Goal: Task Accomplishment & Management: Use online tool/utility

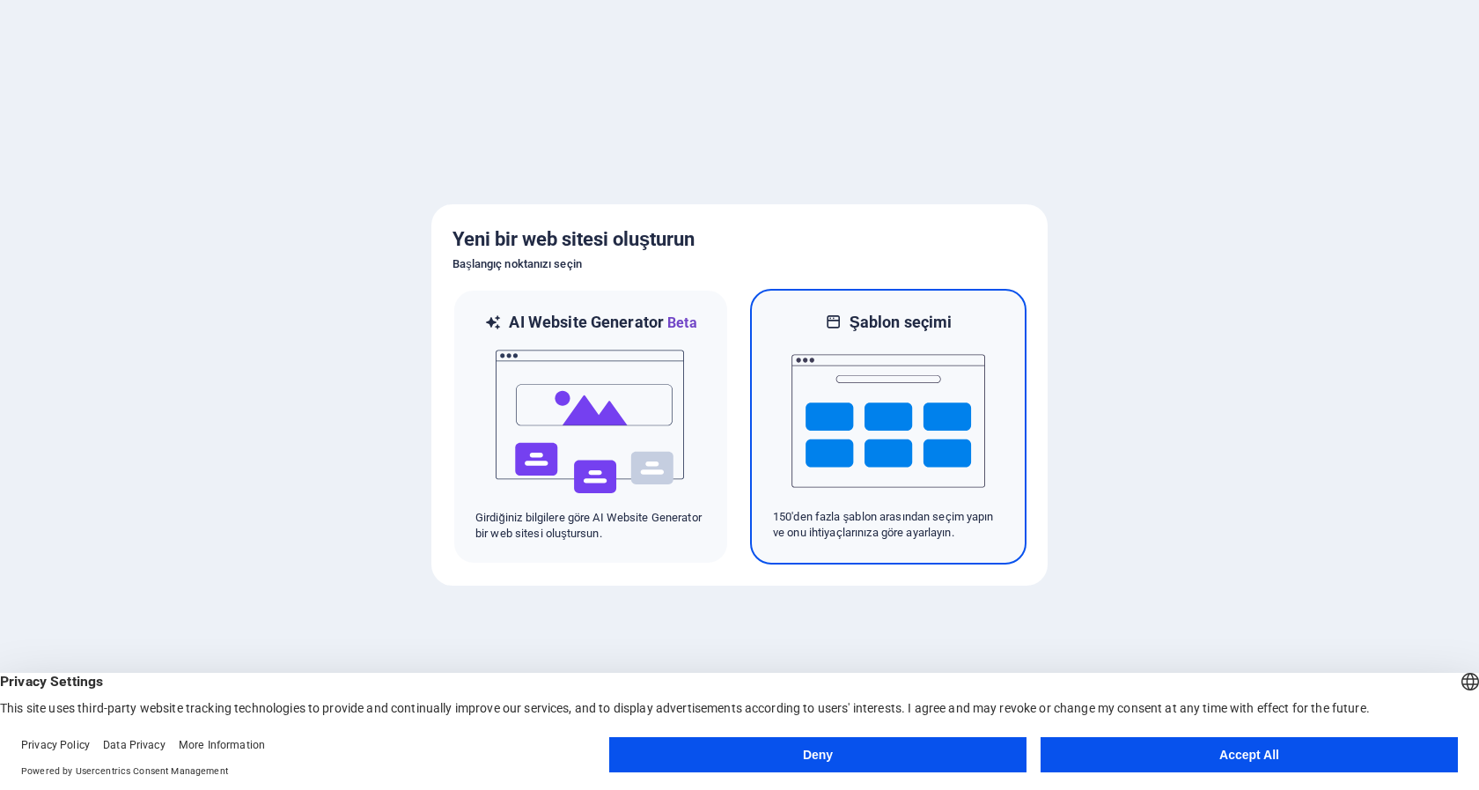
click at [953, 481] on img at bounding box center [888, 421] width 194 height 176
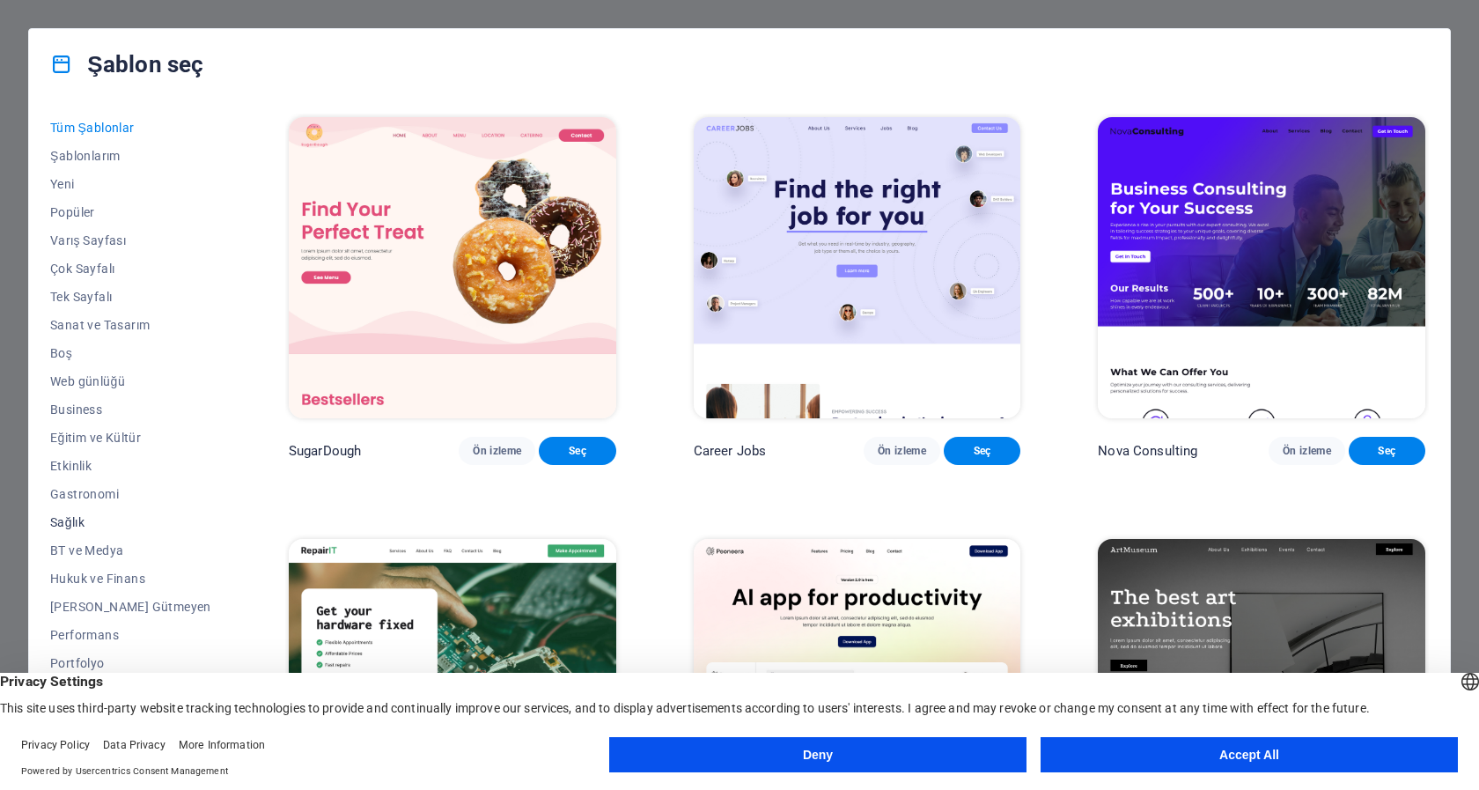
click at [79, 518] on span "Sağlık" at bounding box center [130, 522] width 161 height 14
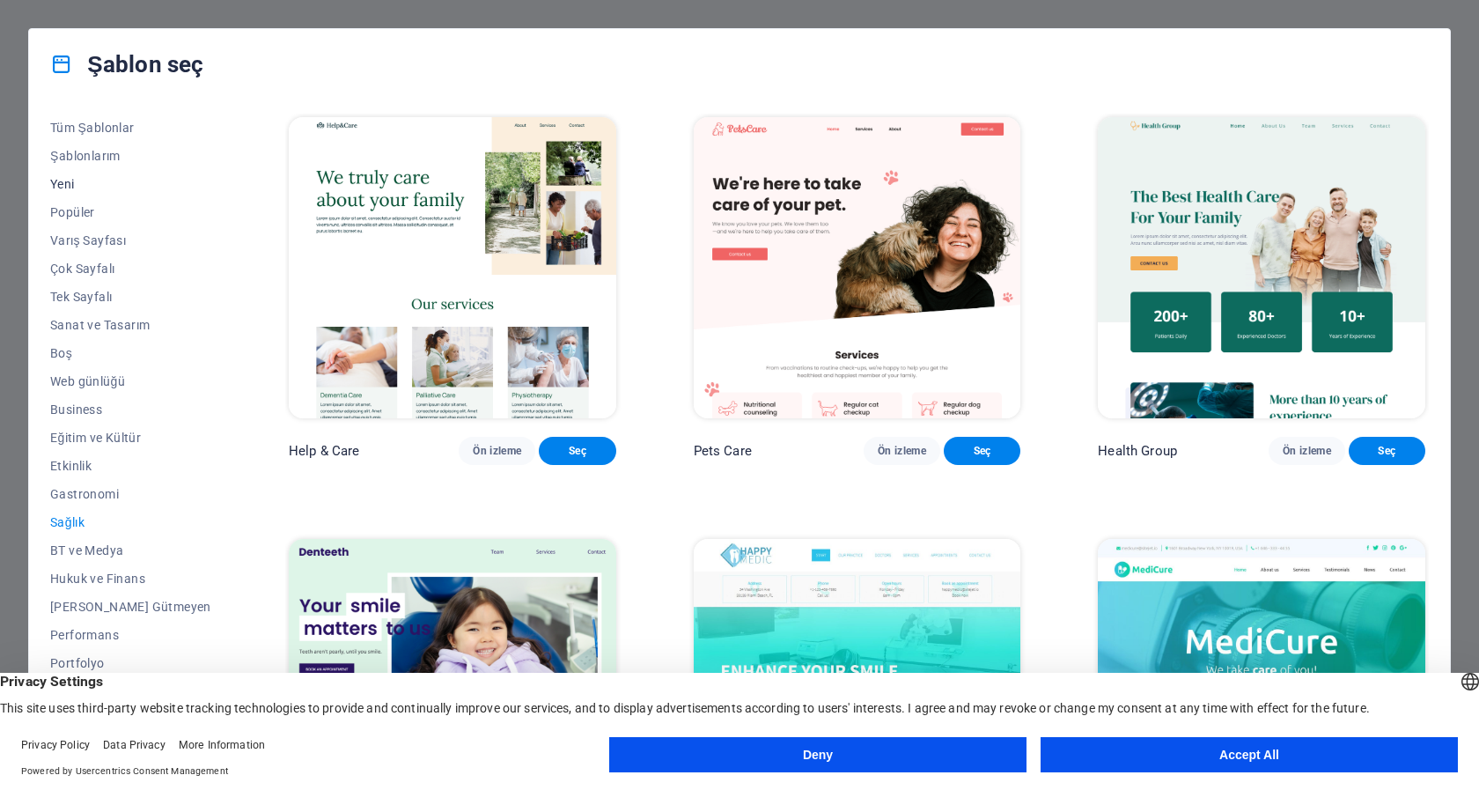
click at [58, 180] on span "Yeni" at bounding box center [130, 184] width 161 height 14
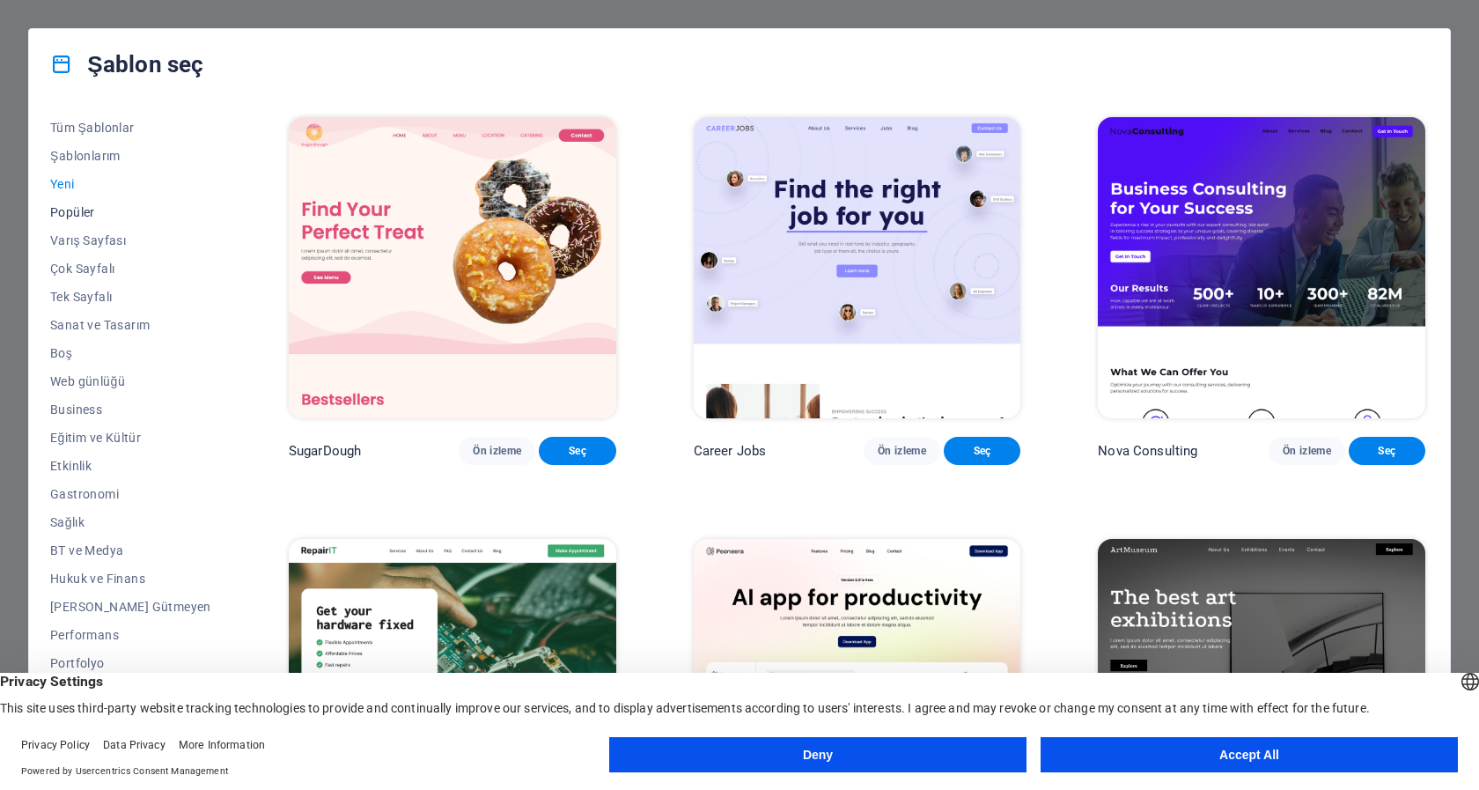
click at [76, 205] on span "Popüler" at bounding box center [130, 212] width 161 height 14
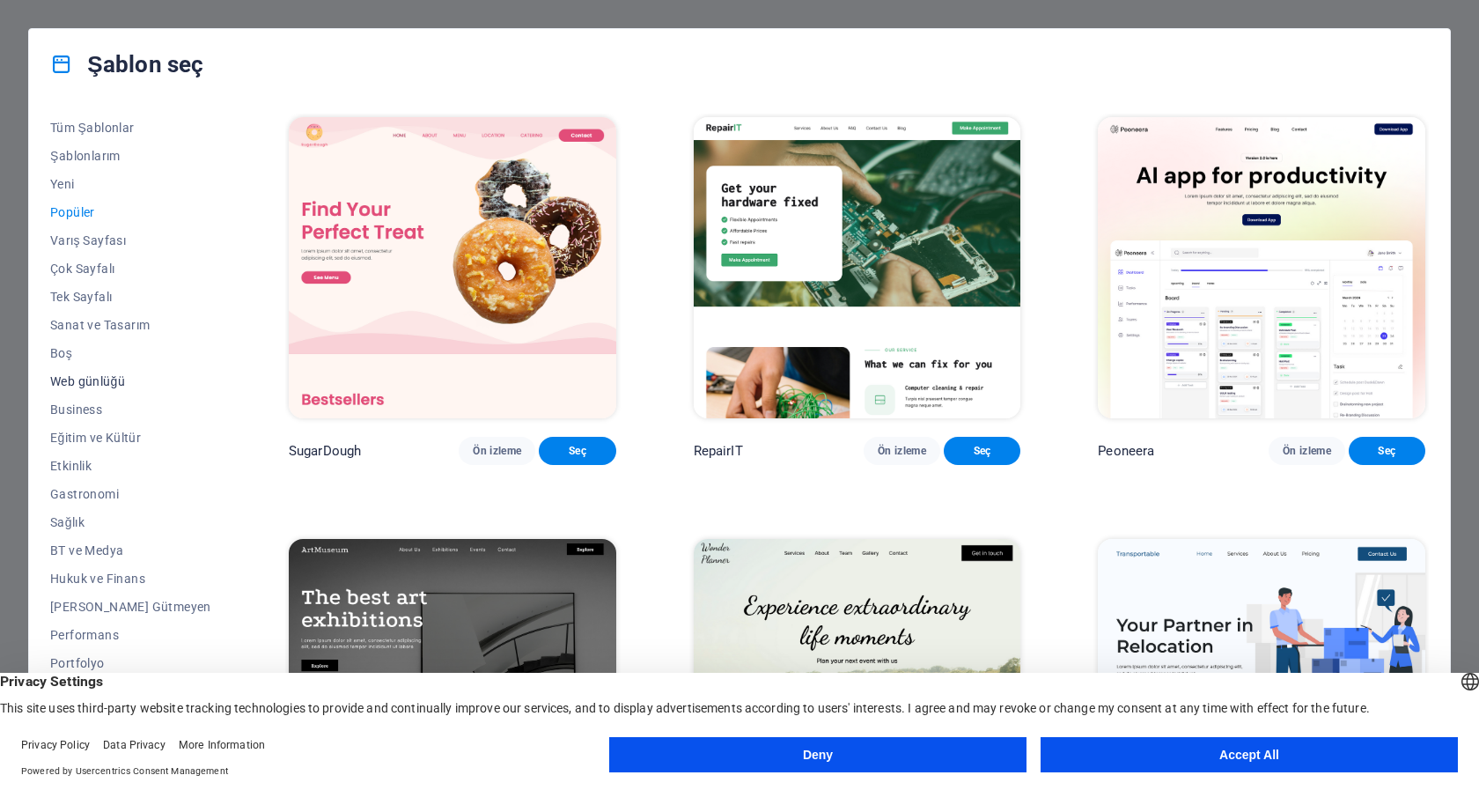
click at [99, 379] on span "Web günlüğü" at bounding box center [130, 381] width 161 height 14
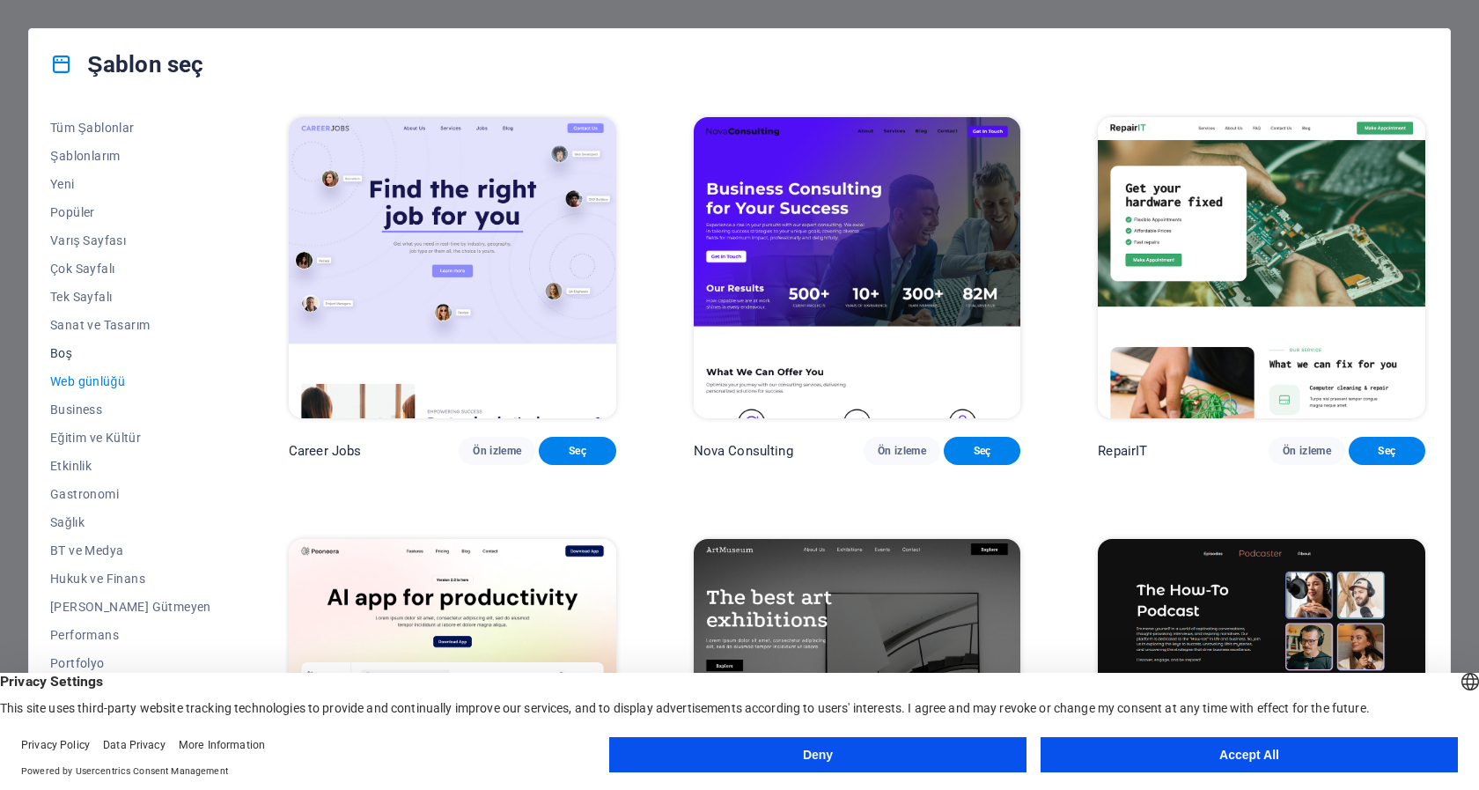
click at [62, 353] on span "Boş" at bounding box center [130, 353] width 161 height 14
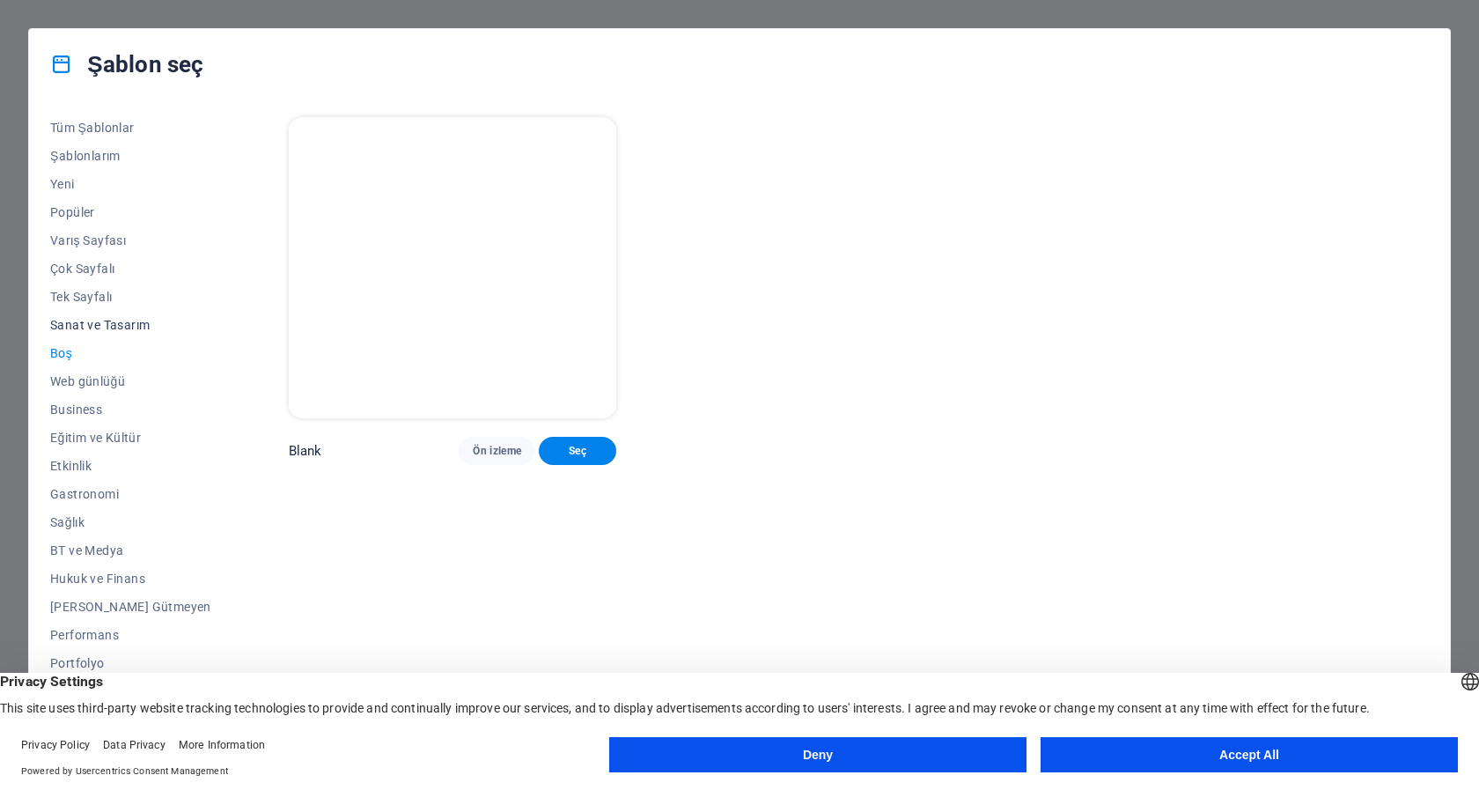
click at [85, 326] on span "Sanat ve Tasarım" at bounding box center [130, 325] width 161 height 14
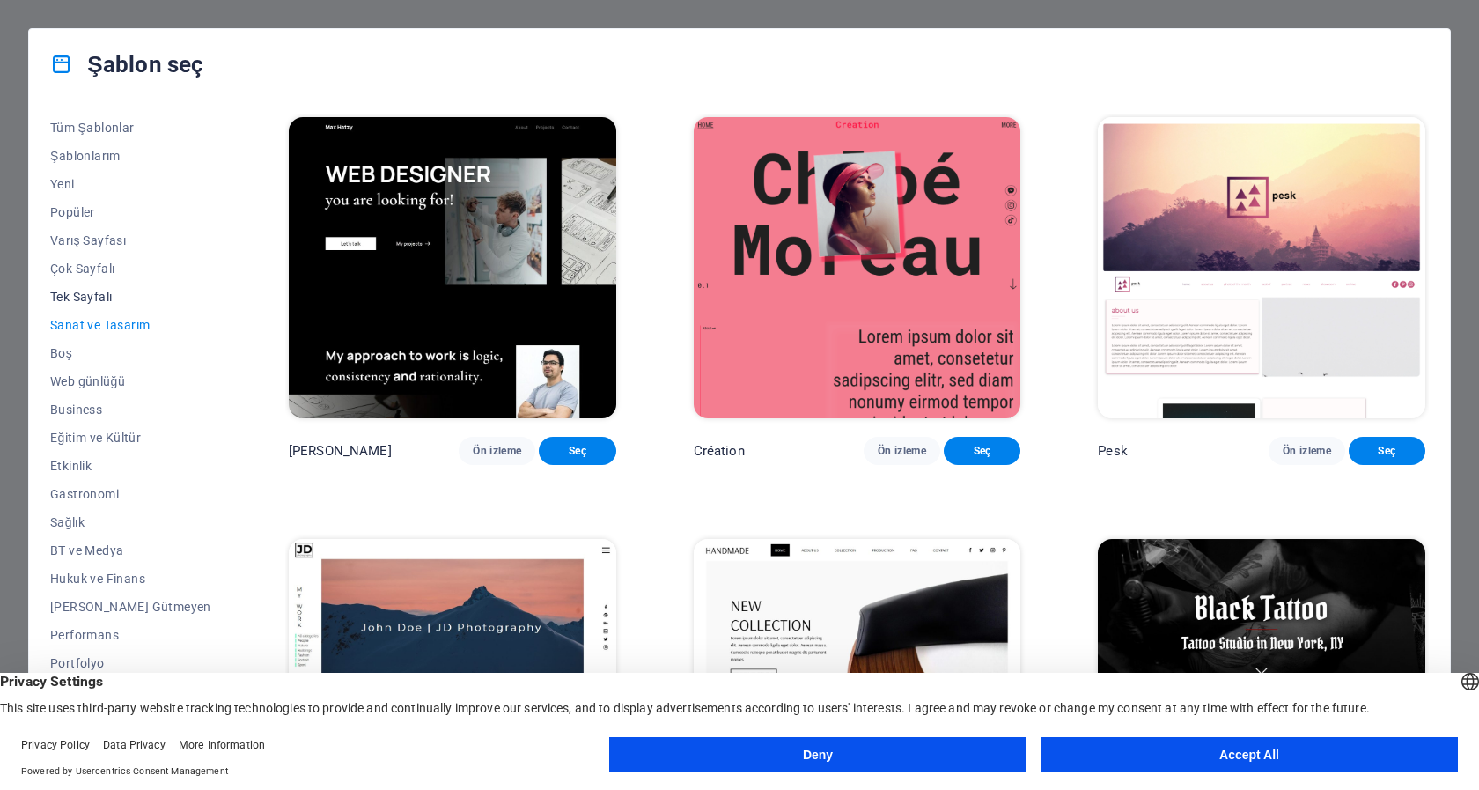
click at [92, 299] on span "Tek Sayfalı" at bounding box center [130, 297] width 161 height 14
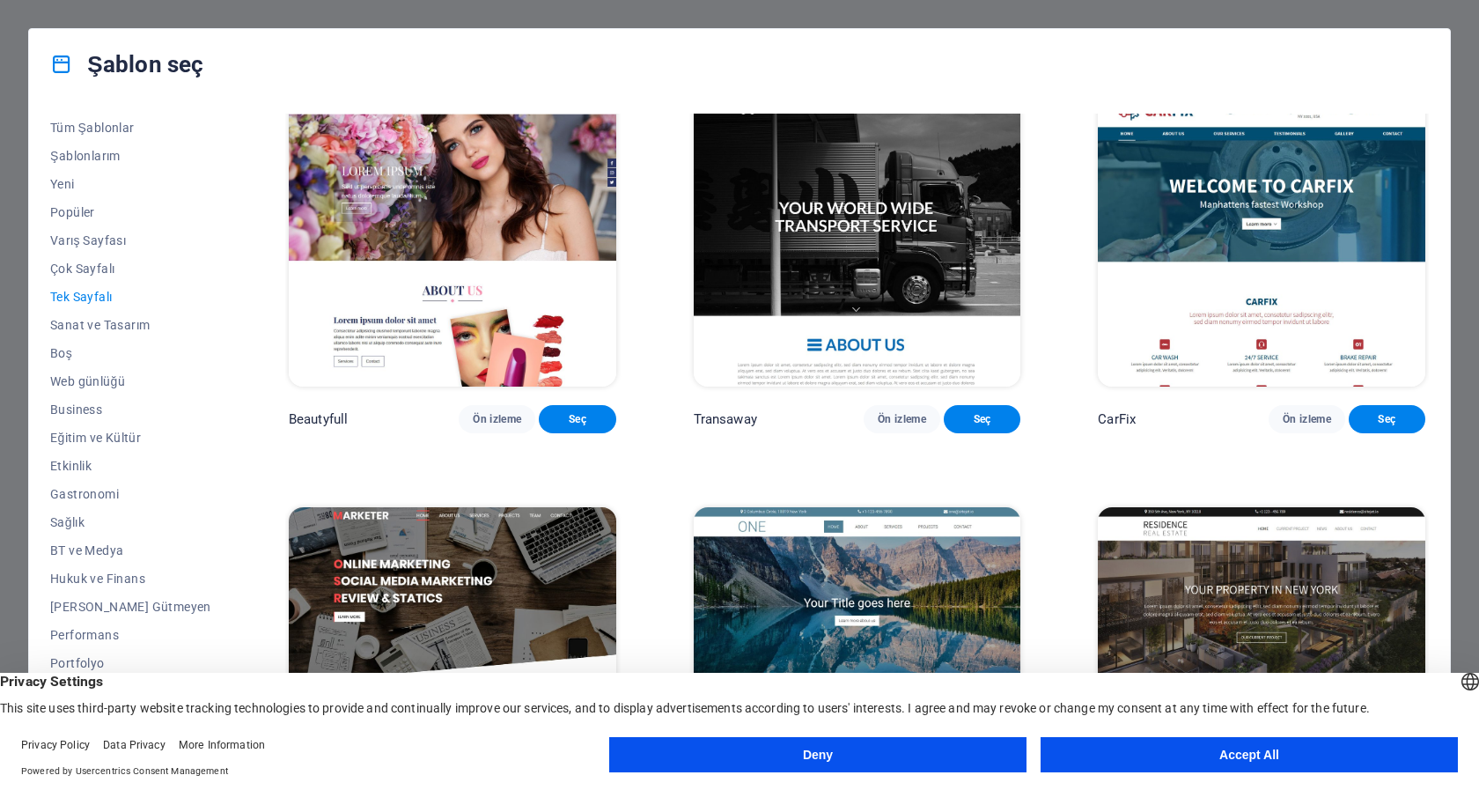
scroll to position [8002, 0]
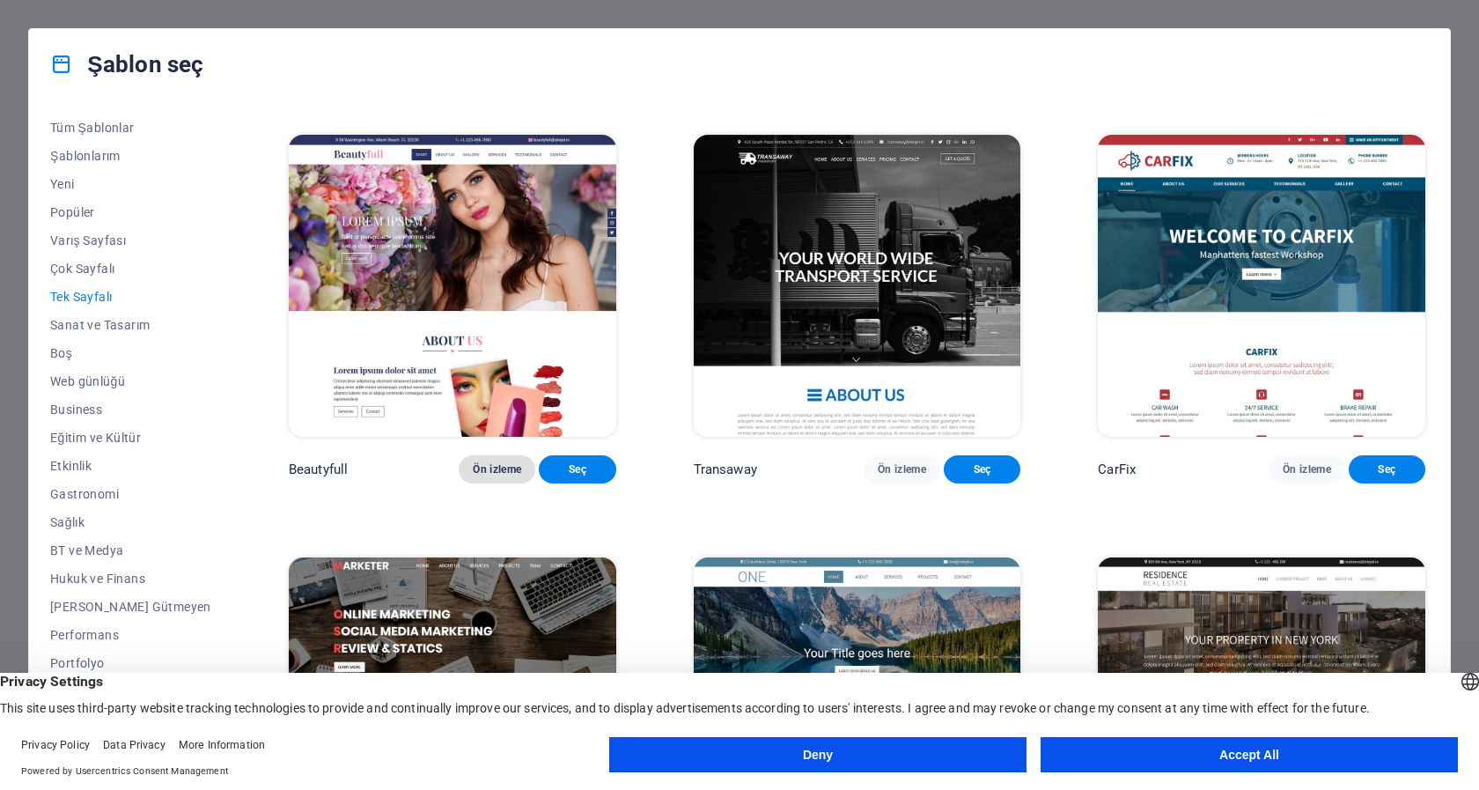
click at [479, 476] on span "Ön izleme" at bounding box center [497, 469] width 48 height 14
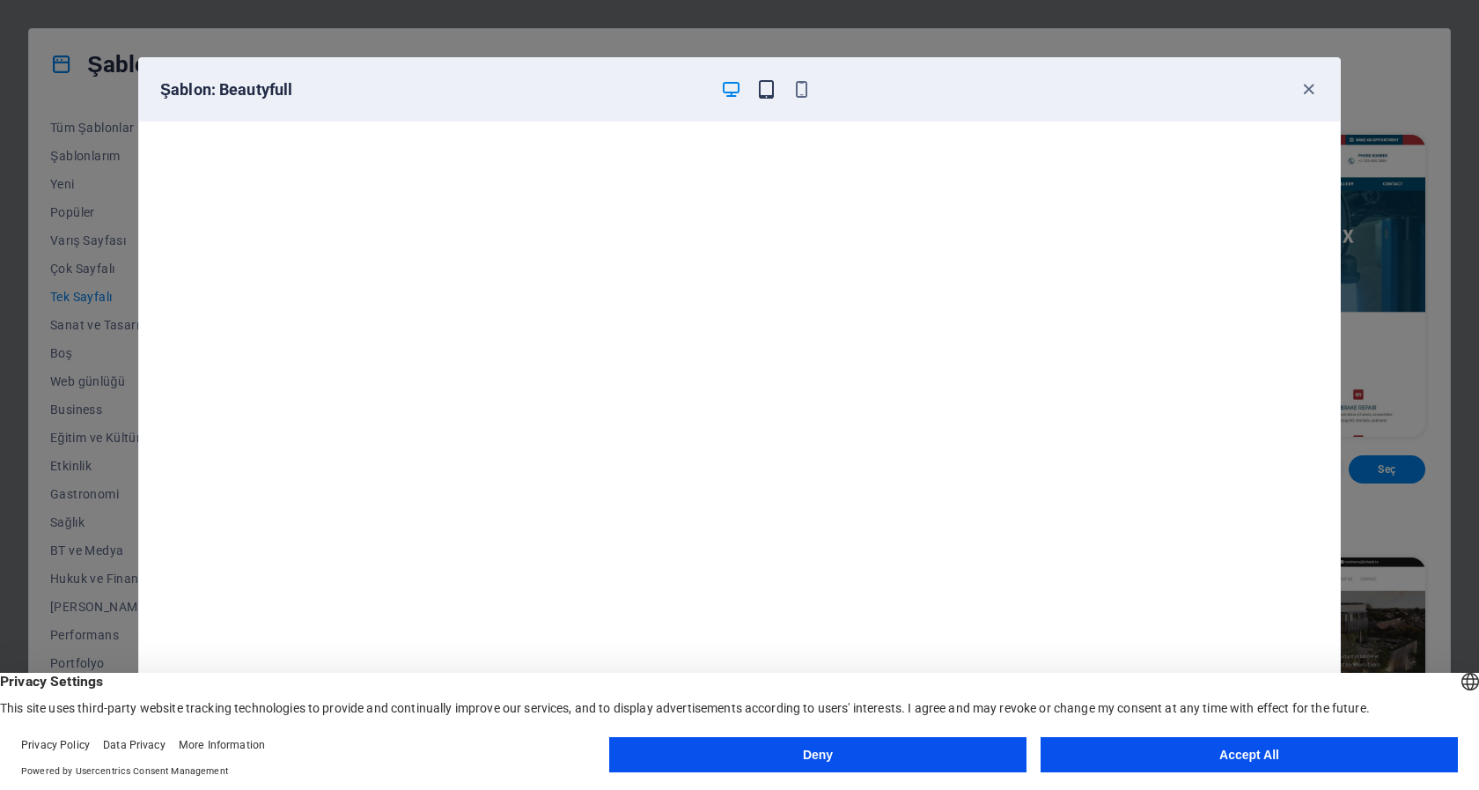
click at [765, 92] on icon "button" at bounding box center [766, 89] width 20 height 20
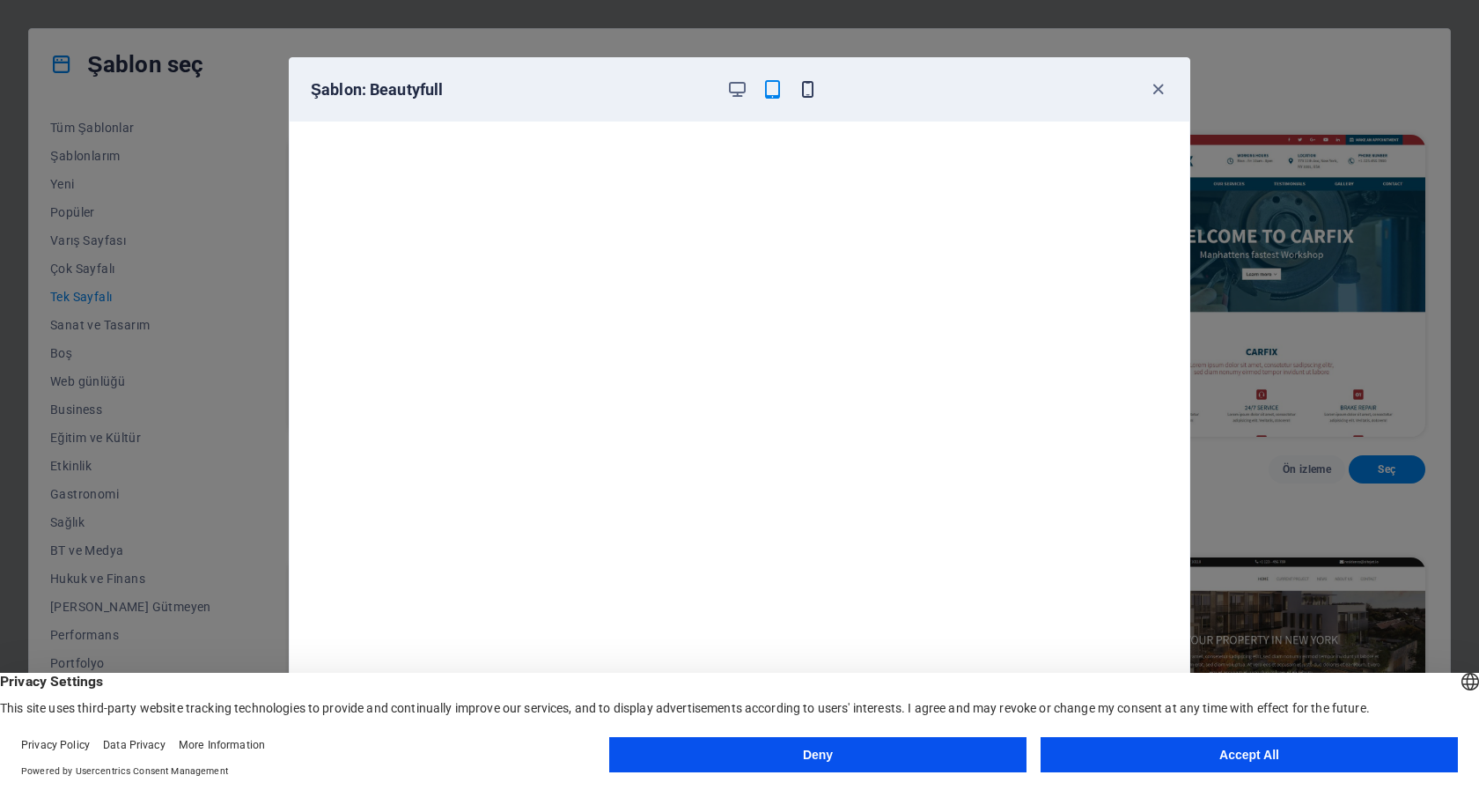
click at [806, 89] on icon "button" at bounding box center [808, 89] width 20 height 20
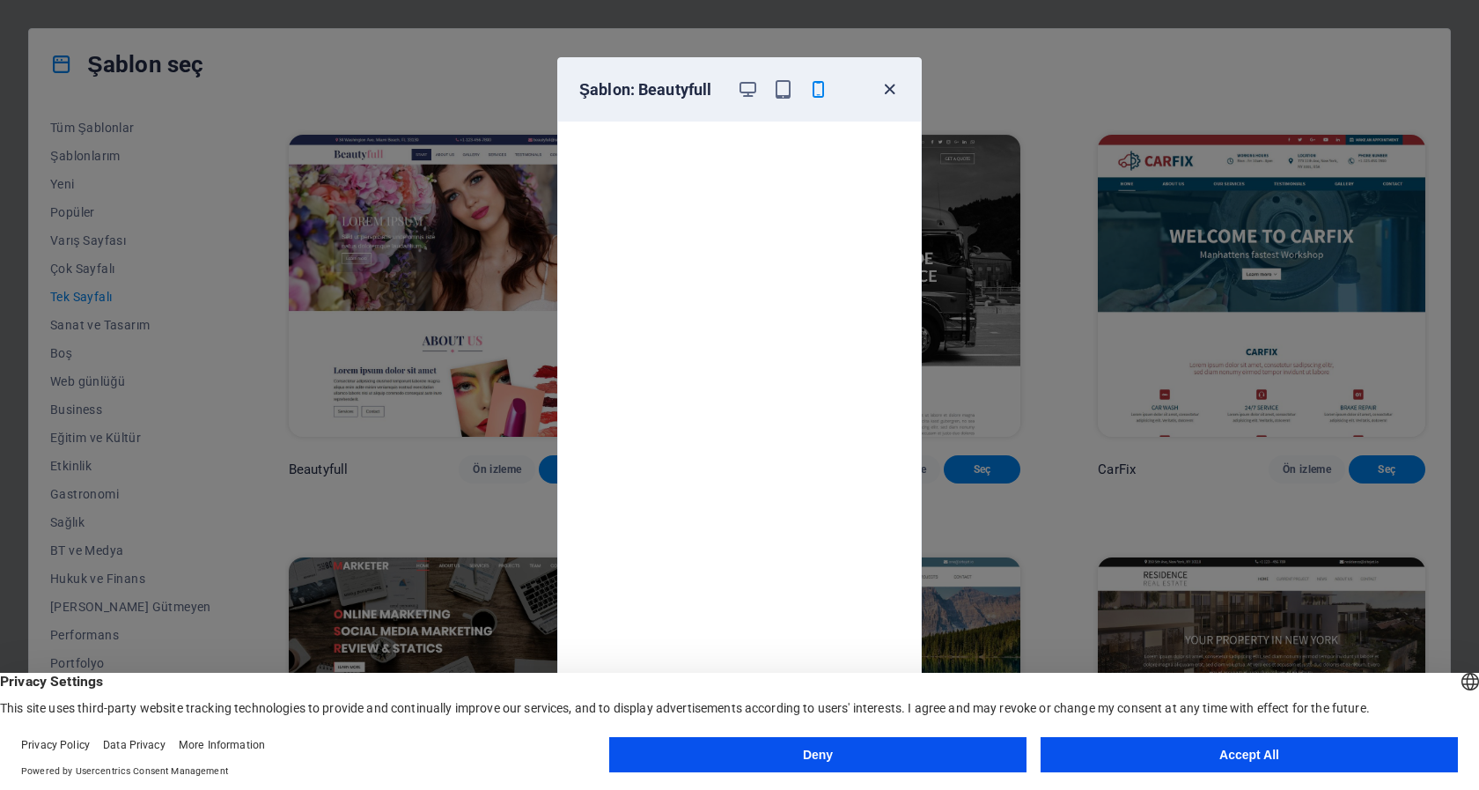
click at [887, 85] on icon "button" at bounding box center [889, 89] width 20 height 20
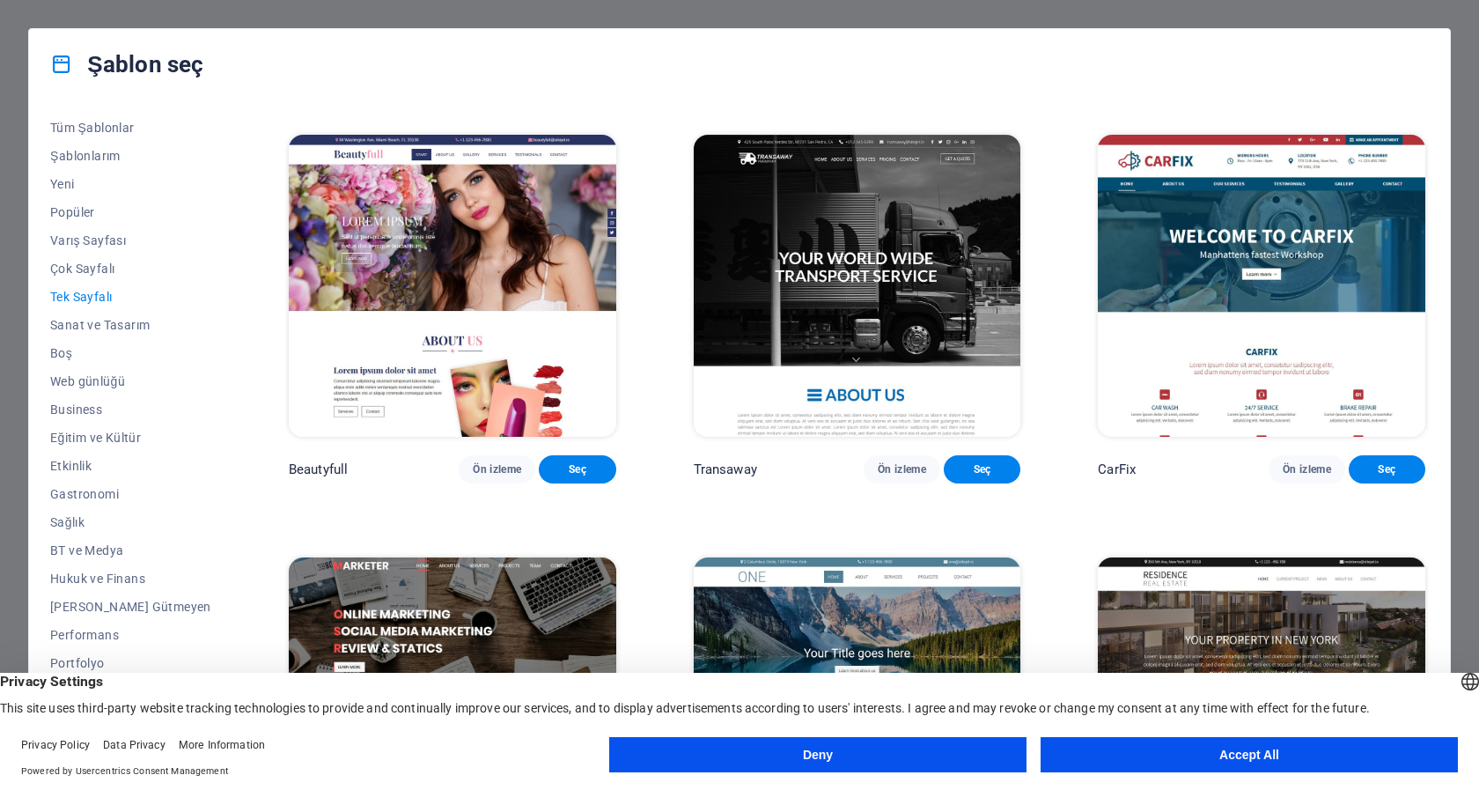
click at [887, 85] on icon "button" at bounding box center [889, 89] width 20 height 20
click at [103, 289] on button "Tek Sayfalı" at bounding box center [130, 297] width 161 height 28
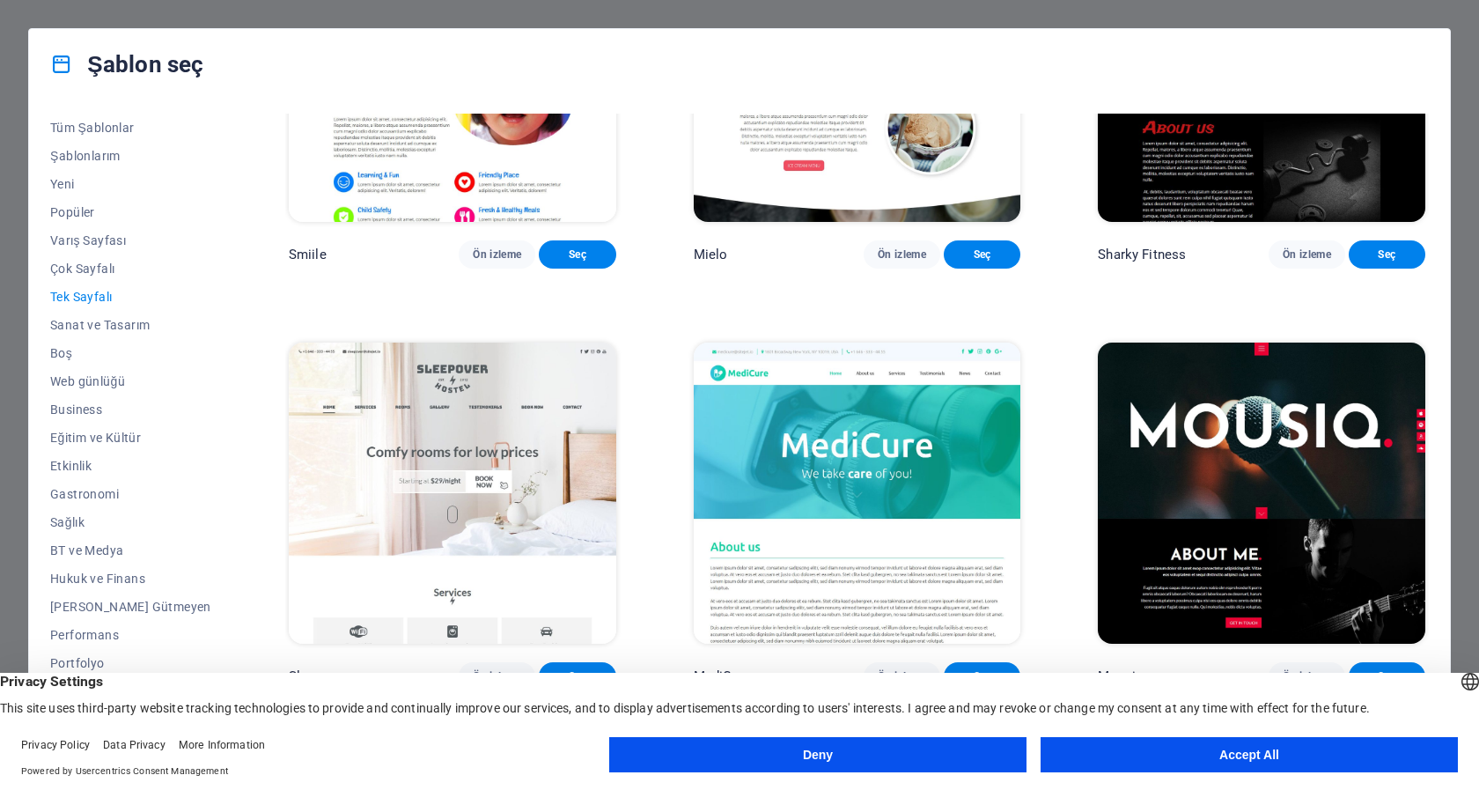
scroll to position [5388, 0]
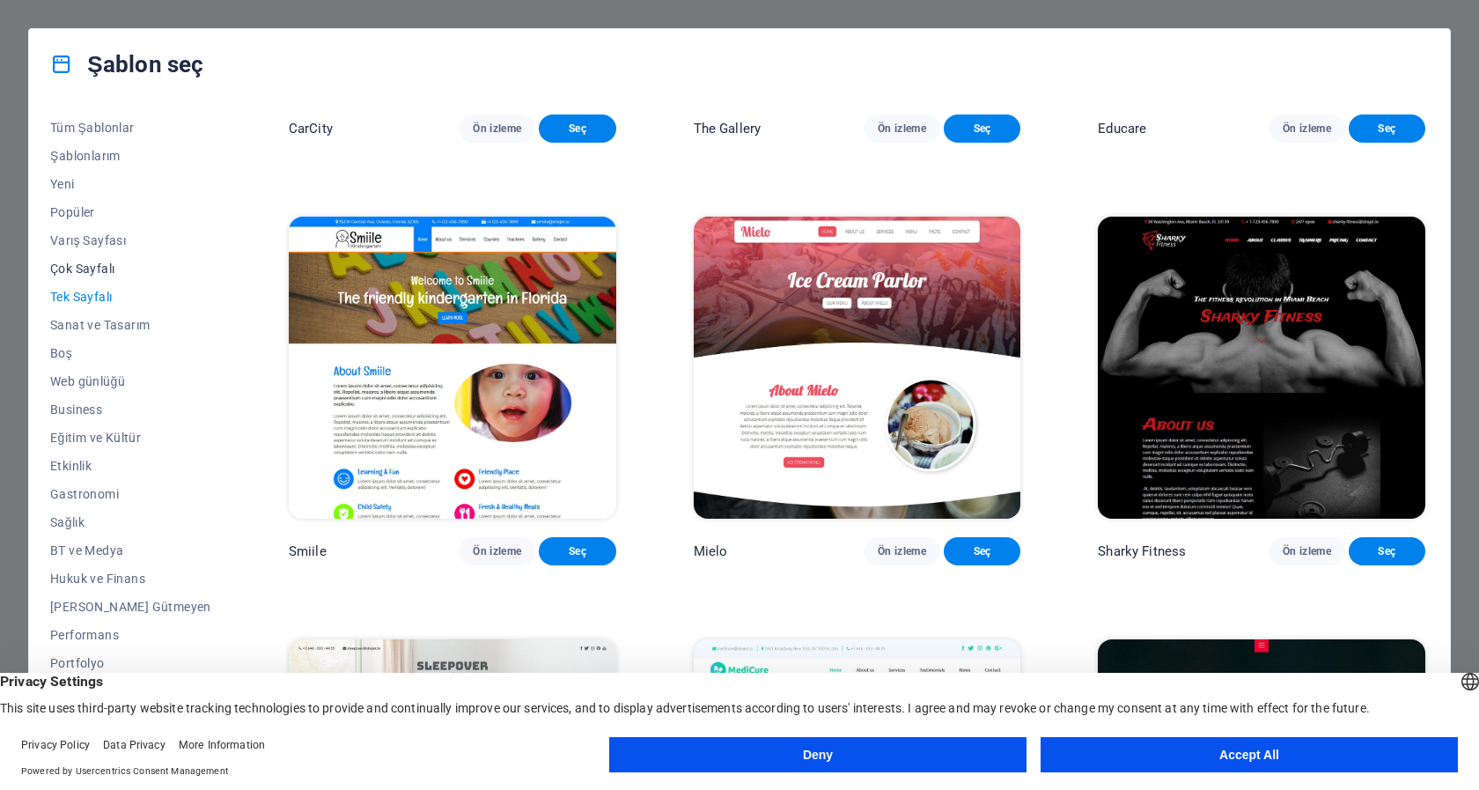
click at [86, 266] on span "Çok Sayfalı" at bounding box center [130, 268] width 161 height 14
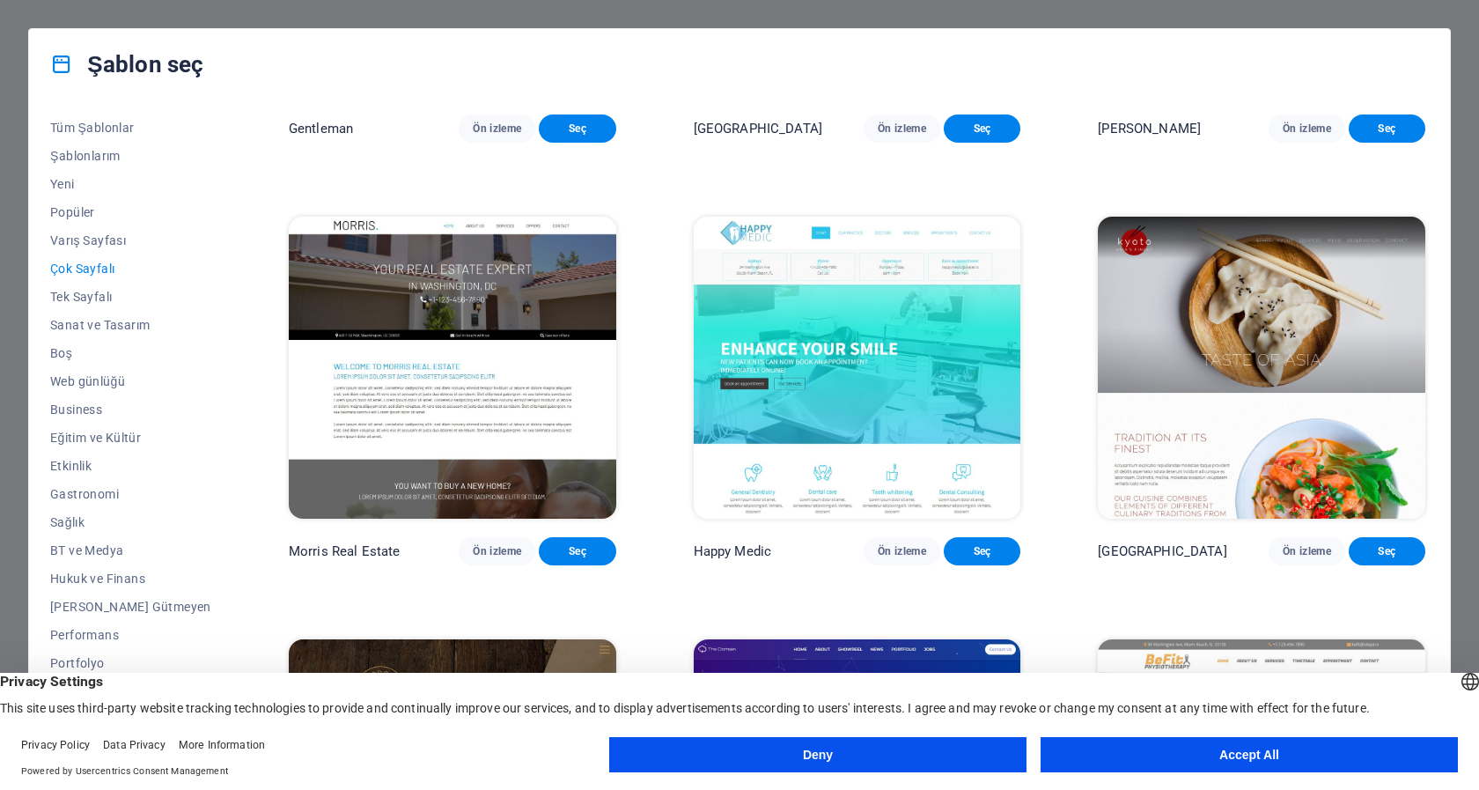
scroll to position [5395, 0]
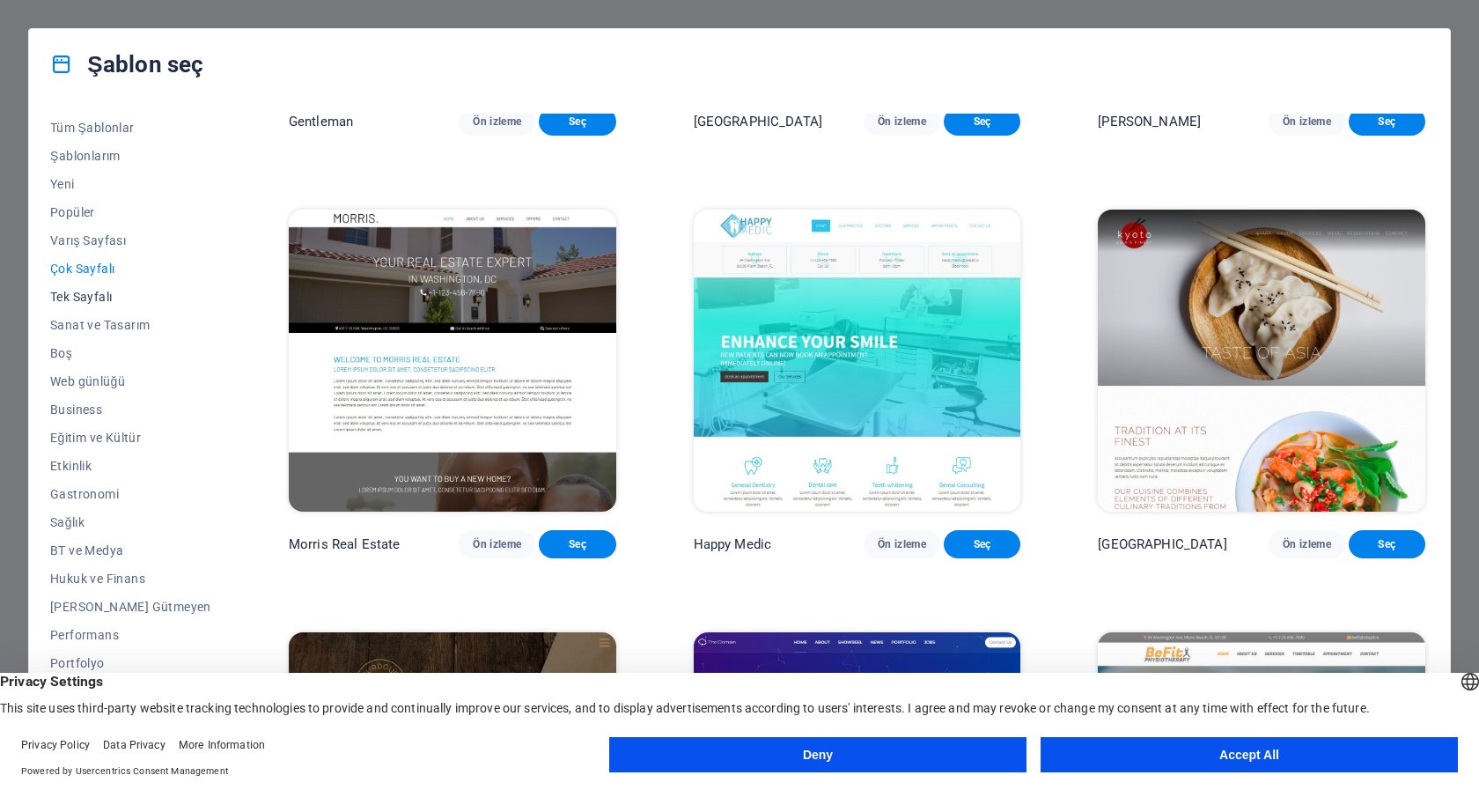
click at [95, 295] on span "Tek Sayfalı" at bounding box center [130, 297] width 161 height 14
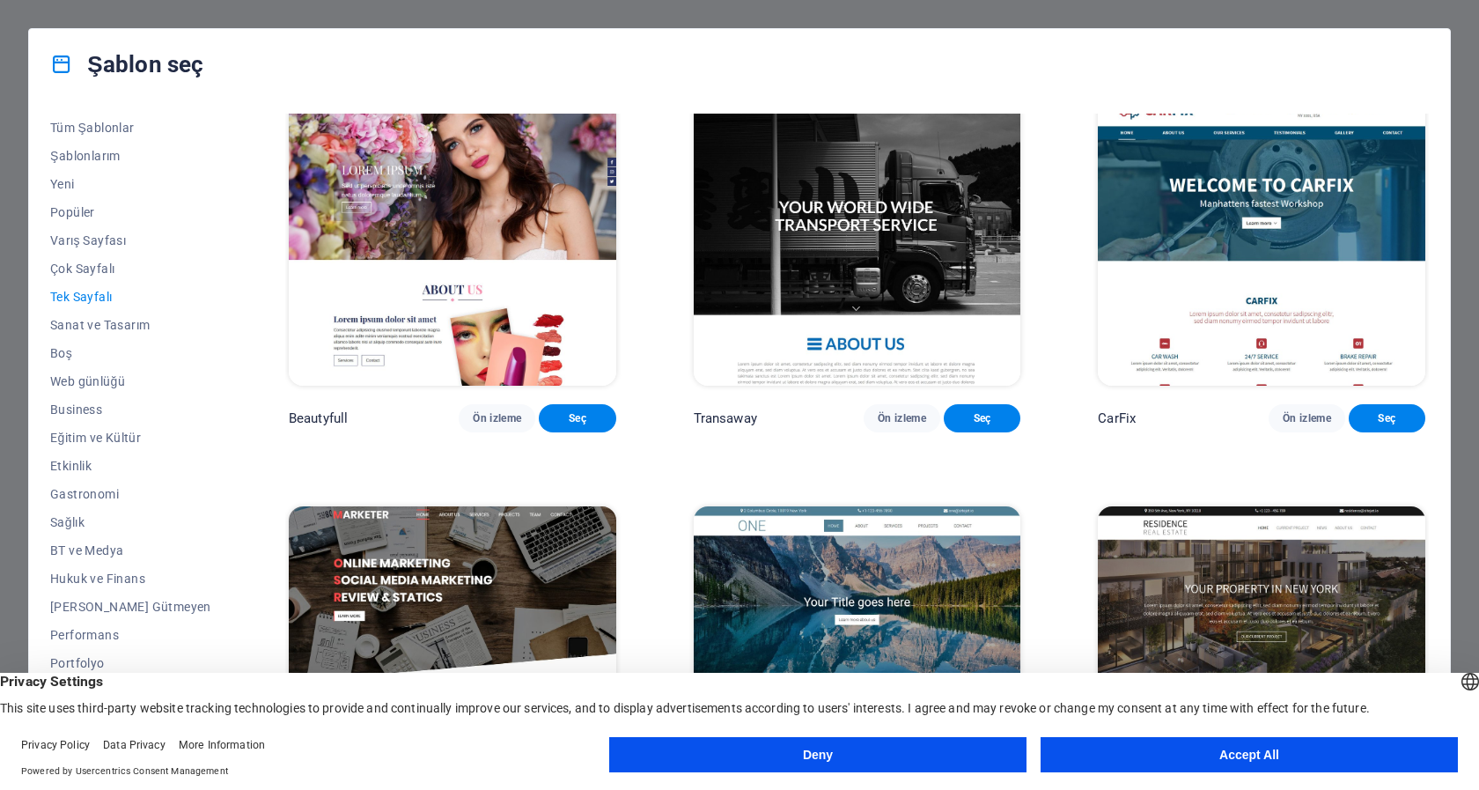
scroll to position [8000, 0]
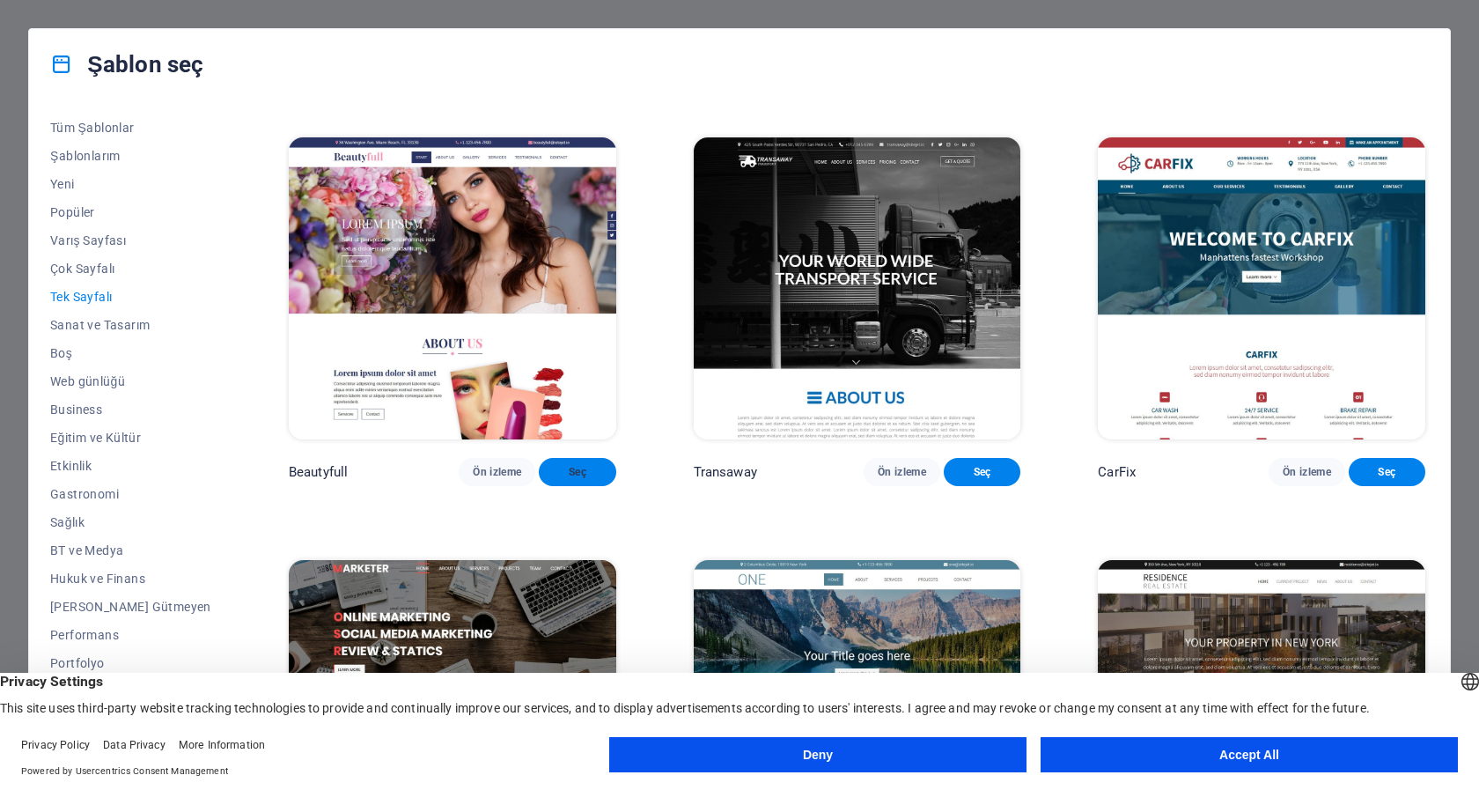
click at [576, 479] on span "Seç" at bounding box center [577, 472] width 48 height 14
click at [1262, 749] on button "Accept All" at bounding box center [1249, 754] width 417 height 35
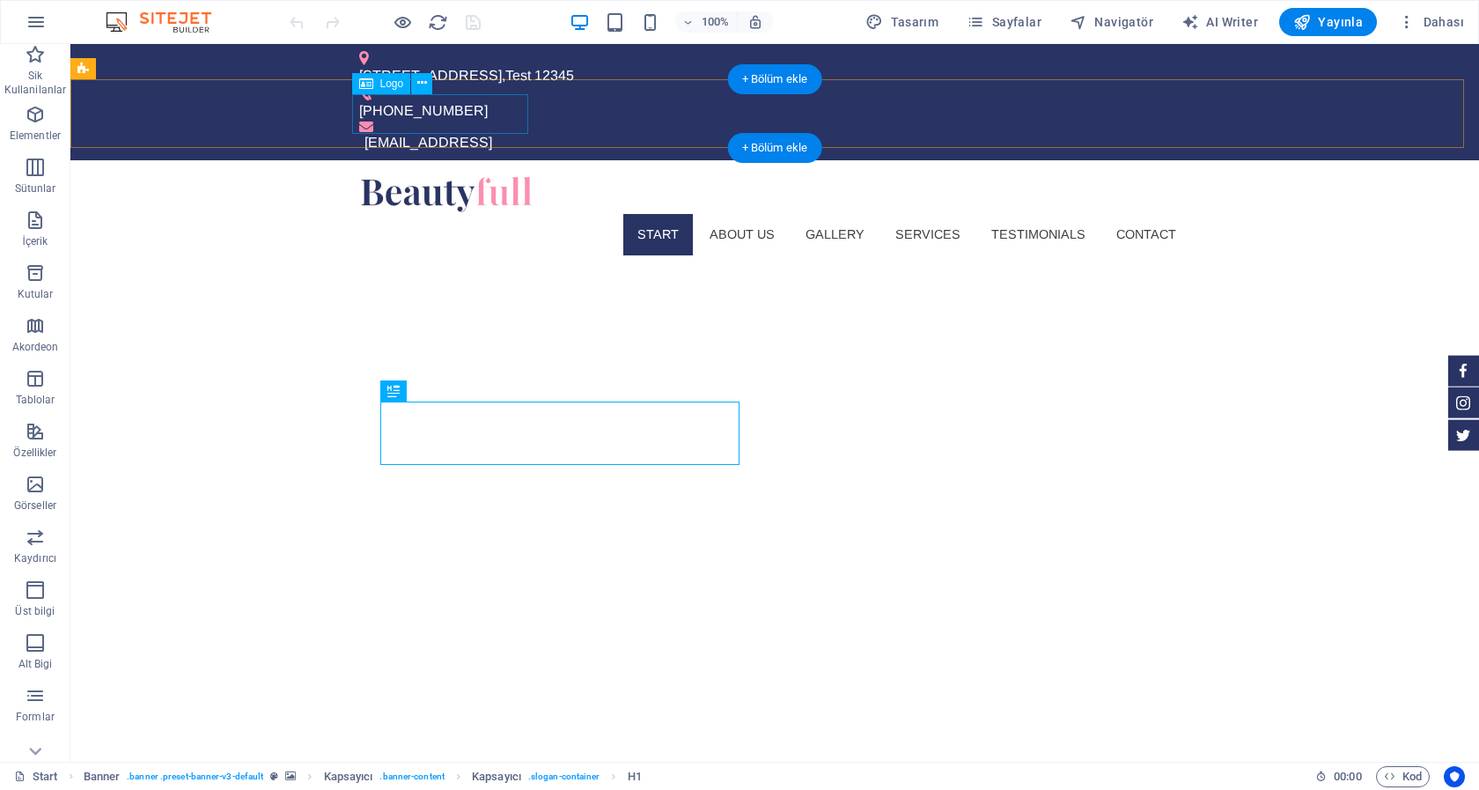
click at [483, 174] on div at bounding box center [774, 194] width 831 height 40
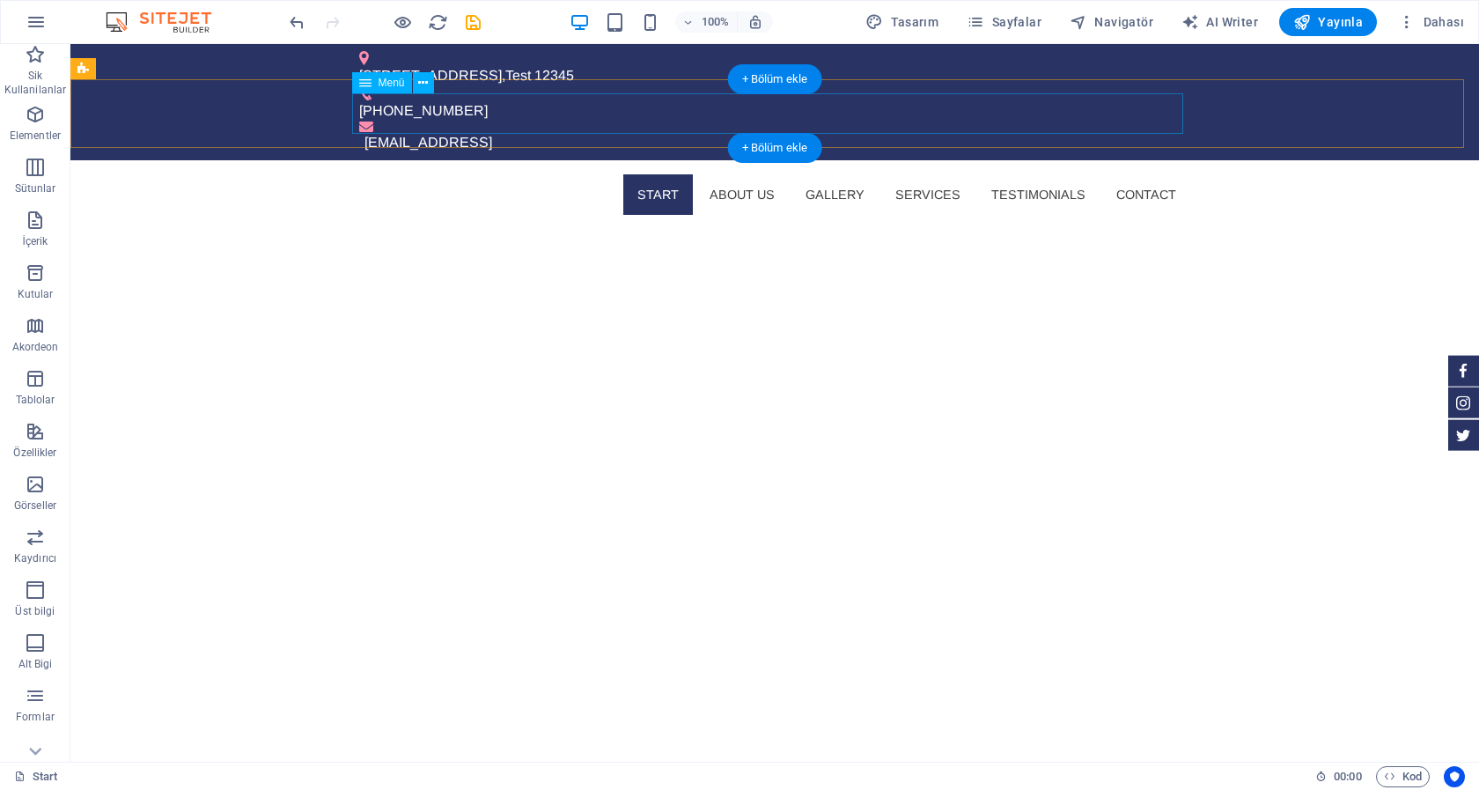
click at [551, 174] on nav "Start About us Gallery Services Testimonials Contact" at bounding box center [774, 194] width 831 height 40
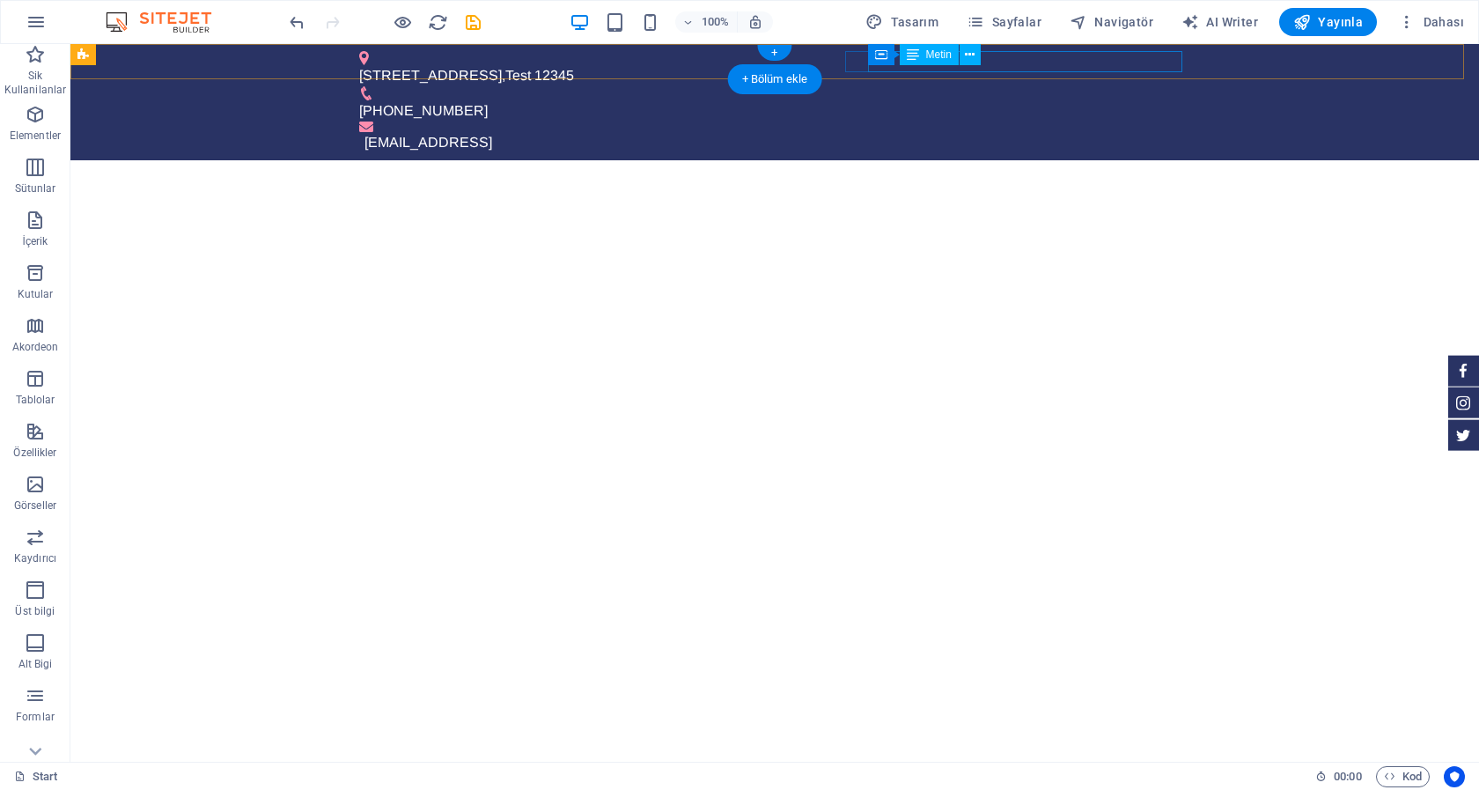
click at [1176, 132] on div "[EMAIL_ADDRESS]" at bounding box center [777, 142] width 826 height 21
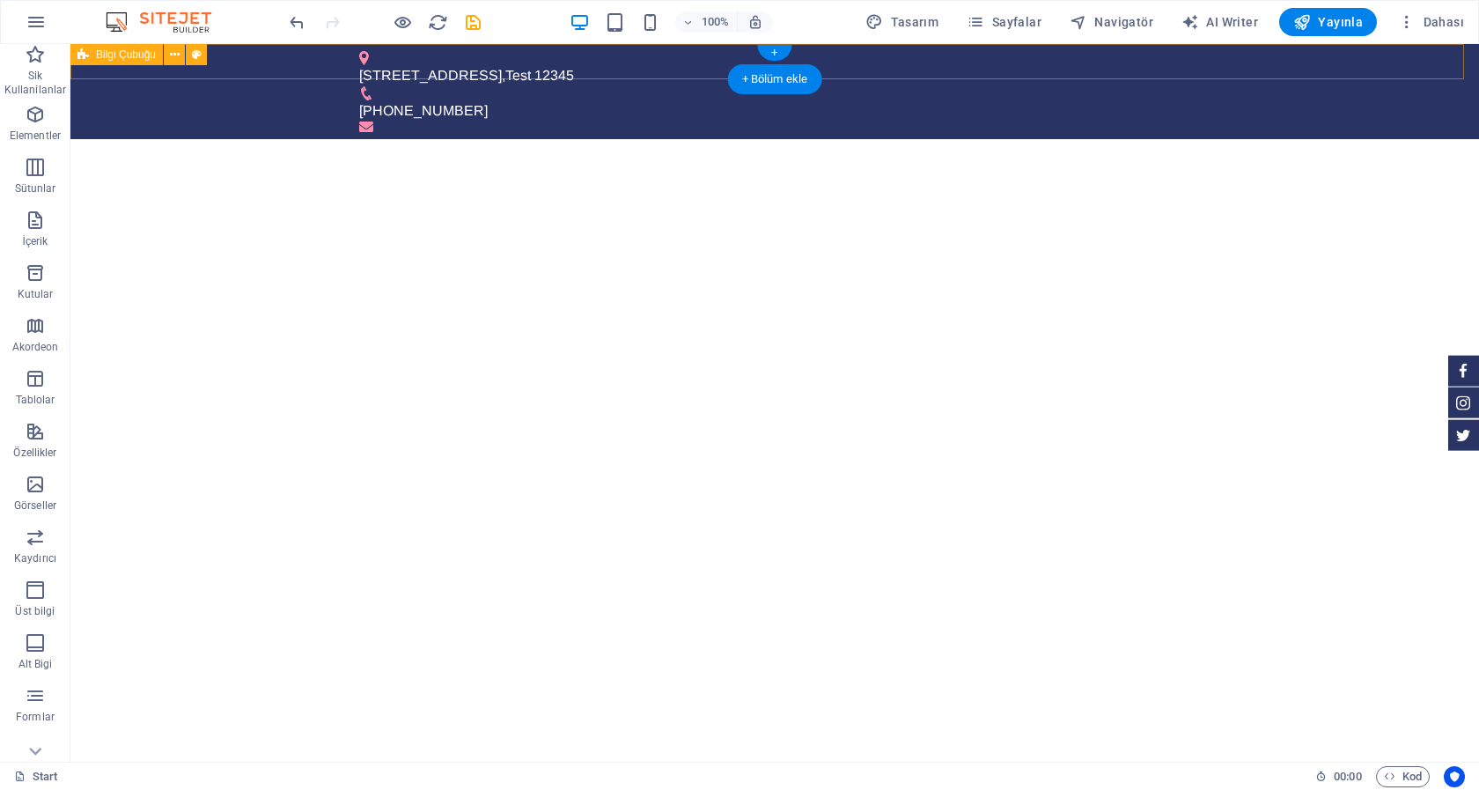
click at [1060, 57] on div "Teststr 1 , Test 12345 +1-12345-67890" at bounding box center [774, 91] width 1409 height 95
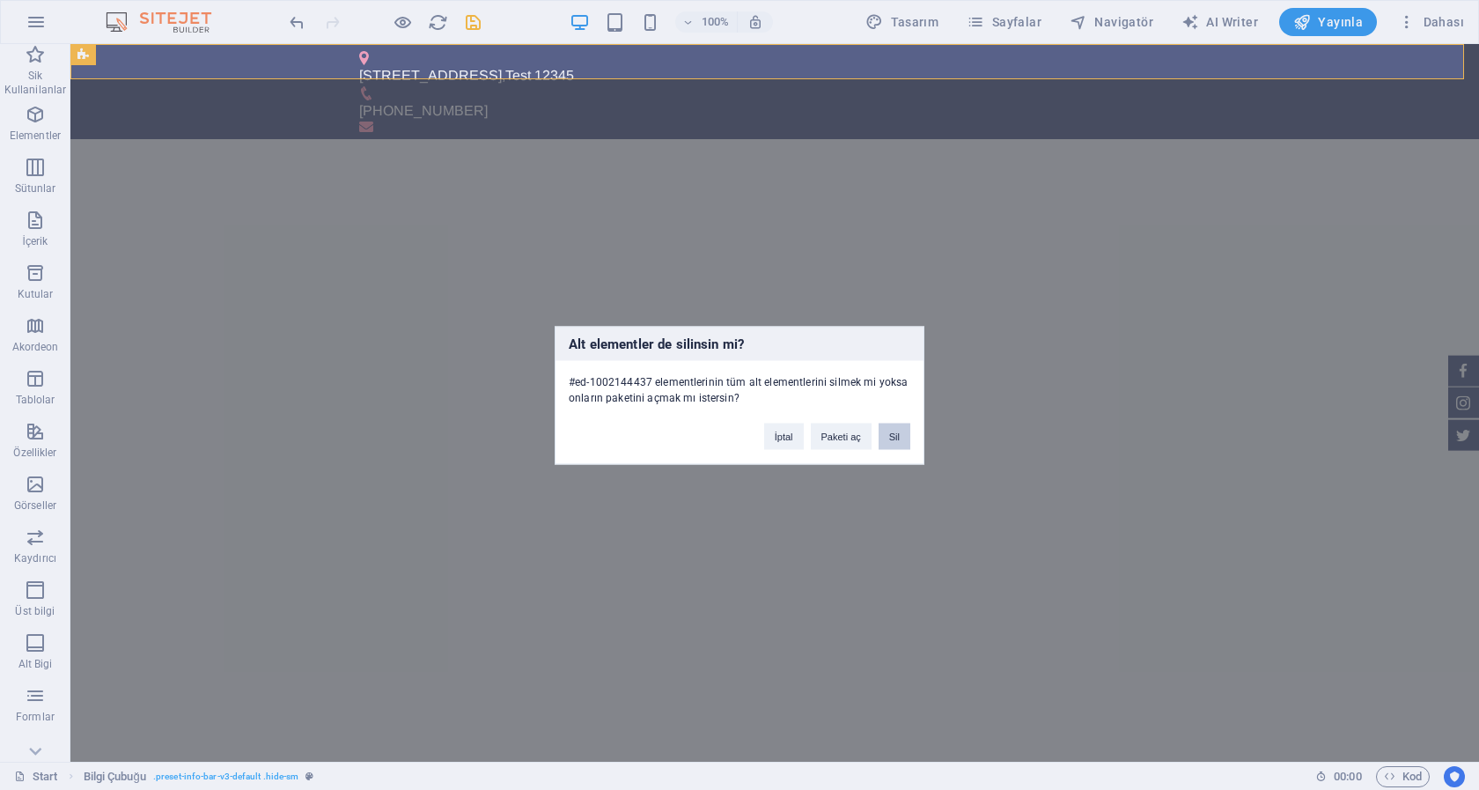
drag, startPoint x: 894, startPoint y: 437, endPoint x: 824, endPoint y: 392, distance: 82.8
click at [894, 437] on button "Sil" at bounding box center [895, 436] width 32 height 26
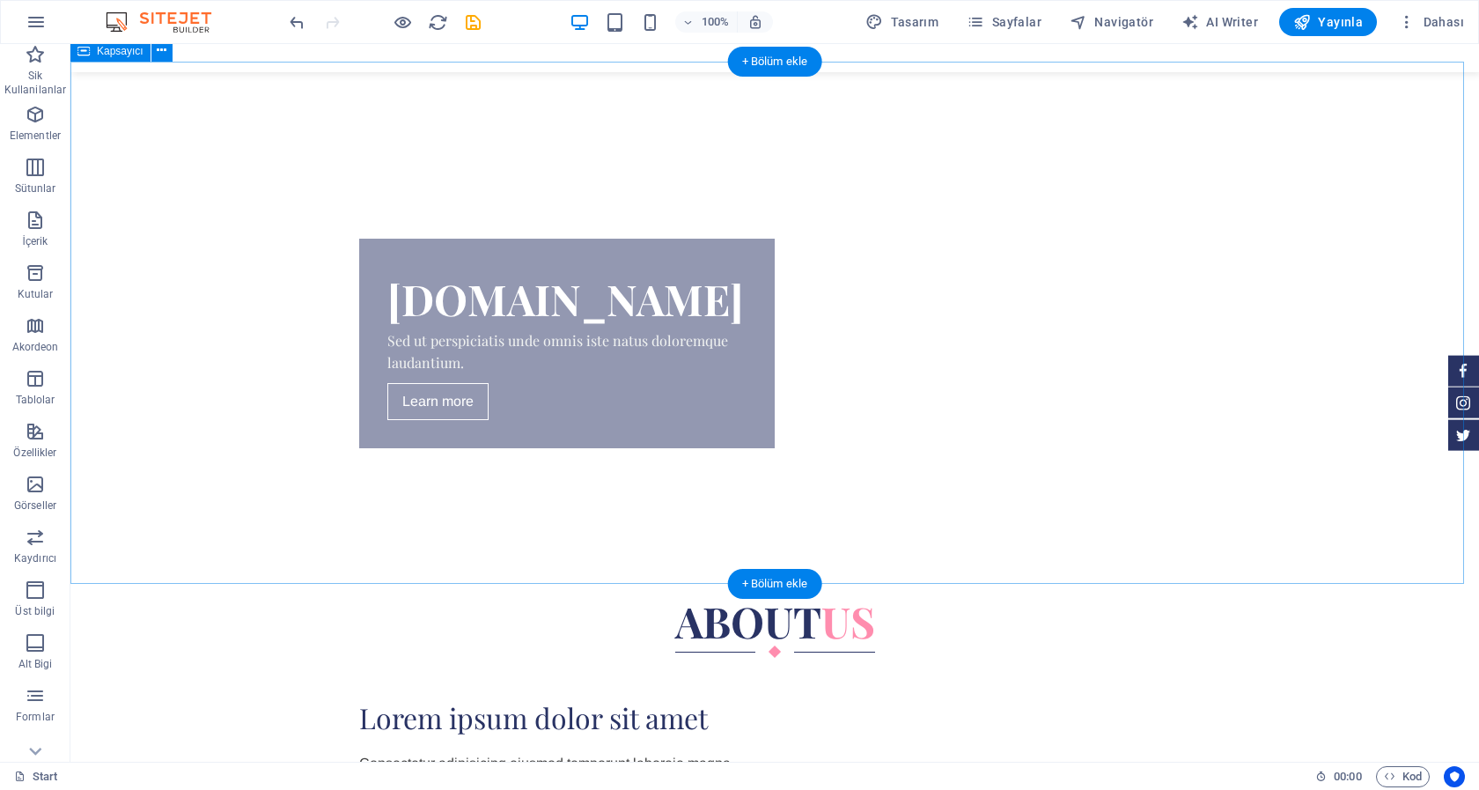
scroll to position [539, 0]
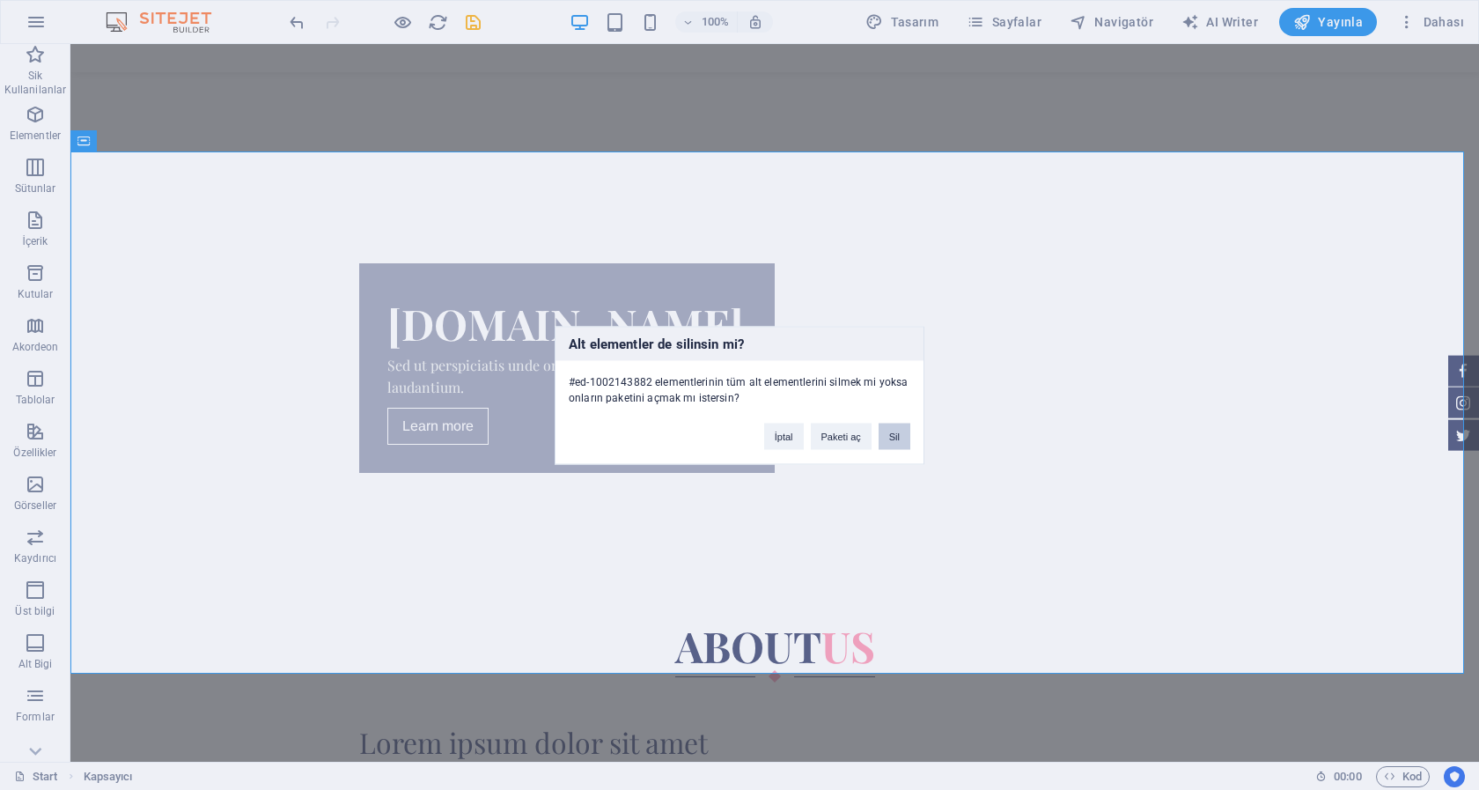
click at [895, 433] on button "Sil" at bounding box center [895, 436] width 32 height 26
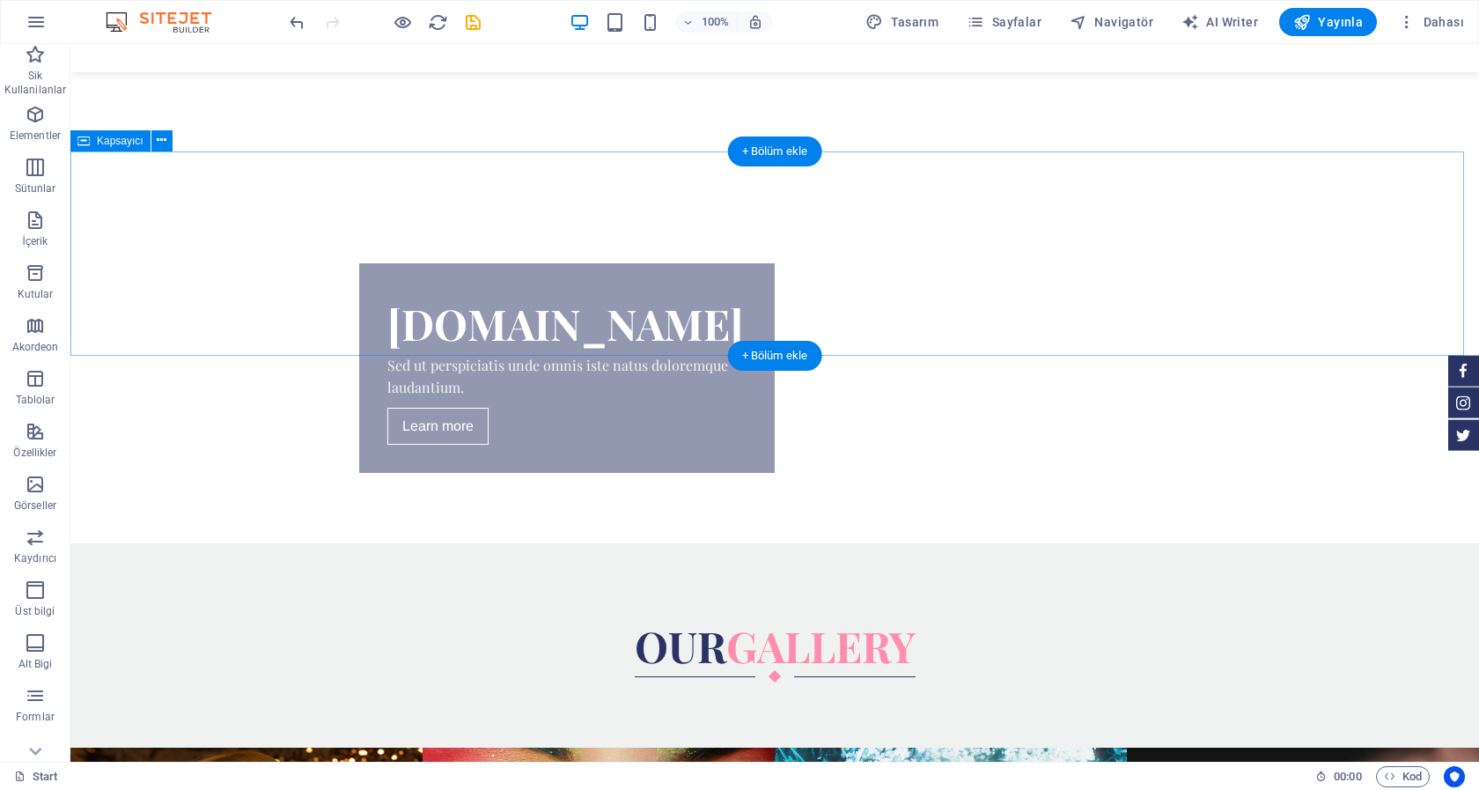
click at [1055, 543] on div "our Gallery" at bounding box center [774, 645] width 1409 height 204
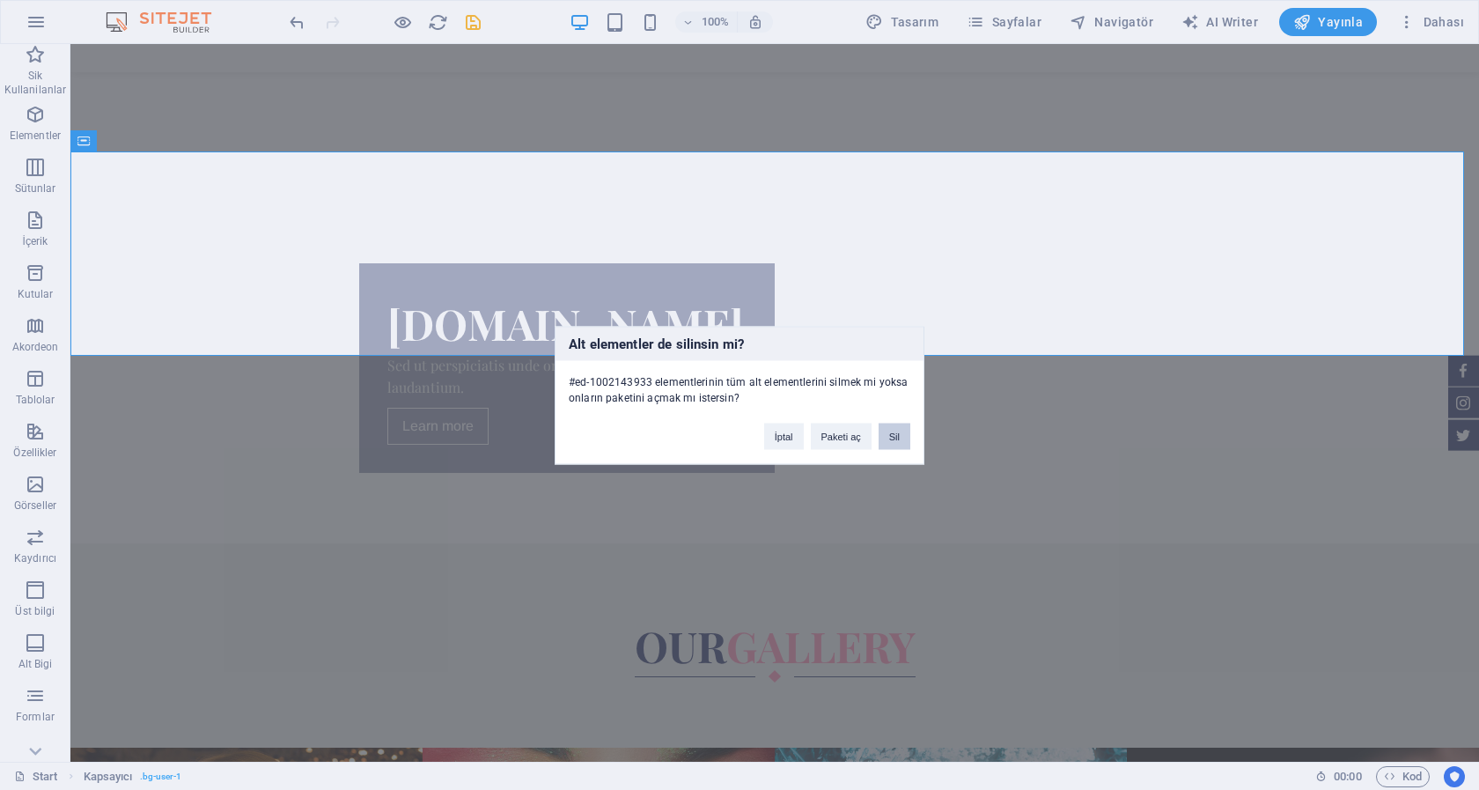
click at [887, 441] on button "Sil" at bounding box center [895, 436] width 32 height 26
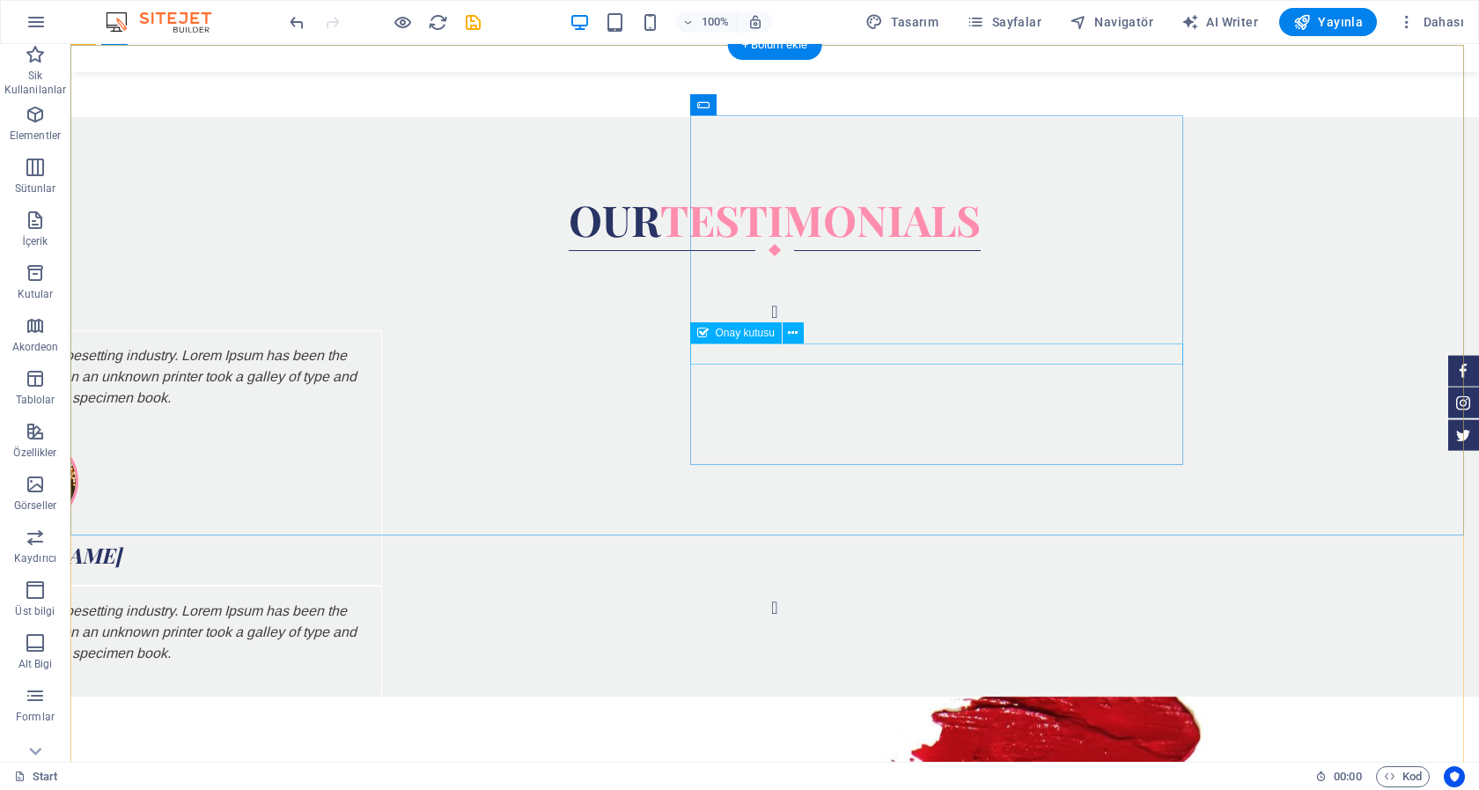
scroll to position [5478, 0]
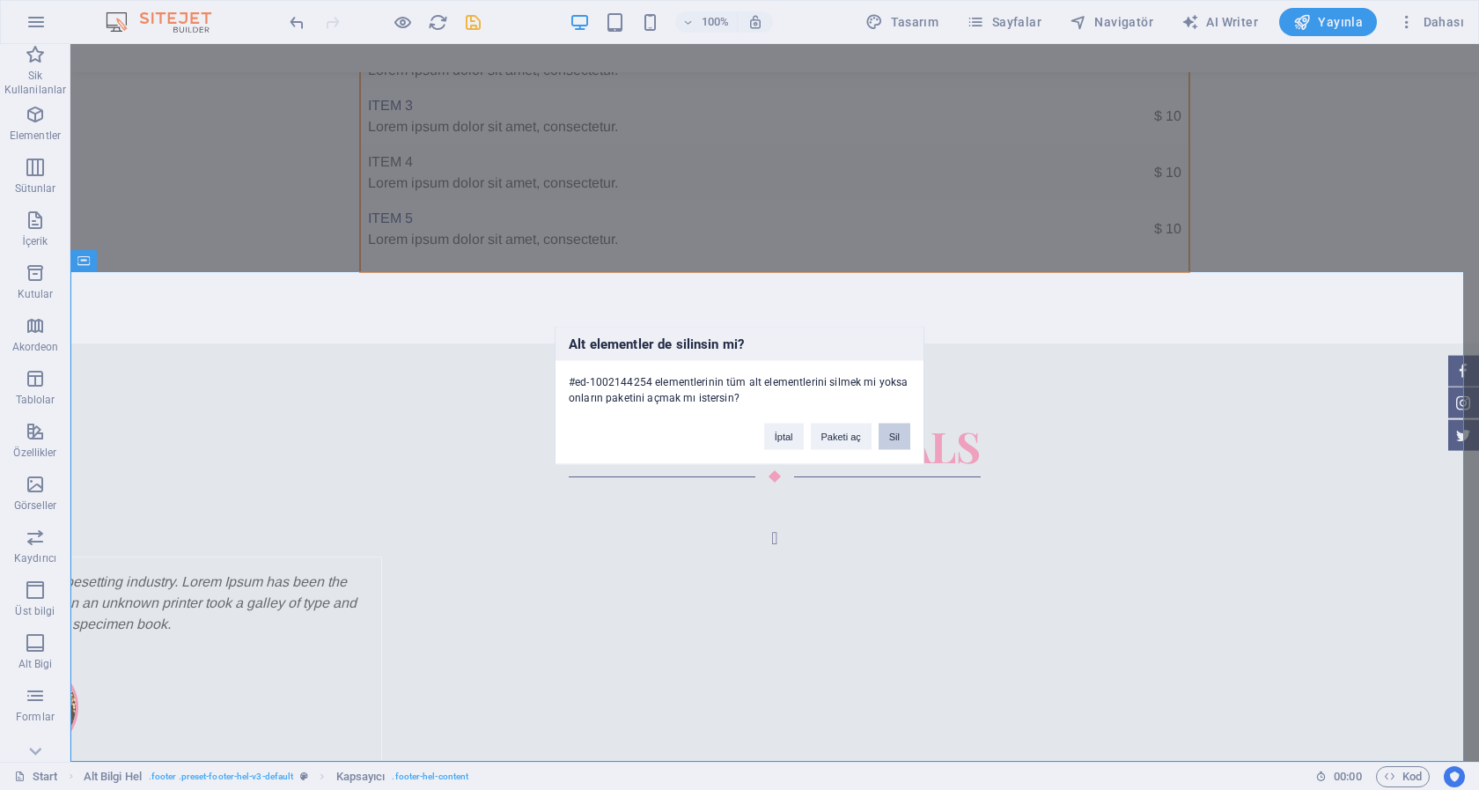
click at [896, 438] on button "Sil" at bounding box center [895, 436] width 32 height 26
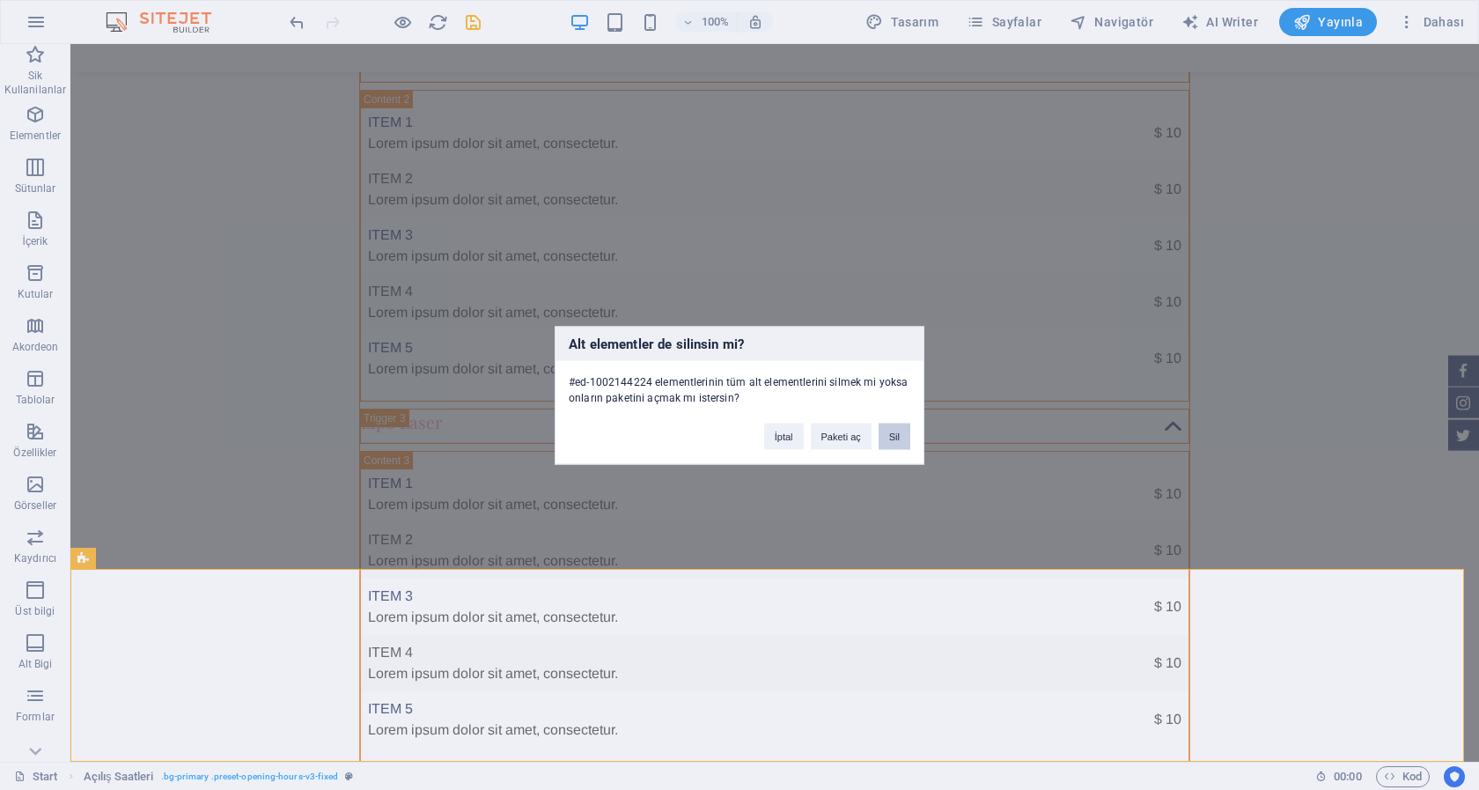
click at [891, 432] on button "Sil" at bounding box center [895, 436] width 32 height 26
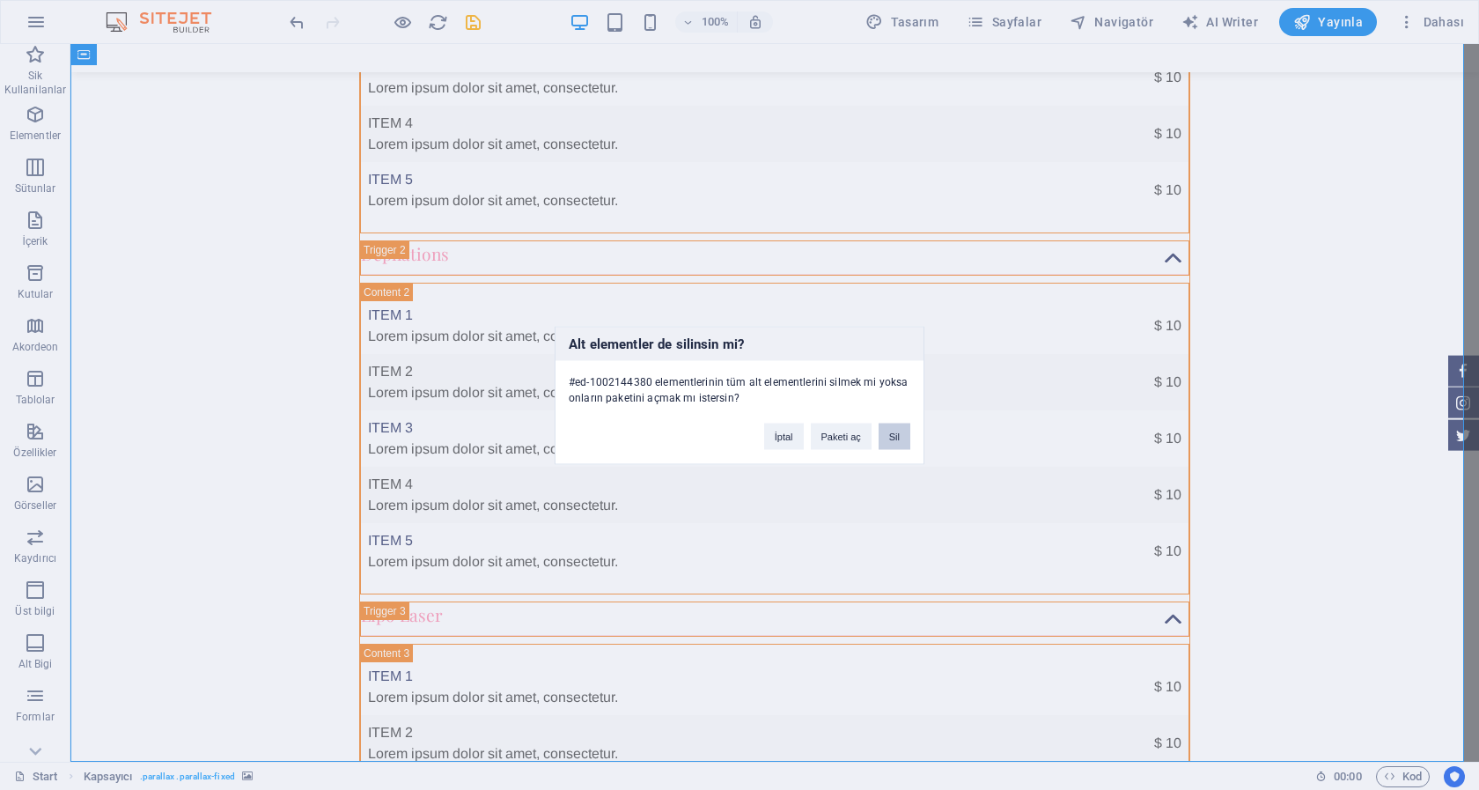
click at [899, 438] on button "Sil" at bounding box center [895, 436] width 32 height 26
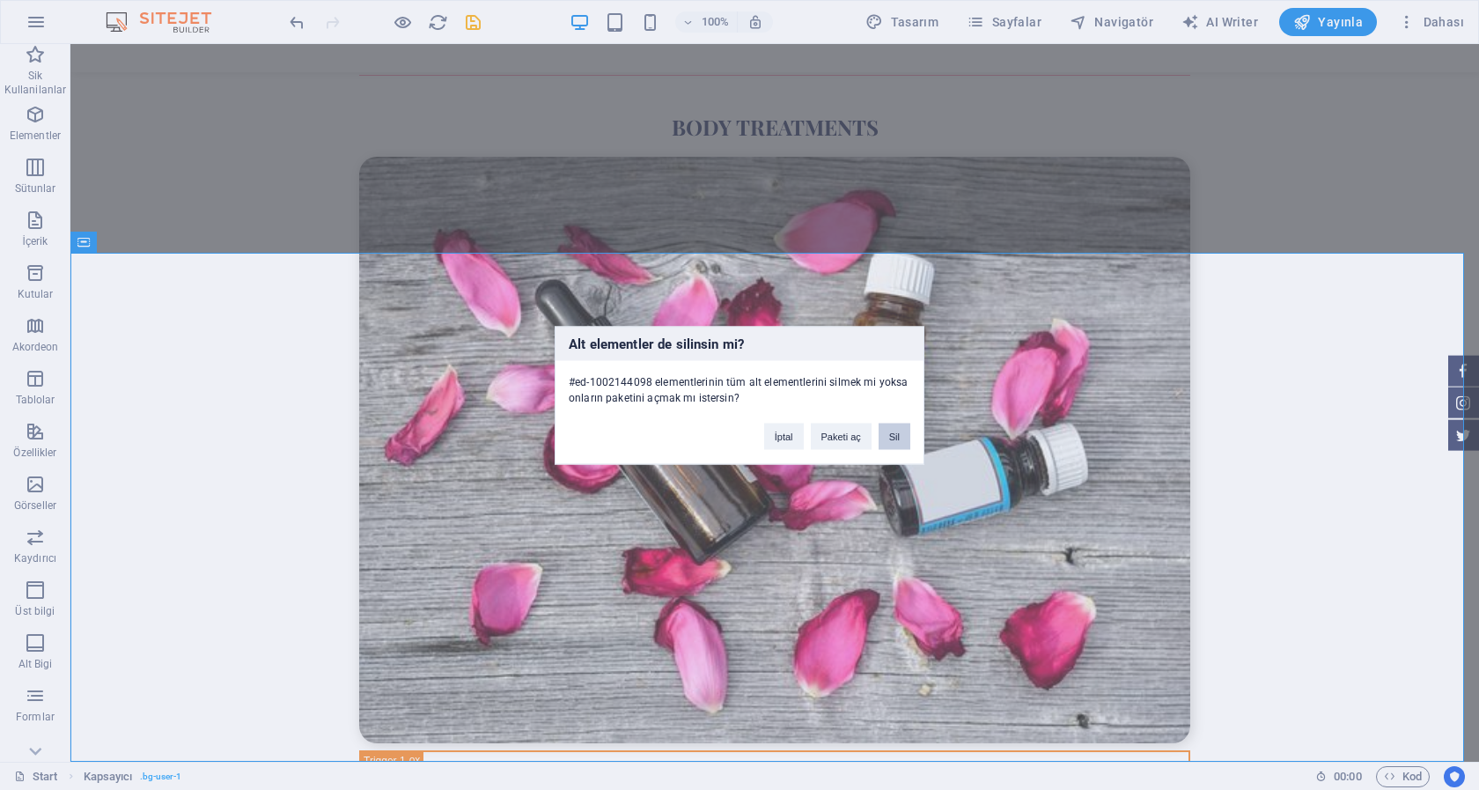
click at [904, 436] on button "Sil" at bounding box center [895, 436] width 32 height 26
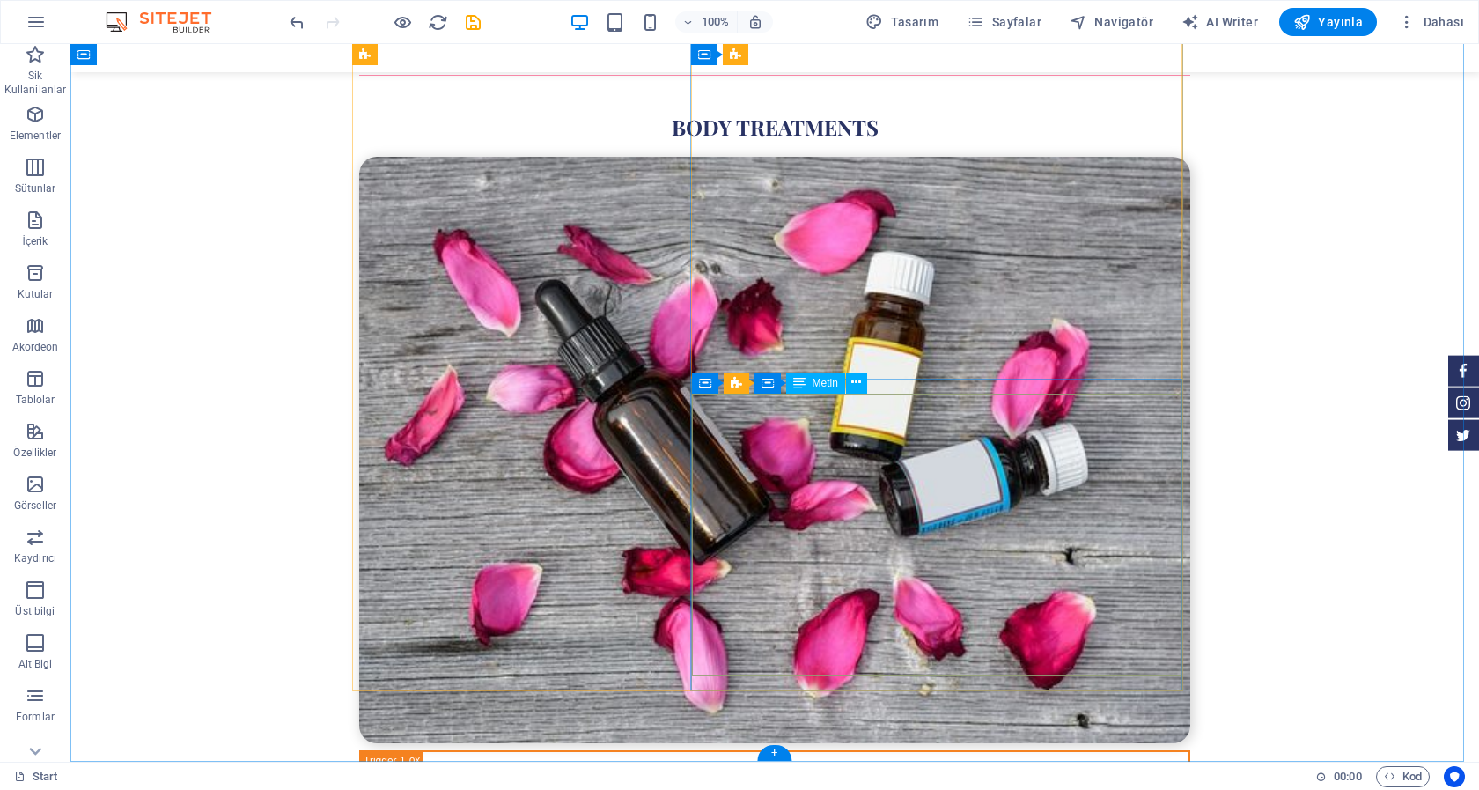
scroll to position [3099, 0]
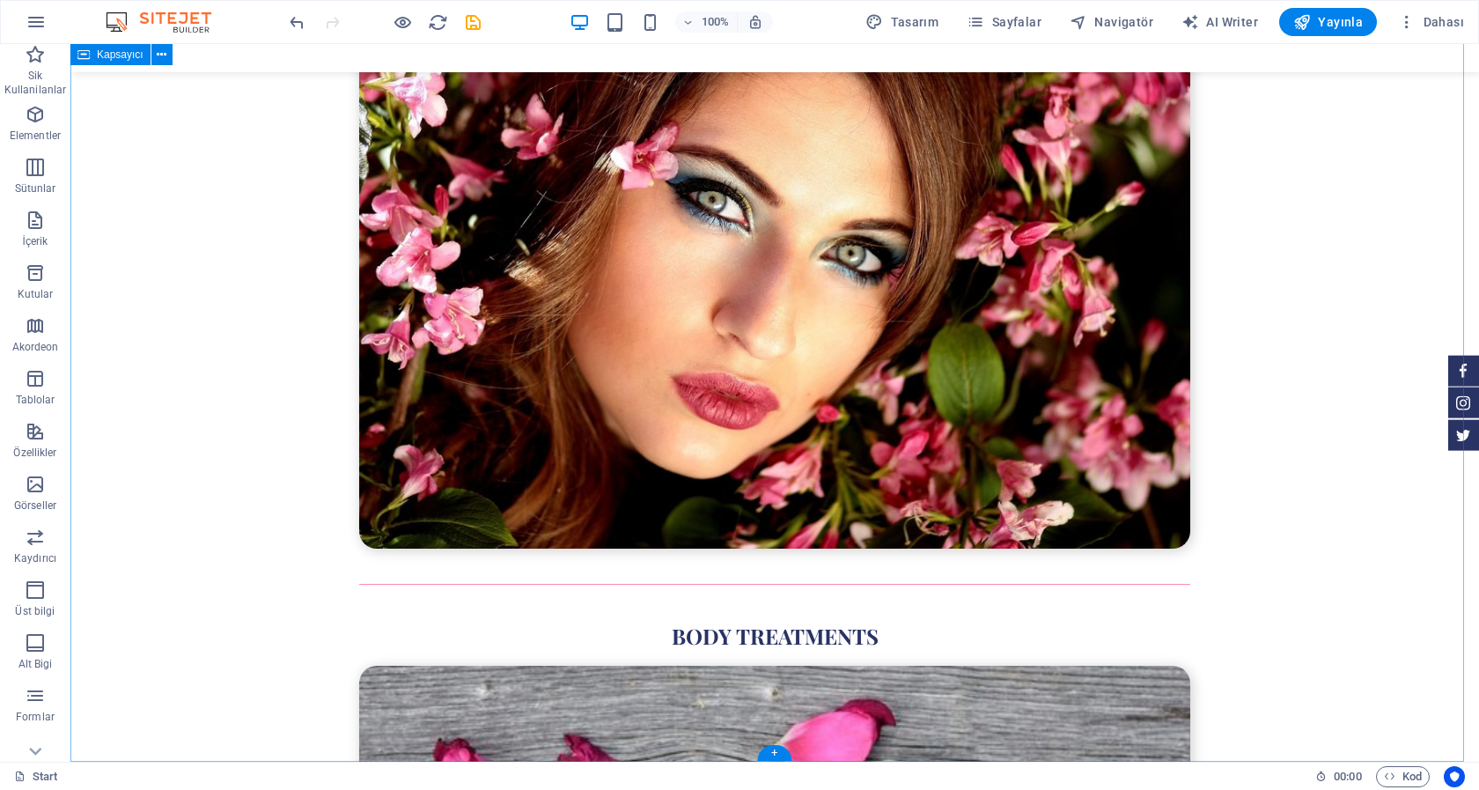
click at [1271, 546] on div "our Services Facials Item 1 Lorem ipsum dolor sit amet, consectetur. $ 10 Item …" at bounding box center [774, 546] width 1409 height 3719
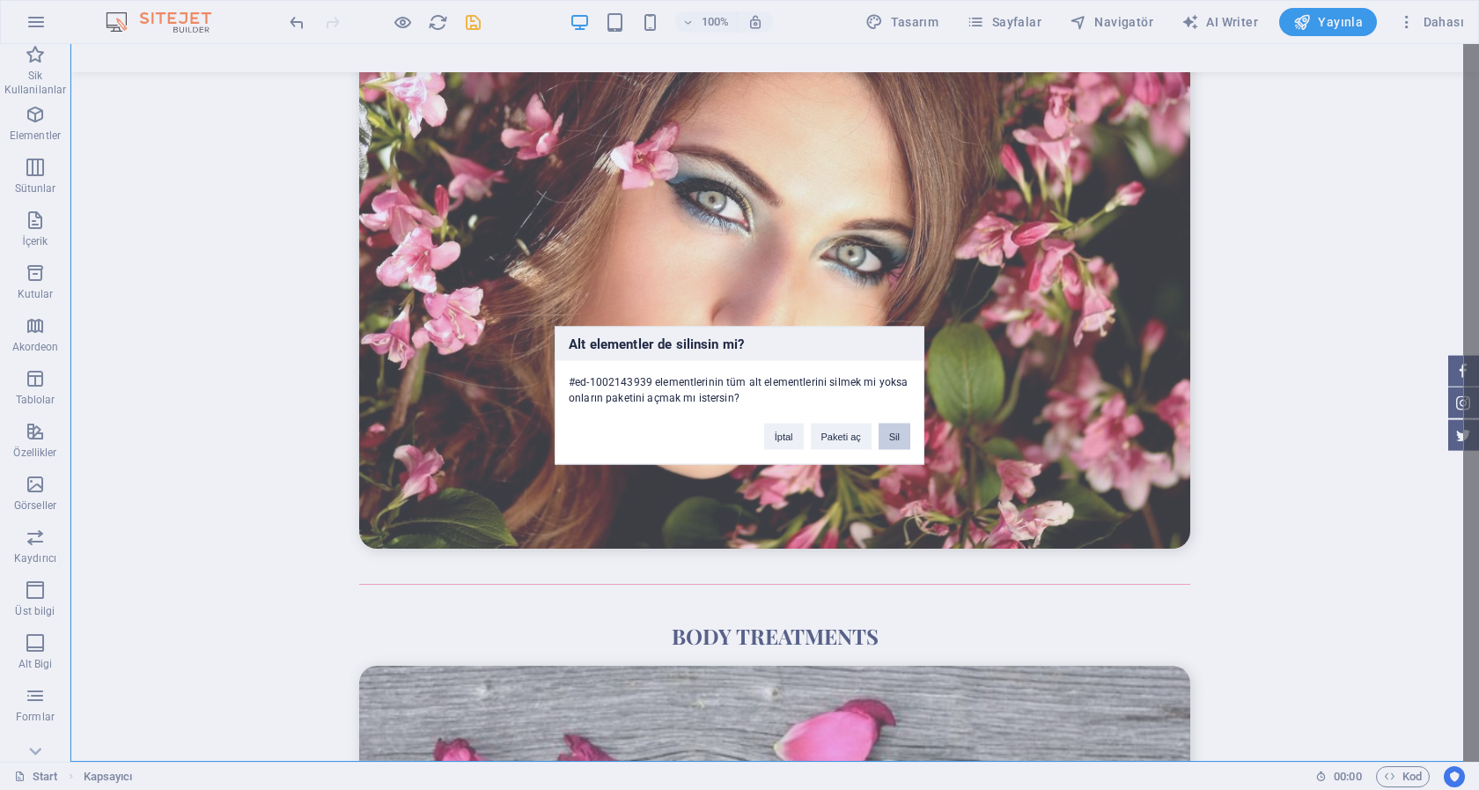
click at [907, 435] on button "Sil" at bounding box center [895, 436] width 32 height 26
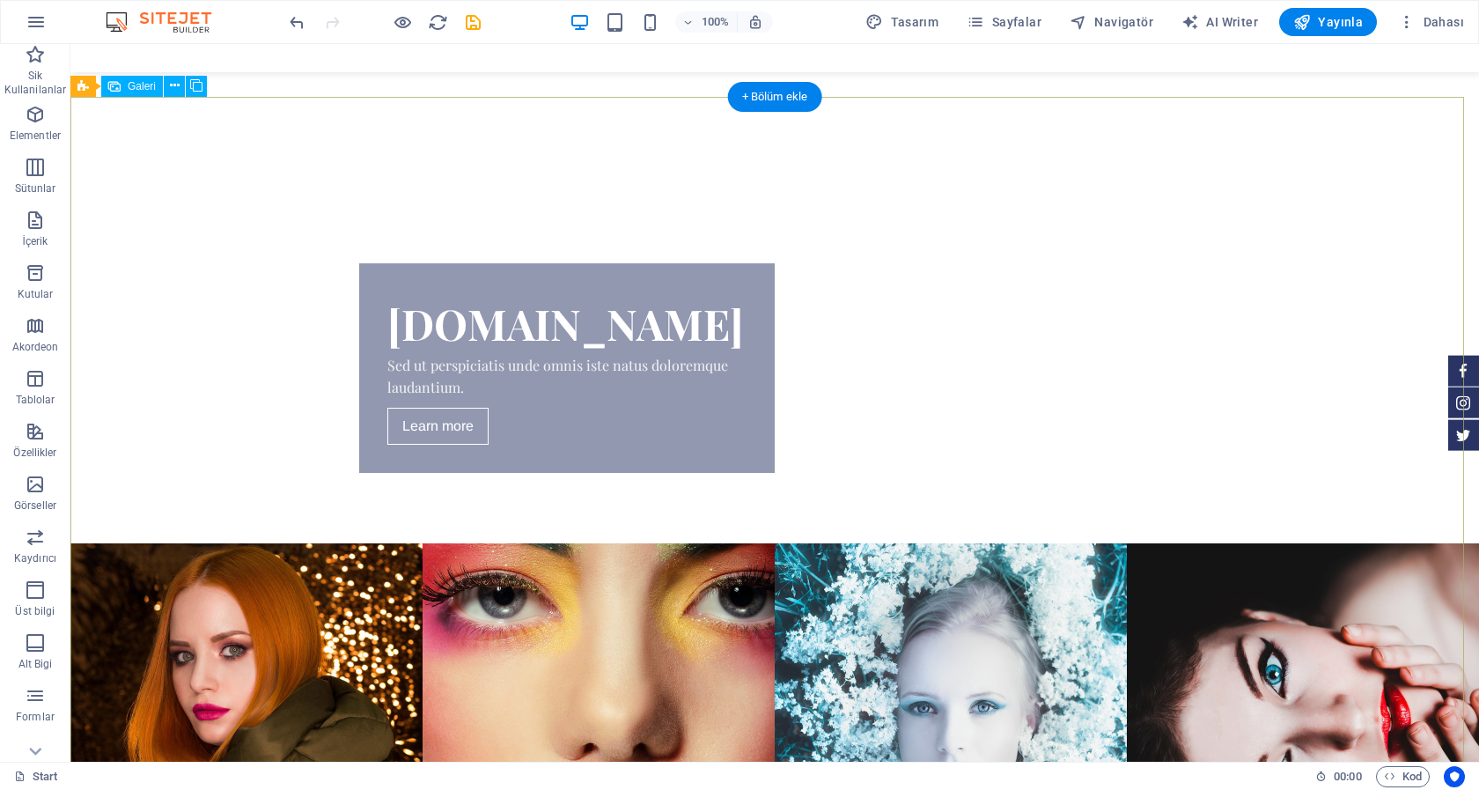
scroll to position [625, 0]
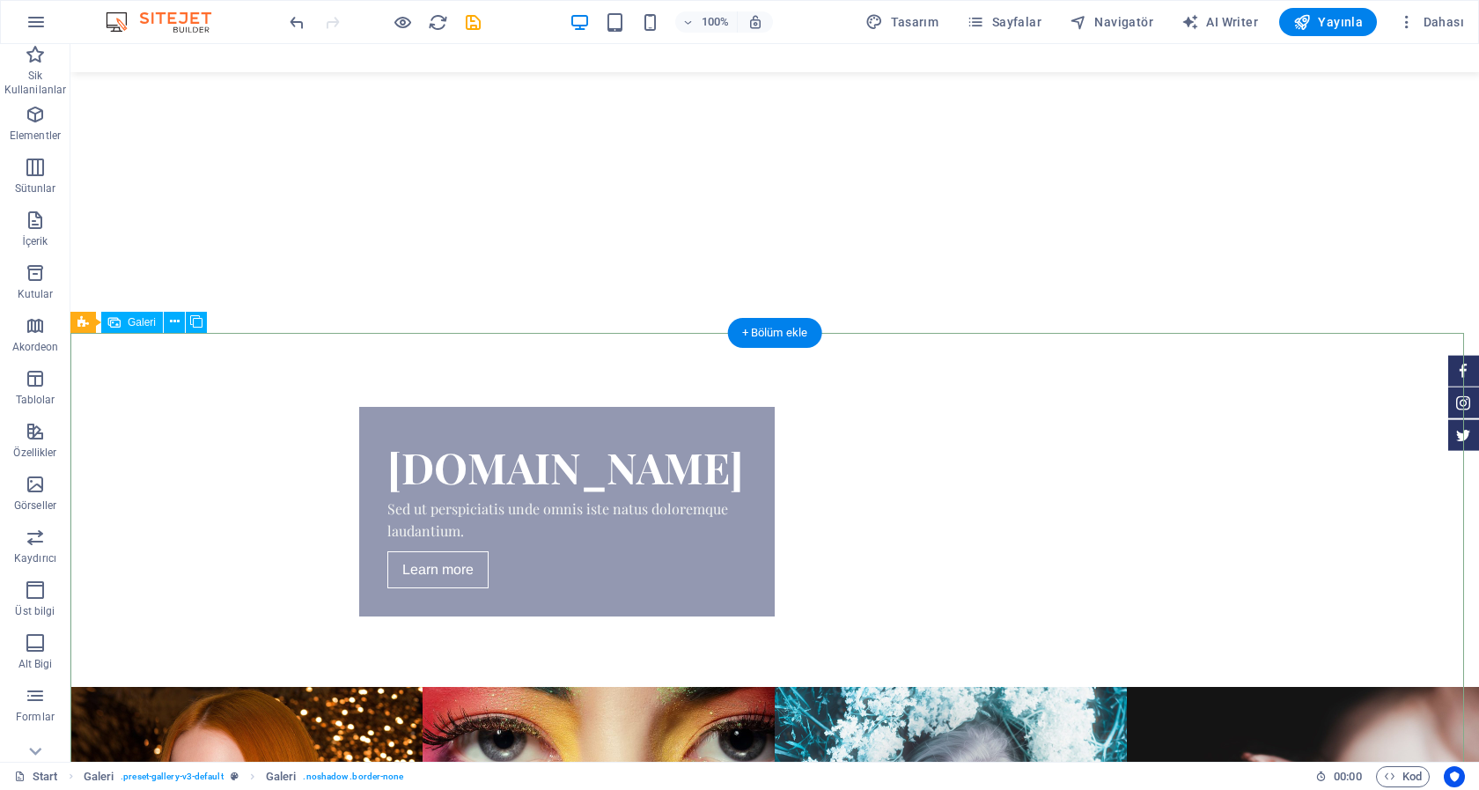
scroll to position [356, 0]
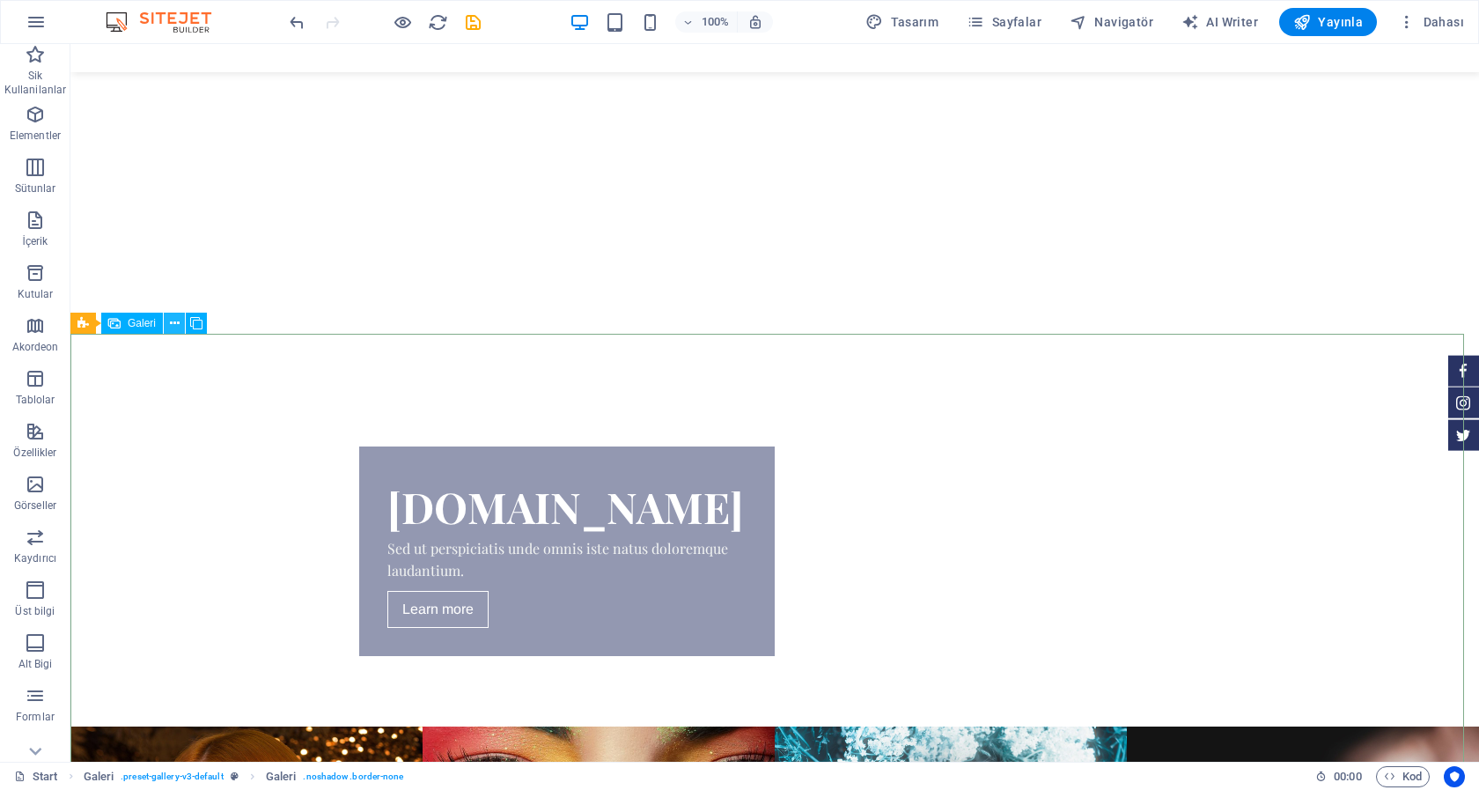
click at [180, 322] on button at bounding box center [174, 323] width 21 height 21
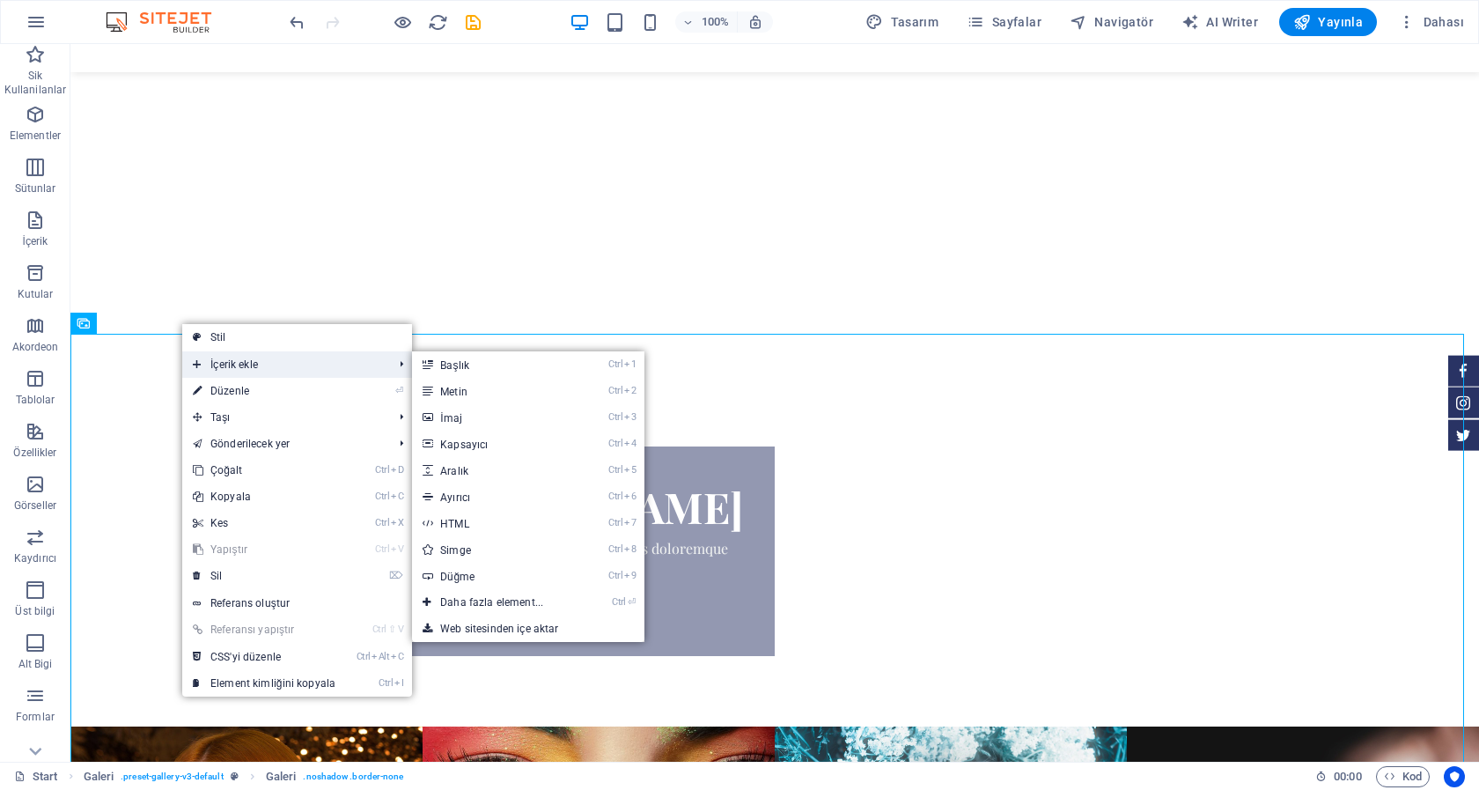
click at [235, 358] on span "İçerik ekle" at bounding box center [283, 364] width 203 height 26
click at [238, 368] on span "İçerik ekle" at bounding box center [283, 364] width 203 height 26
click at [452, 421] on link "Ctrl 3 İmaj" at bounding box center [495, 417] width 166 height 26
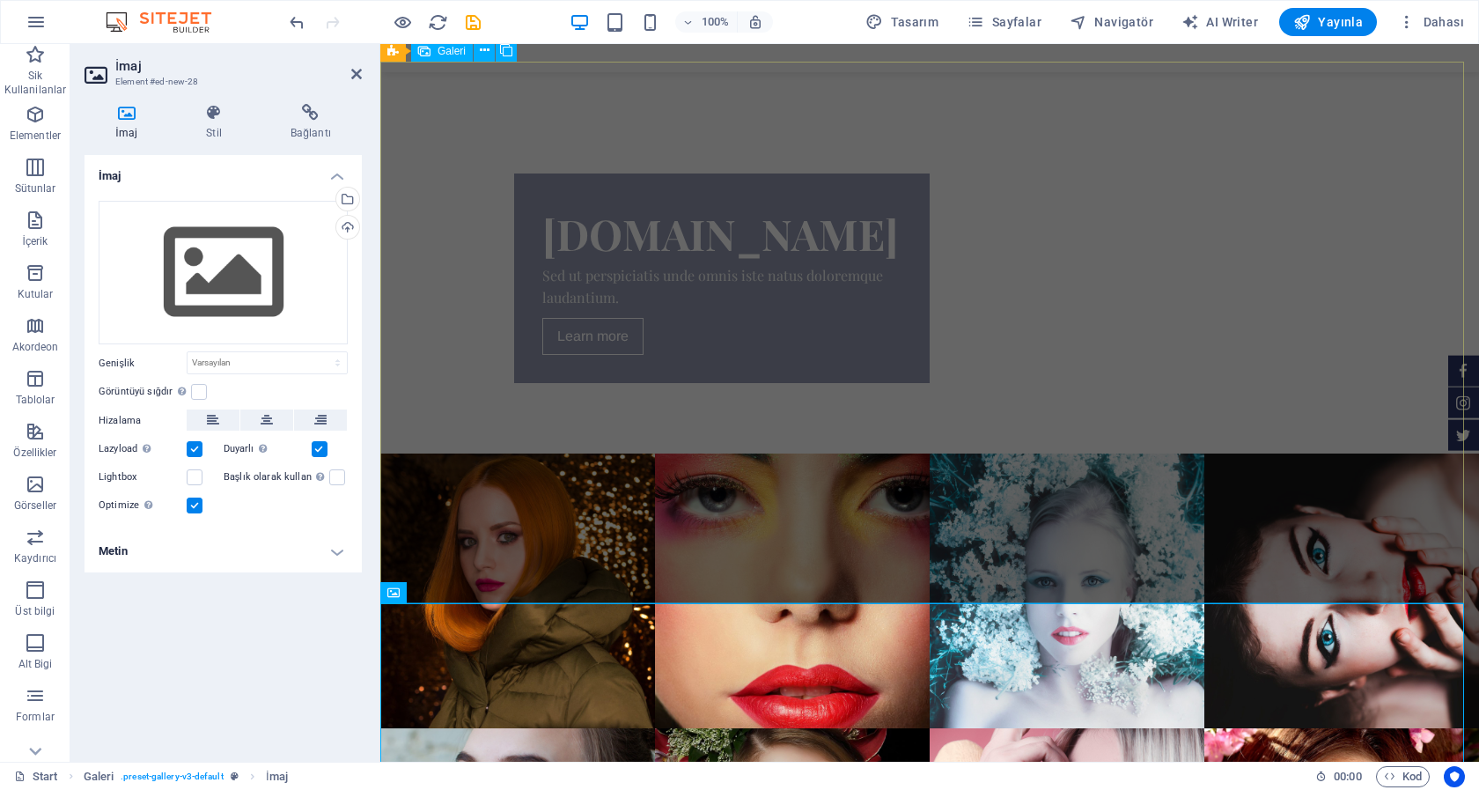
scroll to position [668, 0]
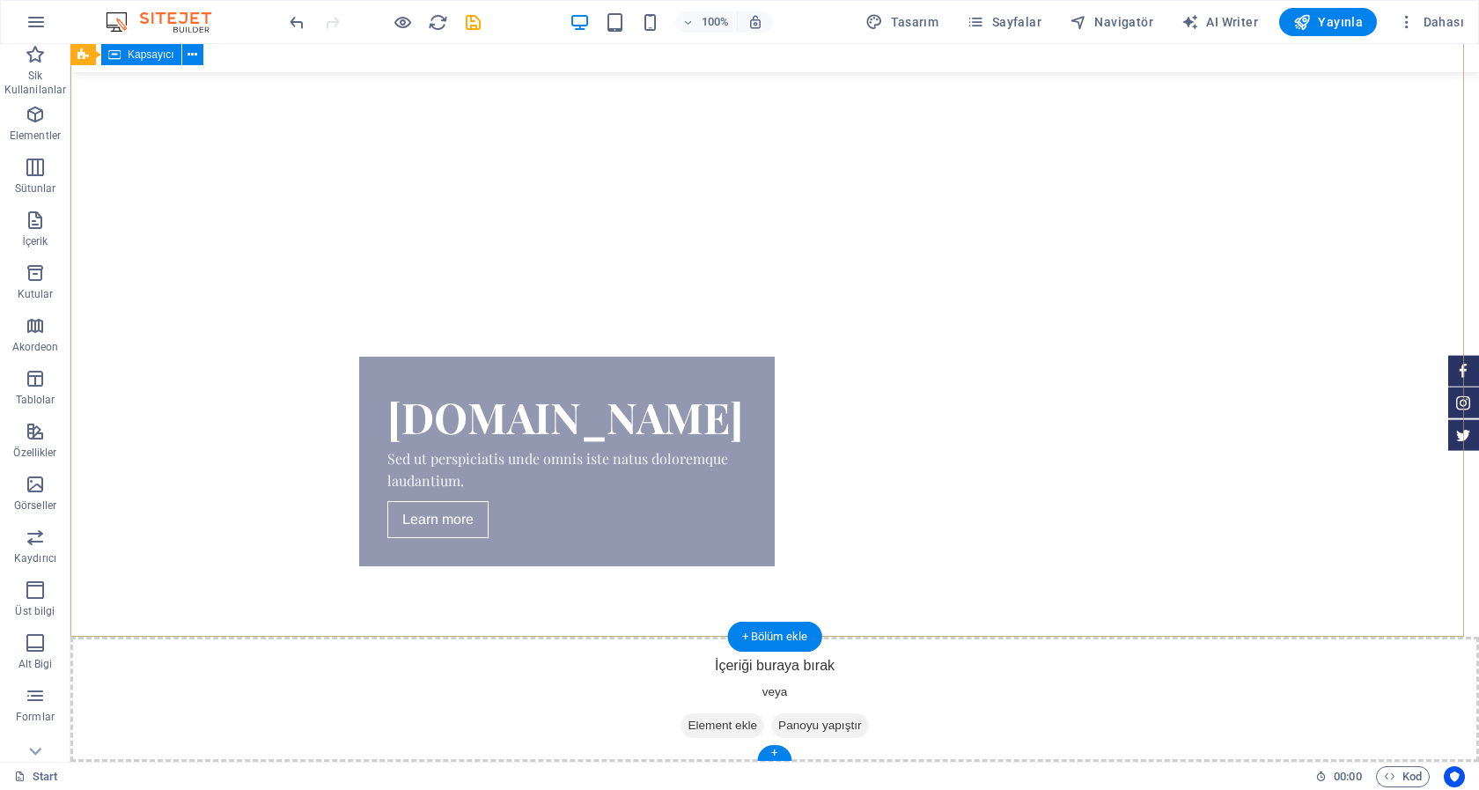
scroll to position [54, 0]
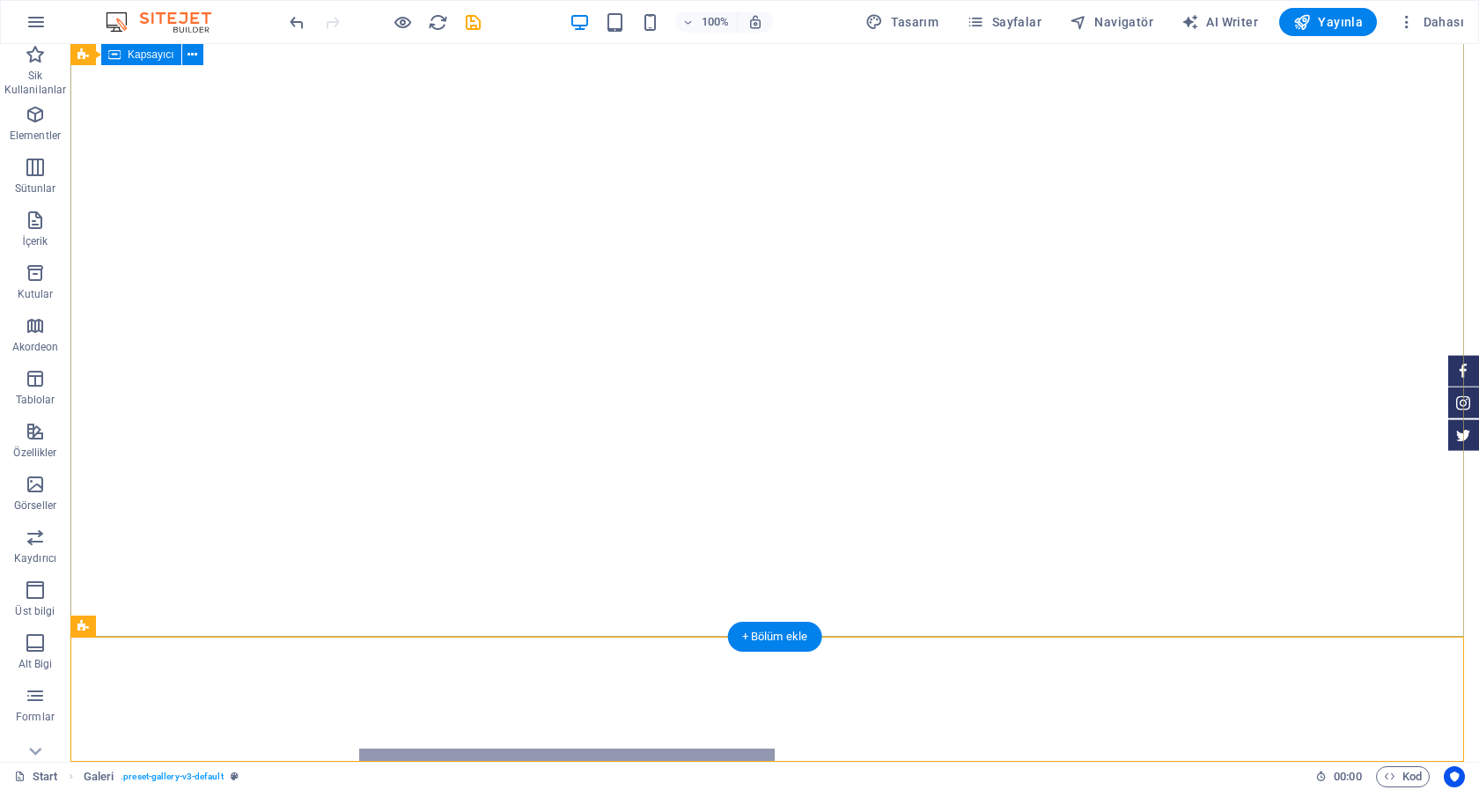
scroll to position [0, 0]
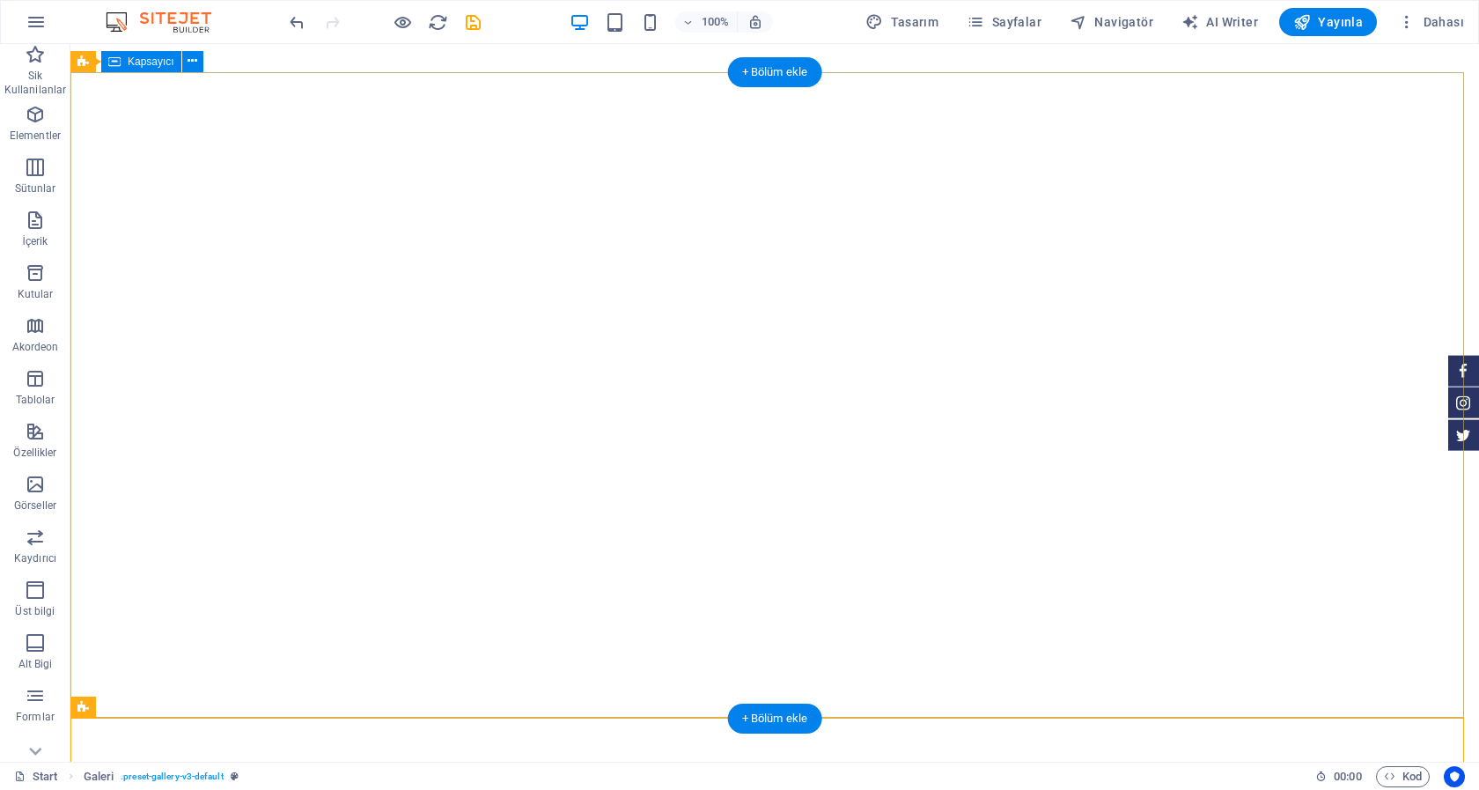
click at [1448, 371] on figure at bounding box center [1463, 370] width 31 height 31
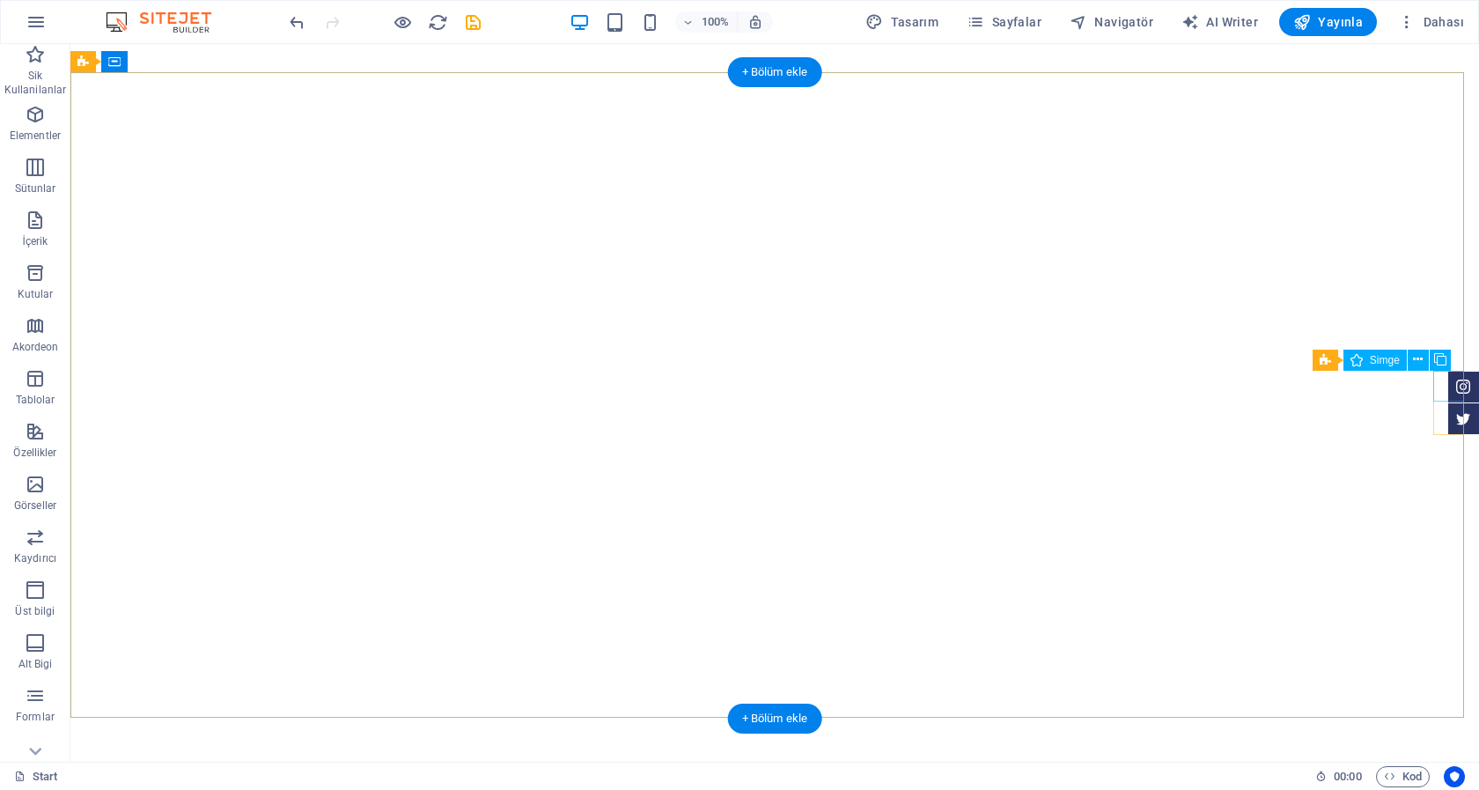
click at [1451, 381] on figure at bounding box center [1463, 387] width 31 height 31
click at [1448, 400] on figure at bounding box center [1463, 402] width 31 height 31
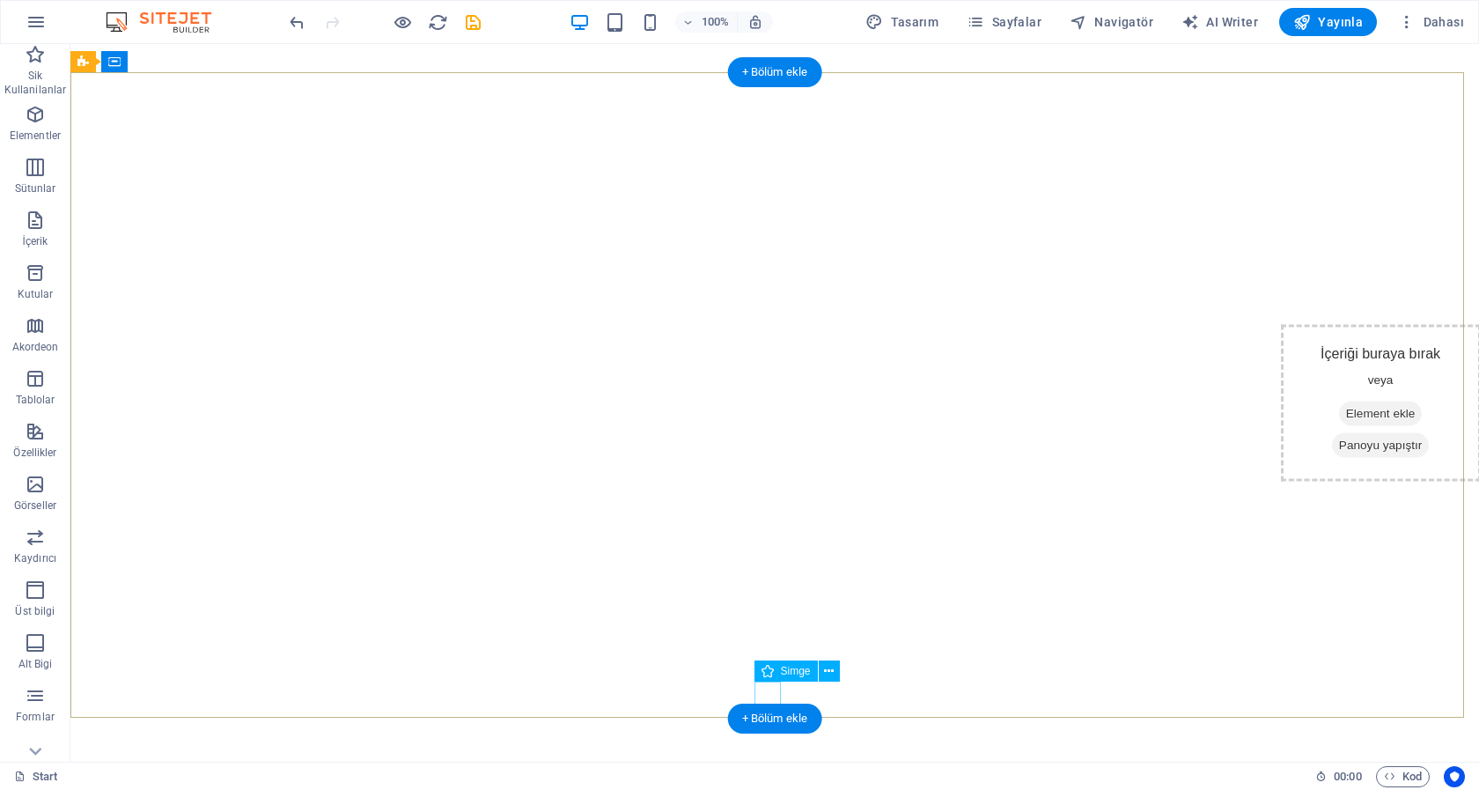
scroll to position [54, 0]
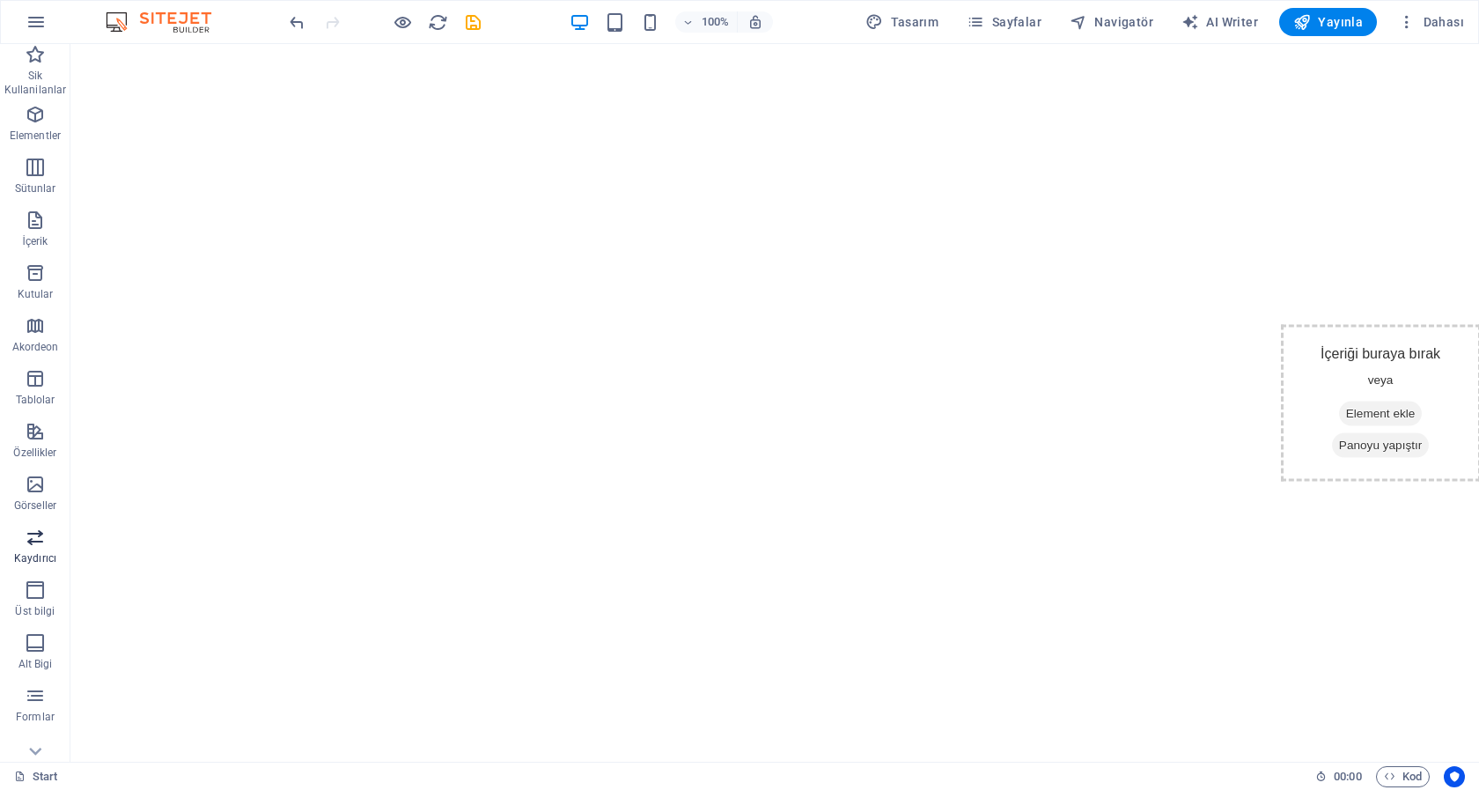
click at [33, 550] on span "Kaydırıcı" at bounding box center [35, 547] width 70 height 42
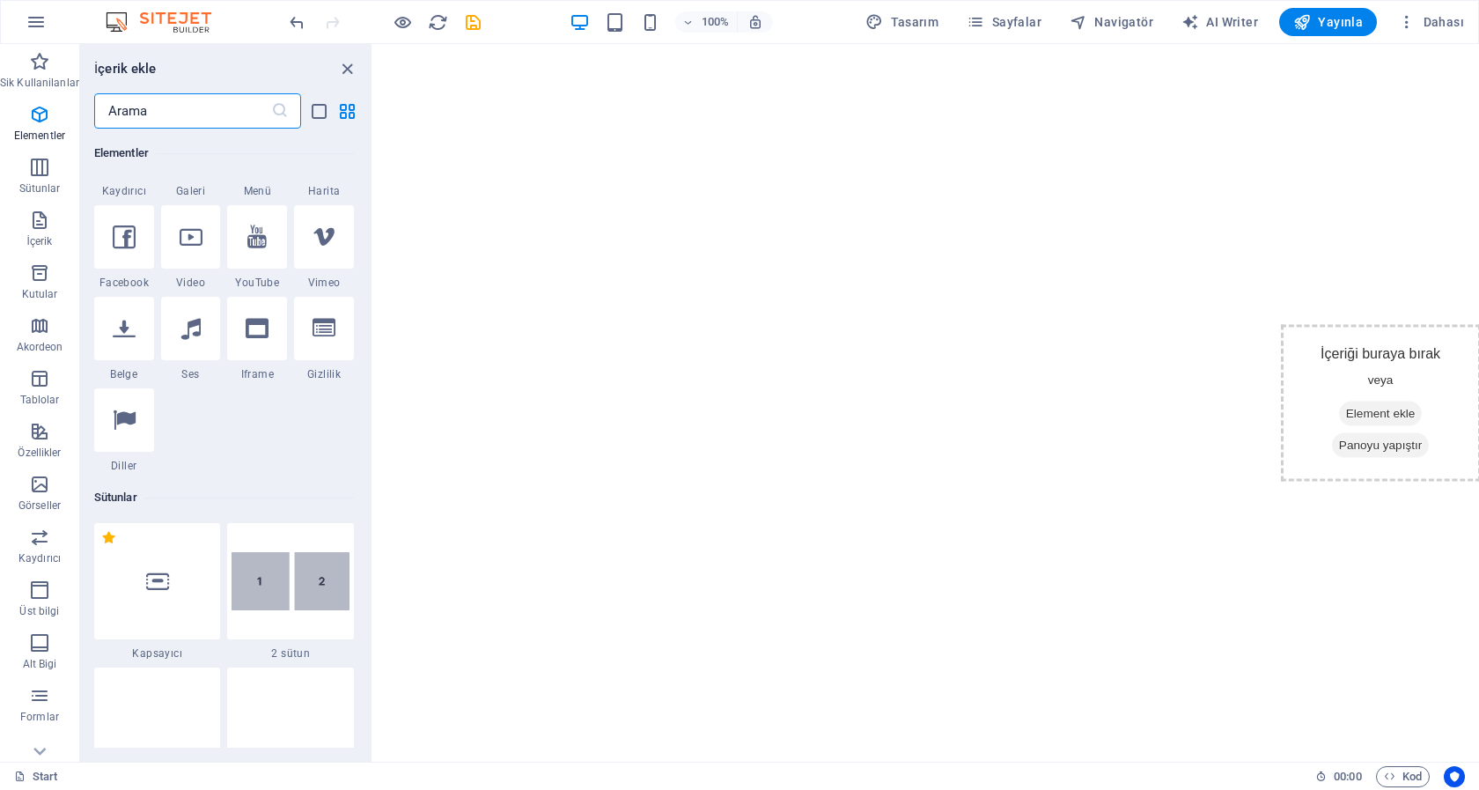
scroll to position [765, 0]
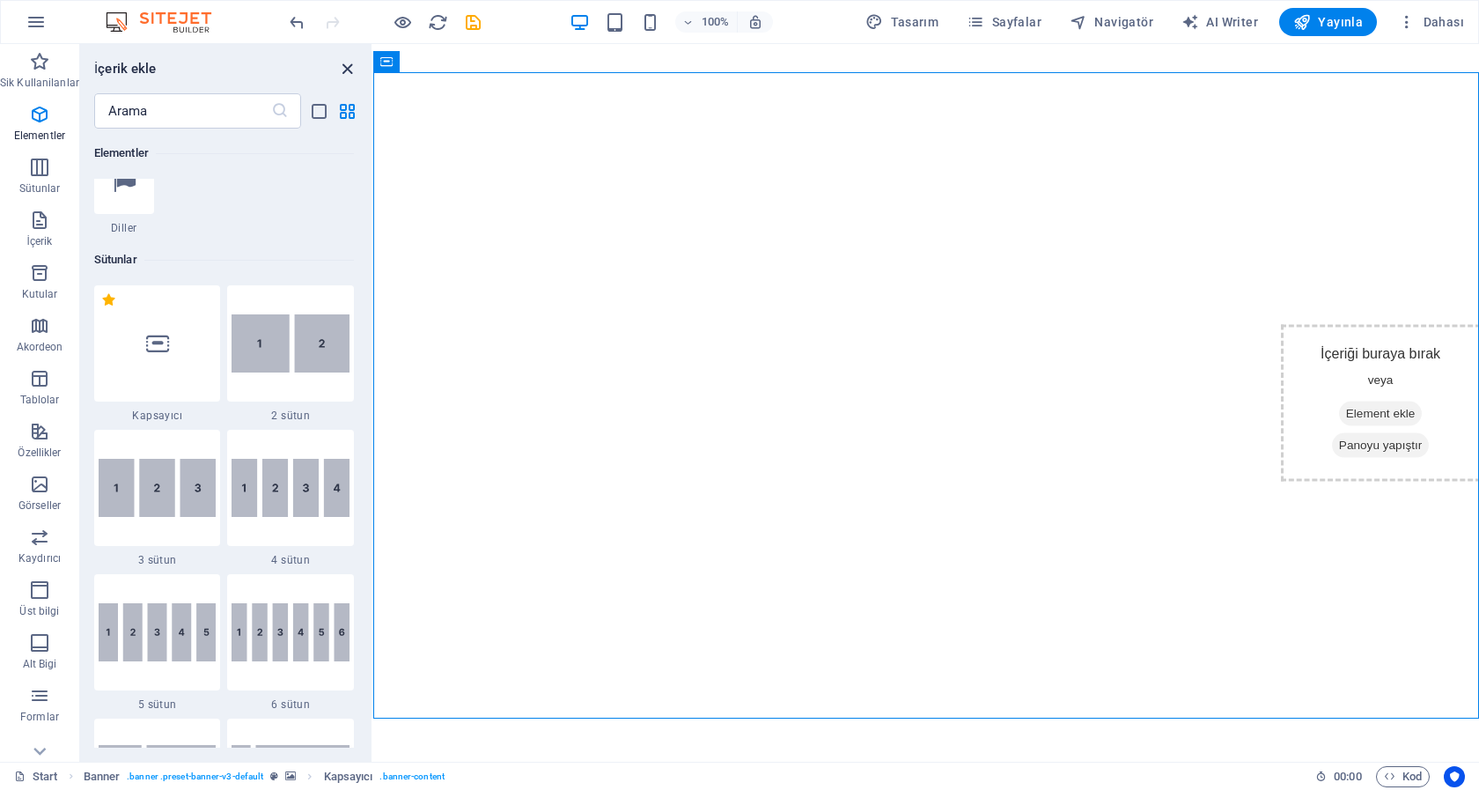
click at [345, 68] on icon "close panel" at bounding box center [347, 69] width 20 height 20
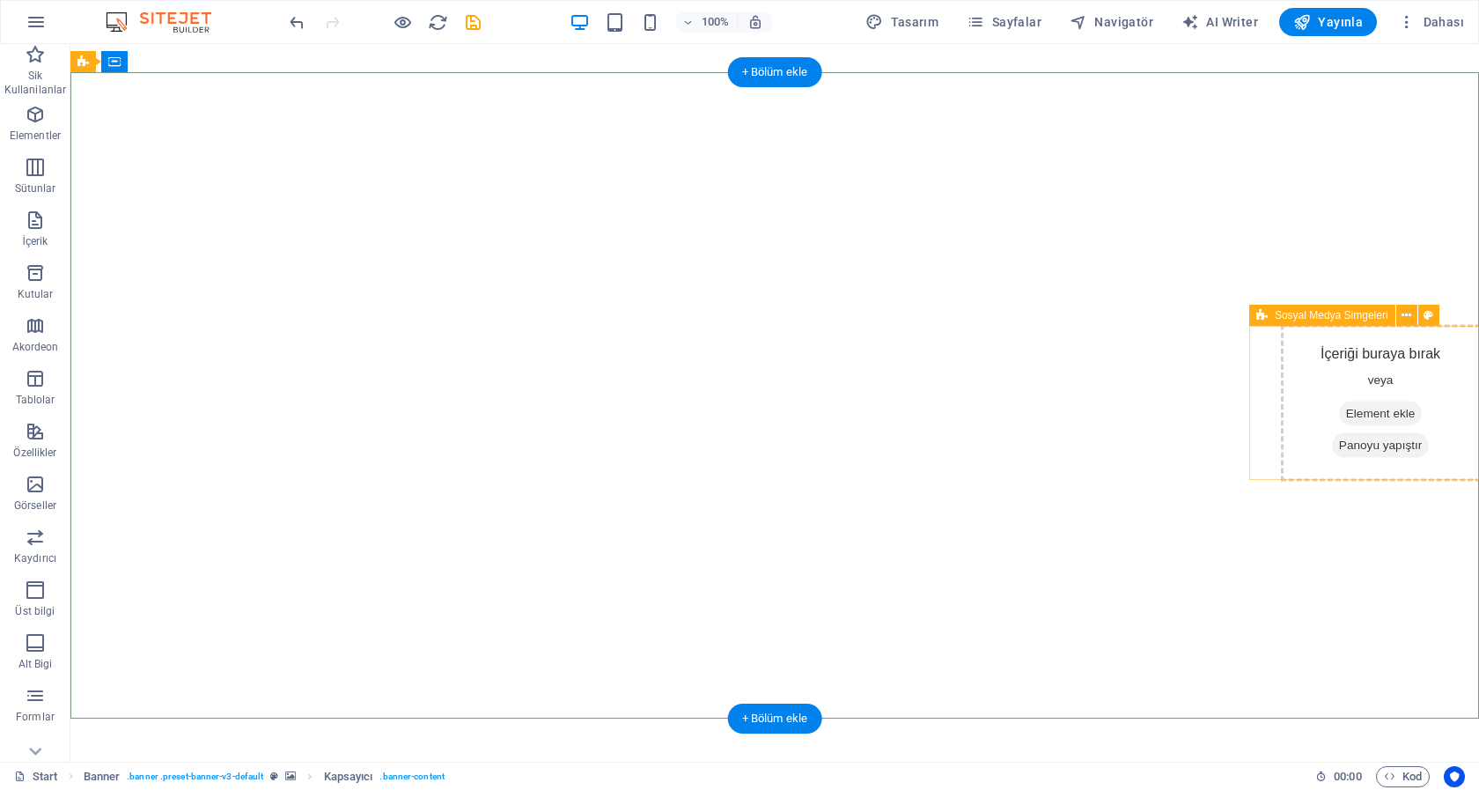
click at [1409, 397] on div "İçeriği buraya bırak veya Element ekle Panoyu yapıştır" at bounding box center [1381, 403] width 200 height 157
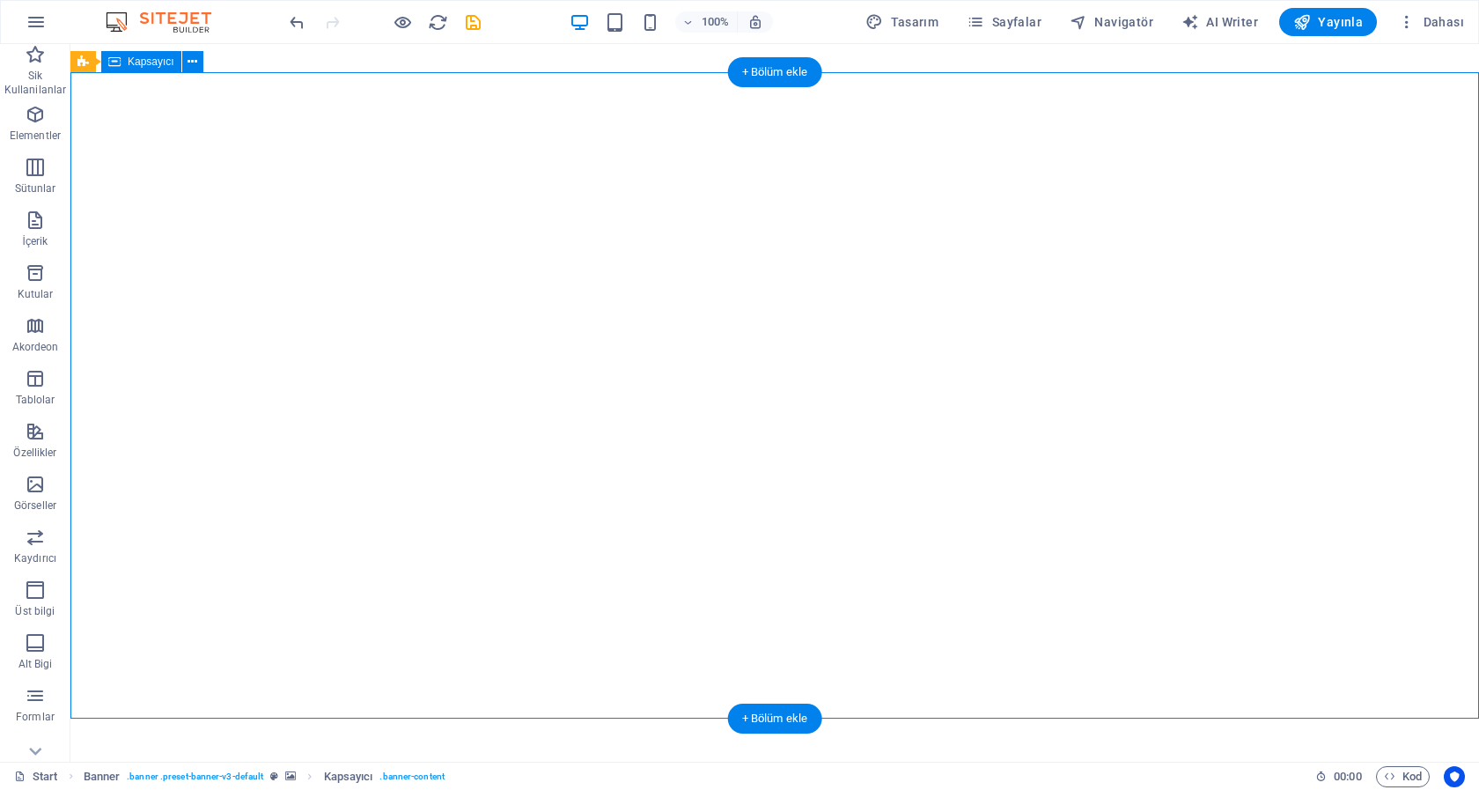
click at [416, 776] on span ". banner-content" at bounding box center [411, 776] width 64 height 21
click at [287, 778] on icon "breadcrumb" at bounding box center [290, 776] width 11 height 10
select select "fade"
select select "ms"
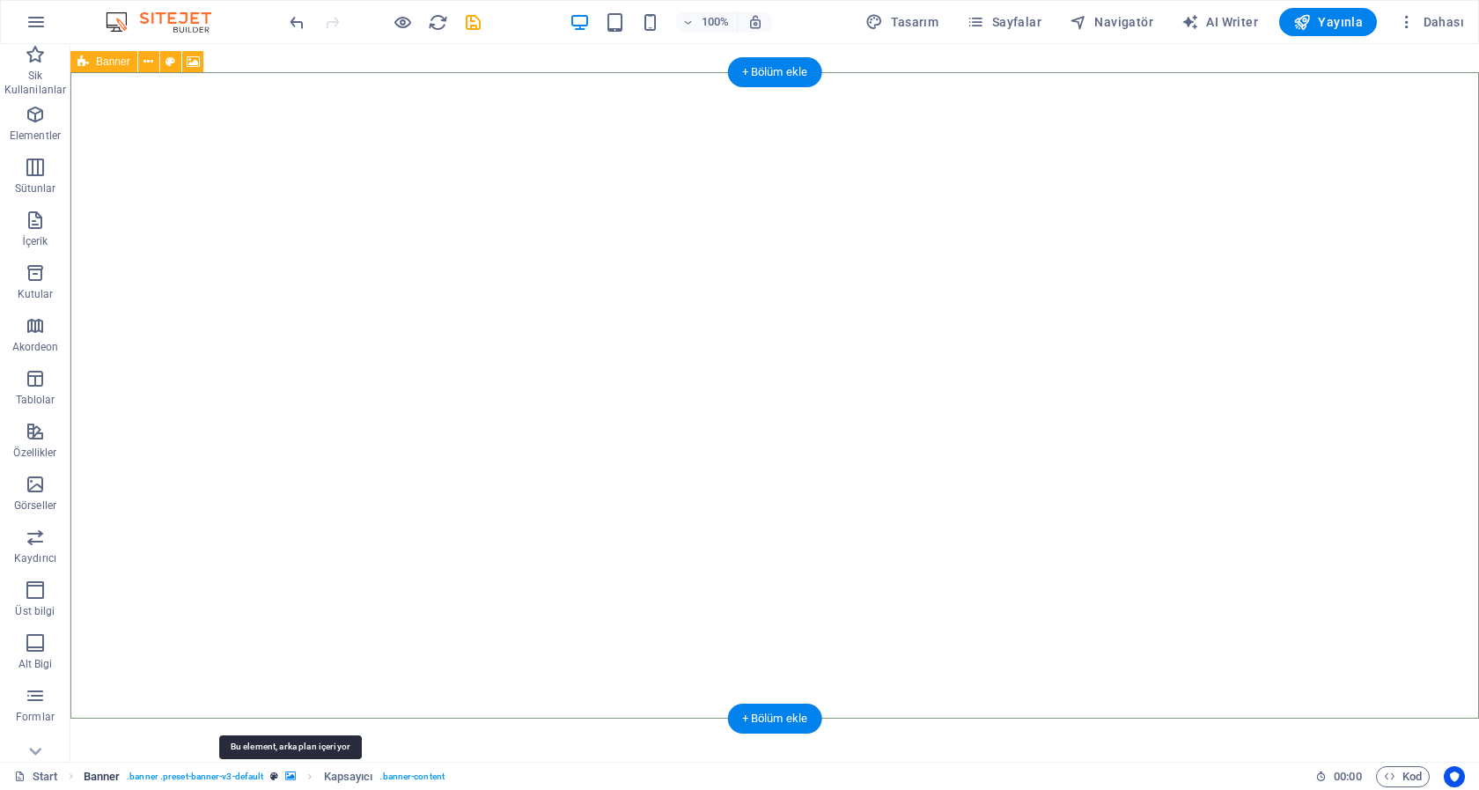
select select "s"
select select "ondemand"
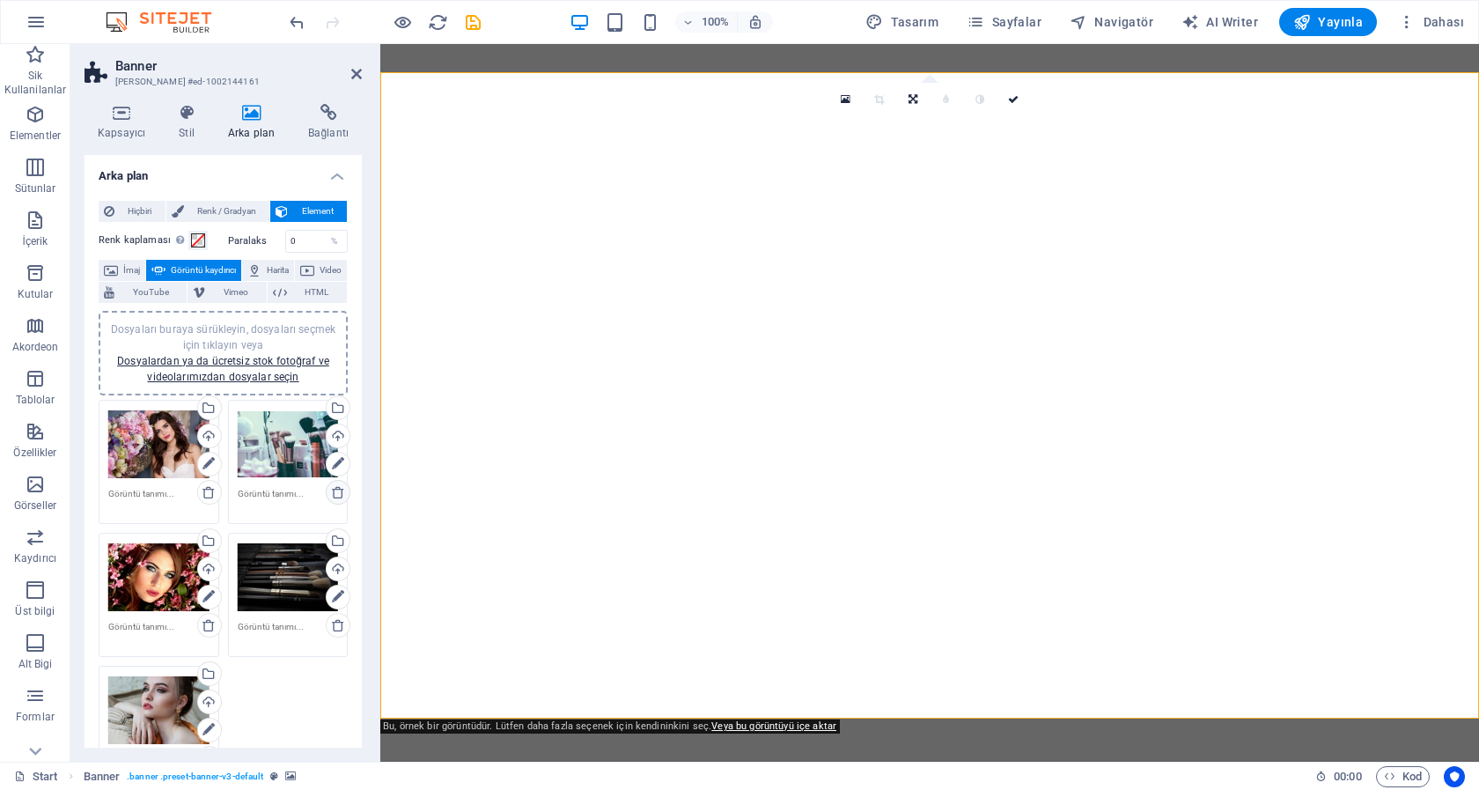
click at [331, 491] on icon at bounding box center [338, 492] width 14 height 14
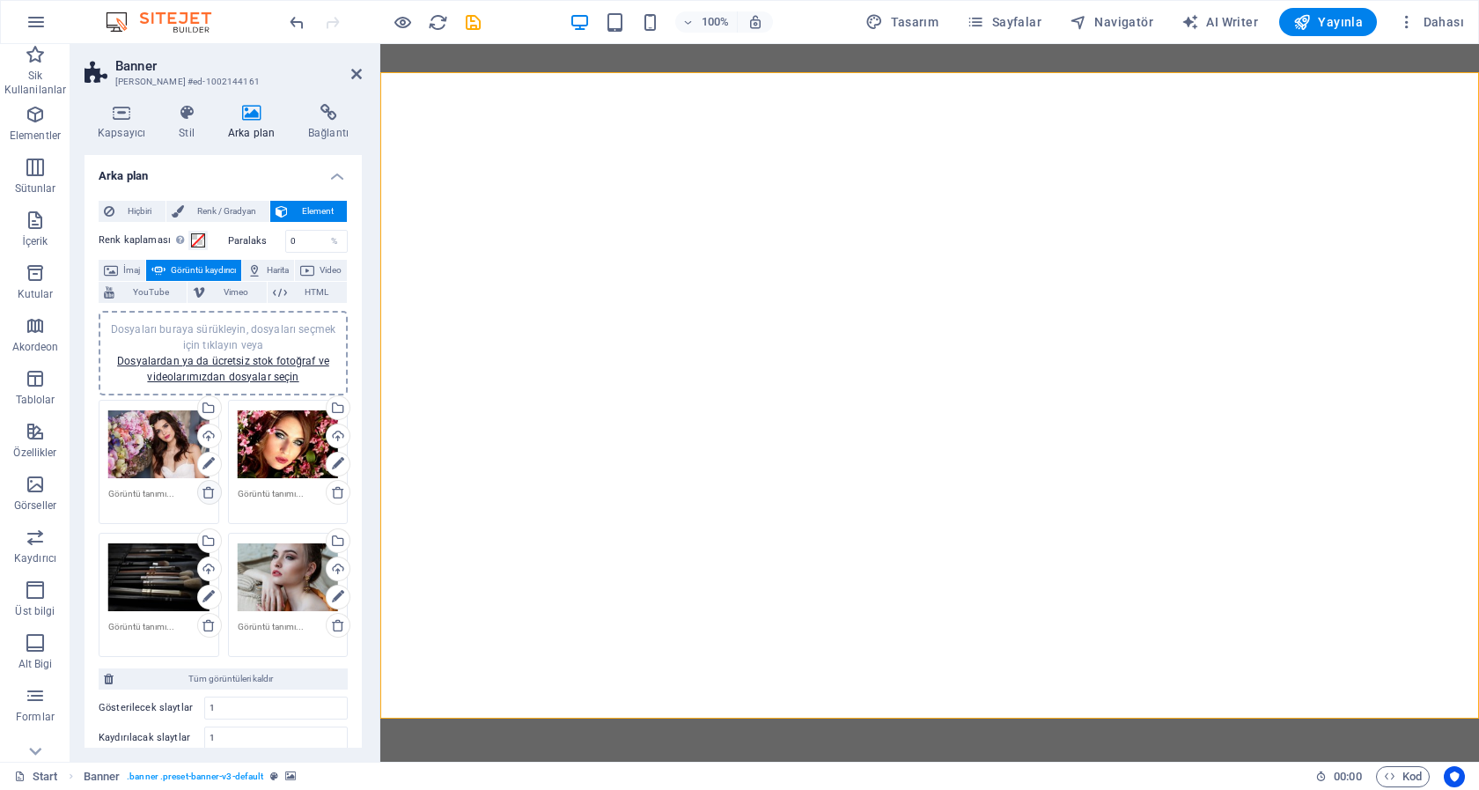
click at [202, 494] on icon at bounding box center [209, 492] width 14 height 14
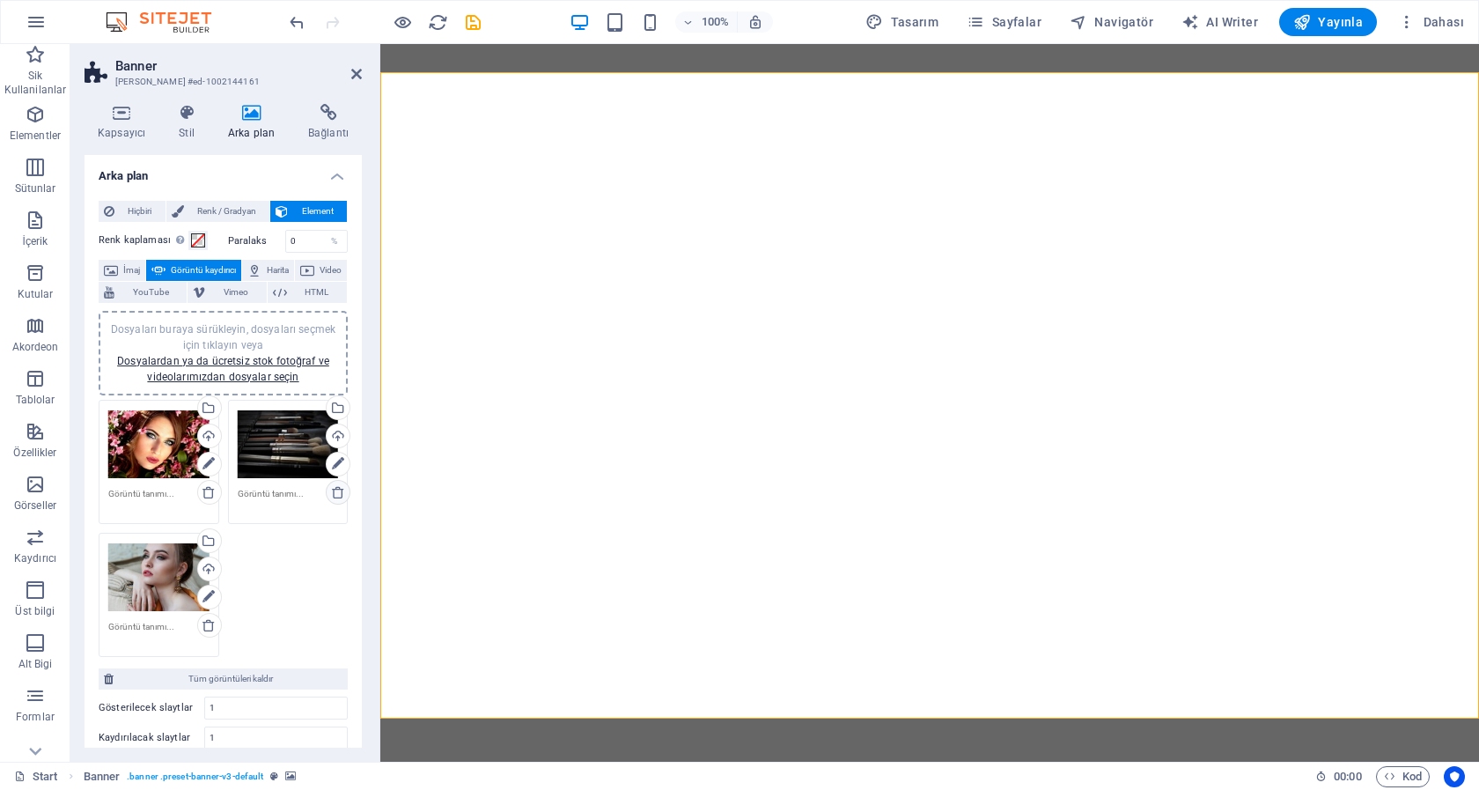
click at [331, 492] on icon at bounding box center [338, 492] width 14 height 14
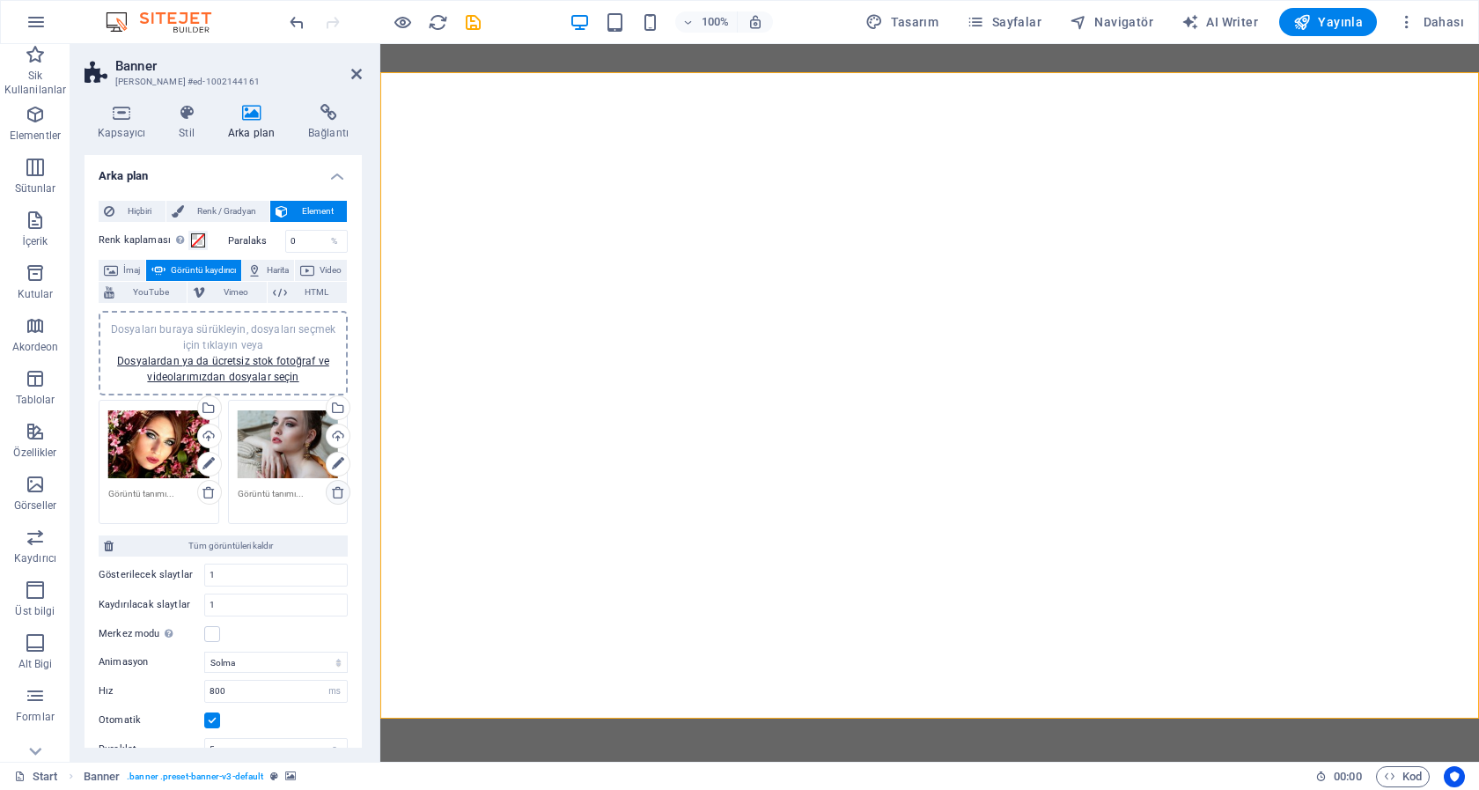
click at [331, 492] on icon at bounding box center [338, 492] width 14 height 14
click at [202, 461] on icon at bounding box center [208, 463] width 12 height 21
click at [152, 452] on div "Dosyaları buraya sürükleyin, dosyaları seçmek için tıklayın veya Dosyalardan ya…" at bounding box center [158, 444] width 101 height 70
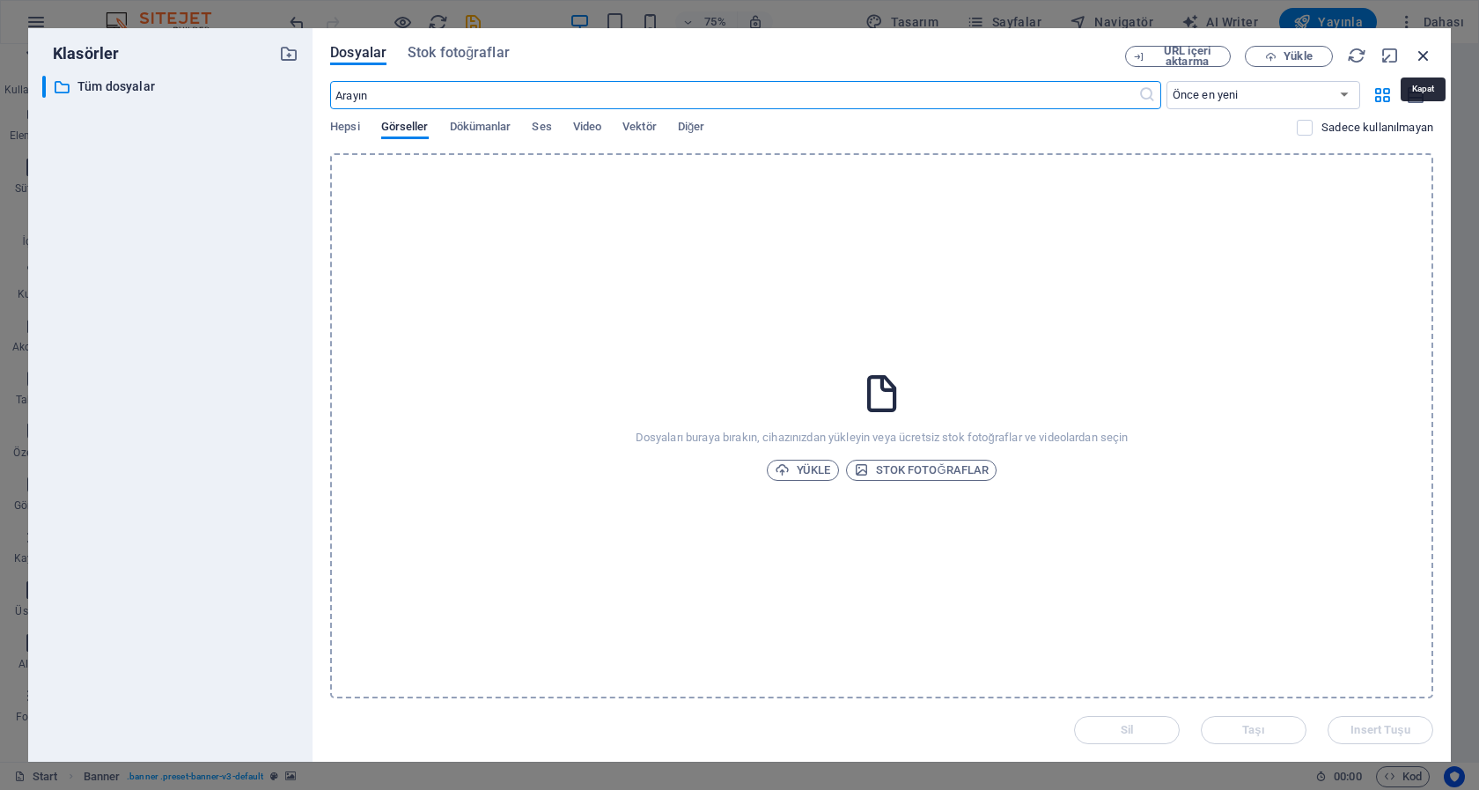
click at [1423, 49] on icon "button" at bounding box center [1423, 55] width 19 height 19
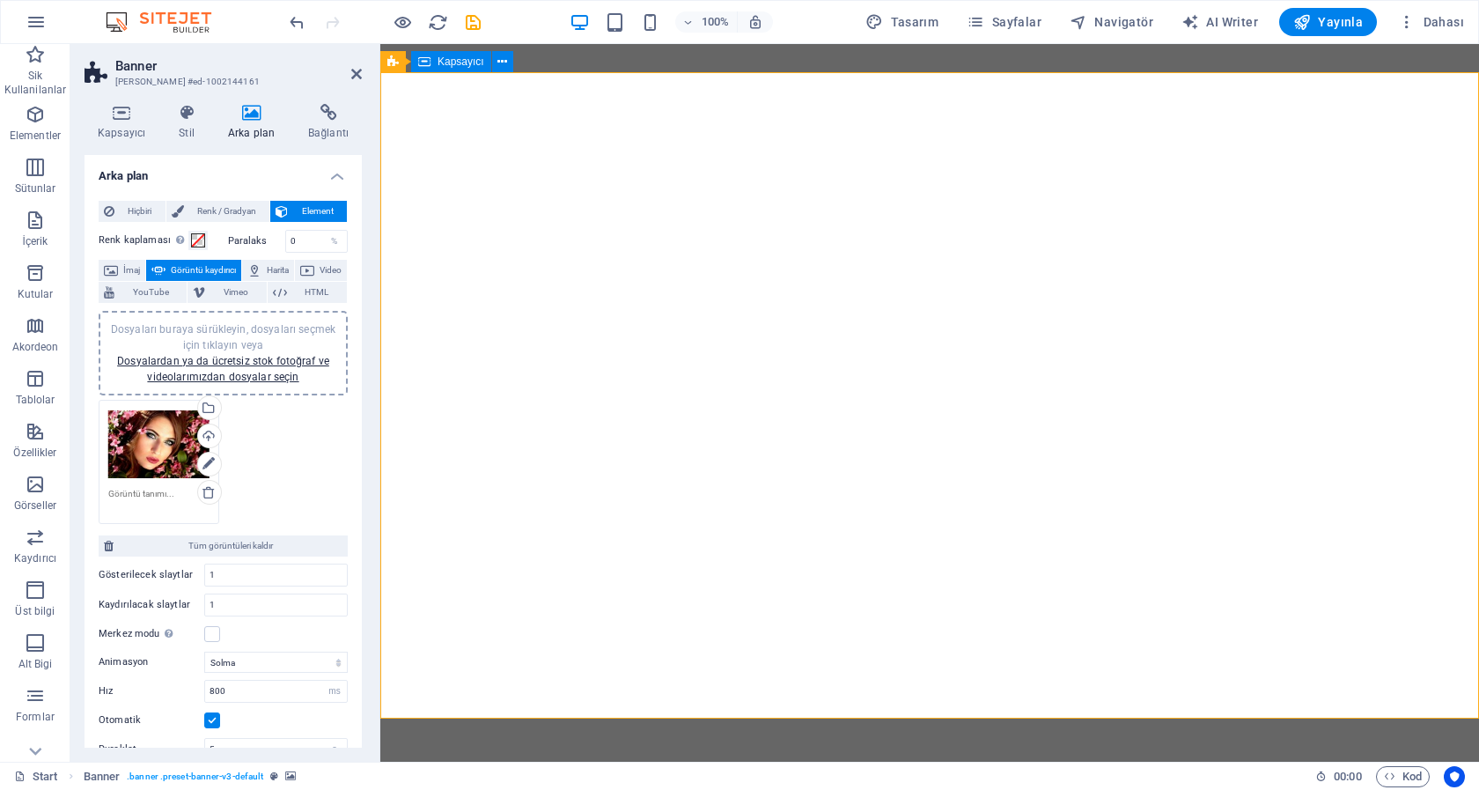
click at [257, 120] on icon at bounding box center [251, 113] width 73 height 18
click at [152, 439] on div "Dosyaları buraya sürükleyin, dosyaları seçmek için tıklayın veya Dosyalardan ya…" at bounding box center [158, 444] width 101 height 70
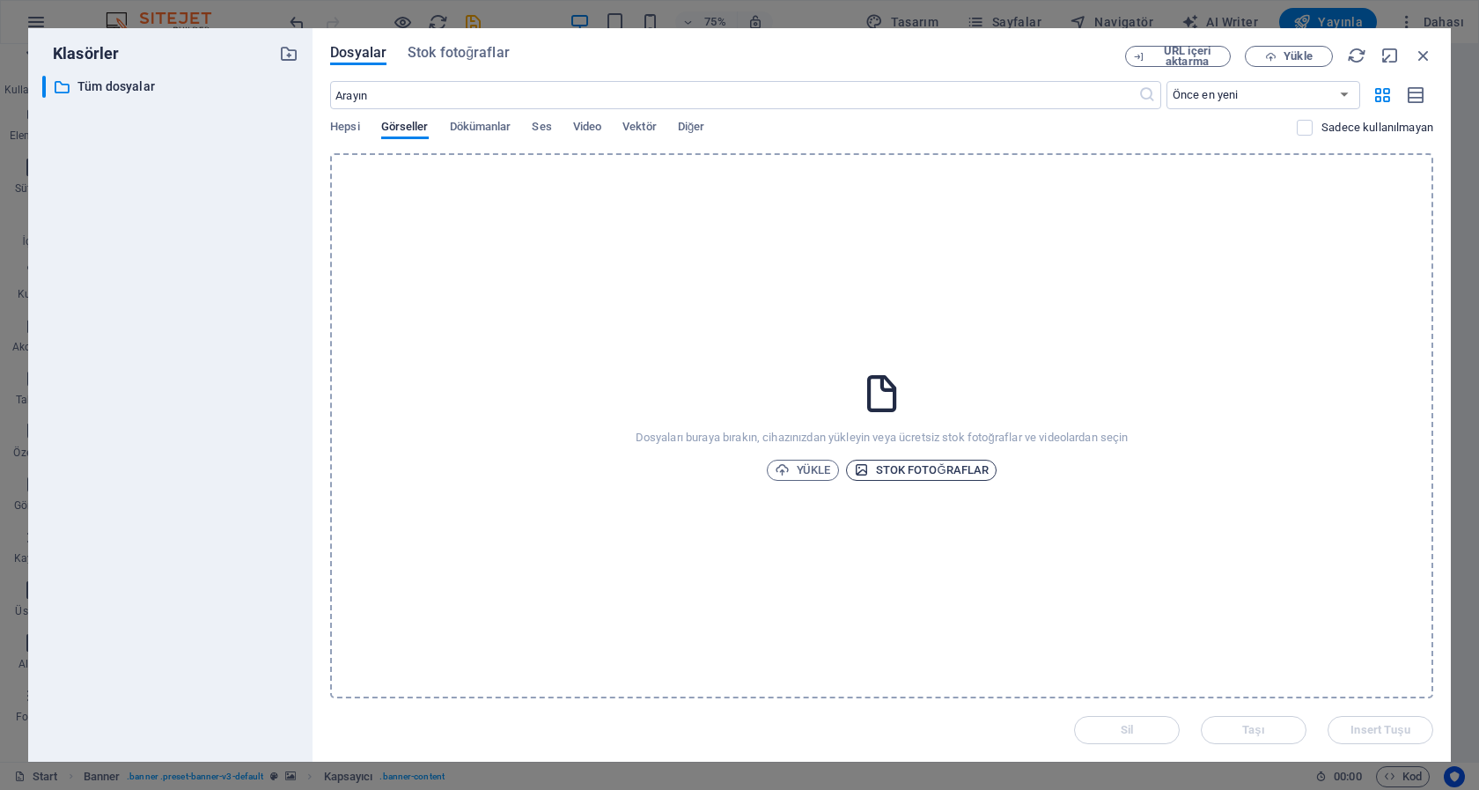
click at [930, 467] on span "Stok fotoğraflar" at bounding box center [922, 470] width 136 height 21
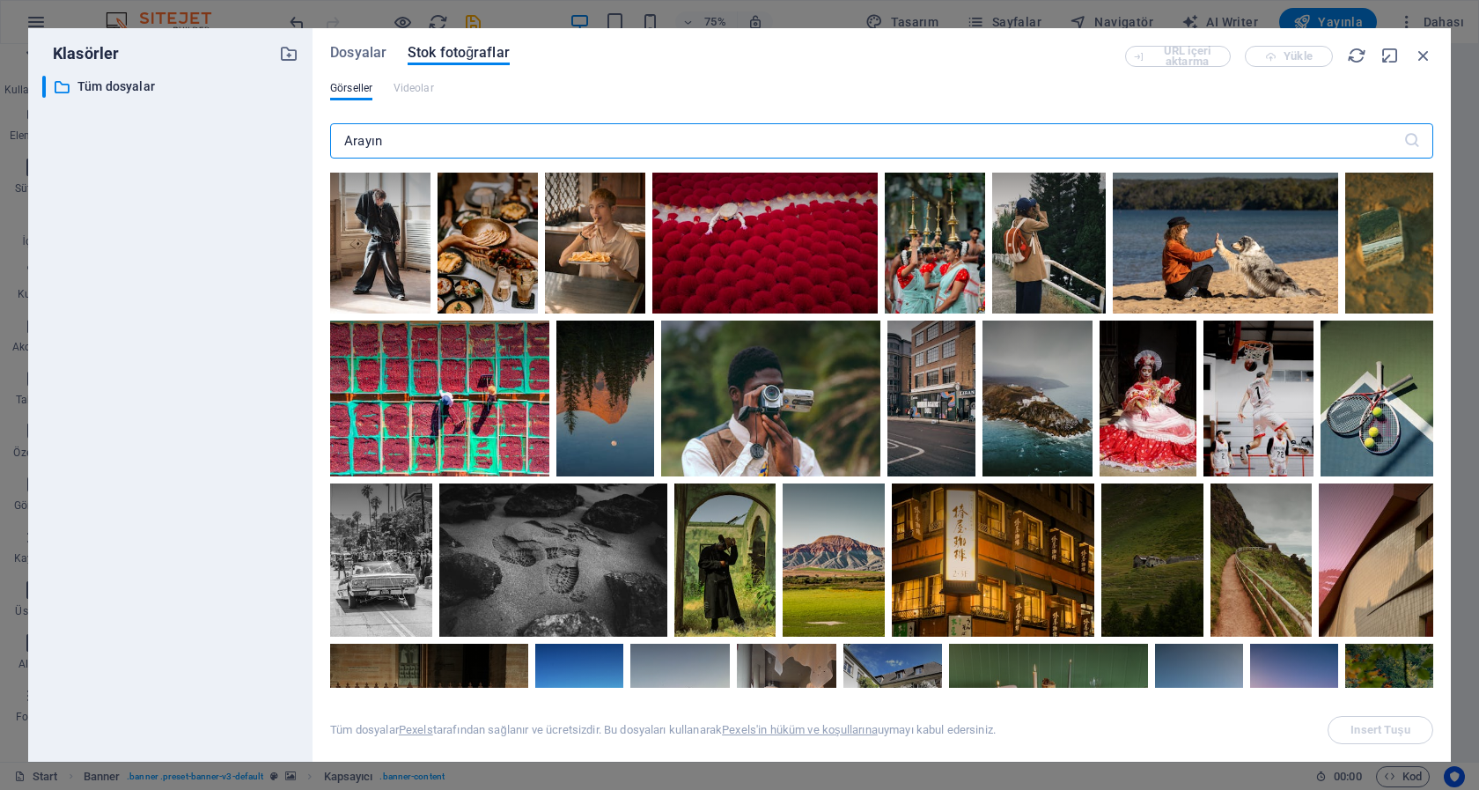
scroll to position [0, 0]
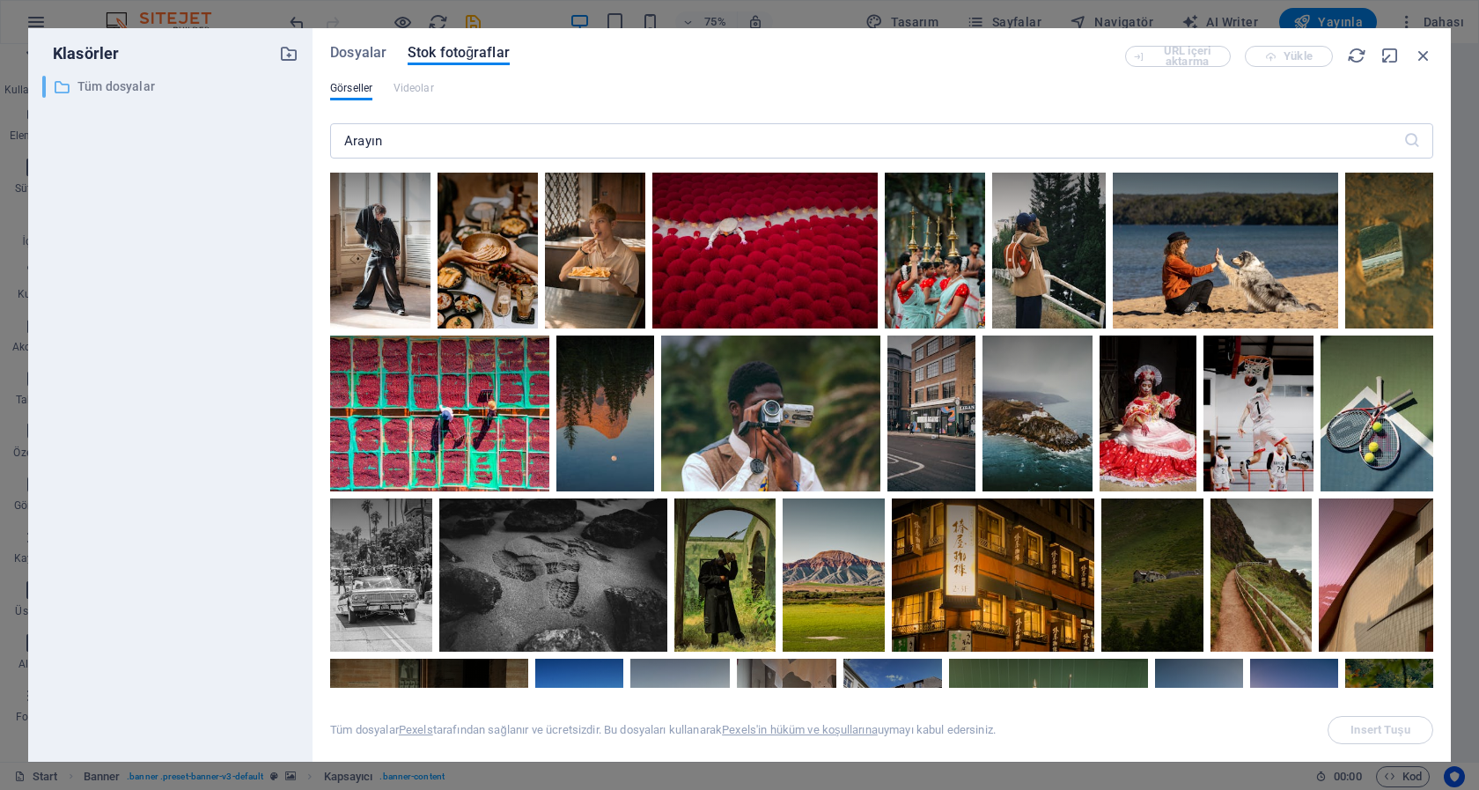
click at [121, 81] on p "Tüm dosyalar" at bounding box center [171, 87] width 188 height 20
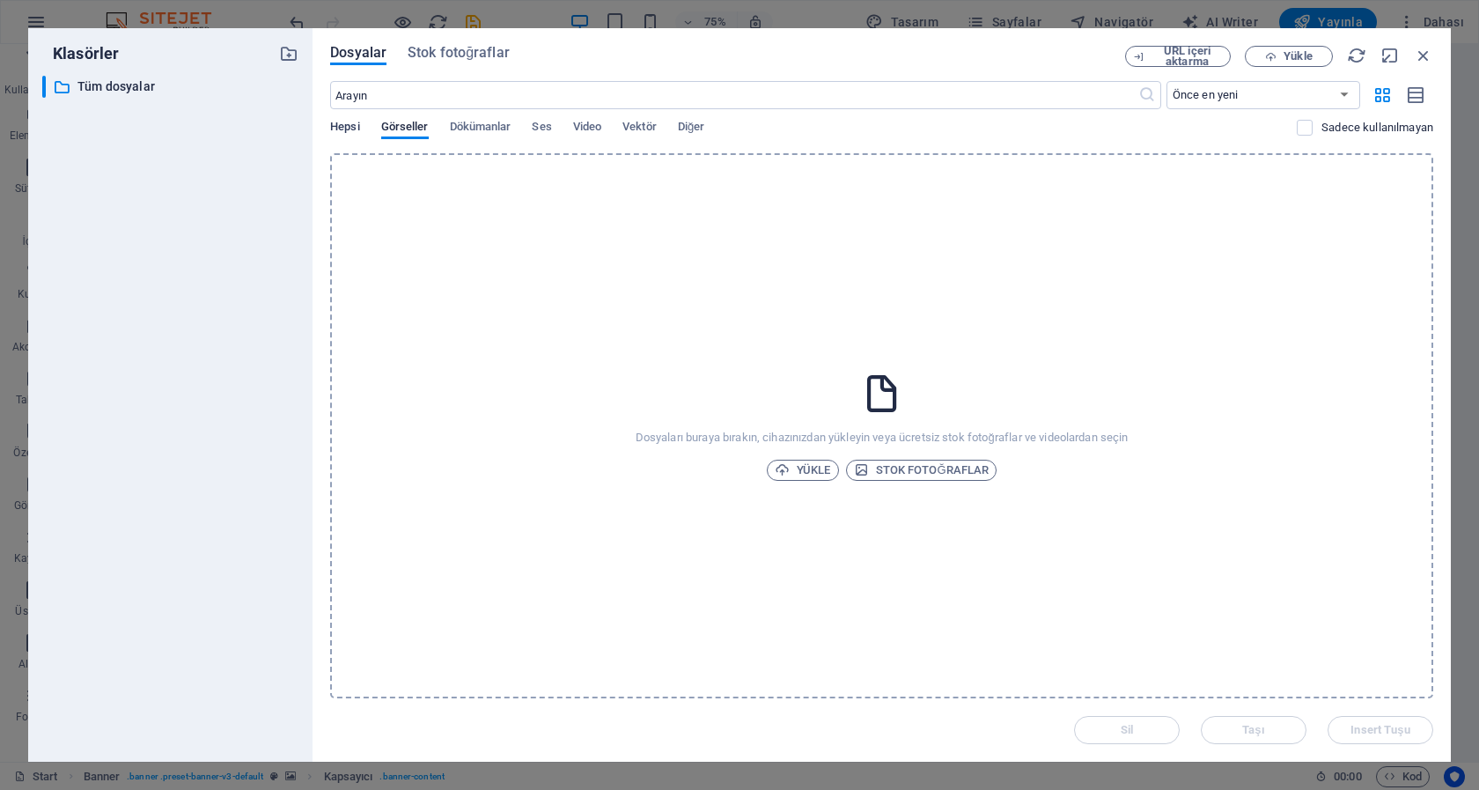
click at [344, 127] on span "Hepsi" at bounding box center [344, 128] width 29 height 25
click at [482, 123] on span "Dökümanlar" at bounding box center [481, 128] width 62 height 25
click at [1425, 47] on icon "button" at bounding box center [1423, 55] width 19 height 19
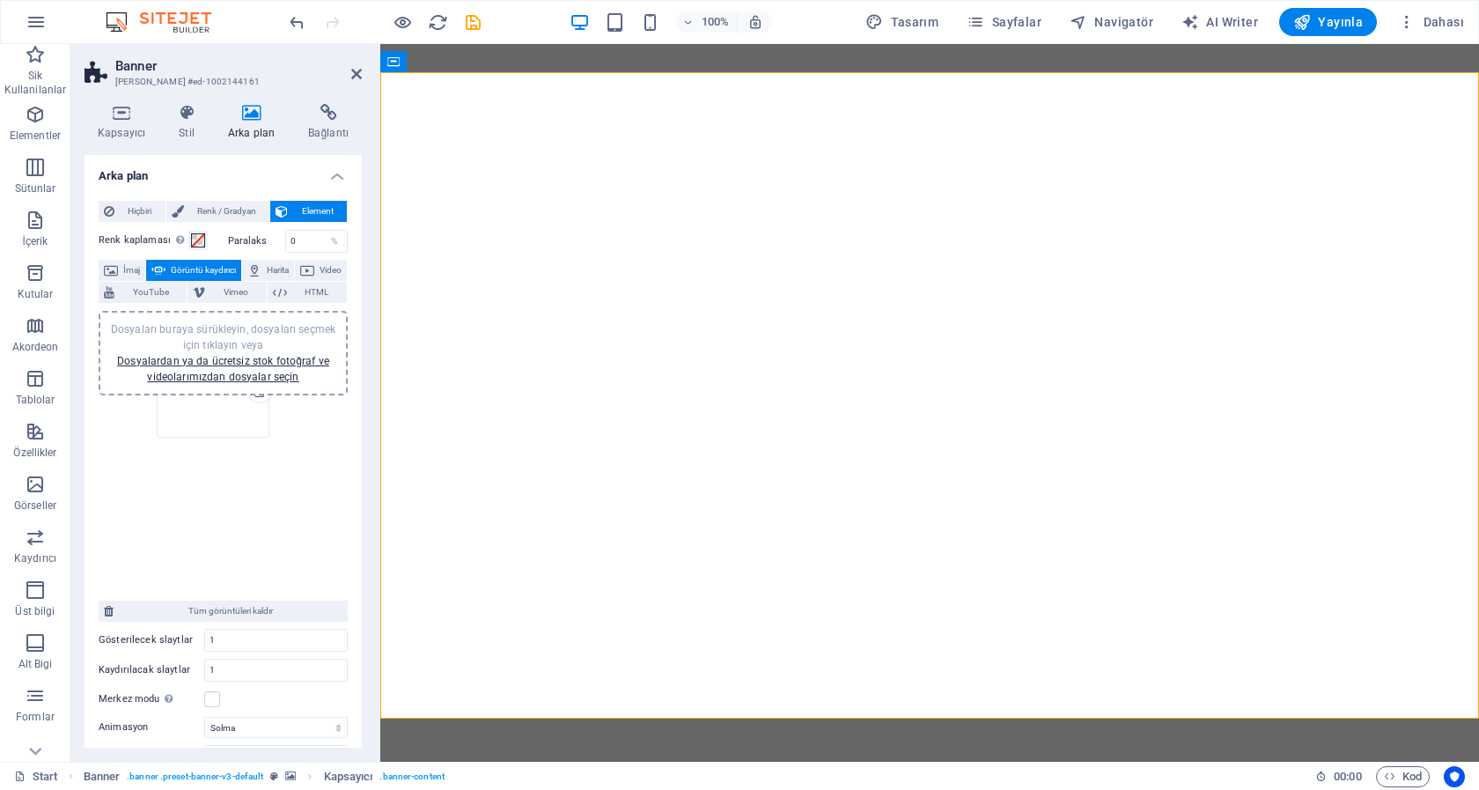
drag, startPoint x: 158, startPoint y: 452, endPoint x: 216, endPoint y: 350, distance: 116.7
click at [216, 350] on div "Dosyaları buraya sürükleyin, dosyaları seçmek için tıklayın veya Dosyalardan ya…" at bounding box center [223, 463] width 249 height 318
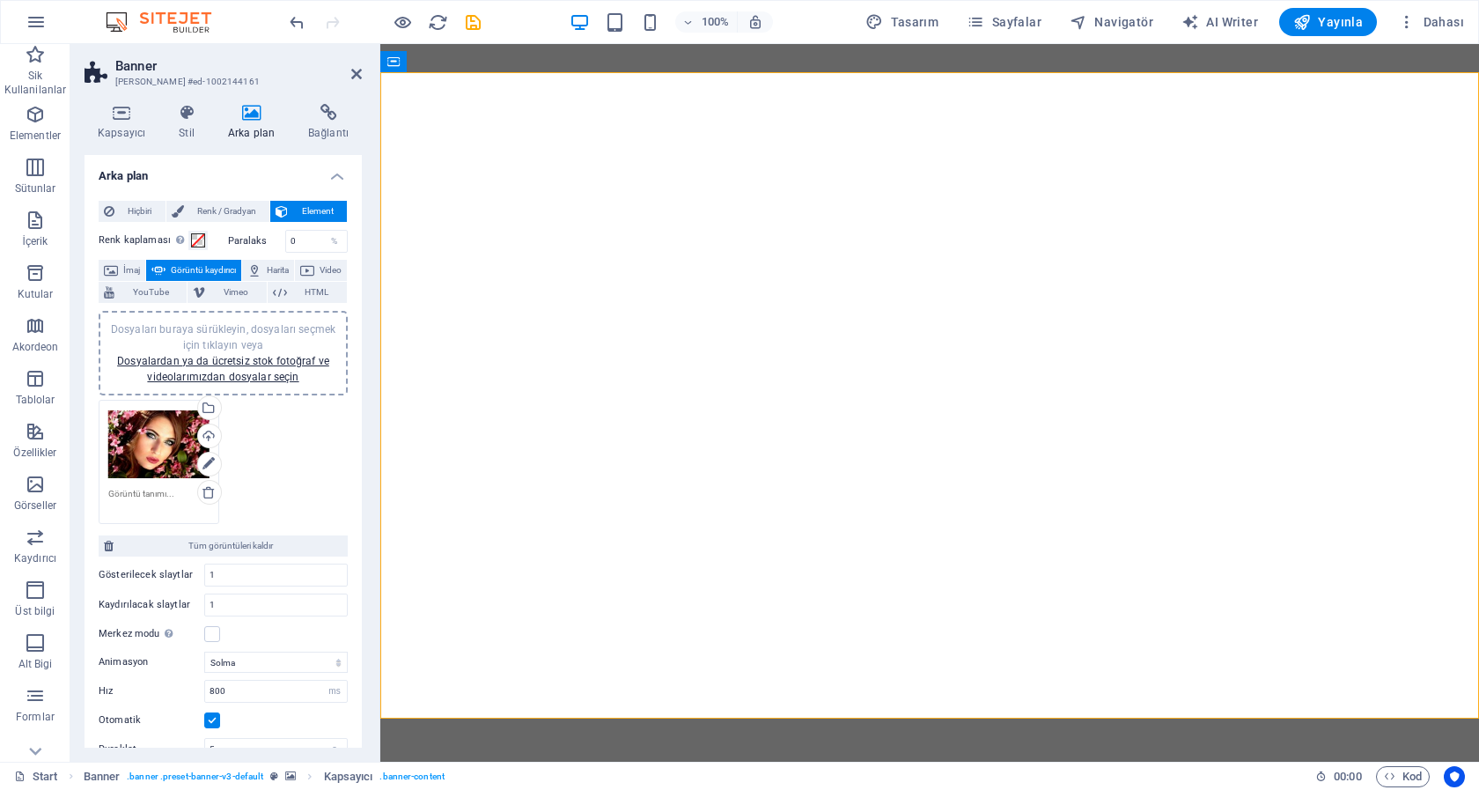
click at [264, 459] on div "Dosyaları buraya sürükleyin, dosyaları seçmek için tıklayın veya Dosyalardan ya…" at bounding box center [223, 461] width 258 height 133
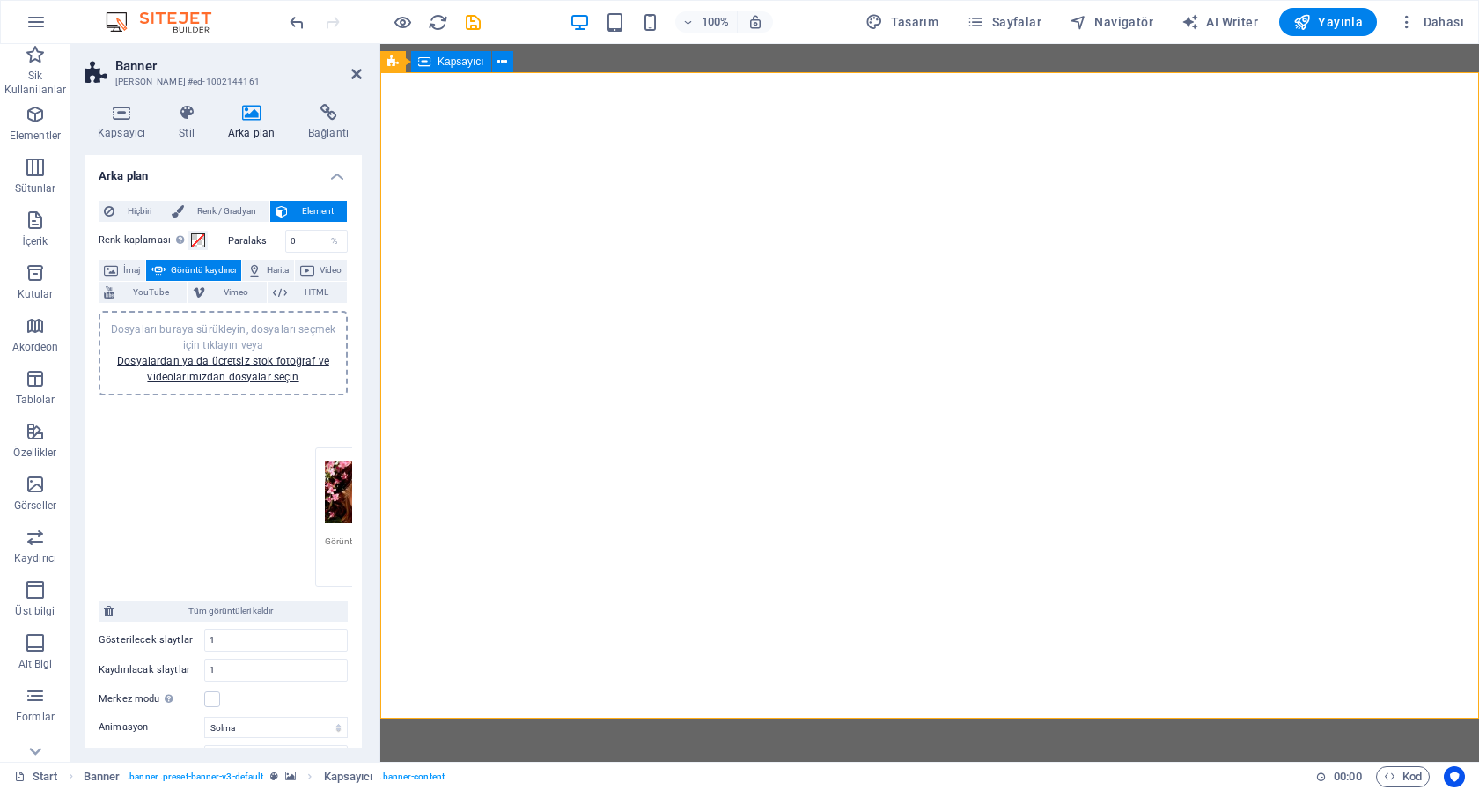
drag, startPoint x: 526, startPoint y: 495, endPoint x: 1140, endPoint y: 412, distance: 619.2
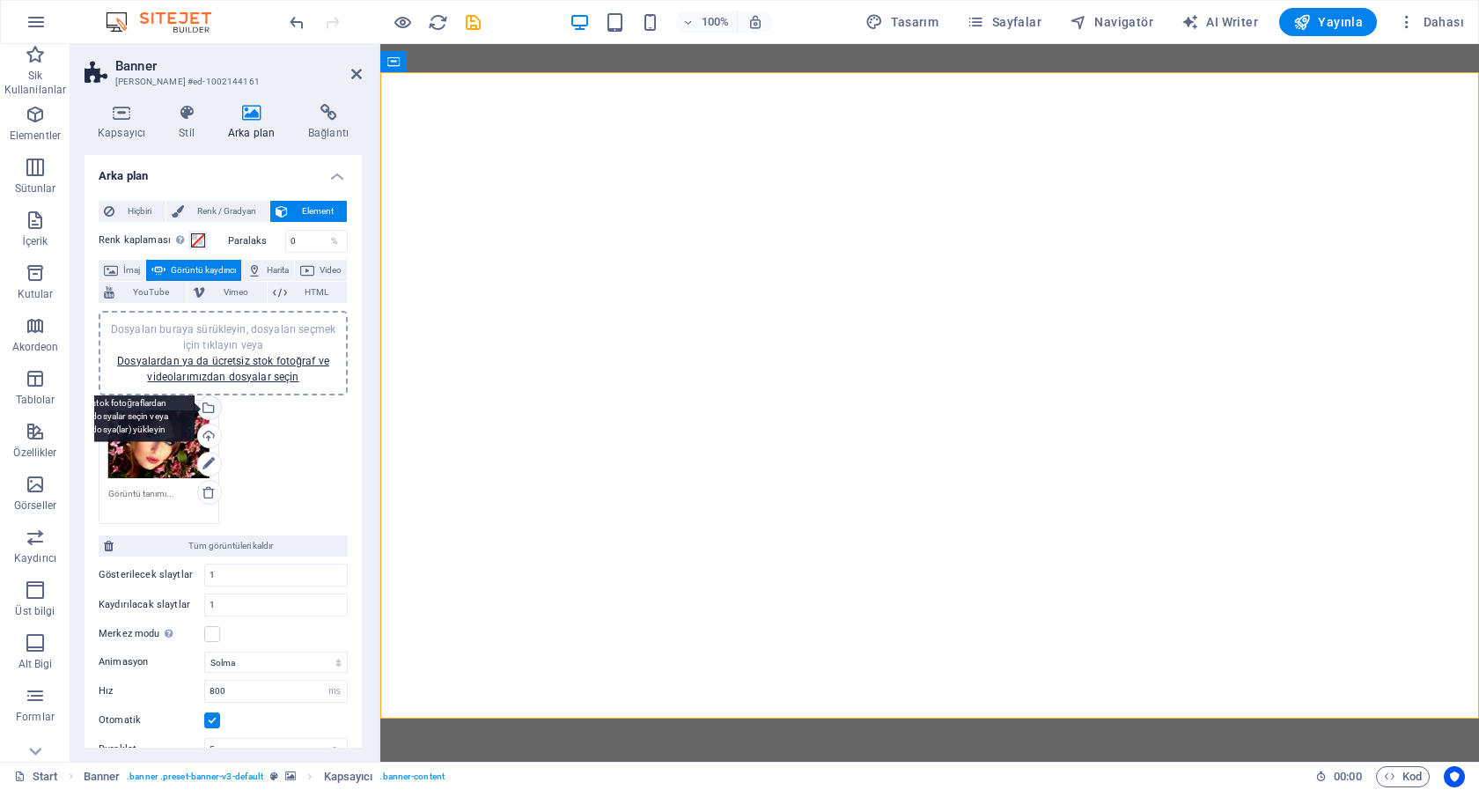
click at [195, 409] on div "Dosya yöneticisinden, stok fotoğraflardan dosyalar seçin veya dosya(lar) yükley…" at bounding box center [137, 409] width 114 height 66
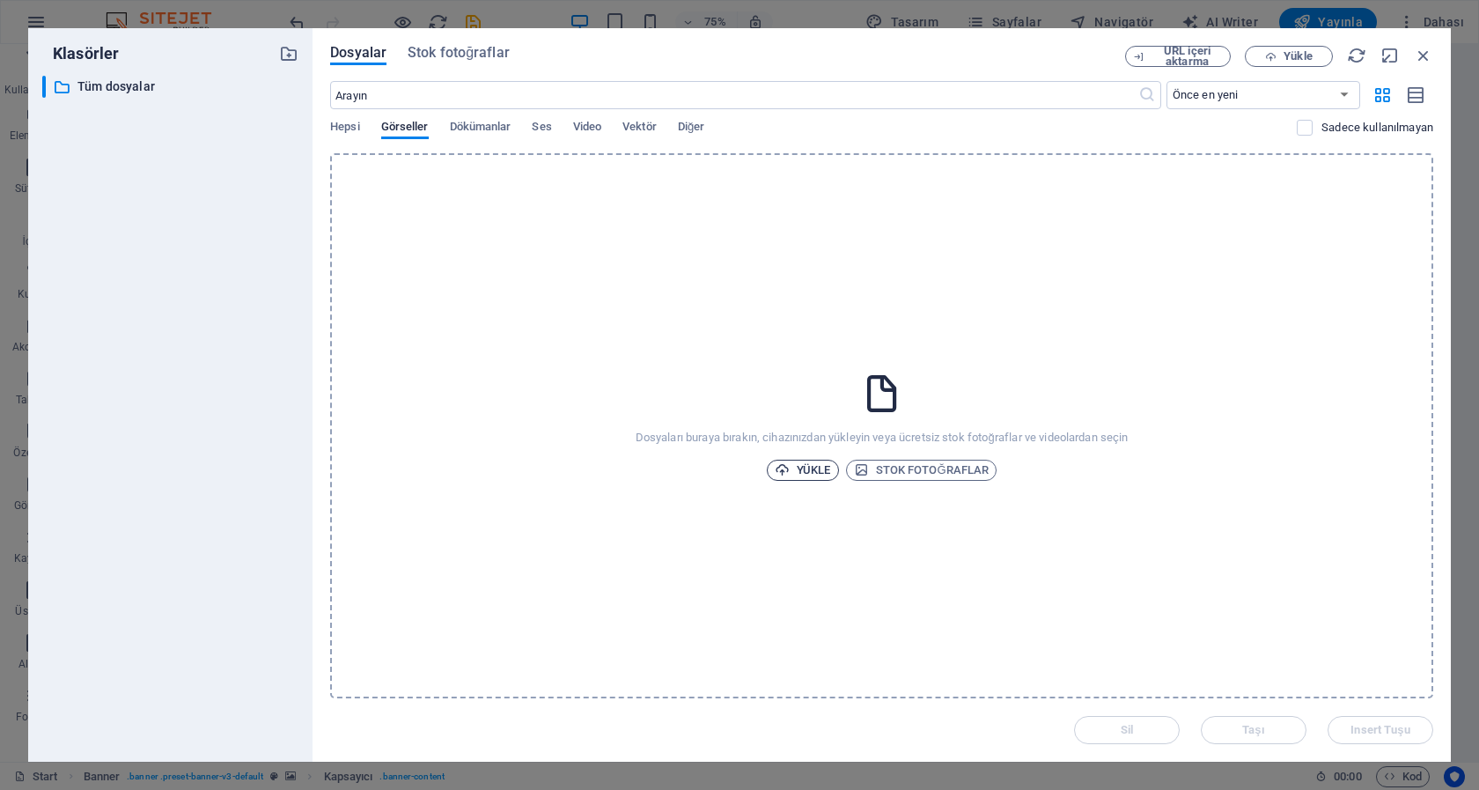
click at [798, 467] on span "Yükle" at bounding box center [803, 470] width 56 height 21
click at [1424, 52] on icon "button" at bounding box center [1423, 55] width 19 height 19
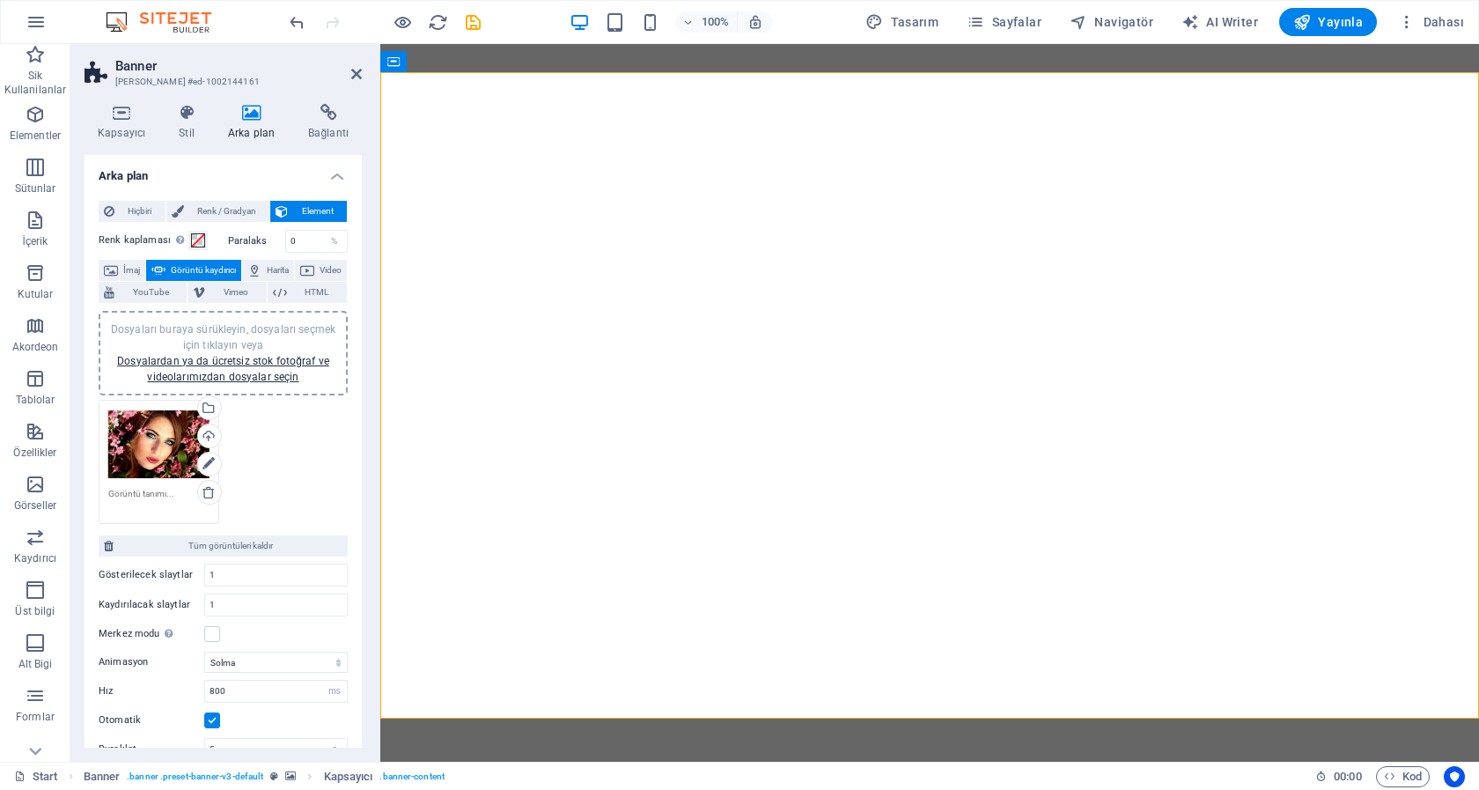
click at [249, 121] on h4 "Arka plan" at bounding box center [255, 122] width 80 height 37
click at [120, 126] on h4 "Kapsayıcı" at bounding box center [125, 122] width 81 height 37
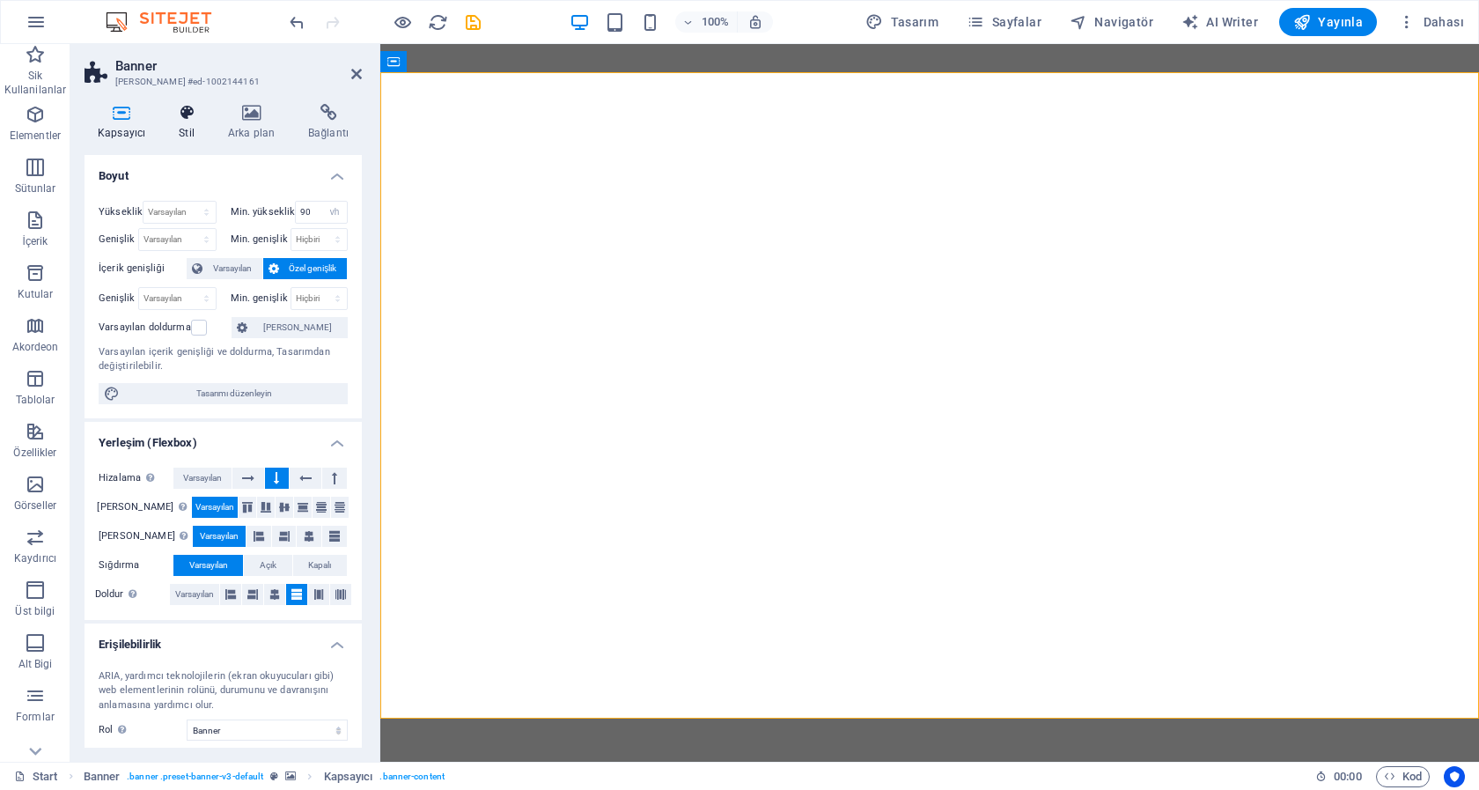
click at [184, 115] on icon at bounding box center [187, 113] width 42 height 18
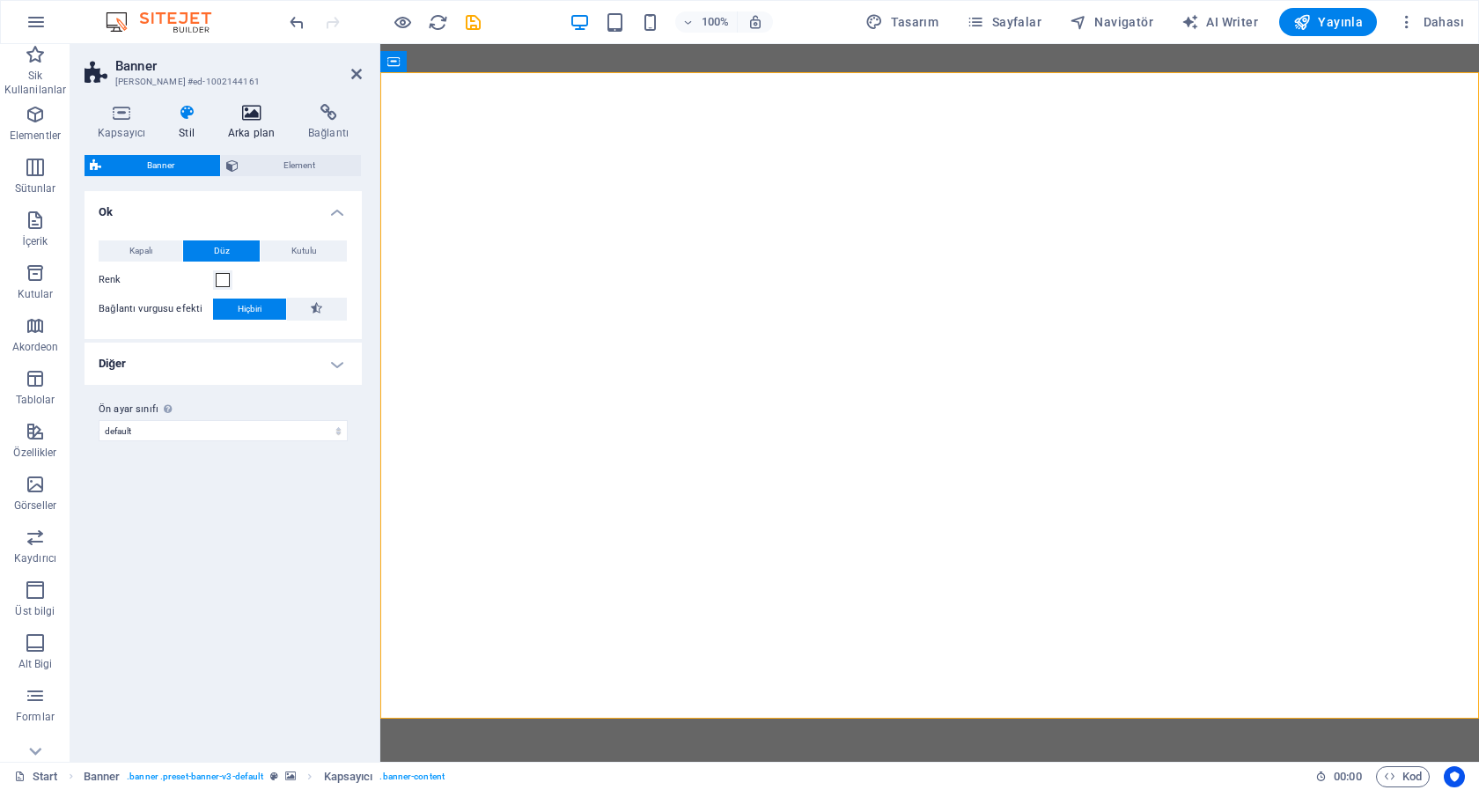
click at [253, 114] on icon at bounding box center [251, 113] width 73 height 18
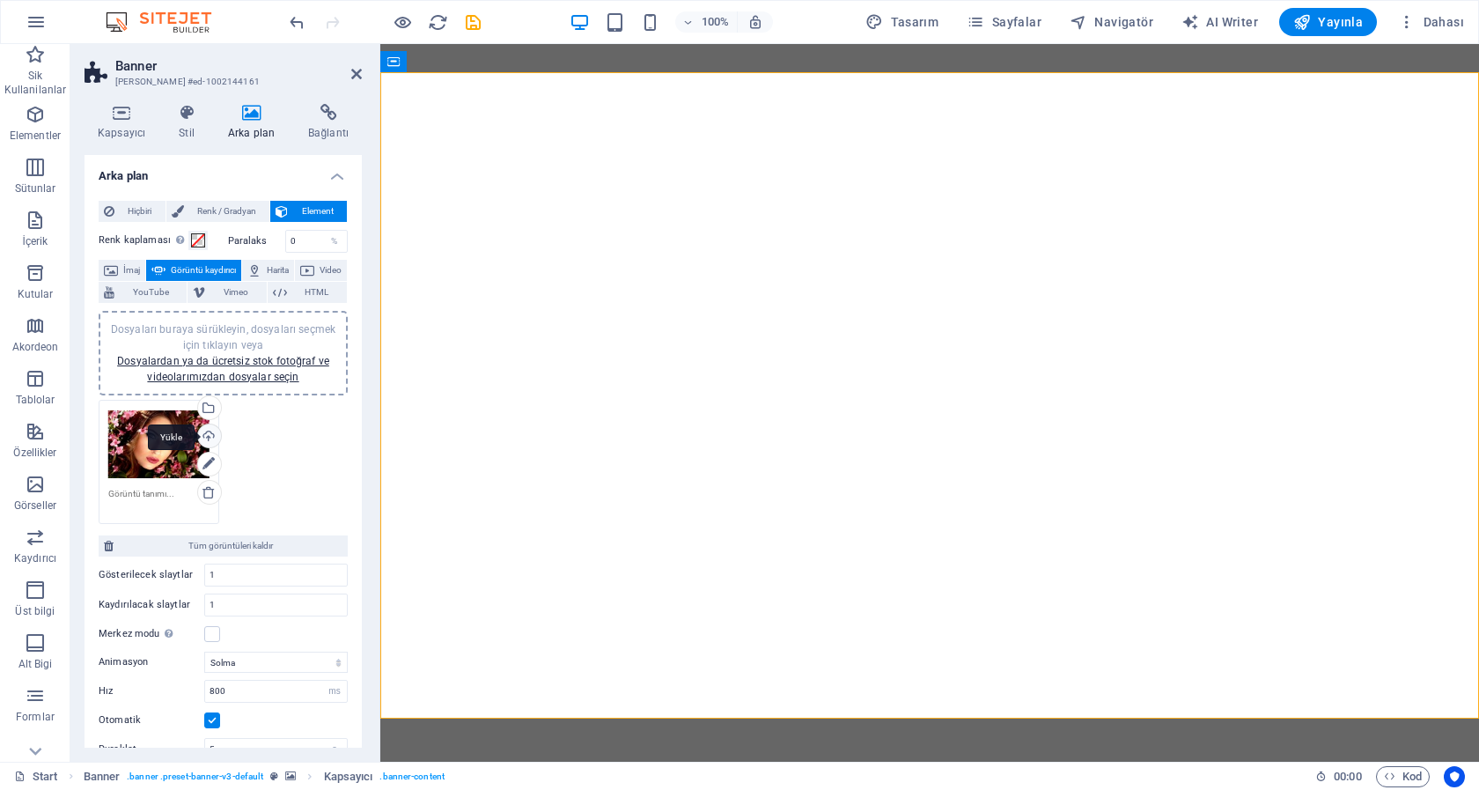
click at [198, 436] on div "Yükle" at bounding box center [208, 437] width 26 height 26
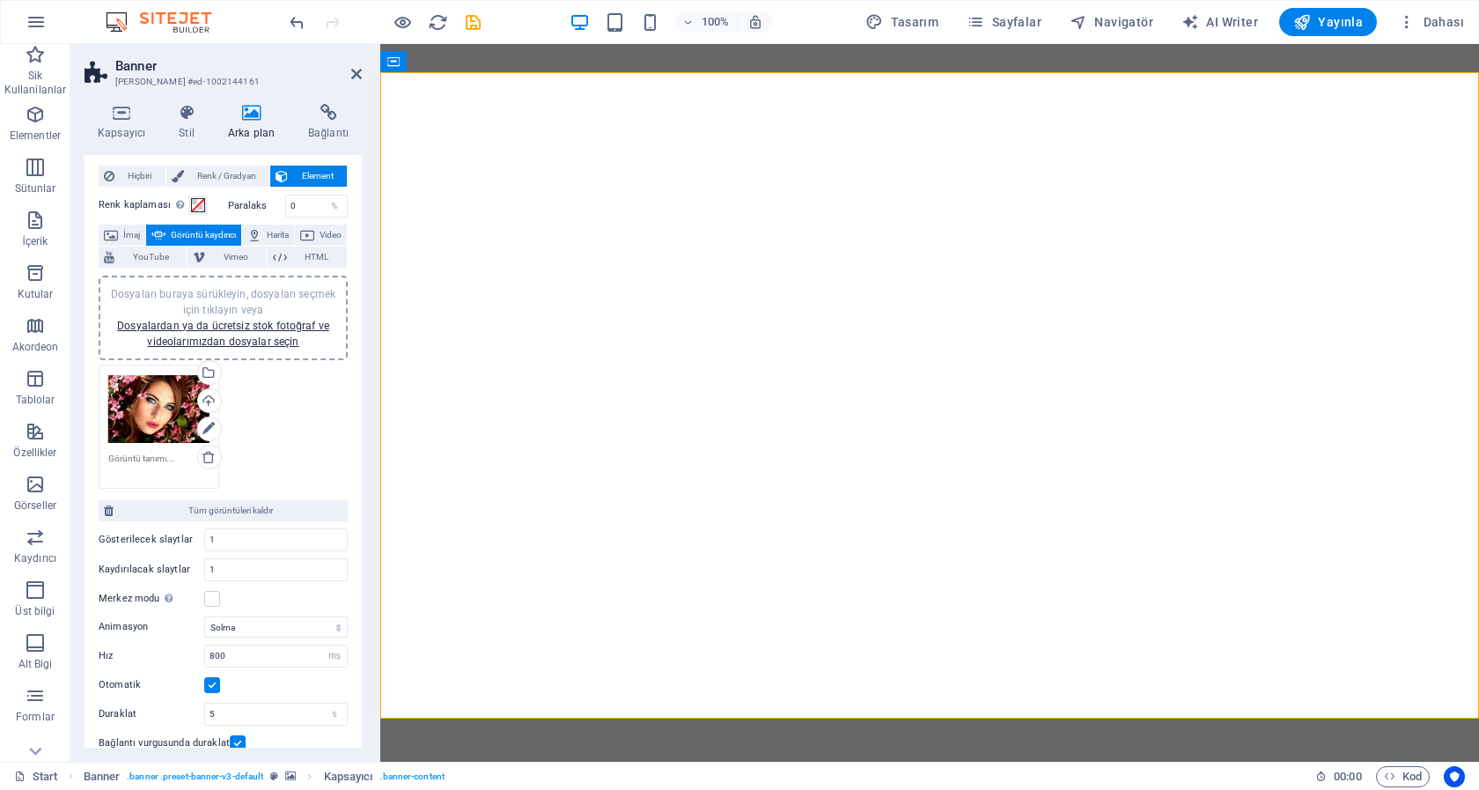
scroll to position [25, 0]
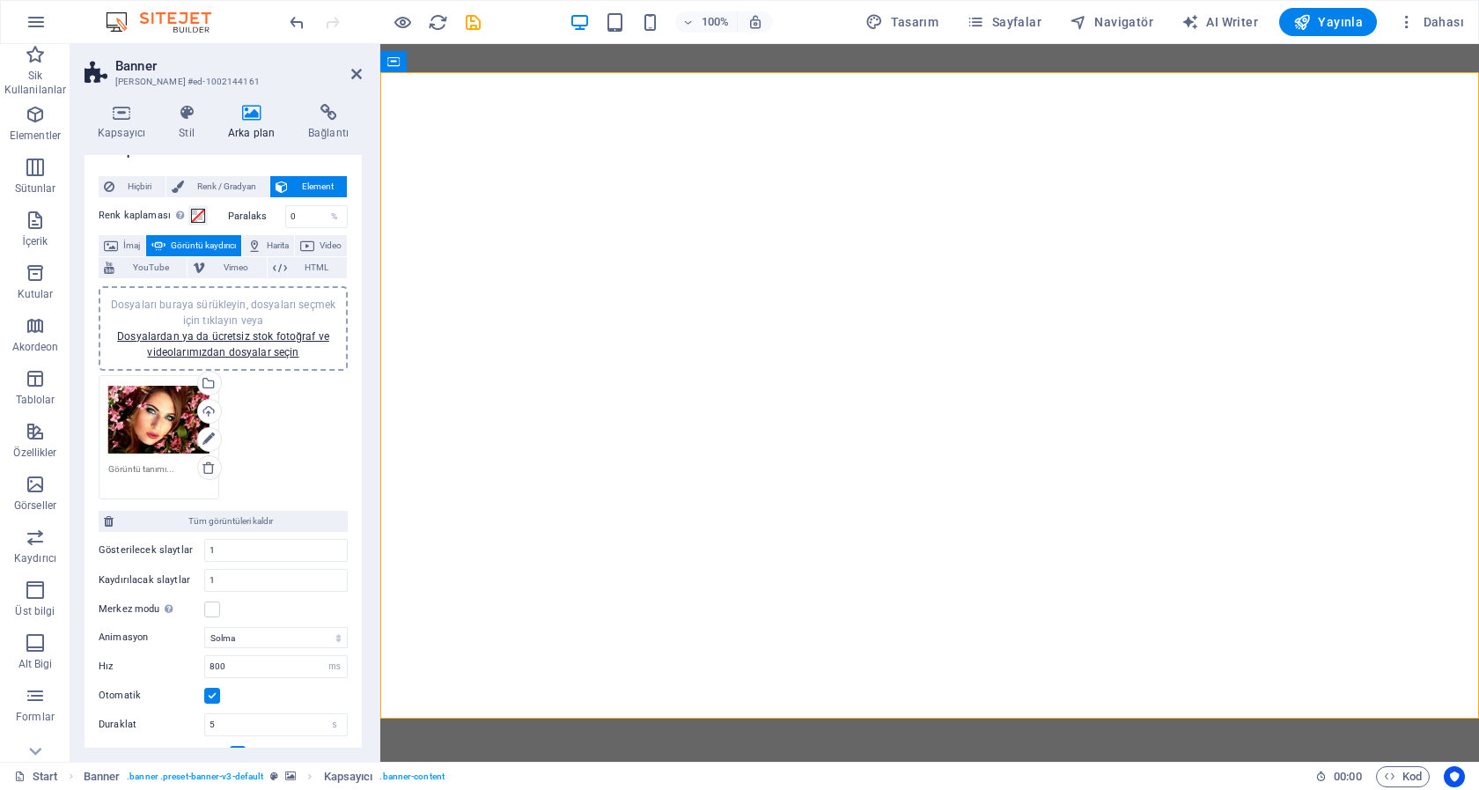
click at [152, 436] on div "Dosyaları buraya sürükleyin, dosyaları seçmek için tıklayın veya Dosyalardan ya…" at bounding box center [158, 420] width 101 height 70
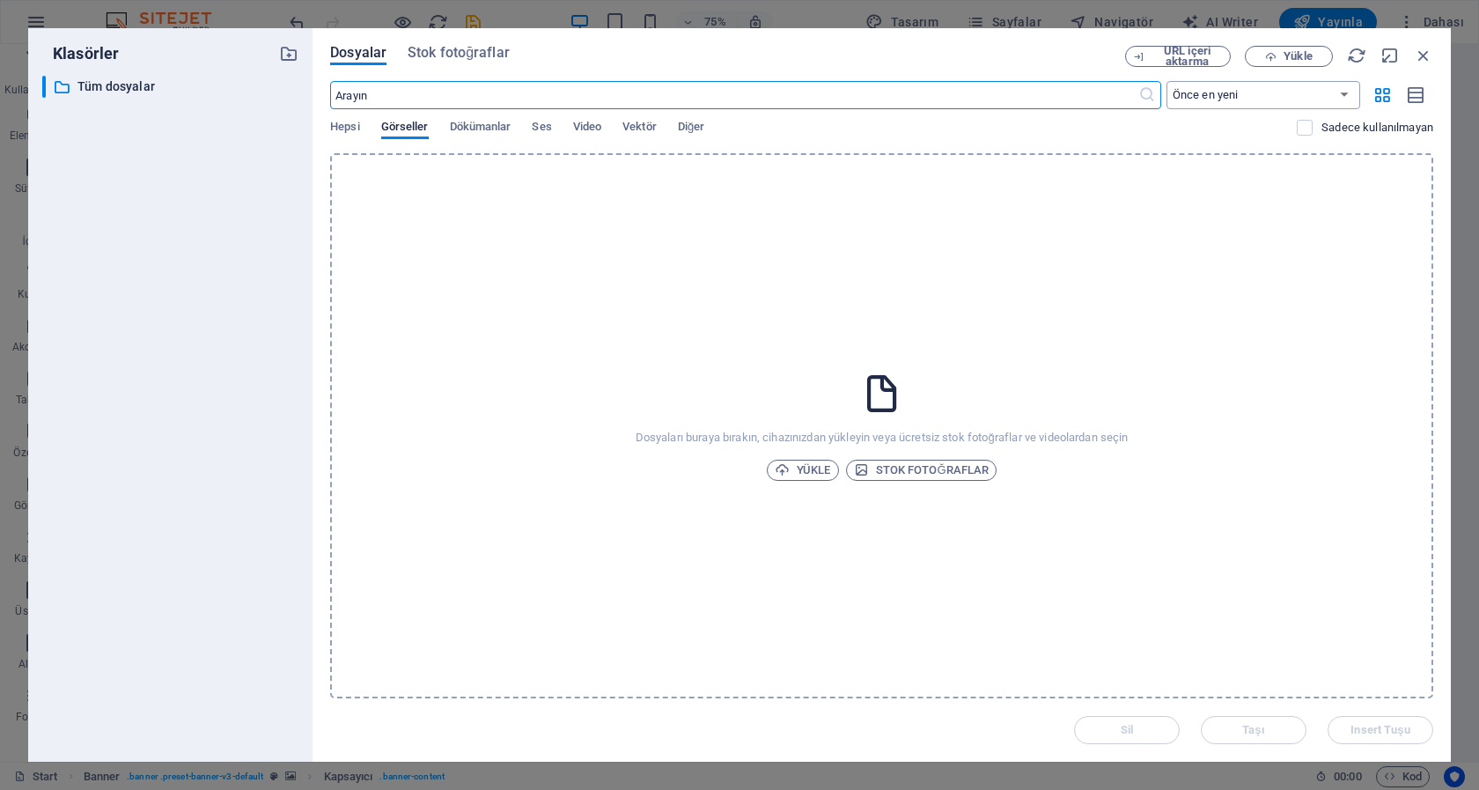
click at [1166, 81] on select "Önce en yeni Önce en eski Ad (A-Z) Ad (Z-A) Boyut (0-9) Boyut (9-0) Çözünürlük …" at bounding box center [1263, 95] width 194 height 28
click at [1057, 112] on div "​ Önce en yeni Önce en eski Ad (A-Z) Ad (Z-A) Boyut (0-9) Boyut (9-0) Çözünürlü…" at bounding box center [881, 117] width 1103 height 72
click at [348, 127] on span "Hepsi" at bounding box center [344, 128] width 29 height 25
click at [398, 123] on span "Görseller" at bounding box center [405, 128] width 48 height 25
click at [900, 468] on span "Stok fotoğraflar" at bounding box center [922, 470] width 136 height 21
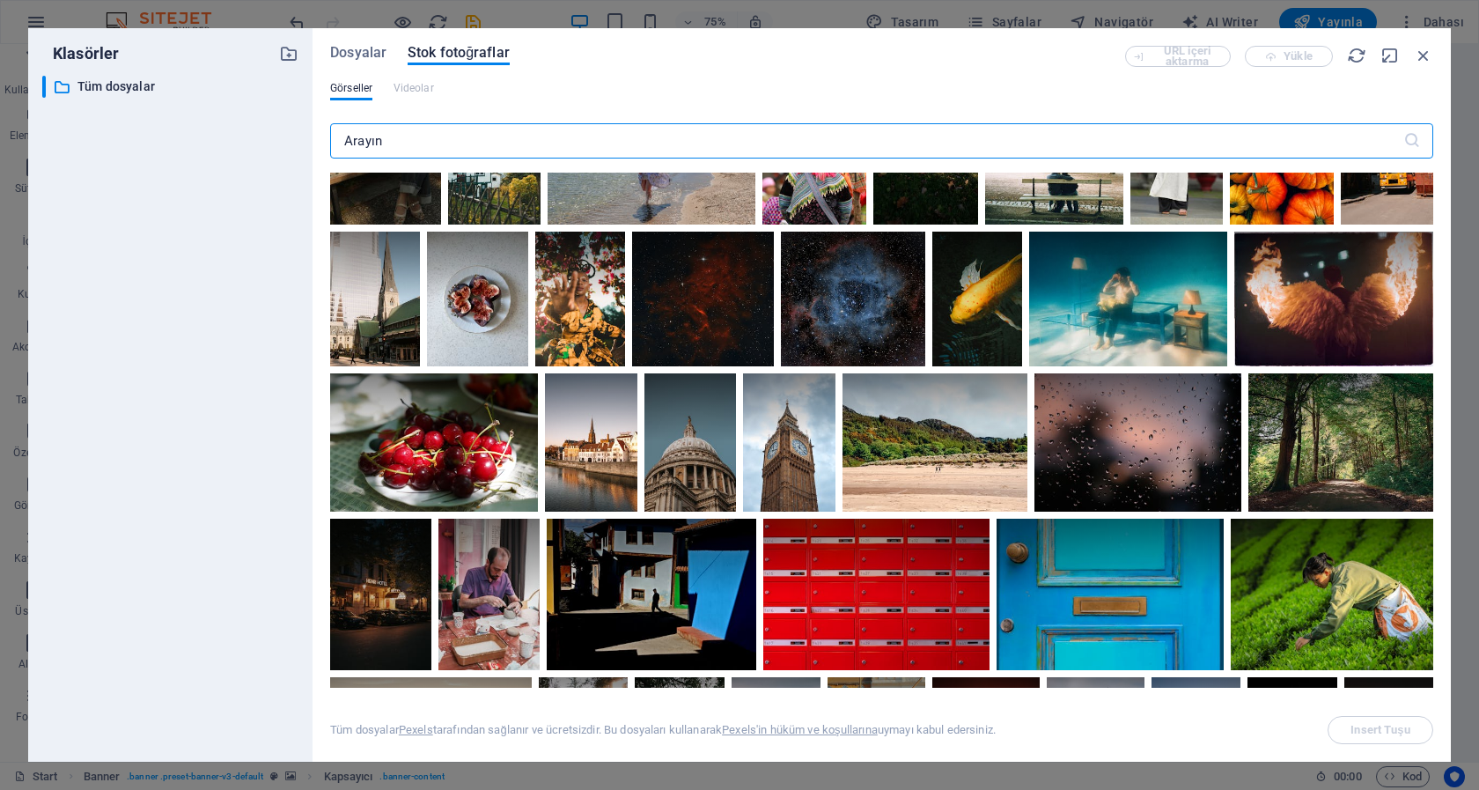
scroll to position [792, 0]
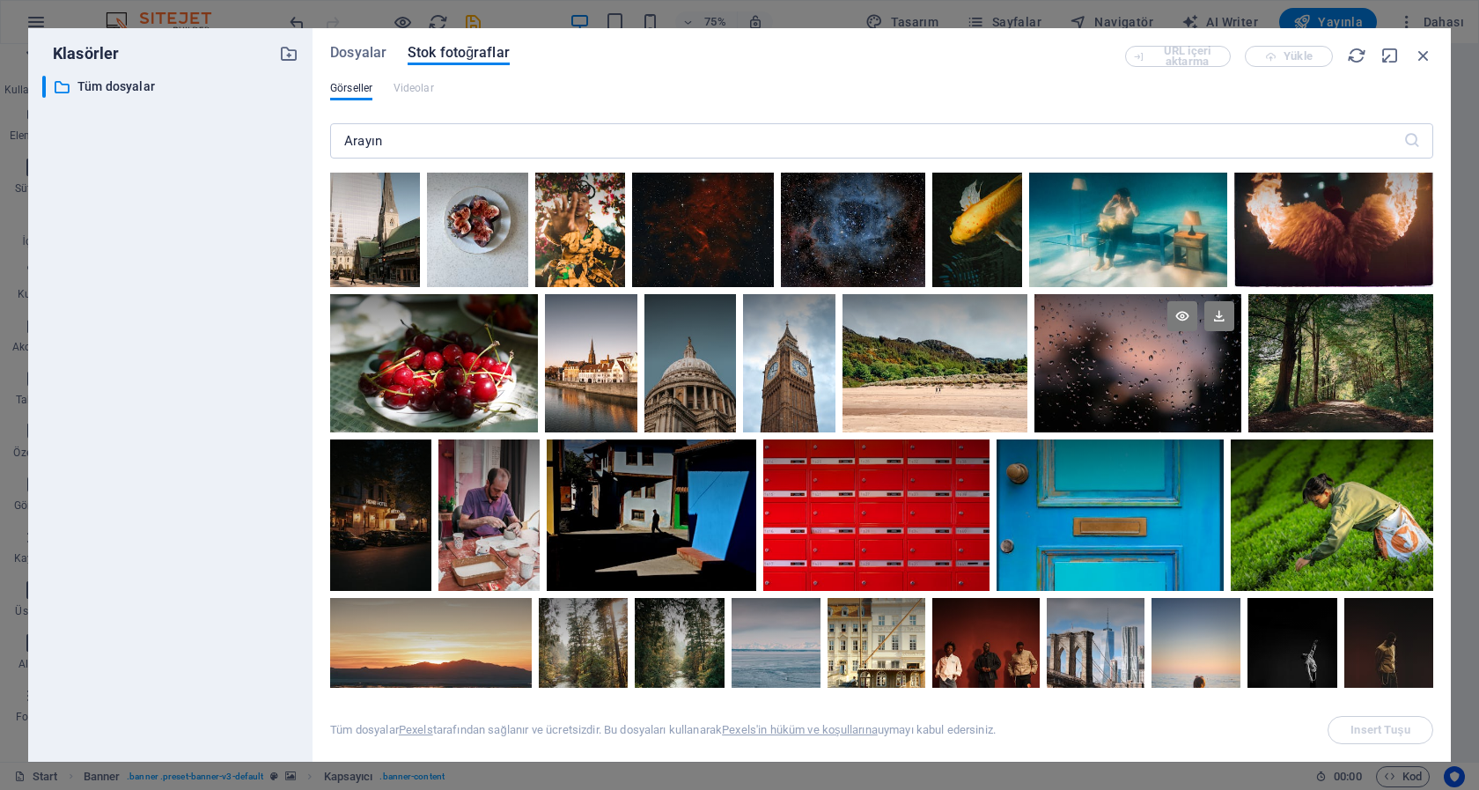
click at [1242, 386] on div at bounding box center [1138, 363] width 208 height 138
click at [1371, 734] on span "Insert Tuşu" at bounding box center [1379, 730] width 59 height 11
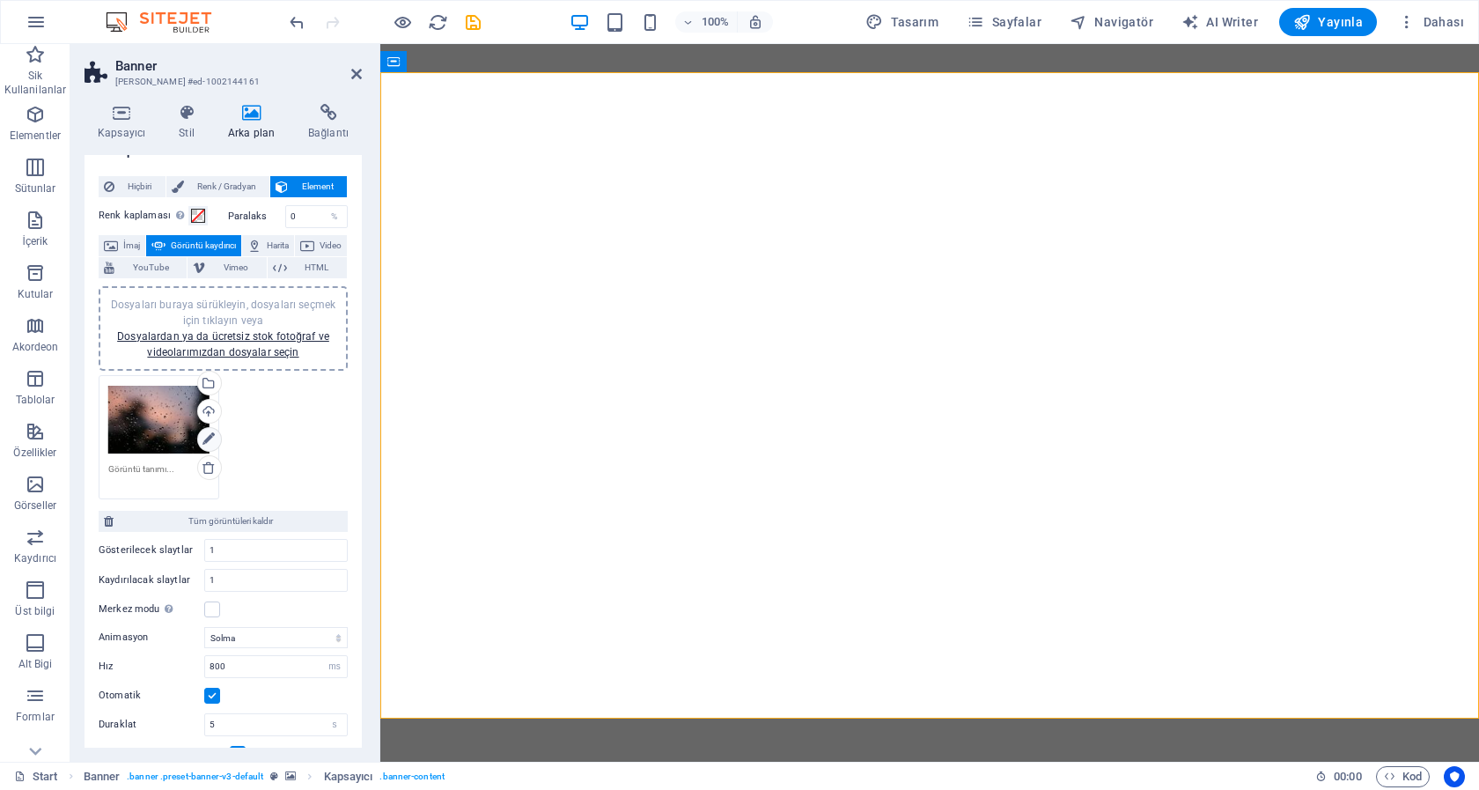
click at [202, 438] on icon at bounding box center [208, 439] width 12 height 21
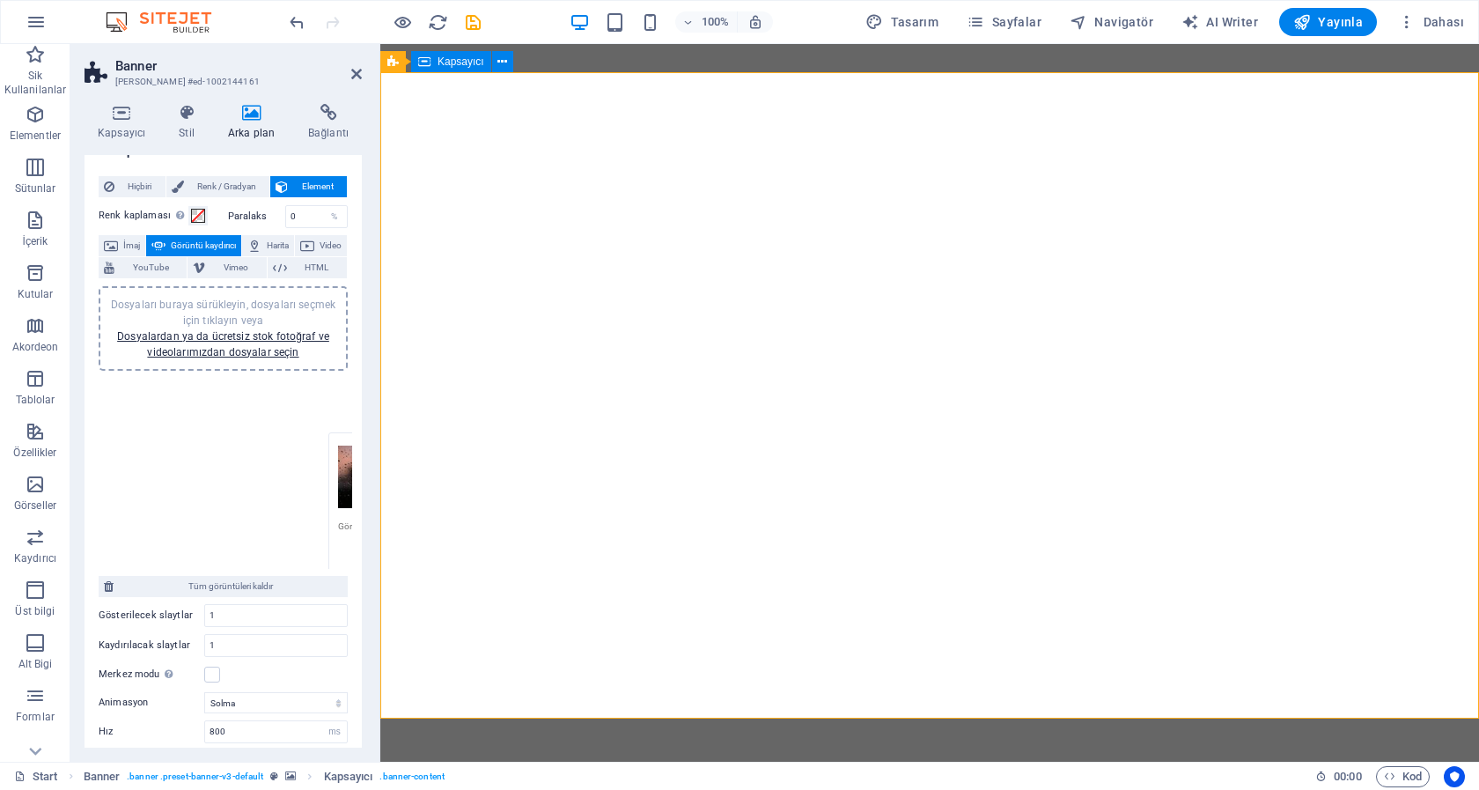
drag, startPoint x: 529, startPoint y: 471, endPoint x: 1119, endPoint y: 399, distance: 594.2
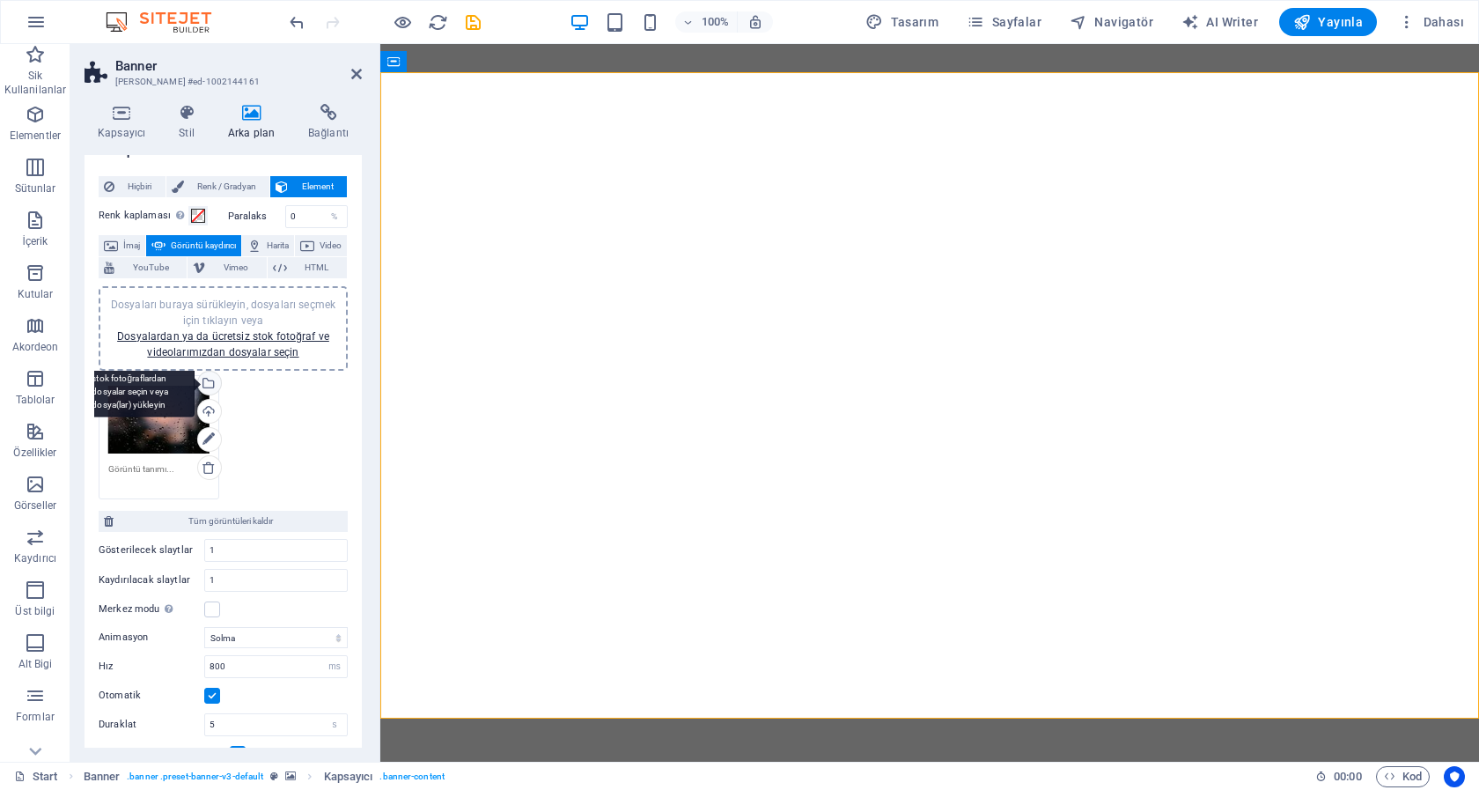
click at [202, 384] on div "Dosya yöneticisinden, stok fotoğraflardan dosyalar seçin veya dosya(lar) yükley…" at bounding box center [208, 385] width 26 height 26
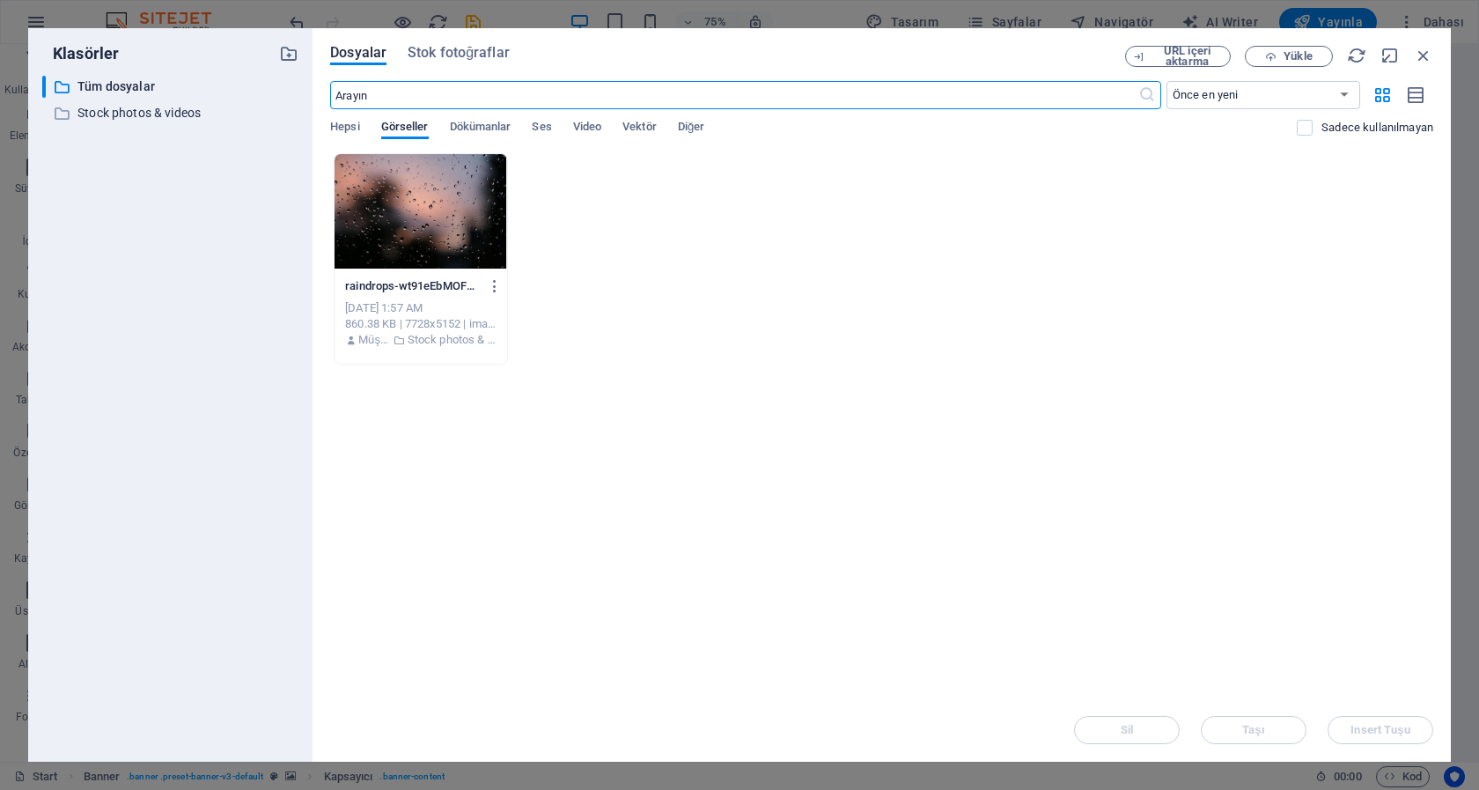
click at [403, 233] on div at bounding box center [421, 211] width 172 height 114
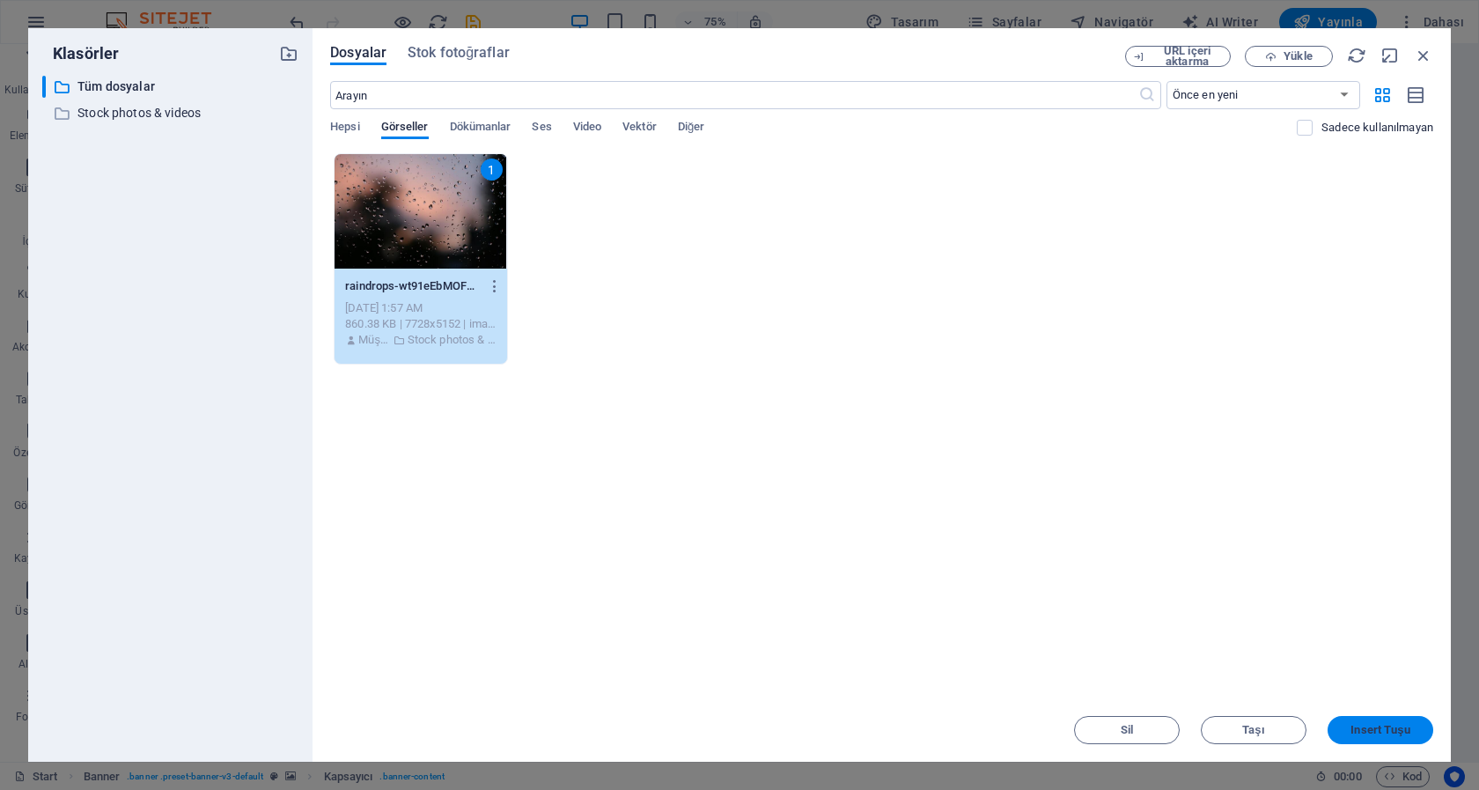
click at [1398, 730] on span "Insert Tuşu" at bounding box center [1379, 730] width 59 height 11
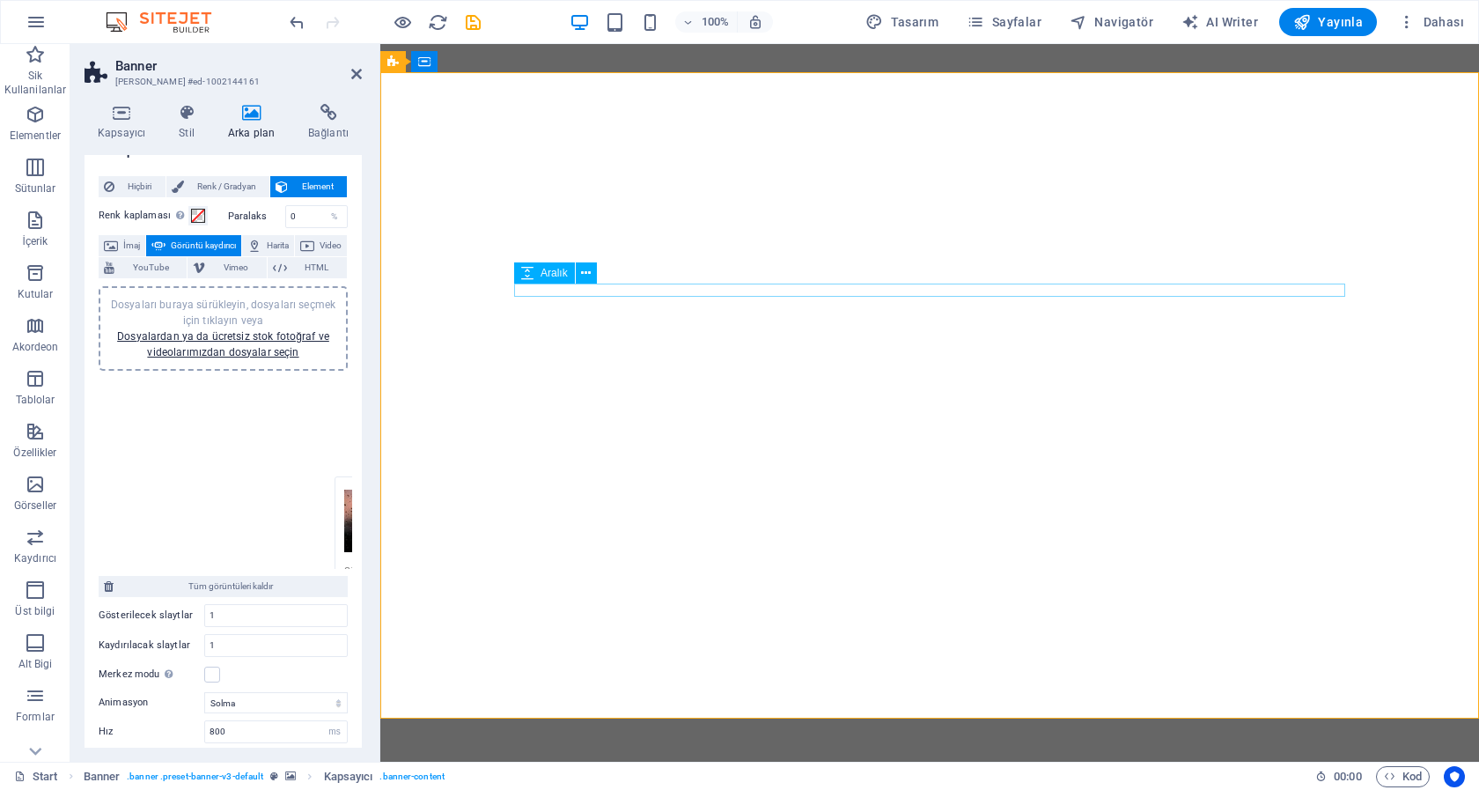
drag, startPoint x: 511, startPoint y: 460, endPoint x: 1162, endPoint y: 293, distance: 671.5
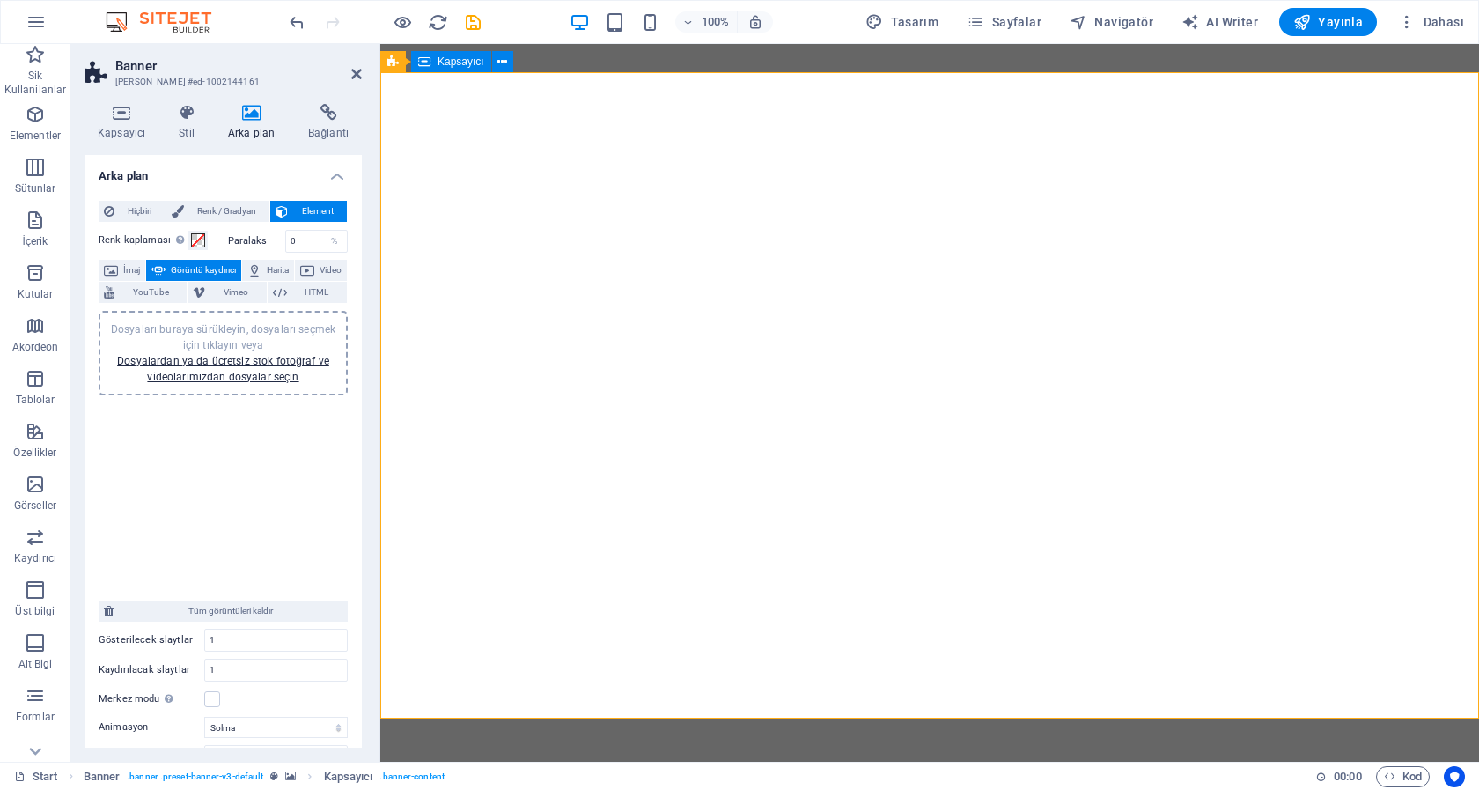
click at [454, 63] on span "Kapsayıcı" at bounding box center [461, 61] width 47 height 11
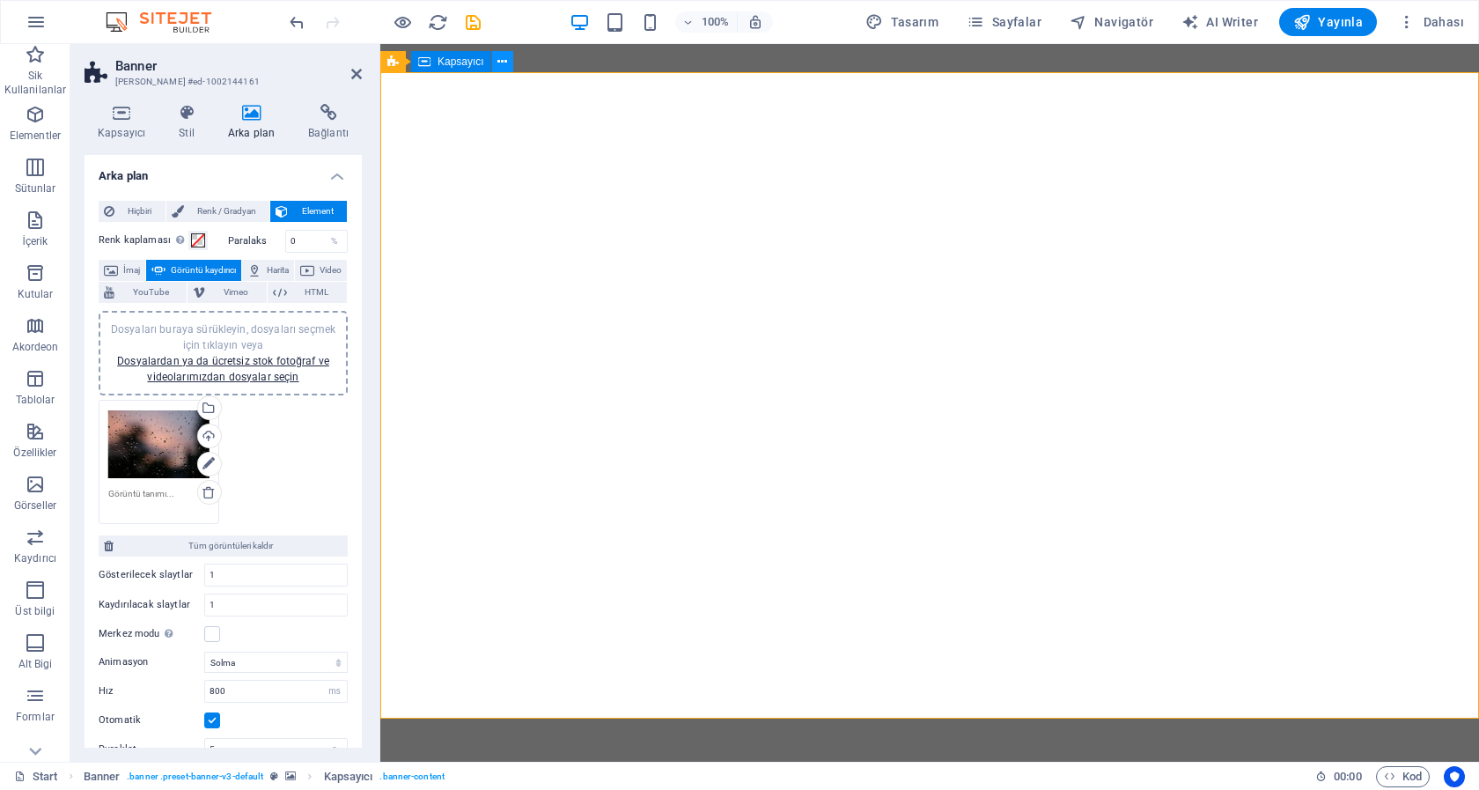
click at [503, 63] on icon at bounding box center [502, 62] width 10 height 18
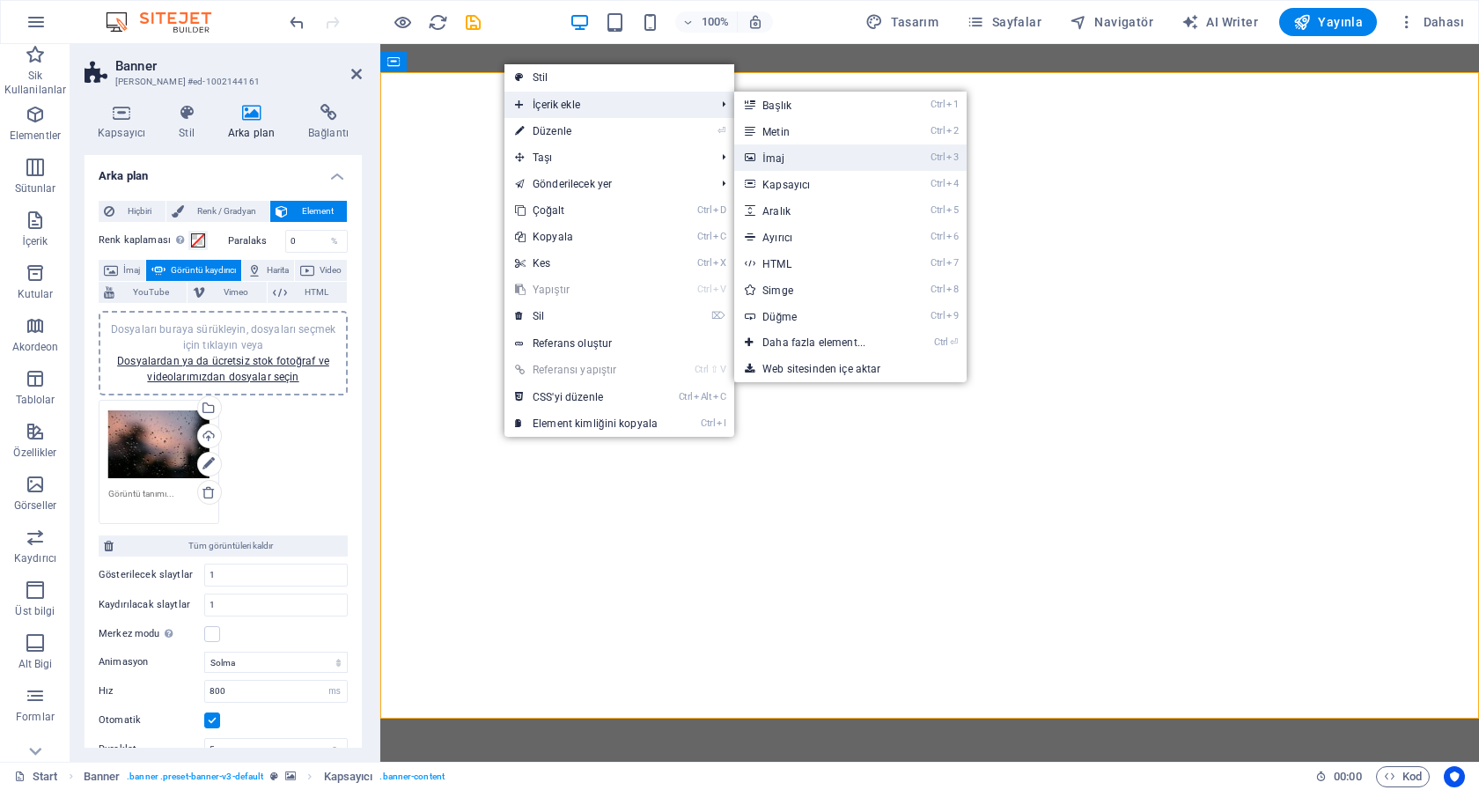
click at [782, 161] on link "Ctrl 3 İmaj" at bounding box center [817, 157] width 166 height 26
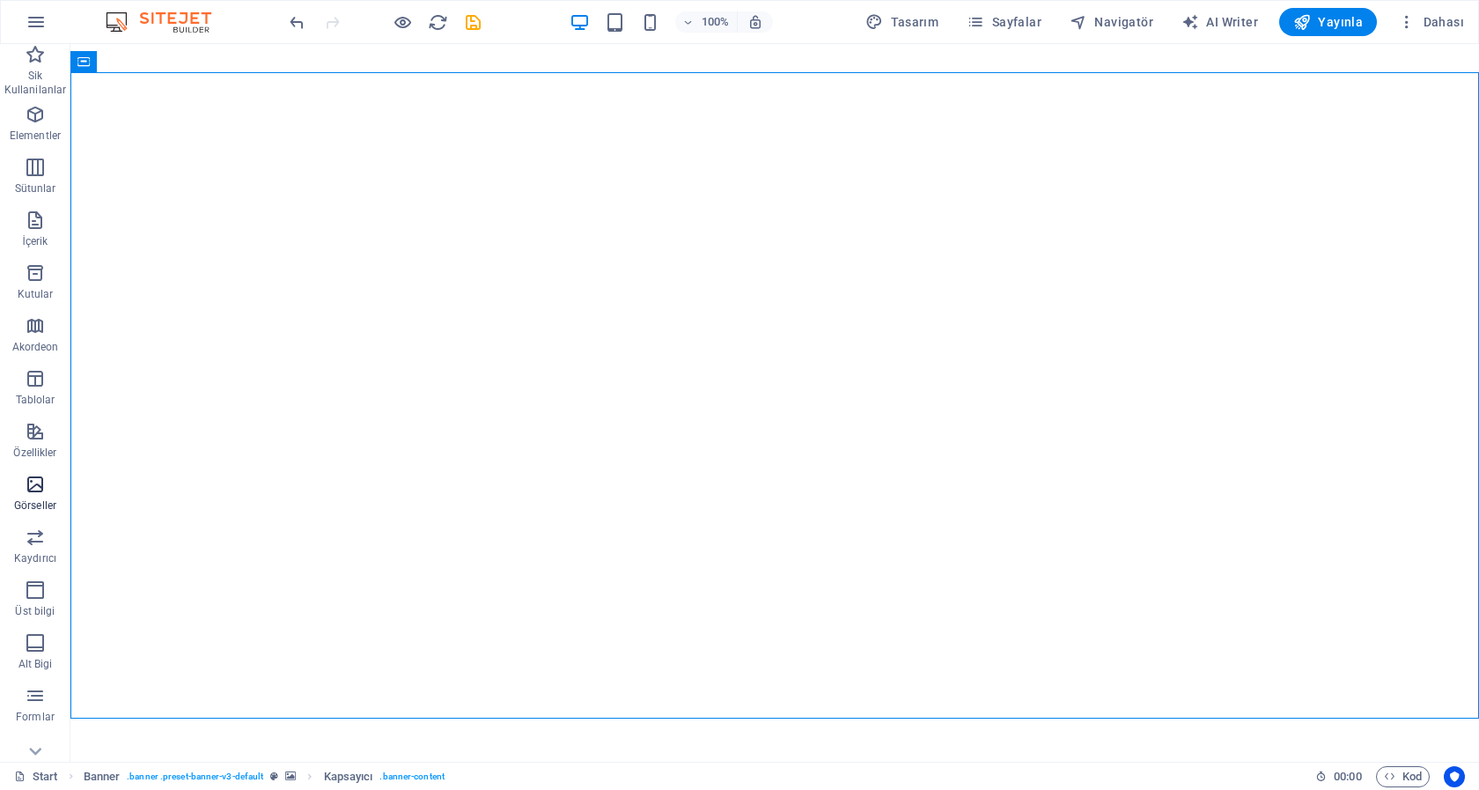
click at [33, 505] on p "Görseller" at bounding box center [35, 505] width 42 height 14
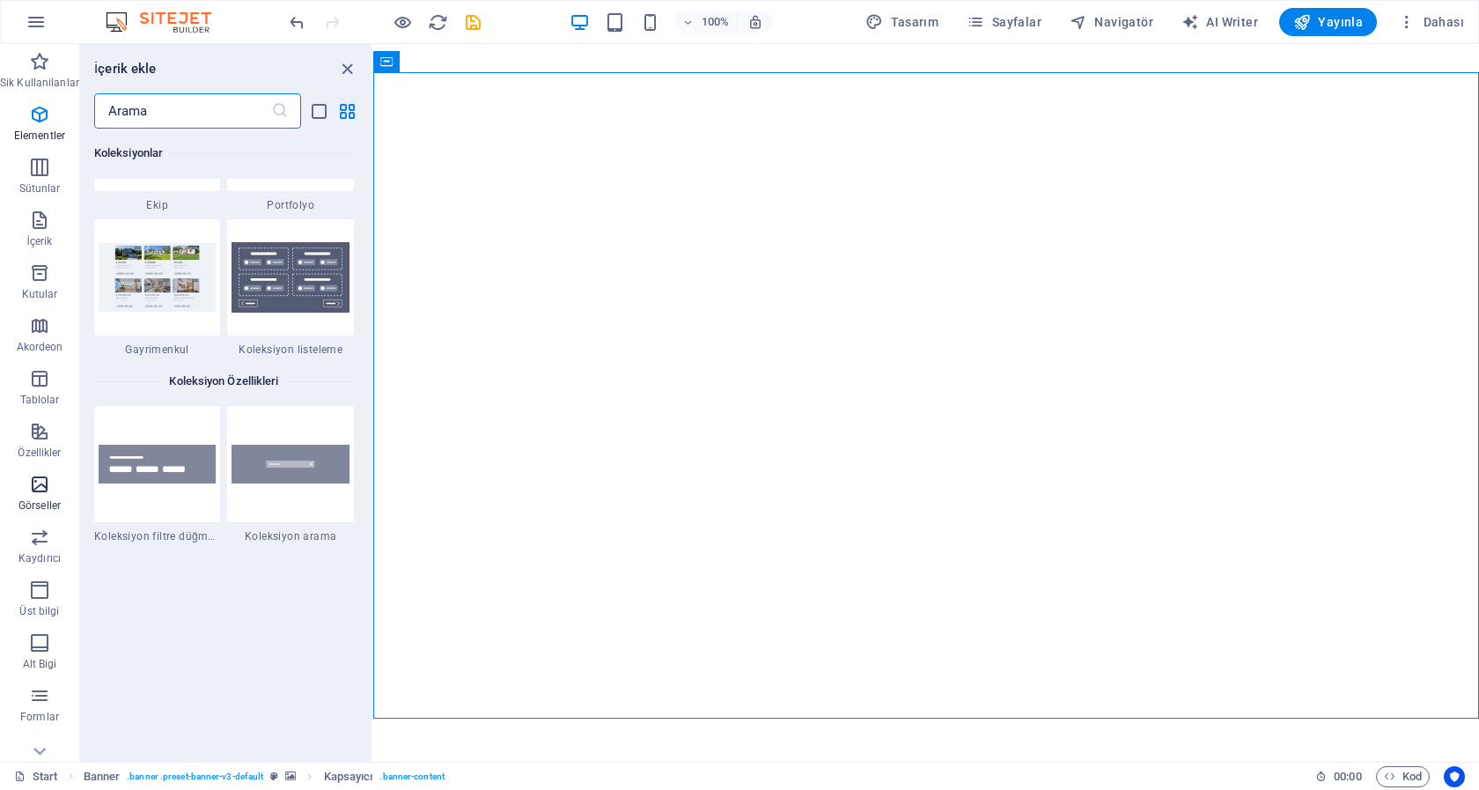
scroll to position [17697, 0]
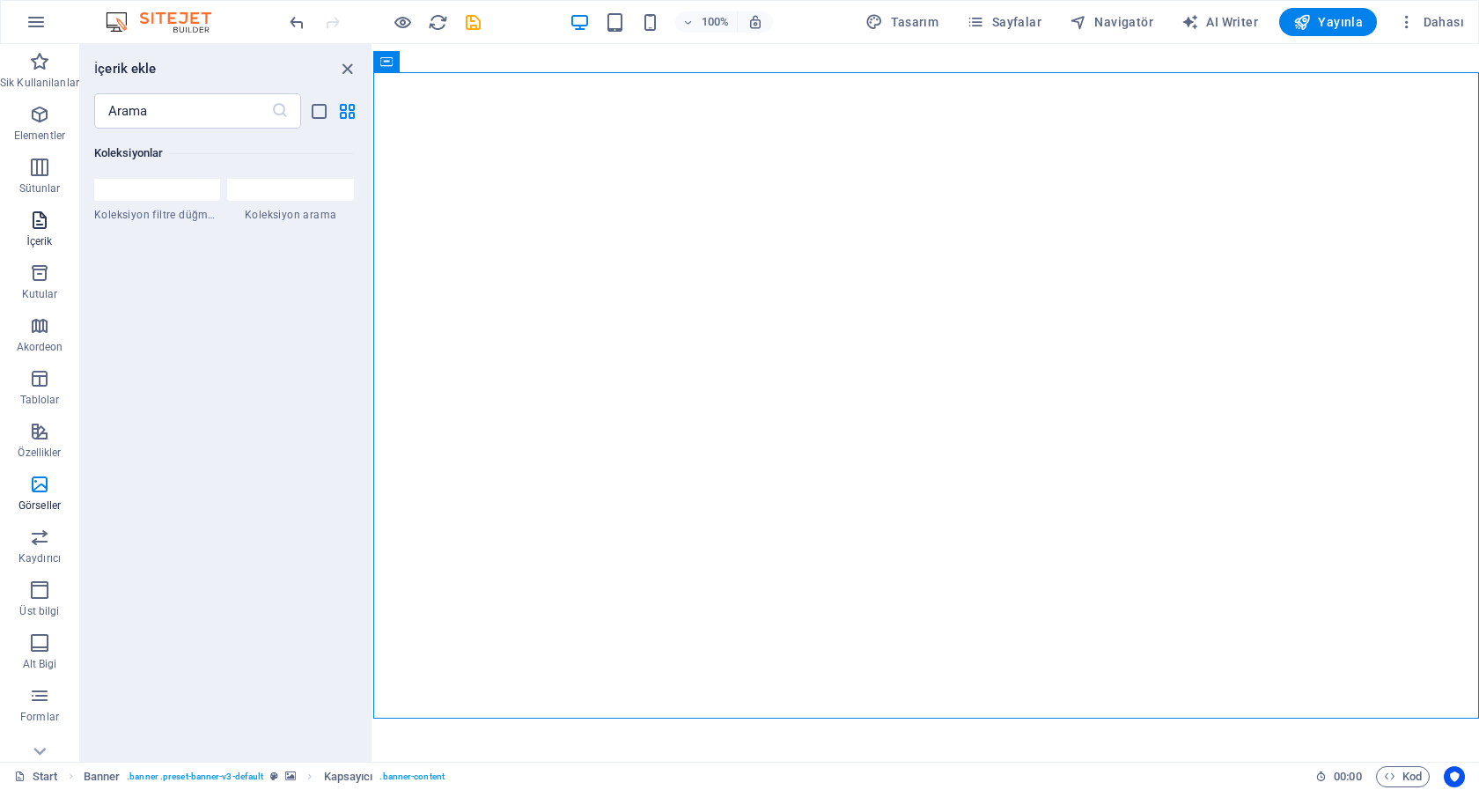
click at [36, 227] on icon "button" at bounding box center [39, 220] width 21 height 21
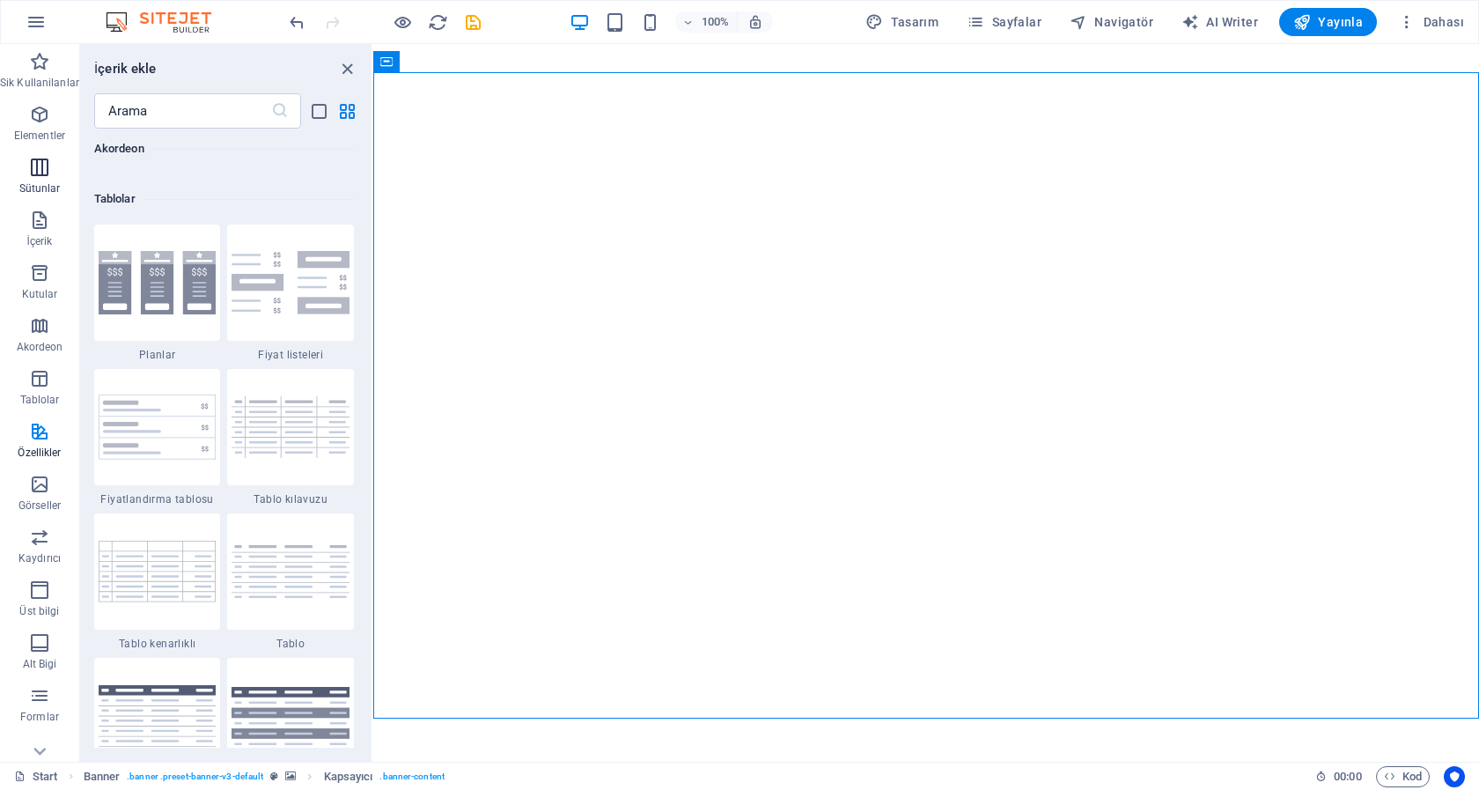
scroll to position [5978, 0]
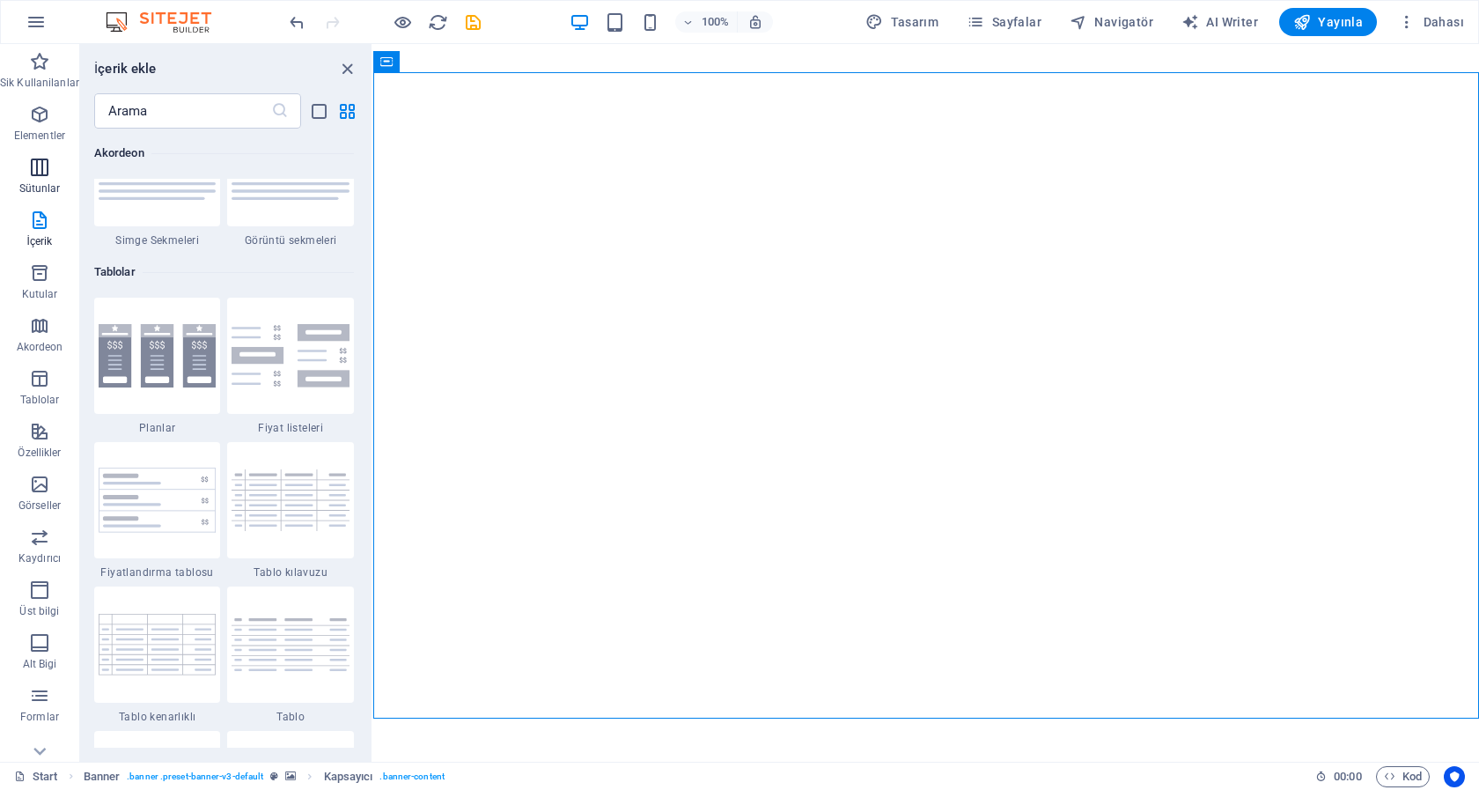
click at [40, 165] on icon "button" at bounding box center [39, 167] width 21 height 21
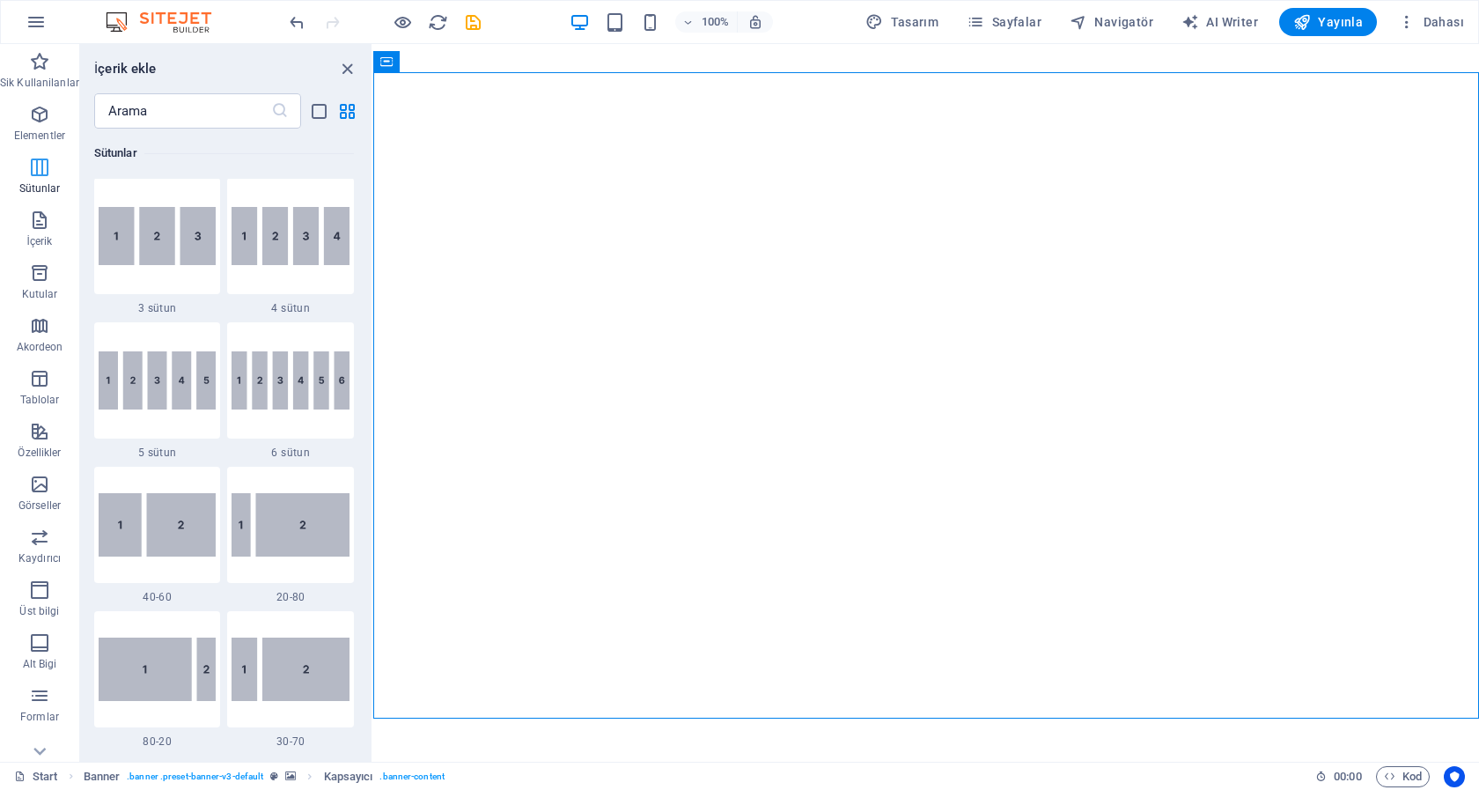
scroll to position [1016, 0]
click at [162, 151] on div at bounding box center [157, 92] width 127 height 116
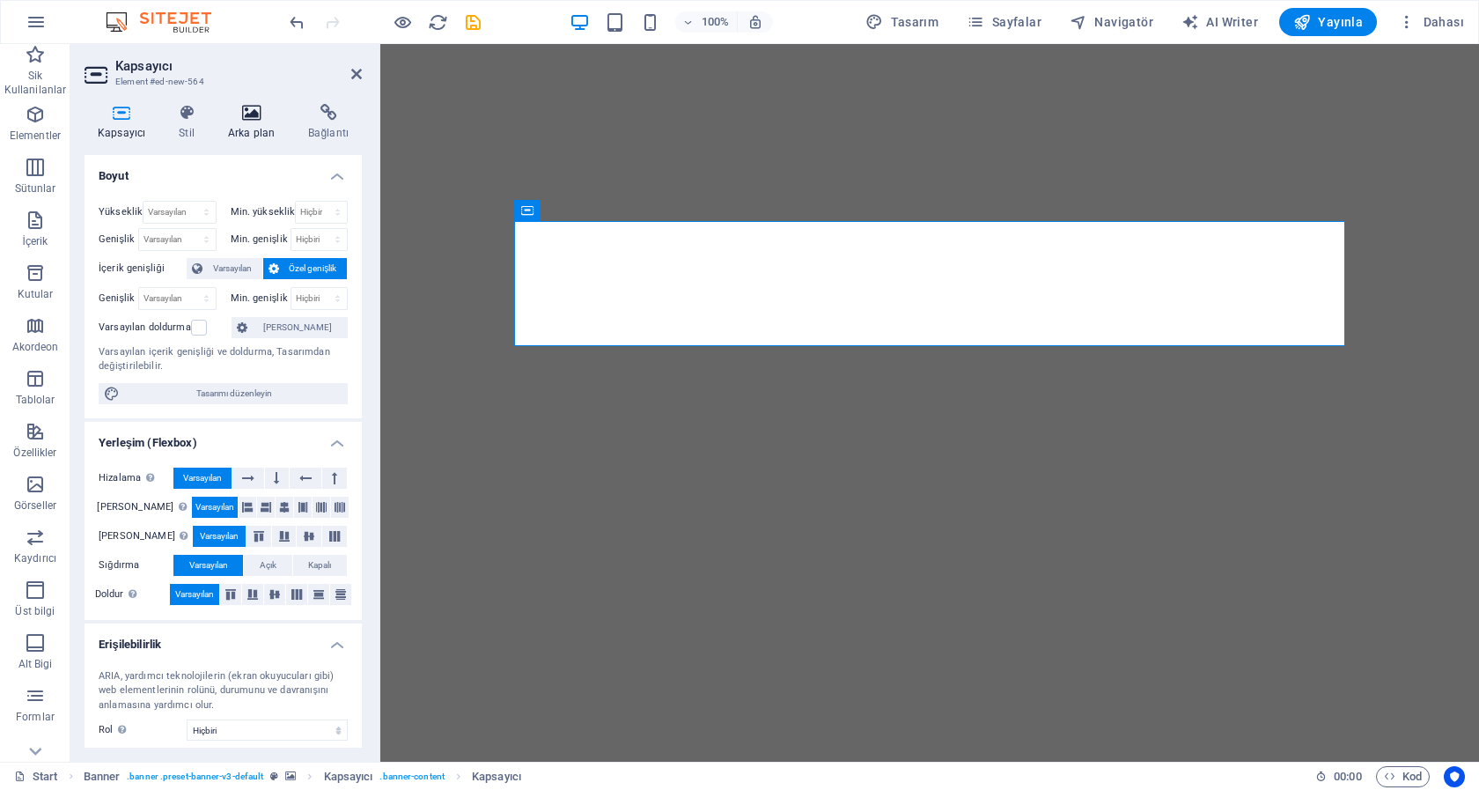
click at [247, 115] on icon at bounding box center [251, 113] width 73 height 18
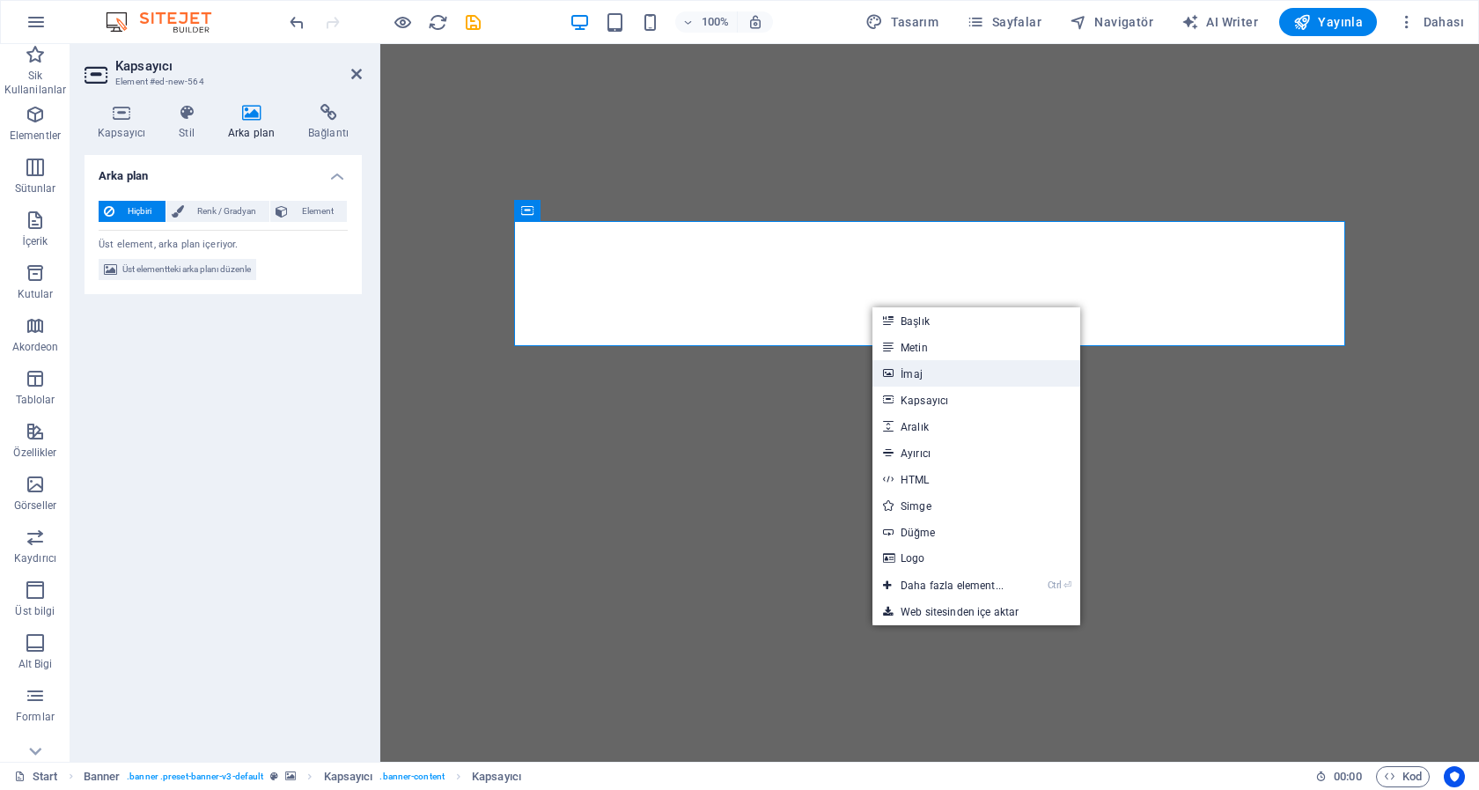
click at [912, 377] on link "İmaj" at bounding box center [976, 373] width 208 height 26
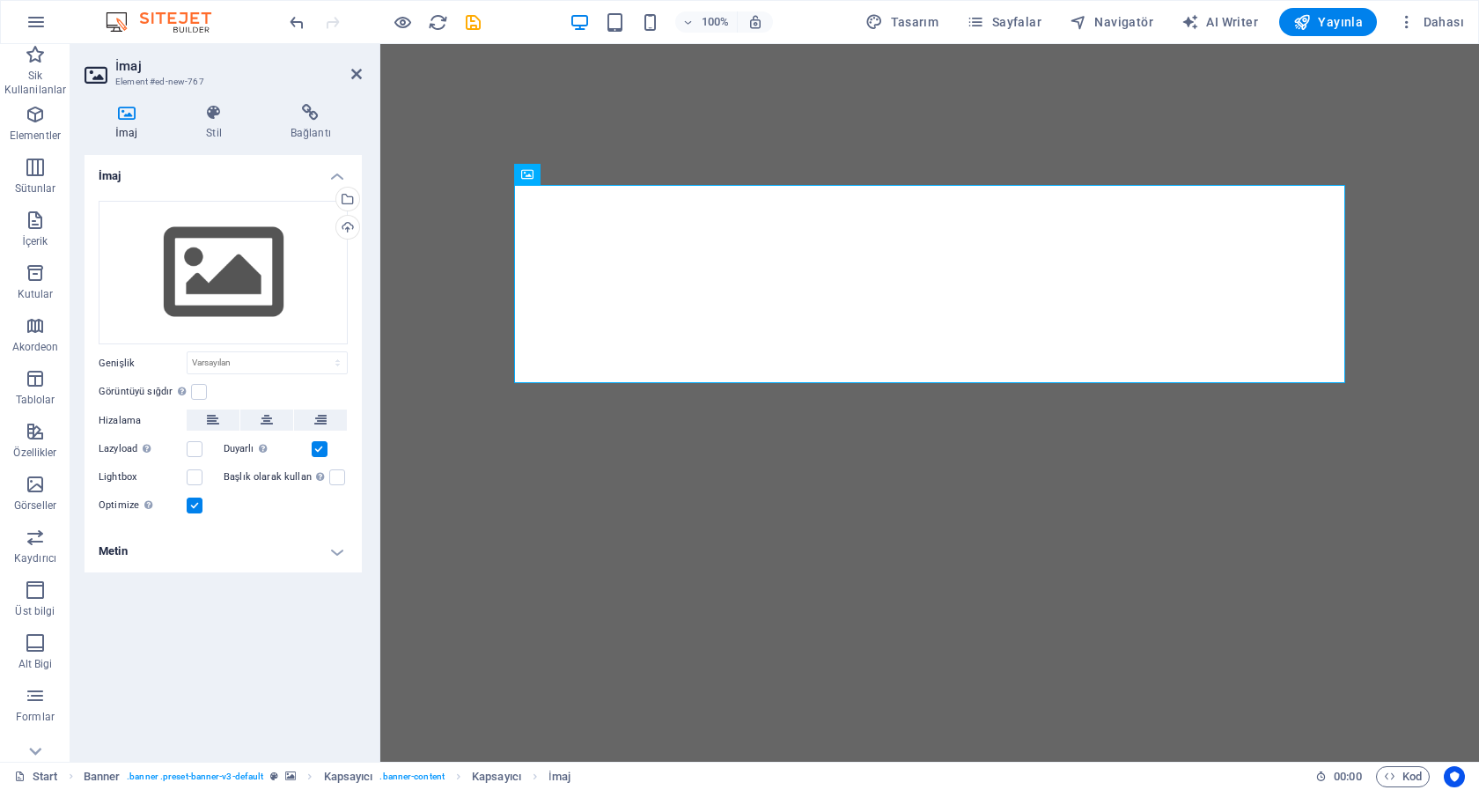
click at [129, 118] on icon at bounding box center [127, 113] width 84 height 18
click at [209, 115] on icon at bounding box center [213, 113] width 77 height 18
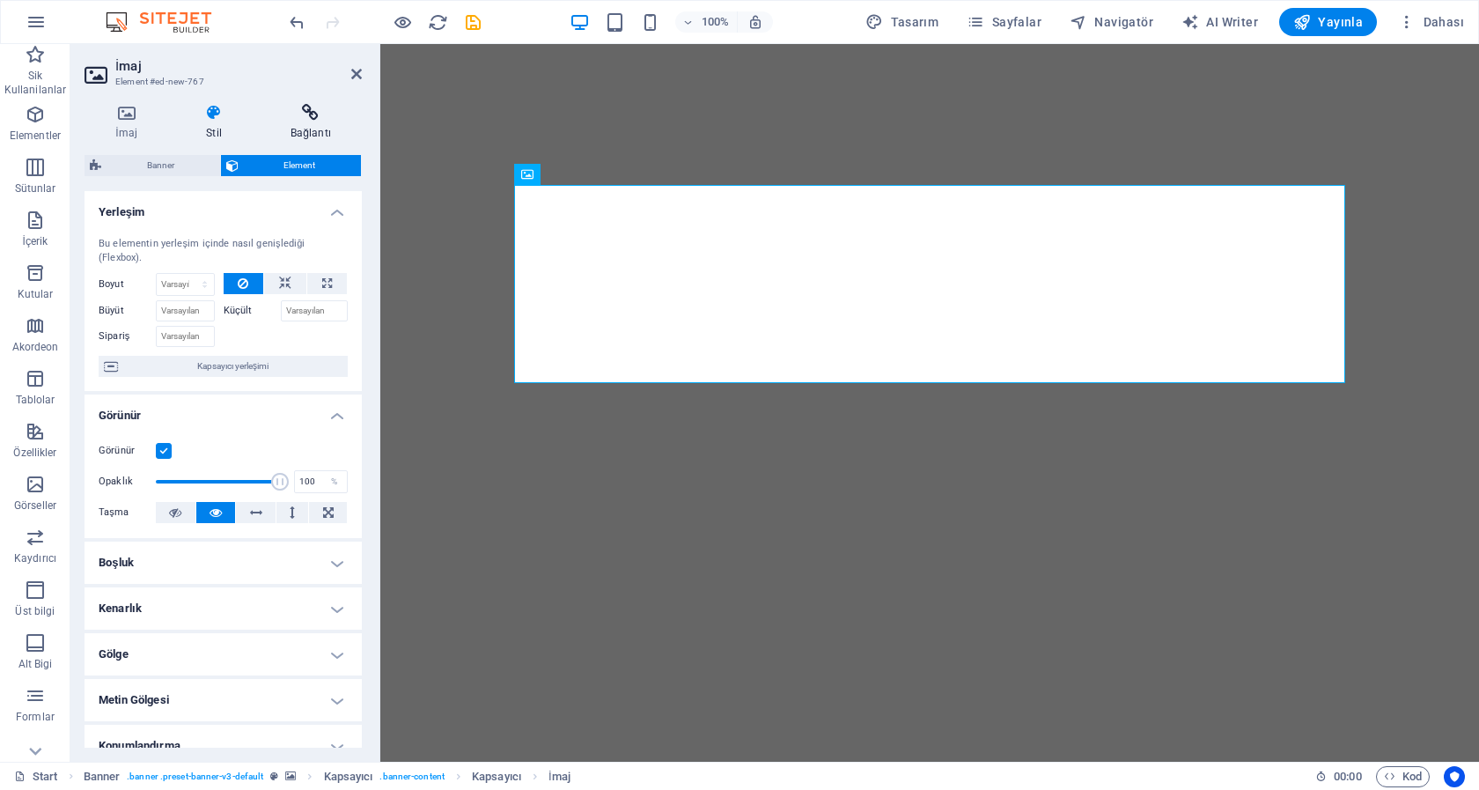
click at [331, 124] on h4 "Bağlantı" at bounding box center [311, 122] width 102 height 37
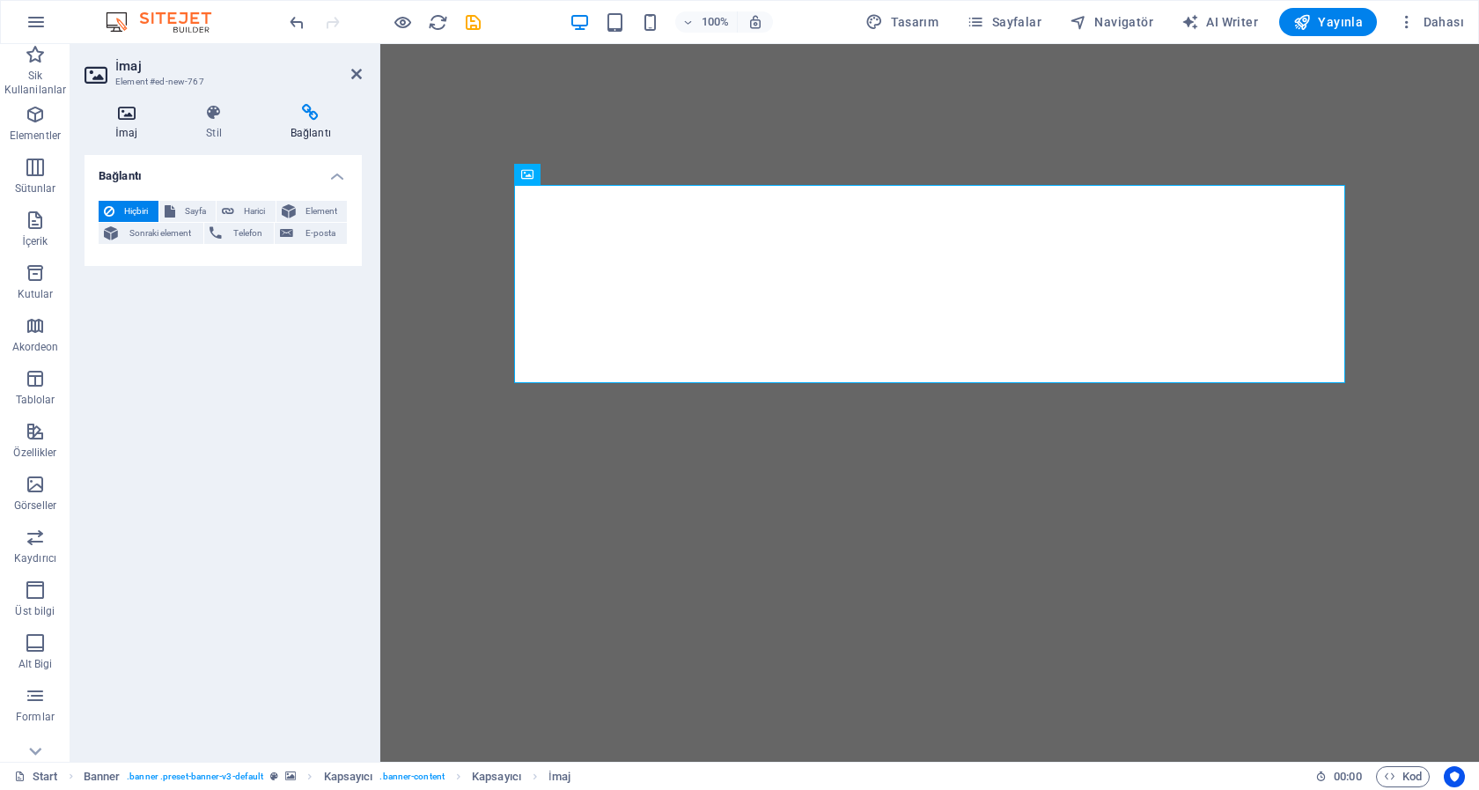
click at [114, 126] on h4 "İmaj" at bounding box center [130, 122] width 91 height 37
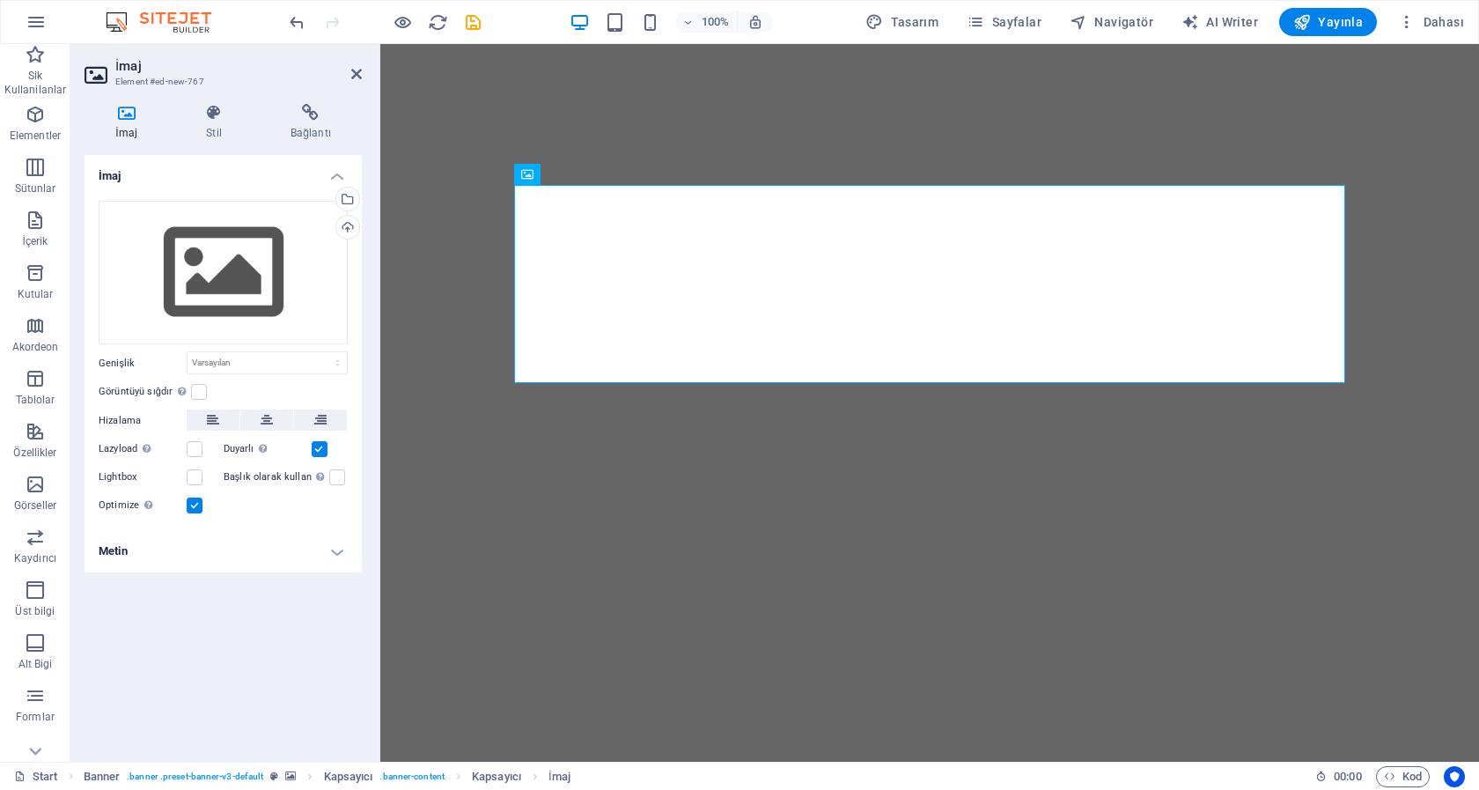
click at [127, 121] on h4 "İmaj" at bounding box center [130, 122] width 91 height 37
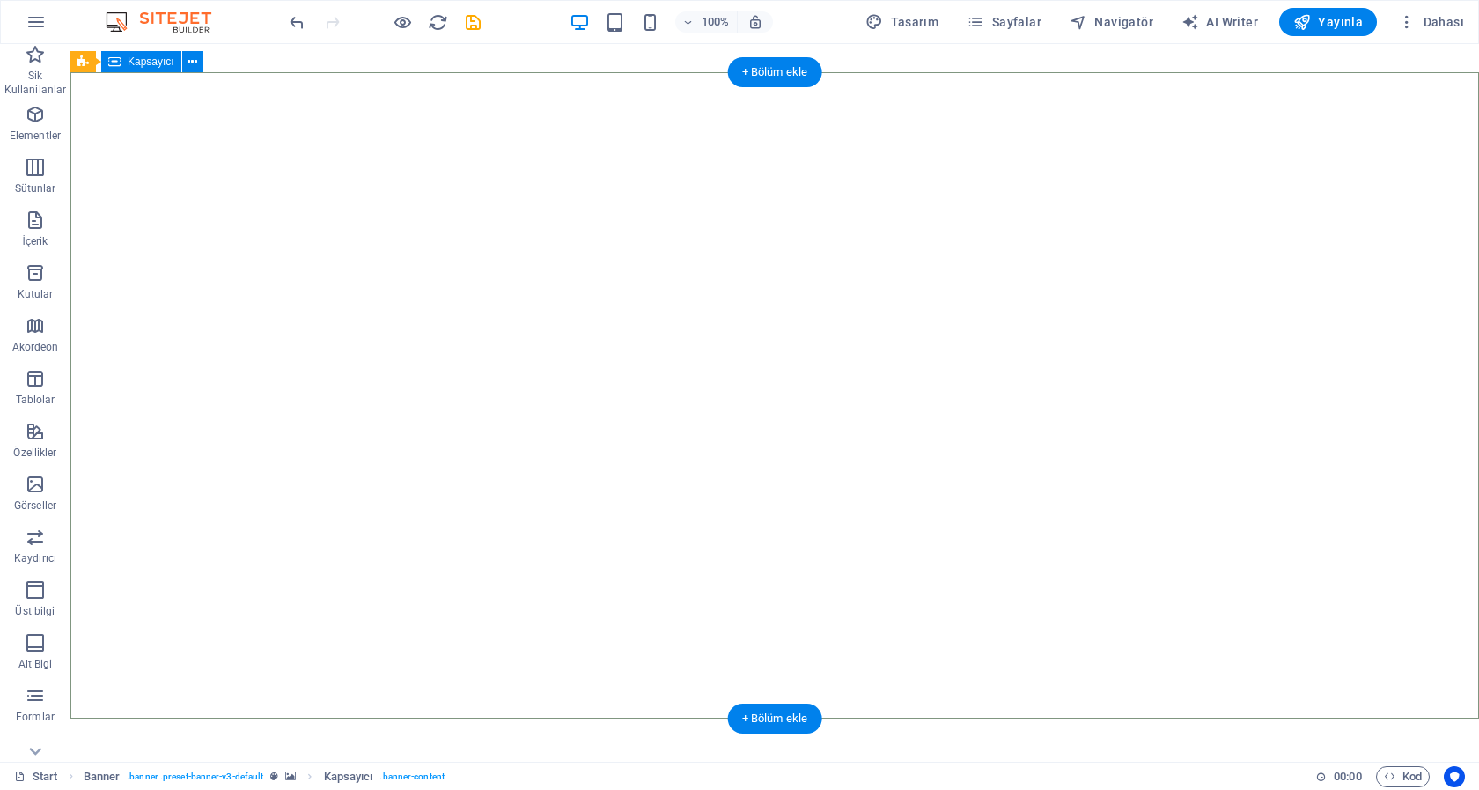
click at [168, 59] on icon at bounding box center [171, 62] width 10 height 18
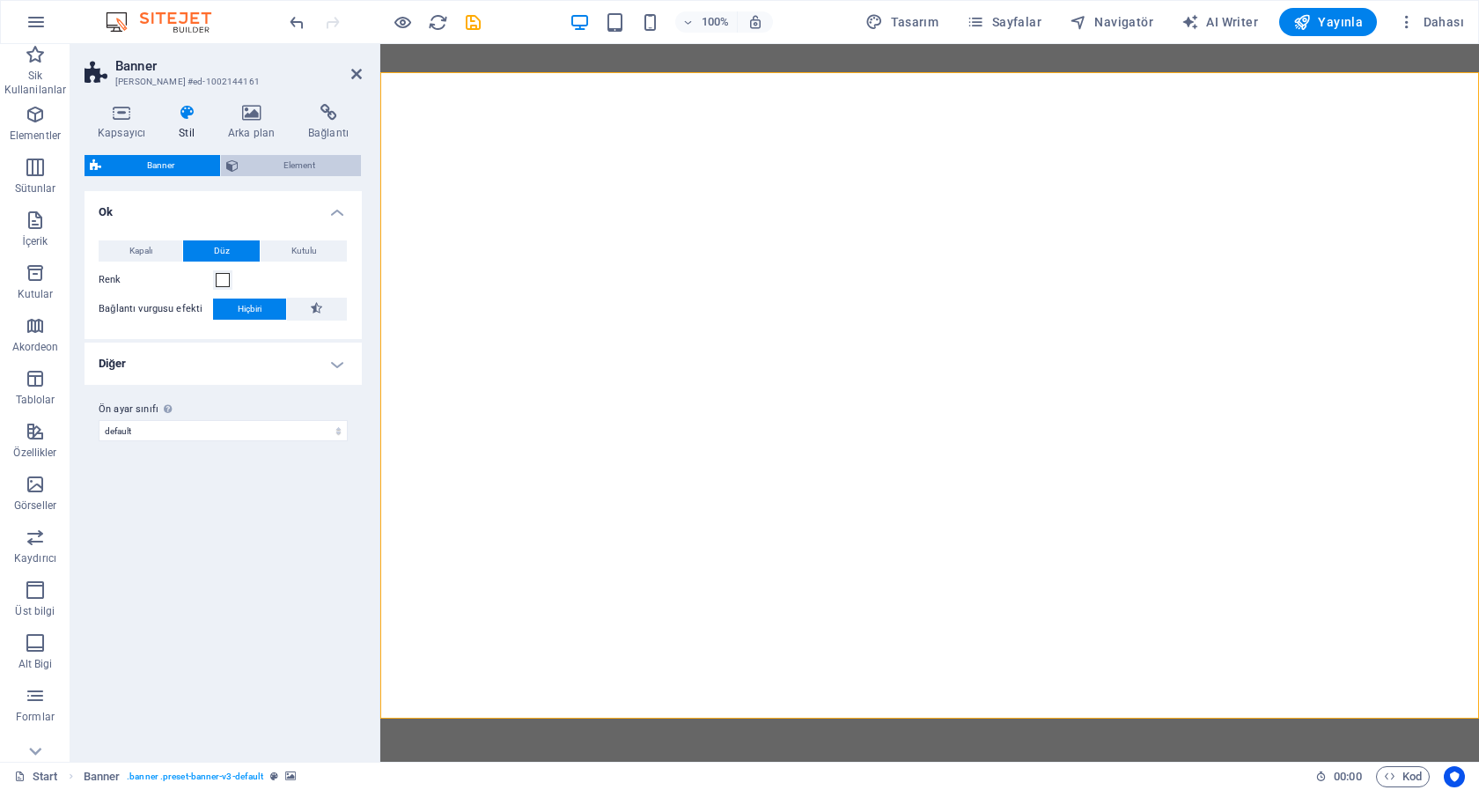
click at [297, 168] on span "Element" at bounding box center [300, 165] width 113 height 21
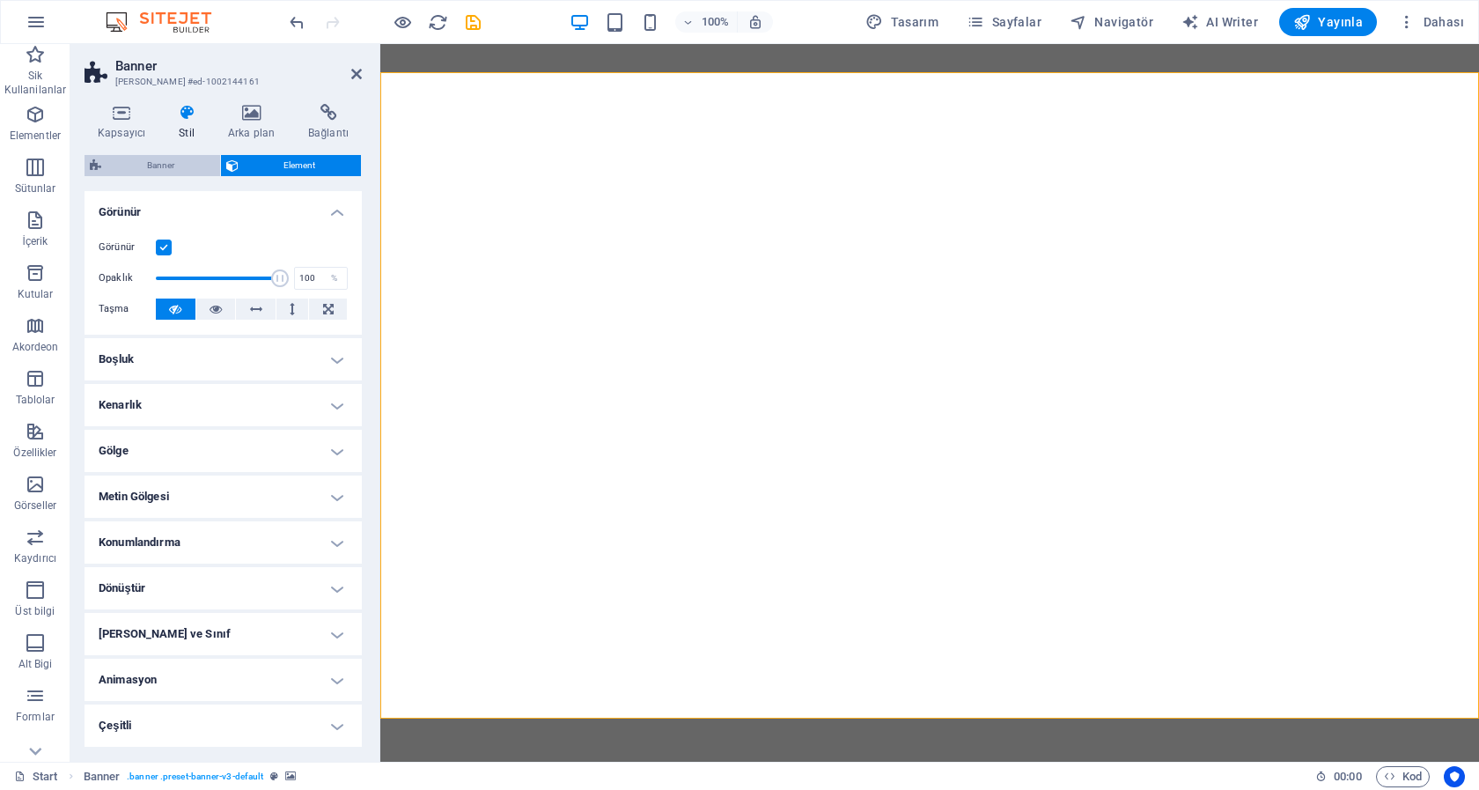
click at [148, 164] on span "Banner" at bounding box center [161, 165] width 108 height 21
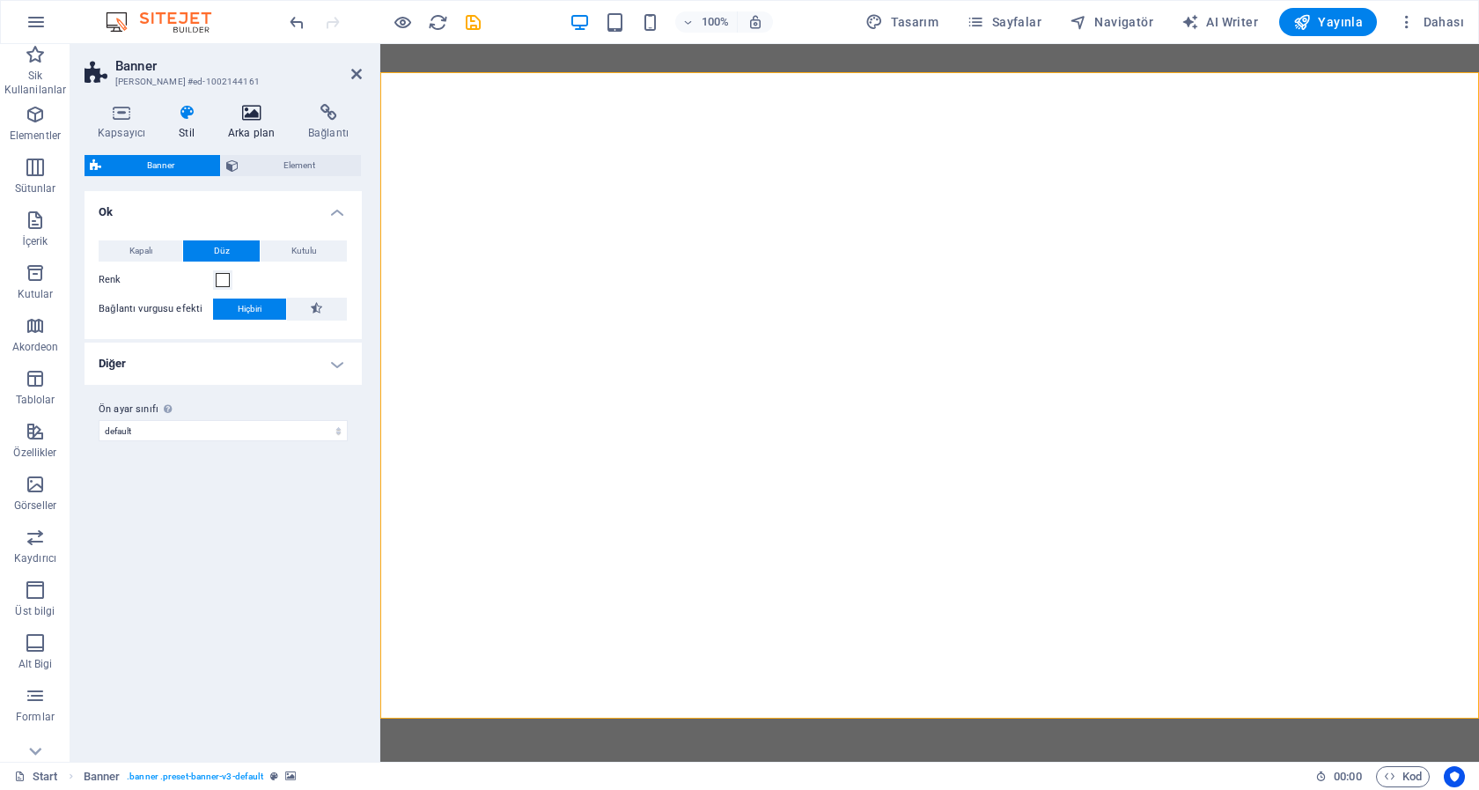
click at [239, 127] on h4 "Arka plan" at bounding box center [255, 122] width 80 height 37
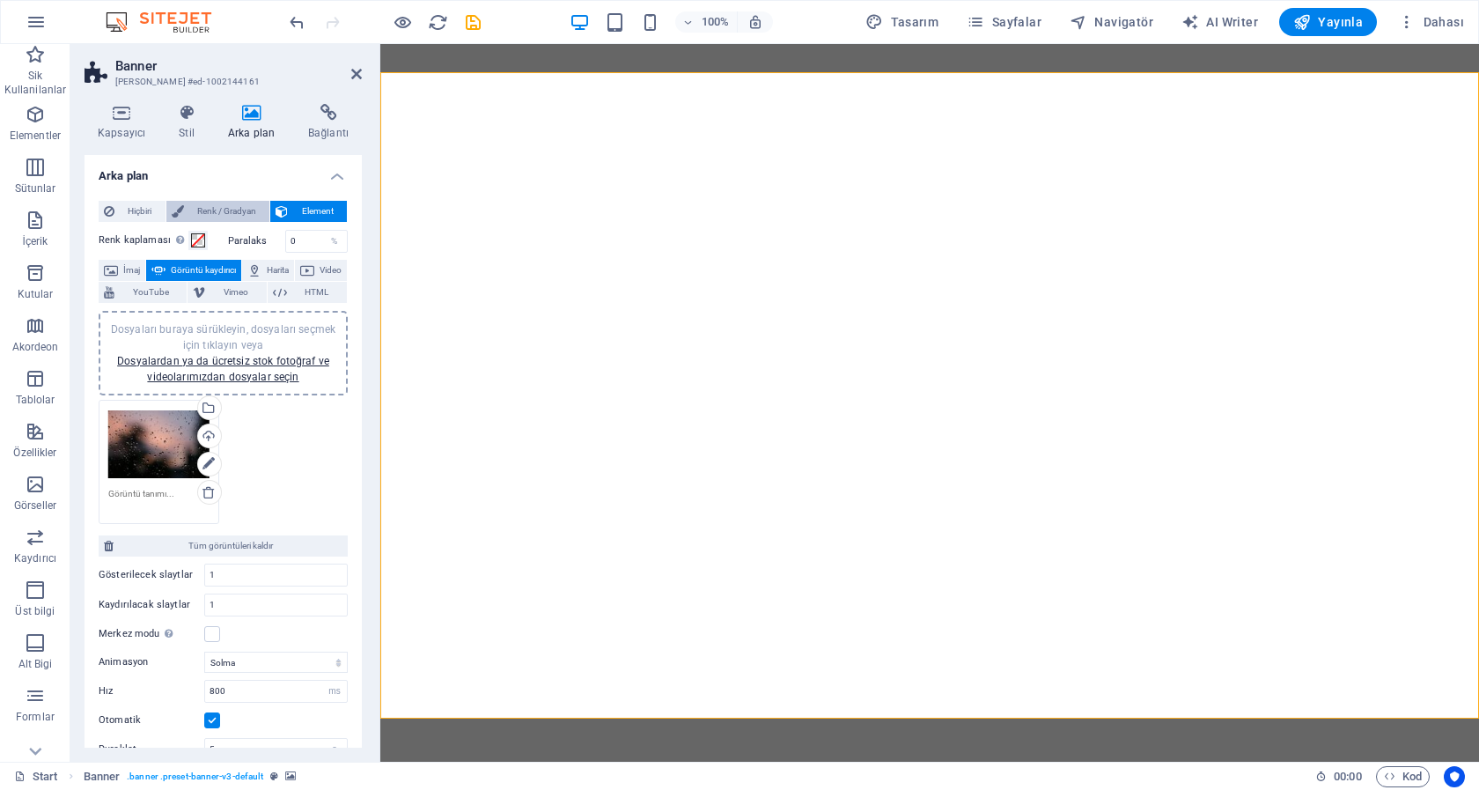
click at [200, 206] on span "Renk / Gradyan" at bounding box center [227, 211] width 76 height 21
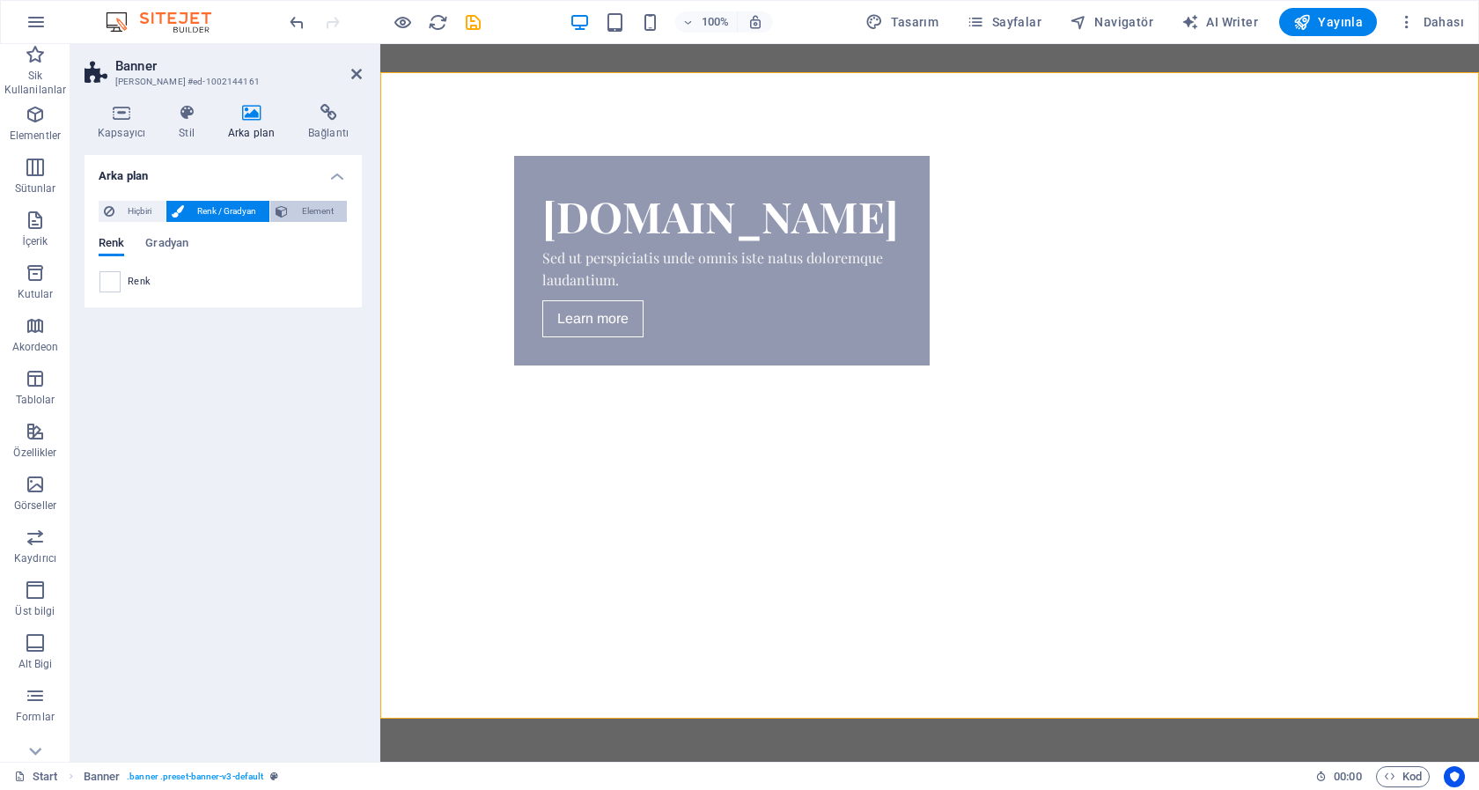
click at [296, 208] on span "Element" at bounding box center [317, 211] width 48 height 21
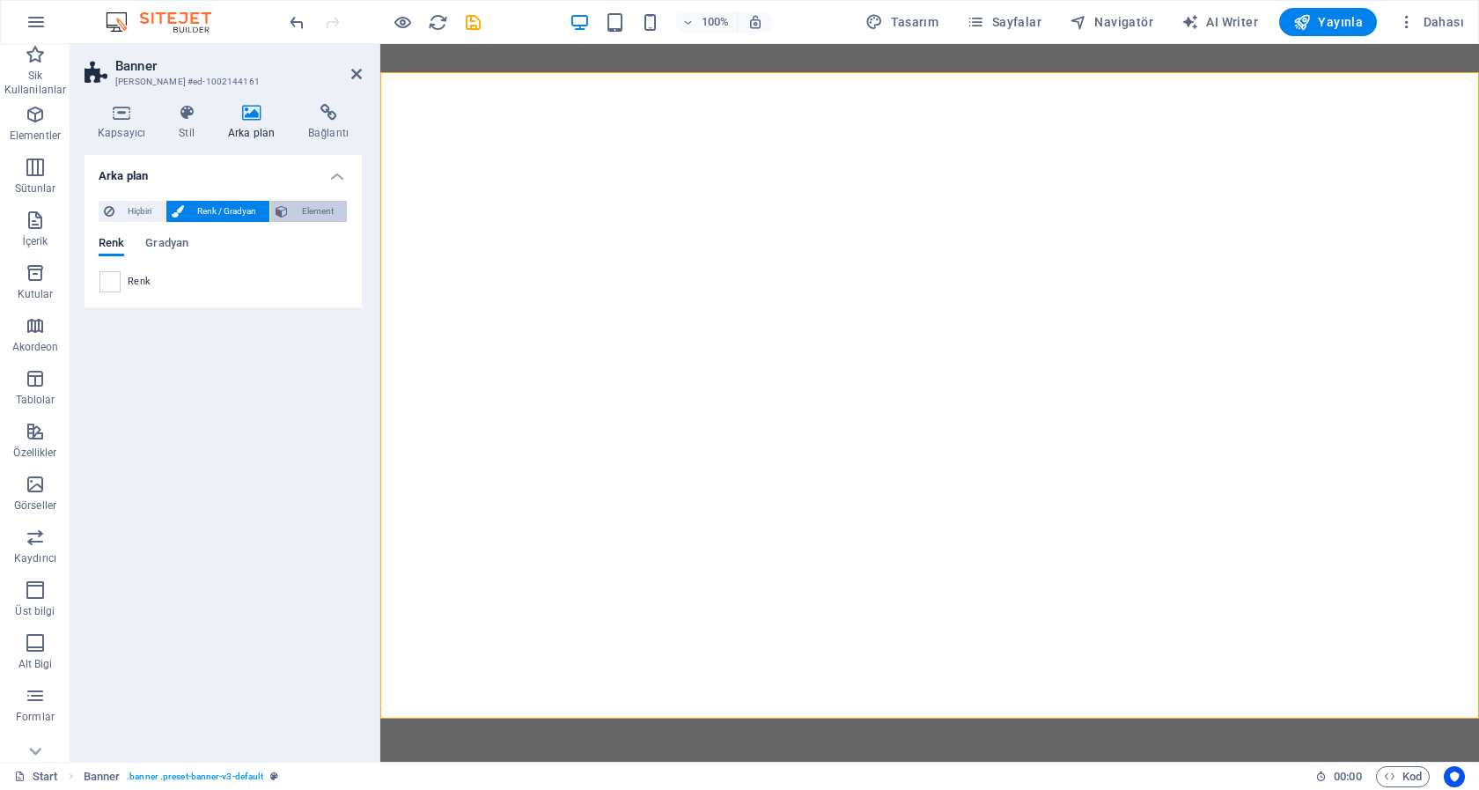
select select "ms"
select select "s"
select select "progressive"
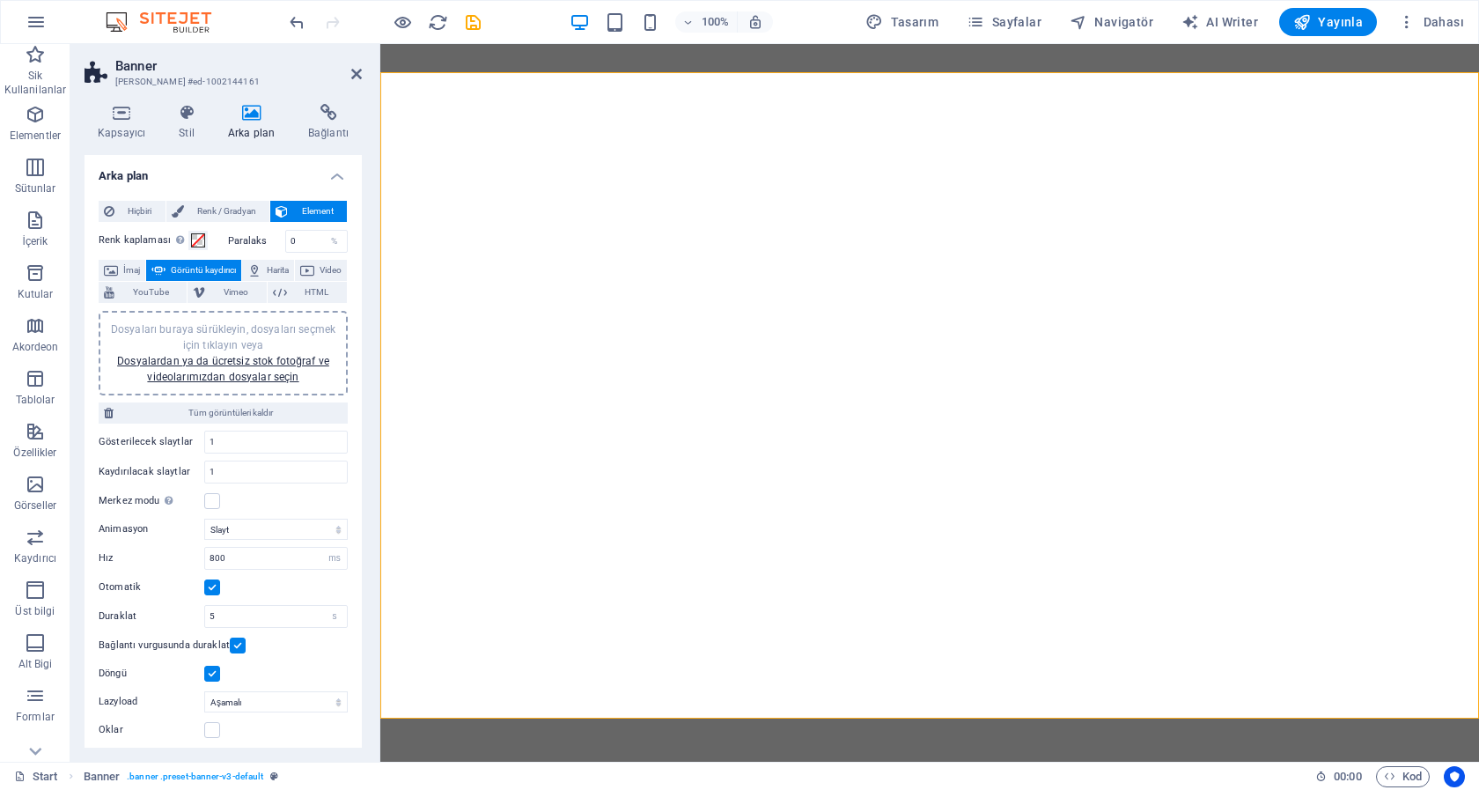
click at [236, 239] on label "Paralaks" at bounding box center [256, 241] width 57 height 10
click at [129, 264] on span "İmaj" at bounding box center [131, 270] width 17 height 21
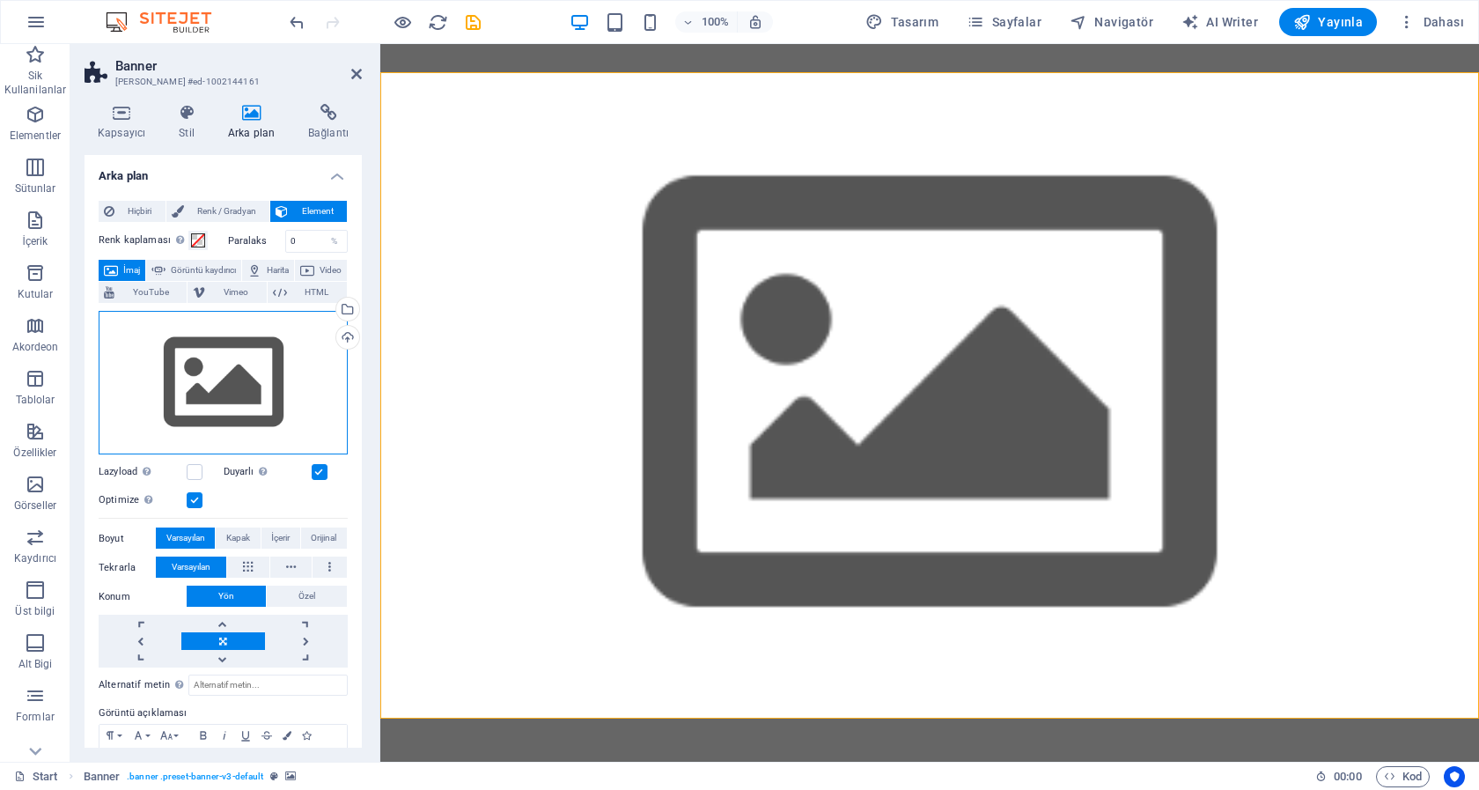
click at [248, 405] on div "Dosyaları buraya sürükleyin, dosyaları seçmek için tıklayın veya Dosyalardan ya…" at bounding box center [223, 383] width 249 height 144
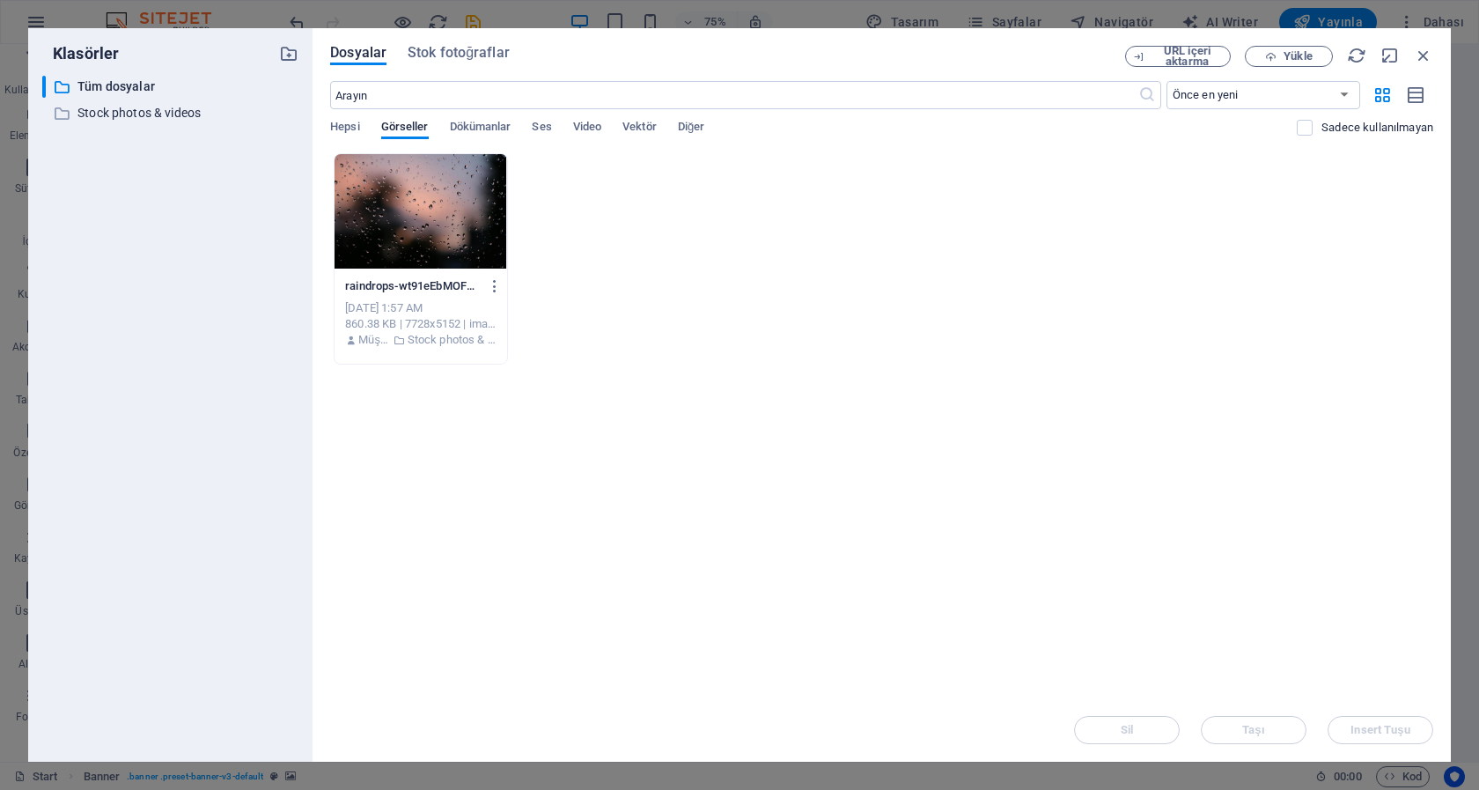
click at [493, 200] on div at bounding box center [421, 211] width 172 height 114
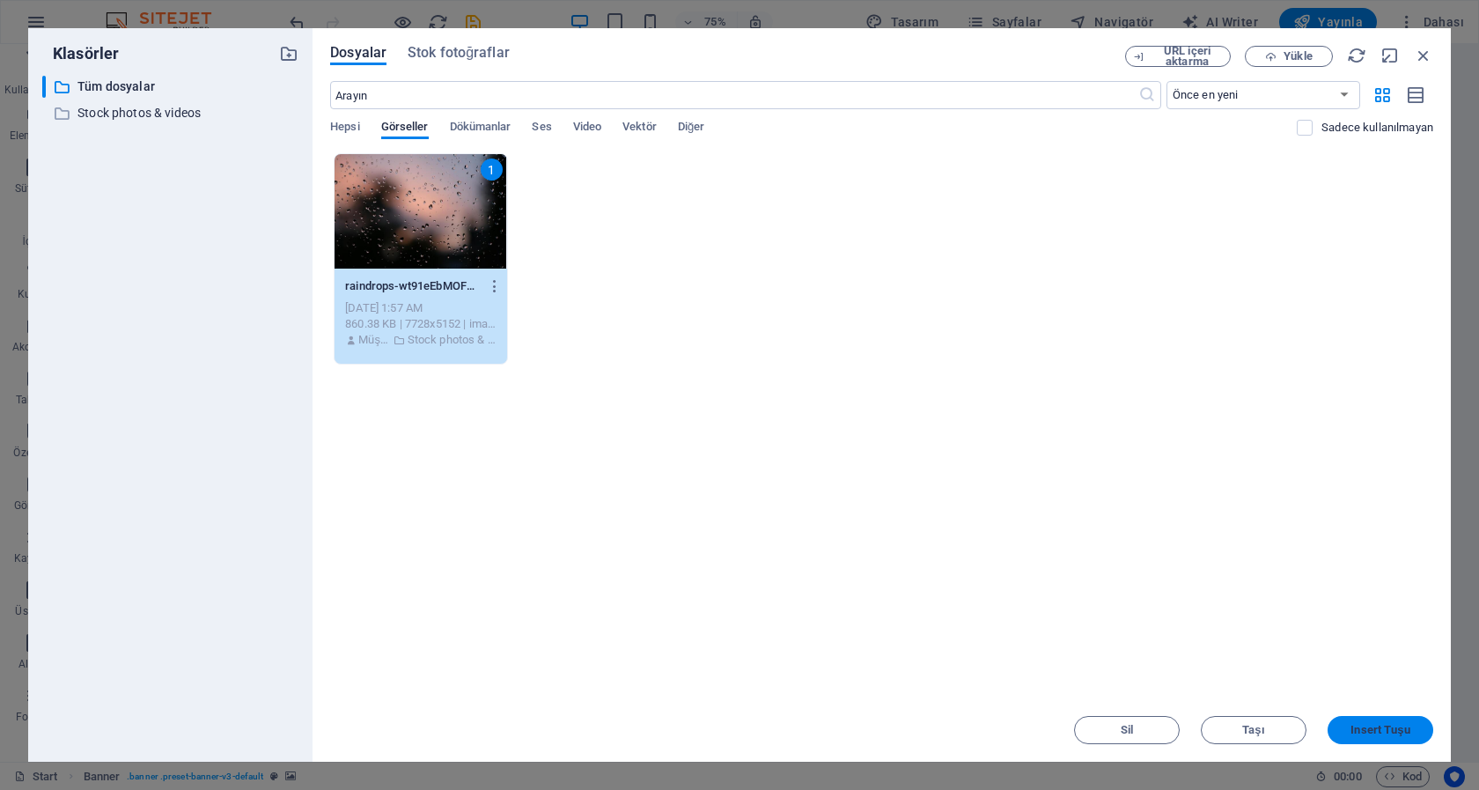
click at [1382, 735] on span "Insert Tuşu" at bounding box center [1379, 730] width 59 height 11
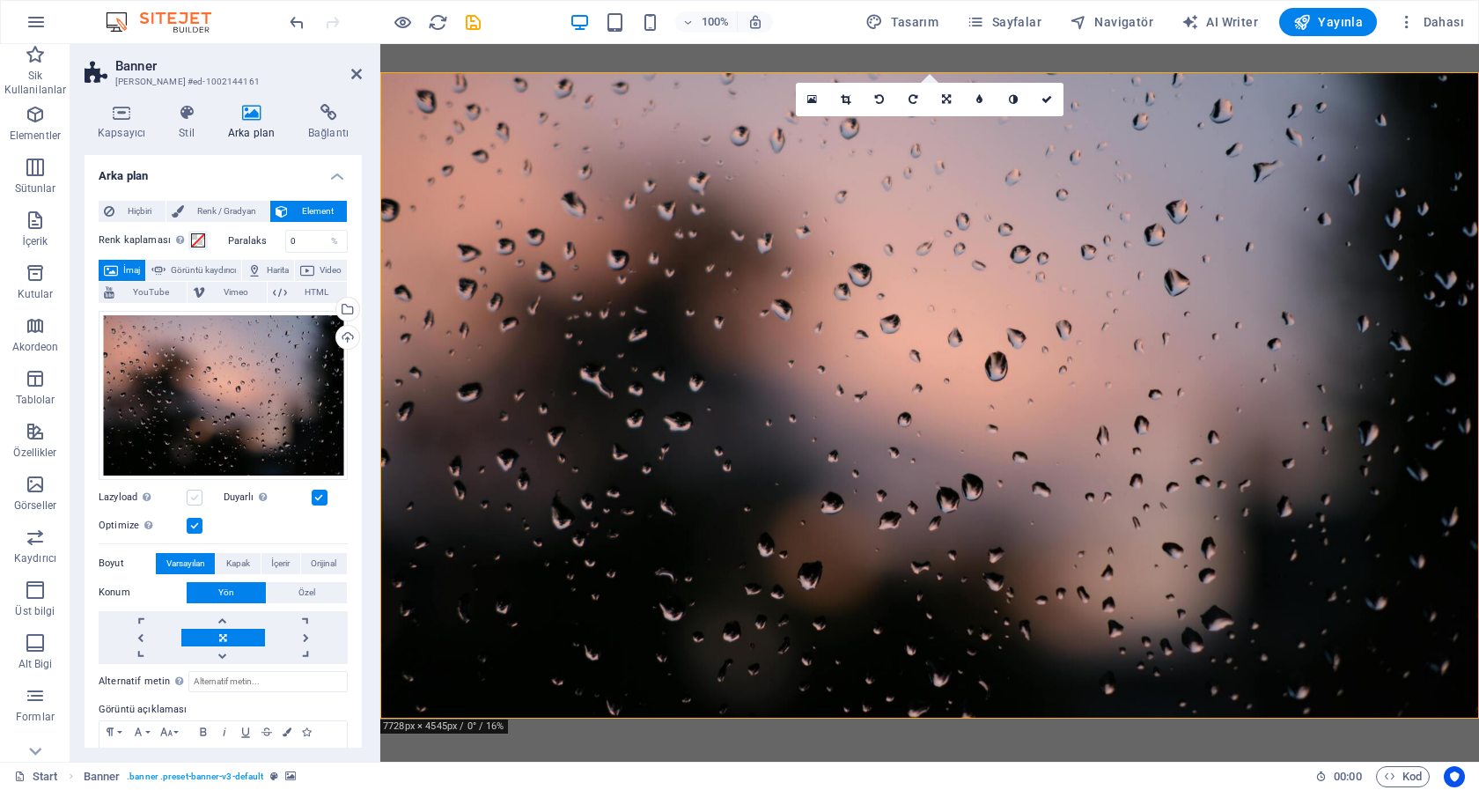
click at [194, 489] on label at bounding box center [195, 497] width 16 height 16
click at [0, 0] on input "Lazyload Sayfa yüklendikten sonra görüntülerin yüklenmesi, sayfa hızını artırır." at bounding box center [0, 0] width 0 height 0
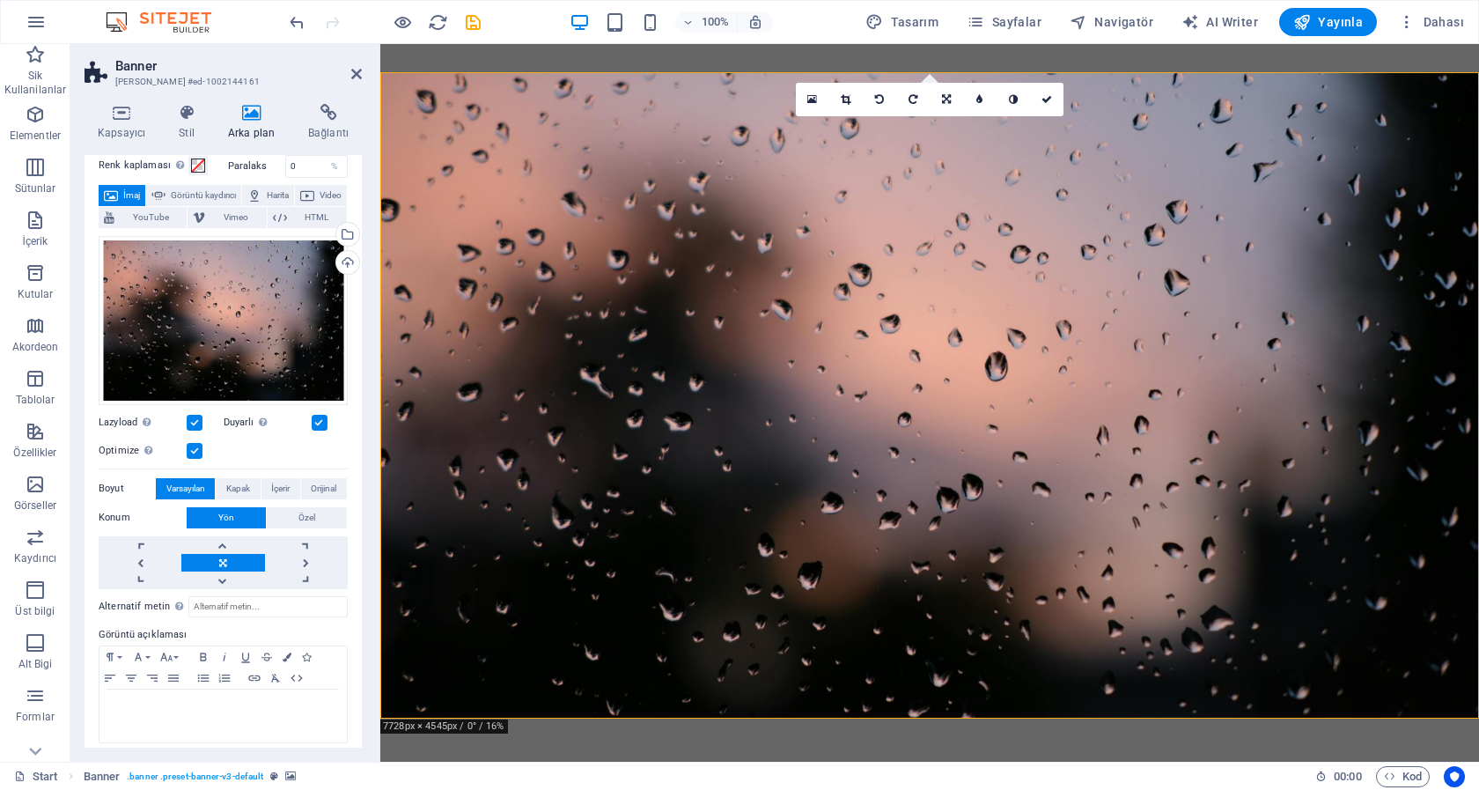
scroll to position [0, 0]
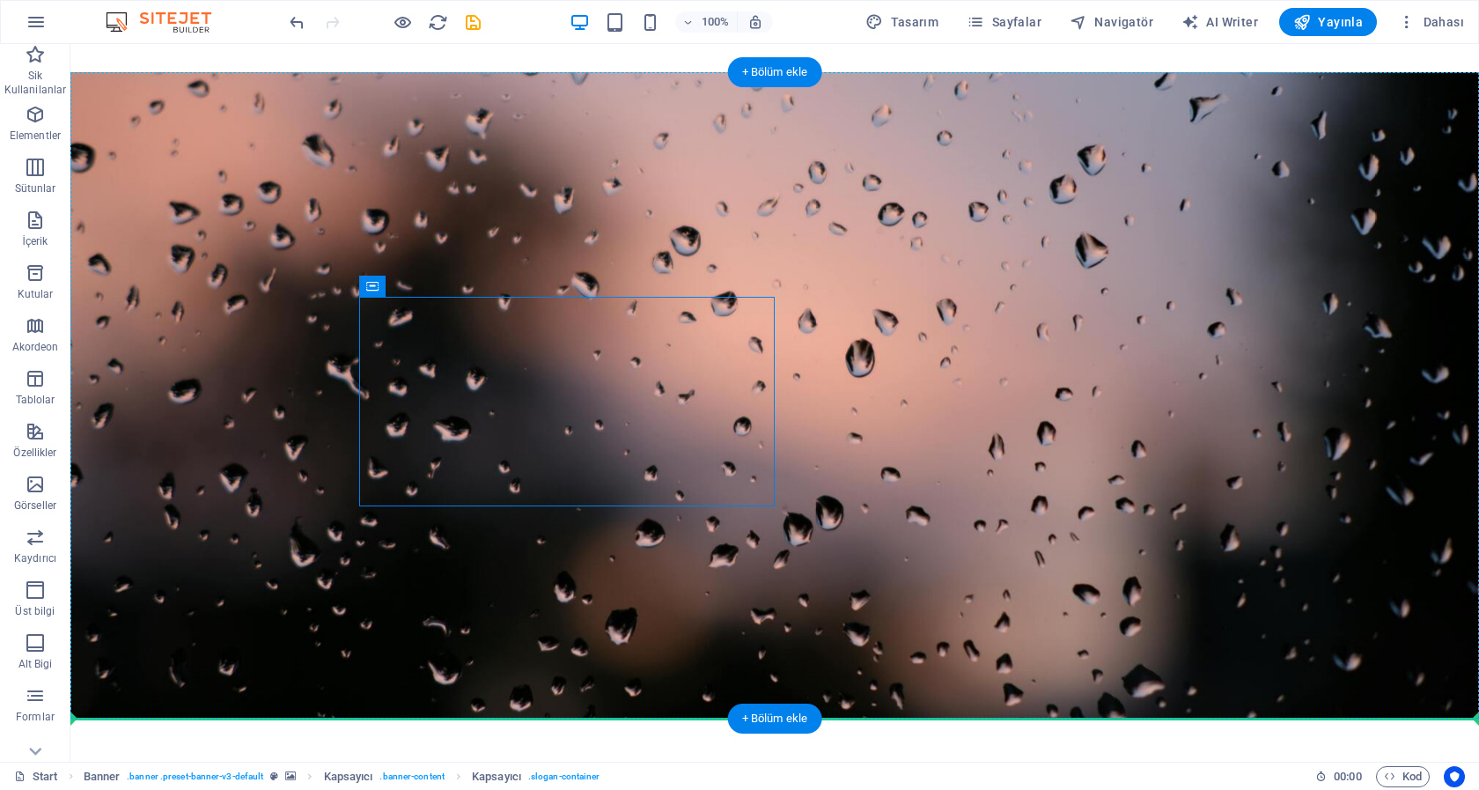
drag, startPoint x: 606, startPoint y: 467, endPoint x: 955, endPoint y: 467, distance: 349.5
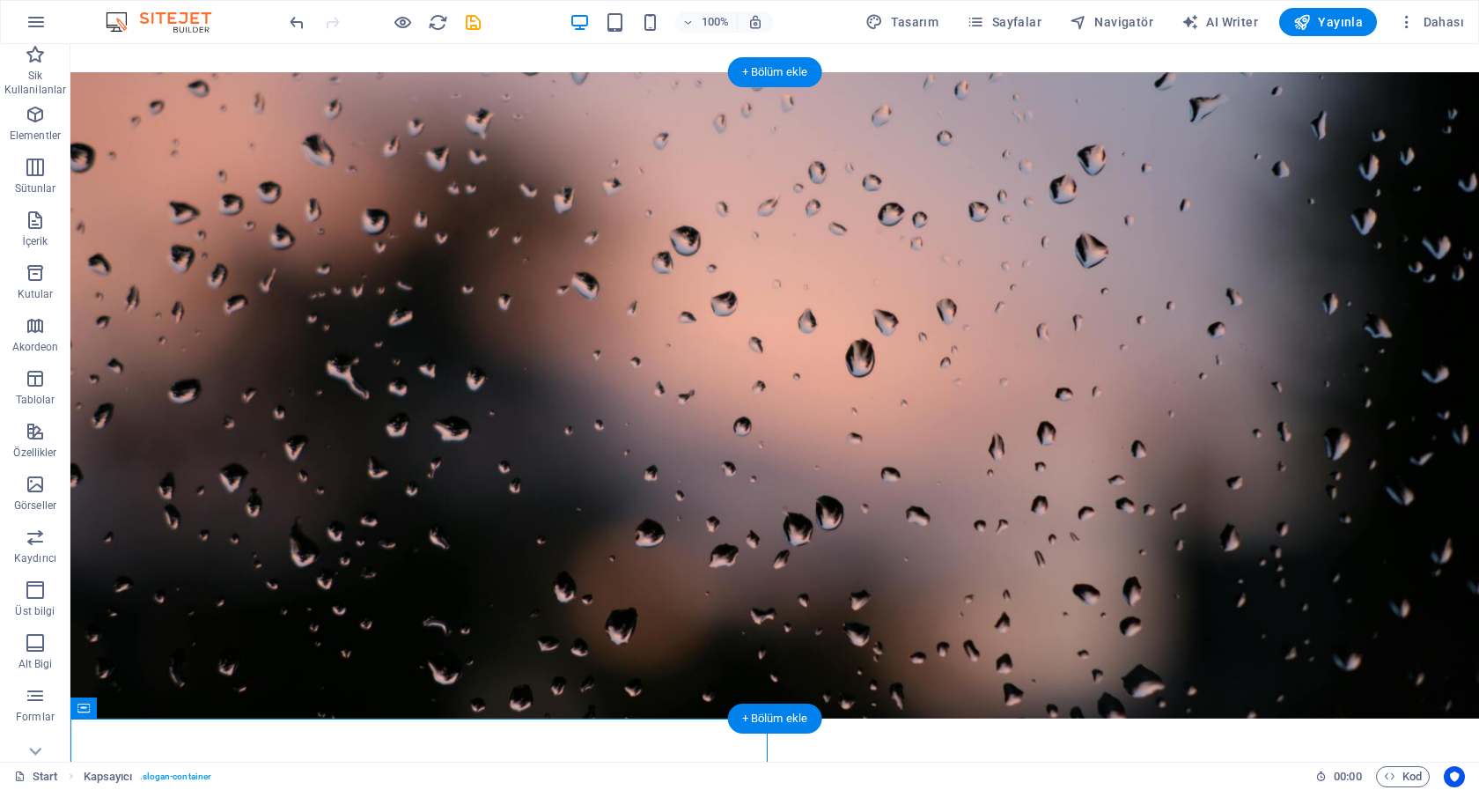
click at [750, 718] on div at bounding box center [774, 795] width 1409 height 154
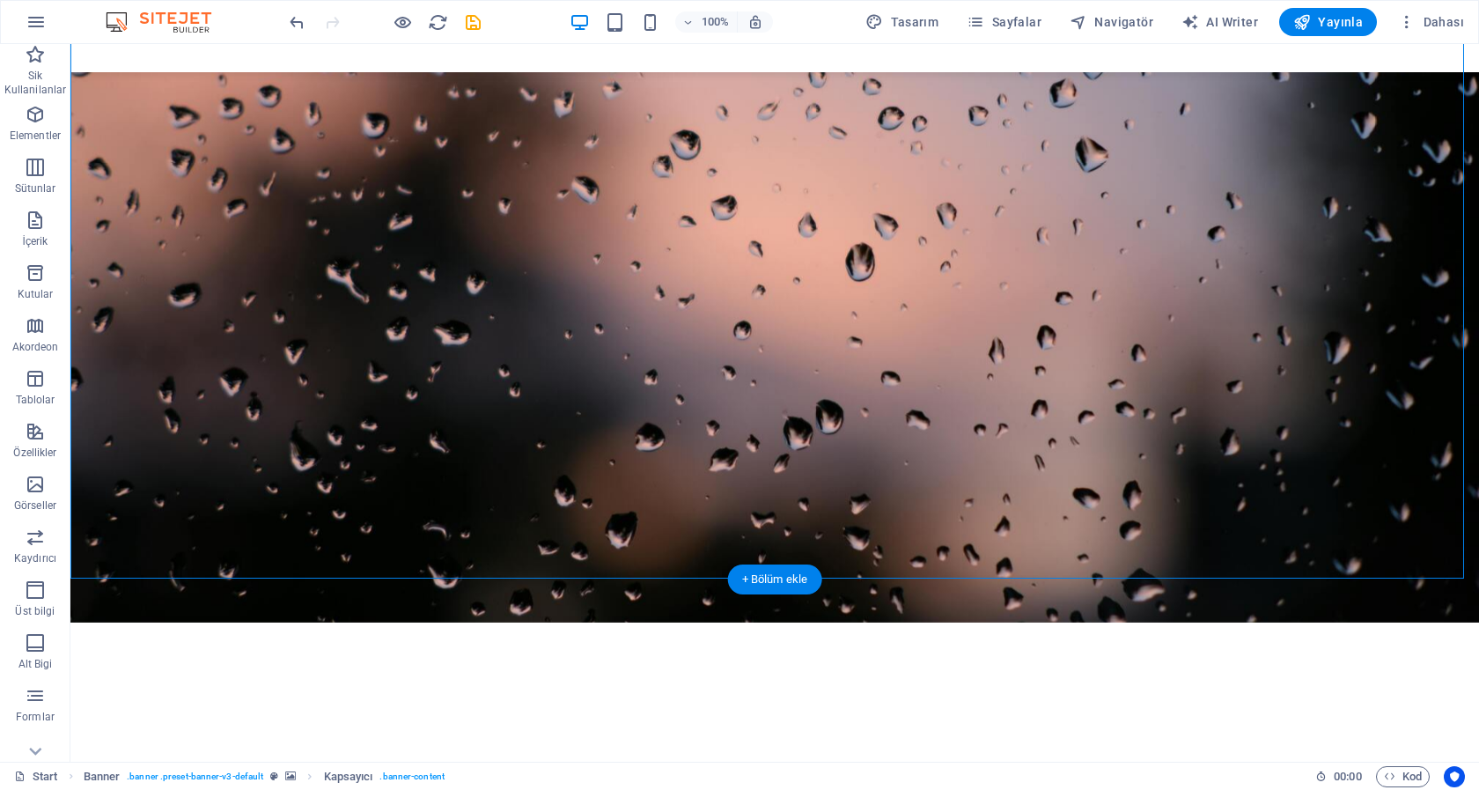
scroll to position [116, 0]
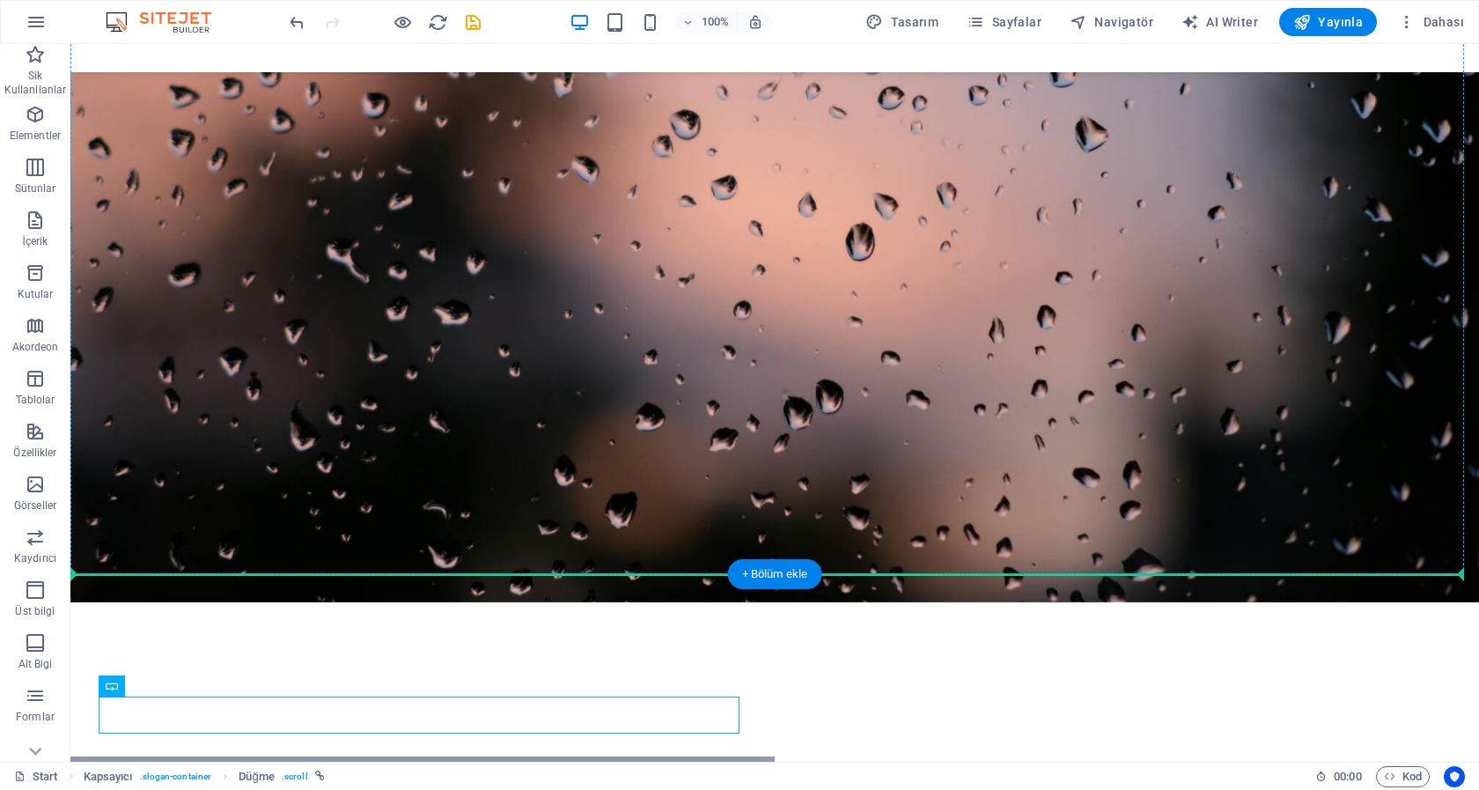
drag, startPoint x: 669, startPoint y: 722, endPoint x: 696, endPoint y: 388, distance: 334.8
click at [696, 388] on div "Menu leydishop.com Sed ut perspiciatis unde omnis iste natus doloremque laudant…" at bounding box center [774, 436] width 1409 height 1016
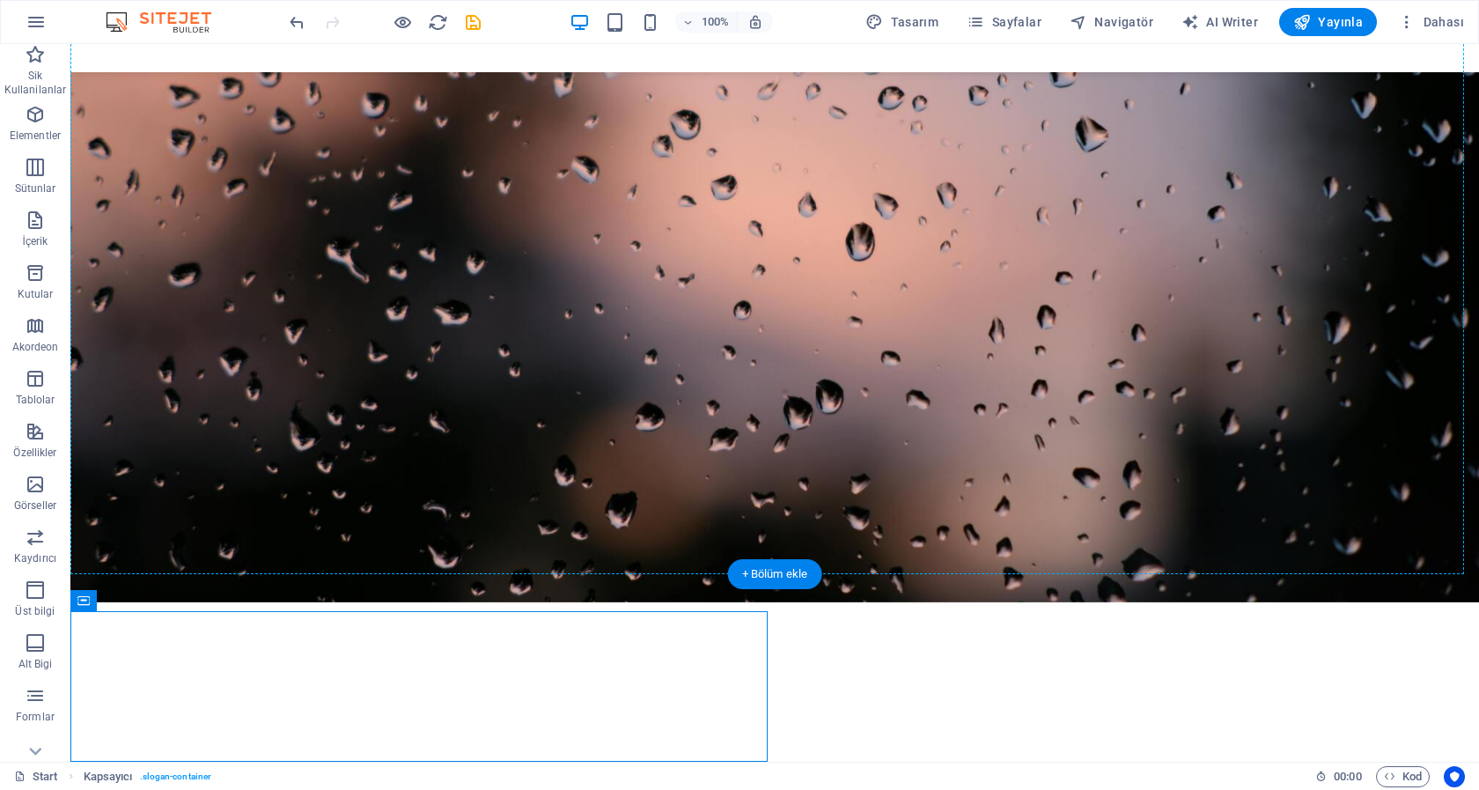
drag, startPoint x: 196, startPoint y: 644, endPoint x: 356, endPoint y: 242, distance: 432.7
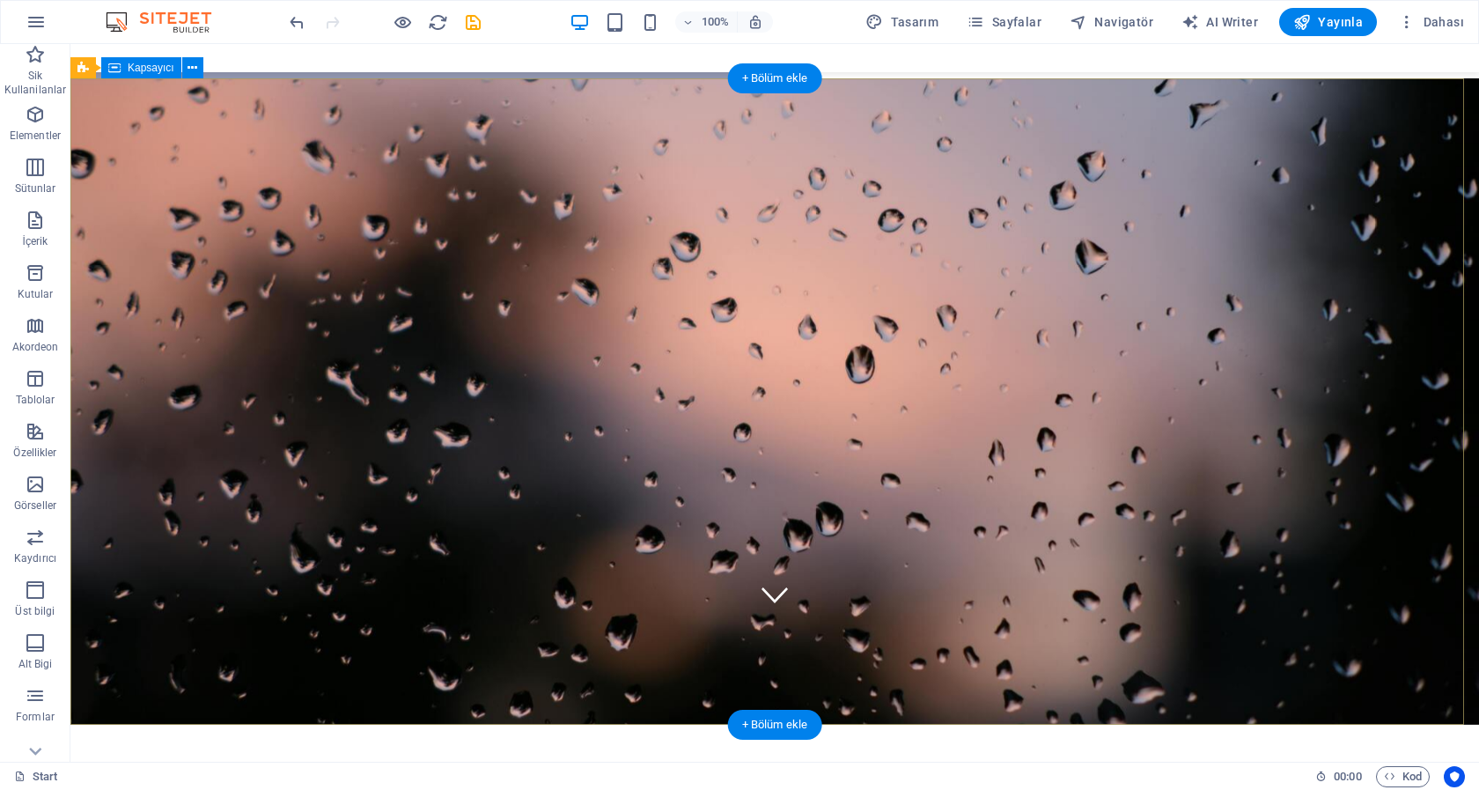
scroll to position [0, 0]
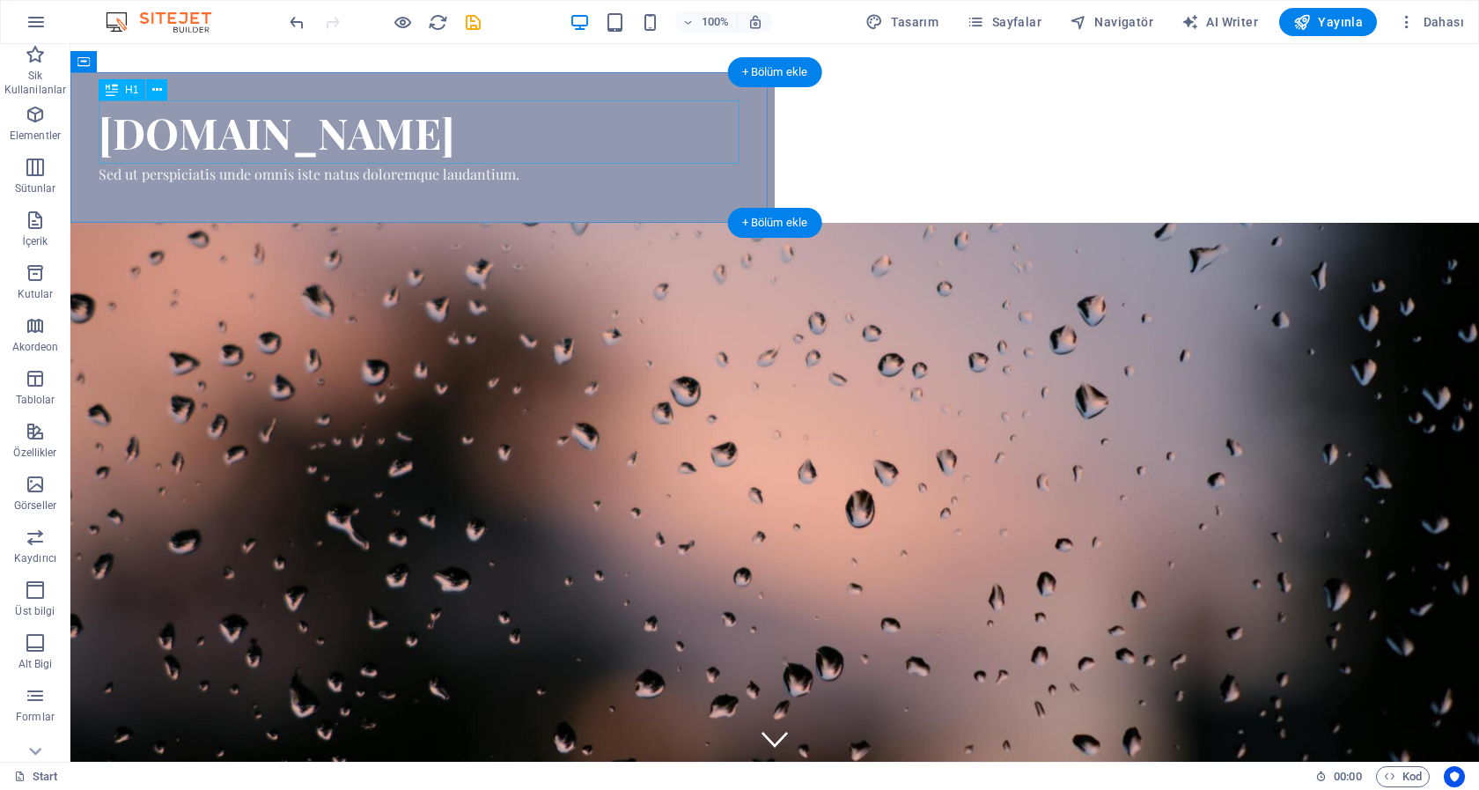
click at [604, 160] on div "[DOMAIN_NAME]" at bounding box center [423, 131] width 648 height 63
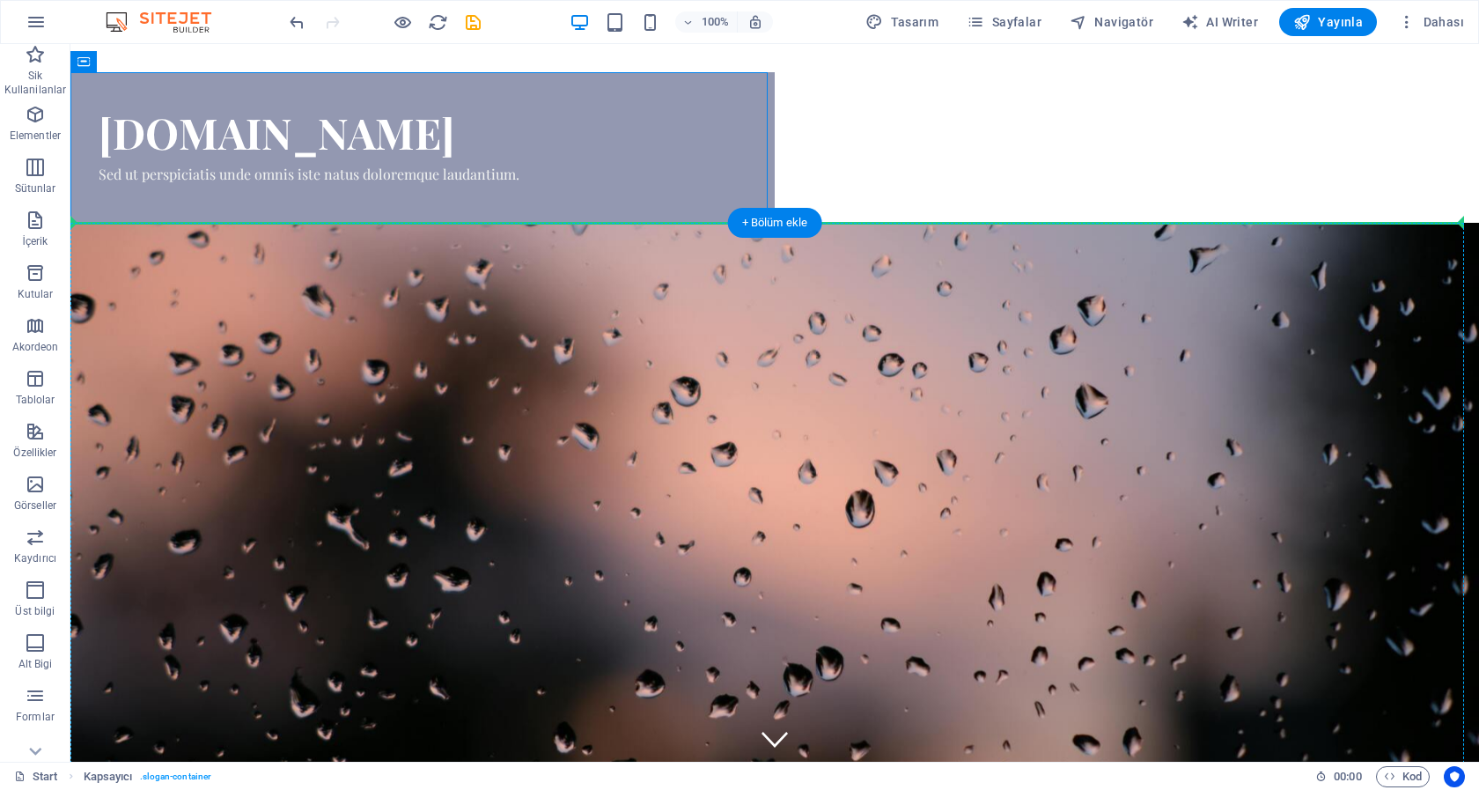
drag, startPoint x: 631, startPoint y: 85, endPoint x: 989, endPoint y: 471, distance: 525.8
click at [989, 471] on div "Menu leydishop.com Sed ut perspiciatis unde omnis iste natus doloremque laudant…" at bounding box center [774, 552] width 1409 height 1016
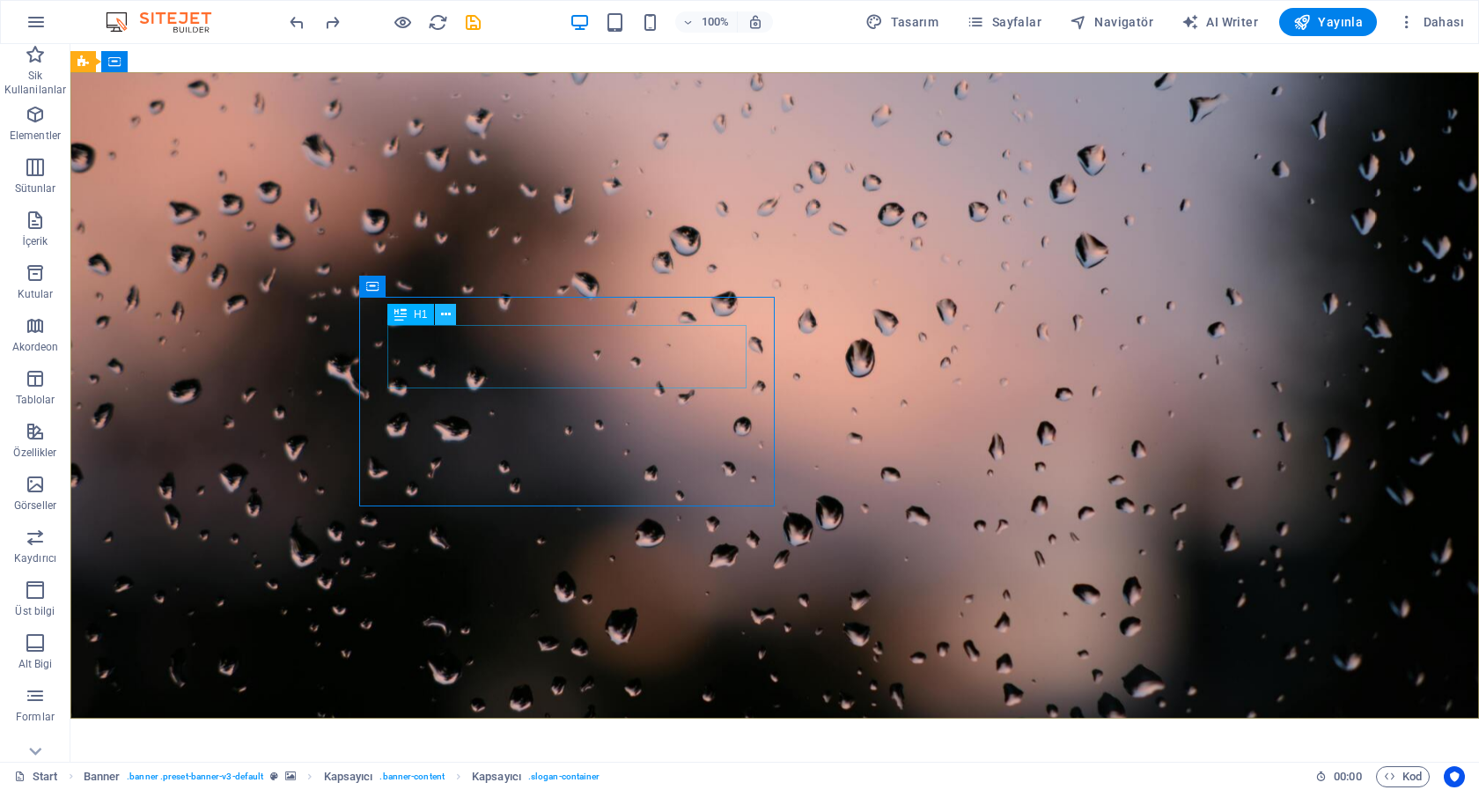
click at [448, 315] on icon at bounding box center [446, 314] width 10 height 18
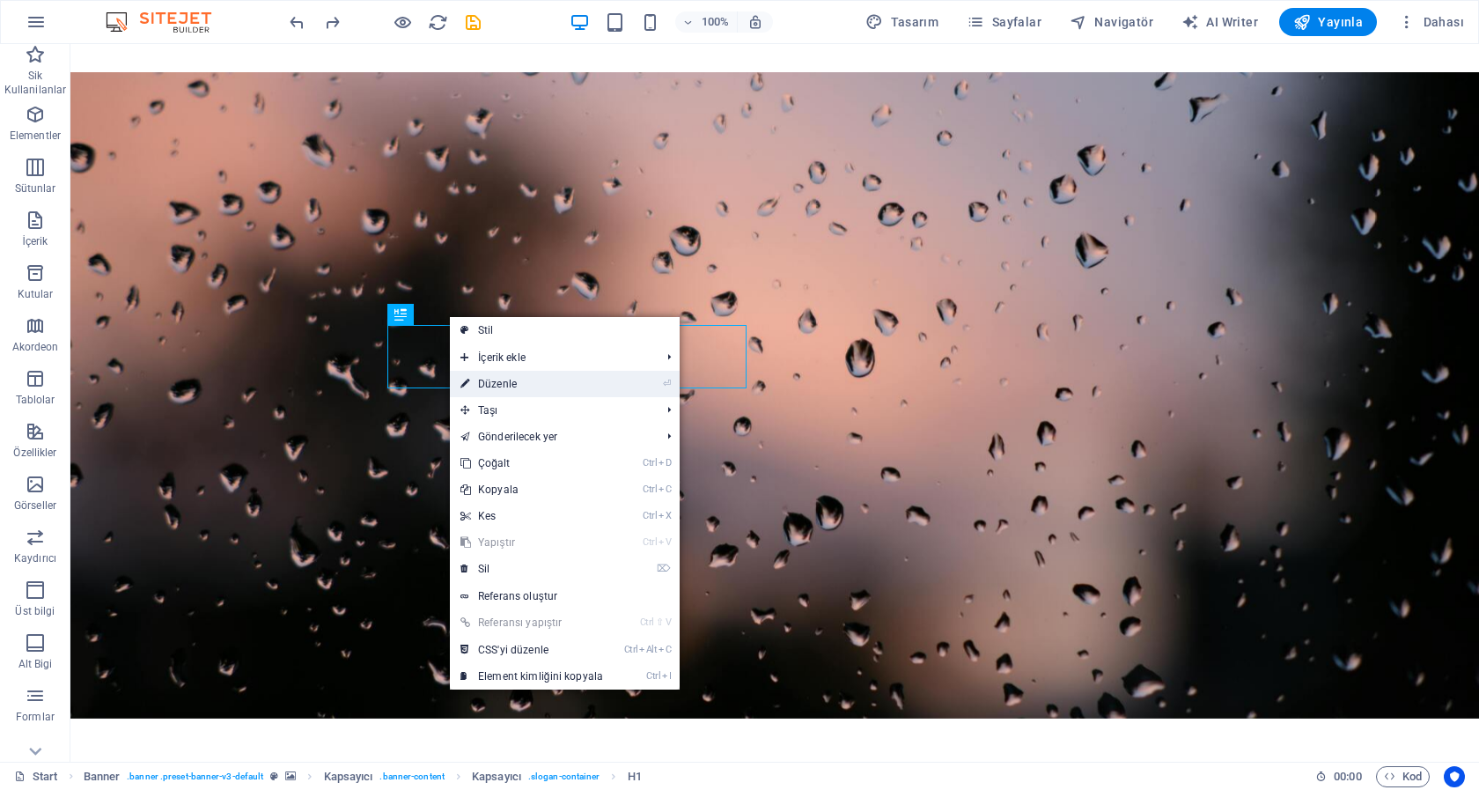
click at [514, 386] on link "⏎ Düzenle" at bounding box center [532, 384] width 164 height 26
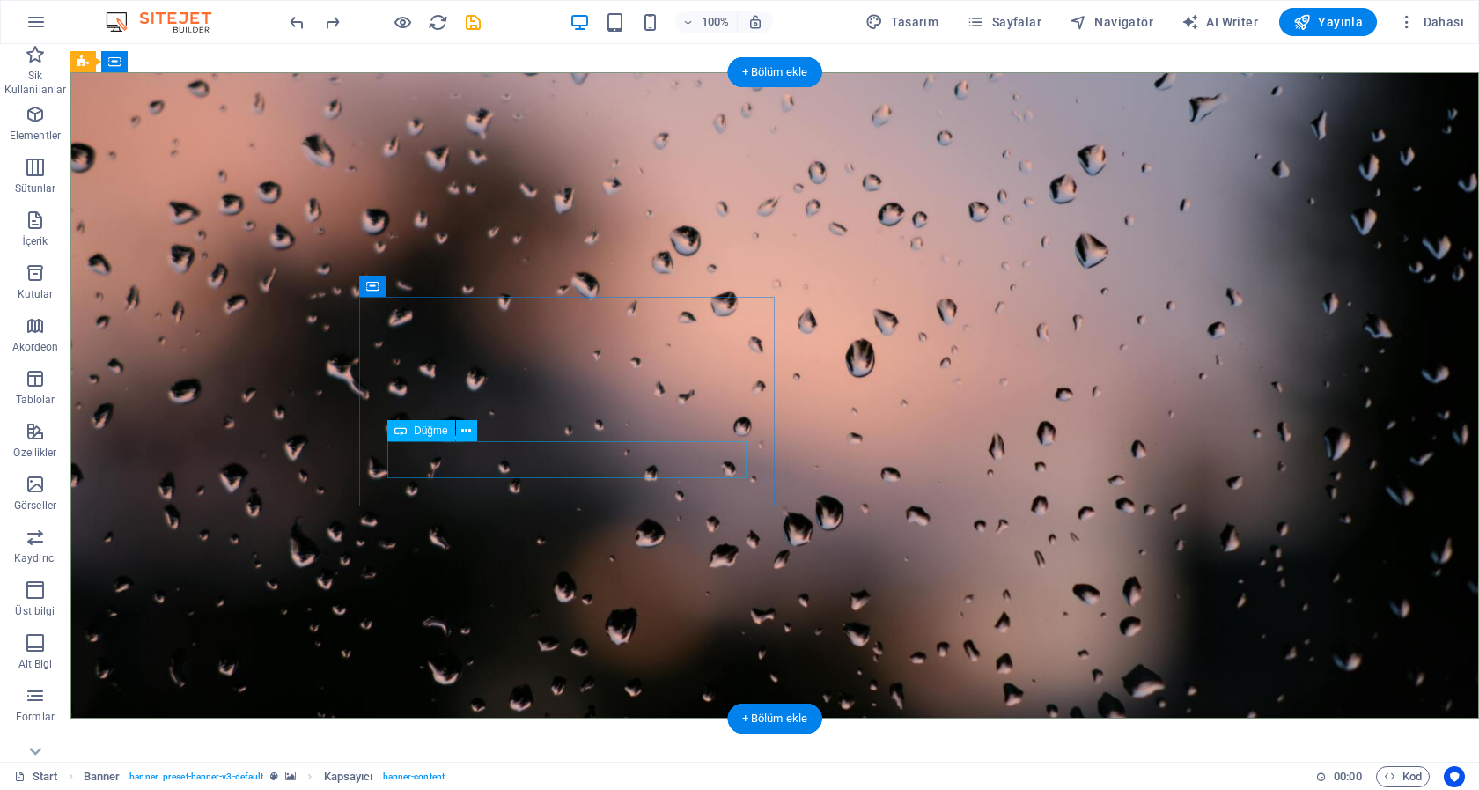
click at [467, 426] on icon at bounding box center [466, 431] width 10 height 18
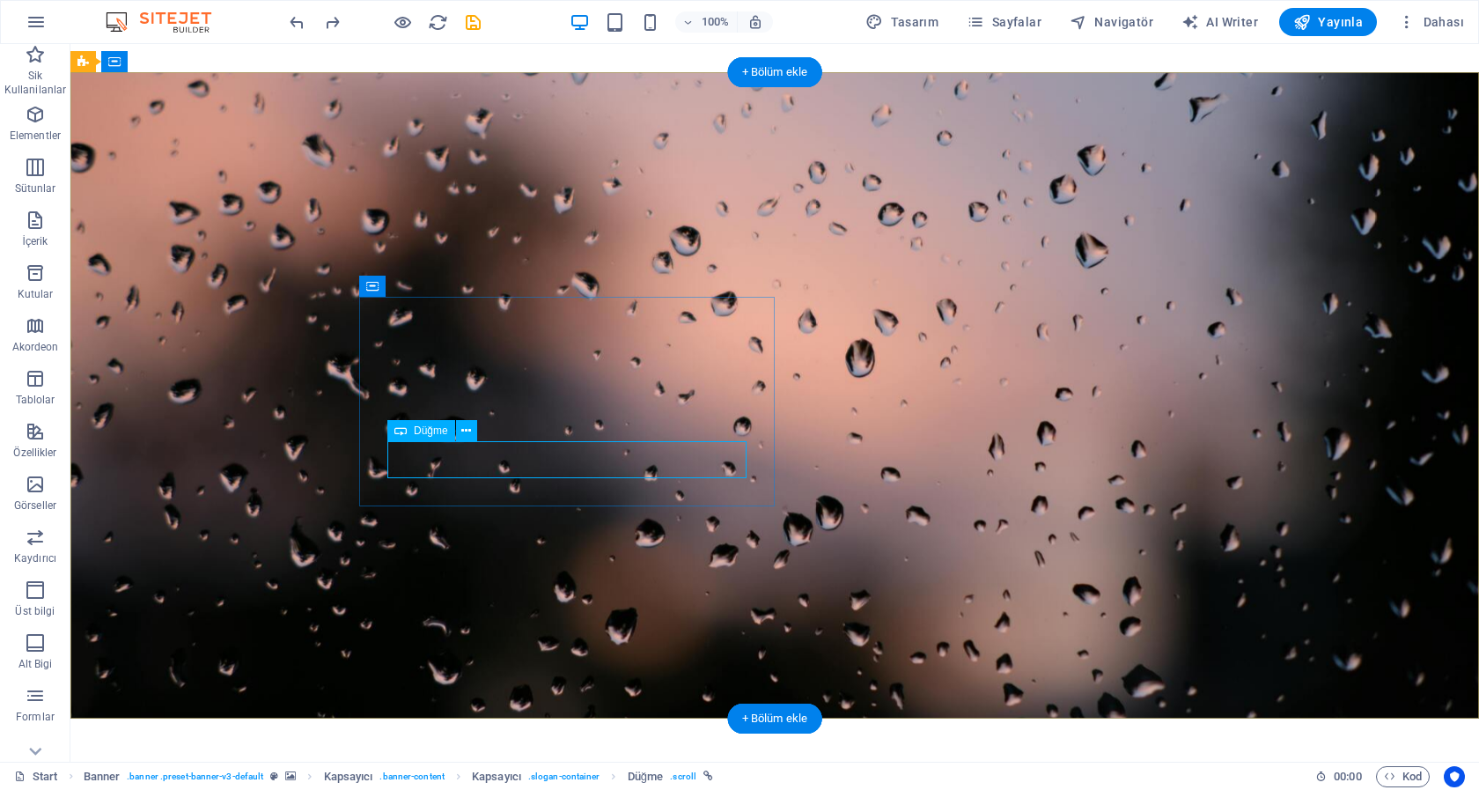
click at [467, 424] on icon at bounding box center [466, 431] width 10 height 18
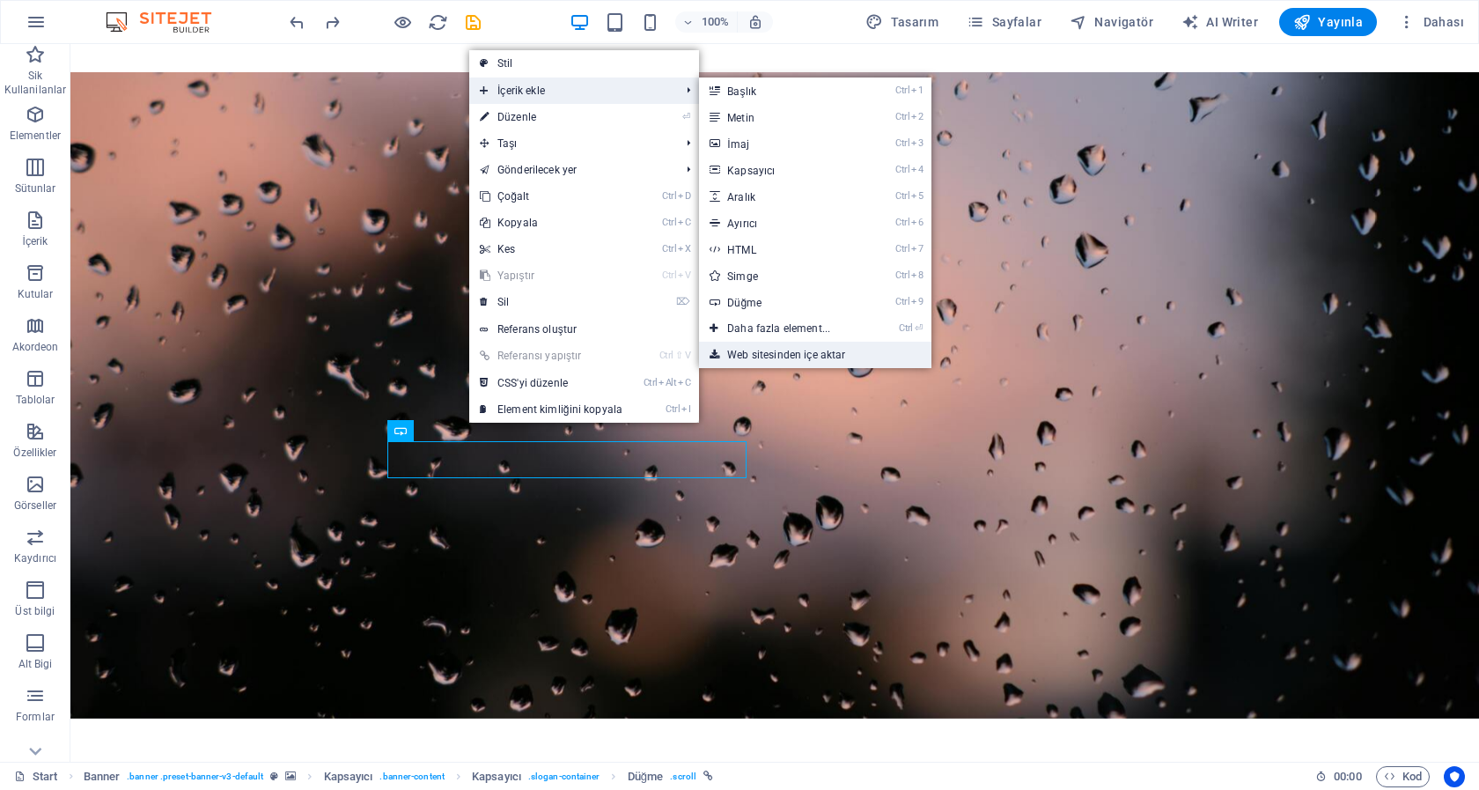
click at [807, 351] on link "Web sitesinden içe aktar" at bounding box center [815, 355] width 232 height 26
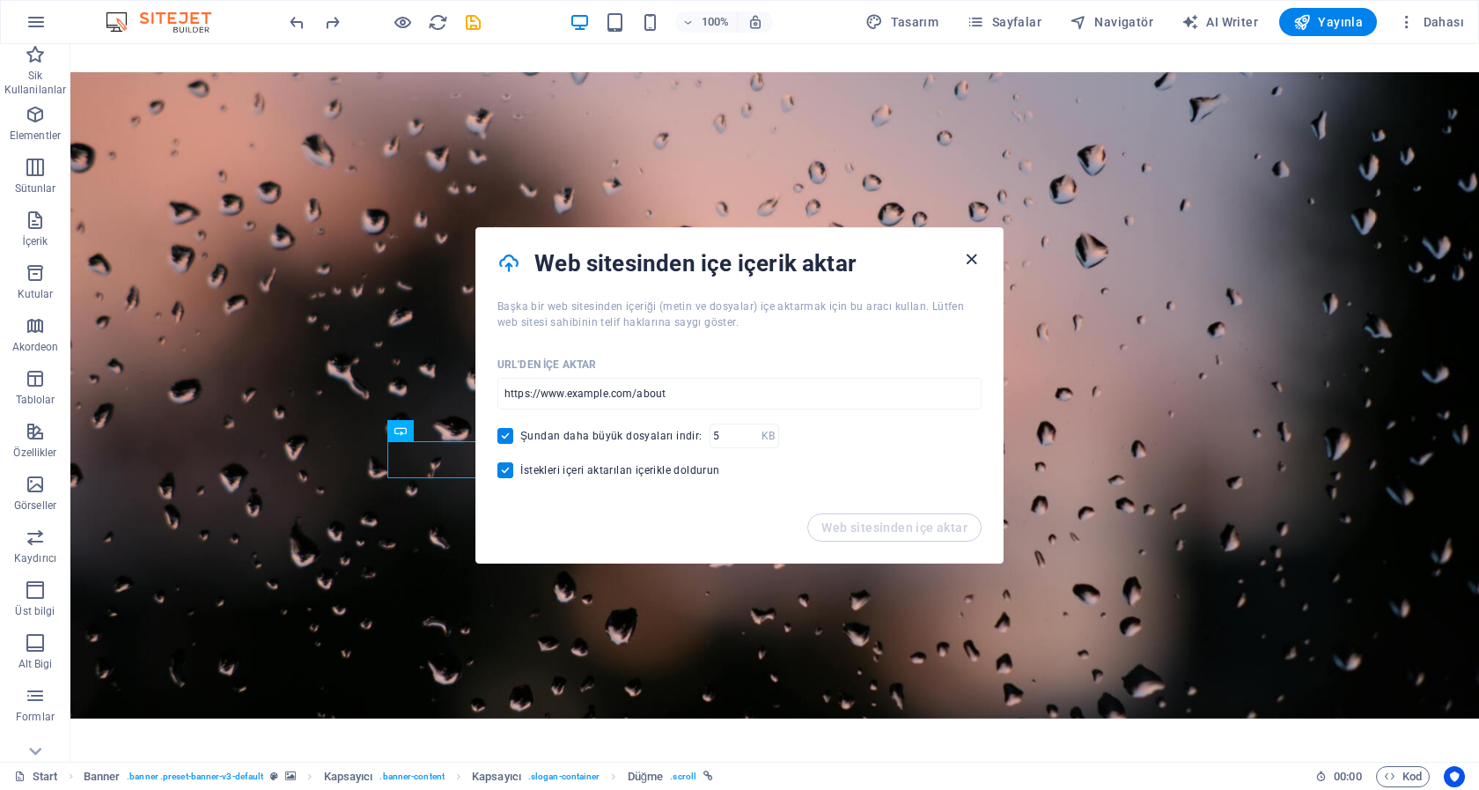
click at [971, 257] on icon "button" at bounding box center [971, 259] width 20 height 20
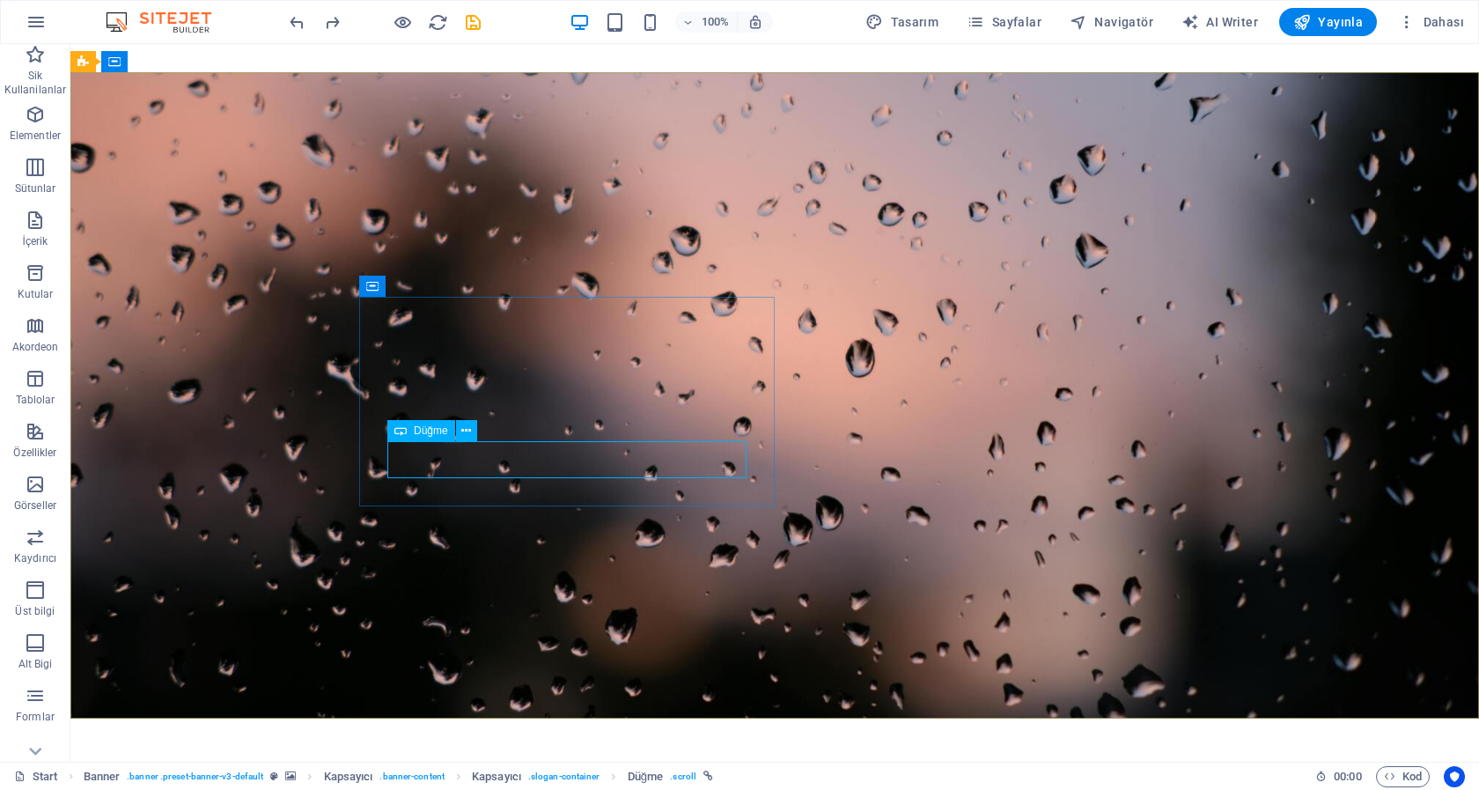
click at [429, 430] on span "Düğme" at bounding box center [431, 430] width 34 height 11
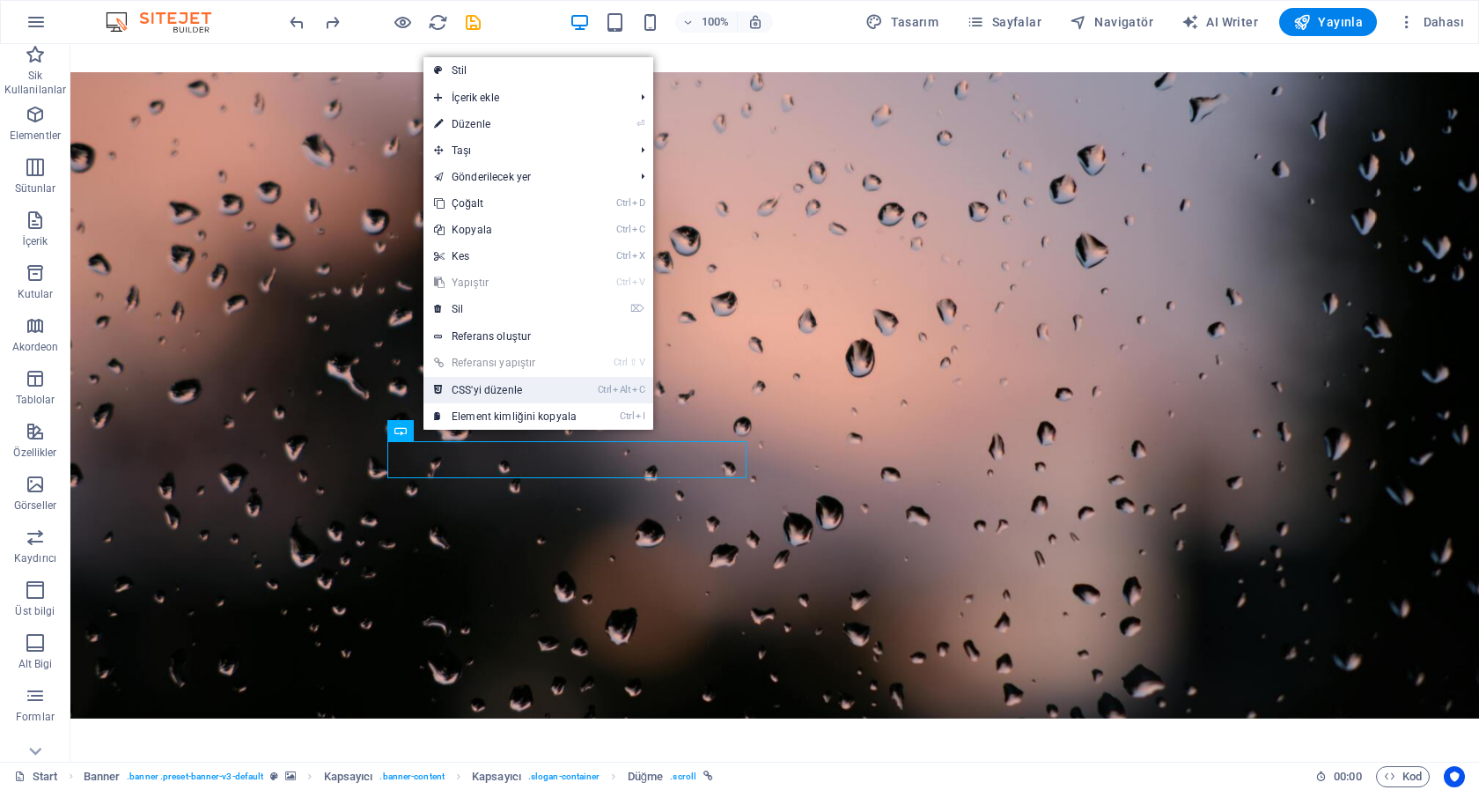
click at [472, 390] on link "Ctrl Alt C CSS'yi düzenle" at bounding box center [505, 390] width 164 height 26
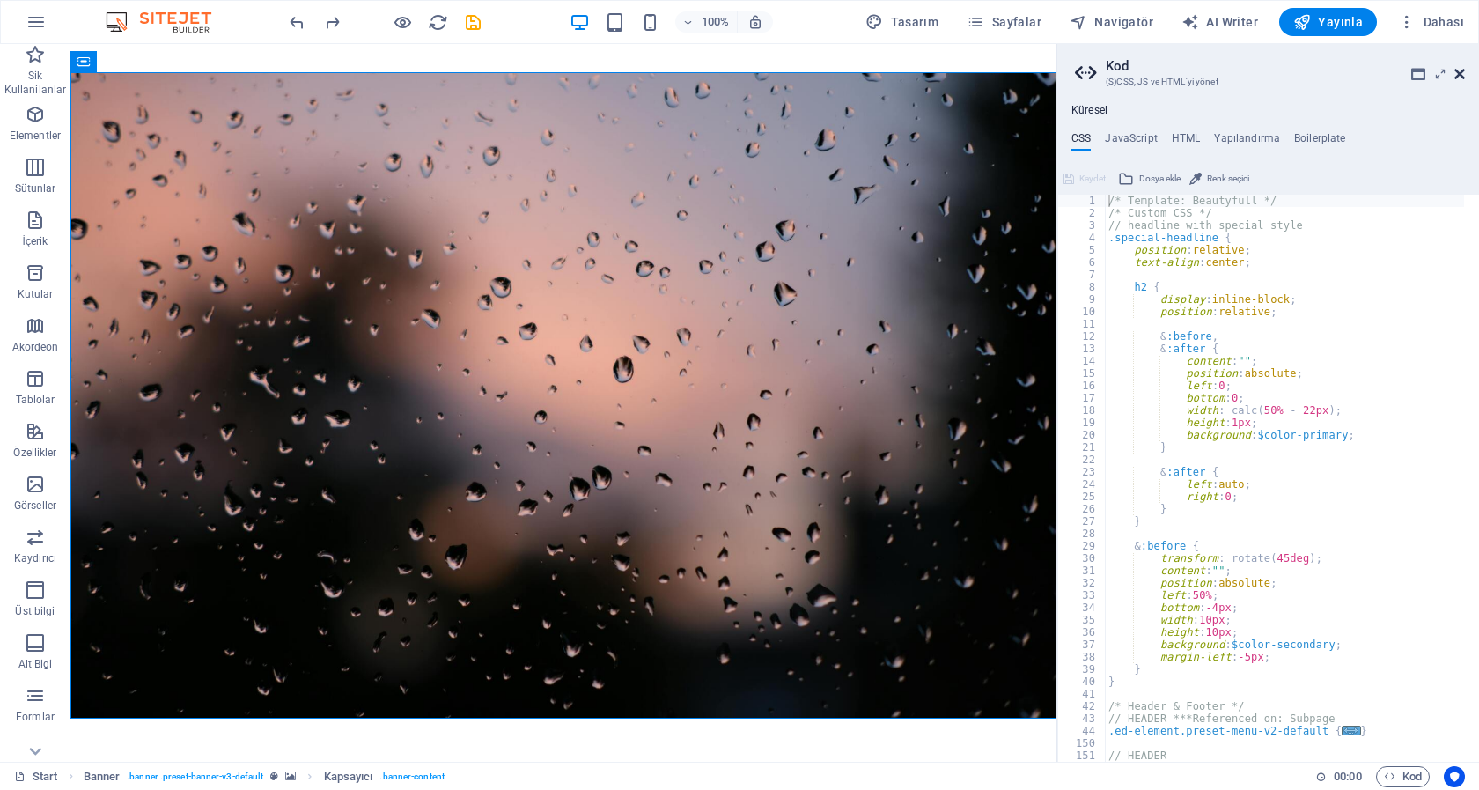
click at [1463, 69] on icon at bounding box center [1459, 74] width 11 height 14
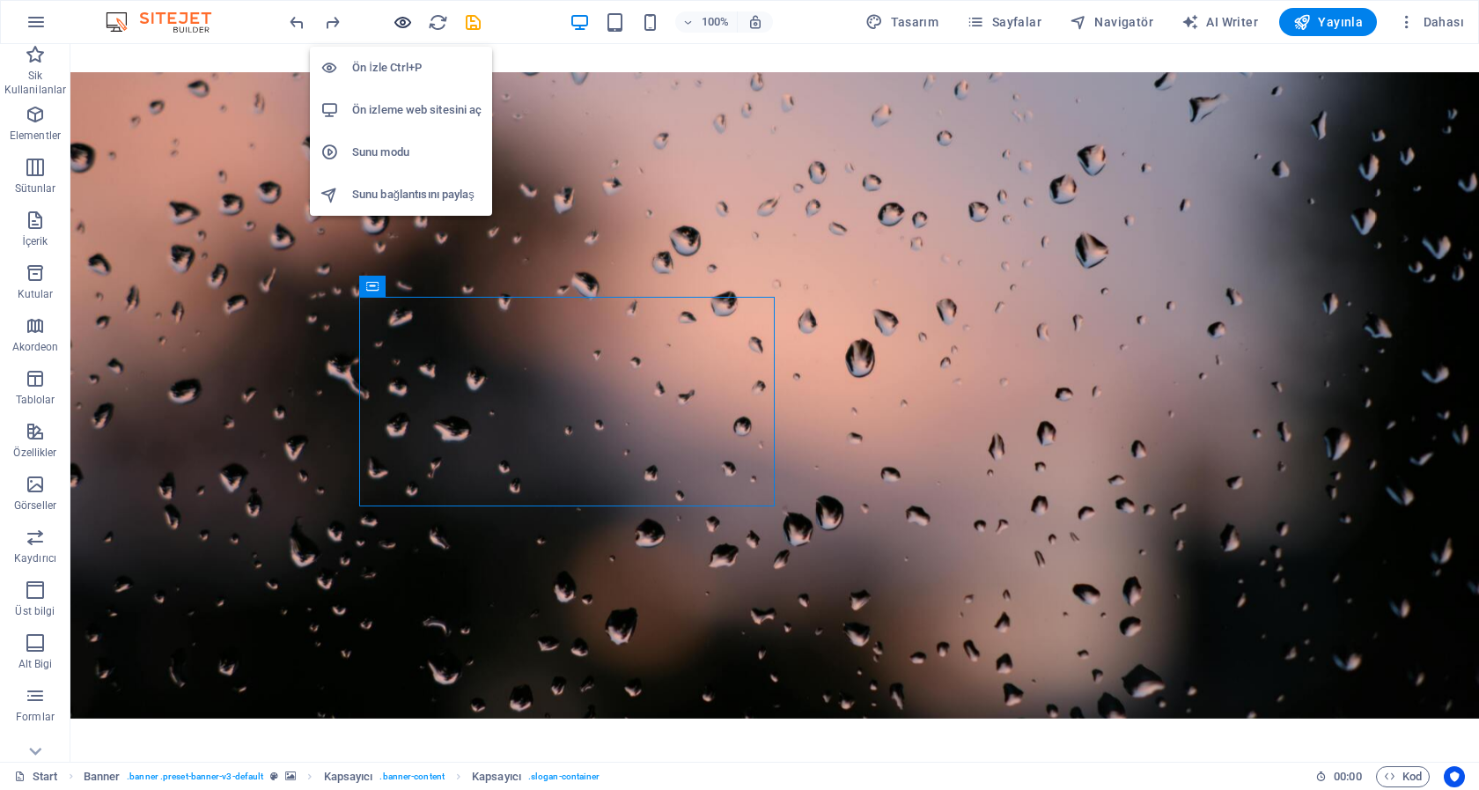
click at [401, 19] on icon "button" at bounding box center [403, 22] width 20 height 20
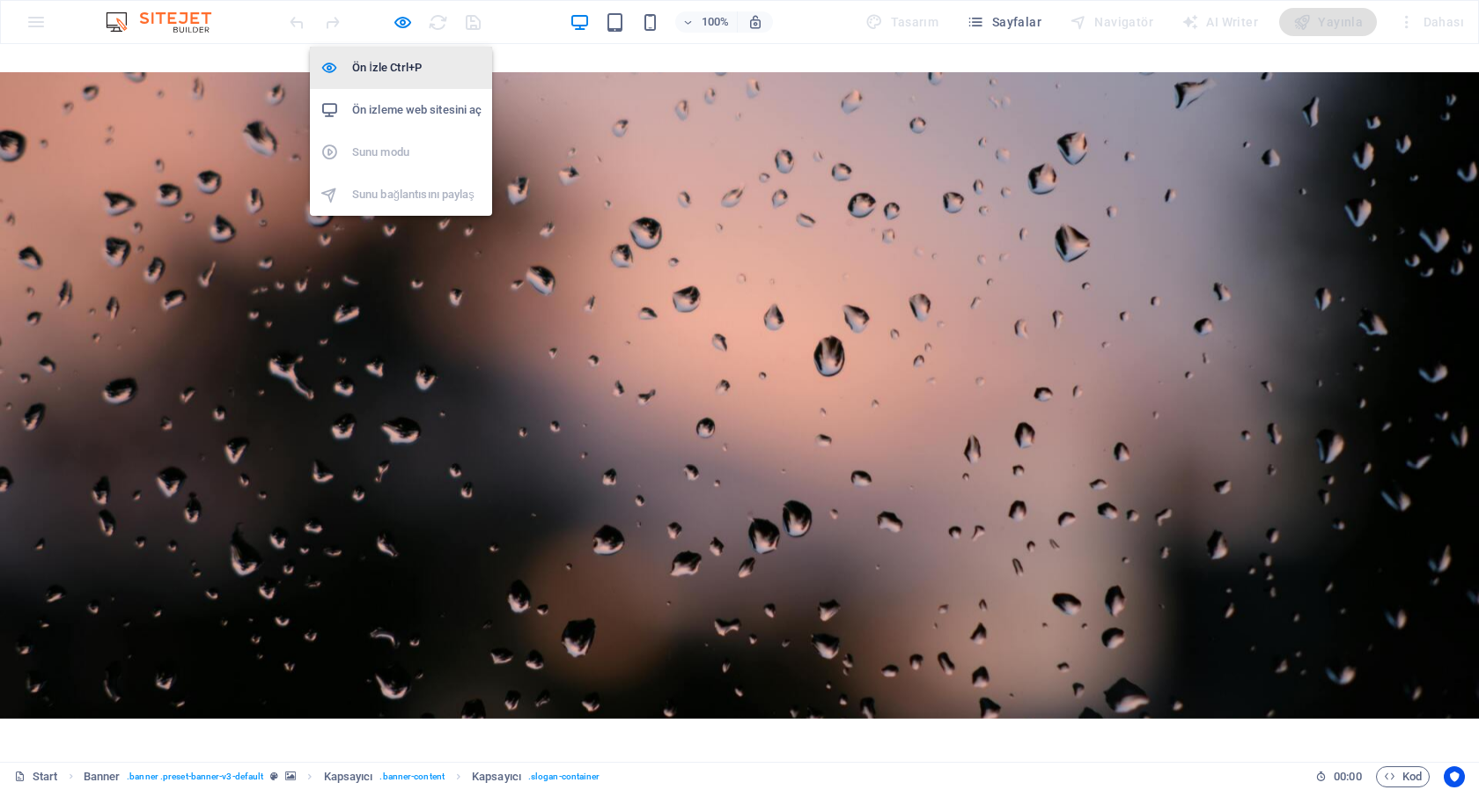
click at [400, 70] on h6 "Ön İzle Ctrl+P" at bounding box center [416, 67] width 129 height 21
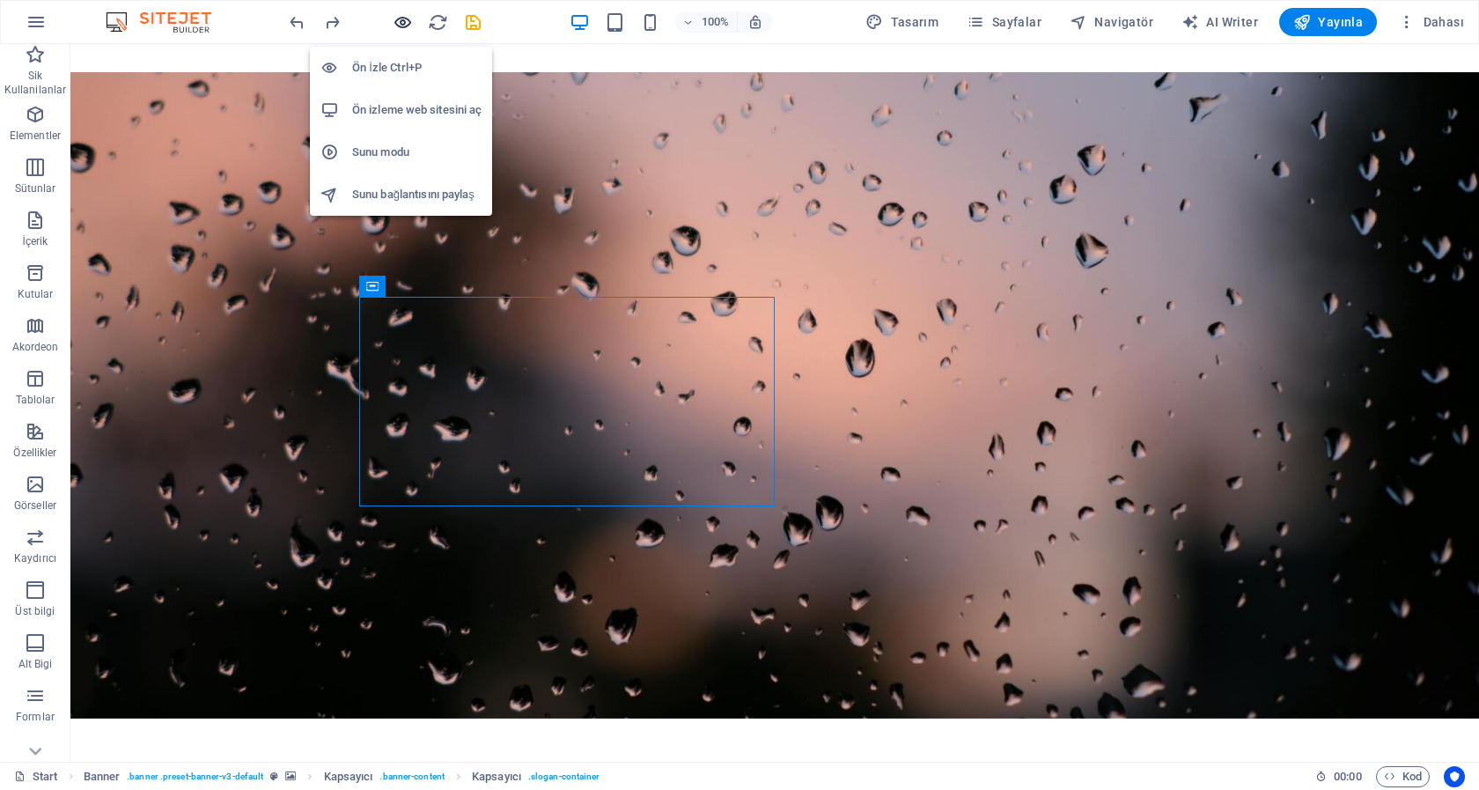
click at [401, 24] on icon "button" at bounding box center [403, 22] width 20 height 20
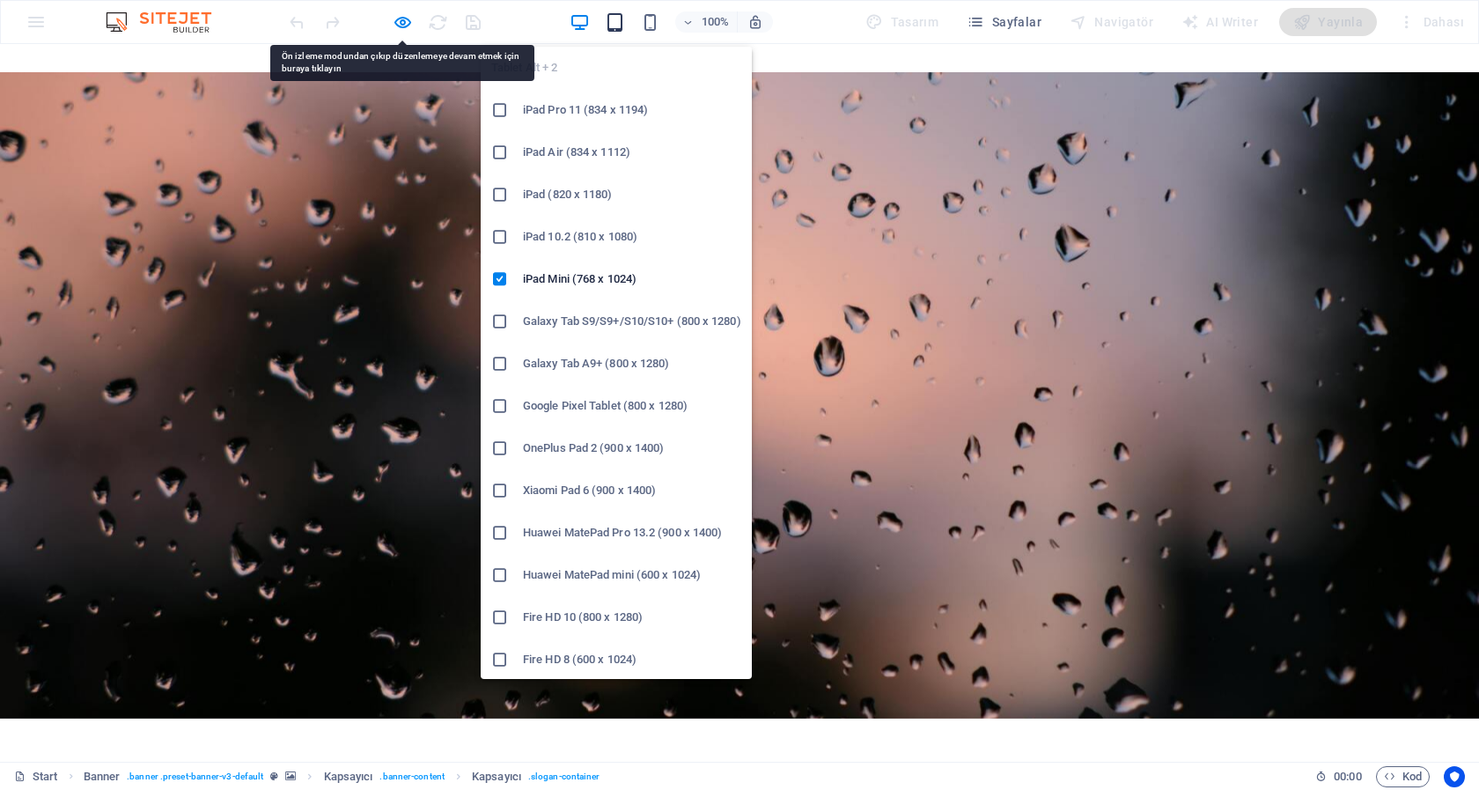
click at [624, 20] on icon "button" at bounding box center [615, 22] width 20 height 20
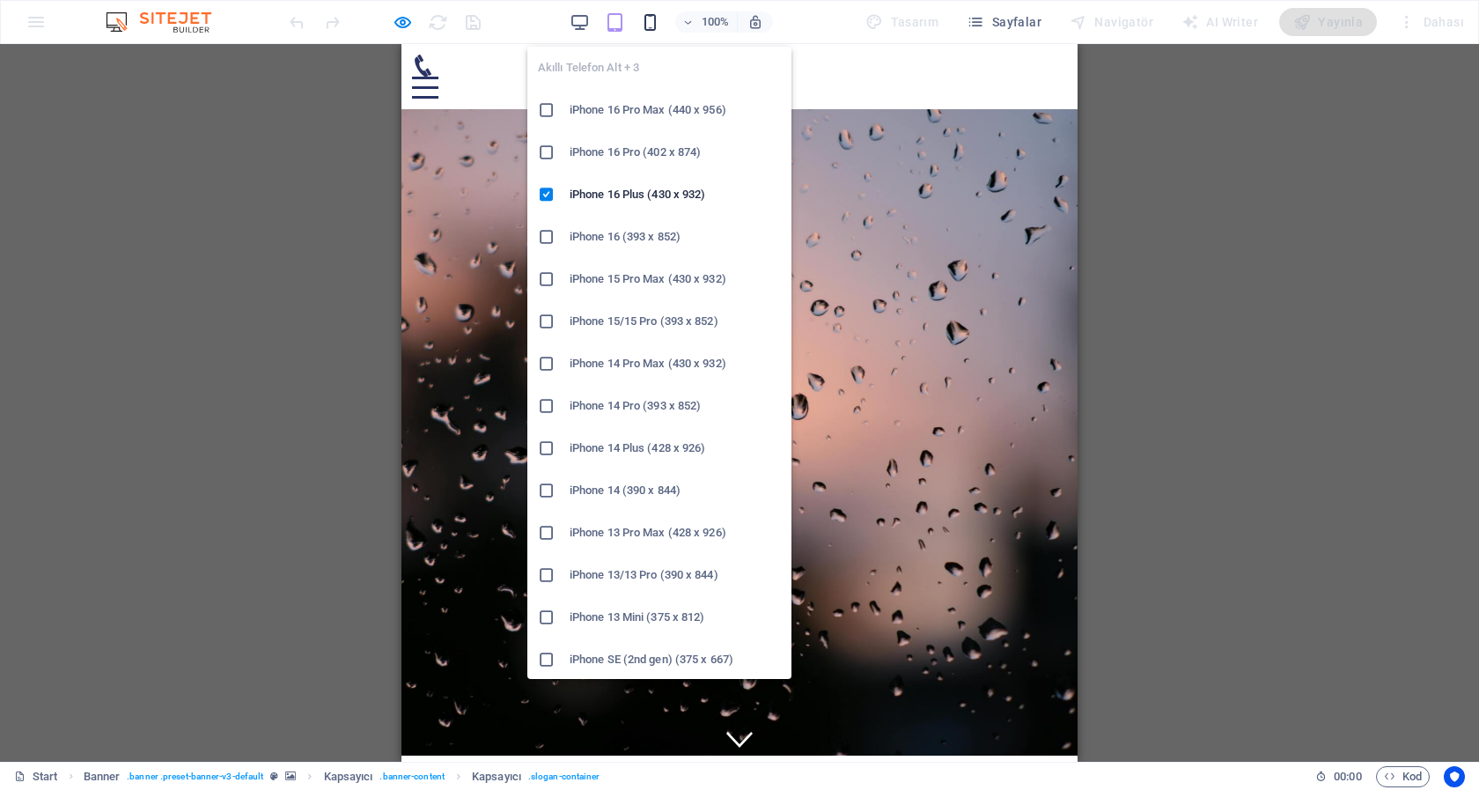
click at [658, 22] on icon "button" at bounding box center [650, 22] width 20 height 20
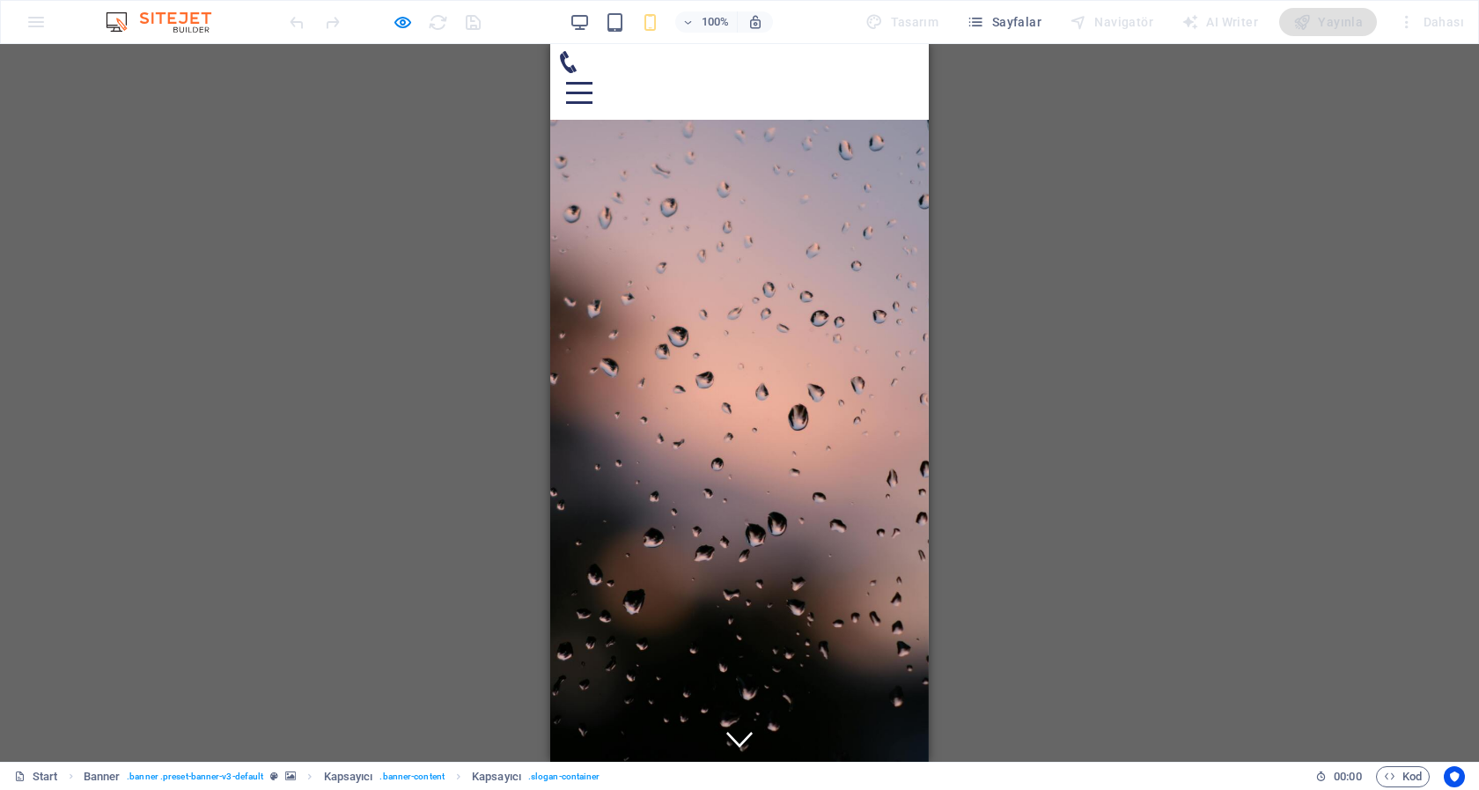
click at [1300, 268] on div "H1 Banner Banner Kapsayıcı Kapsayıcı Aralık Menü Menü Çubuğu Logo Bilgi Çubuğu …" at bounding box center [739, 402] width 1479 height 717
click at [592, 82] on div "Menu" at bounding box center [579, 93] width 26 height 22
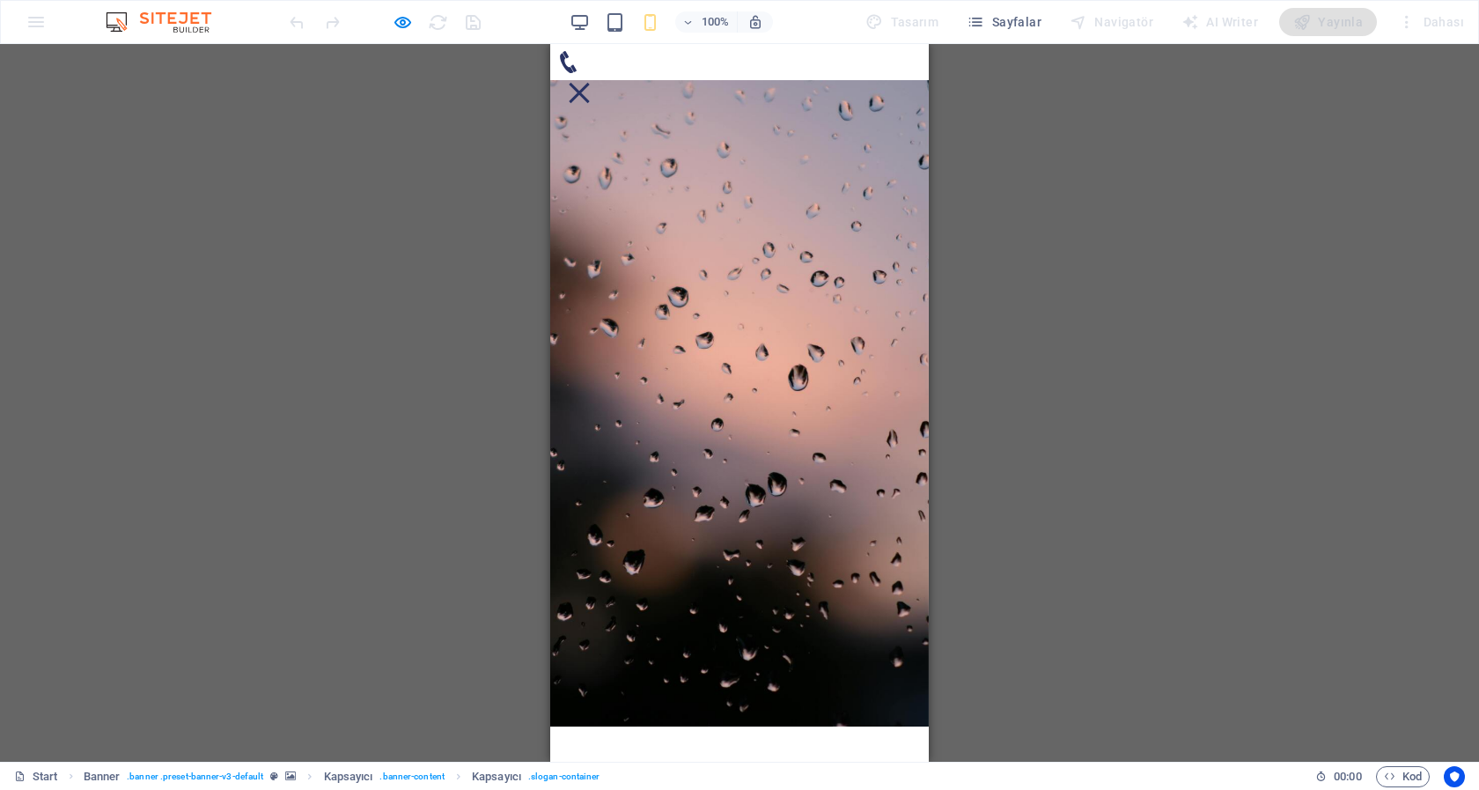
click at [592, 82] on div "Menu" at bounding box center [579, 93] width 26 height 22
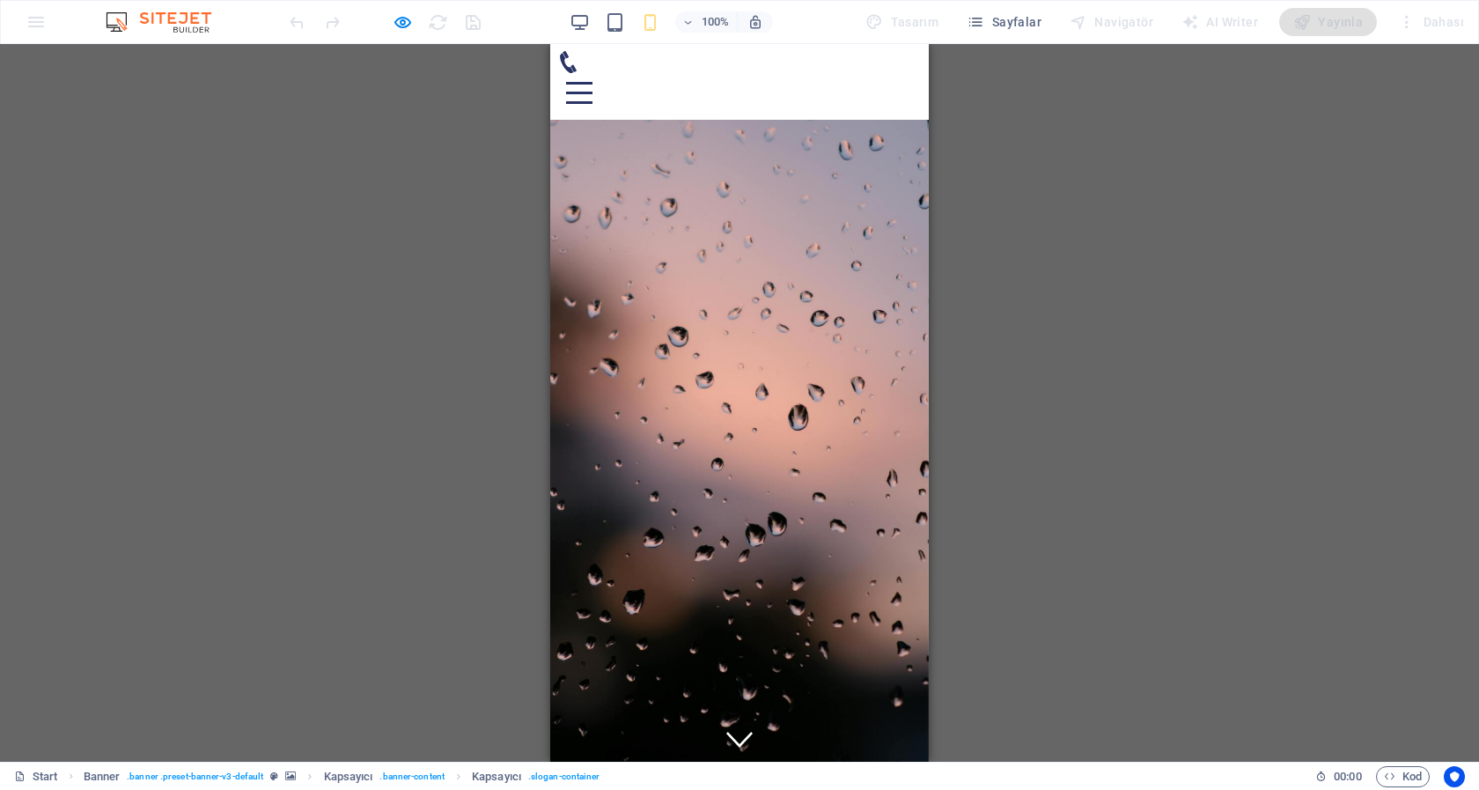
click at [180, 14] on img at bounding box center [167, 21] width 132 height 21
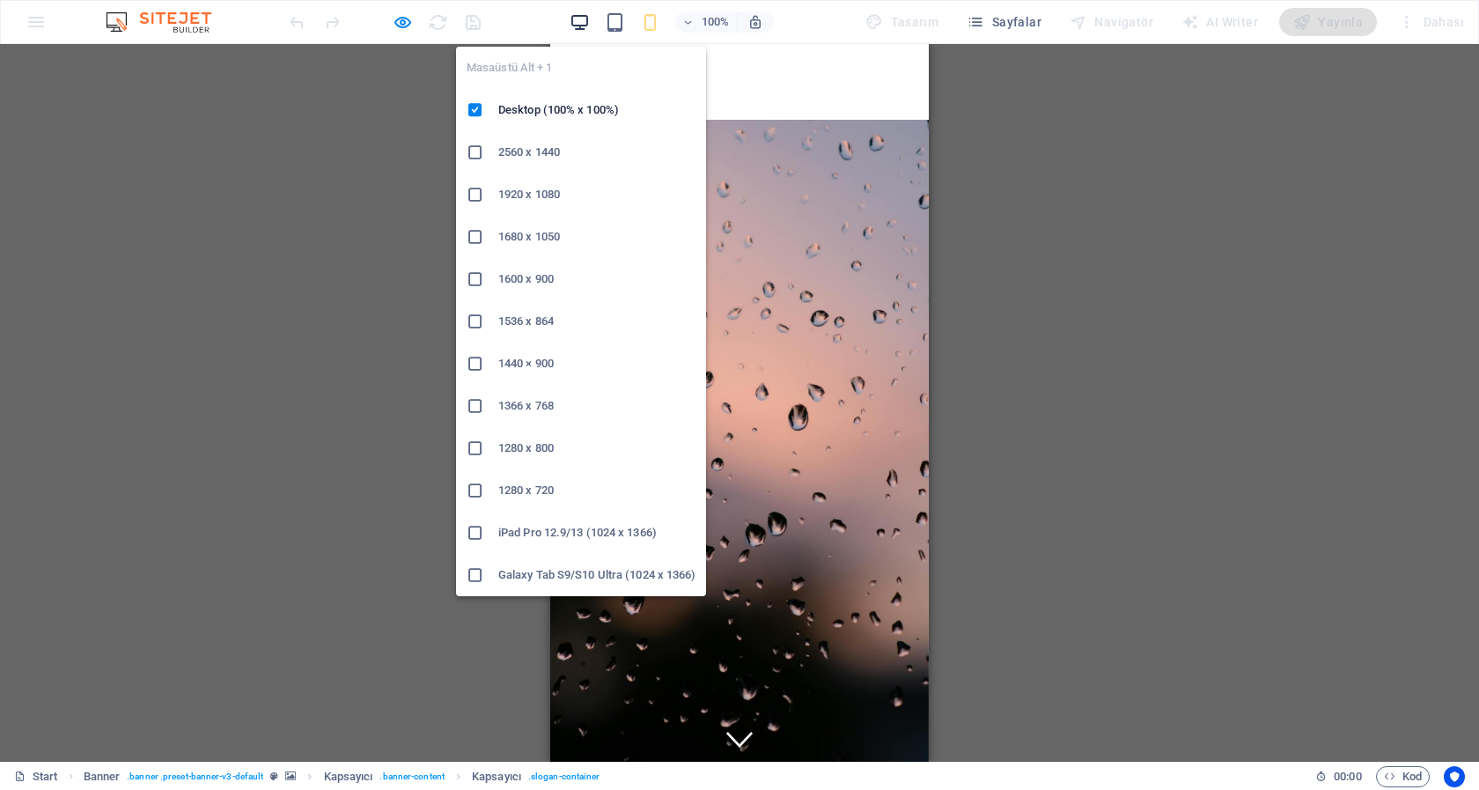
click at [590, 25] on icon "button" at bounding box center [580, 22] width 20 height 20
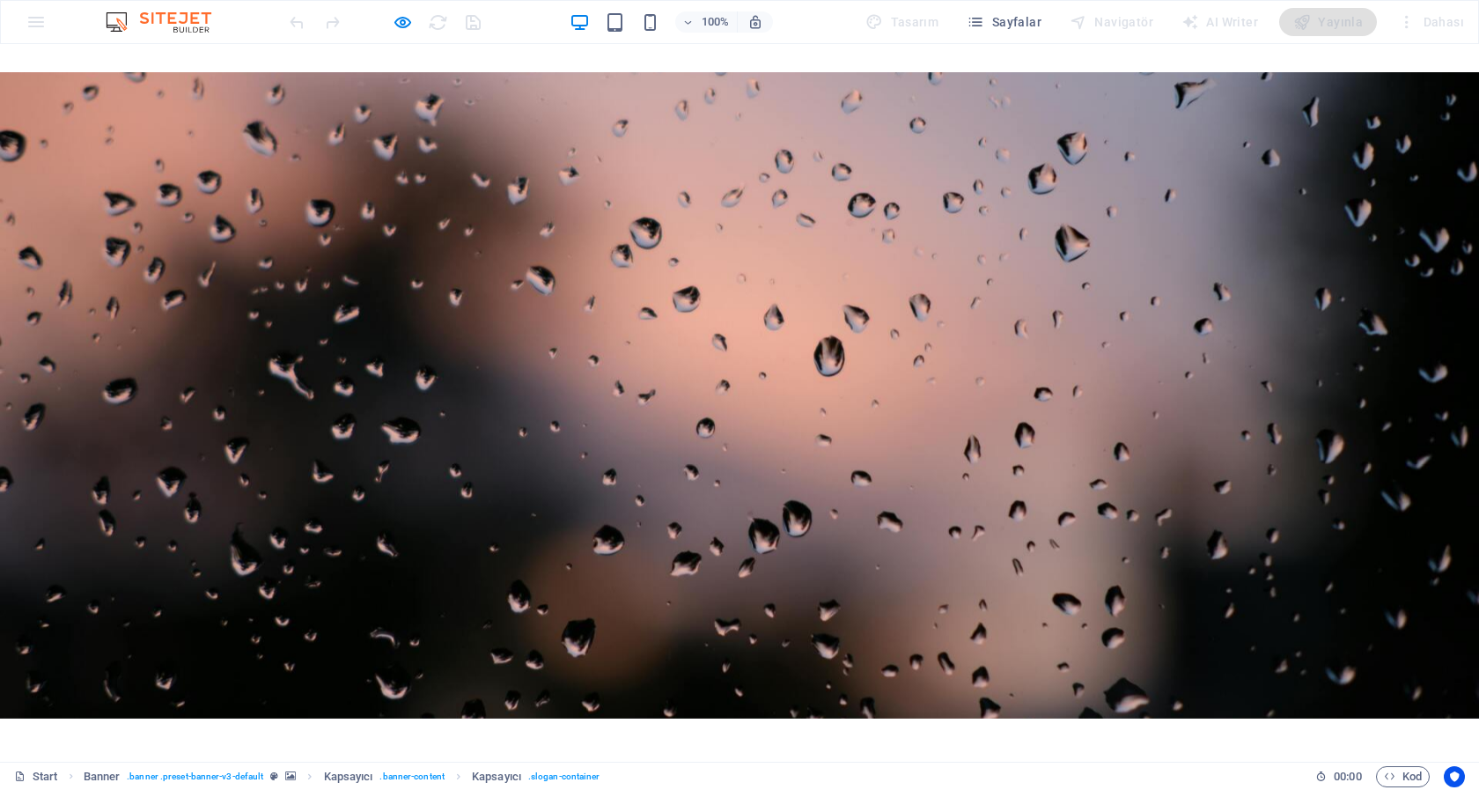
click at [41, 771] on link "Start" at bounding box center [36, 776] width 44 height 21
click at [165, 23] on img at bounding box center [167, 21] width 132 height 21
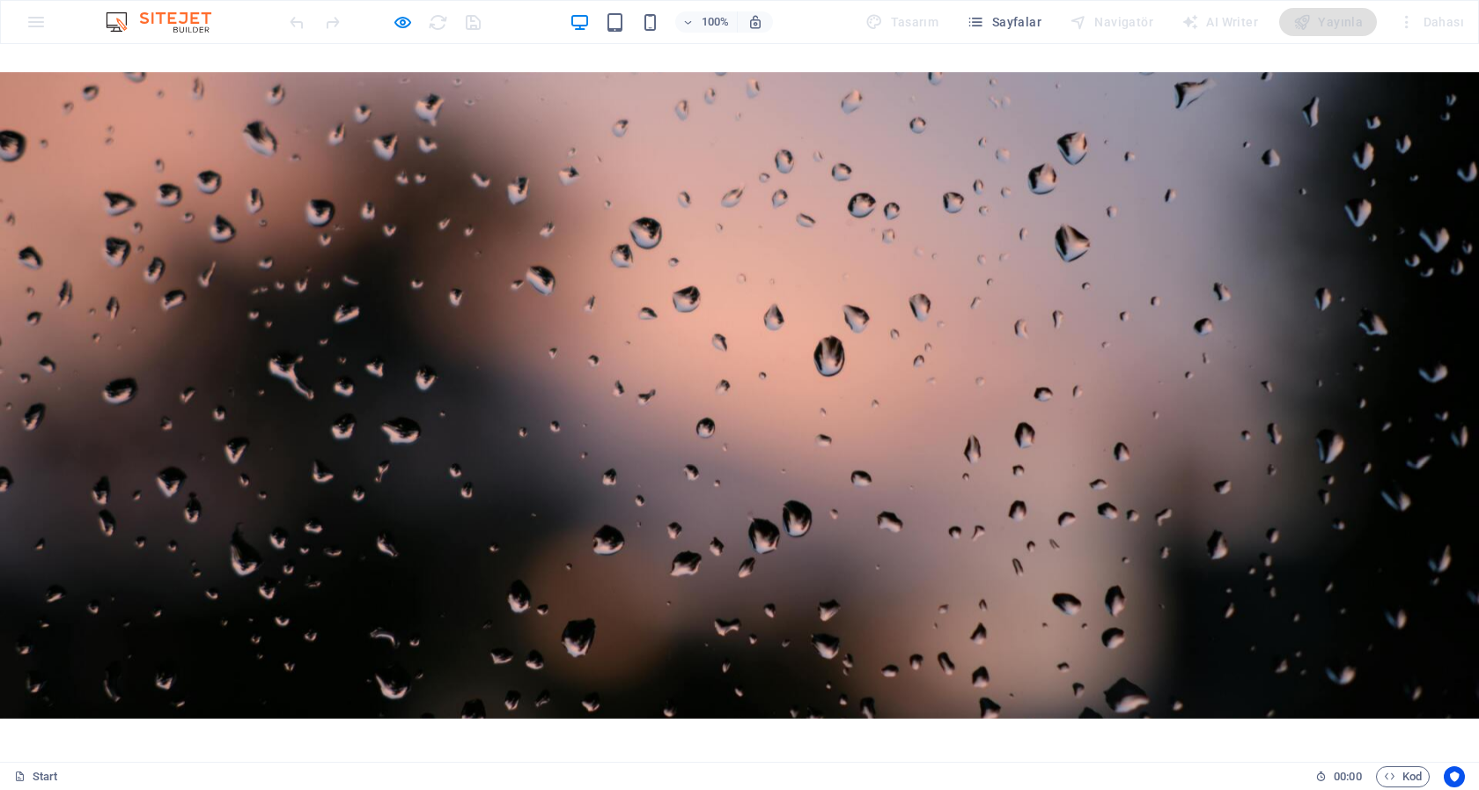
click at [113, 18] on img at bounding box center [167, 21] width 132 height 21
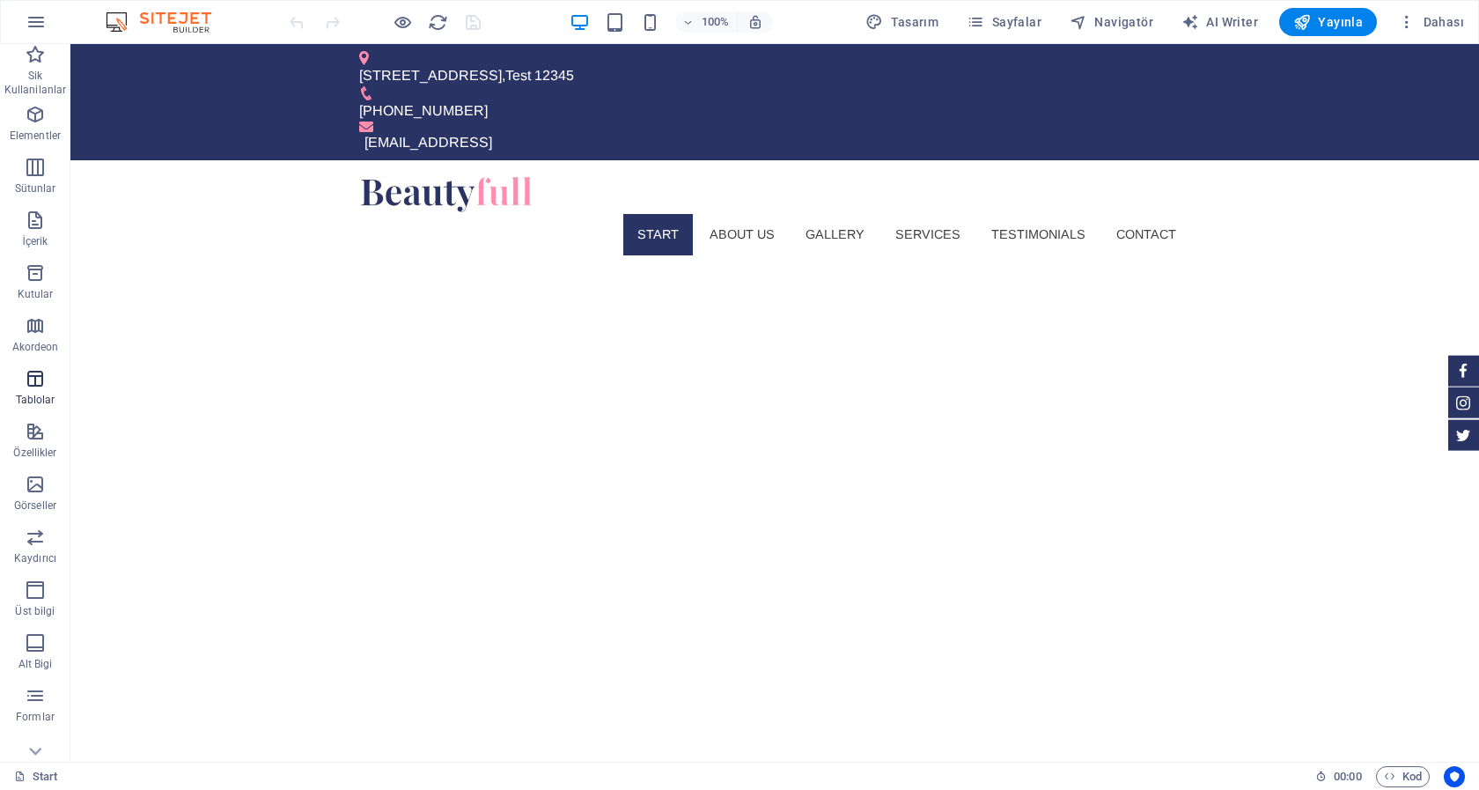
click at [40, 391] on span "Tablolar" at bounding box center [35, 389] width 70 height 42
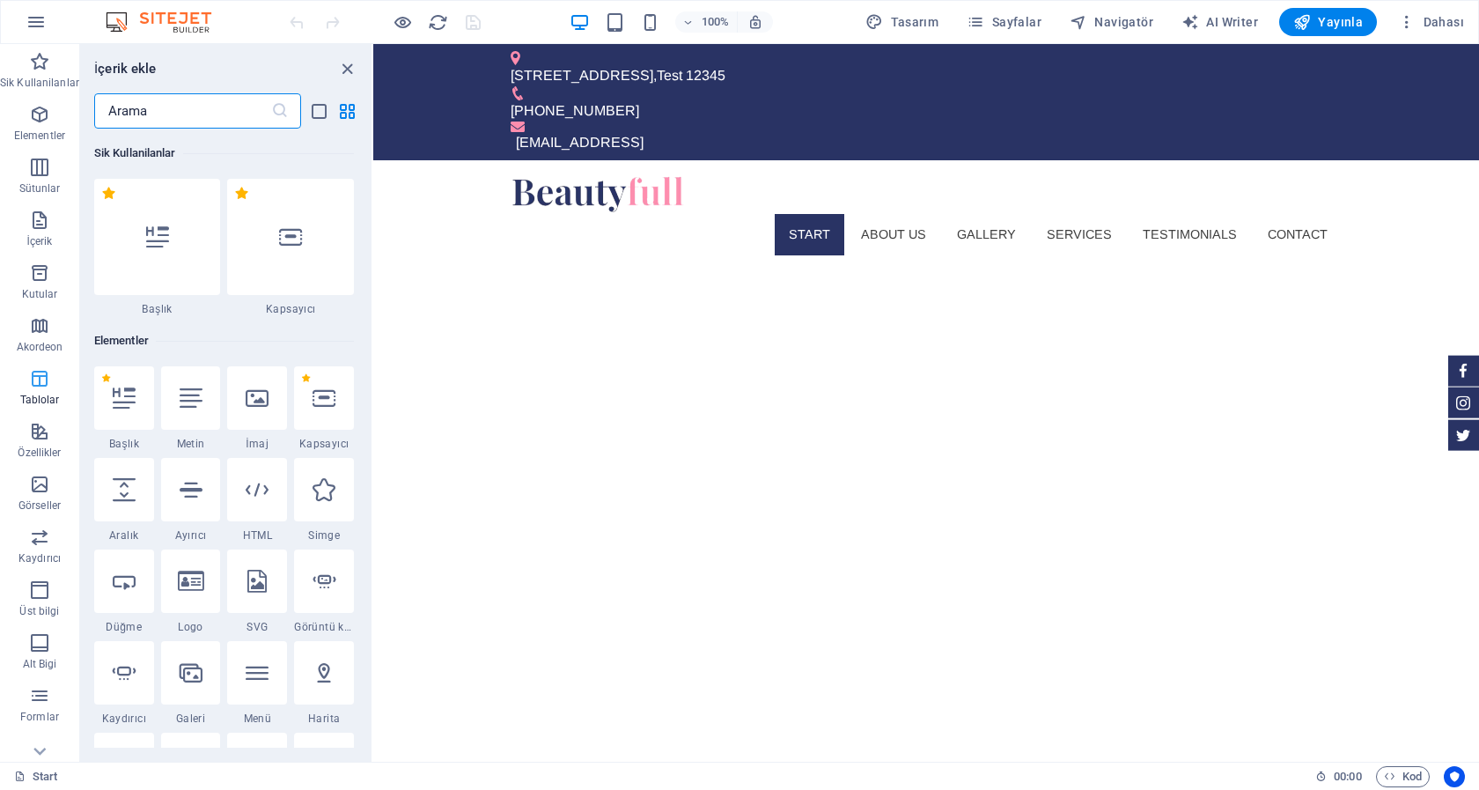
scroll to position [11006, 0]
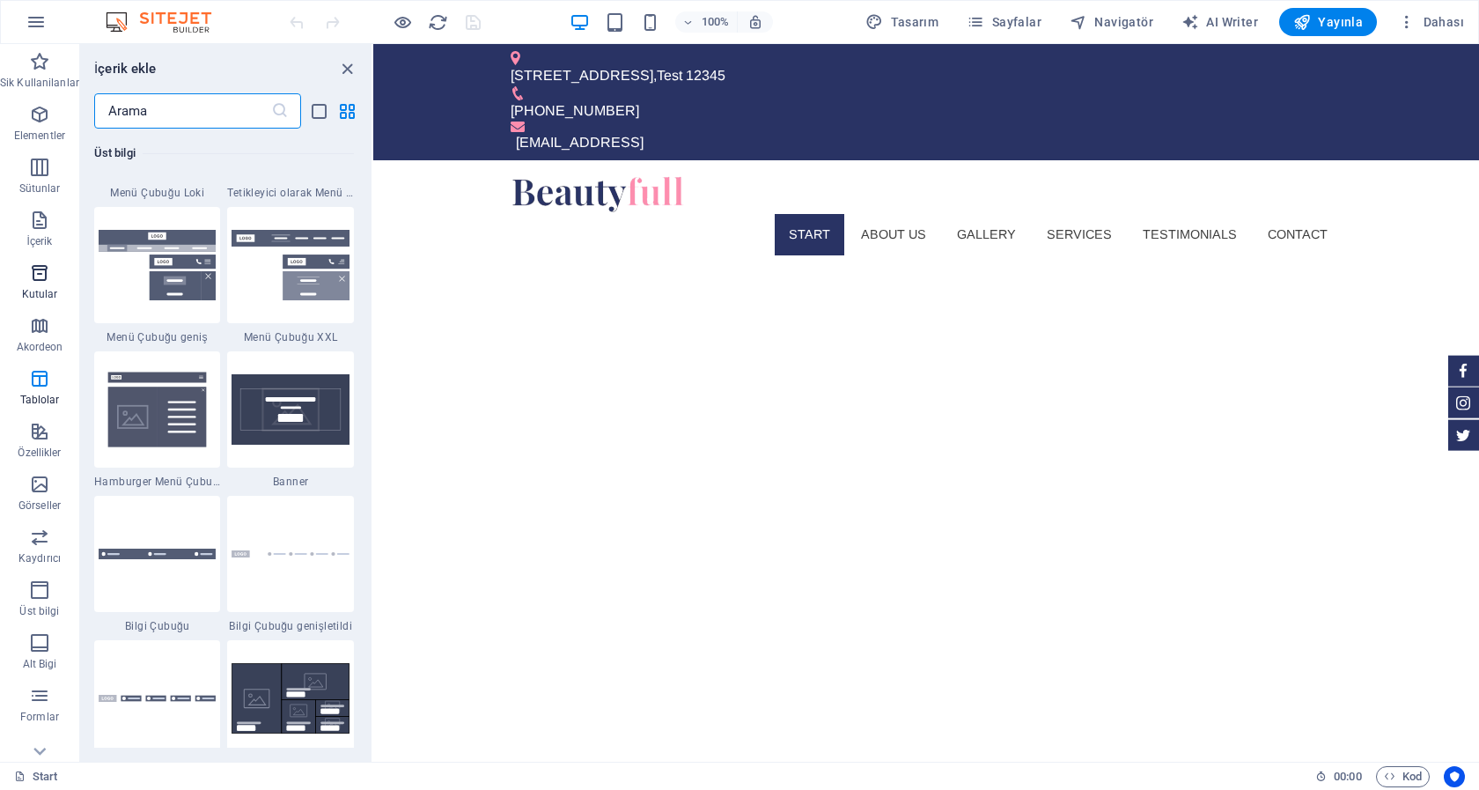
click at [35, 291] on p "Kutular" at bounding box center [40, 294] width 36 height 14
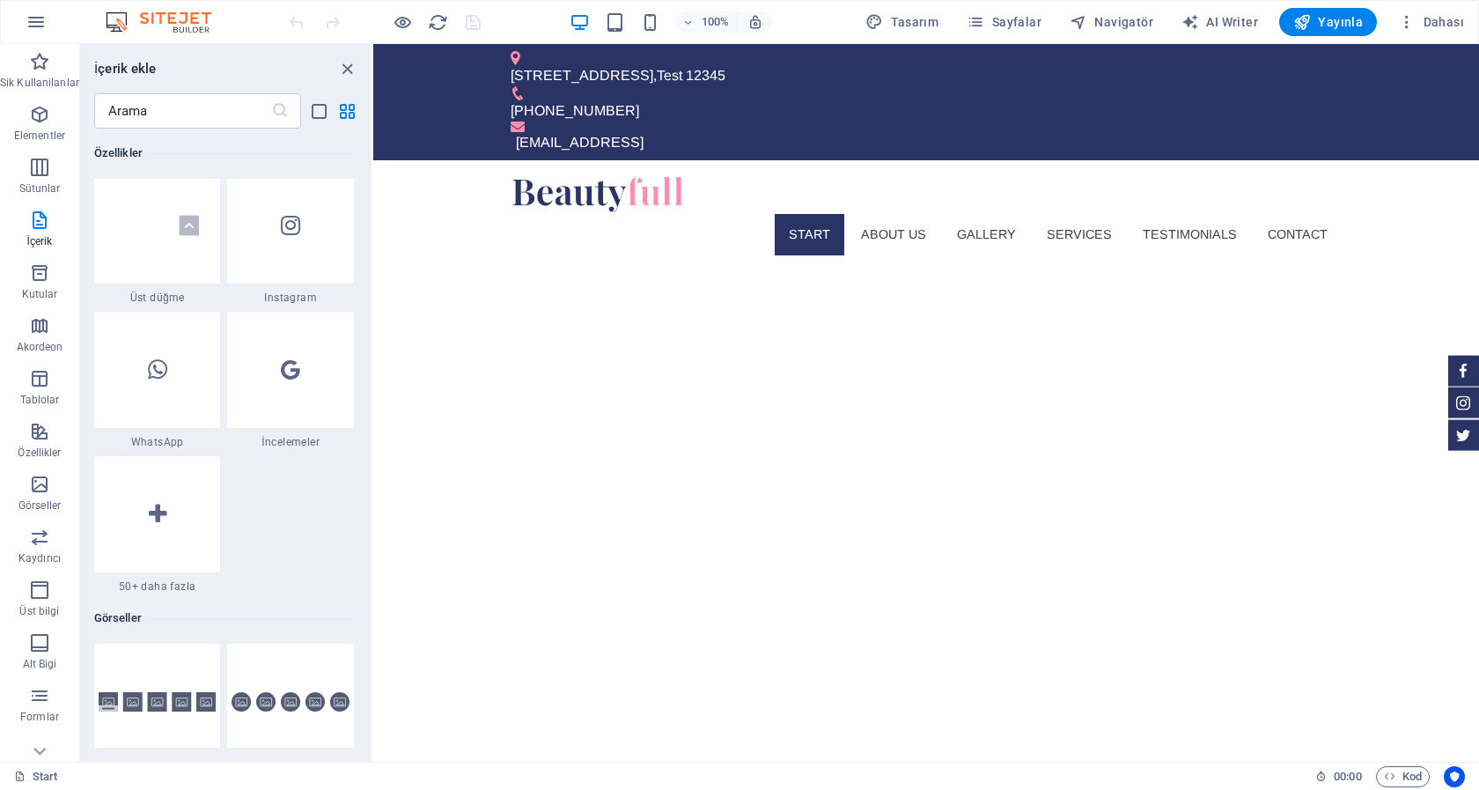
scroll to position [8264, 0]
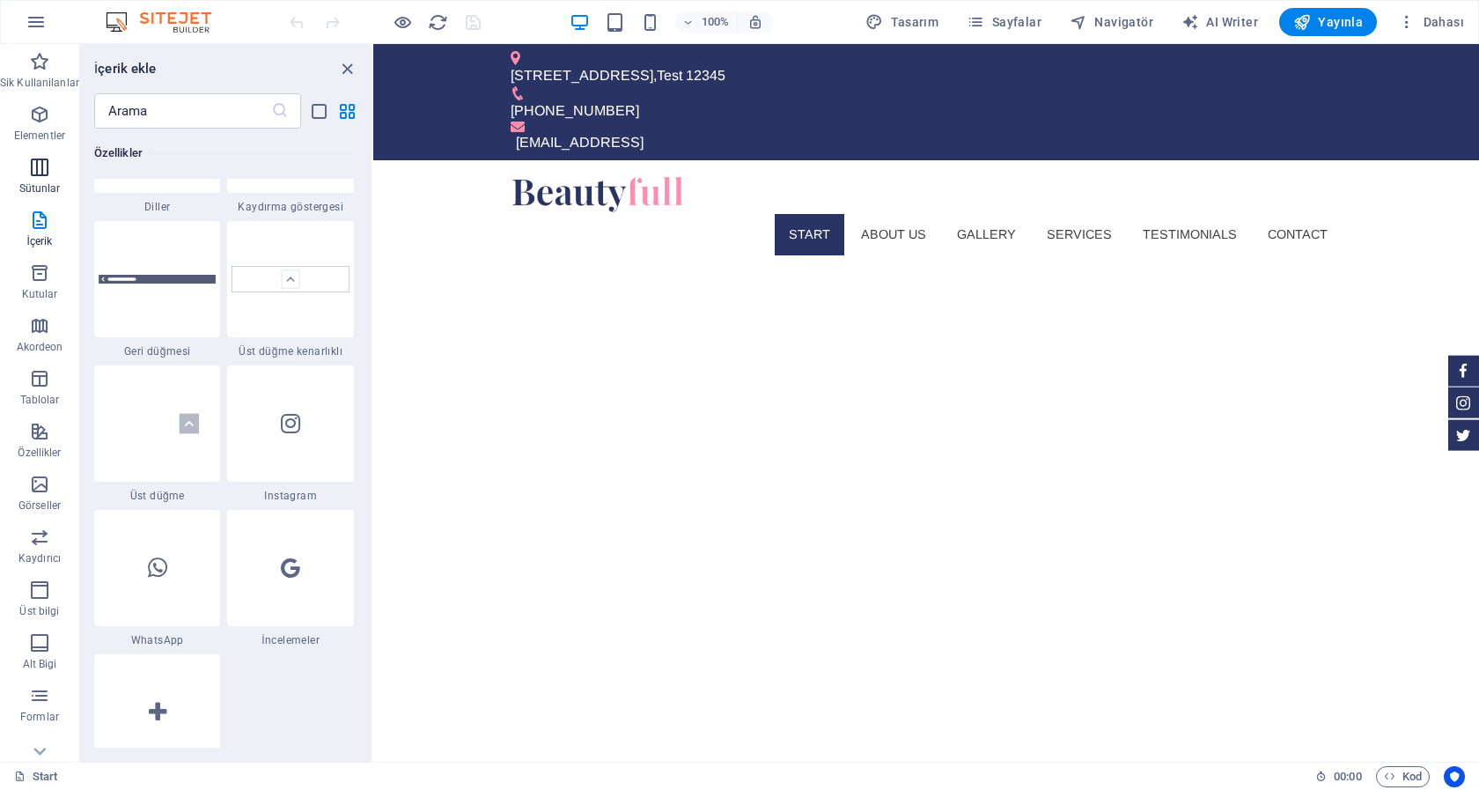
click at [42, 183] on p "Sütunlar" at bounding box center [39, 188] width 41 height 14
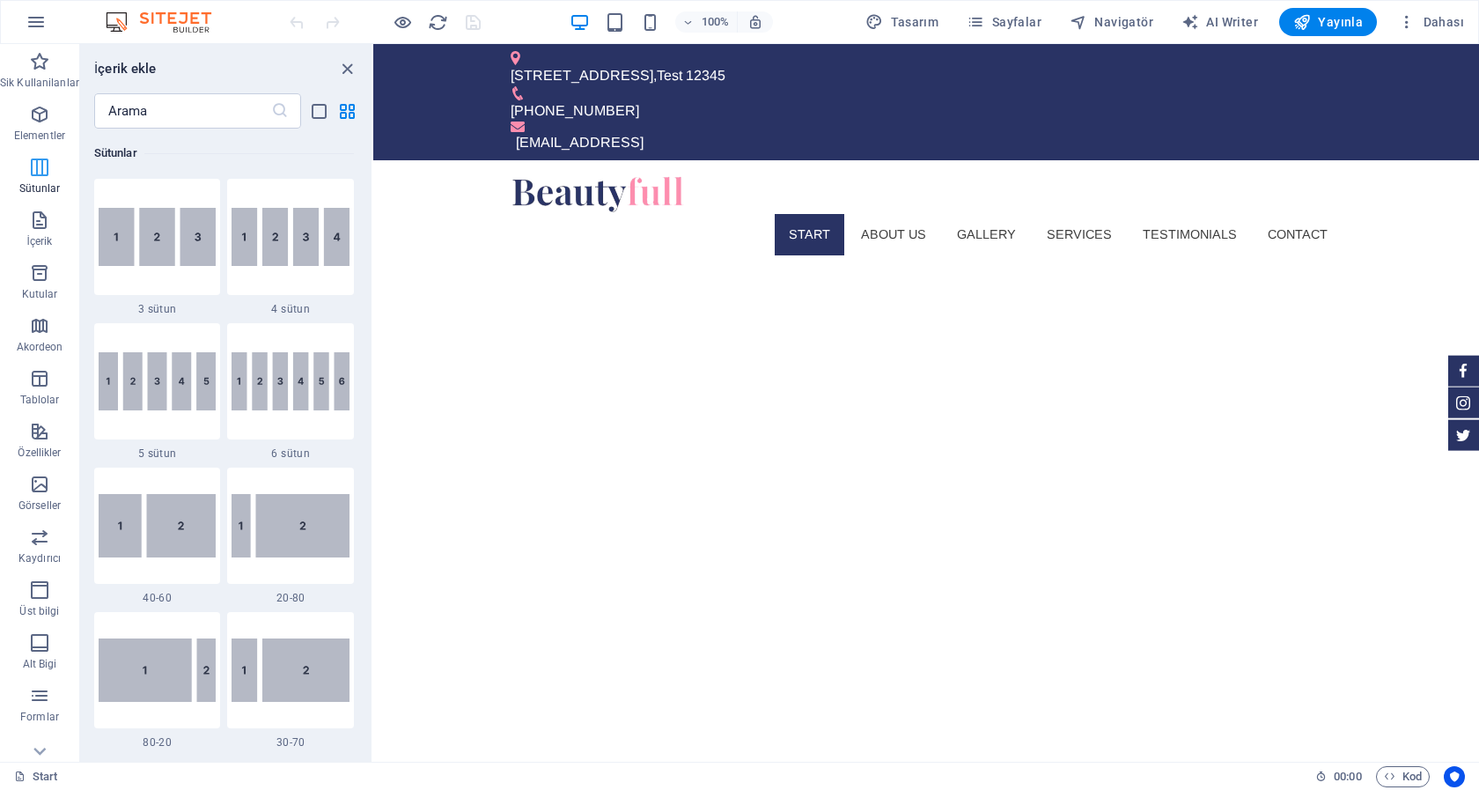
scroll to position [1016, 0]
click at [40, 129] on p "Elementler" at bounding box center [39, 136] width 51 height 14
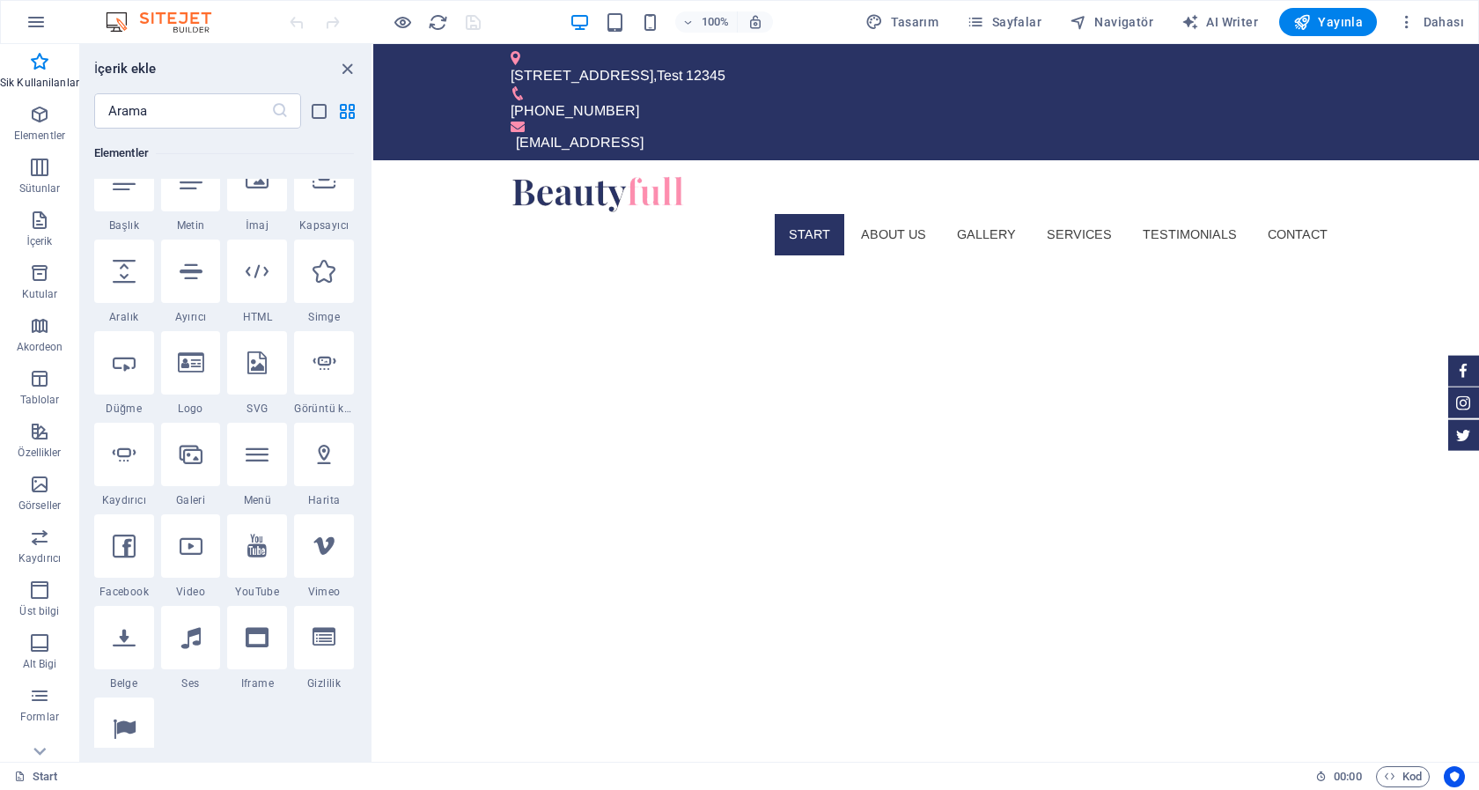
scroll to position [238, 0]
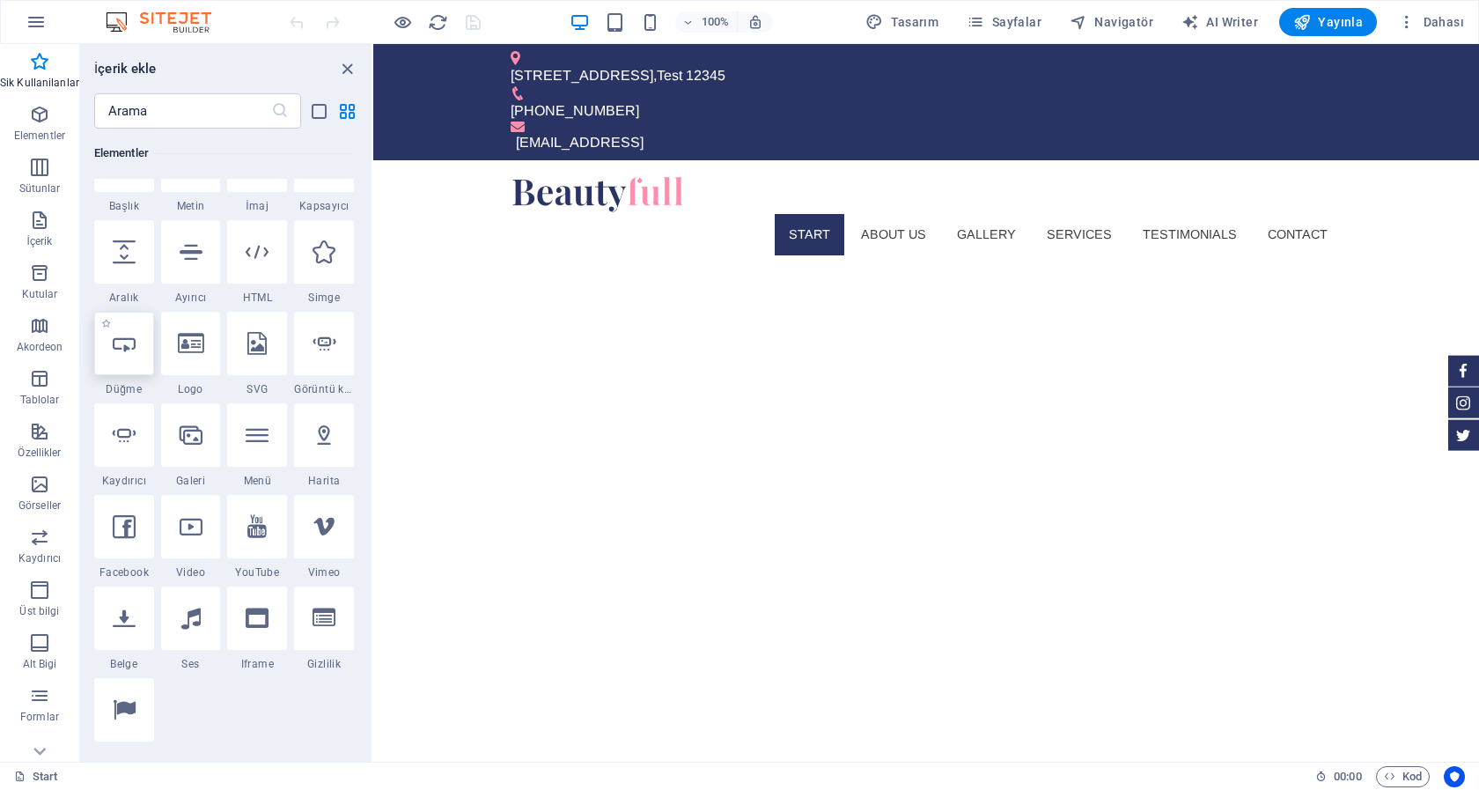
click at [126, 355] on icon at bounding box center [124, 343] width 23 height 23
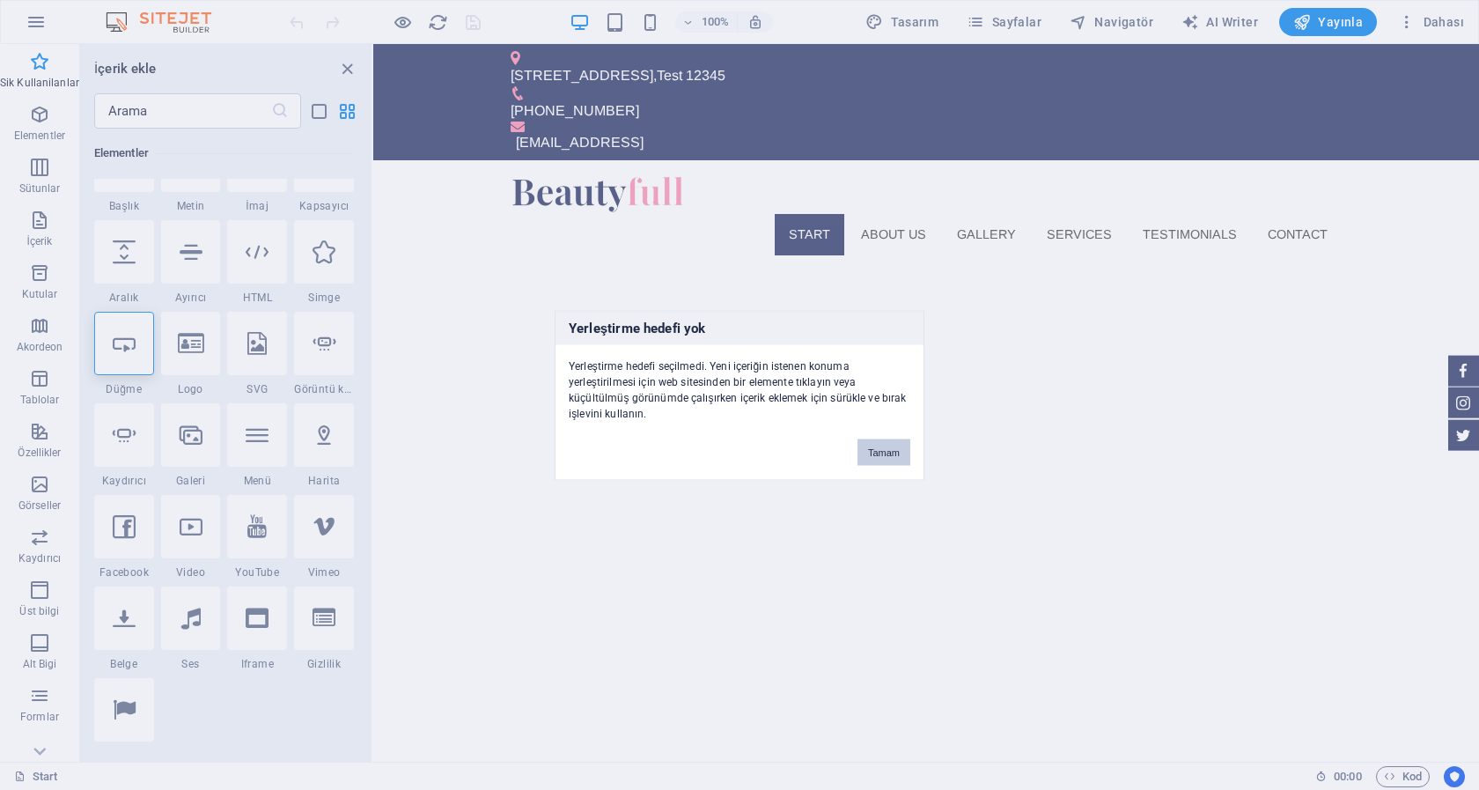
click at [883, 445] on button "Tamam" at bounding box center [883, 451] width 53 height 26
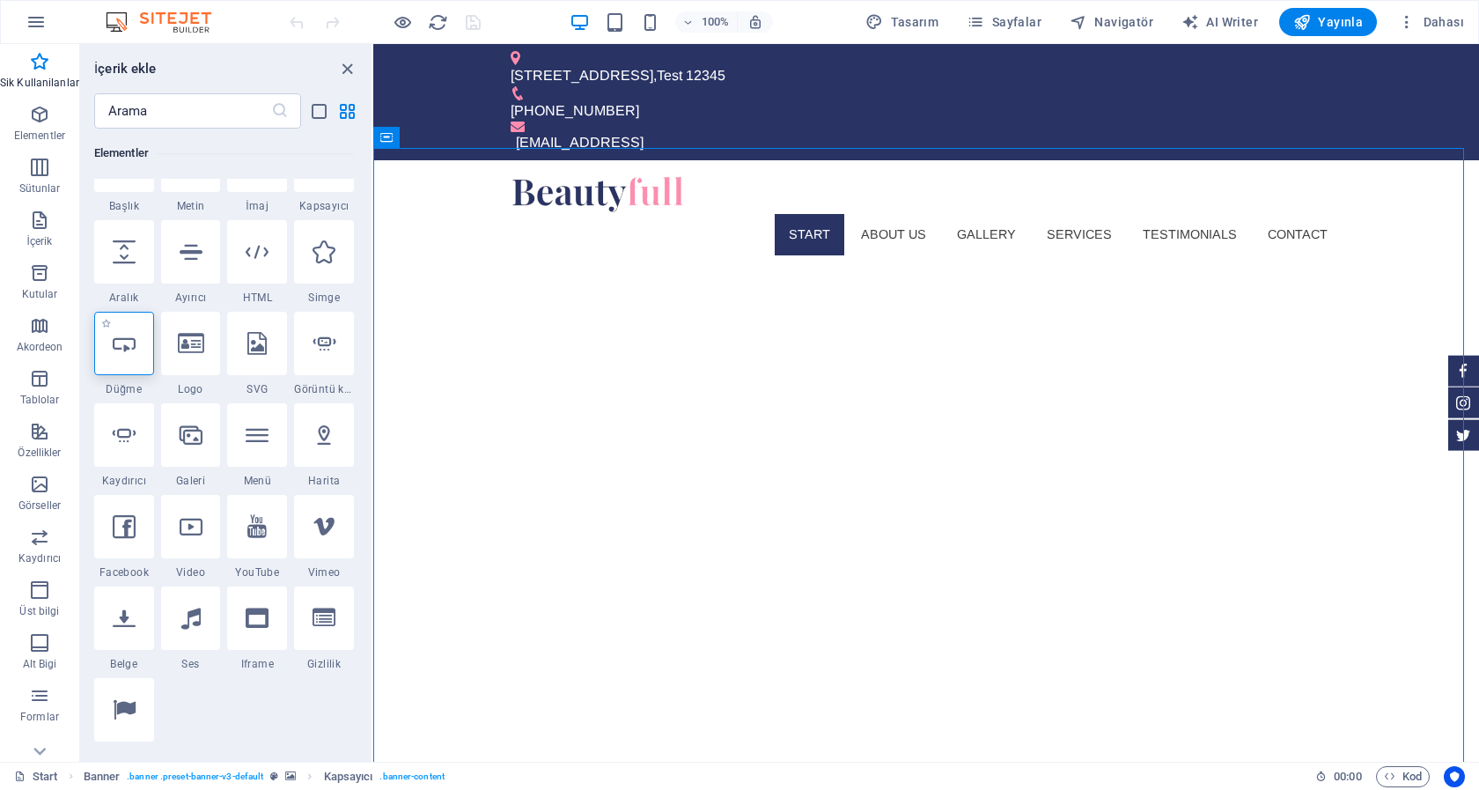
click at [134, 375] on div at bounding box center [124, 343] width 60 height 63
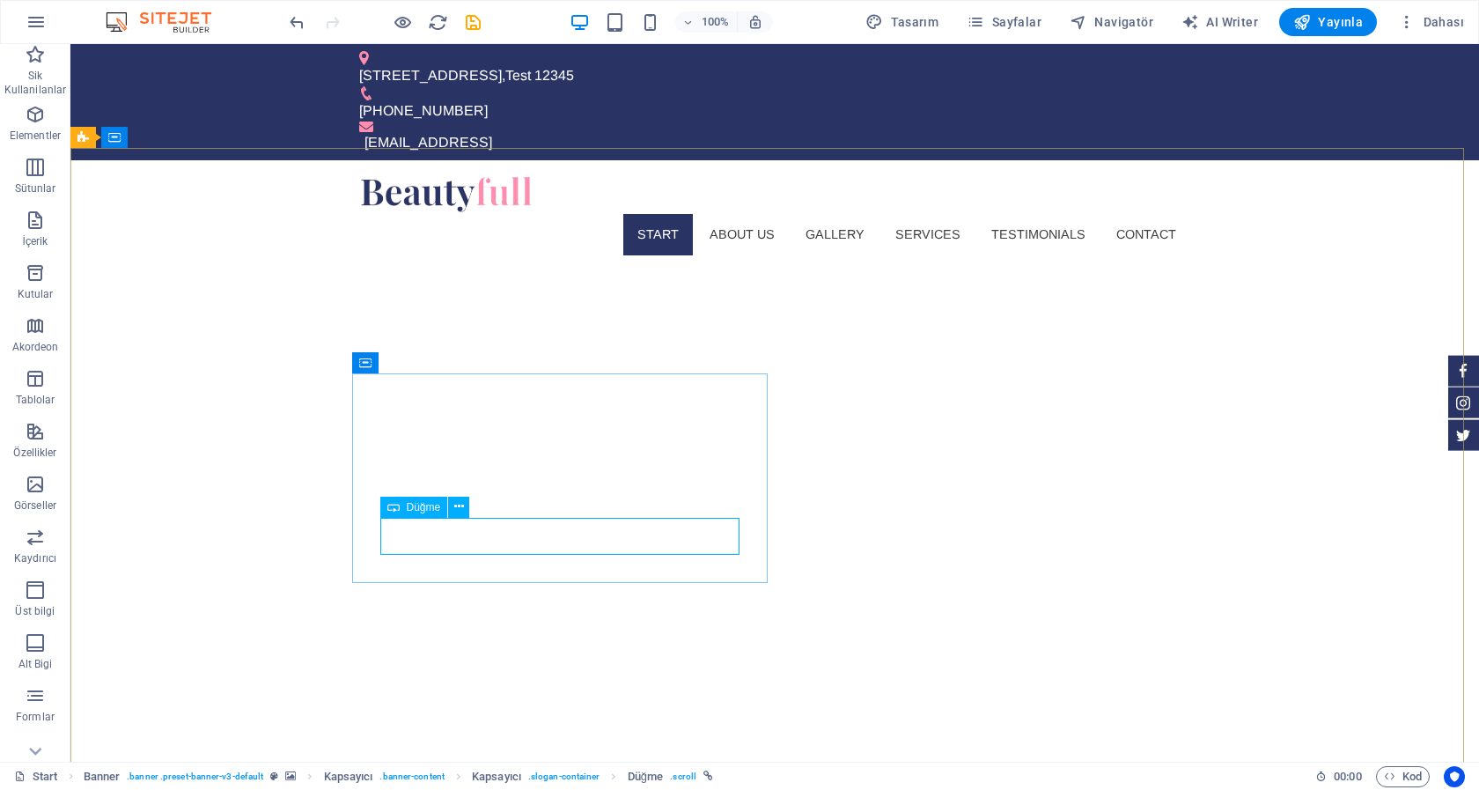
click at [423, 507] on span "Düğme" at bounding box center [424, 507] width 34 height 11
click at [462, 509] on icon at bounding box center [459, 506] width 10 height 18
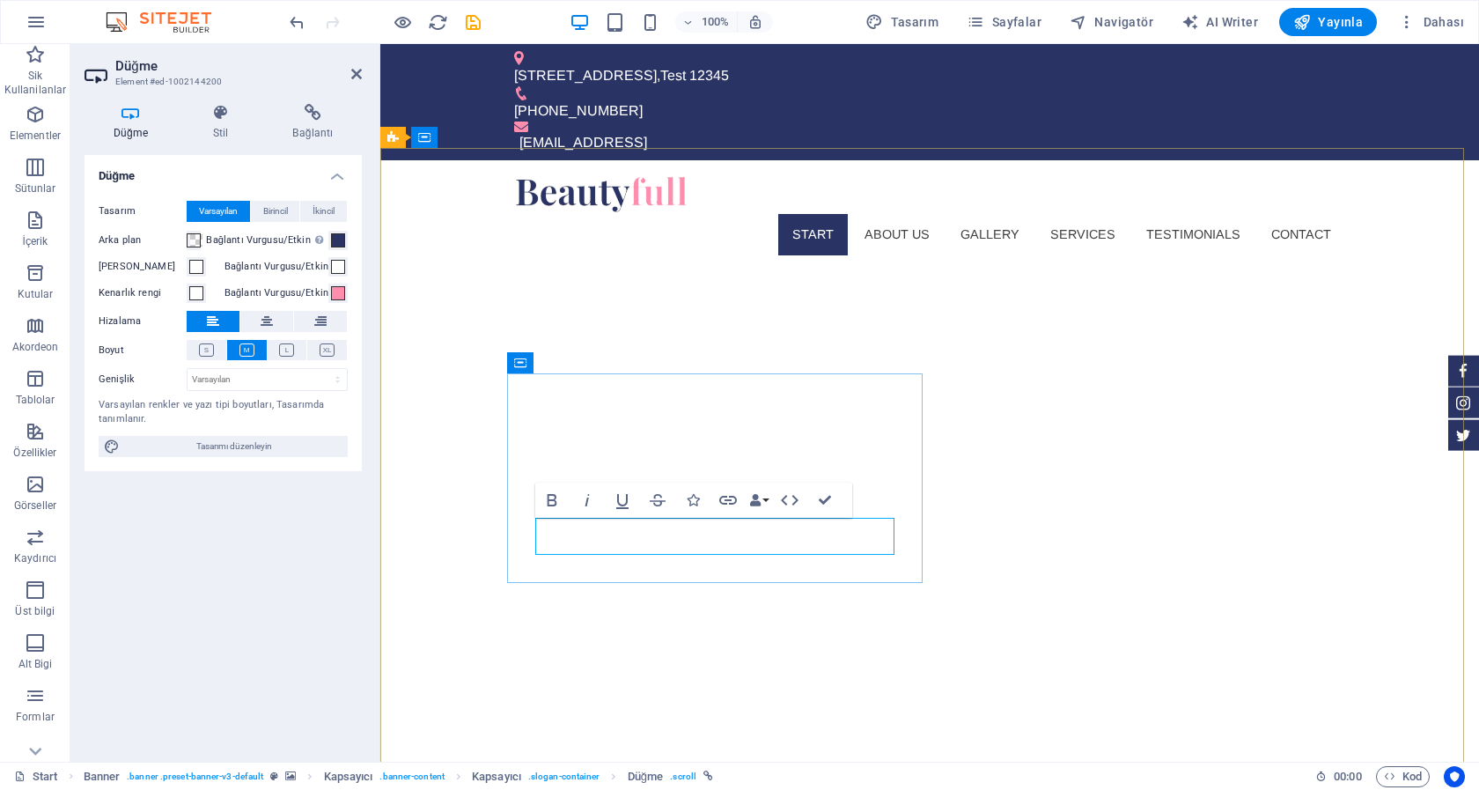
drag, startPoint x: 628, startPoint y: 532, endPoint x: 535, endPoint y: 532, distance: 92.4
click at [726, 501] on icon "button" at bounding box center [728, 500] width 18 height 9
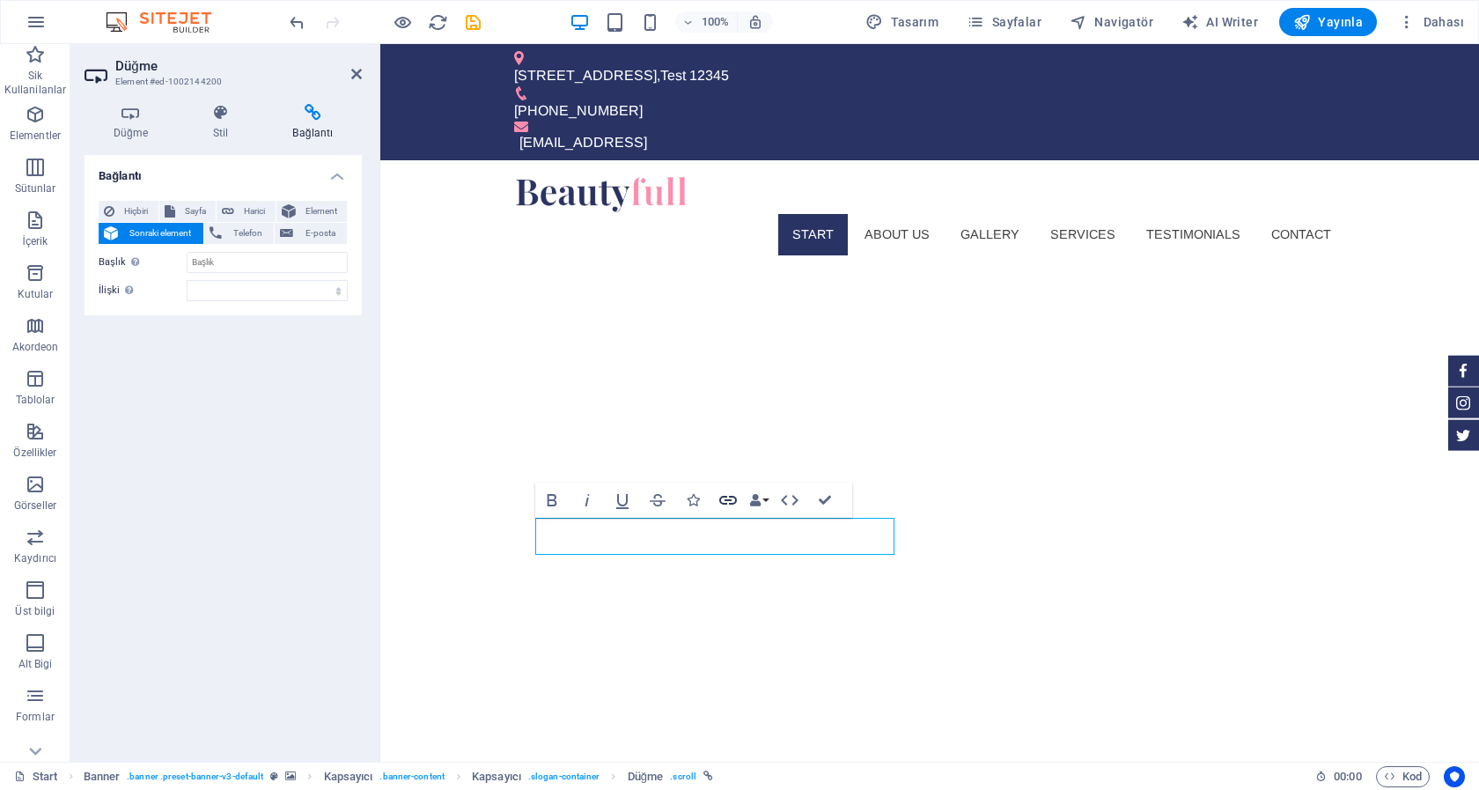
click at [729, 499] on icon "button" at bounding box center [728, 500] width 18 height 9
click at [199, 212] on span "Sayfa" at bounding box center [195, 211] width 31 height 21
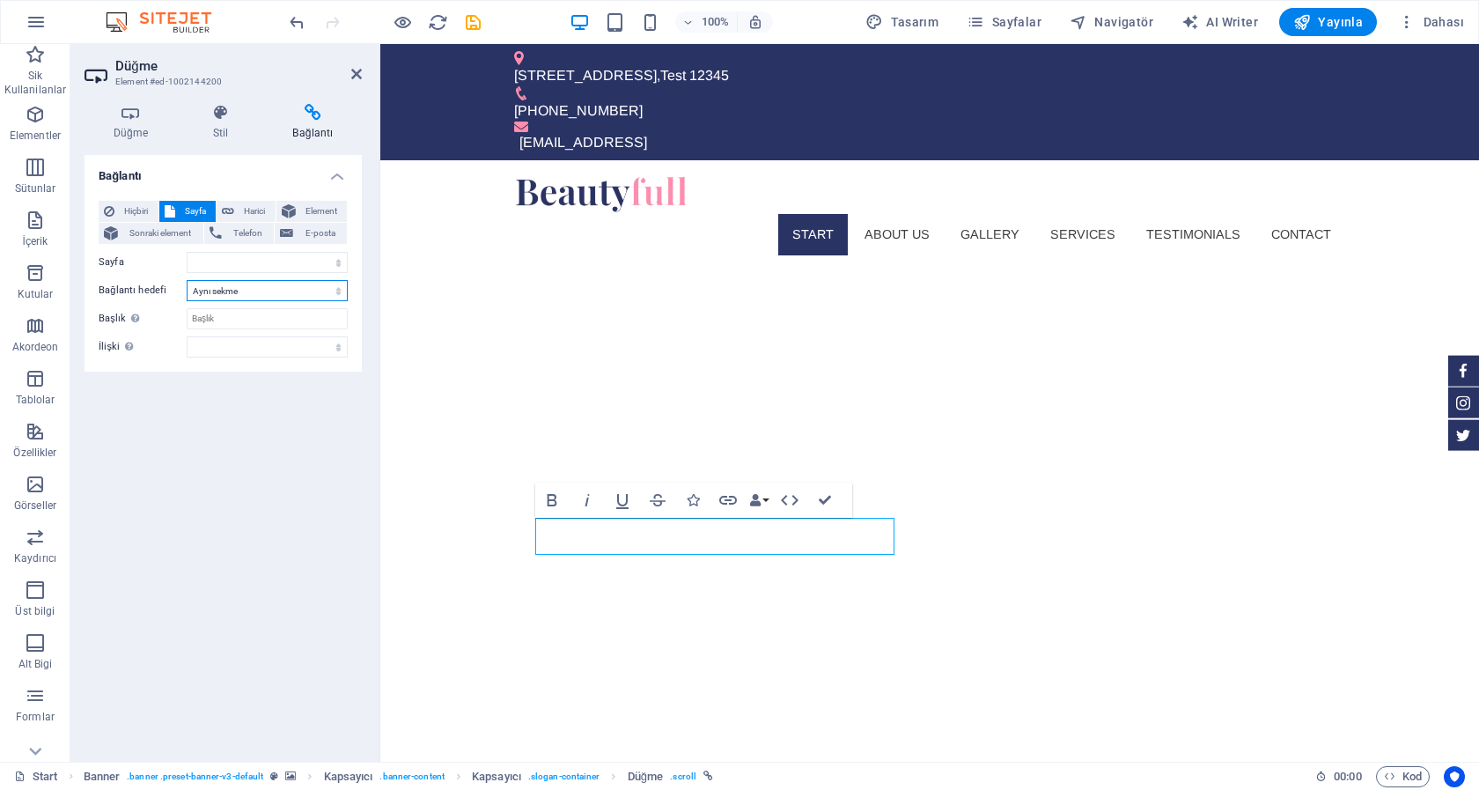
click at [187, 280] on select "Yeni sekme Aynı sekme Kaplama" at bounding box center [267, 290] width 161 height 21
click at [249, 284] on select "Yeni sekme Aynı sekme Kaplama" at bounding box center [267, 290] width 161 height 21
click at [187, 252] on select "Start Subpage Legal Notice Privacy" at bounding box center [267, 262] width 161 height 21
select select "0"
click option "Start" at bounding box center [0, 0] width 0 height 0
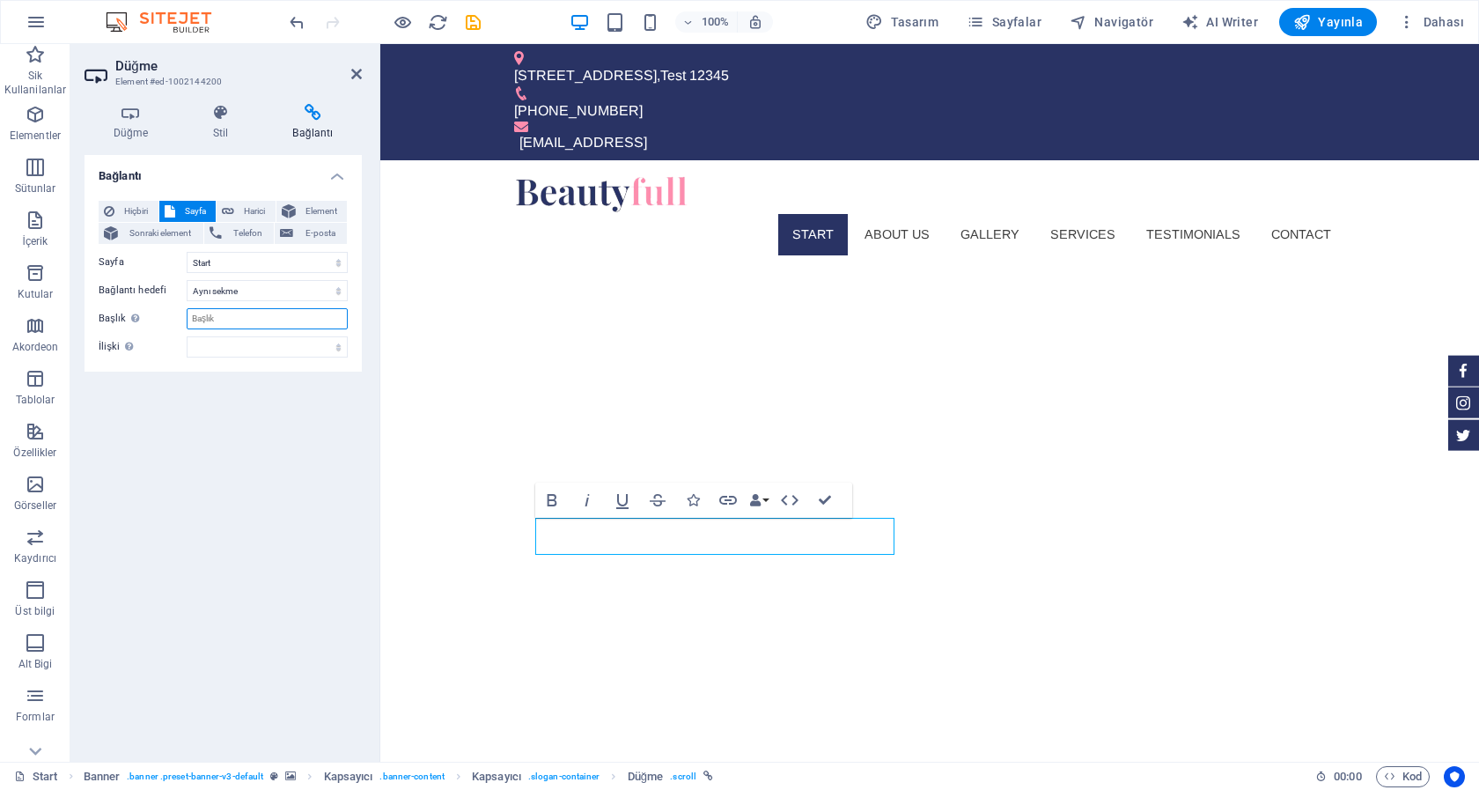
click at [256, 324] on input "Başlık Ek bağlantı tanımının bağlantı metniyle aynı olmaması gerekir. Başlık, g…" at bounding box center [267, 318] width 161 height 21
click at [250, 210] on span "Harici" at bounding box center [254, 211] width 31 height 21
select select "blank"
type input "https://www.erotikavm.com"
click at [187, 280] on select "Yeni sekme Aynı sekme Kaplama" at bounding box center [267, 290] width 161 height 21
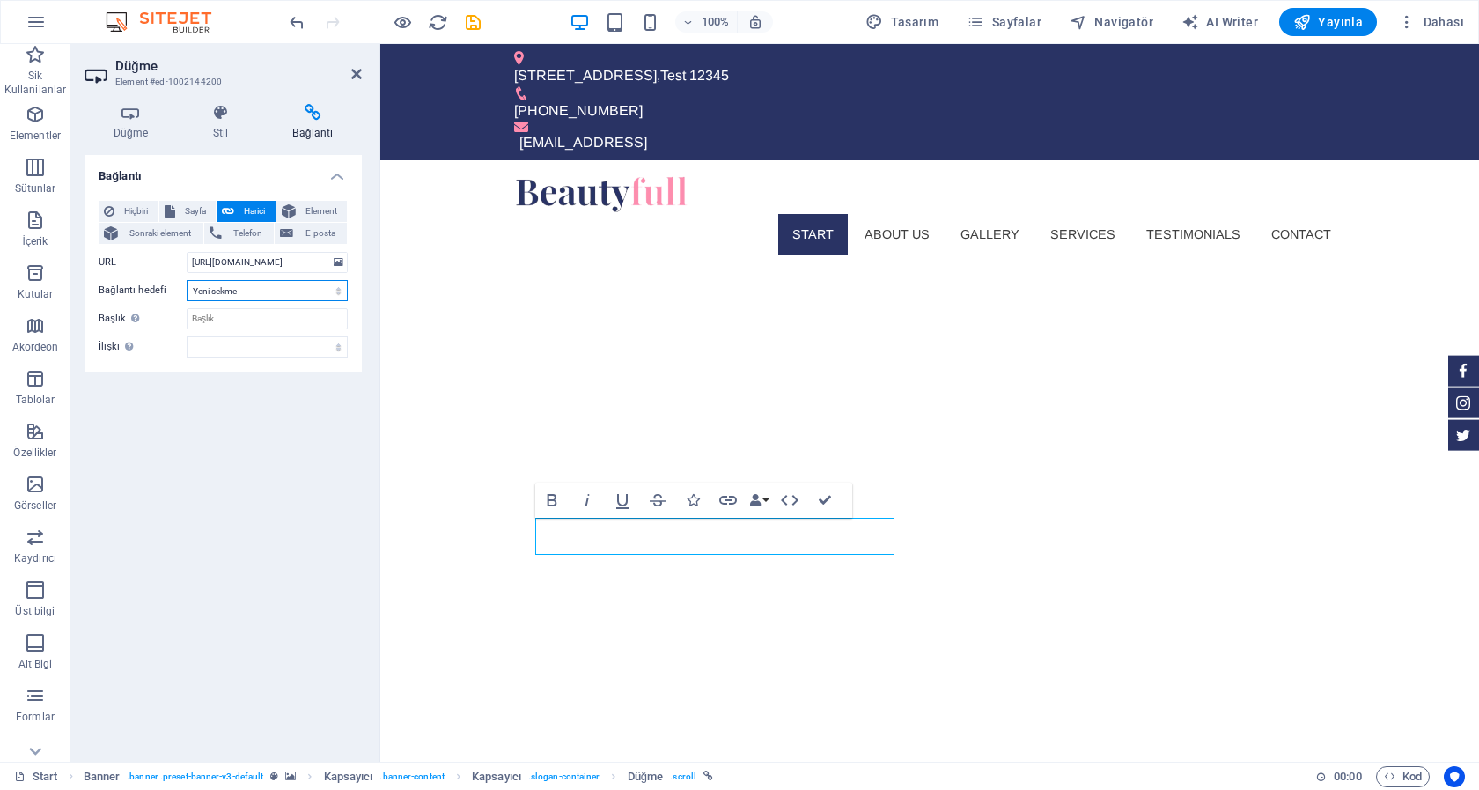
select select
click option "Aynı sekme" at bounding box center [0, 0] width 0 height 0
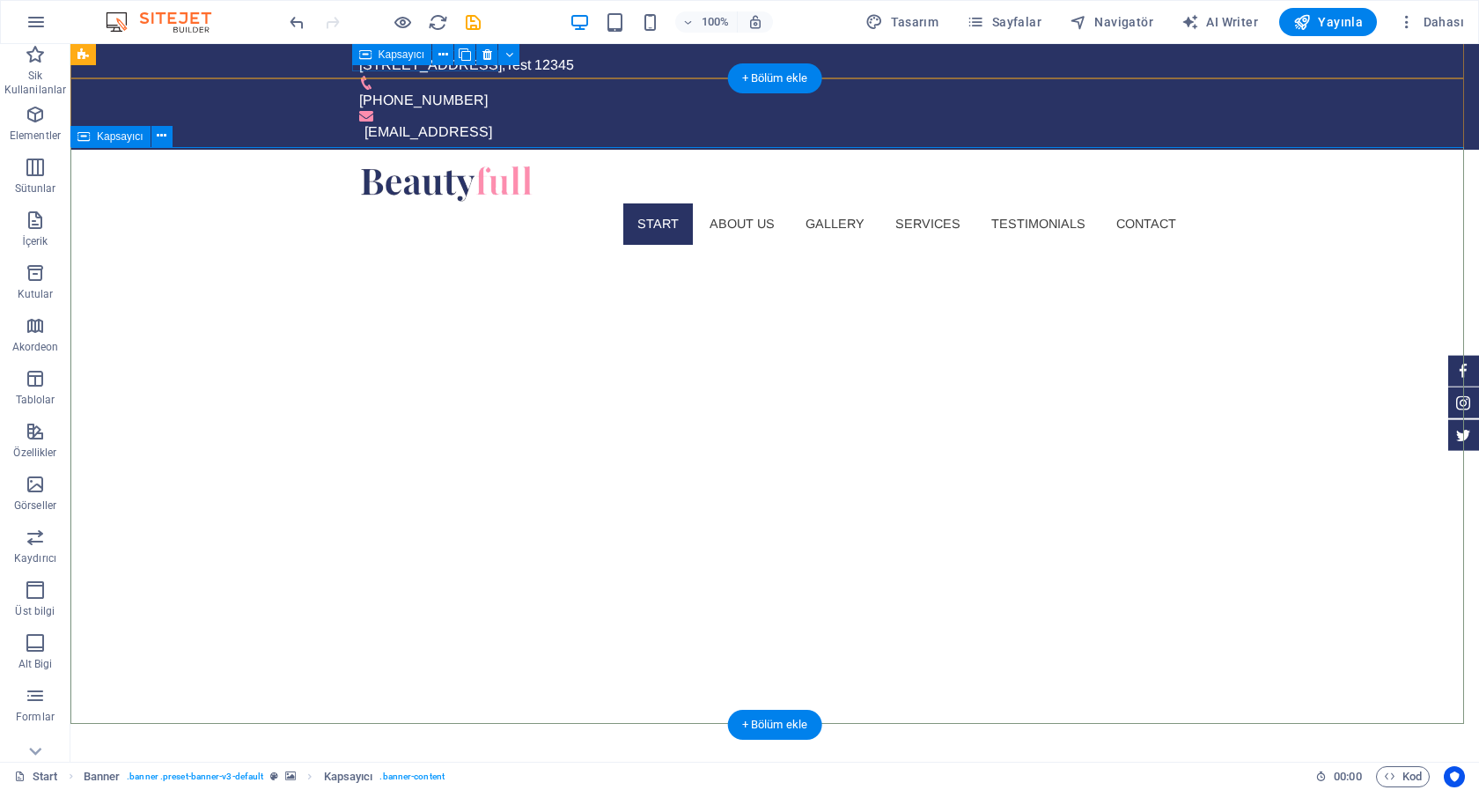
scroll to position [0, 0]
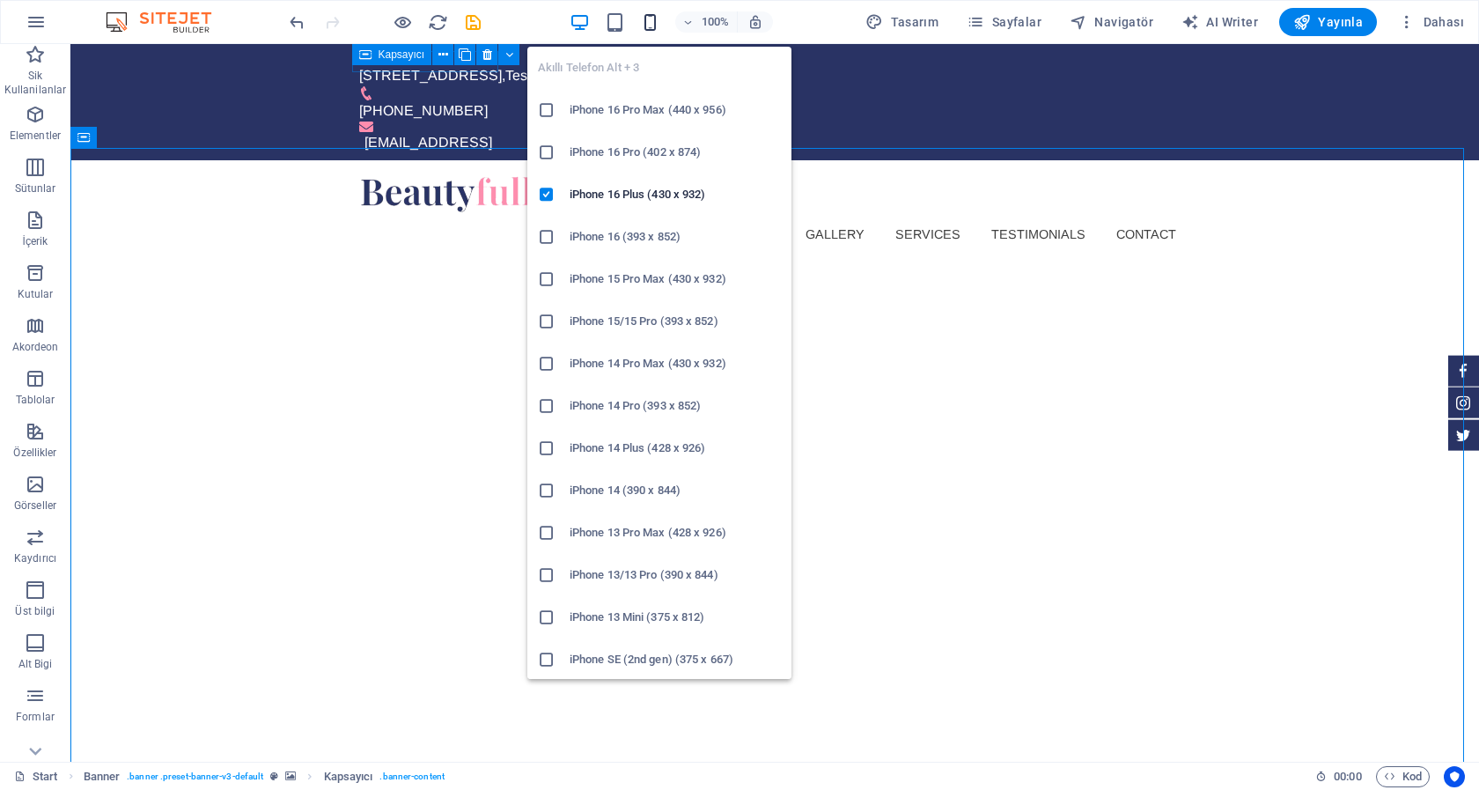
click at [659, 17] on icon "button" at bounding box center [650, 22] width 20 height 20
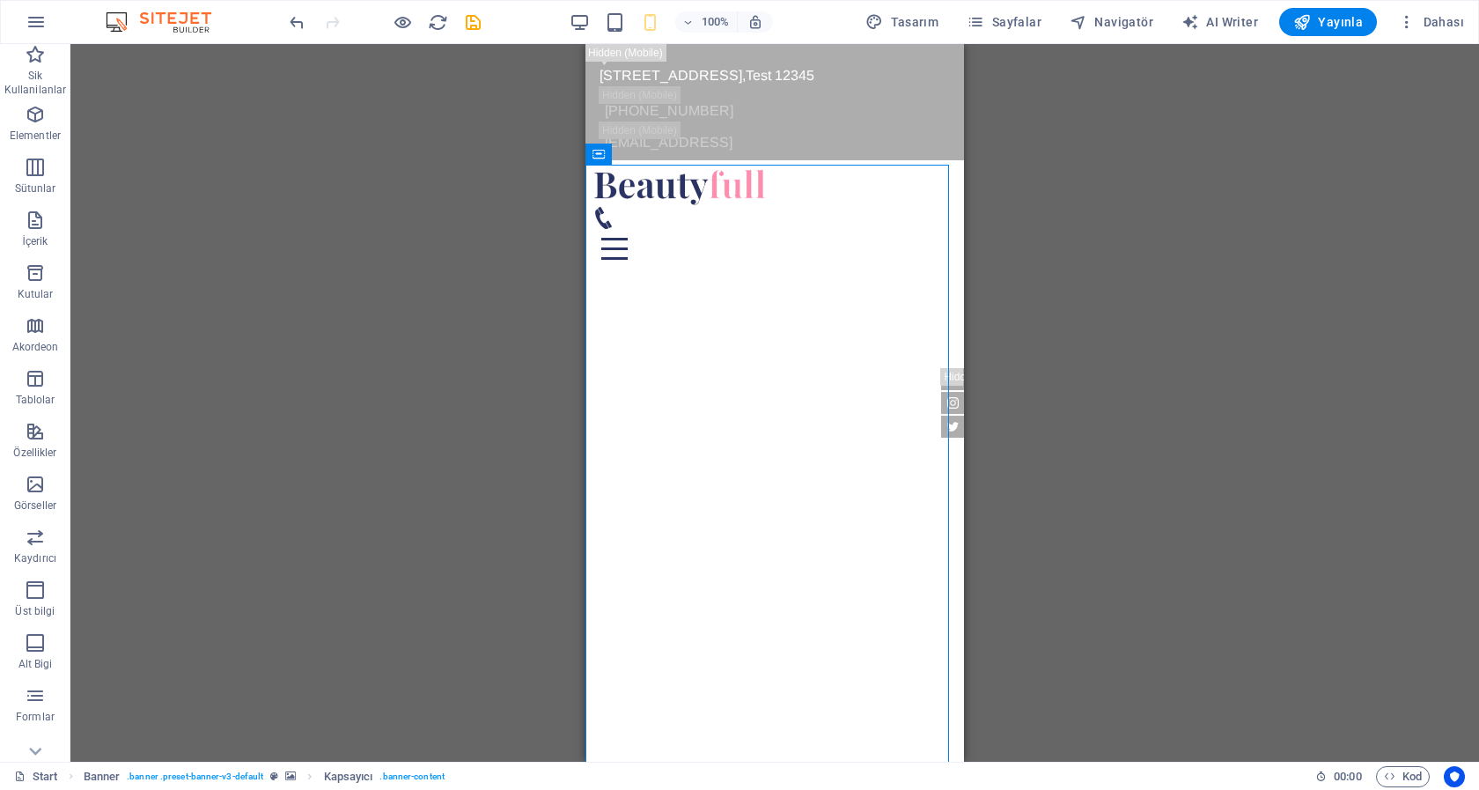
click at [1366, 305] on div "H1 Banner Banner Kapsayıcı Kapsayıcı Kapsayıcı Aralık Aralık Düğme Menü Çubuğu …" at bounding box center [774, 402] width 1409 height 717
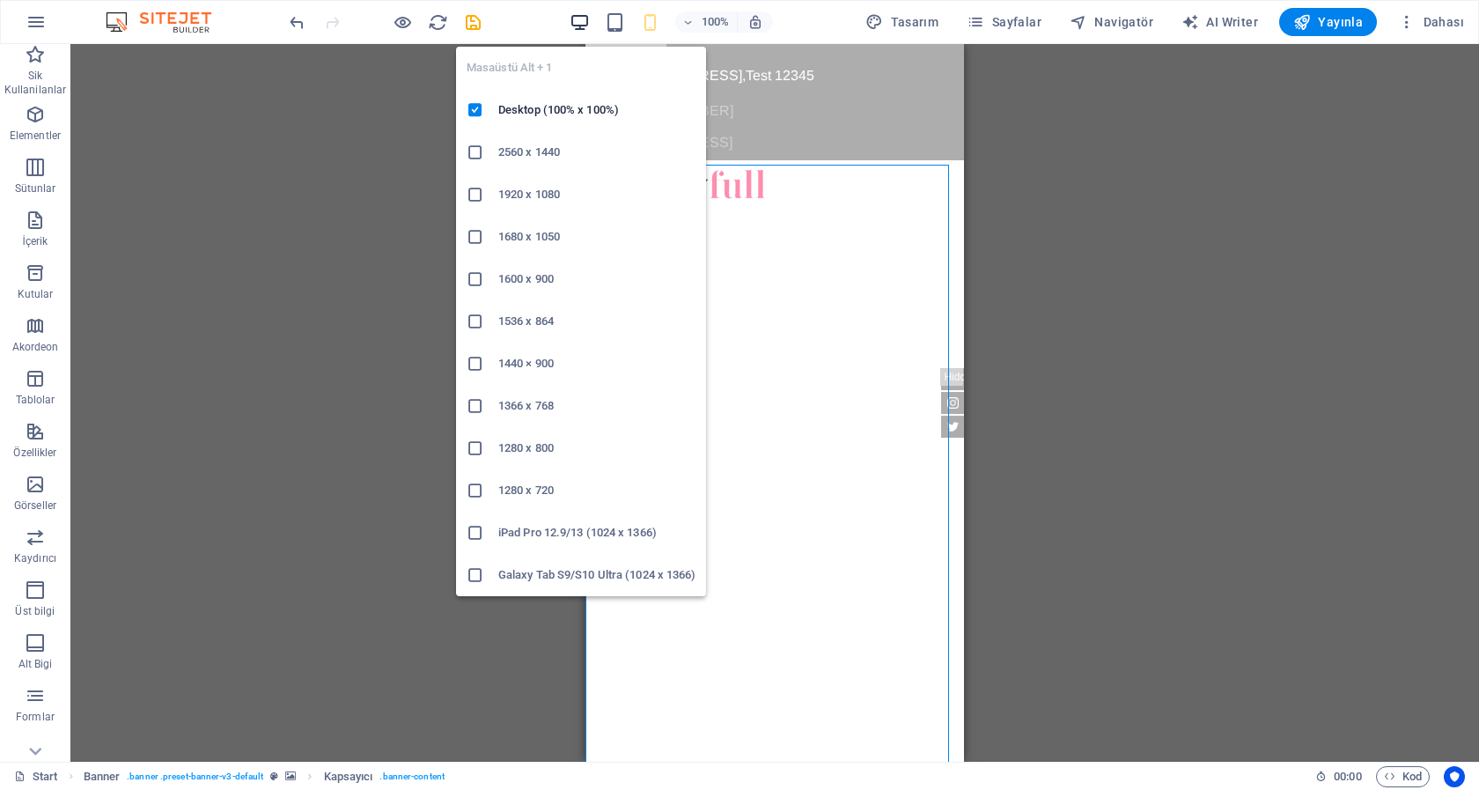
click at [586, 18] on icon "button" at bounding box center [580, 22] width 20 height 20
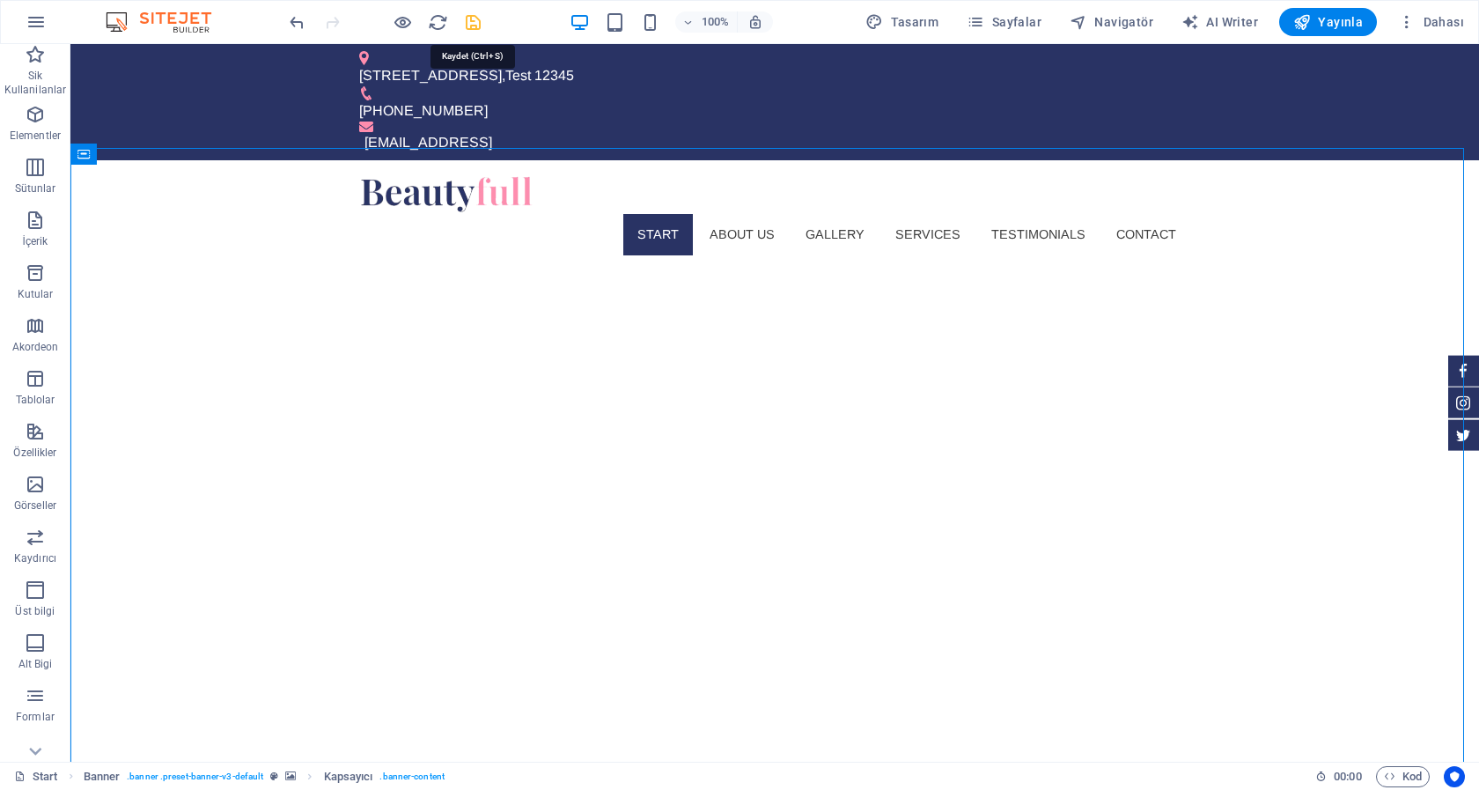
click at [472, 22] on icon "save" at bounding box center [473, 22] width 20 height 20
checkbox input "false"
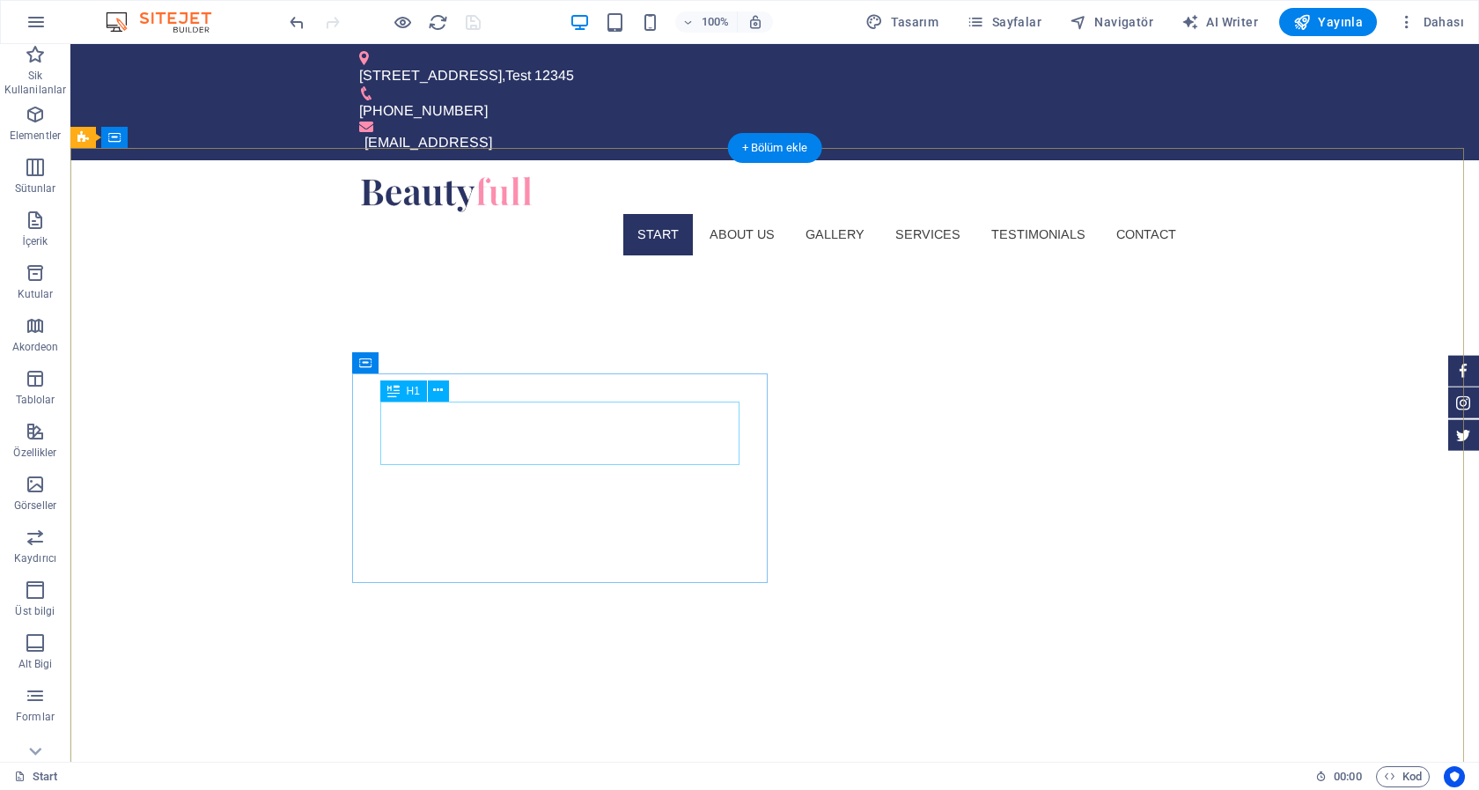
drag, startPoint x: 386, startPoint y: 435, endPoint x: 737, endPoint y: 420, distance: 350.7
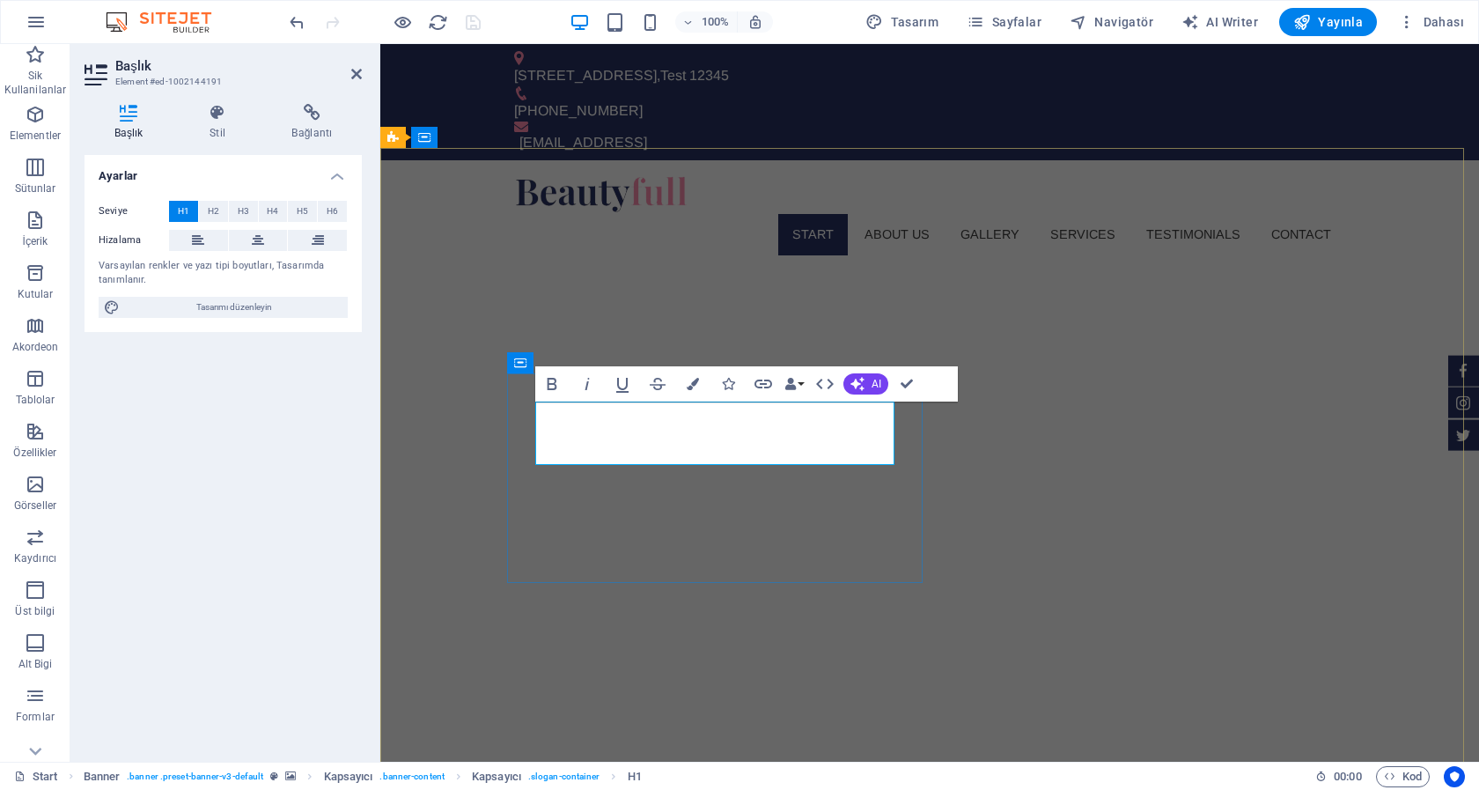
click at [799, 385] on button "Data Bindings" at bounding box center [794, 383] width 25 height 35
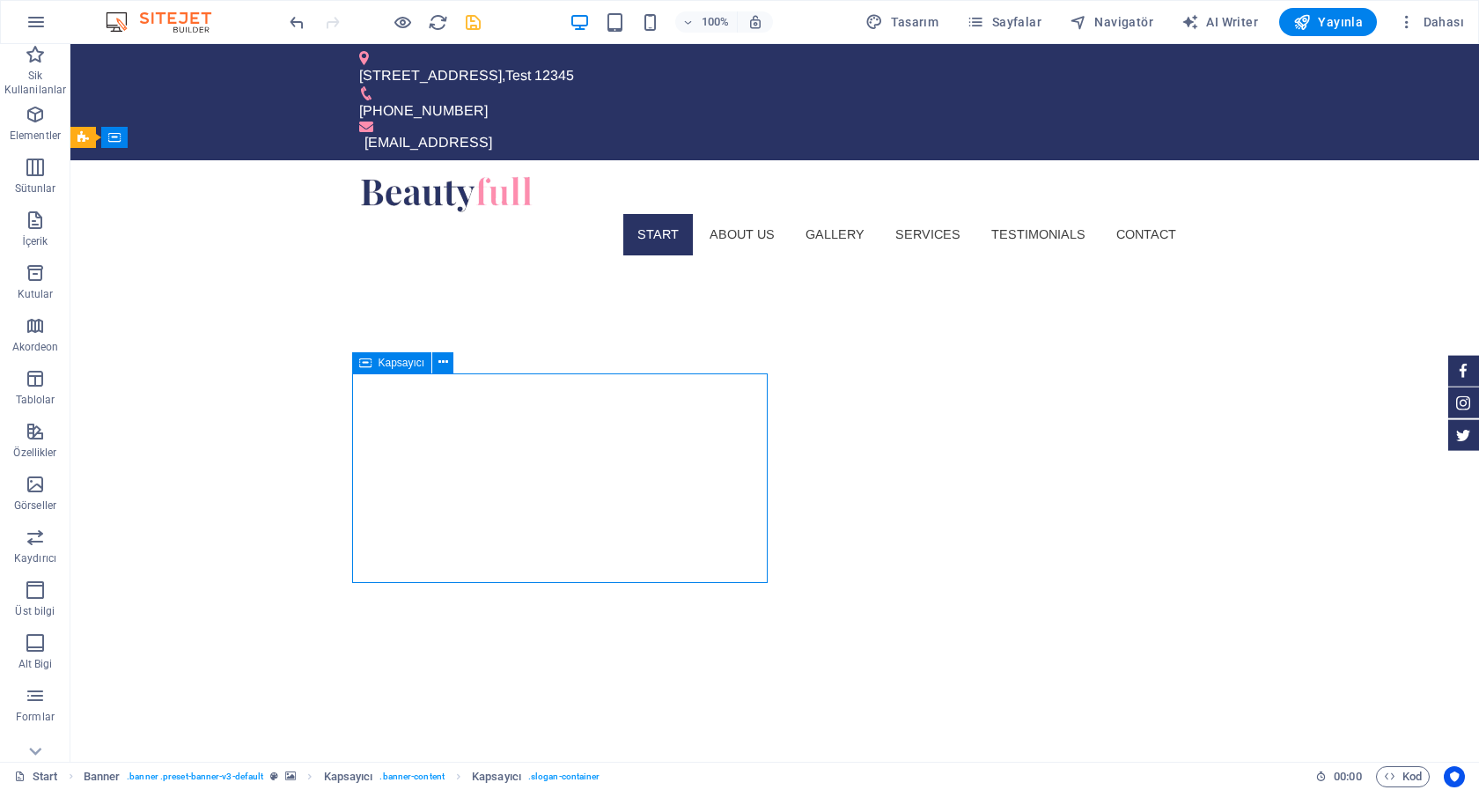
drag, startPoint x: 364, startPoint y: 361, endPoint x: 394, endPoint y: 358, distance: 29.2
click at [394, 358] on div "Kapsayıcı" at bounding box center [392, 362] width 80 height 21
click at [442, 358] on icon at bounding box center [443, 362] width 10 height 18
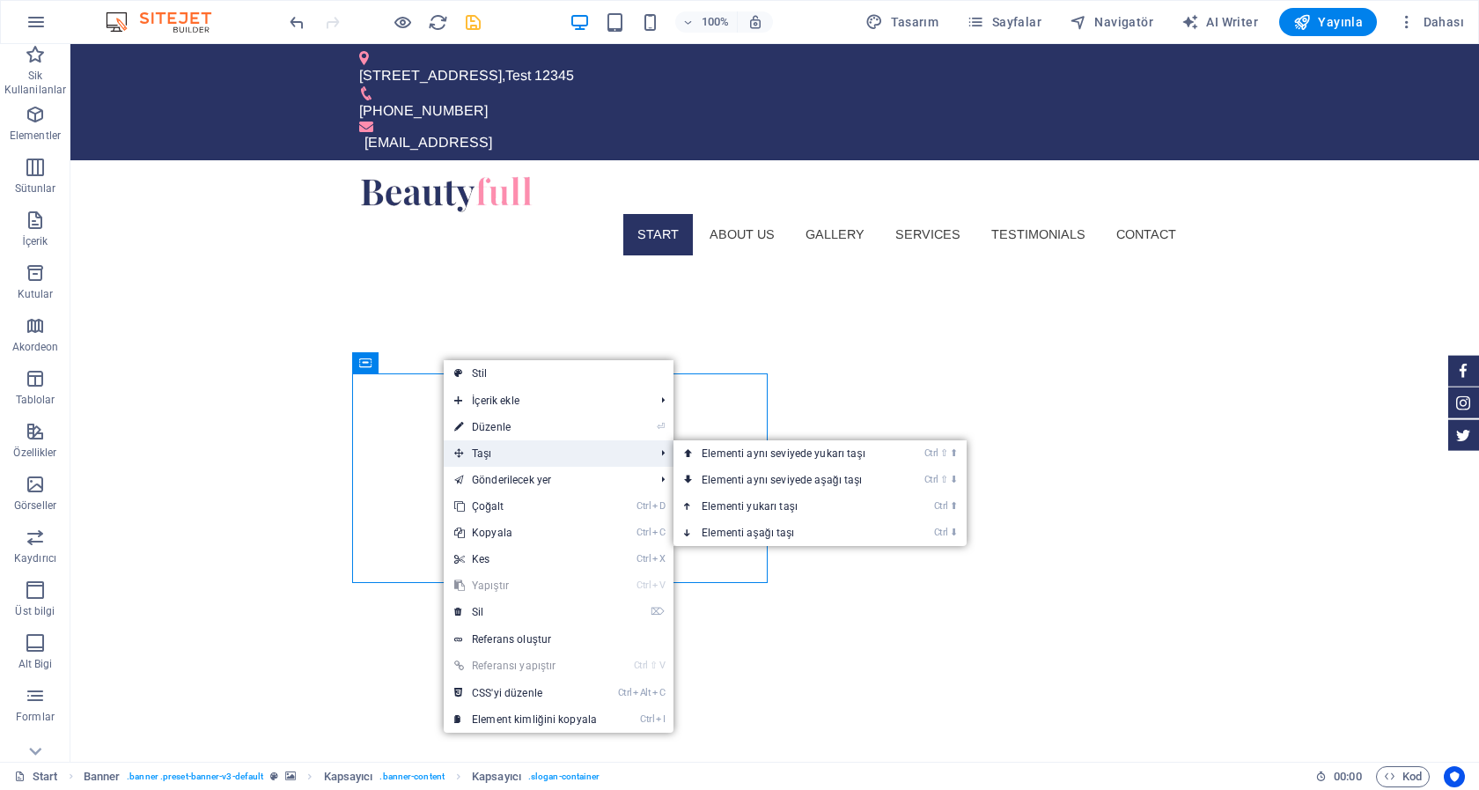
click at [484, 453] on span "Taşı" at bounding box center [545, 453] width 203 height 26
click at [746, 453] on link "Ctrl ⇧ ⬆ Elementi aynı seviyede yukarı taşı" at bounding box center [786, 453] width 227 height 26
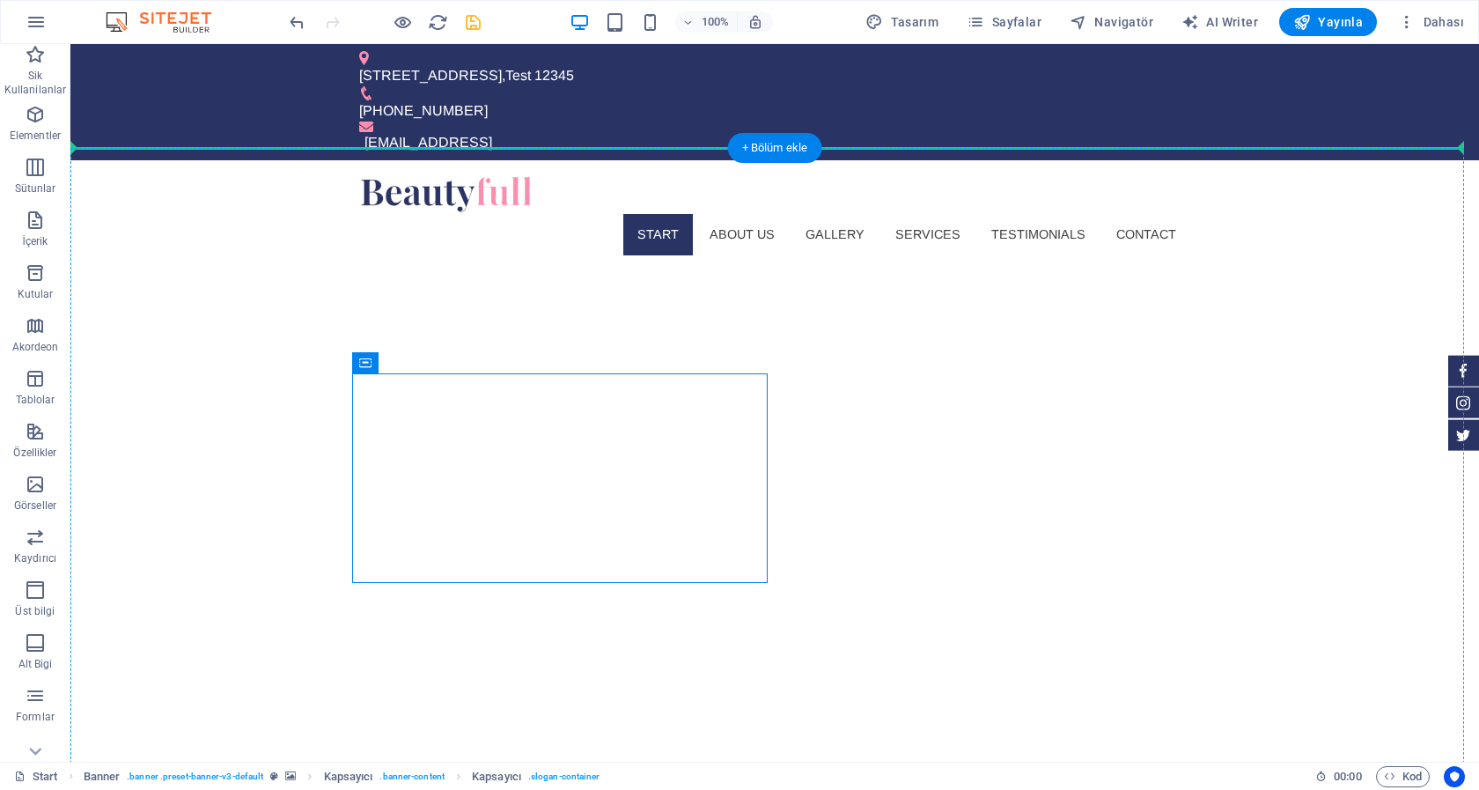
drag, startPoint x: 435, startPoint y: 408, endPoint x: 473, endPoint y: 345, distance: 73.1
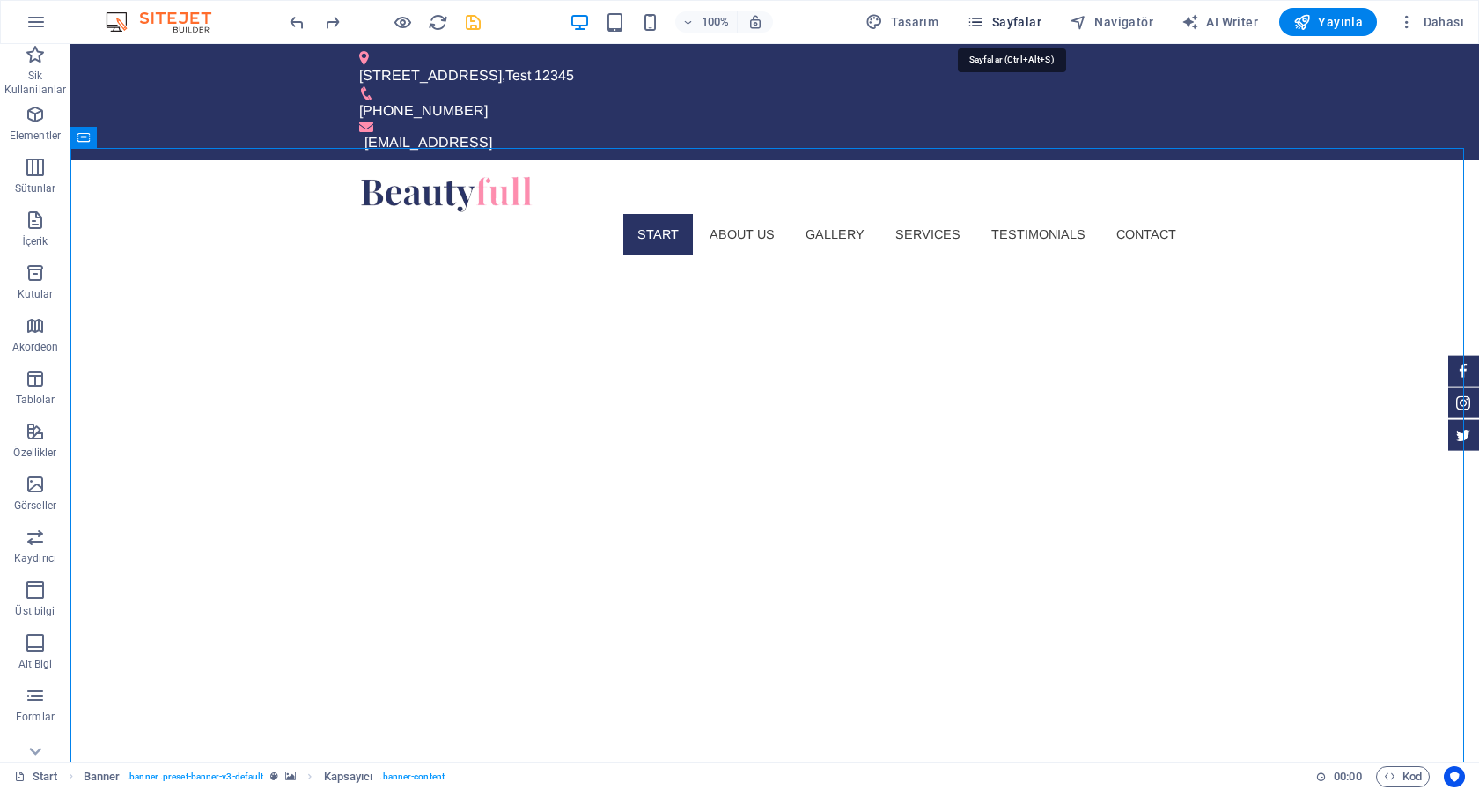
click at [1014, 19] on span "Sayfalar" at bounding box center [1004, 22] width 75 height 18
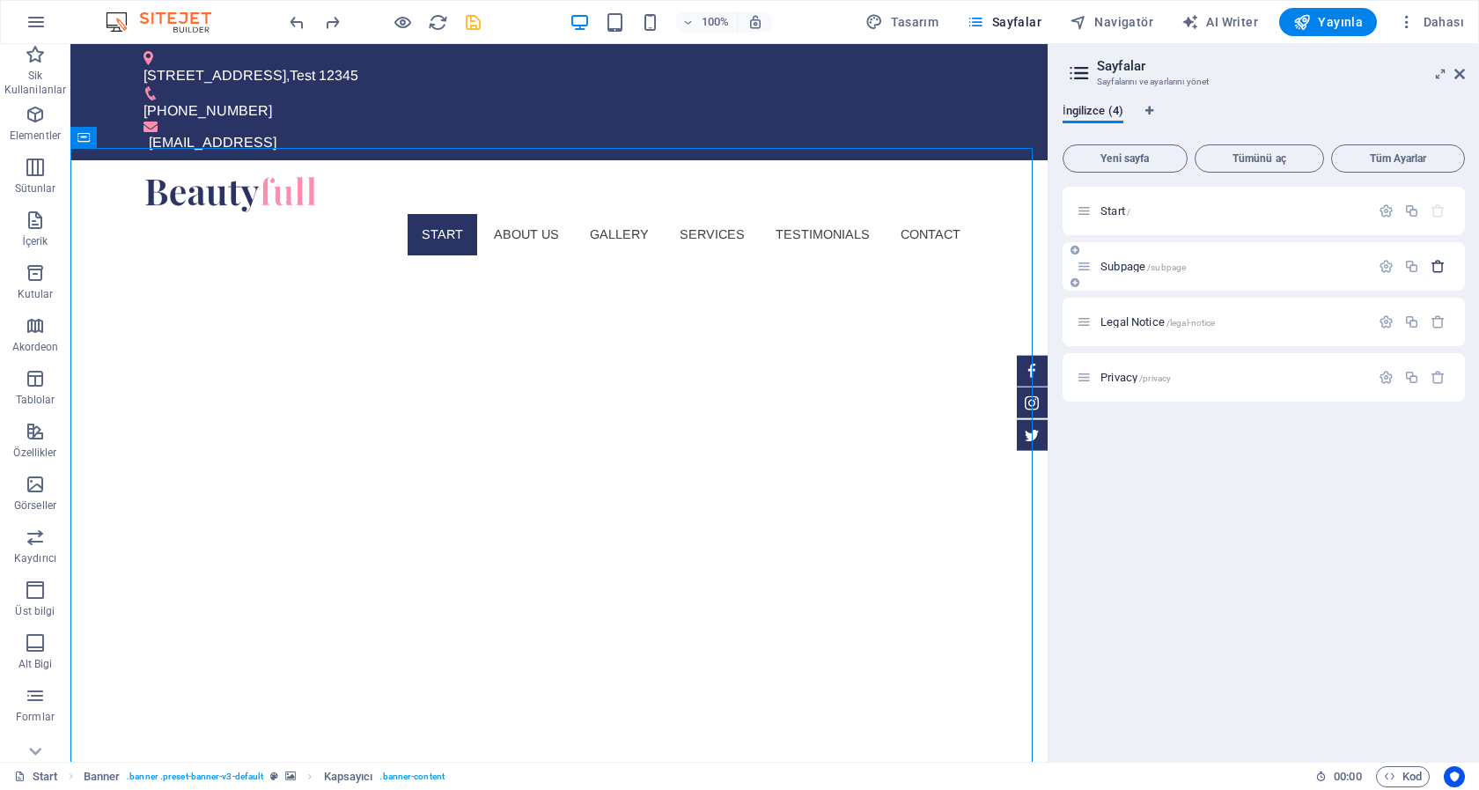
click at [1437, 264] on icon "button" at bounding box center [1438, 266] width 15 height 15
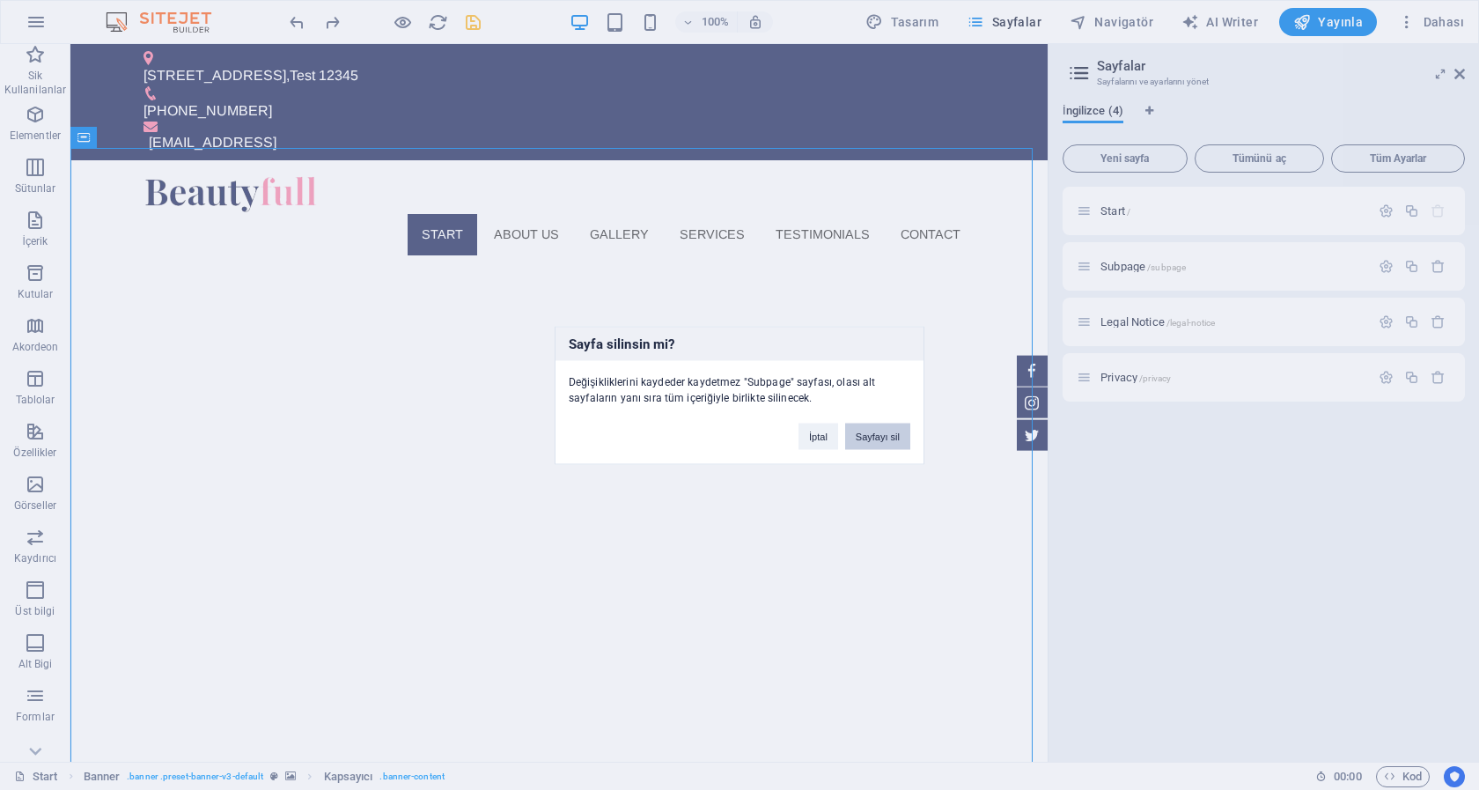
click at [879, 435] on button "Sayfayı sil" at bounding box center [877, 436] width 65 height 26
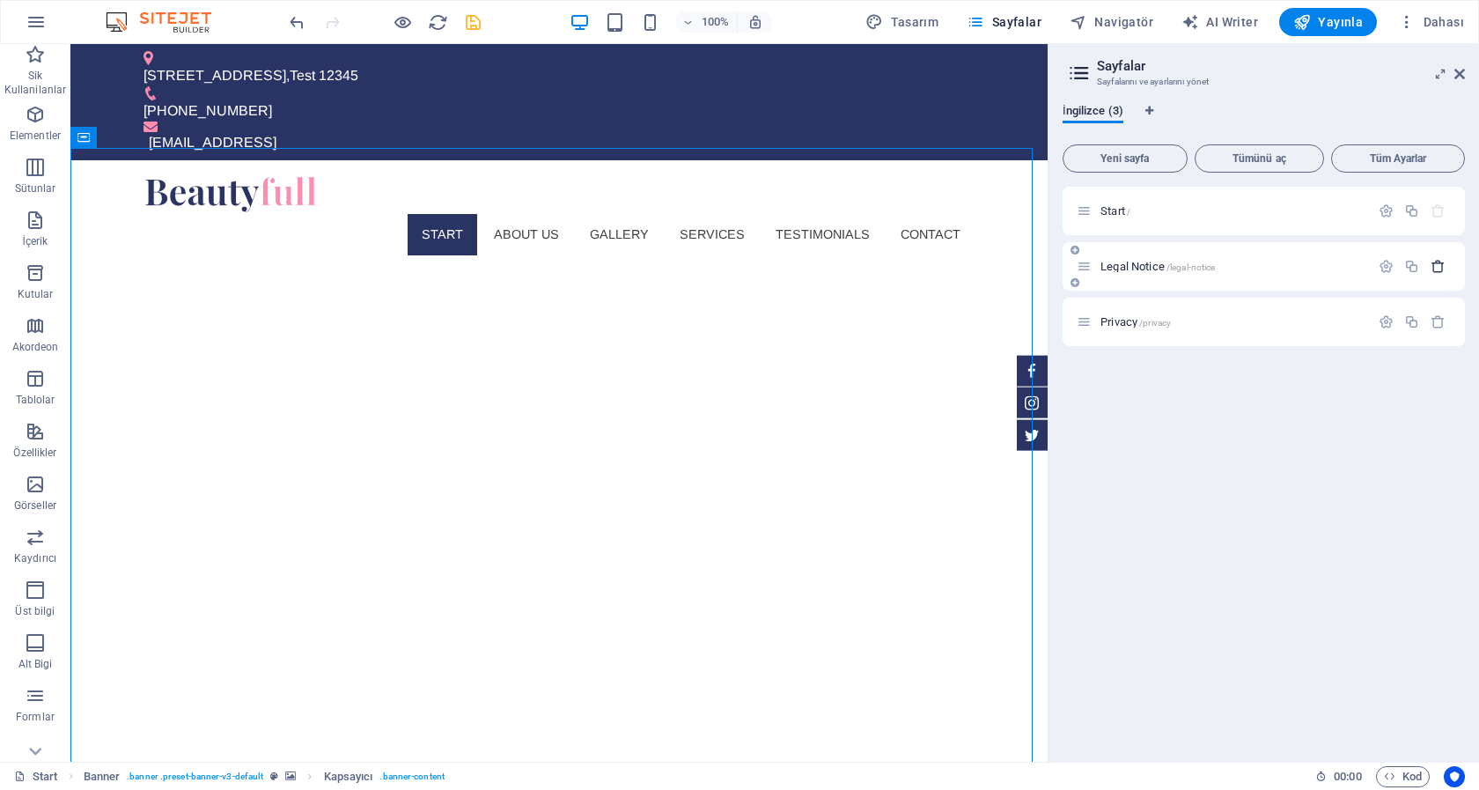
click at [1435, 269] on icon "button" at bounding box center [1438, 266] width 15 height 15
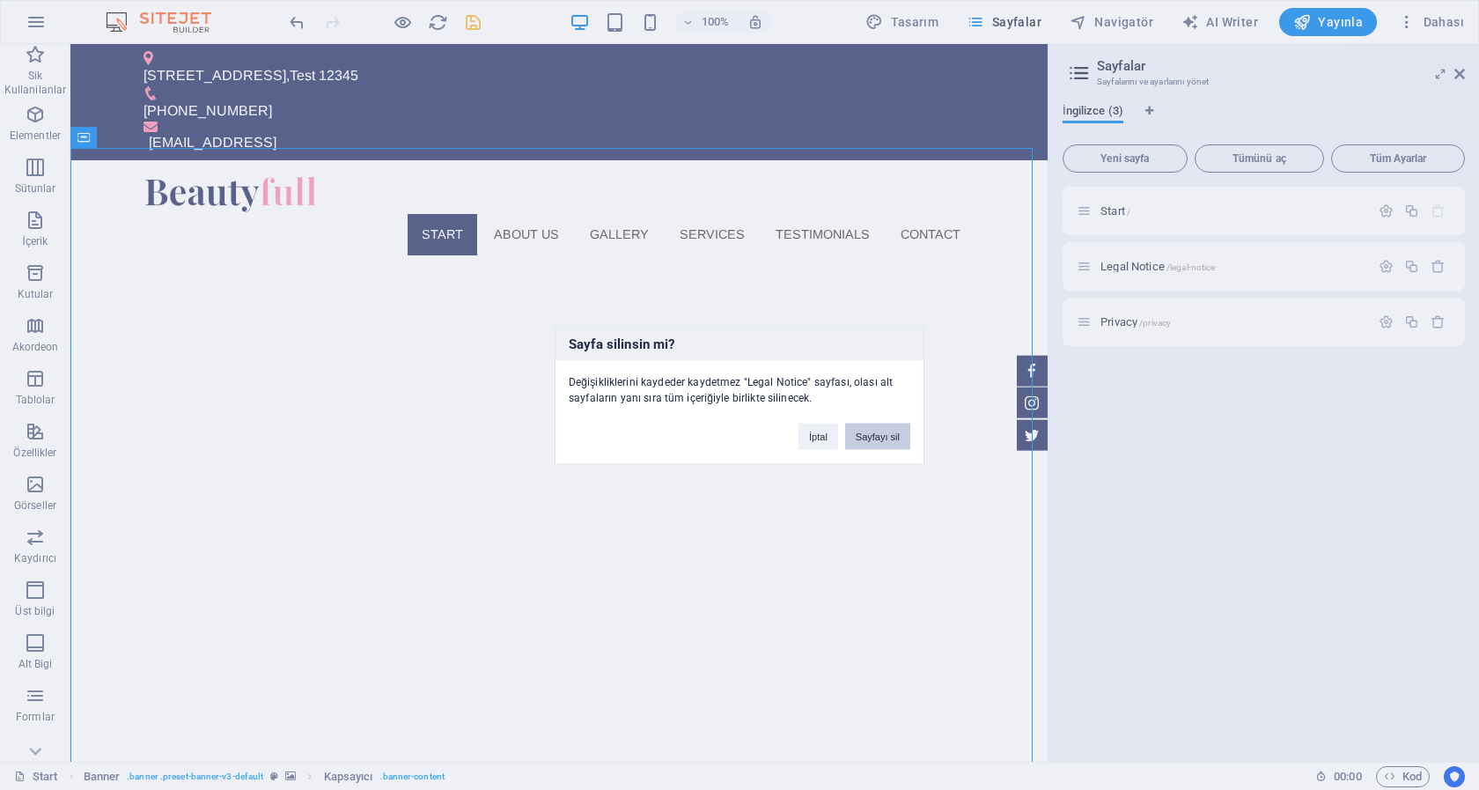
click at [878, 443] on button "Sayfayı sil" at bounding box center [877, 436] width 65 height 26
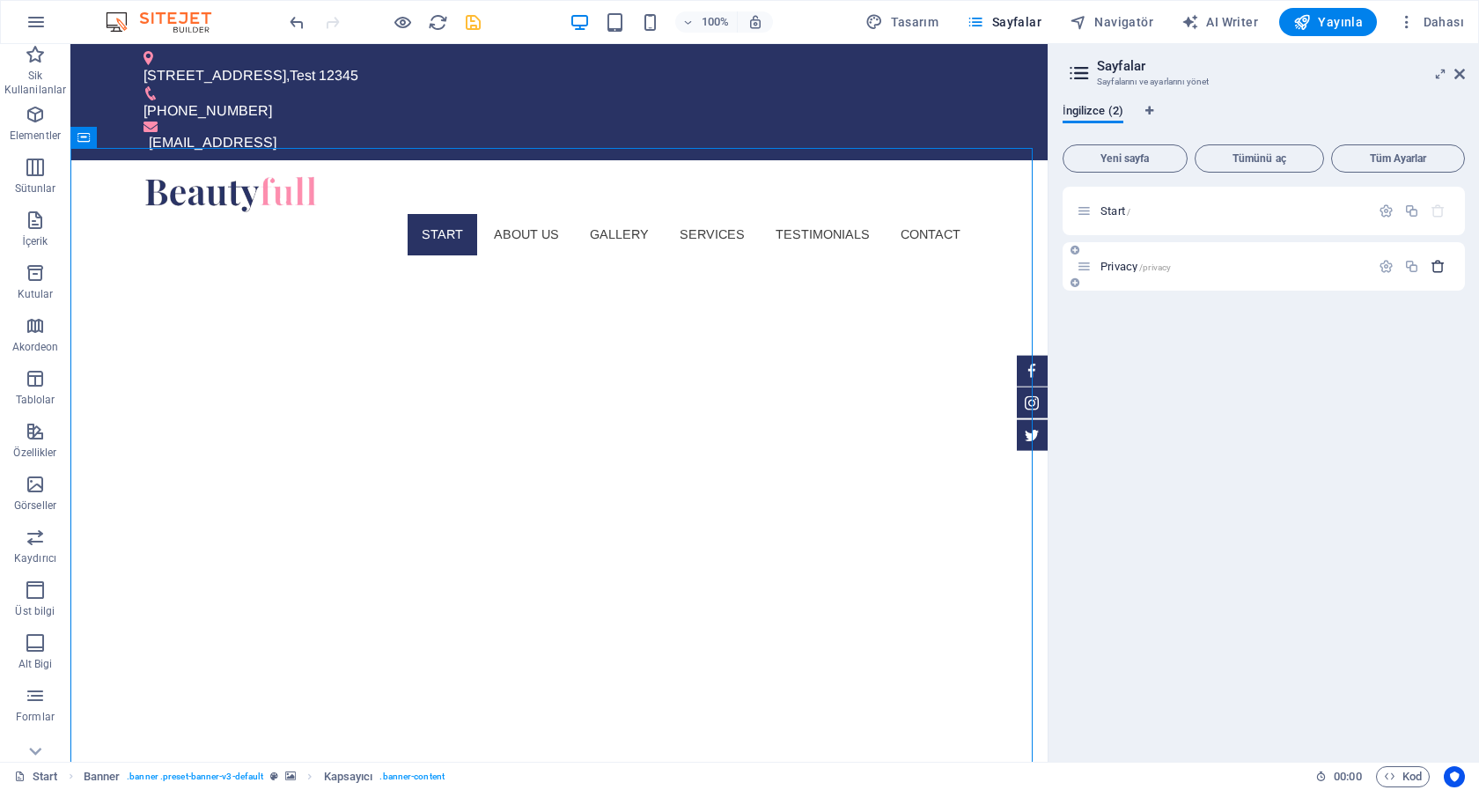
click at [1438, 267] on icon "button" at bounding box center [1438, 266] width 15 height 15
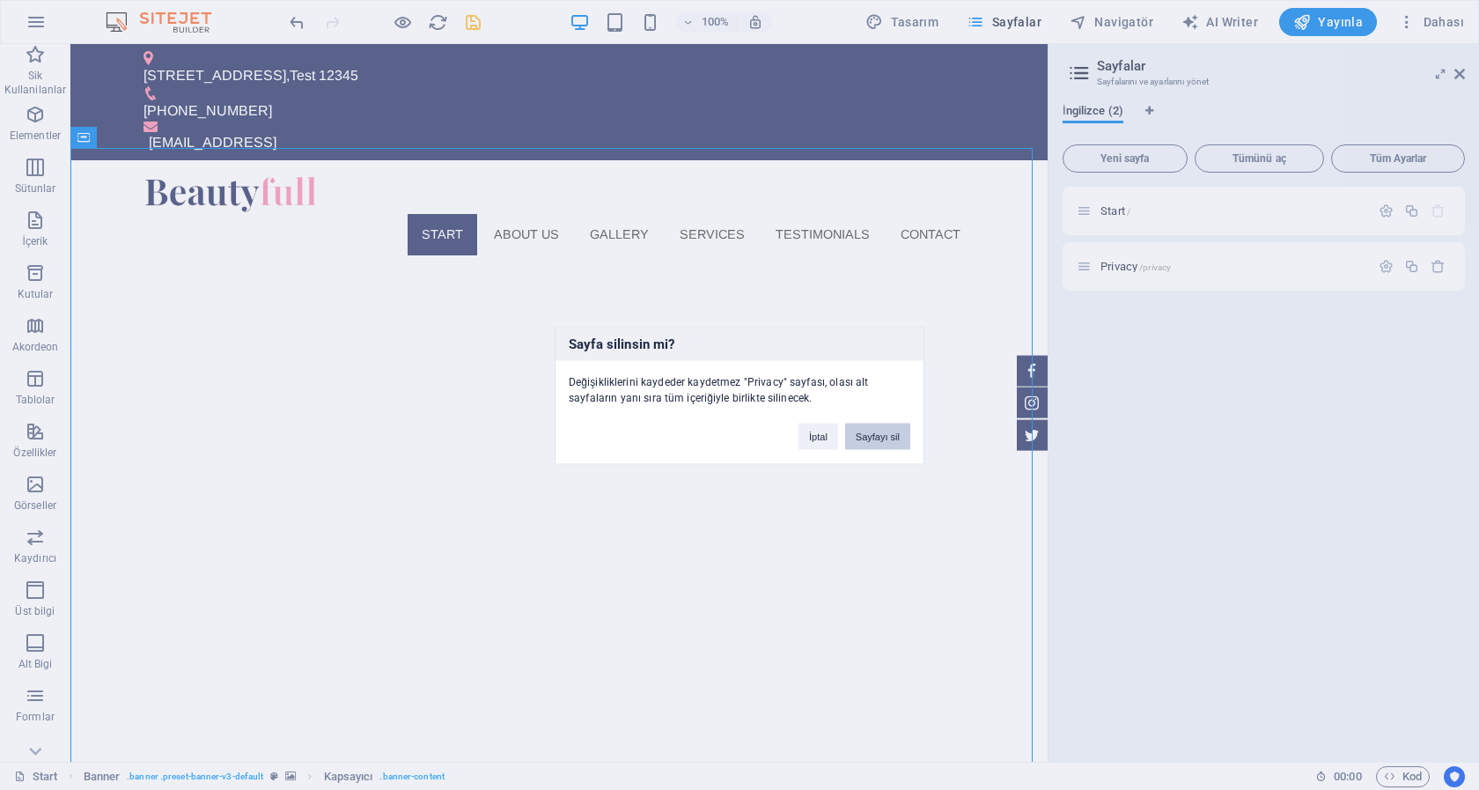
click at [887, 437] on button "Sayfayı sil" at bounding box center [877, 436] width 65 height 26
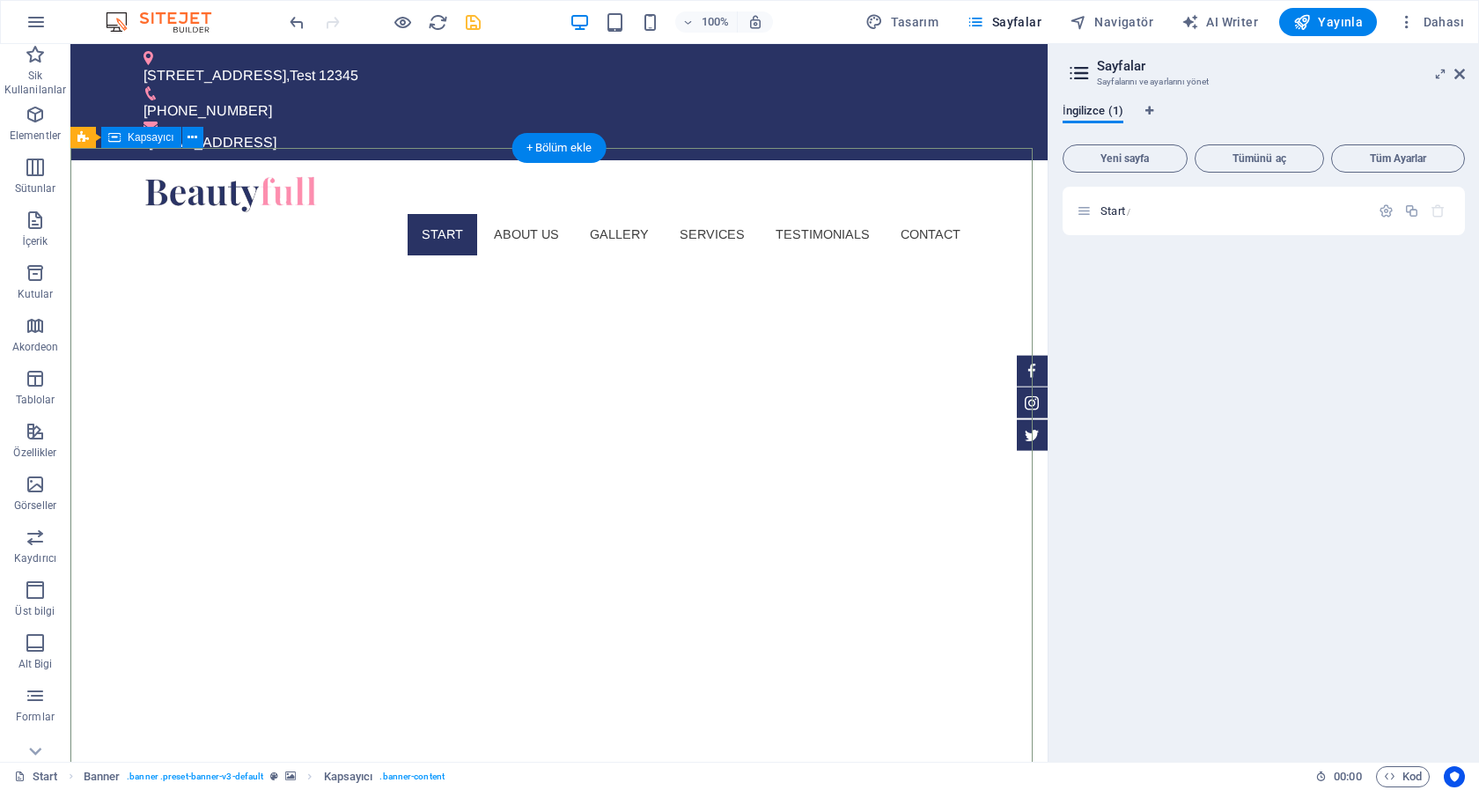
click at [1461, 75] on icon at bounding box center [1459, 74] width 11 height 14
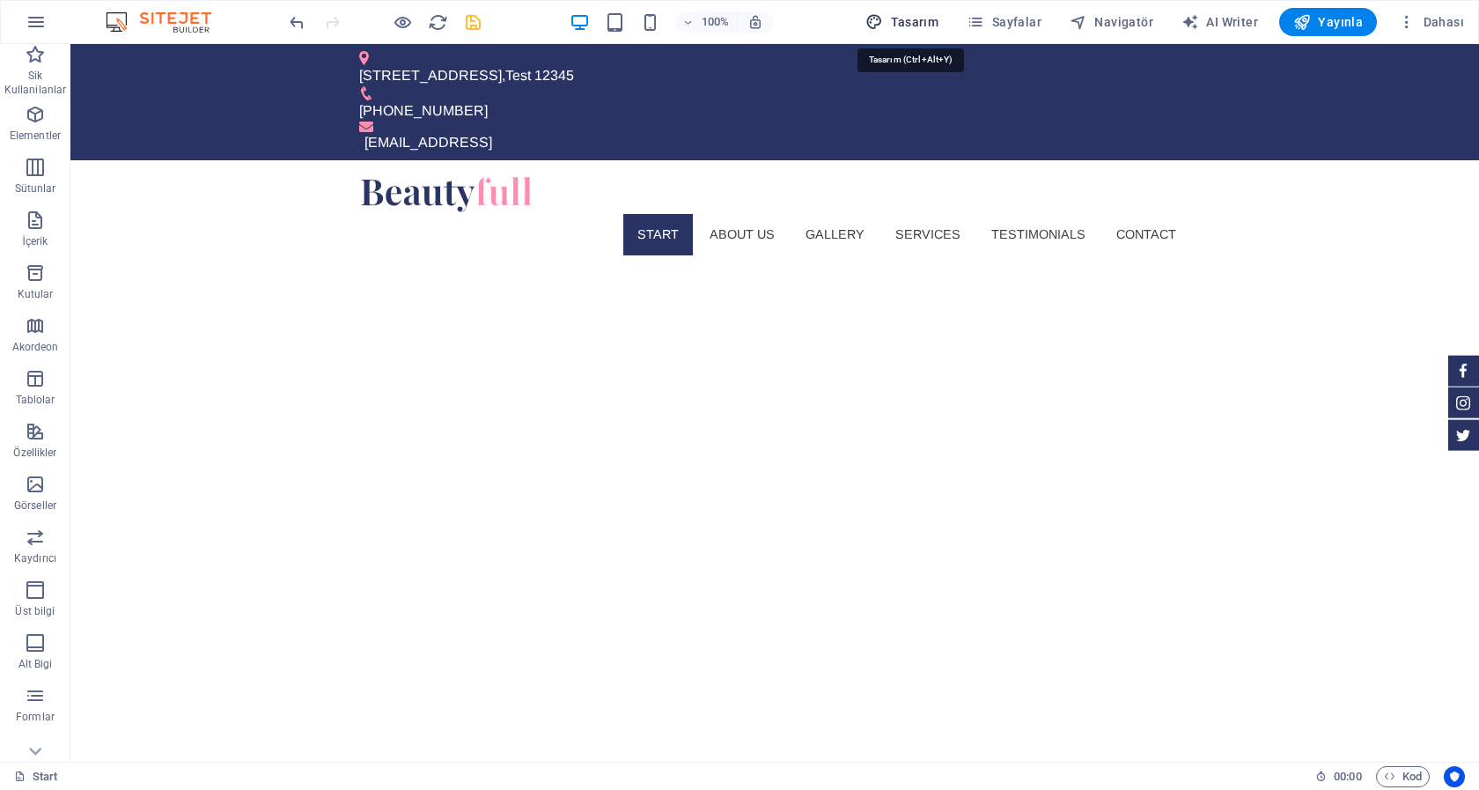
click at [920, 16] on span "Tasarım" at bounding box center [901, 22] width 73 height 18
select select "px"
select select "300"
select select "px"
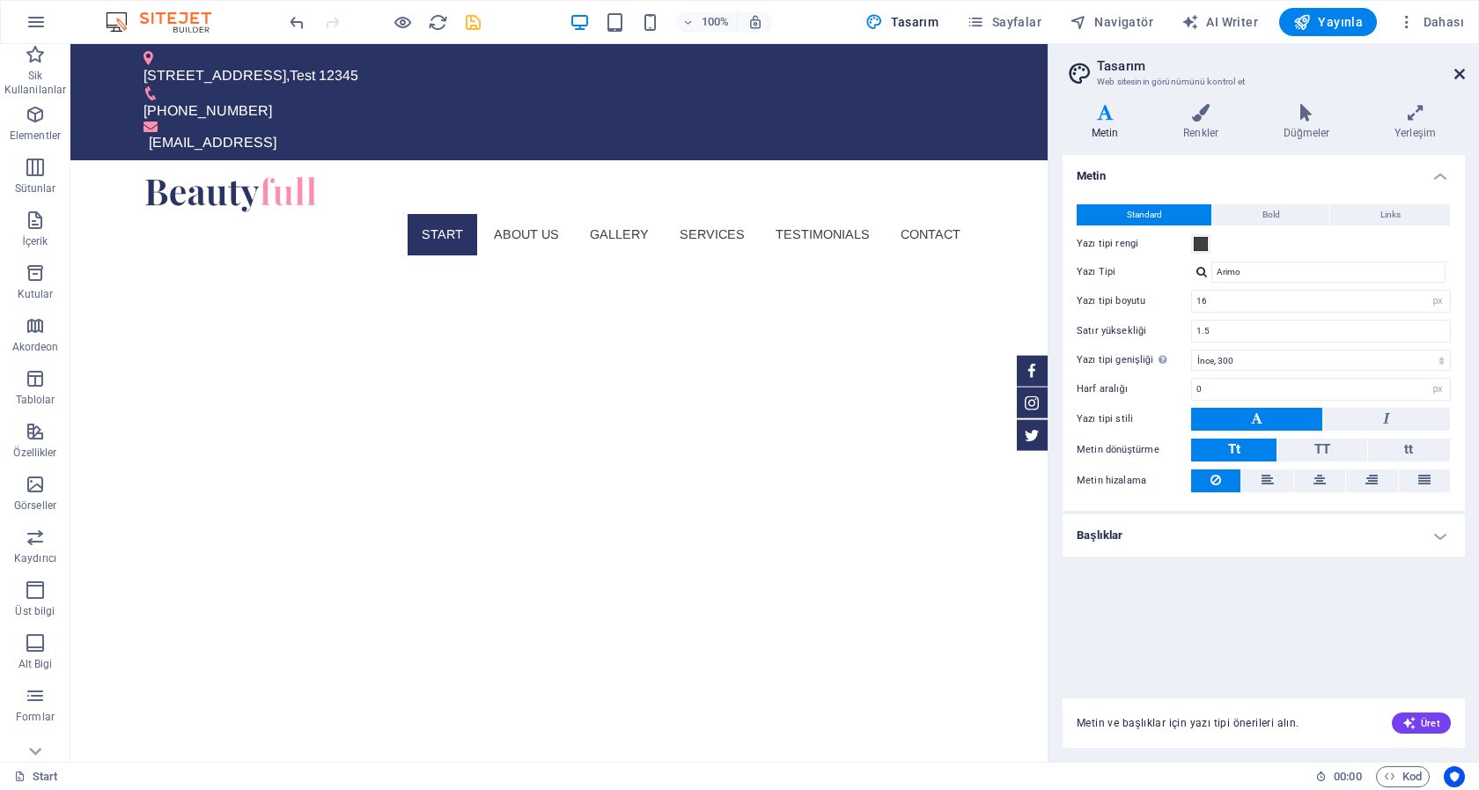
click at [1463, 70] on icon at bounding box center [1459, 74] width 11 height 14
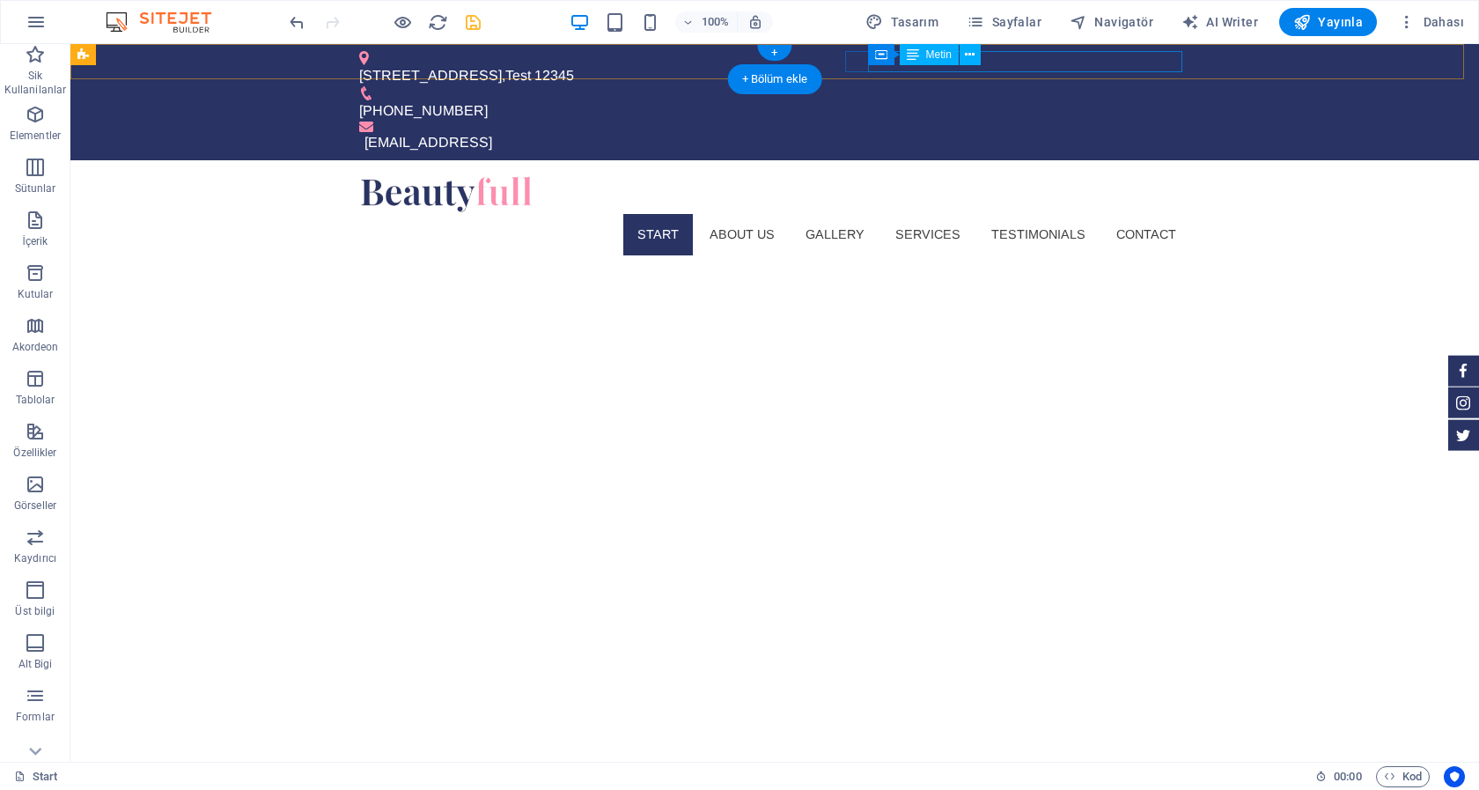
click at [1174, 132] on div "afd442d361a7b043ac0a619e76f71a@cpanel.local" at bounding box center [777, 142] width 826 height 21
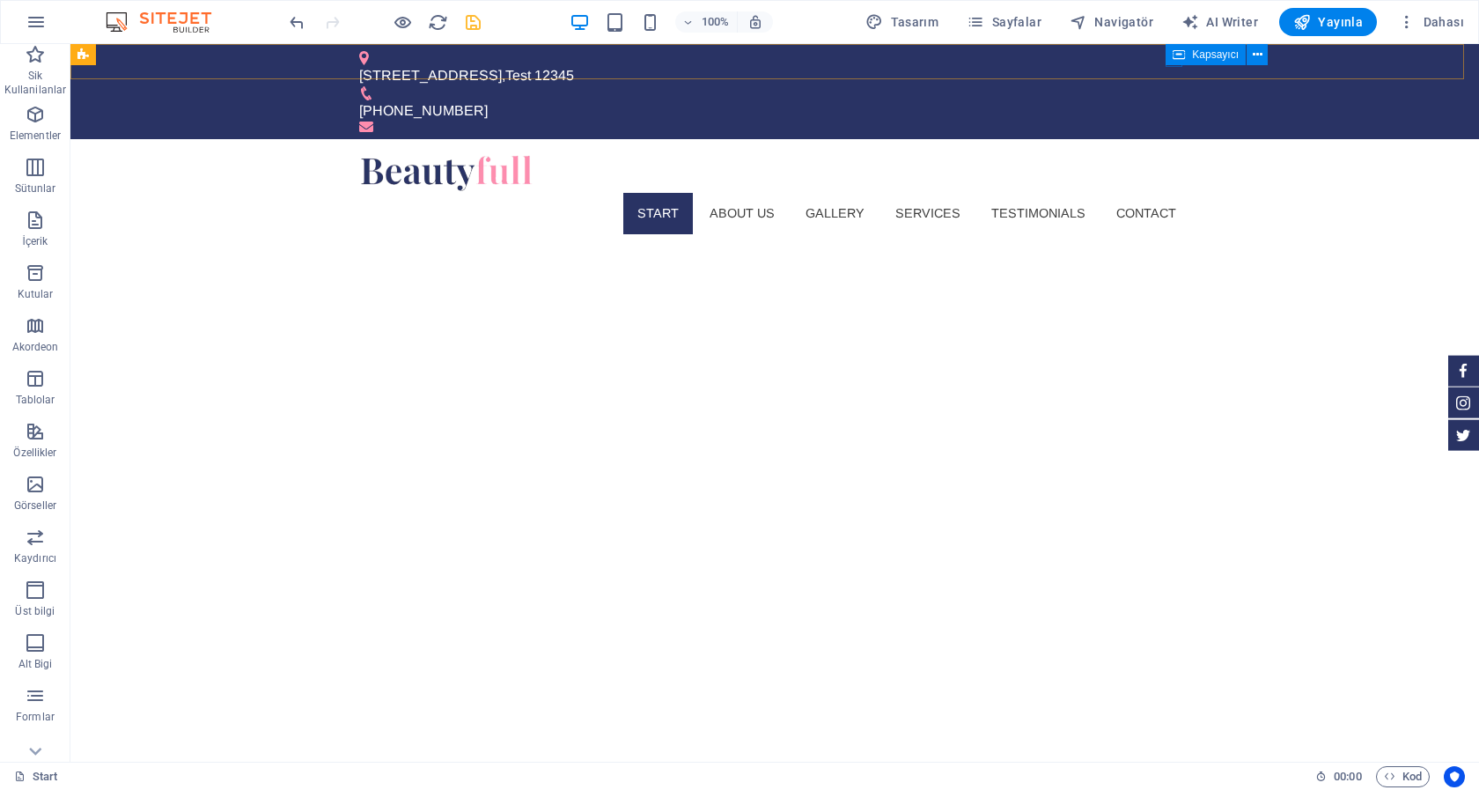
click at [1176, 62] on icon at bounding box center [1179, 54] width 12 height 21
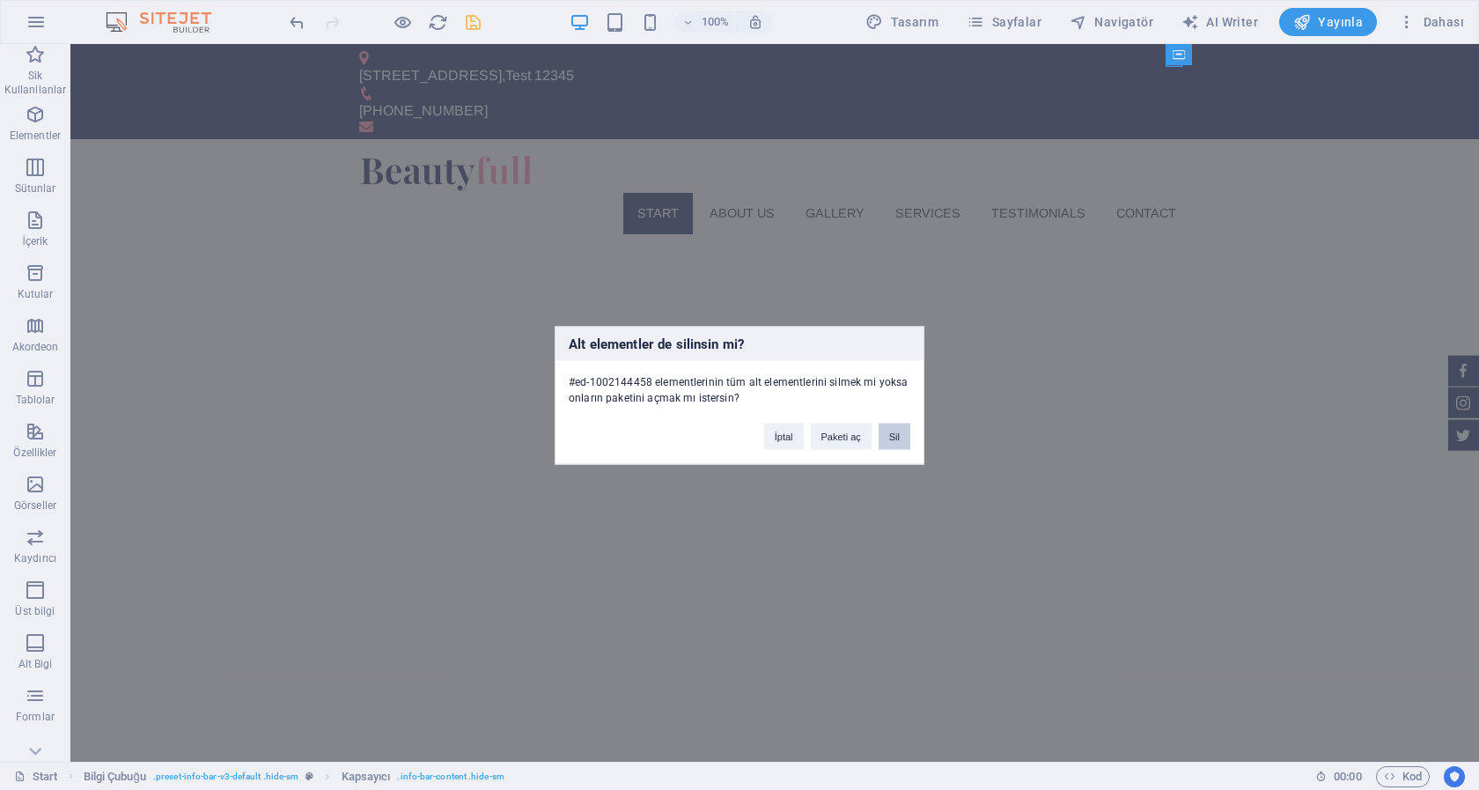
click at [900, 439] on button "Sil" at bounding box center [895, 436] width 32 height 26
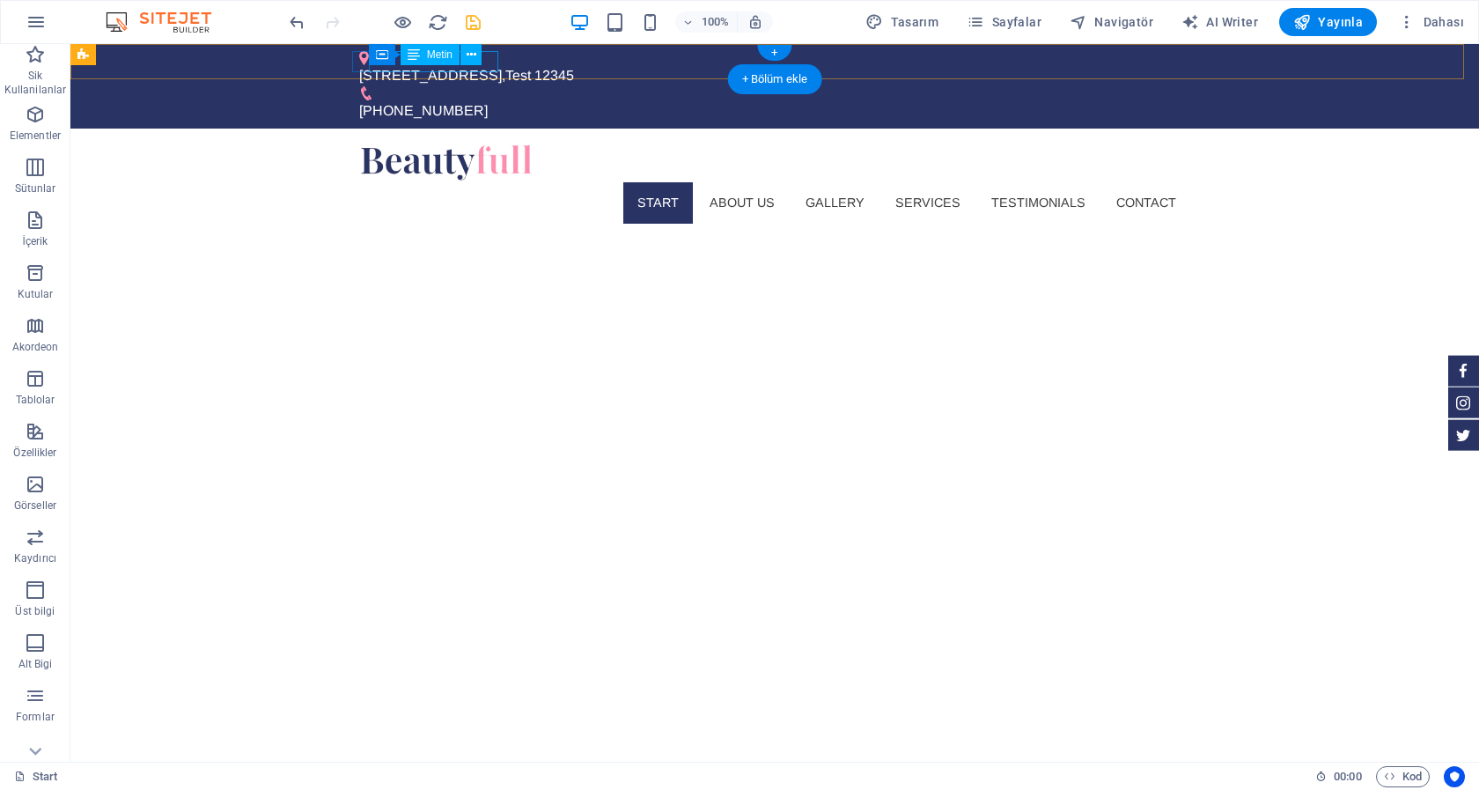
click at [445, 70] on div "Teststr 1 , Test 12345" at bounding box center [767, 75] width 817 height 21
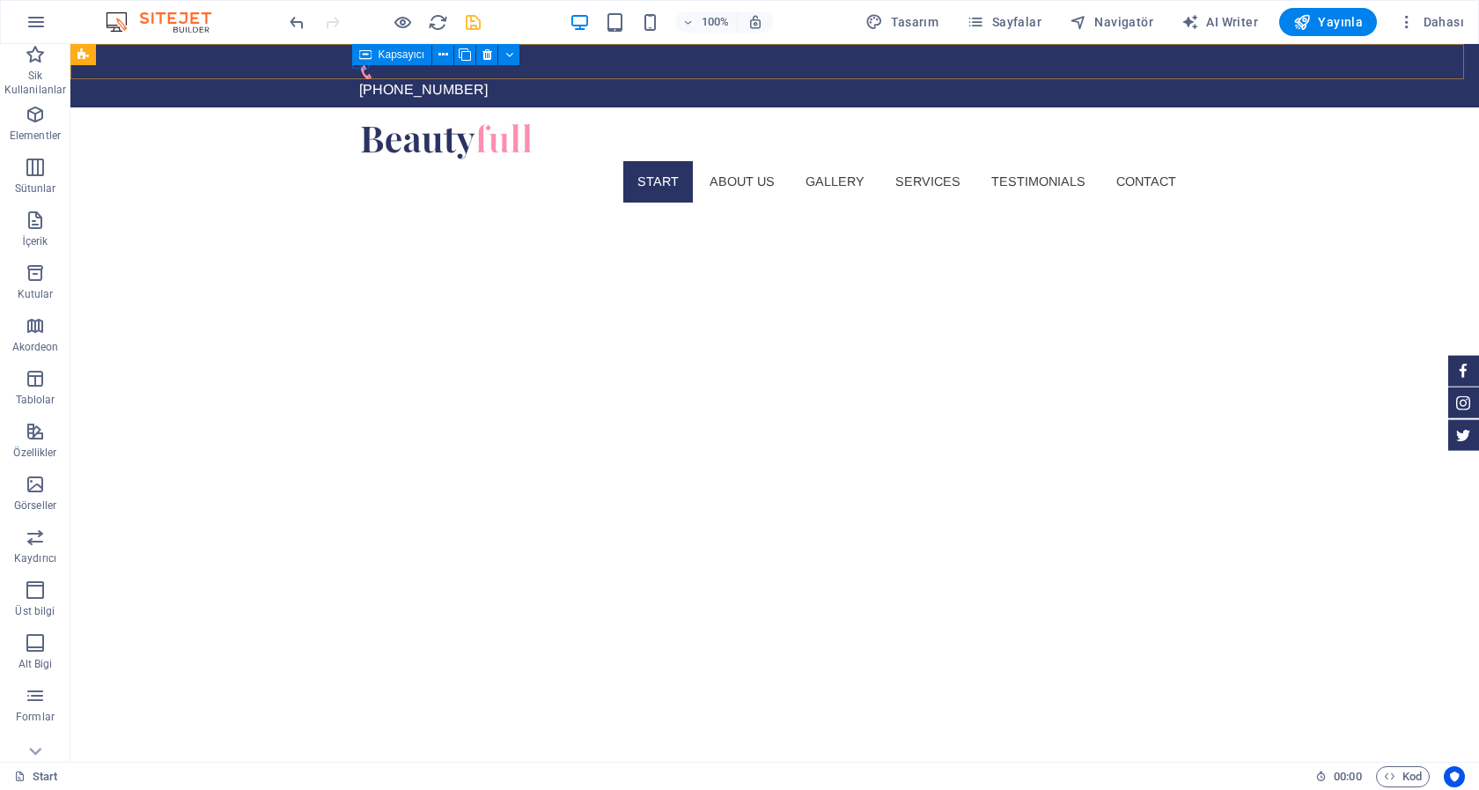
click at [356, 58] on div "Kapsayıcı" at bounding box center [392, 54] width 80 height 21
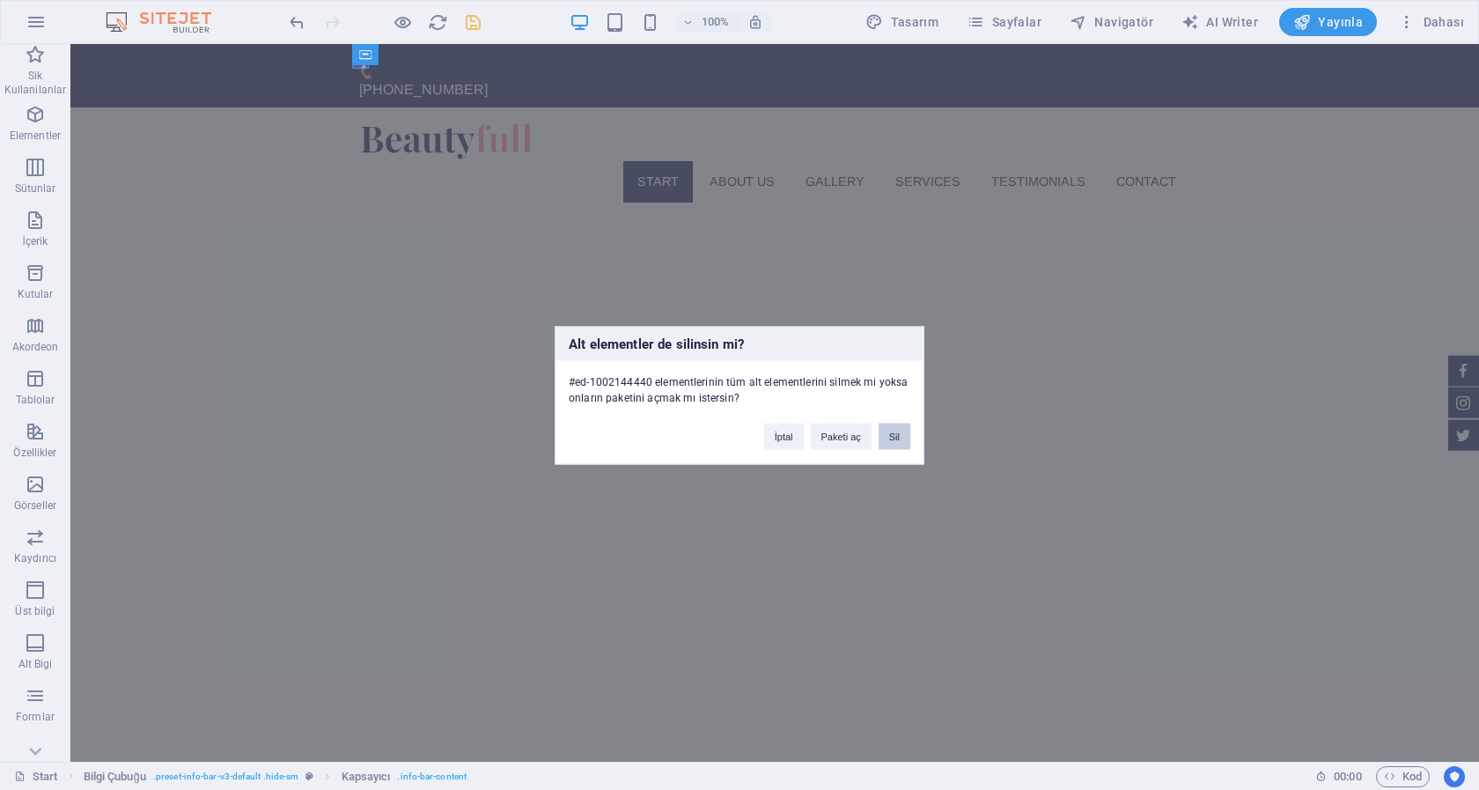
click at [903, 442] on button "Sil" at bounding box center [895, 436] width 32 height 26
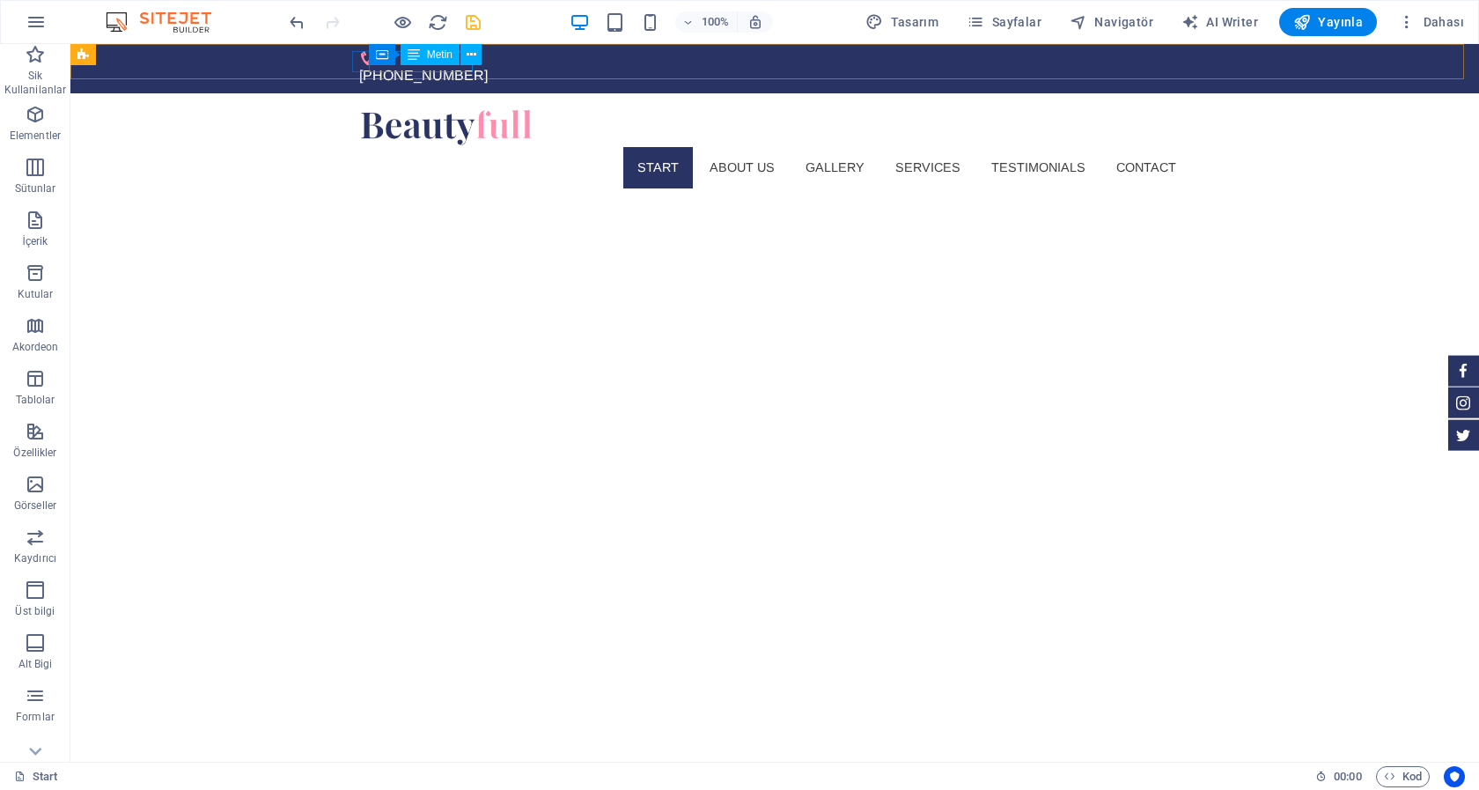
click at [444, 63] on div "Metin" at bounding box center [430, 54] width 59 height 21
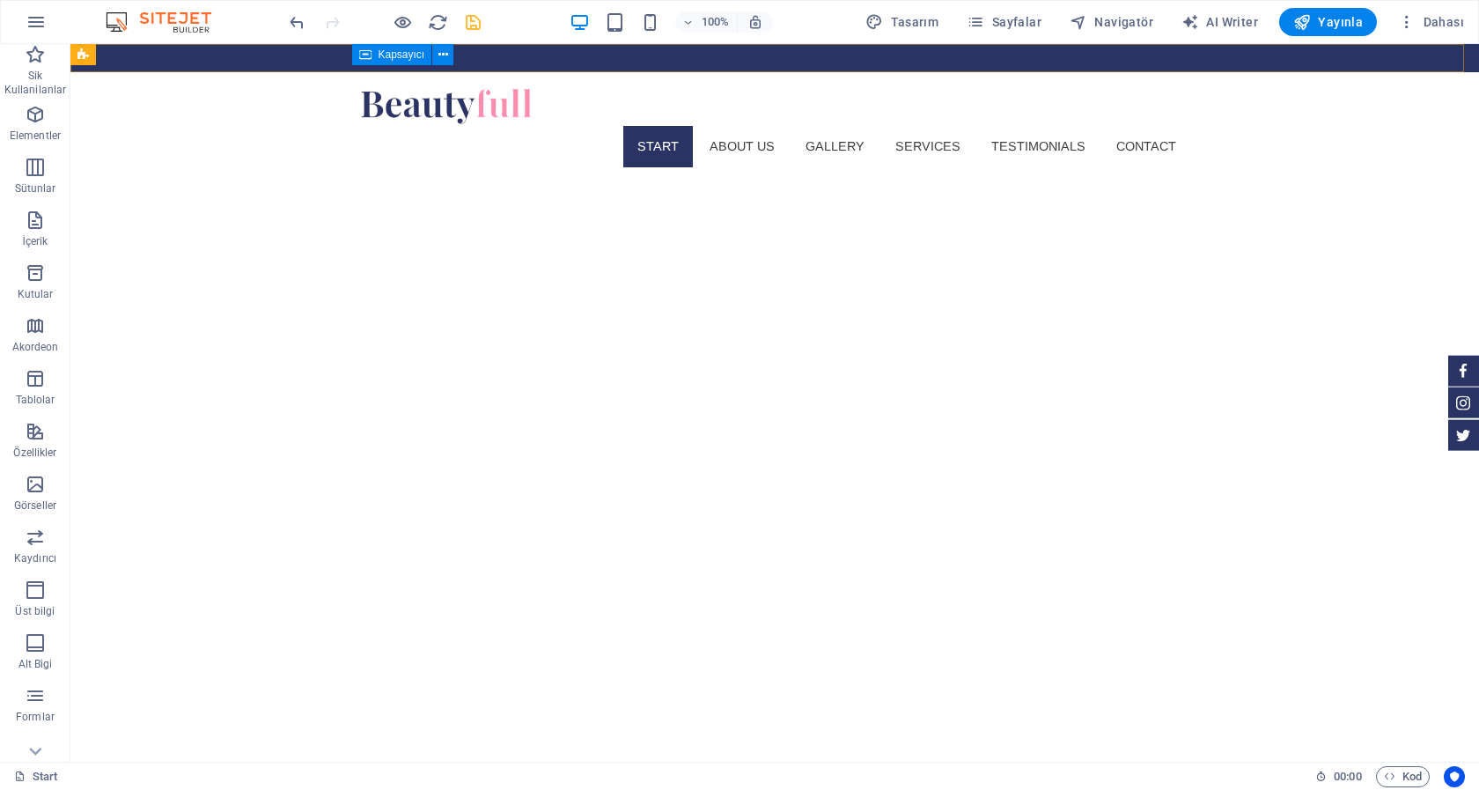
click at [357, 63] on div "Kapsayıcı" at bounding box center [392, 54] width 80 height 21
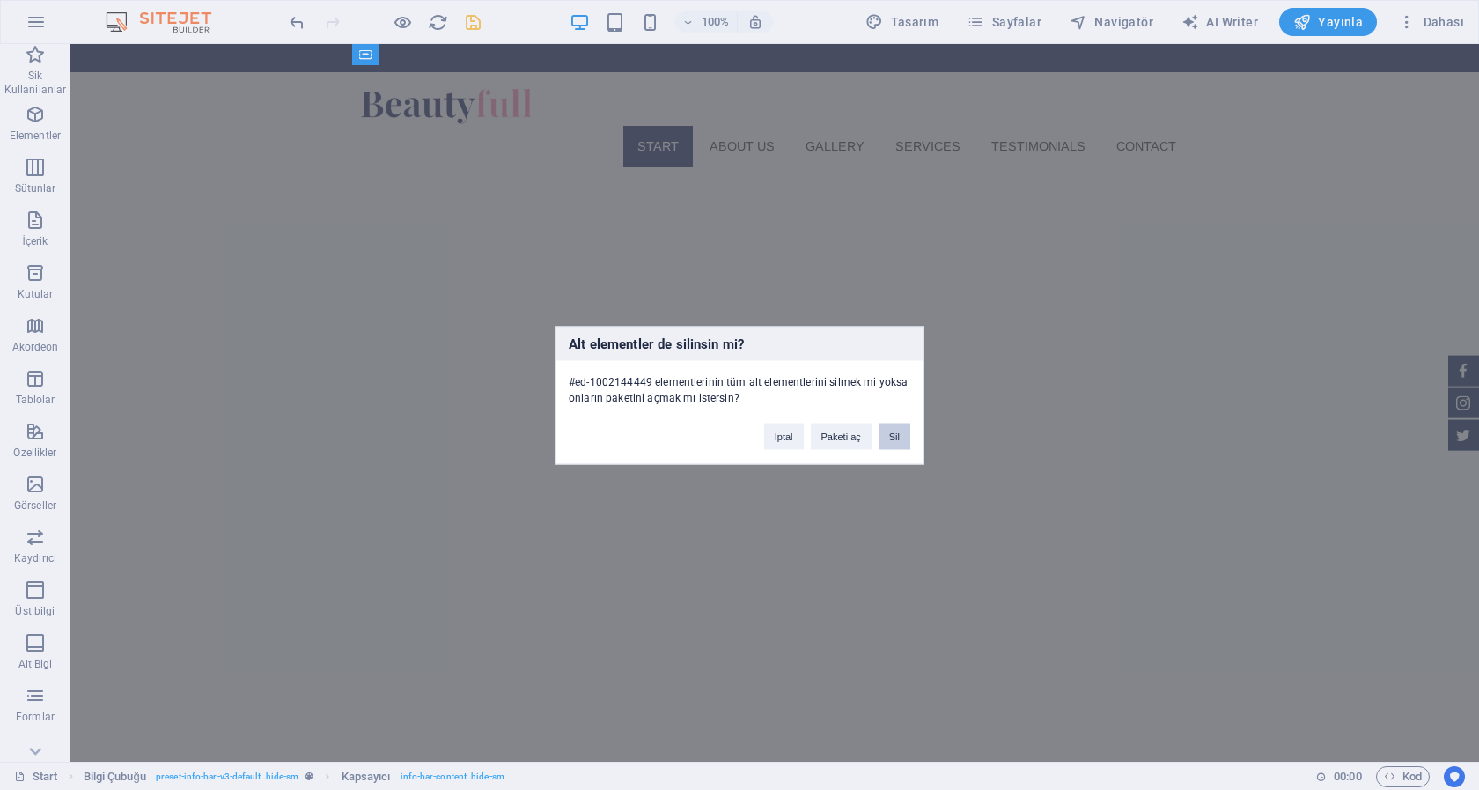
click at [895, 435] on button "Sil" at bounding box center [895, 436] width 32 height 26
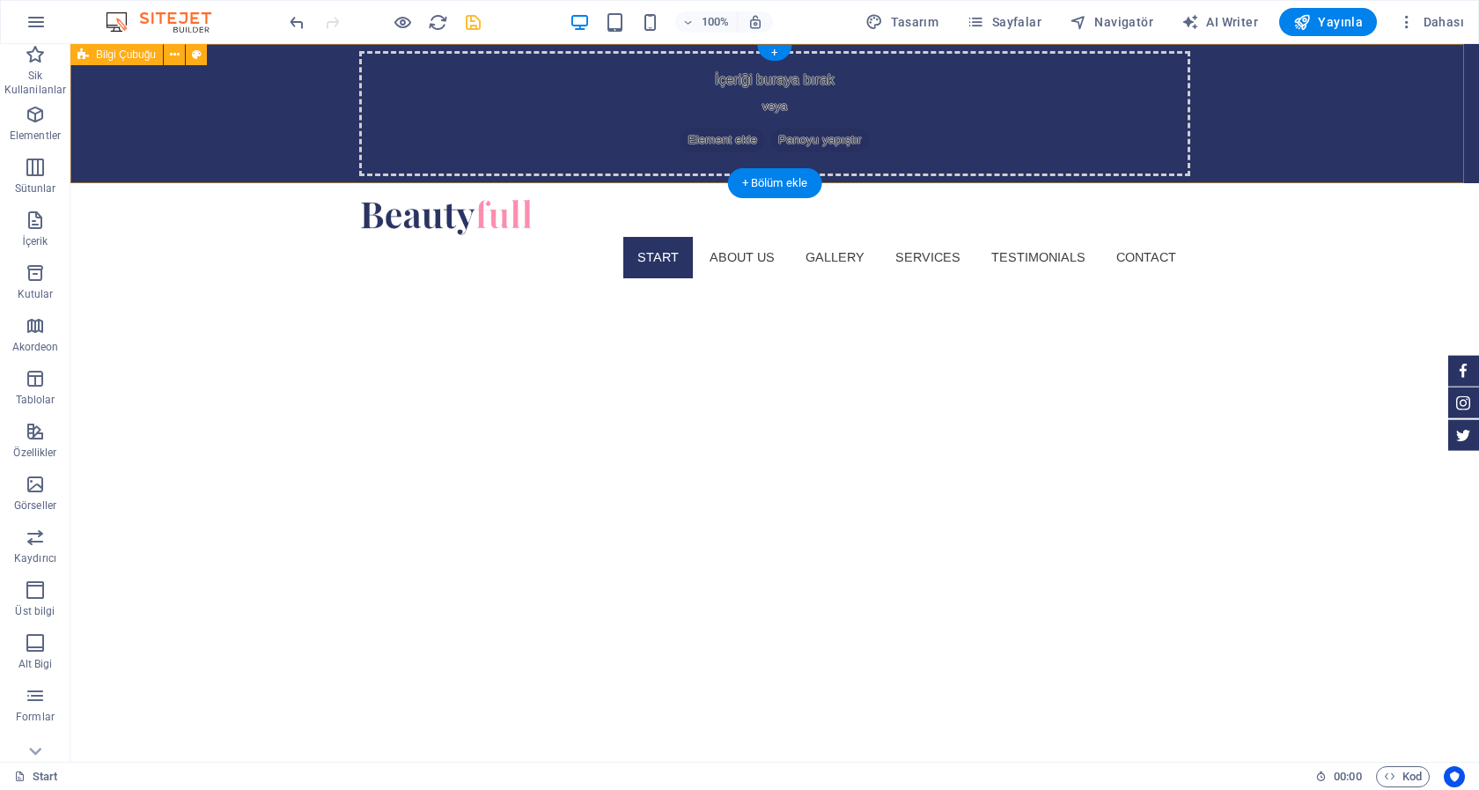
click at [997, 101] on div "İçeriği buraya bırak veya Element ekle Panoyu yapıştır" at bounding box center [774, 113] width 831 height 125
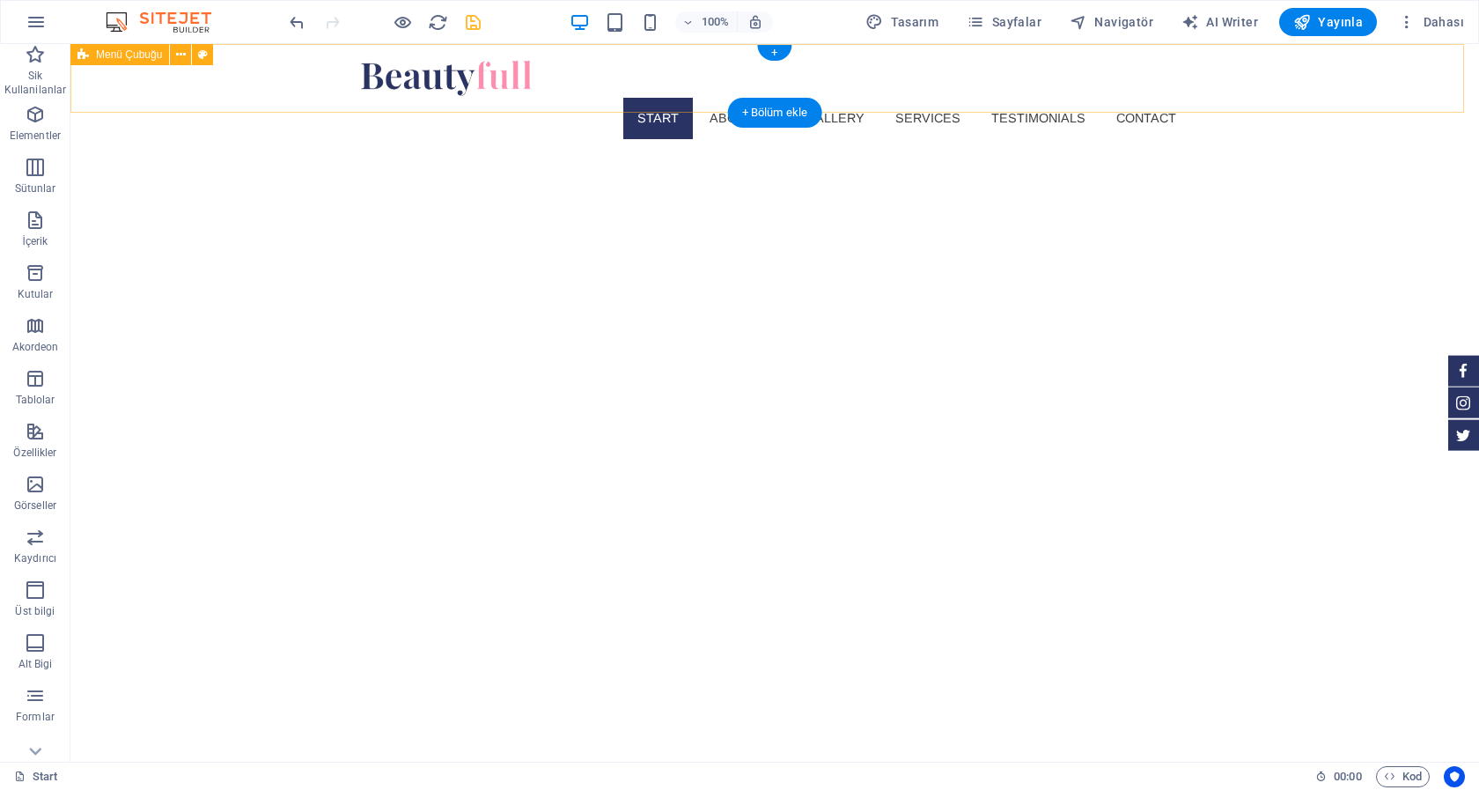
click at [1249, 90] on div "Start About us Gallery Services Testimonials Contact Menu" at bounding box center [774, 98] width 1409 height 109
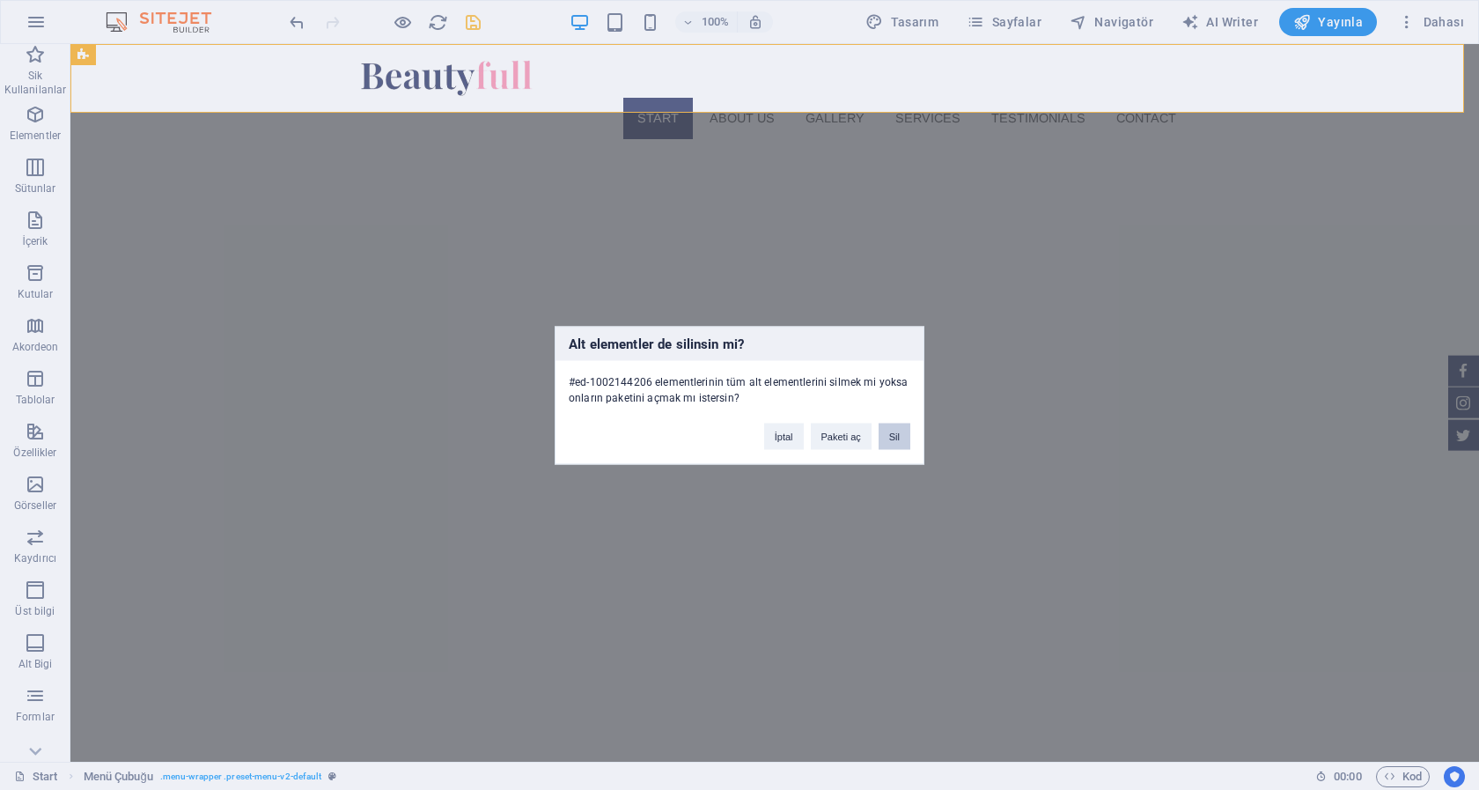
click at [901, 435] on button "Sil" at bounding box center [895, 436] width 32 height 26
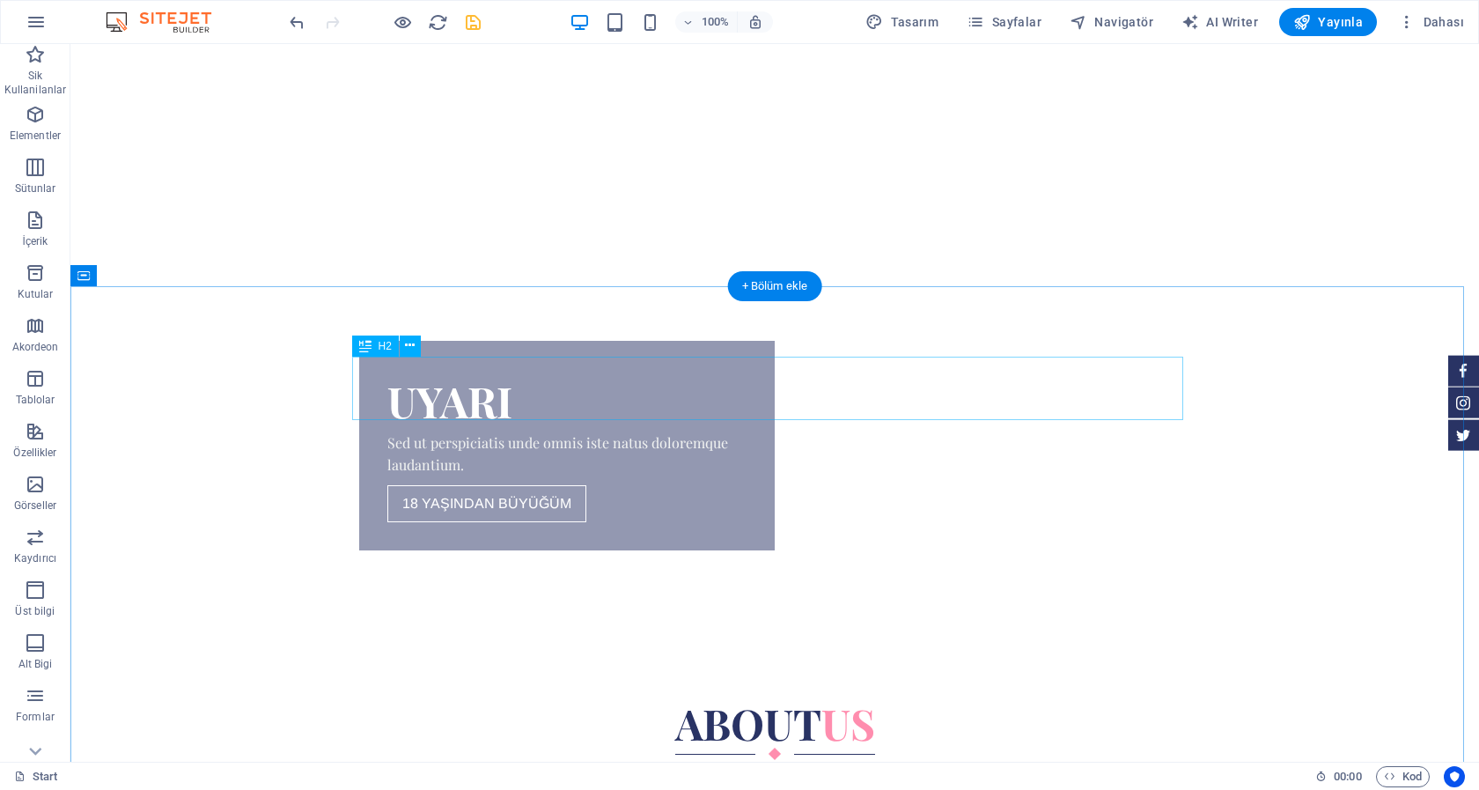
scroll to position [449, 0]
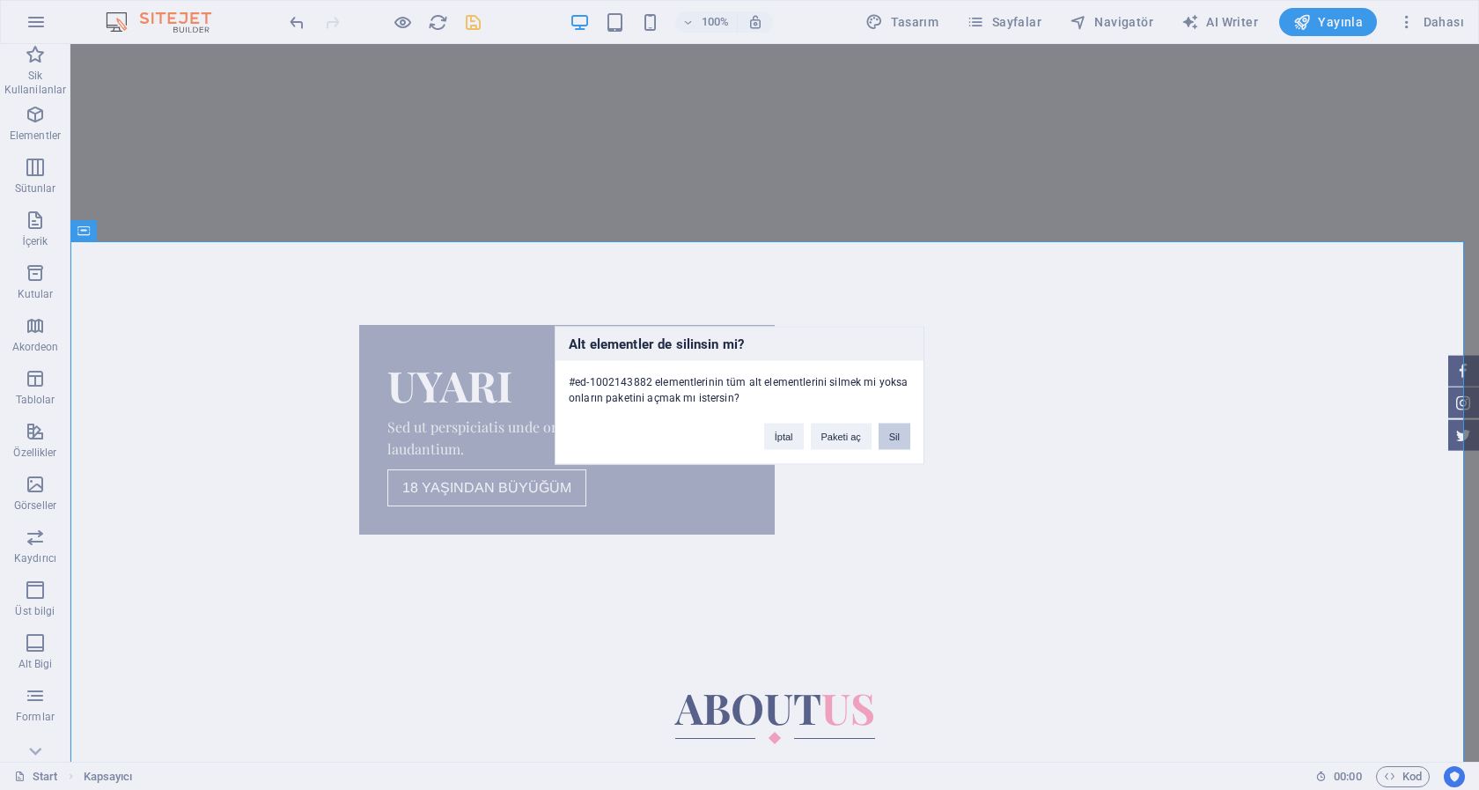
click at [903, 426] on button "Sil" at bounding box center [895, 436] width 32 height 26
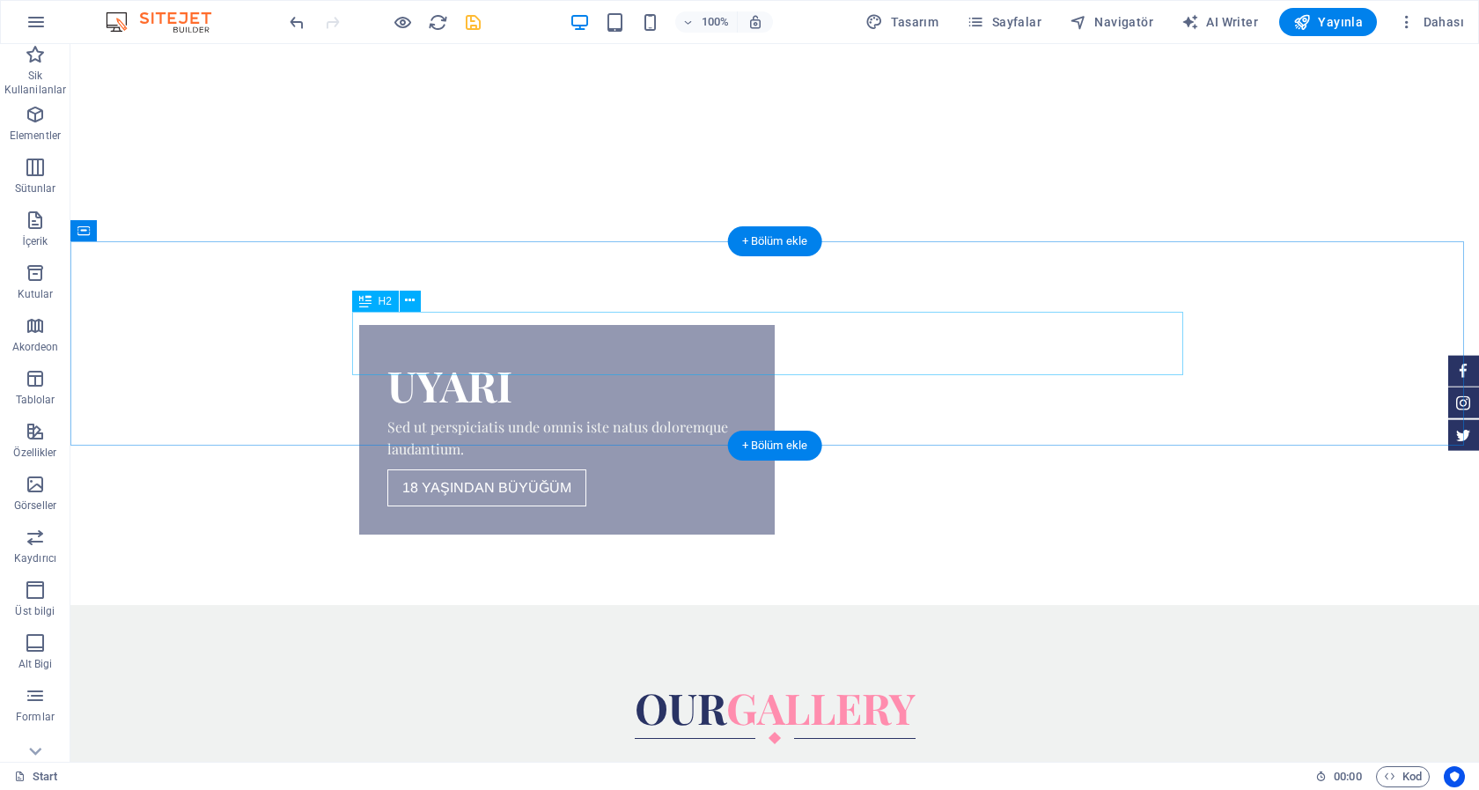
click at [1098, 675] on div "our Gallery" at bounding box center [774, 706] width 831 height 63
click at [1309, 605] on div "our Gallery" at bounding box center [774, 707] width 1409 height 204
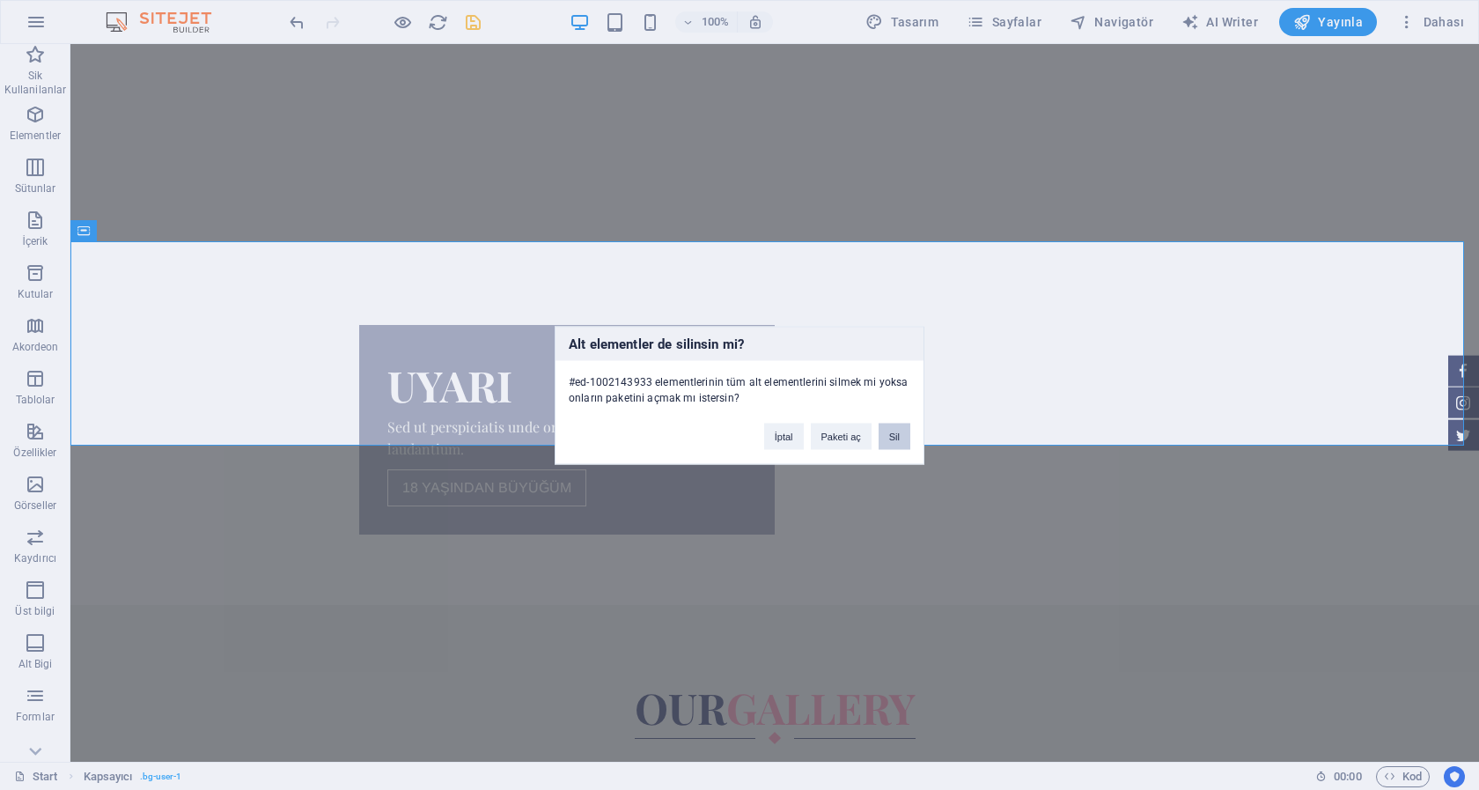
click at [899, 433] on button "Sil" at bounding box center [895, 436] width 32 height 26
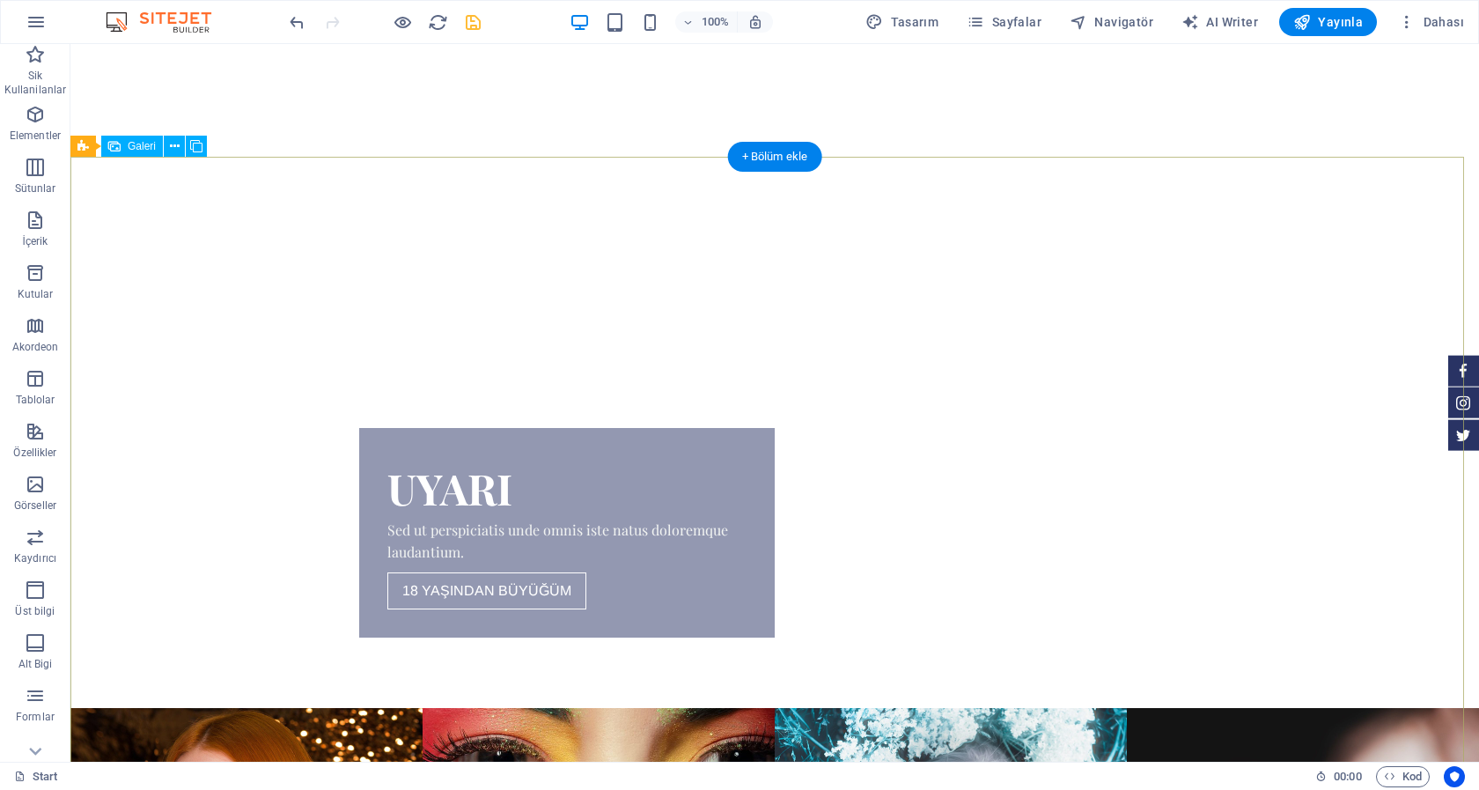
scroll to position [539, 0]
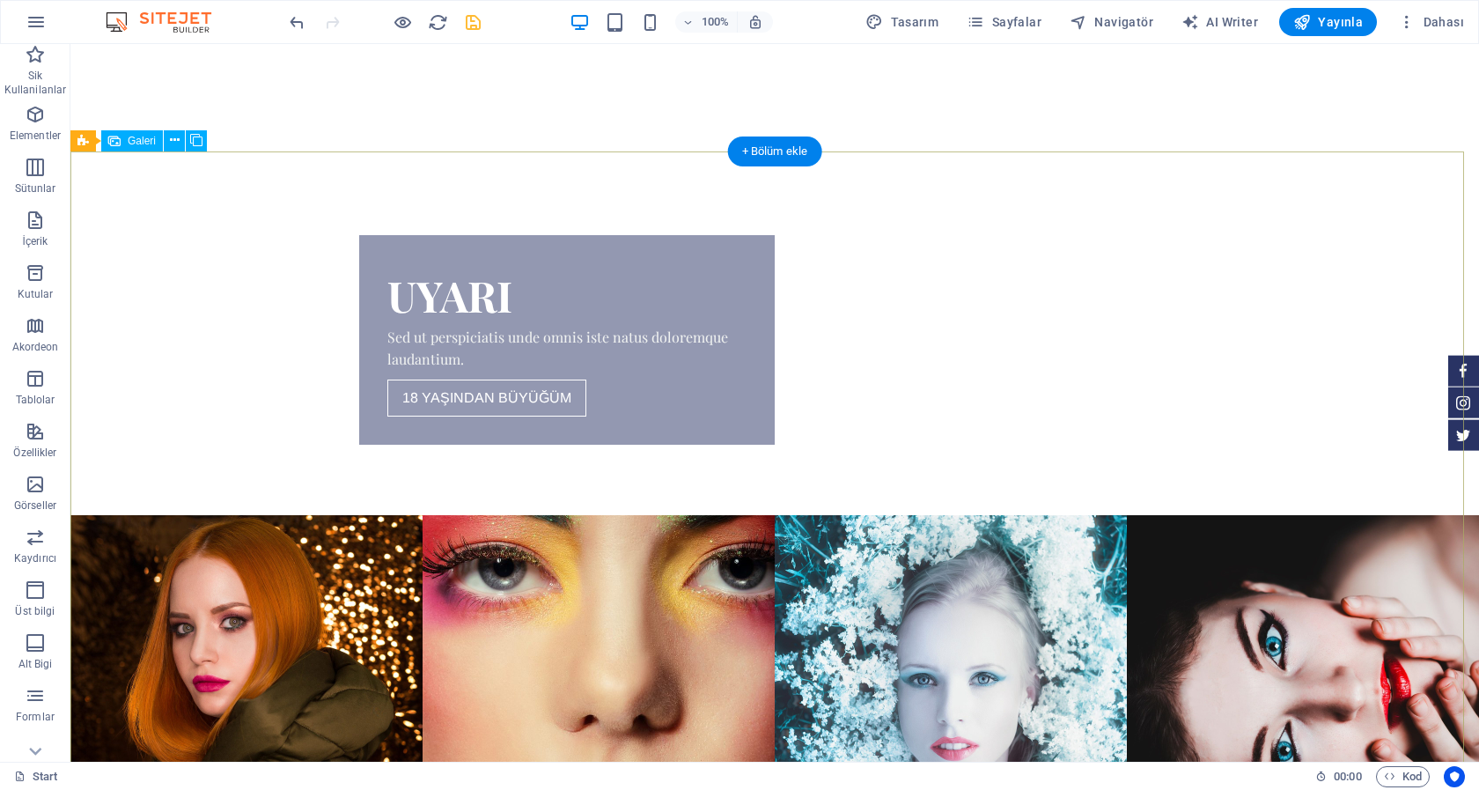
click at [1231, 515] on li at bounding box center [1303, 691] width 352 height 352
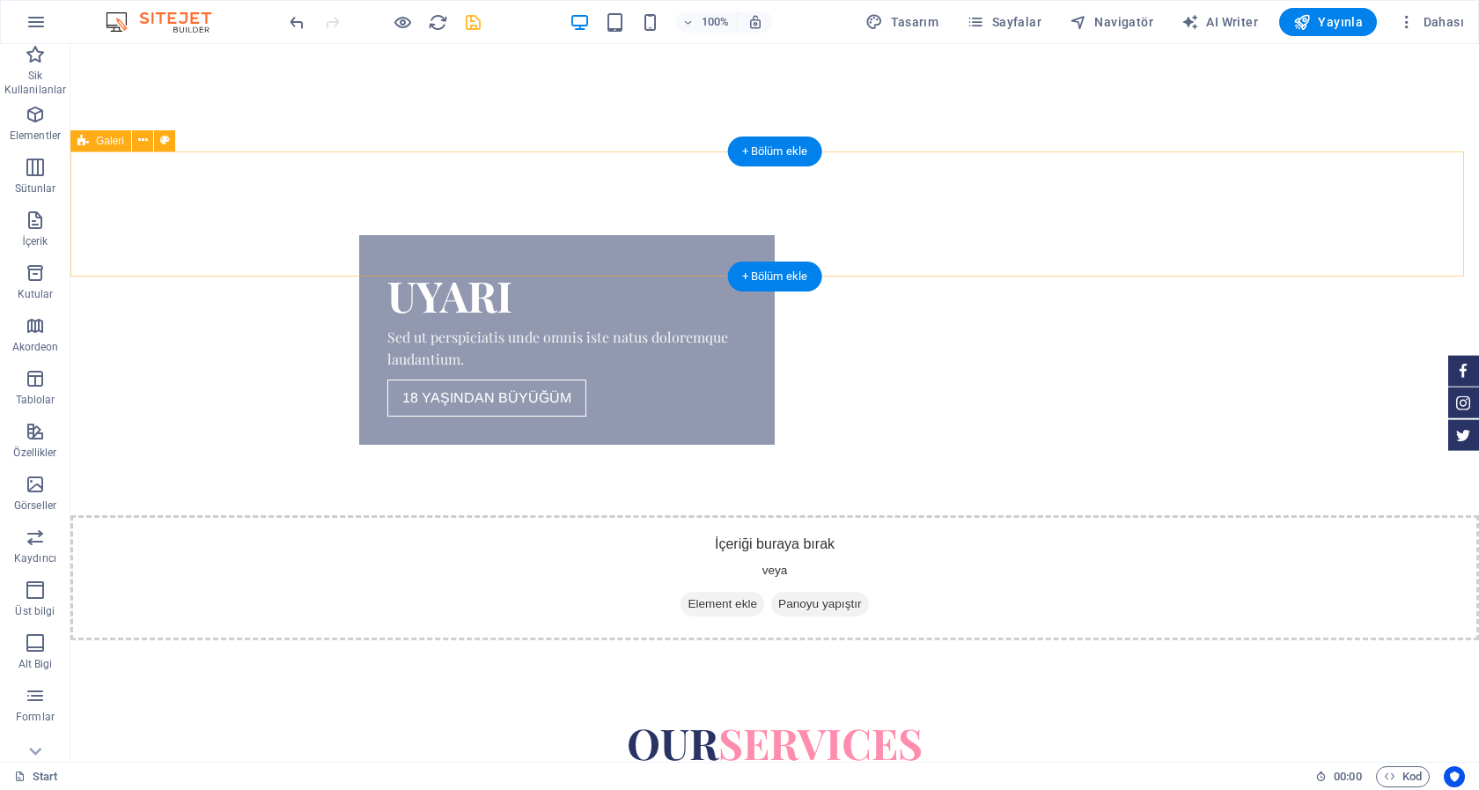
click at [1116, 515] on div "İçeriği buraya bırak veya Element ekle Panoyu yapıştır" at bounding box center [774, 577] width 1409 height 125
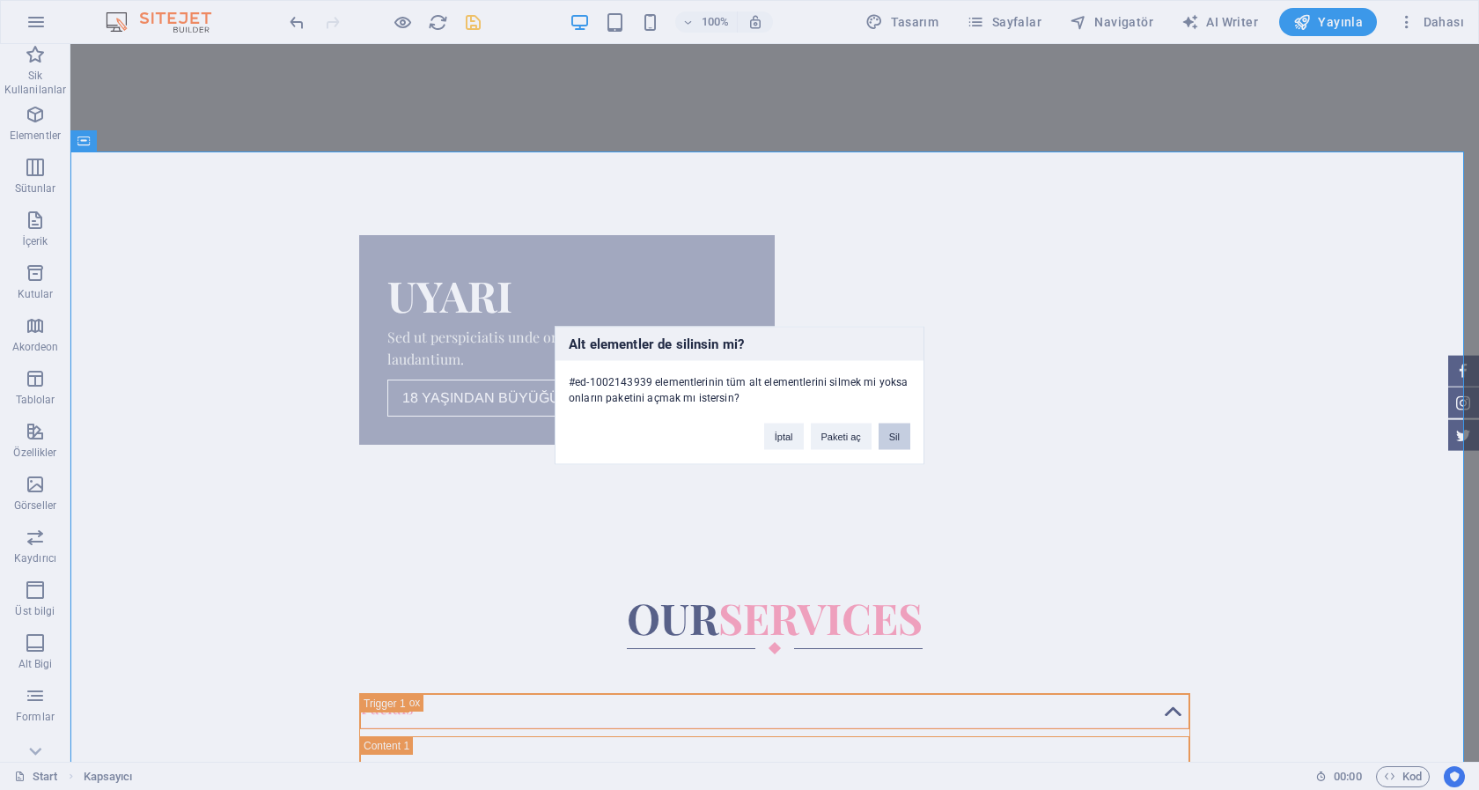
click at [893, 438] on button "Sil" at bounding box center [895, 436] width 32 height 26
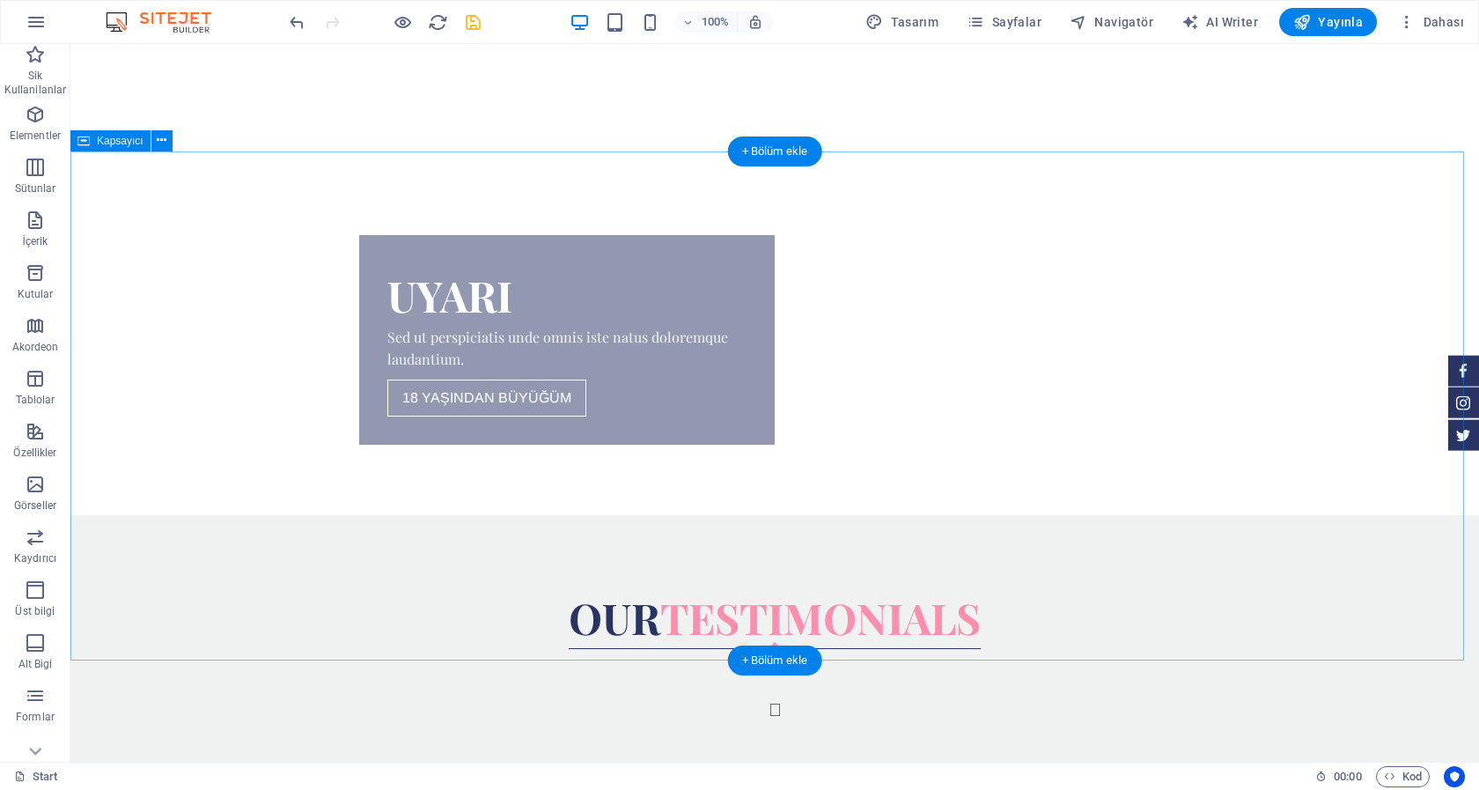
click at [1307, 515] on div "our Testimonials Lorem Ipsum is simply dummy text of the printing and typesetti…" at bounding box center [774, 804] width 1409 height 579
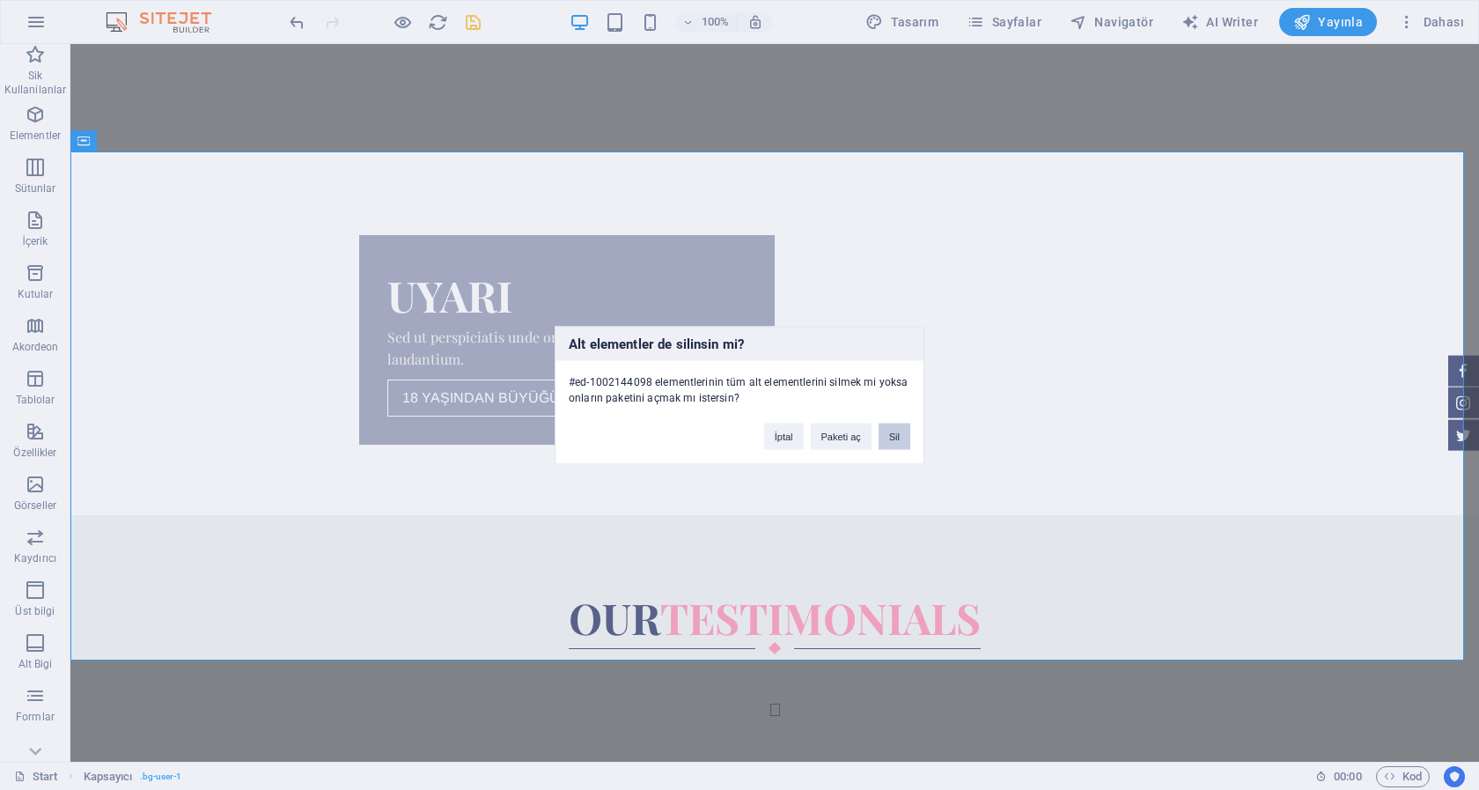
click at [901, 437] on button "Sil" at bounding box center [895, 436] width 32 height 26
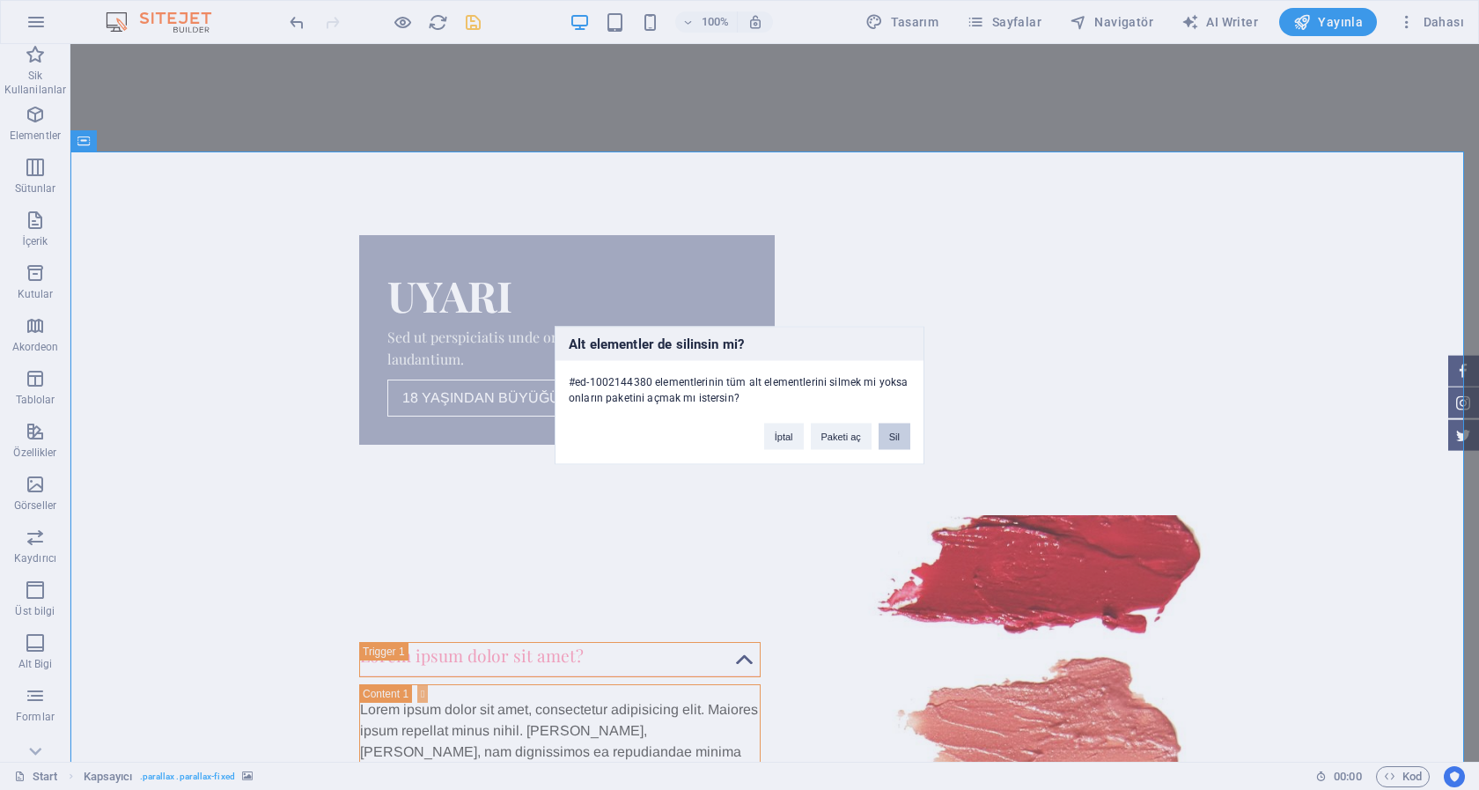
click at [895, 439] on button "Sil" at bounding box center [895, 436] width 32 height 26
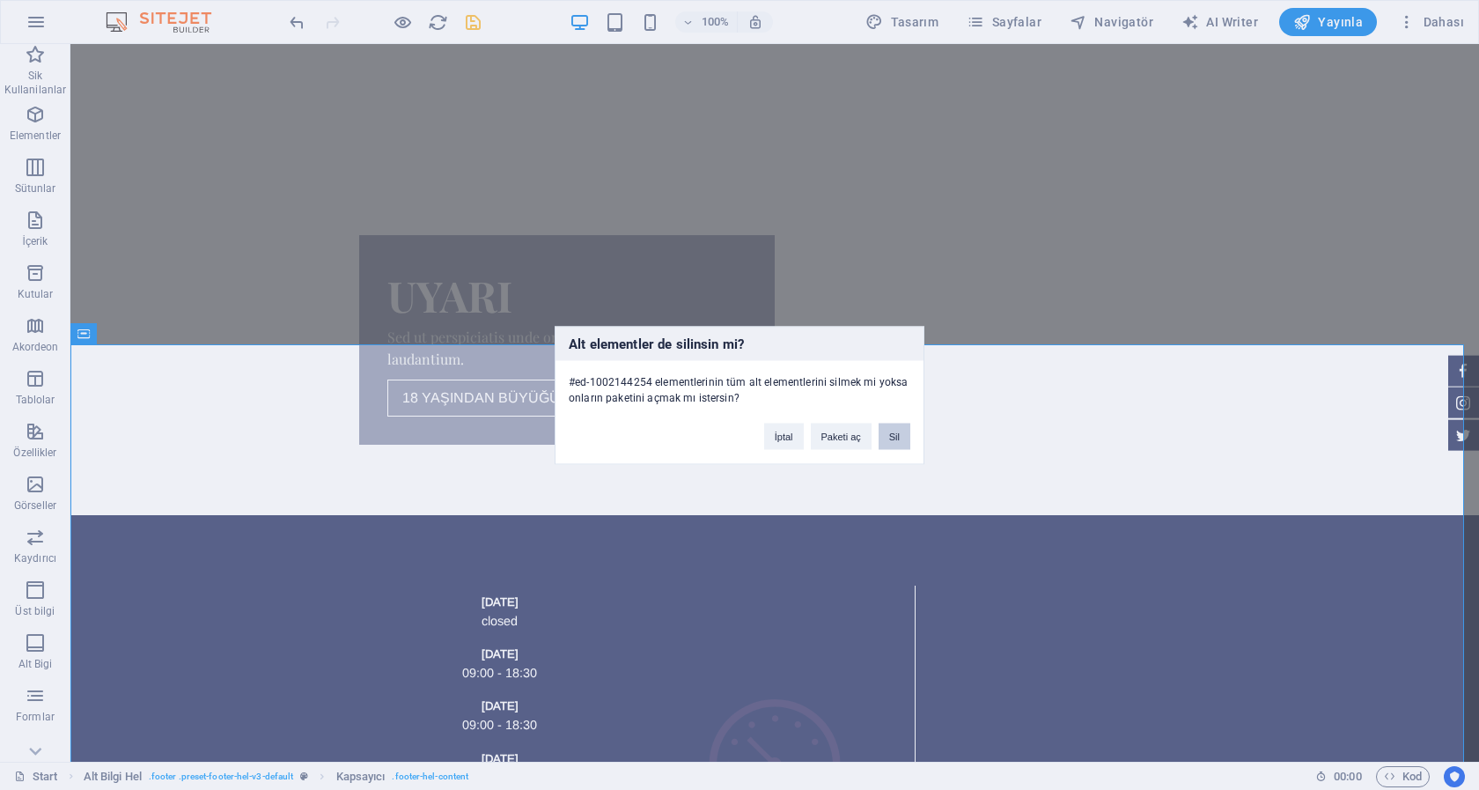
click at [895, 433] on button "Sil" at bounding box center [895, 436] width 32 height 26
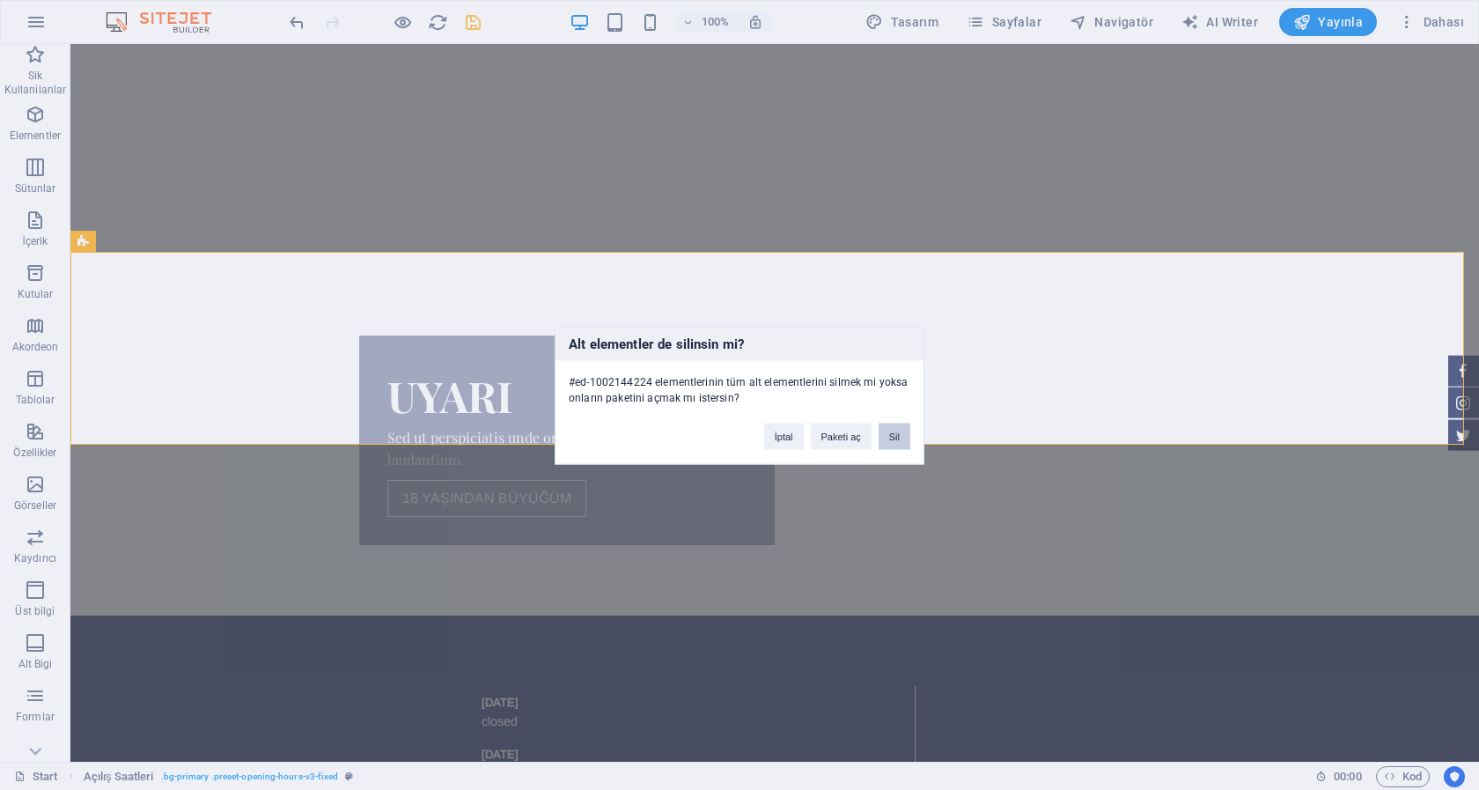
click at [892, 446] on button "Sil" at bounding box center [895, 436] width 32 height 26
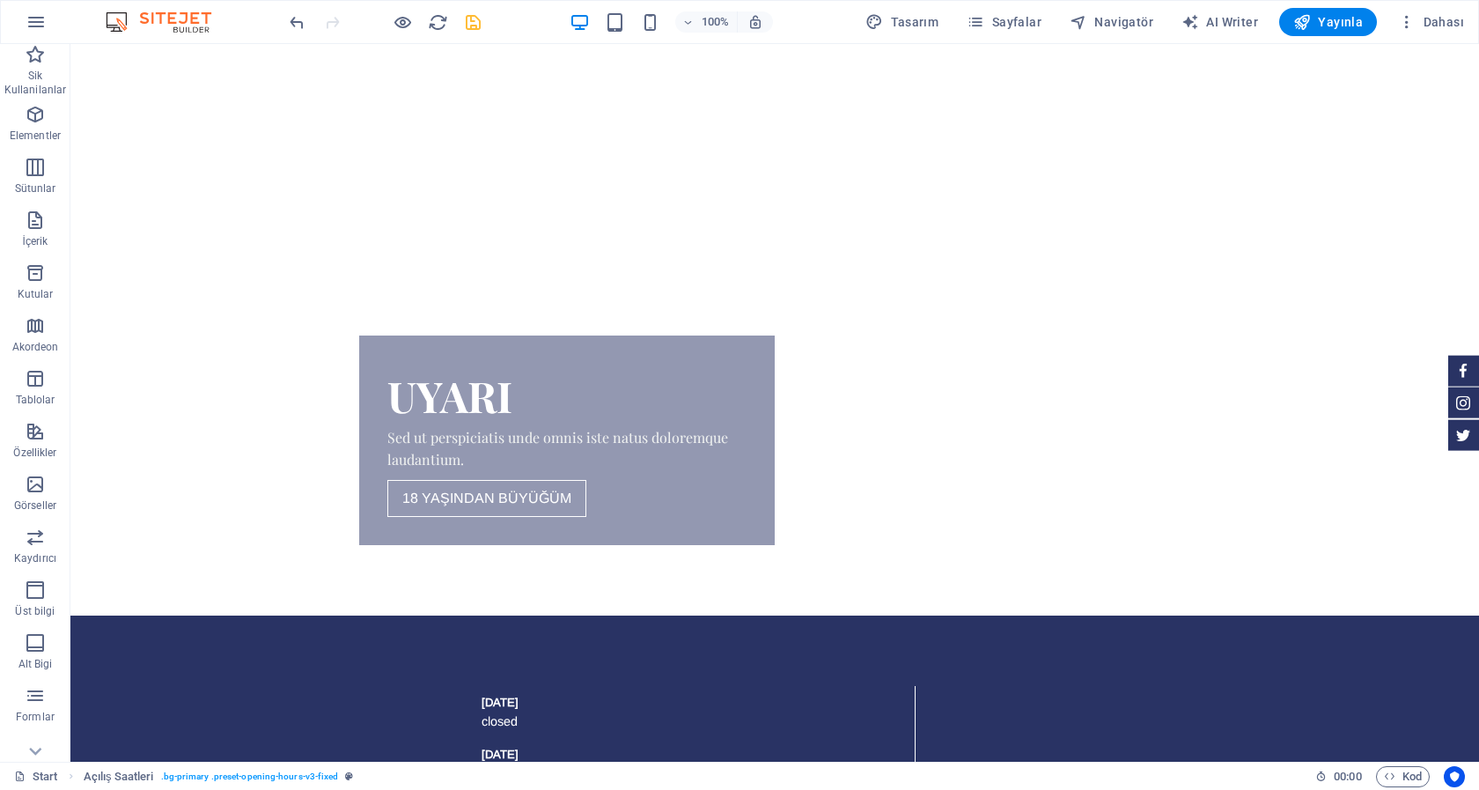
scroll to position [246, 0]
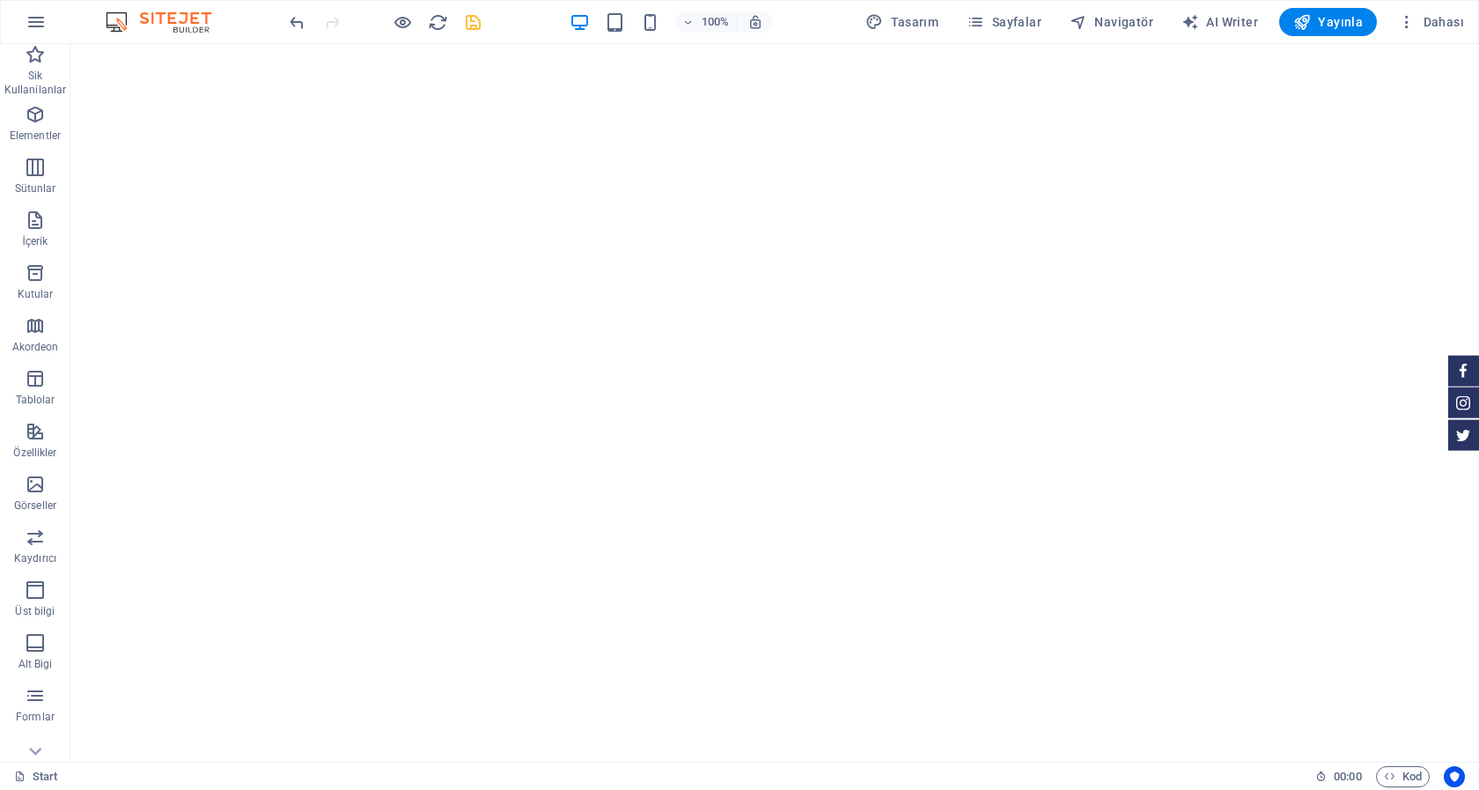
click at [1066, 743] on html "Skip to main content UYARI Sed ut perspiciatis unde omnis iste natus doloremque…" at bounding box center [774, 549] width 1409 height 1010
click at [475, 19] on icon "save" at bounding box center [473, 22] width 20 height 20
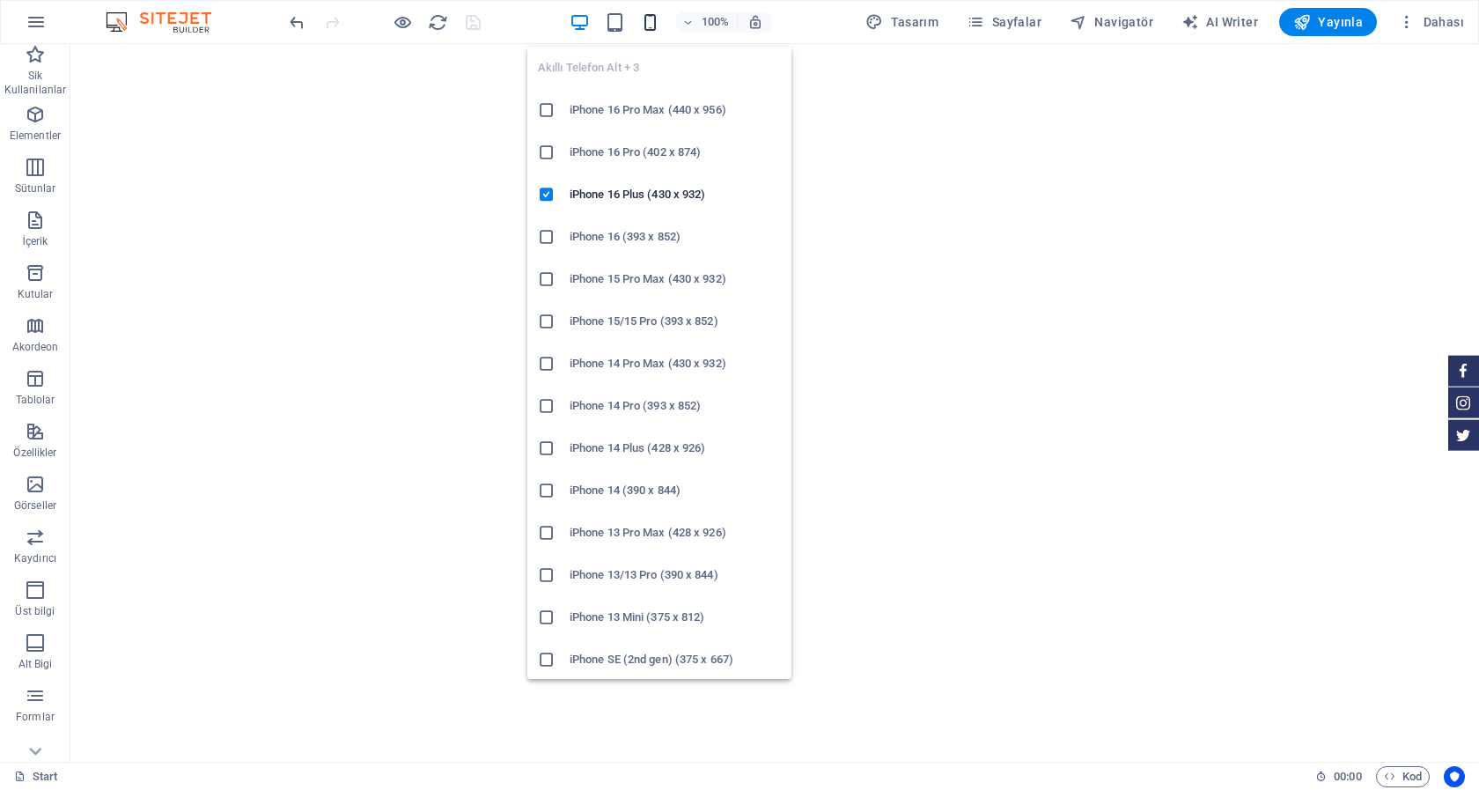
click at [656, 18] on icon "button" at bounding box center [650, 22] width 20 height 20
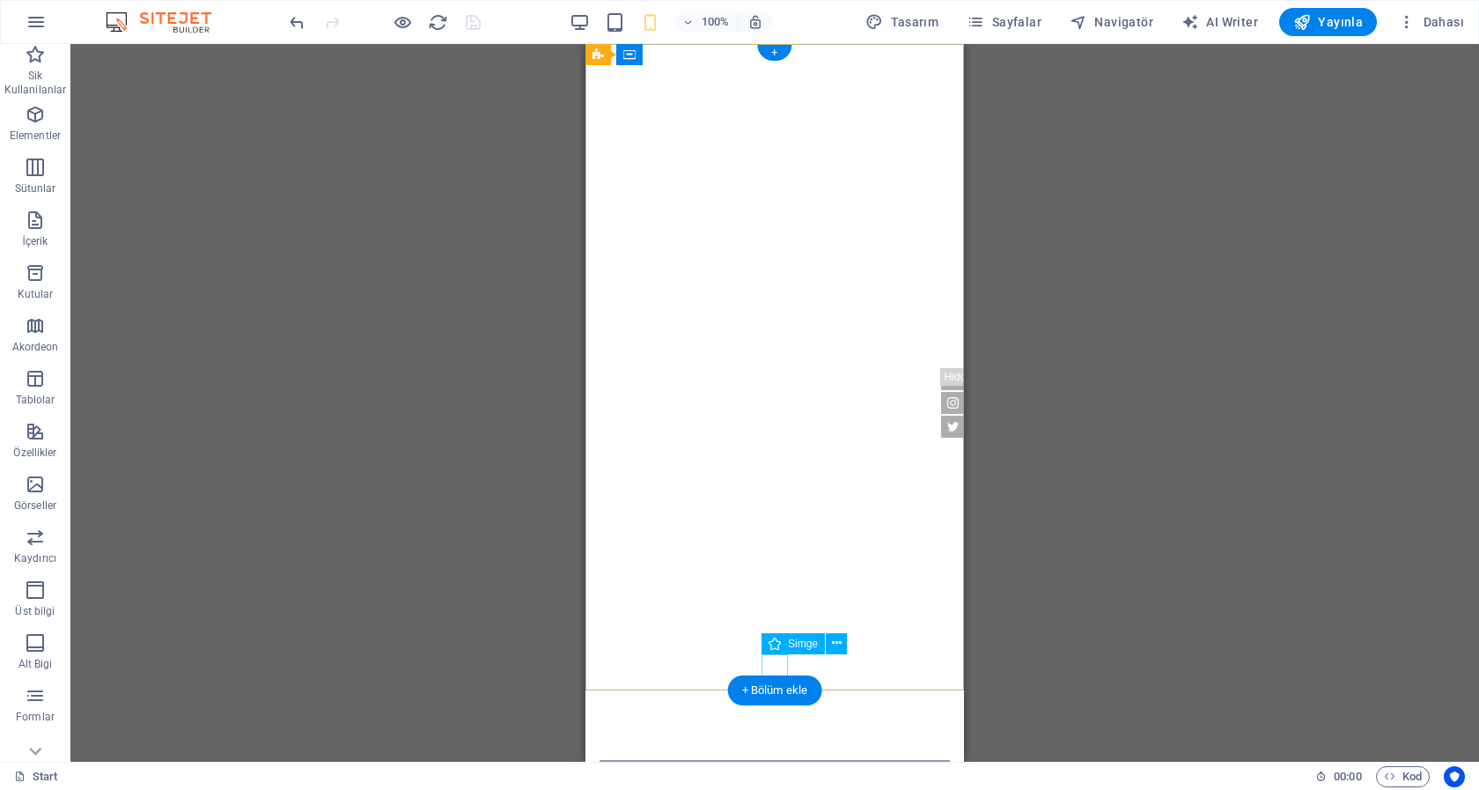
click at [770, 725] on figure at bounding box center [775, 738] width 26 height 26
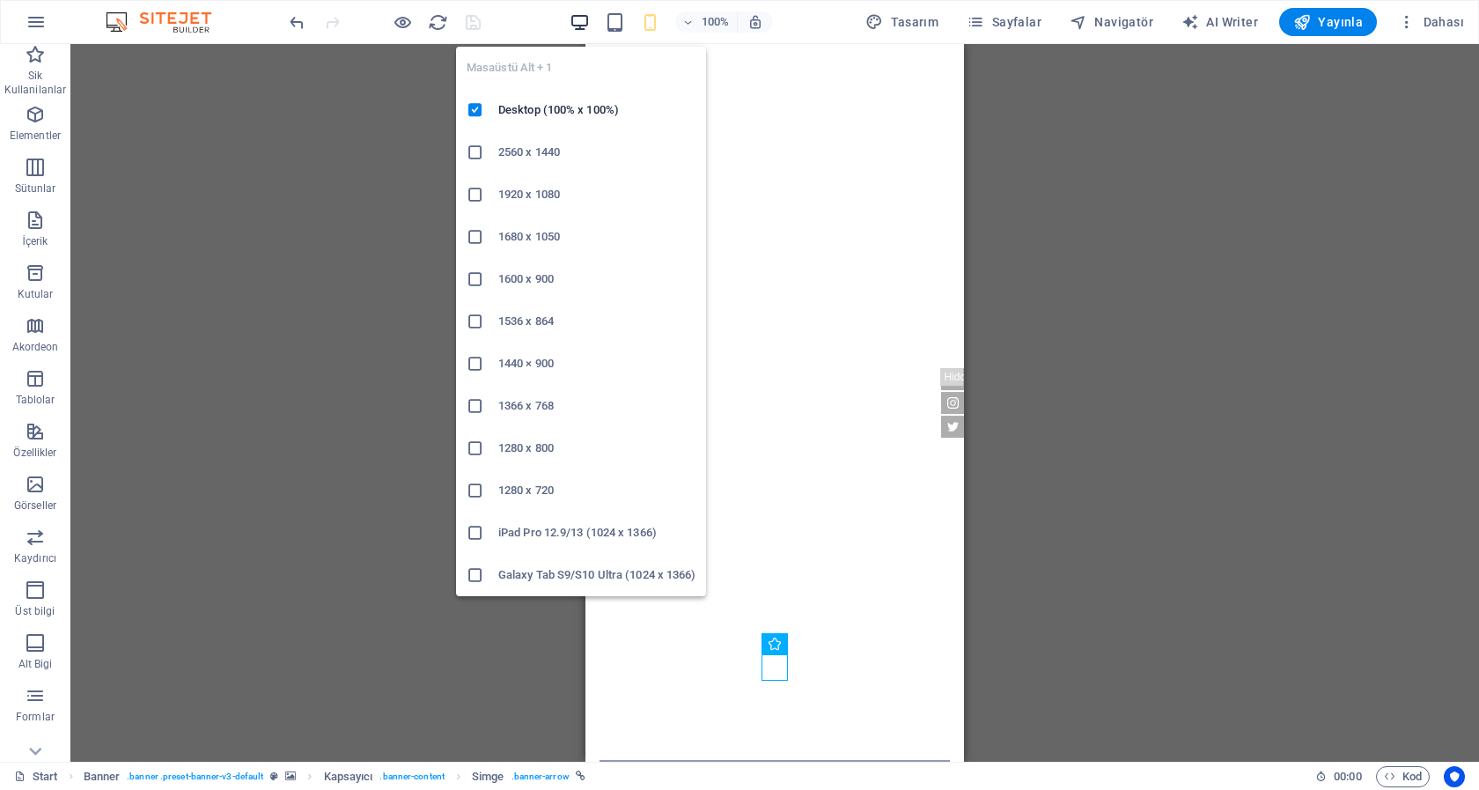
click at [578, 18] on icon "button" at bounding box center [580, 22] width 20 height 20
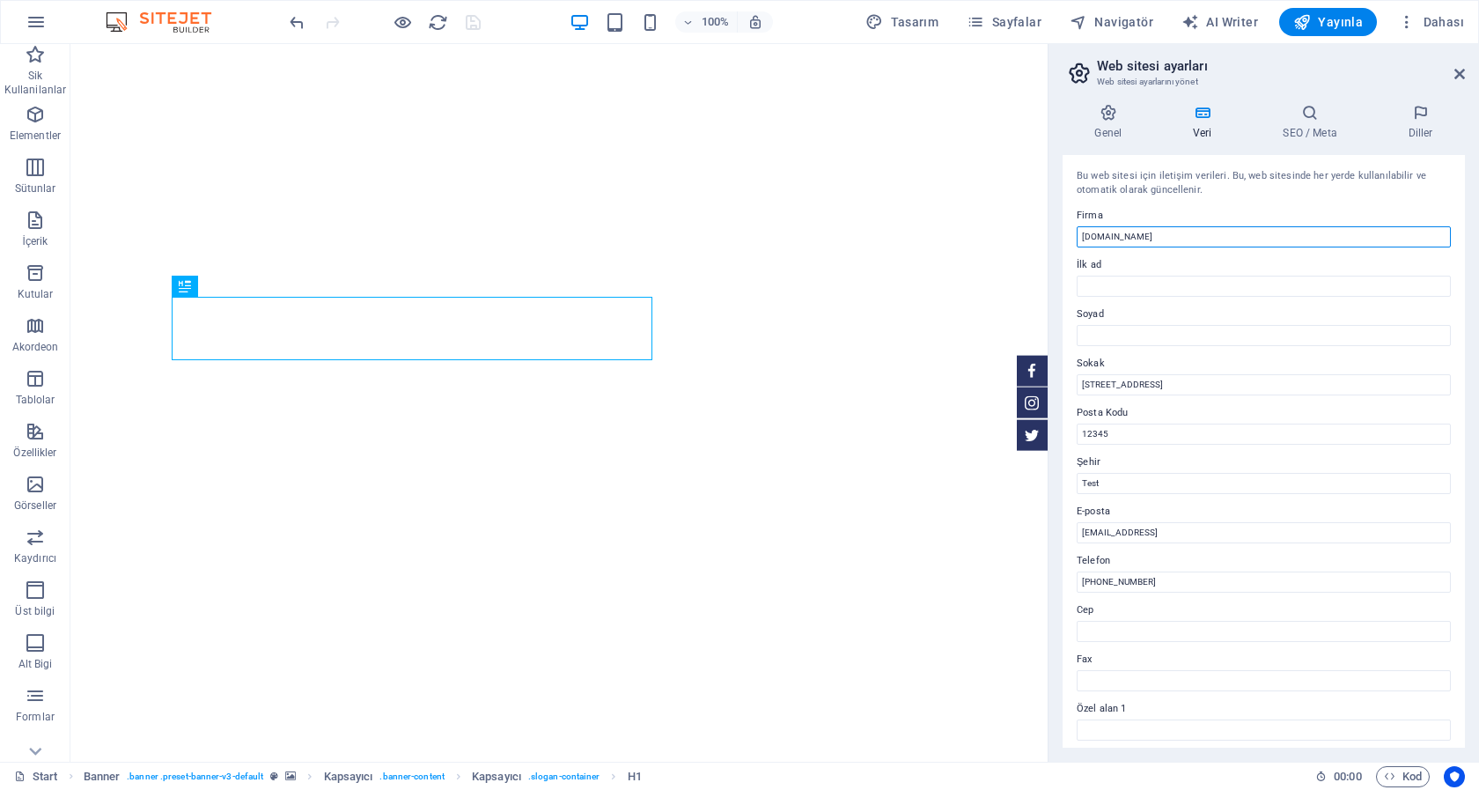
drag, startPoint x: 1186, startPoint y: 238, endPoint x: 1012, endPoint y: 237, distance: 173.4
click at [1077, 237] on input "[DOMAIN_NAME]" at bounding box center [1264, 236] width 374 height 21
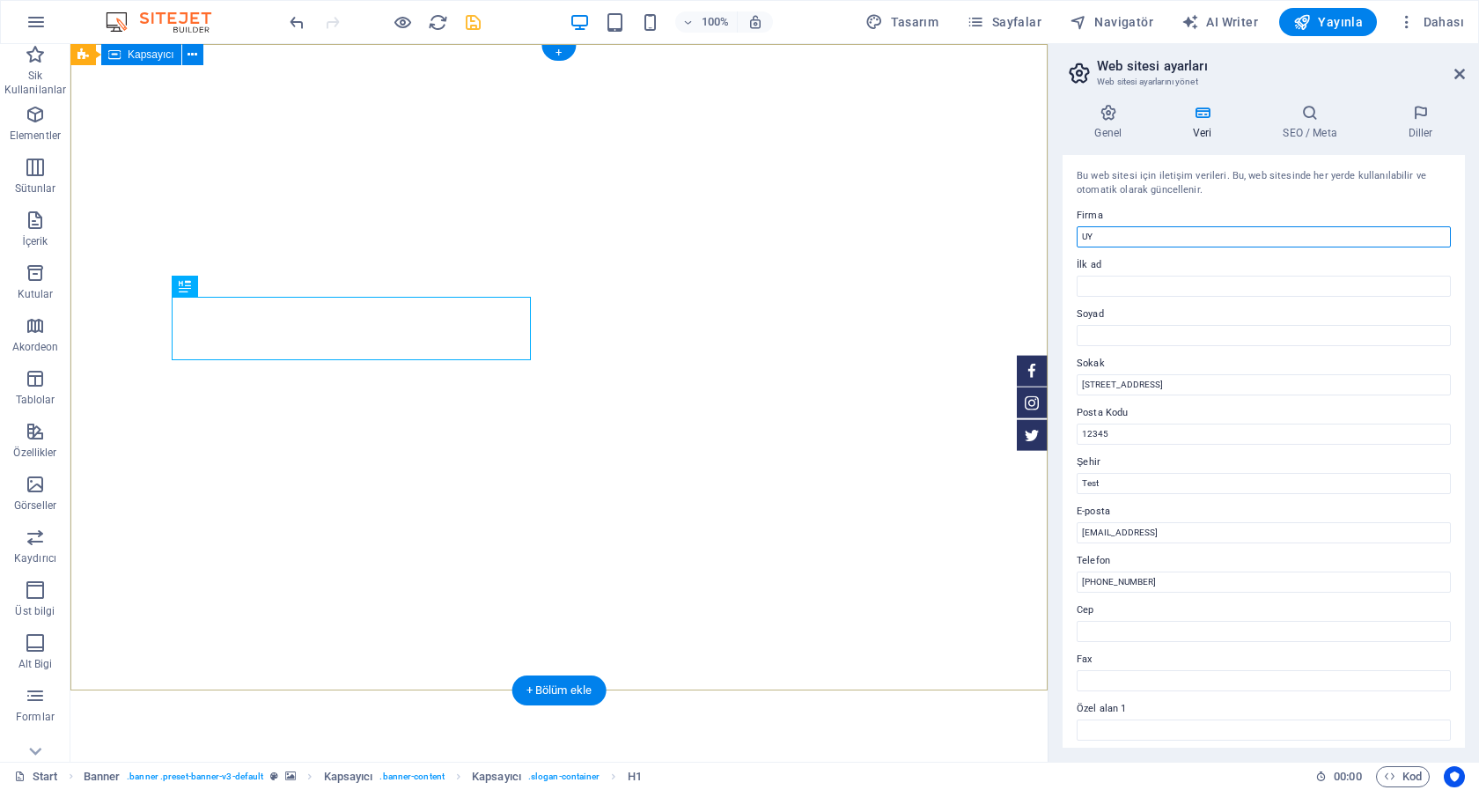
type input "U"
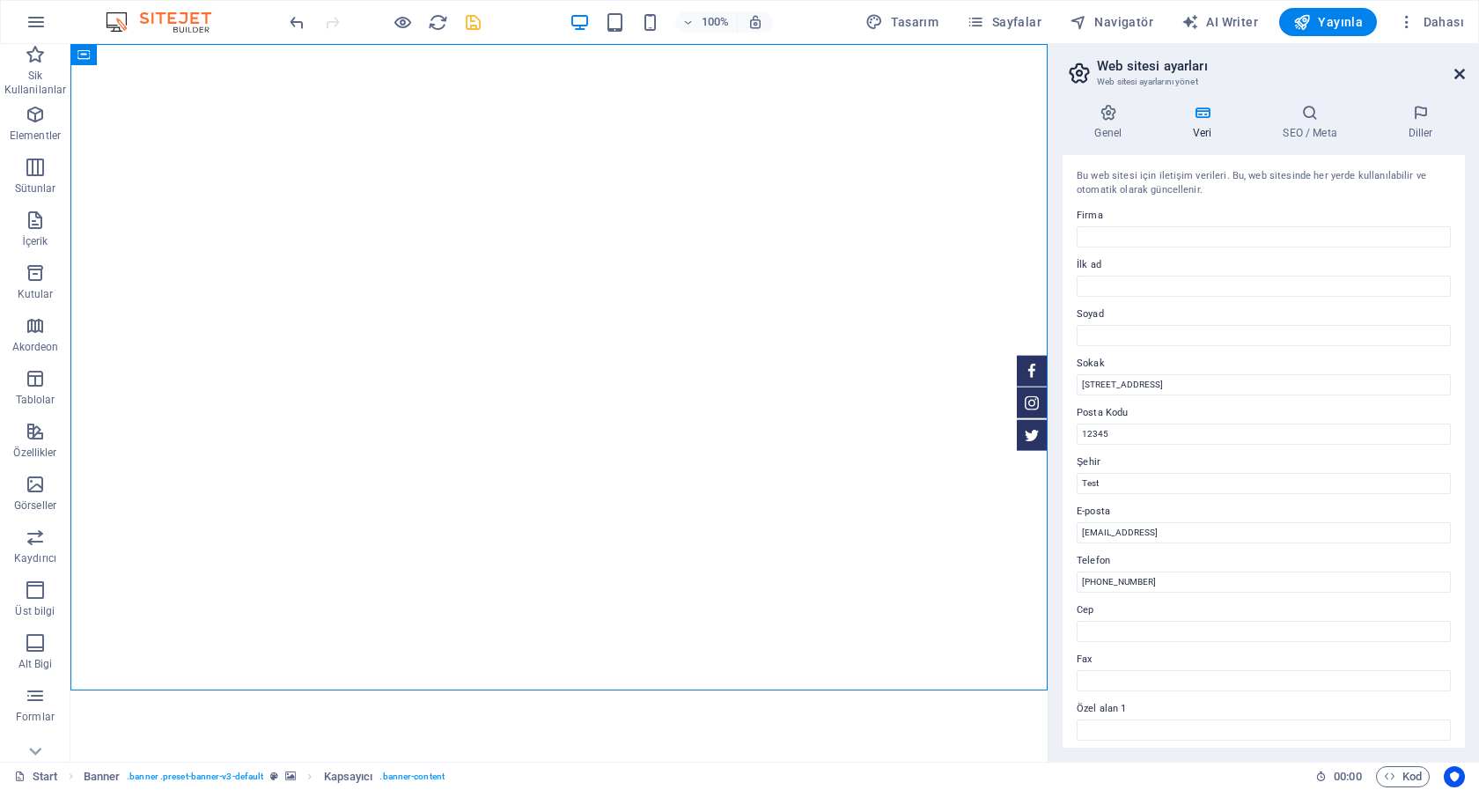
click at [1459, 75] on icon at bounding box center [1459, 74] width 11 height 14
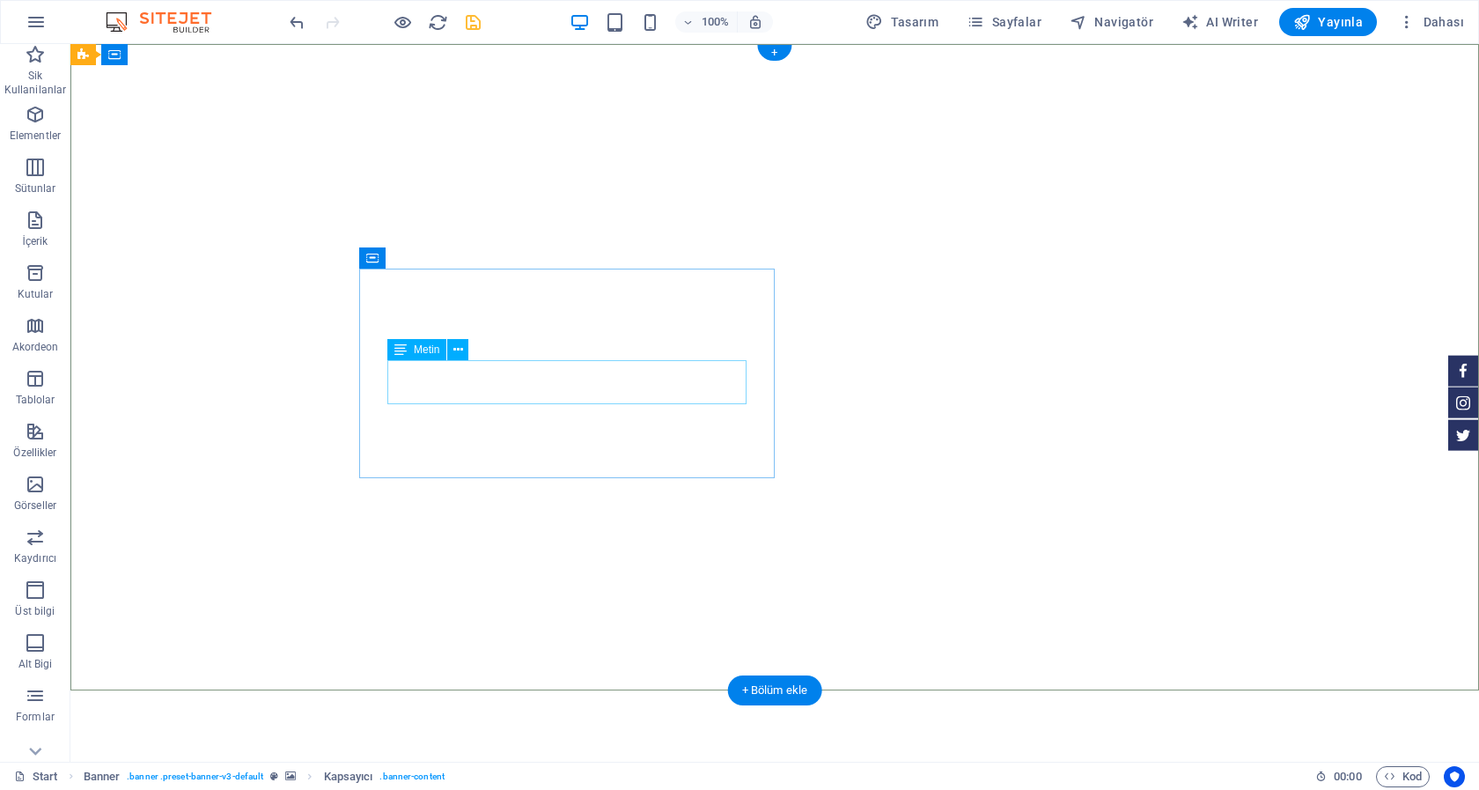
click at [423, 354] on span "Metin" at bounding box center [427, 349] width 26 height 11
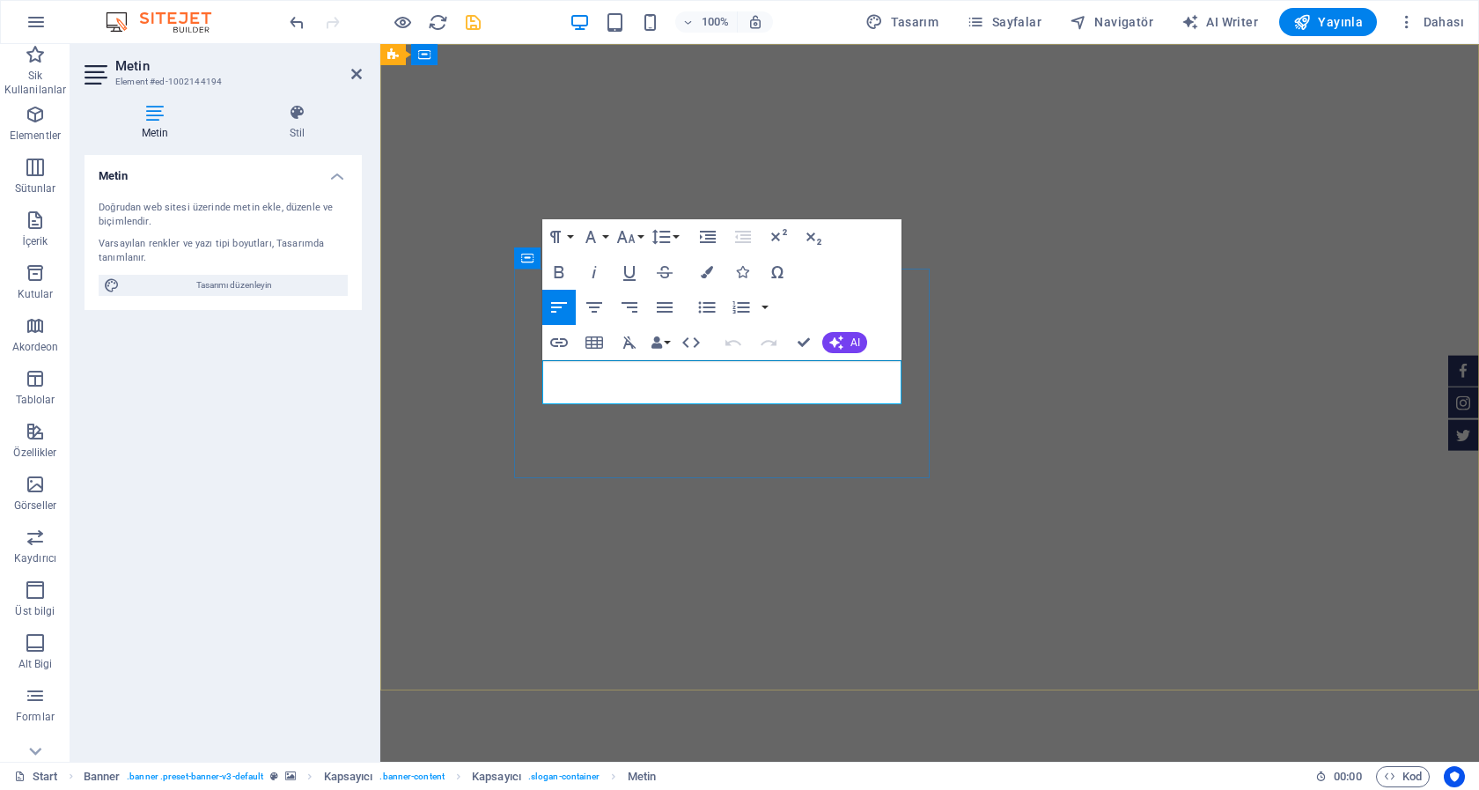
drag, startPoint x: 546, startPoint y: 372, endPoint x: 806, endPoint y: 393, distance: 260.5
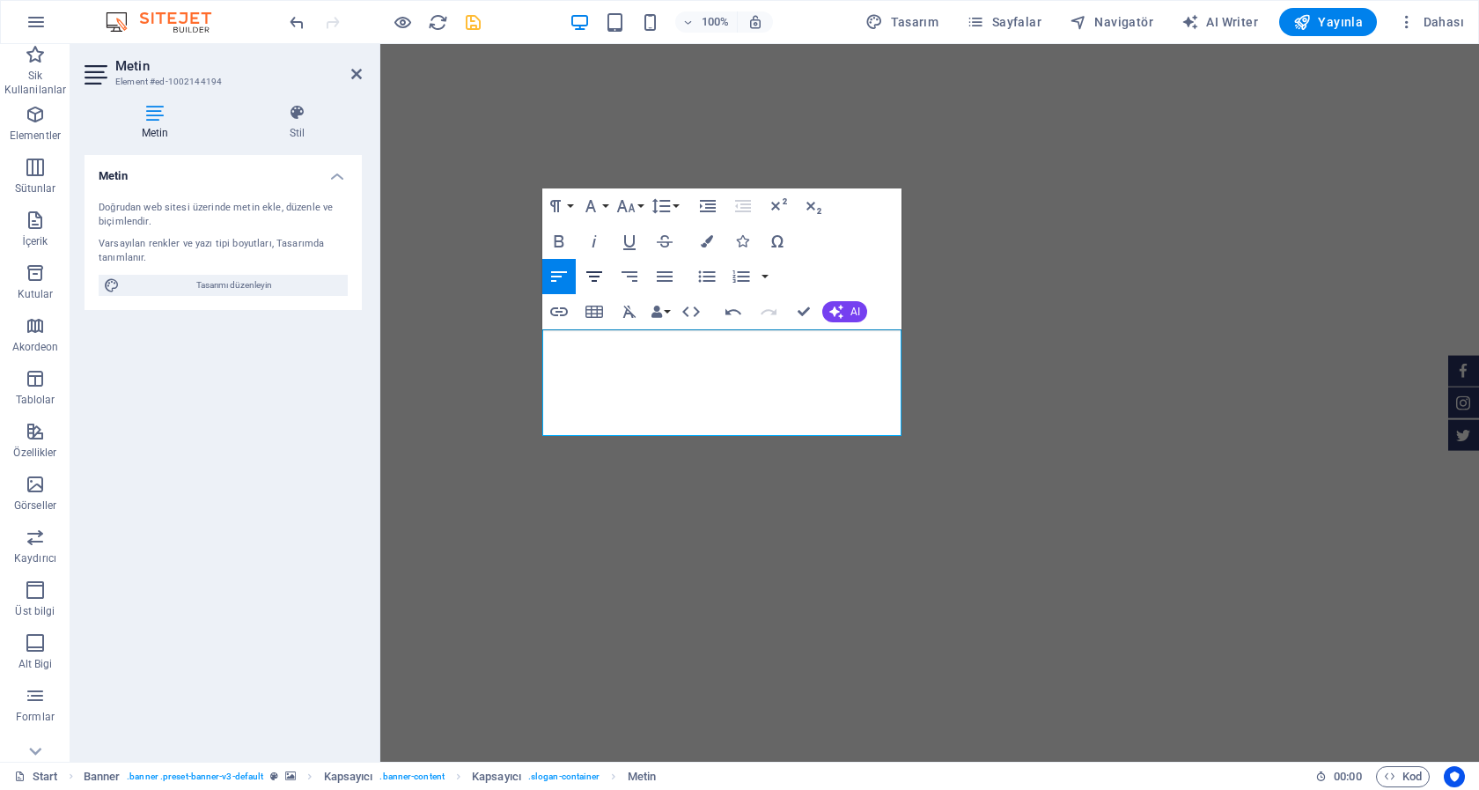
click at [591, 273] on icon "button" at bounding box center [594, 276] width 16 height 11
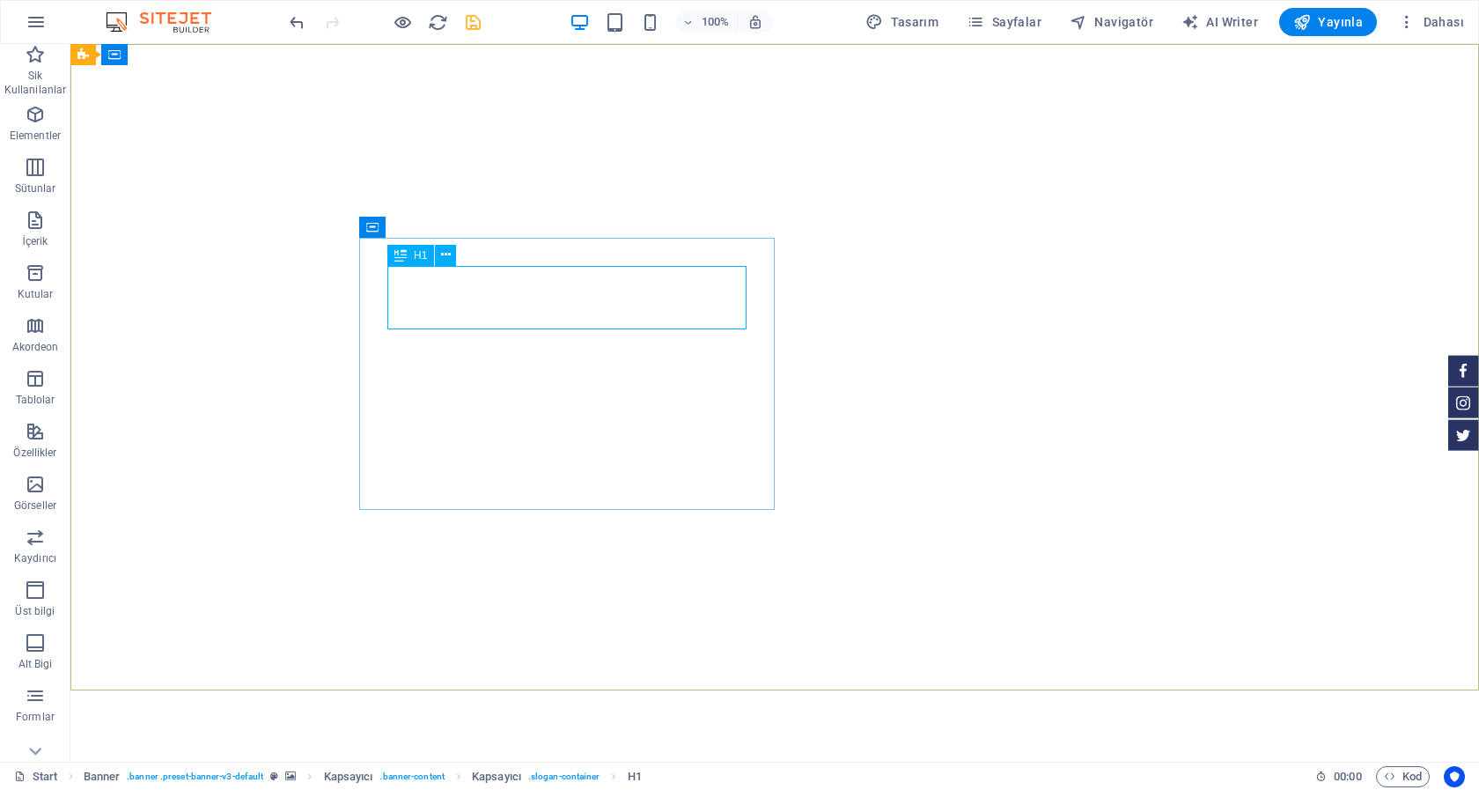
click at [400, 256] on icon at bounding box center [400, 255] width 12 height 21
click at [403, 254] on icon at bounding box center [400, 255] width 12 height 21
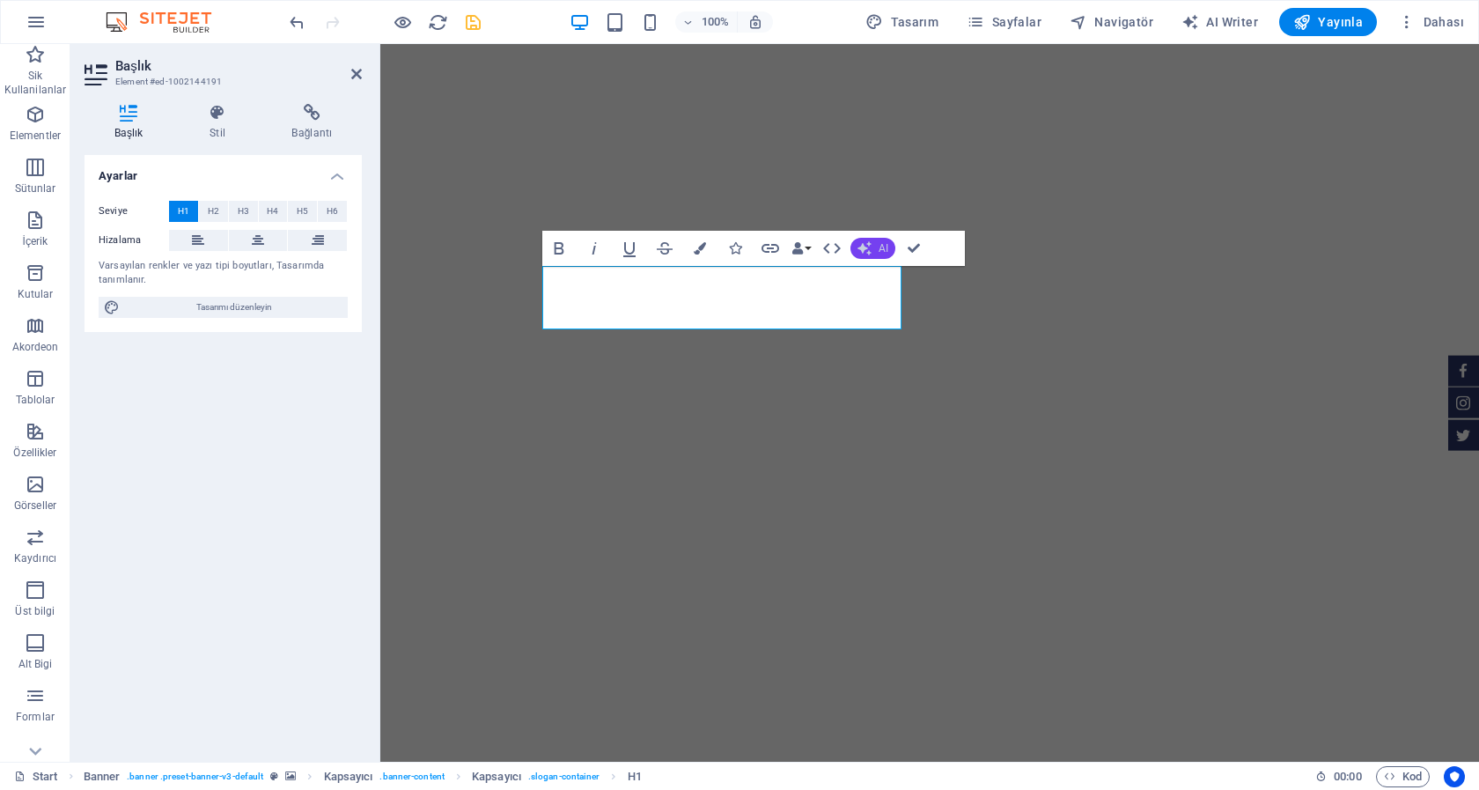
click at [872, 248] on button "AI" at bounding box center [872, 248] width 45 height 21
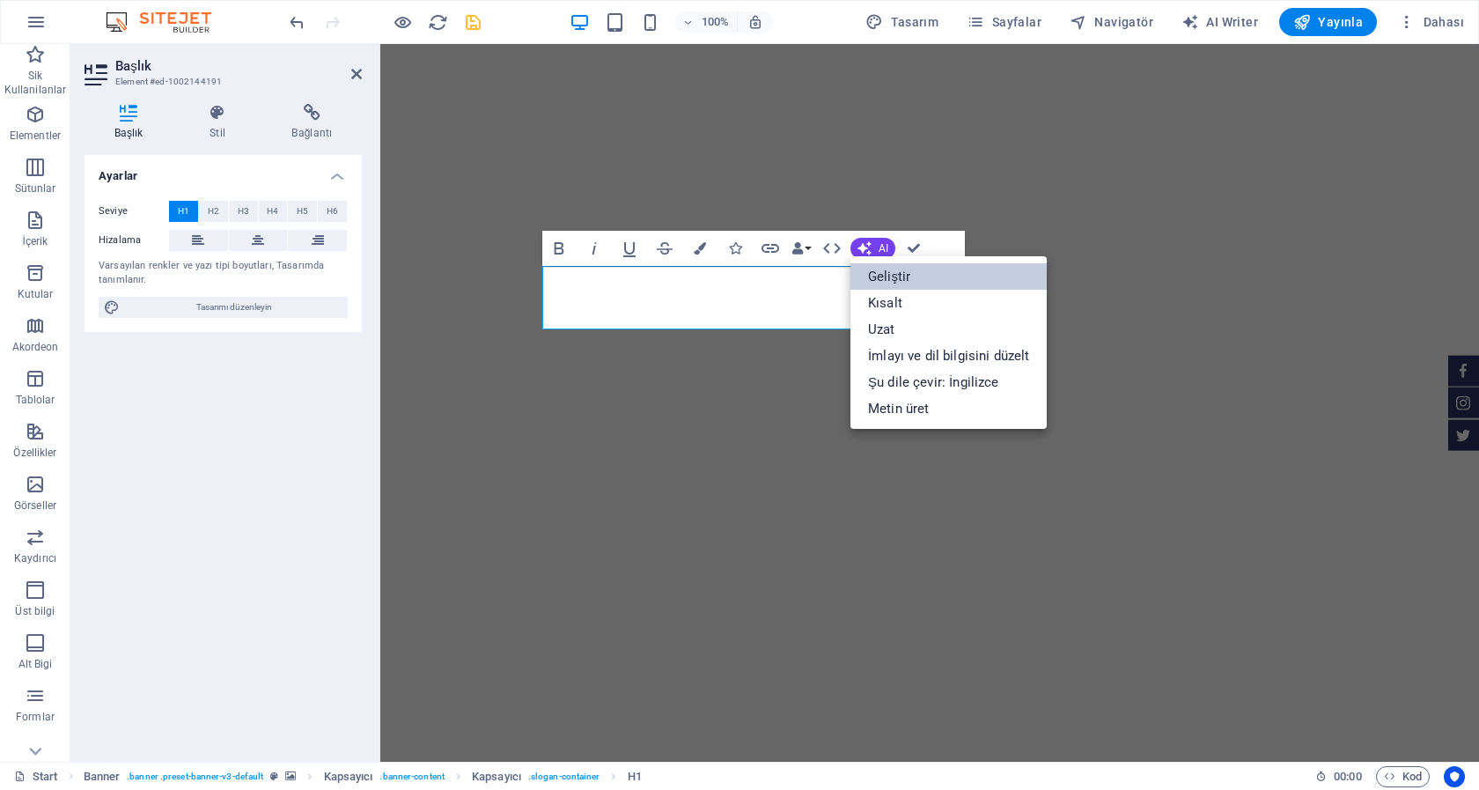
click at [898, 274] on link "Geliştir" at bounding box center [948, 276] width 196 height 26
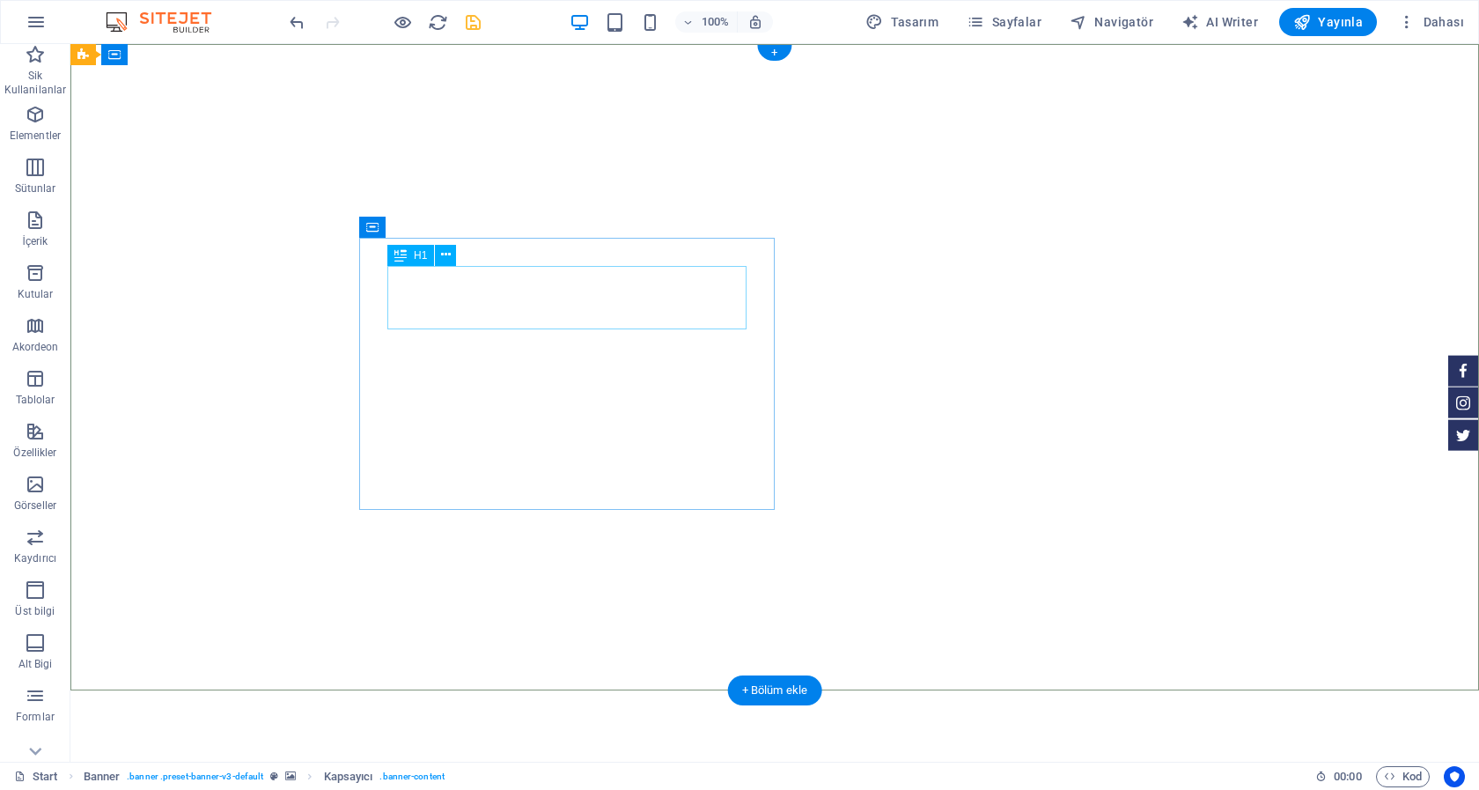
drag, startPoint x: 392, startPoint y: 258, endPoint x: 420, endPoint y: 254, distance: 28.4
click at [420, 254] on div "H1" at bounding box center [410, 255] width 47 height 21
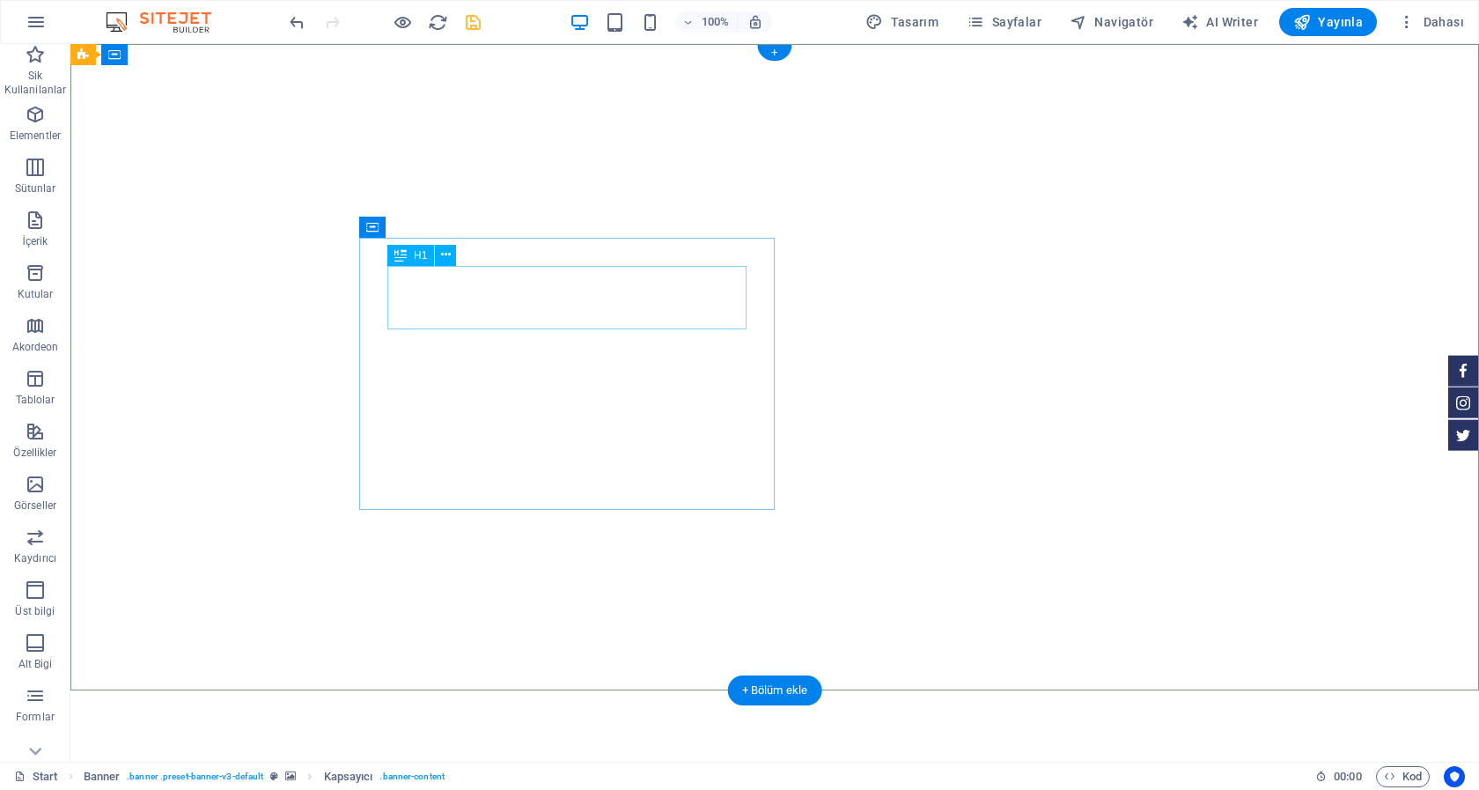
click at [447, 254] on icon at bounding box center [446, 255] width 10 height 18
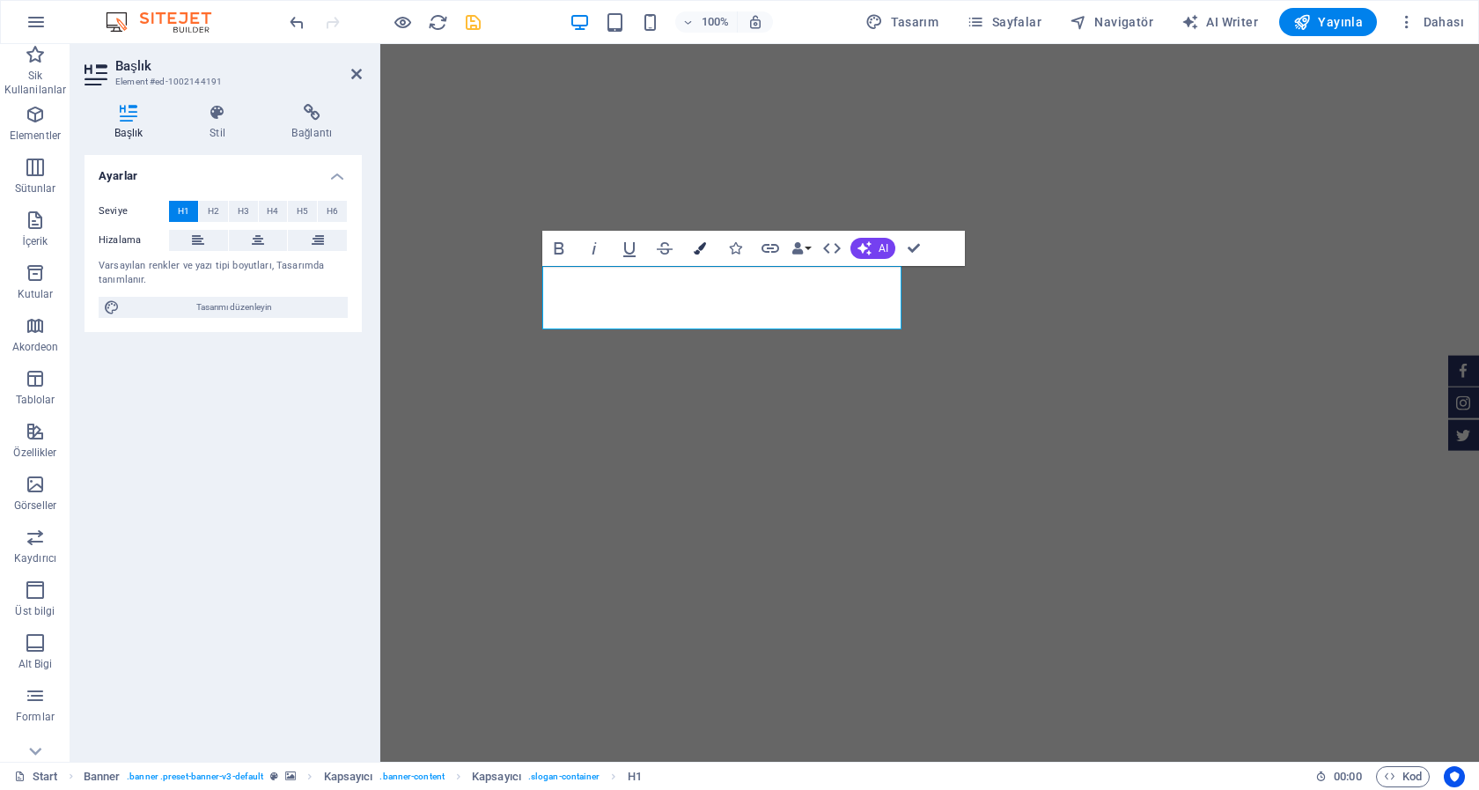
click at [700, 254] on button "Colors" at bounding box center [699, 248] width 33 height 35
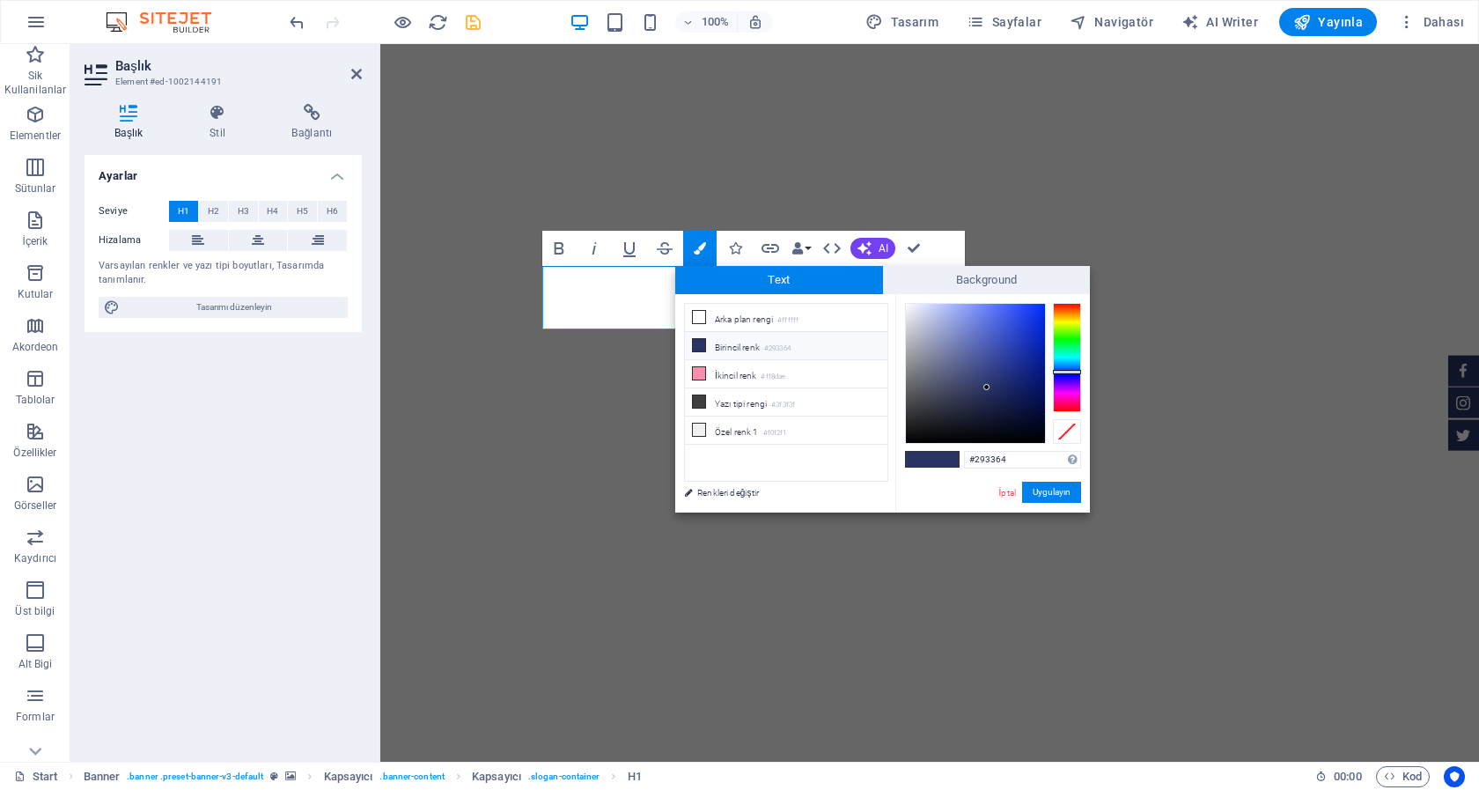
type input "#f5f6fb"
click at [909, 305] on div at bounding box center [975, 373] width 139 height 139
click at [1054, 492] on button "Uygulayın" at bounding box center [1051, 492] width 59 height 21
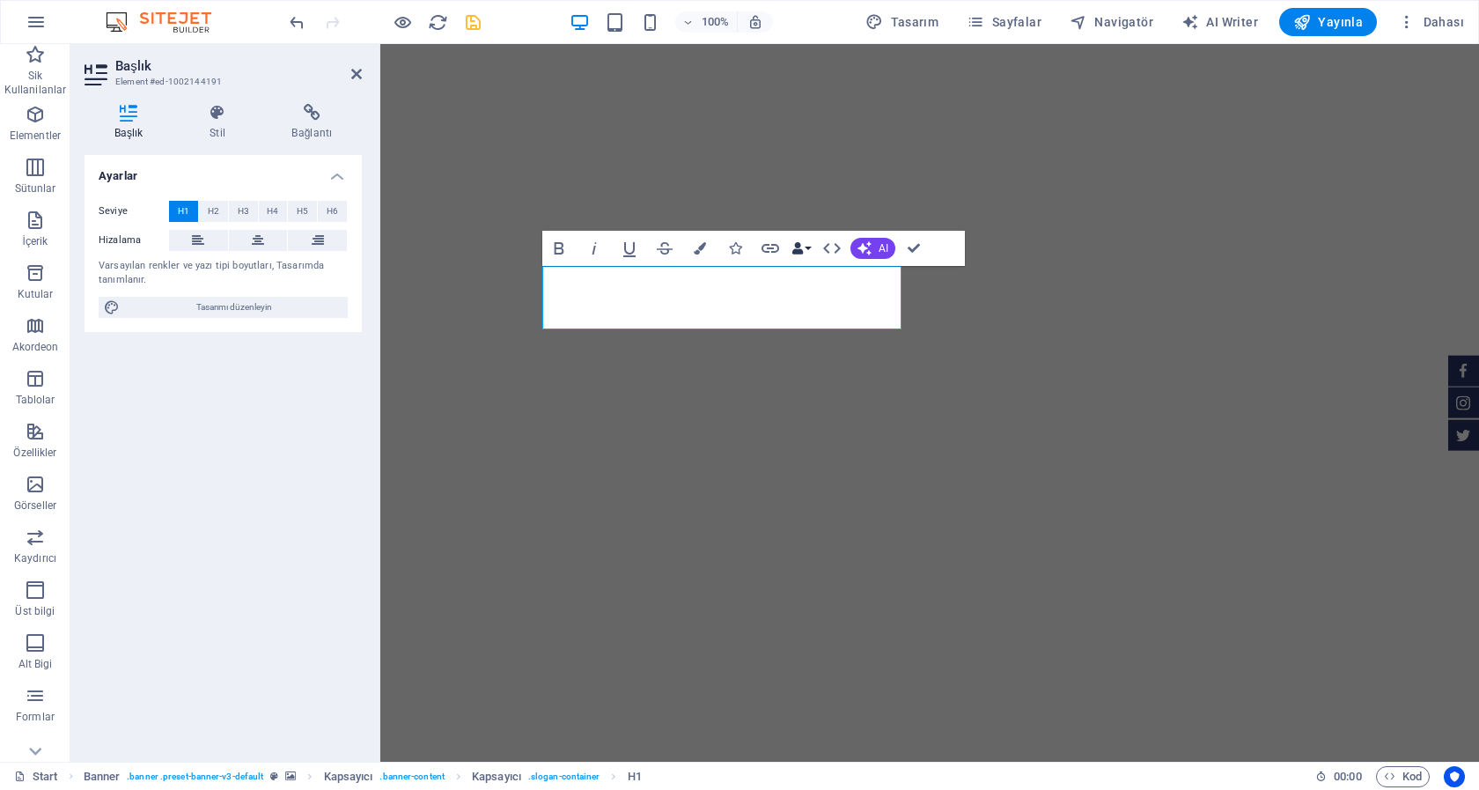
click at [799, 246] on icon "button" at bounding box center [797, 248] width 12 height 12
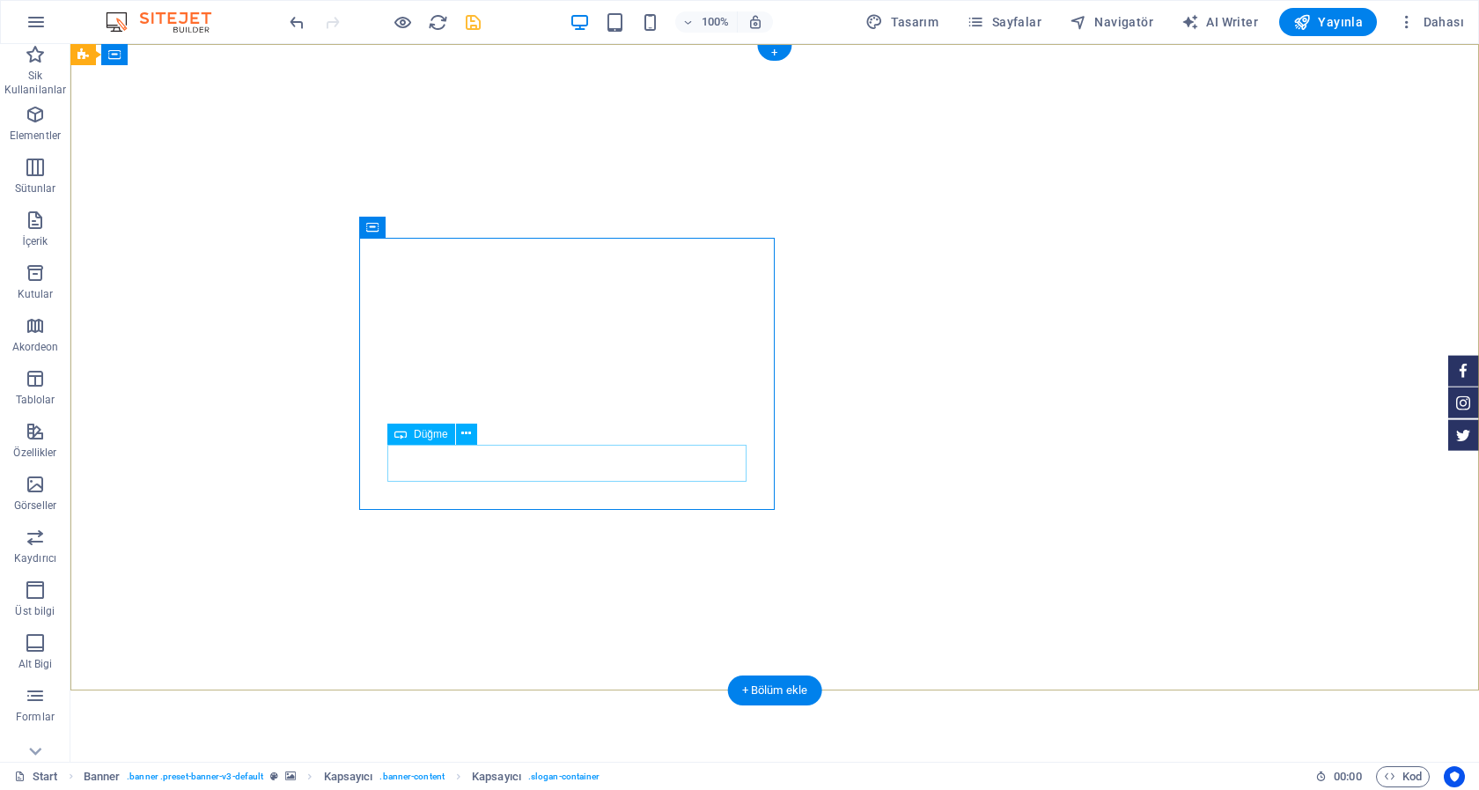
select select
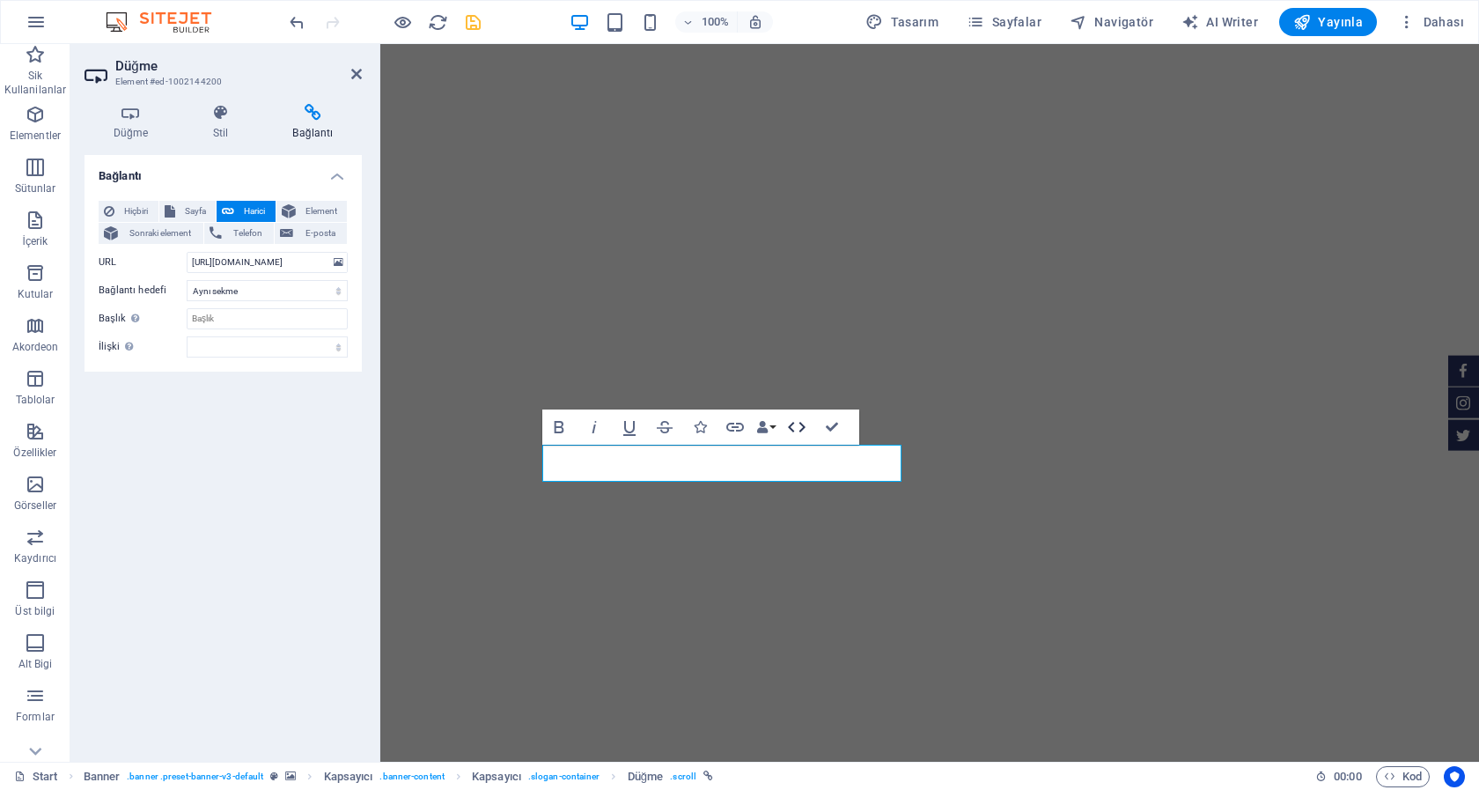
click at [802, 427] on icon "button" at bounding box center [796, 426] width 21 height 21
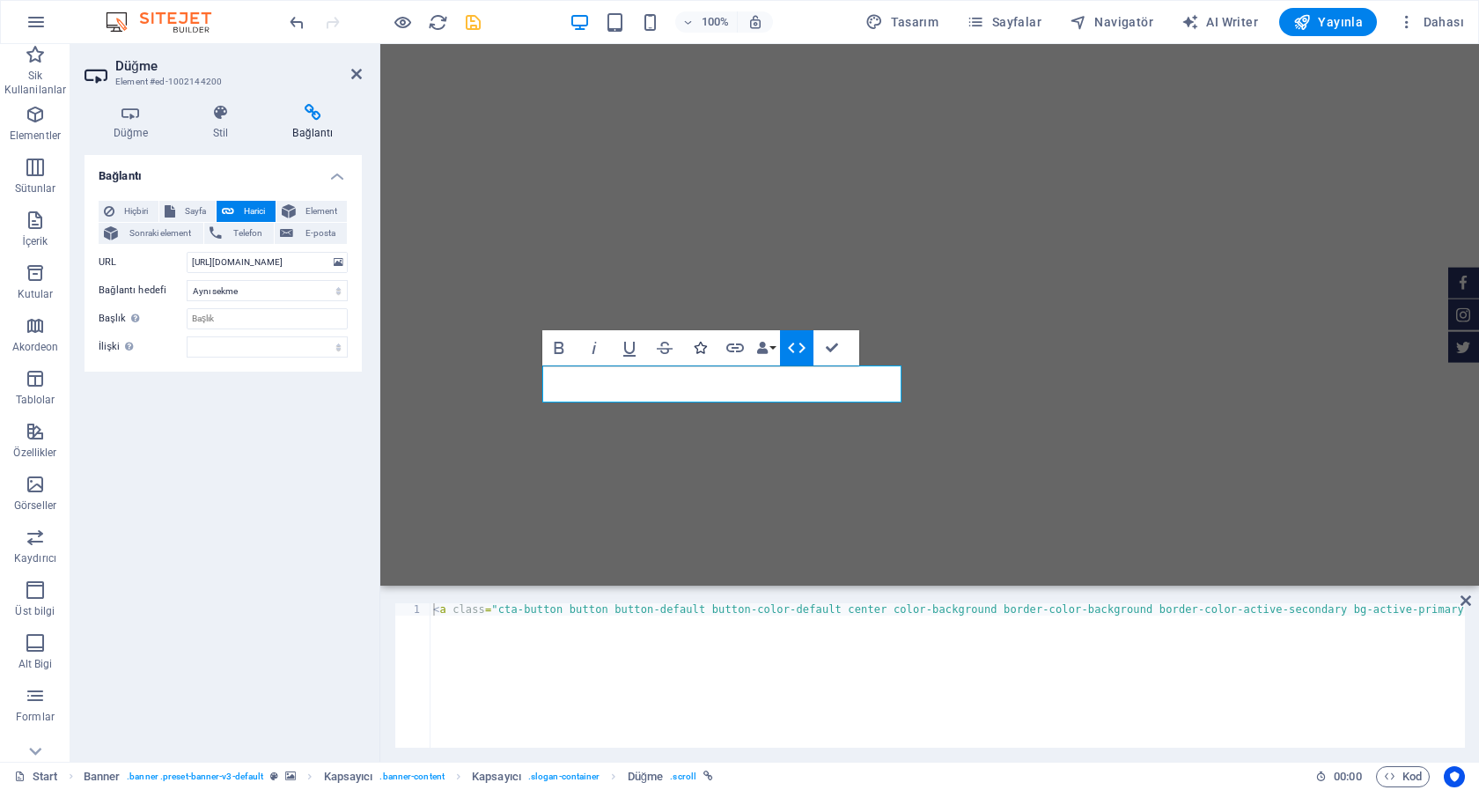
click at [698, 346] on icon "button" at bounding box center [700, 348] width 12 height 12
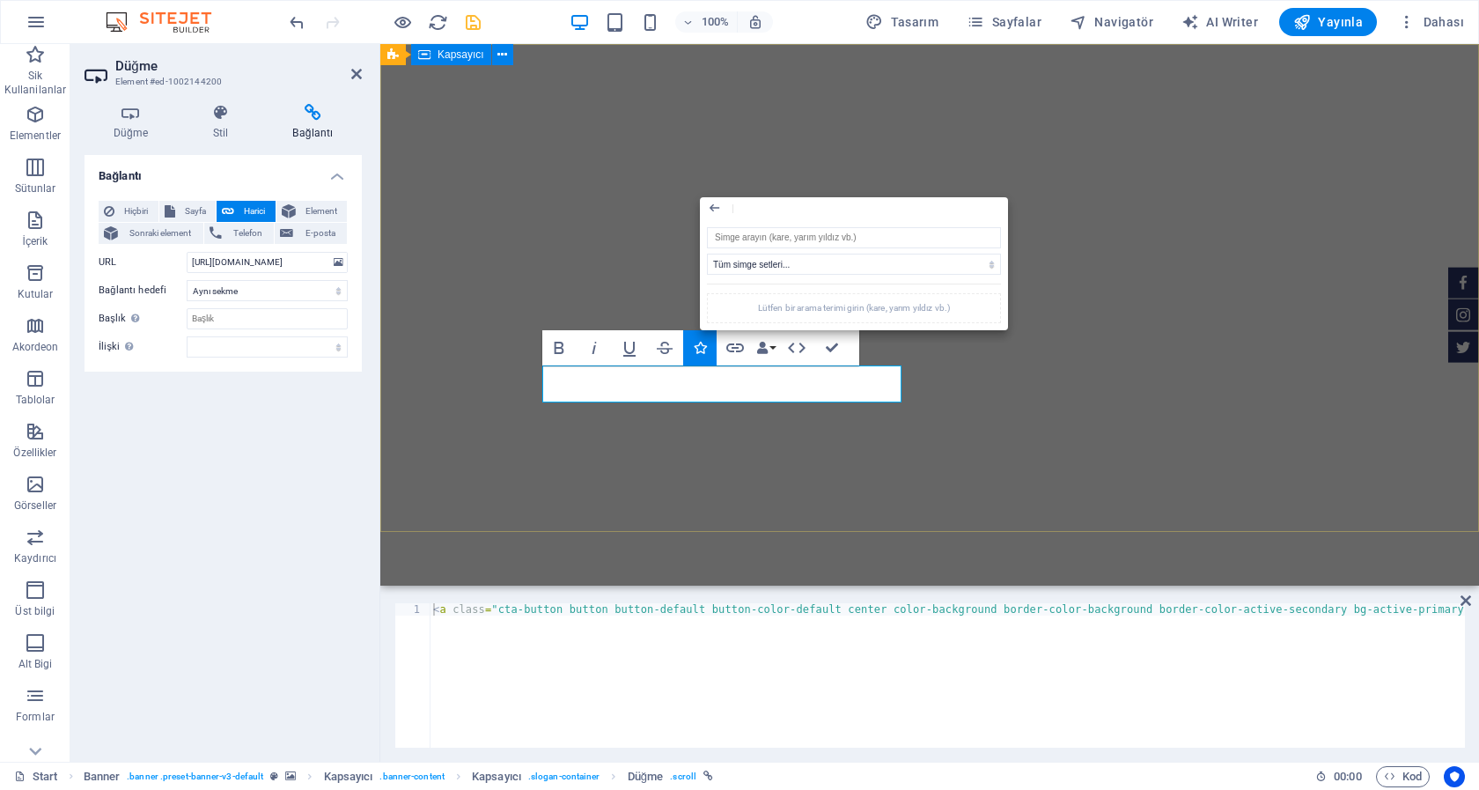
click at [1111, 532] on div "UYARI ! Türk Ceza Kanununun 226. Maddesi uyarınca 18 yaşından küçüklerin bu say…" at bounding box center [929, 745] width 1099 height 426
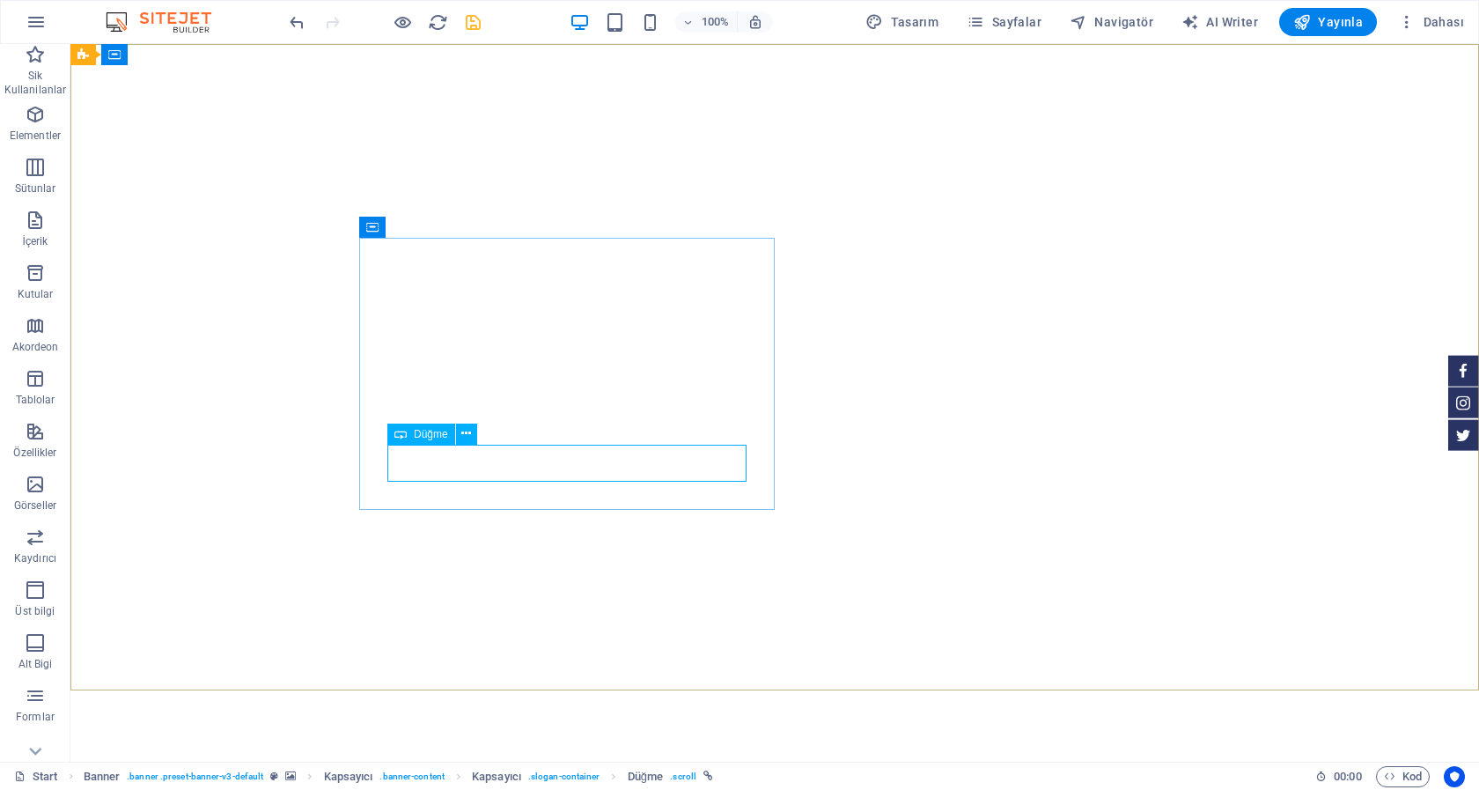
click at [414, 434] on span "Düğme" at bounding box center [431, 434] width 34 height 11
select select
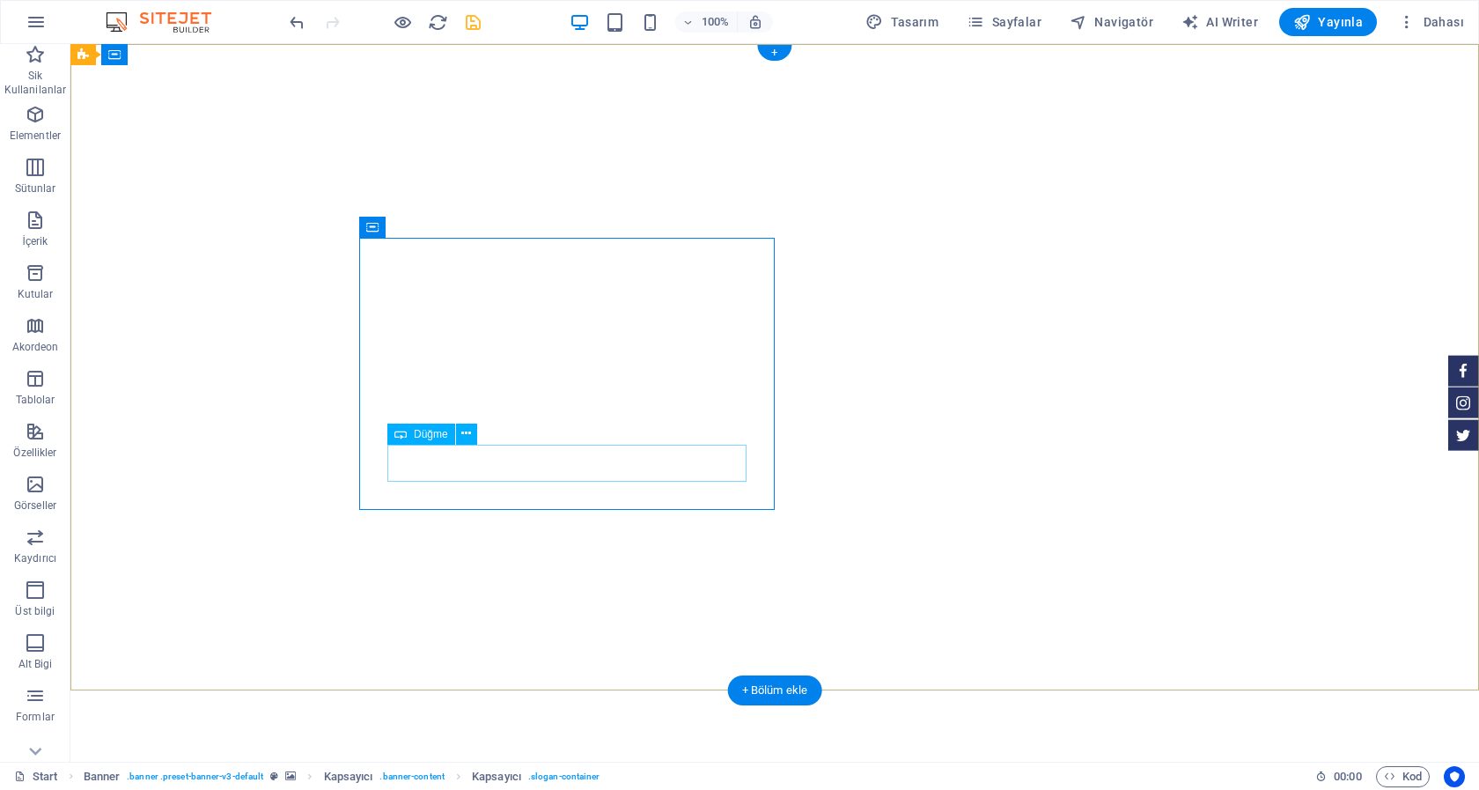
click at [467, 430] on icon at bounding box center [466, 433] width 10 height 18
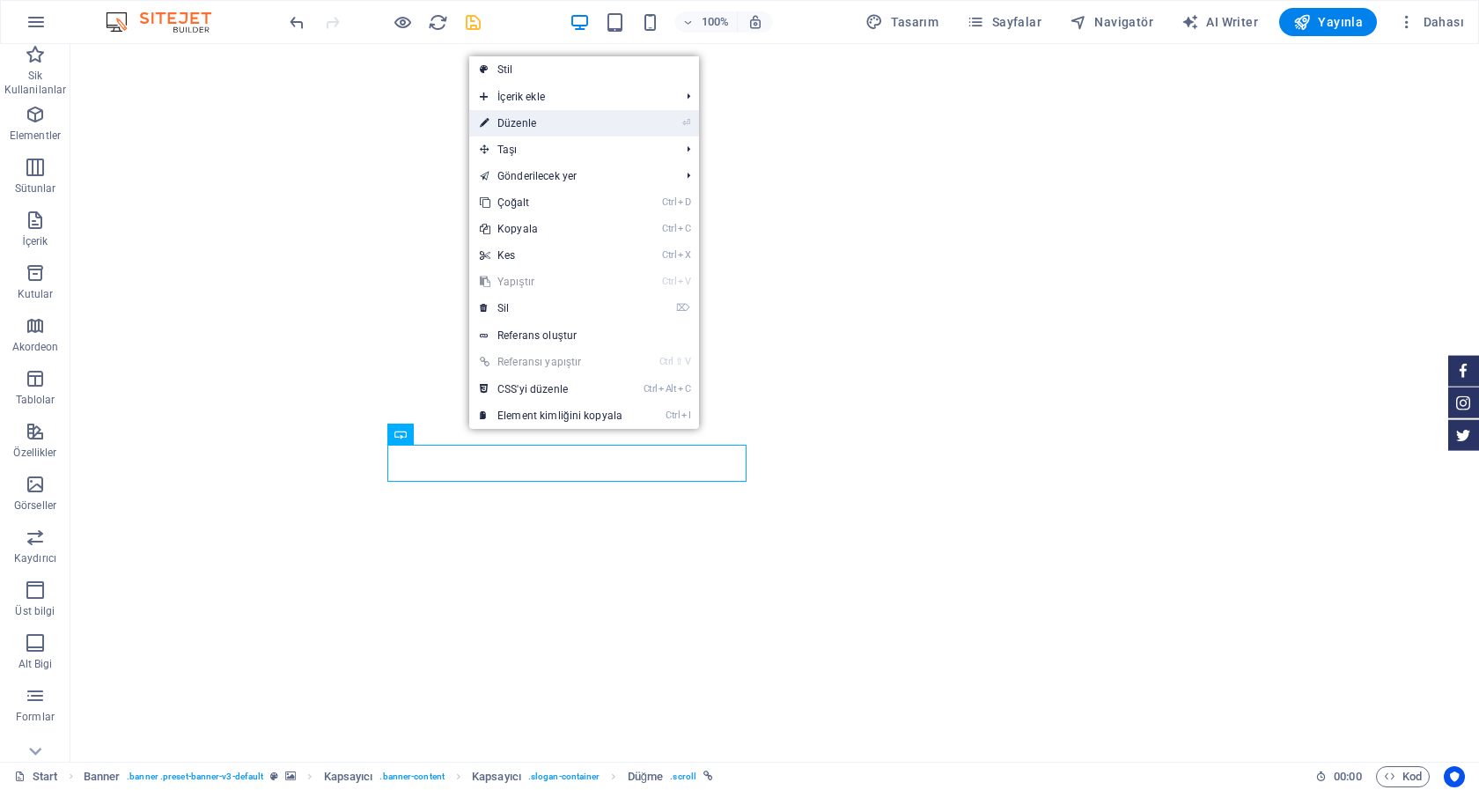
click at [518, 121] on link "⏎ Düzenle" at bounding box center [551, 123] width 164 height 26
select select
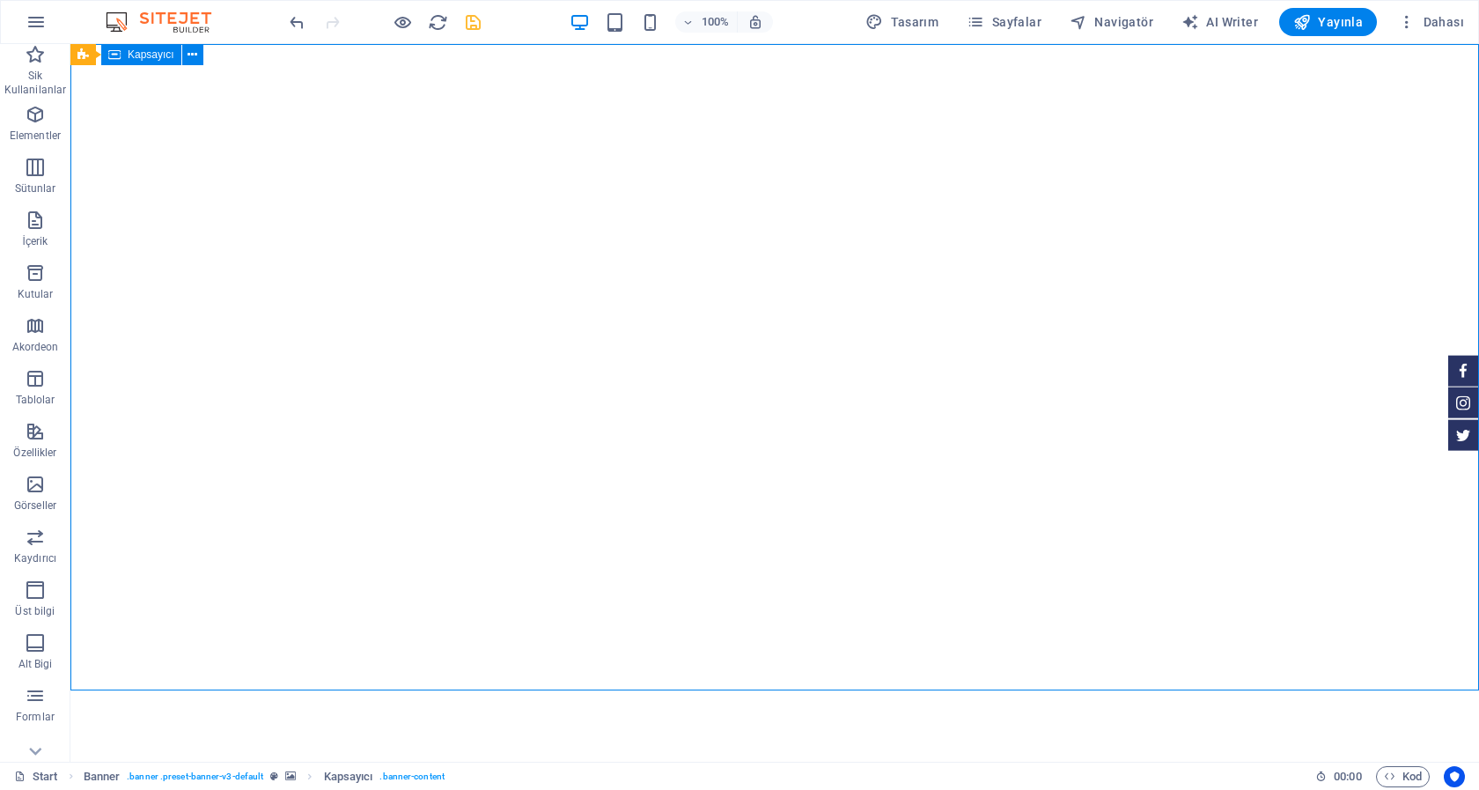
click at [908, 24] on span "Tasarım" at bounding box center [901, 22] width 73 height 18
select select "px"
select select "300"
select select "px"
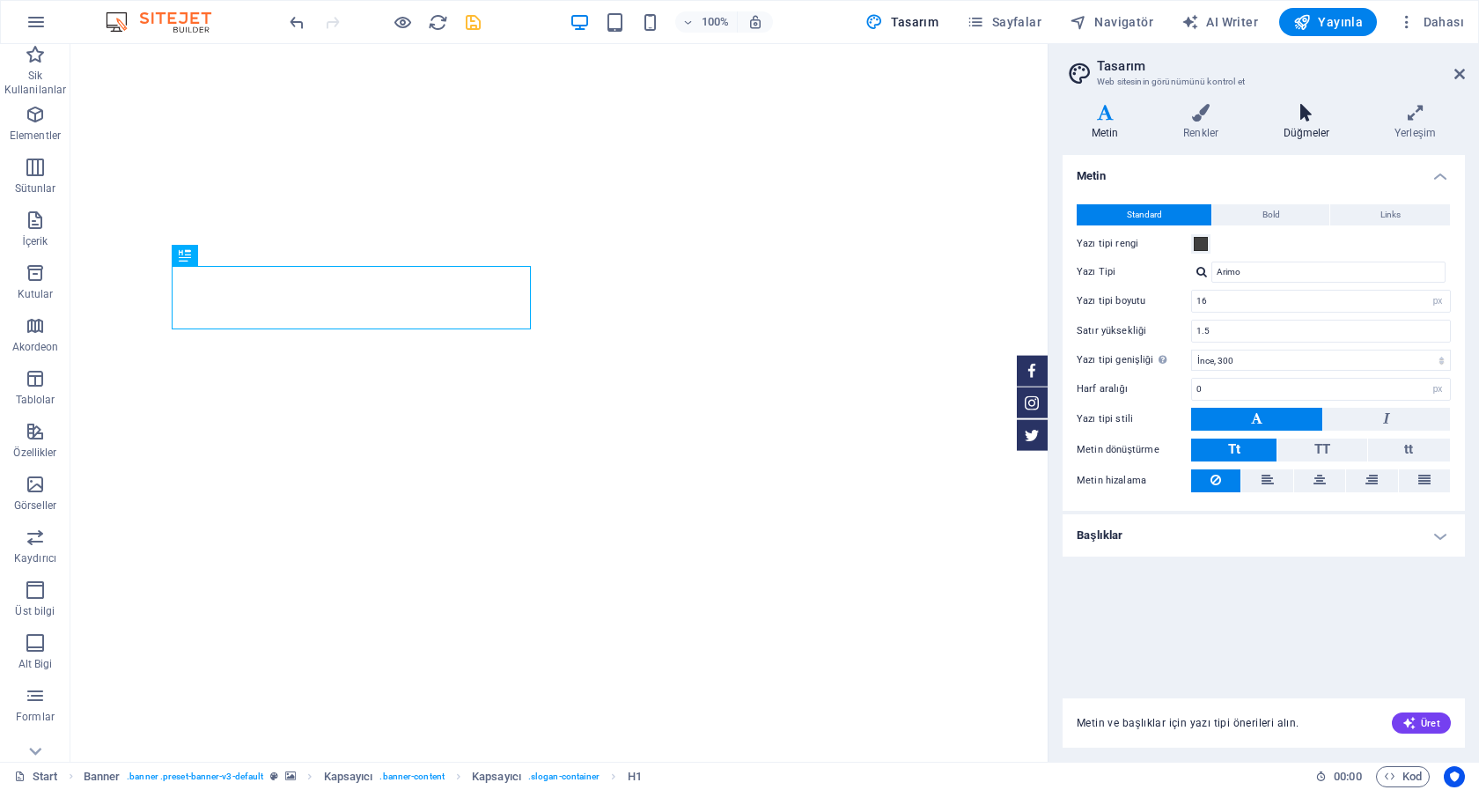
click at [1299, 135] on h4 "Düğmeler" at bounding box center [1309, 122] width 111 height 37
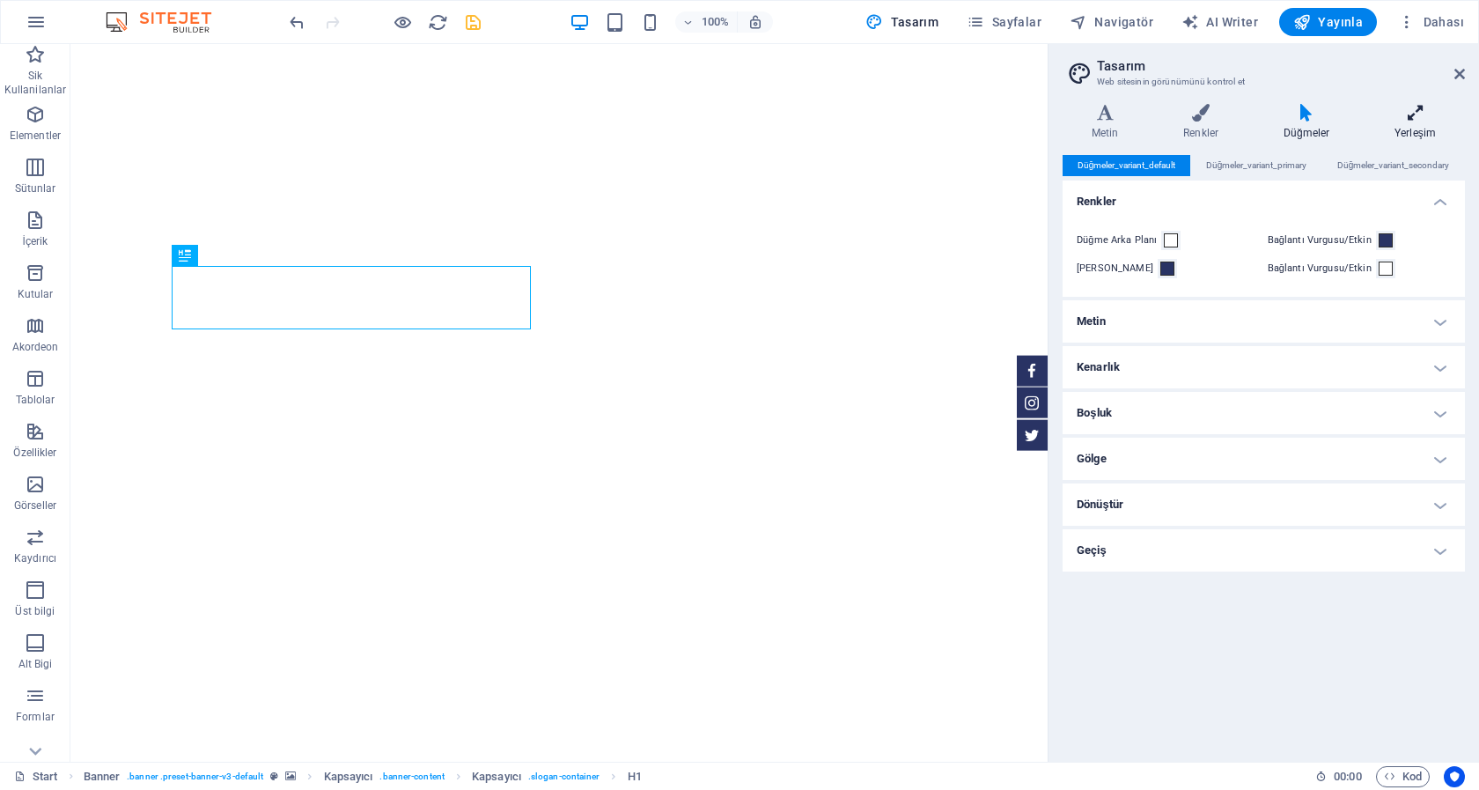
click at [1413, 116] on icon at bounding box center [1414, 113] width 99 height 18
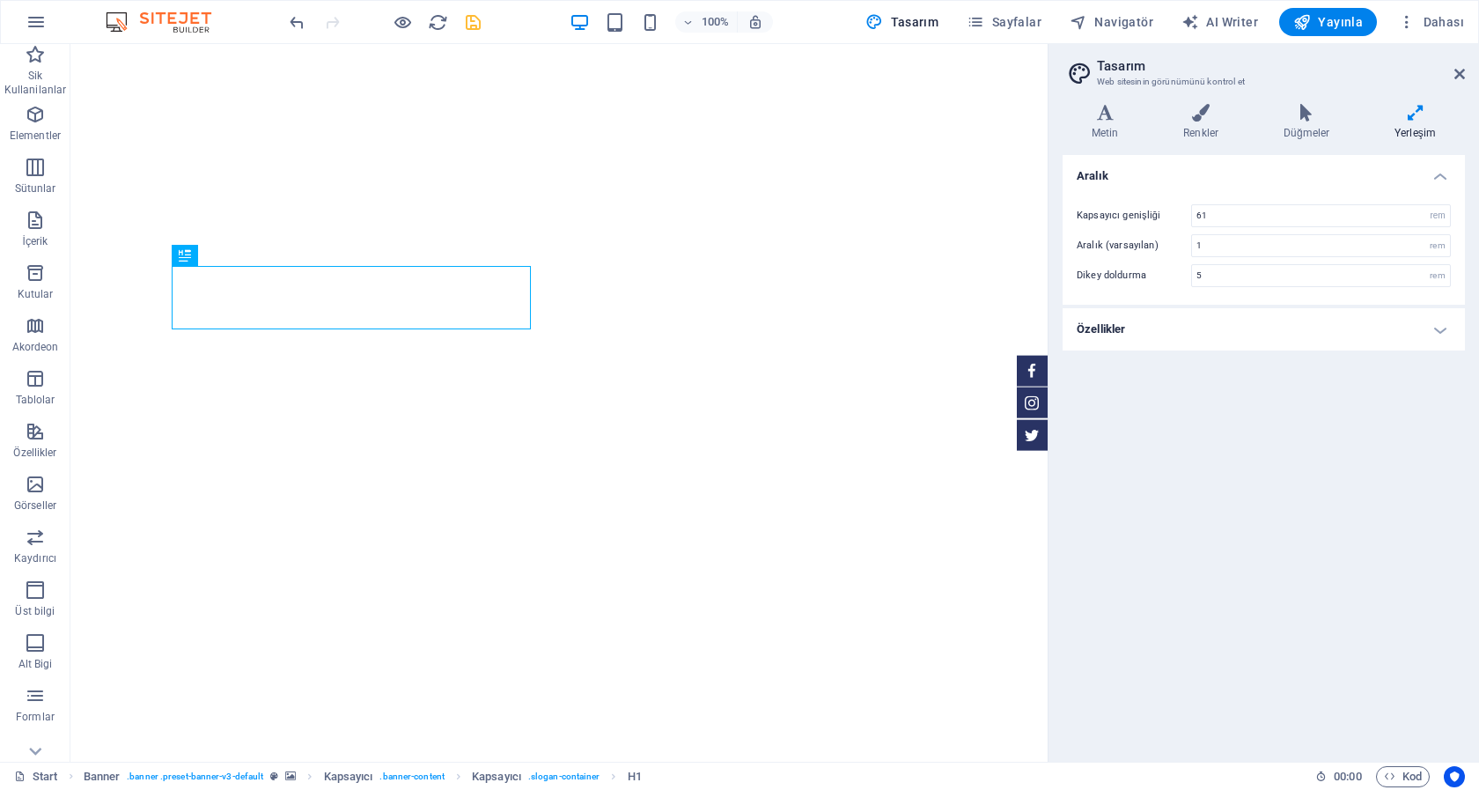
click at [1438, 328] on h4 "Özellikler" at bounding box center [1264, 329] width 402 height 42
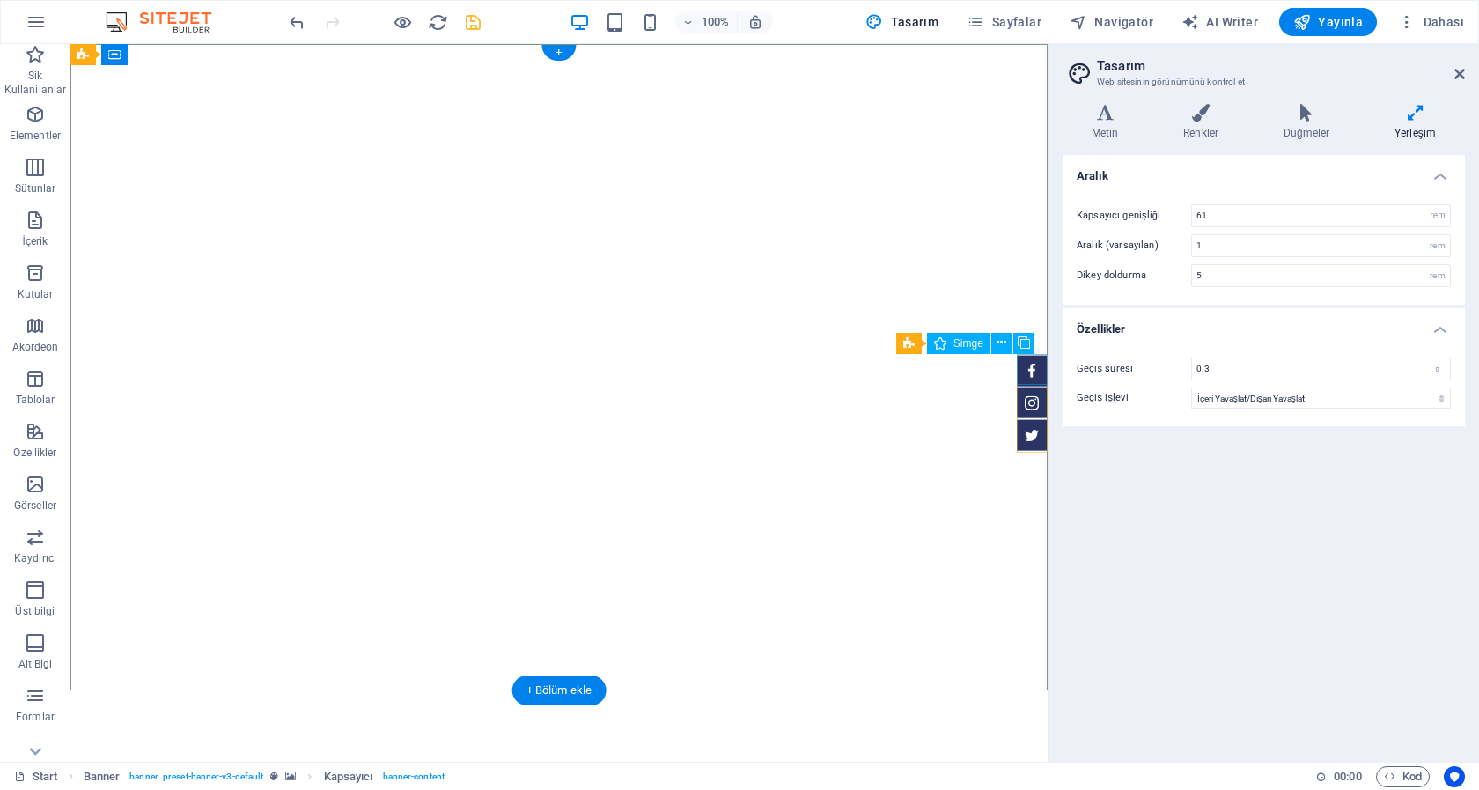
click at [1037, 361] on figure at bounding box center [1032, 370] width 31 height 31
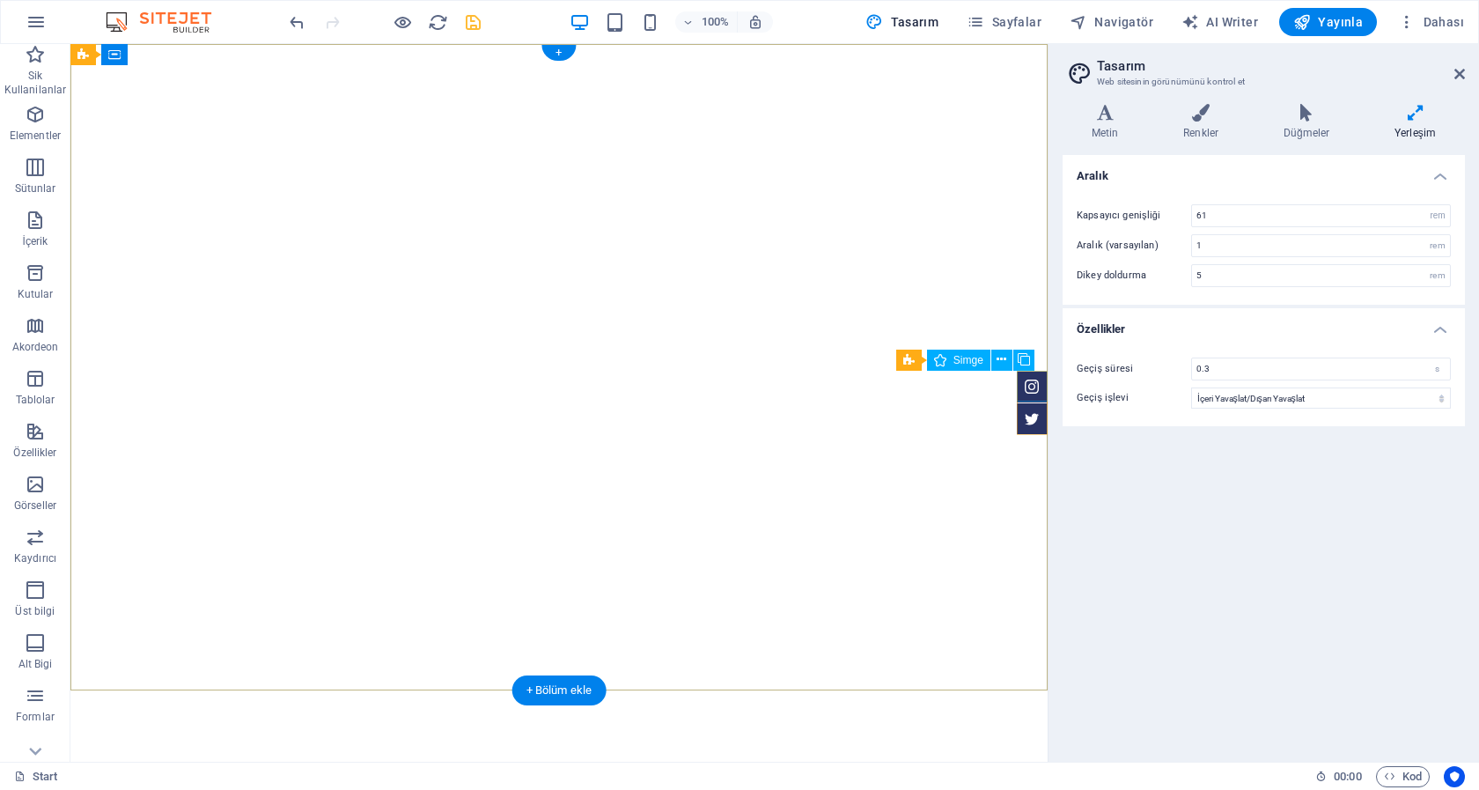
click at [1037, 378] on figure at bounding box center [1032, 387] width 31 height 31
click at [1033, 406] on figure at bounding box center [1032, 402] width 31 height 31
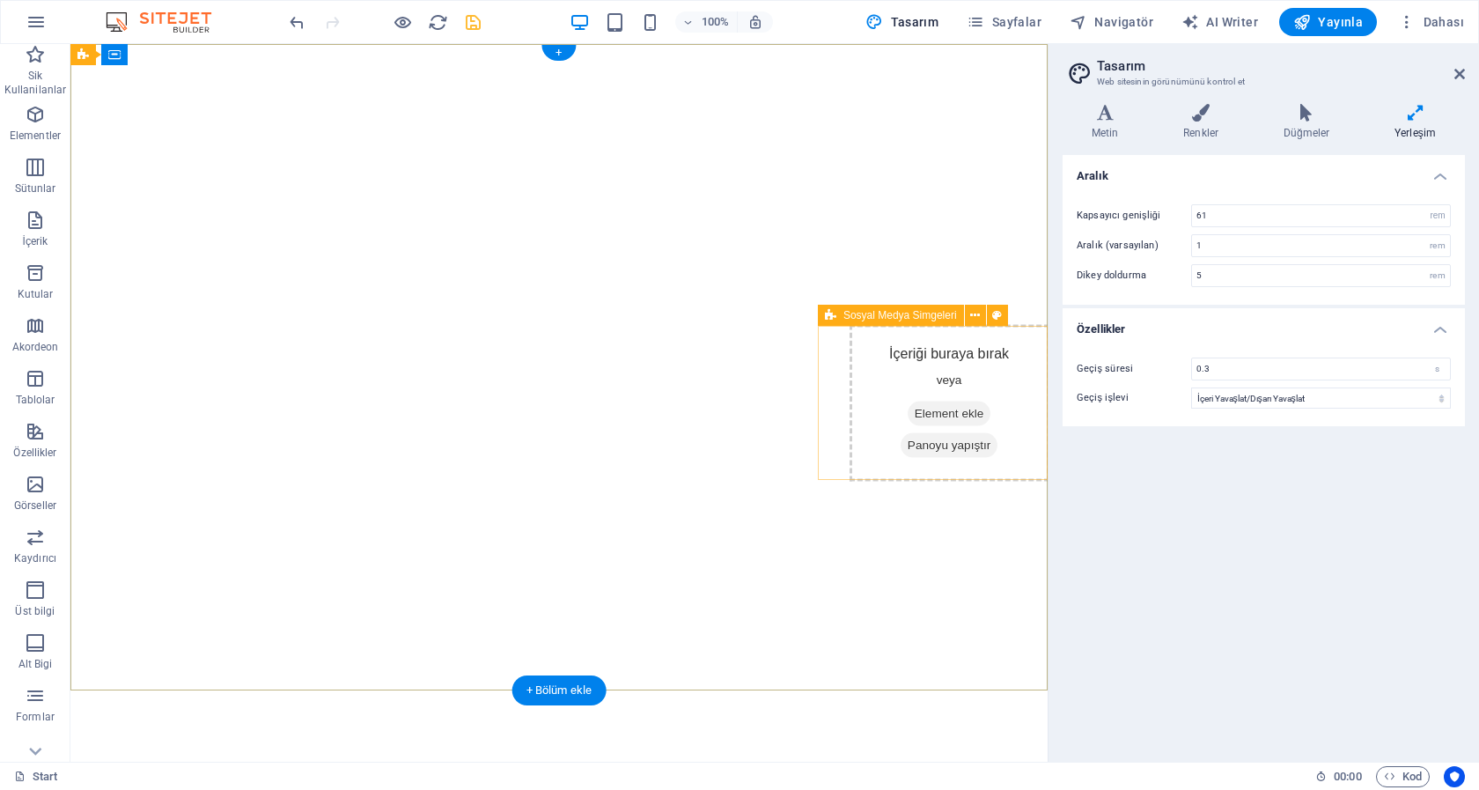
click at [1033, 409] on div "İçeriği buraya bırak veya Element ekle Panoyu yapıştır" at bounding box center [950, 403] width 200 height 157
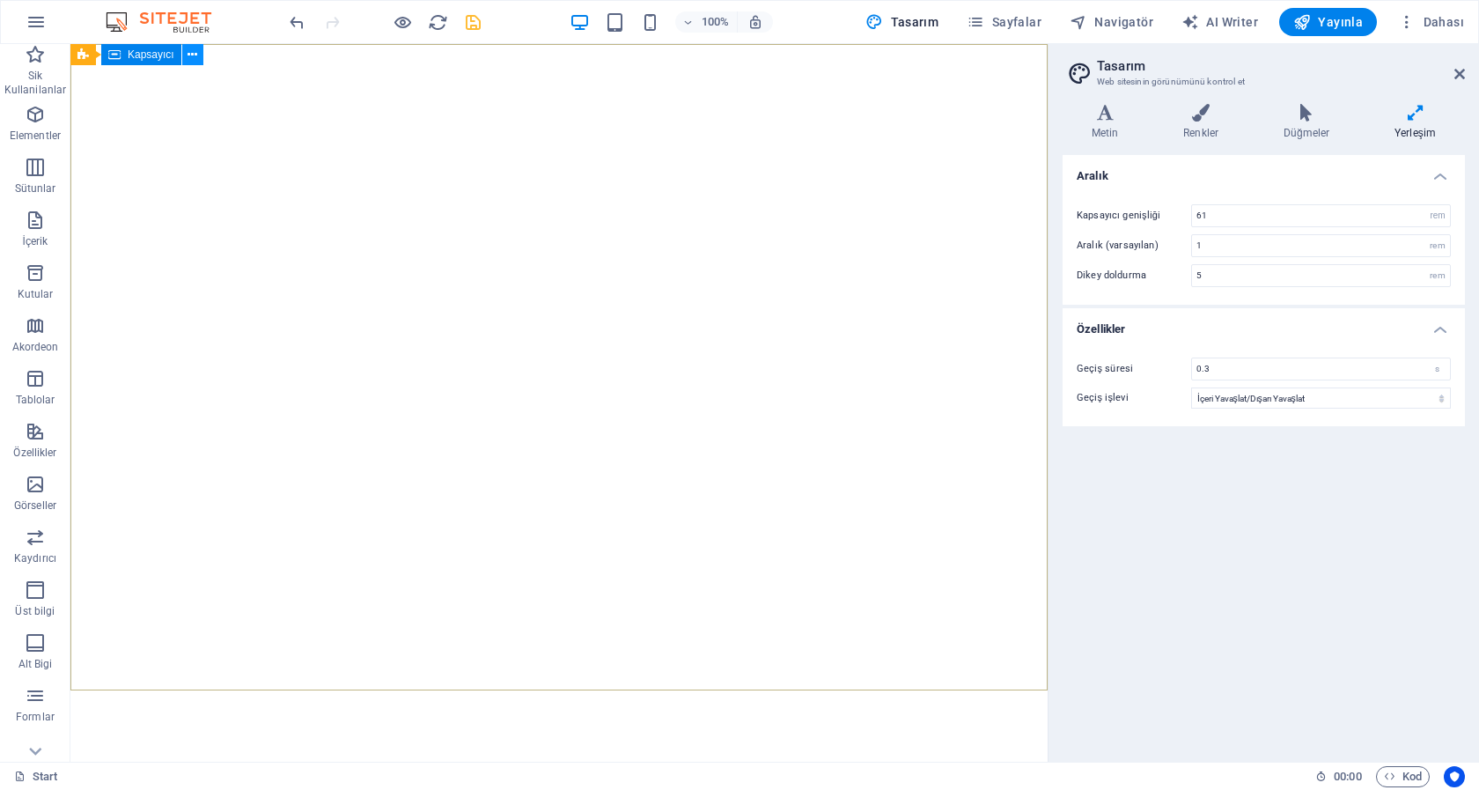
click at [193, 52] on icon at bounding box center [193, 55] width 10 height 18
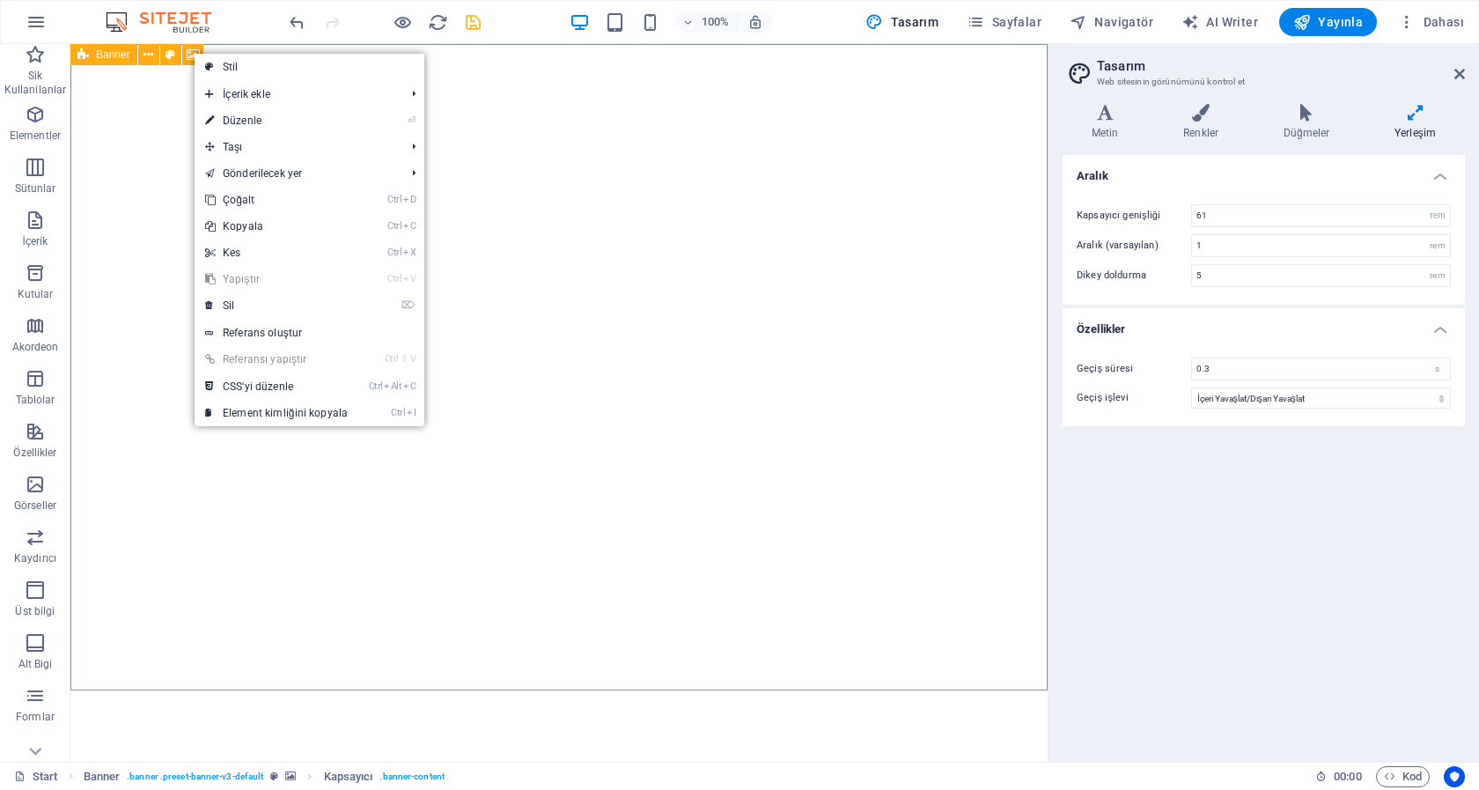
click at [99, 55] on span "Banner" at bounding box center [113, 54] width 34 height 11
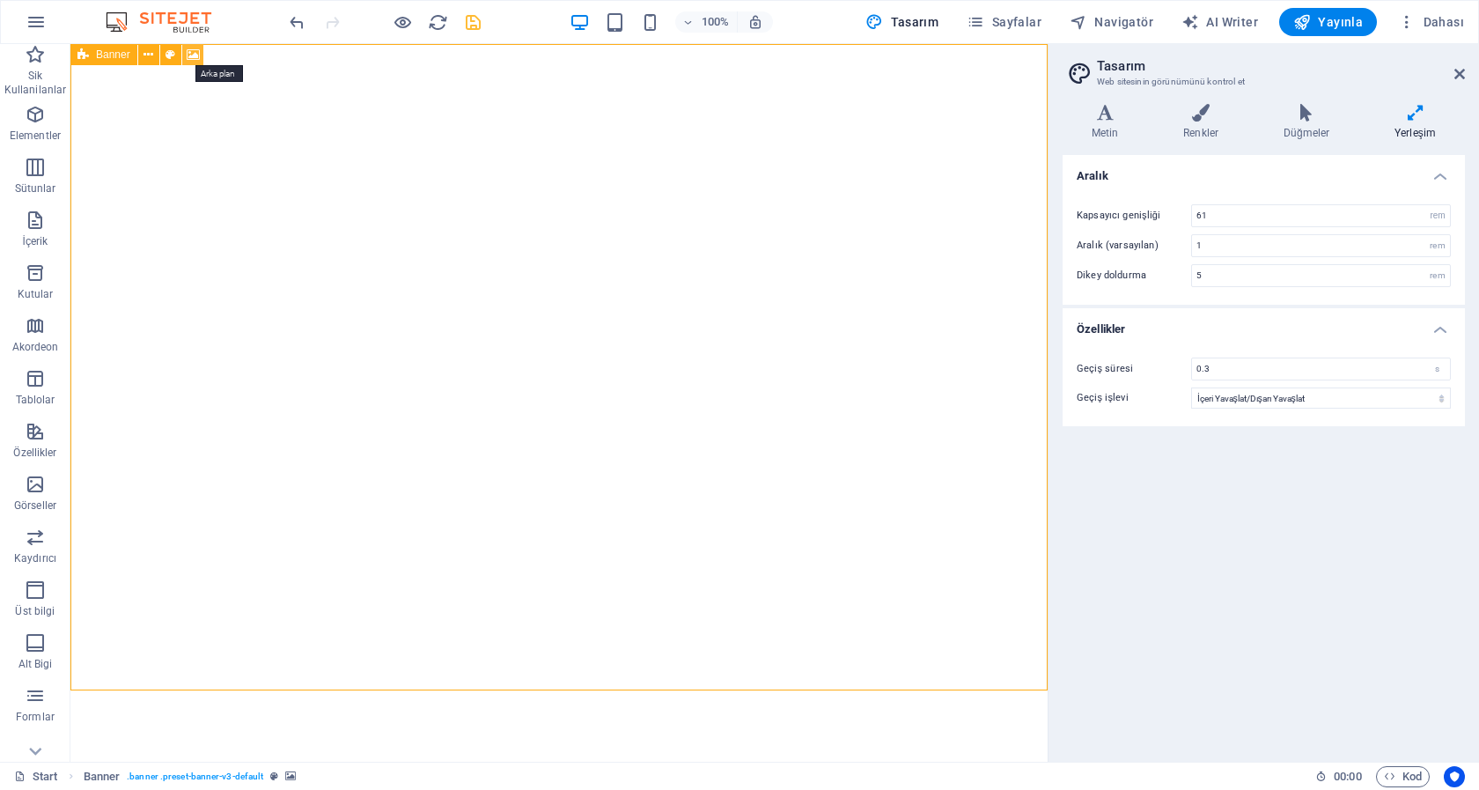
click at [190, 58] on icon at bounding box center [193, 55] width 13 height 18
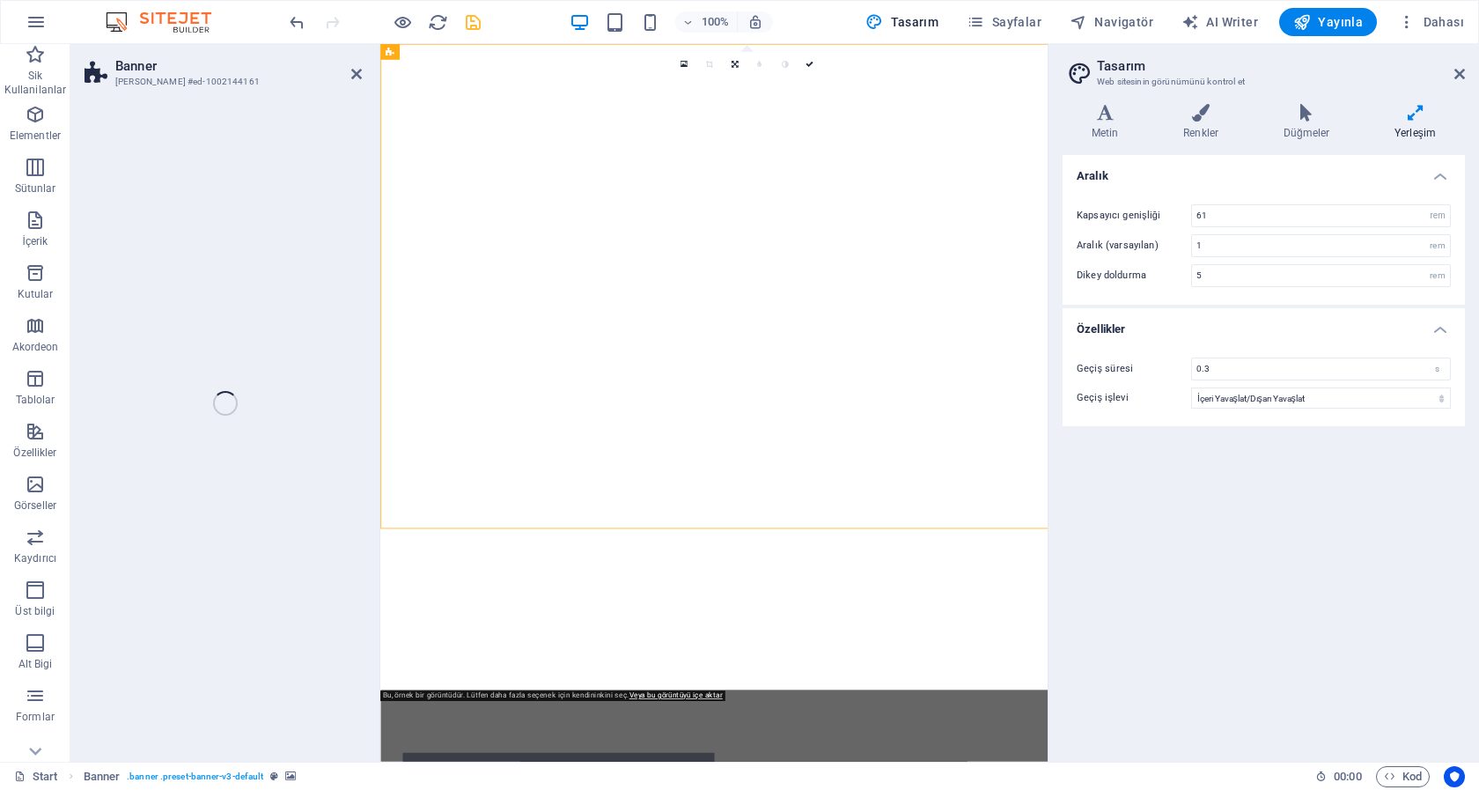
select select "fade"
select select "ms"
select select "s"
select select "ondemand"
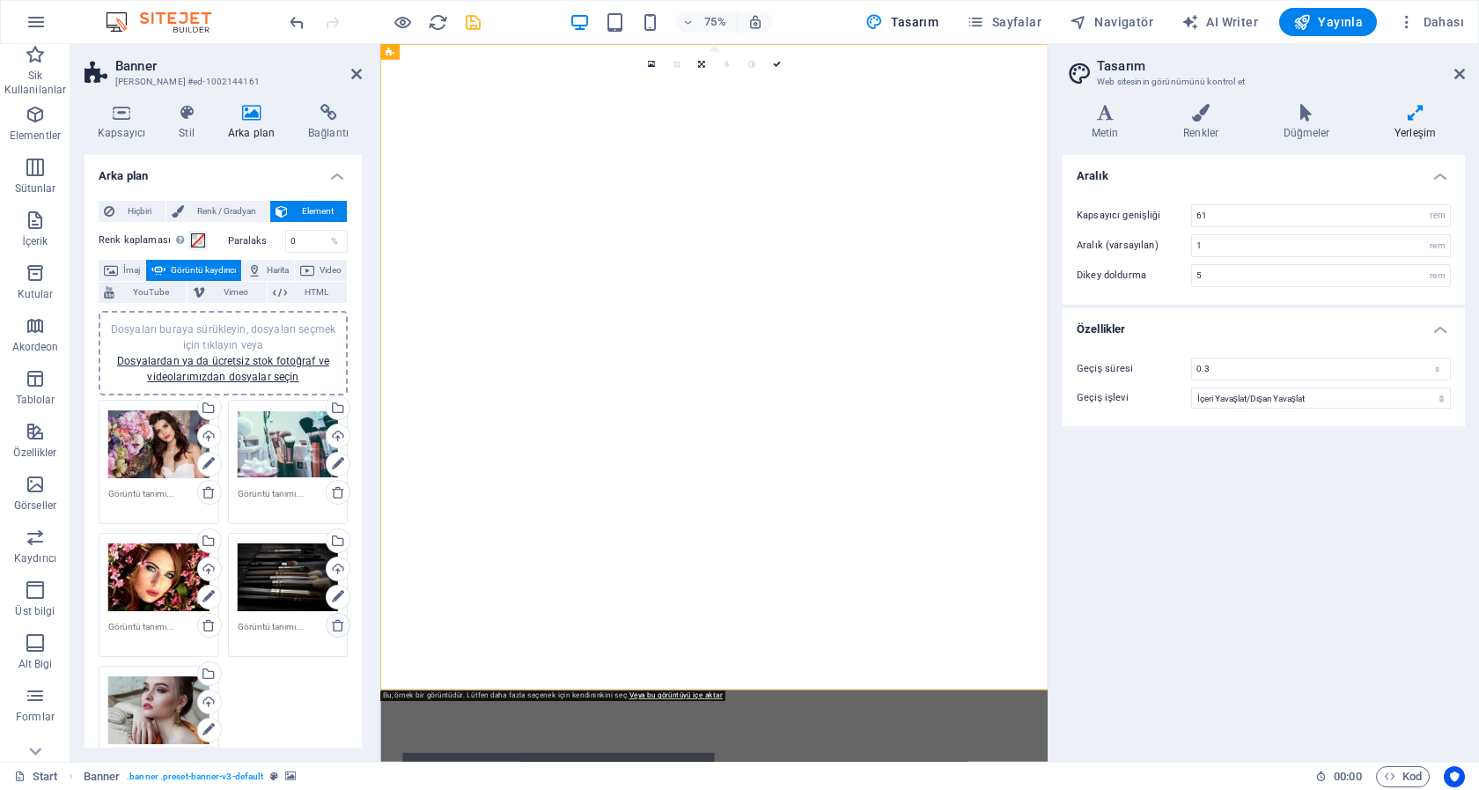
click at [331, 632] on icon at bounding box center [338, 625] width 14 height 14
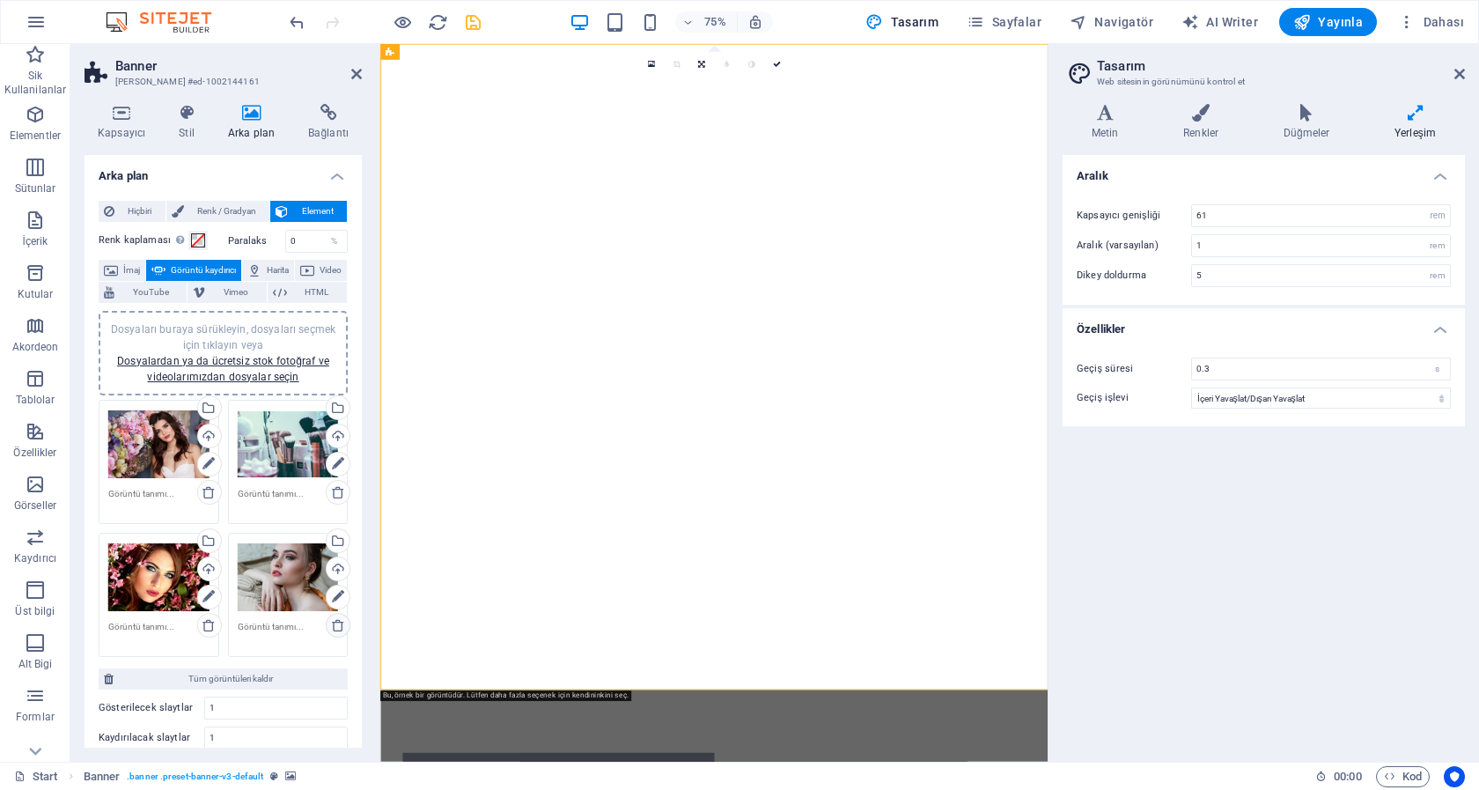
click at [331, 632] on icon at bounding box center [338, 625] width 14 height 14
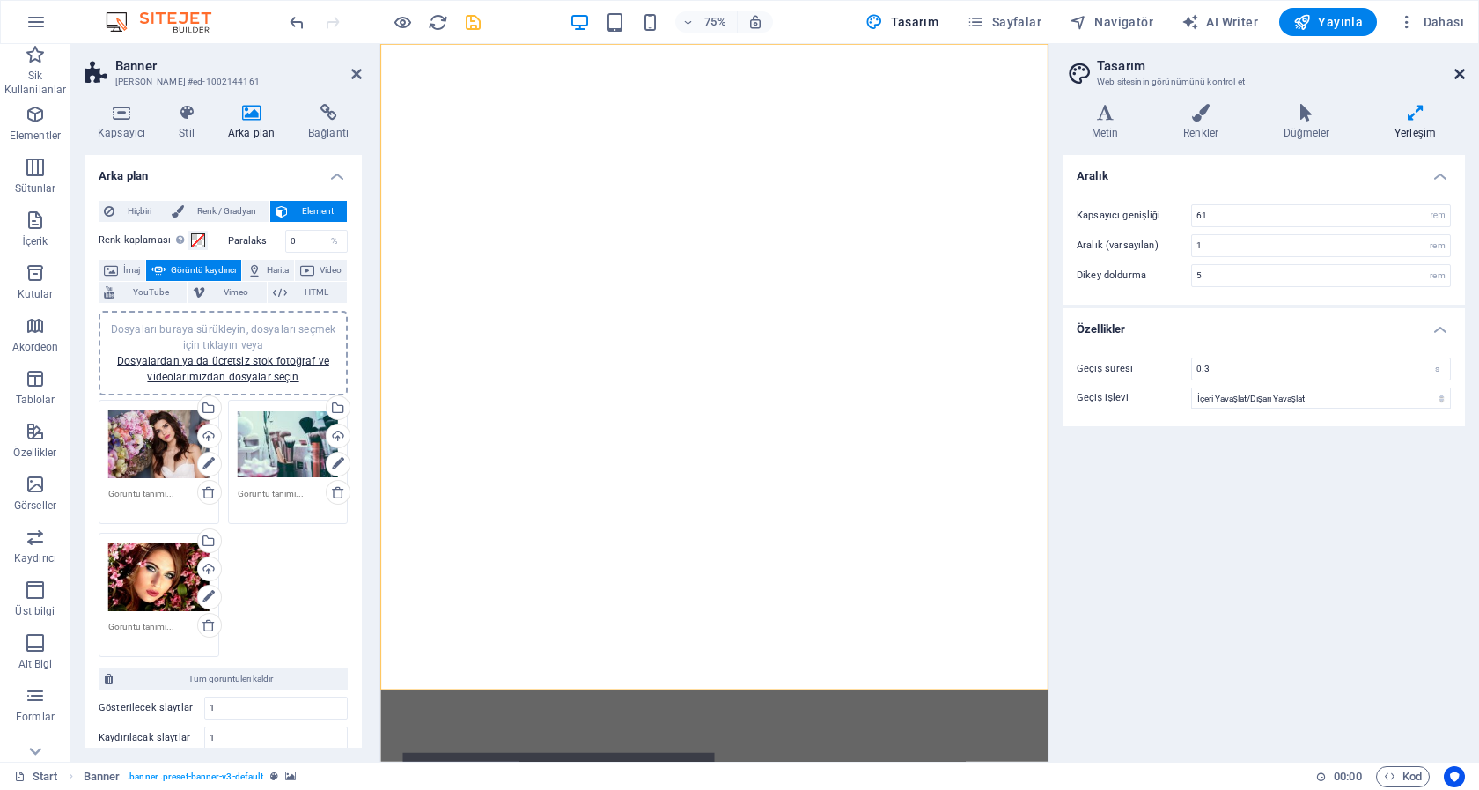
click at [1461, 70] on icon at bounding box center [1459, 74] width 11 height 14
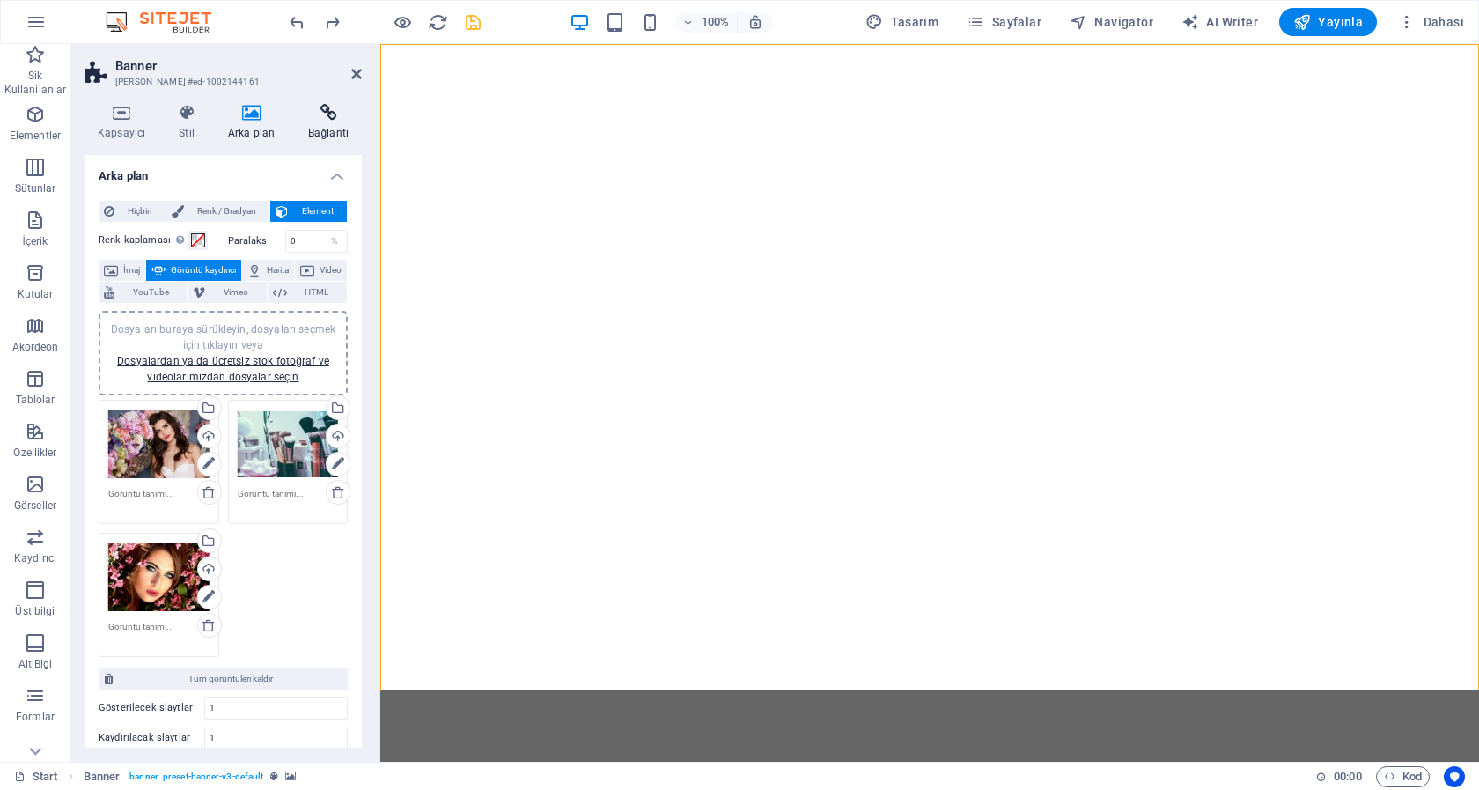
click at [331, 128] on h4 "Bağlantı" at bounding box center [328, 122] width 67 height 37
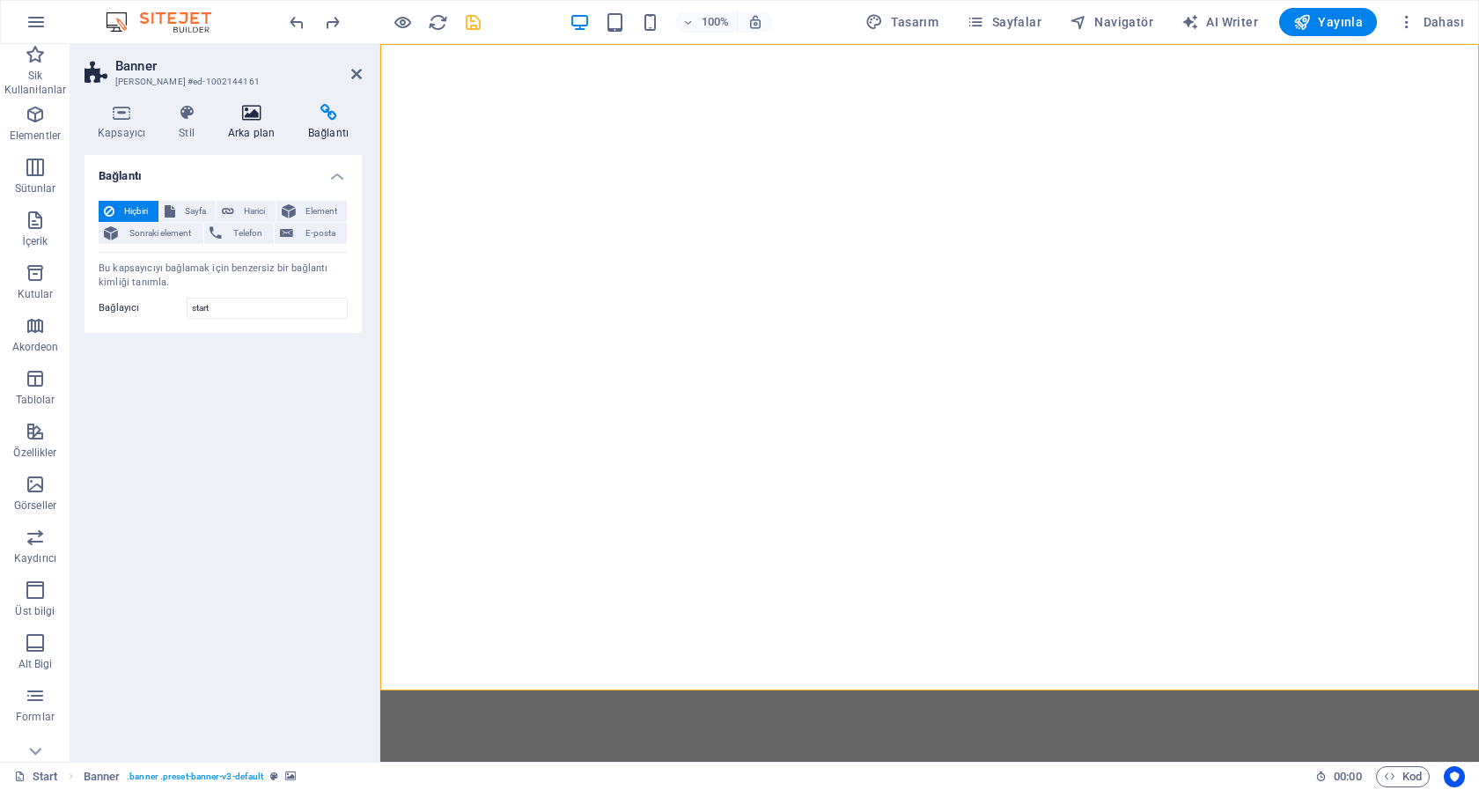
click at [260, 119] on icon at bounding box center [251, 113] width 73 height 18
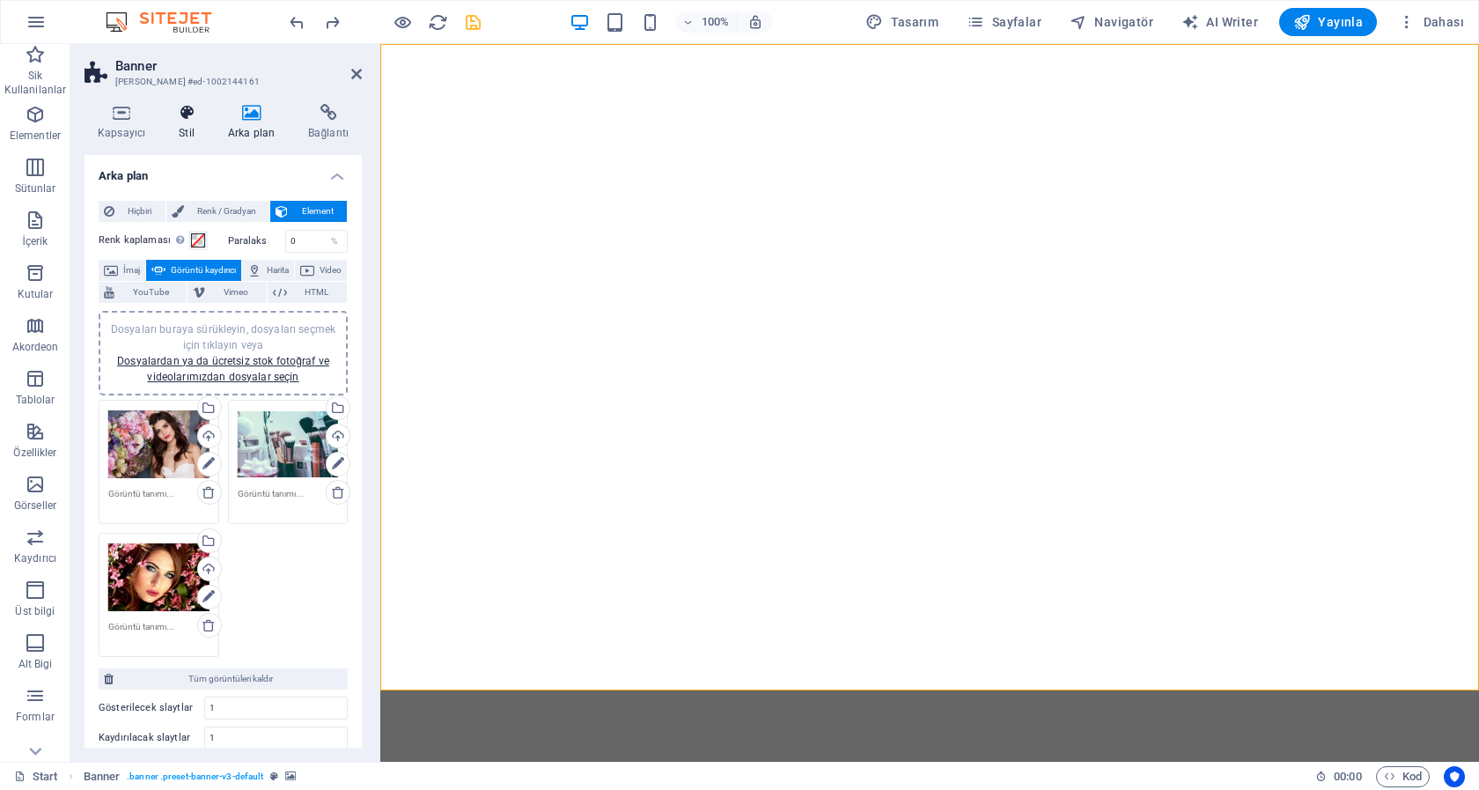
click at [192, 114] on icon at bounding box center [187, 113] width 42 height 18
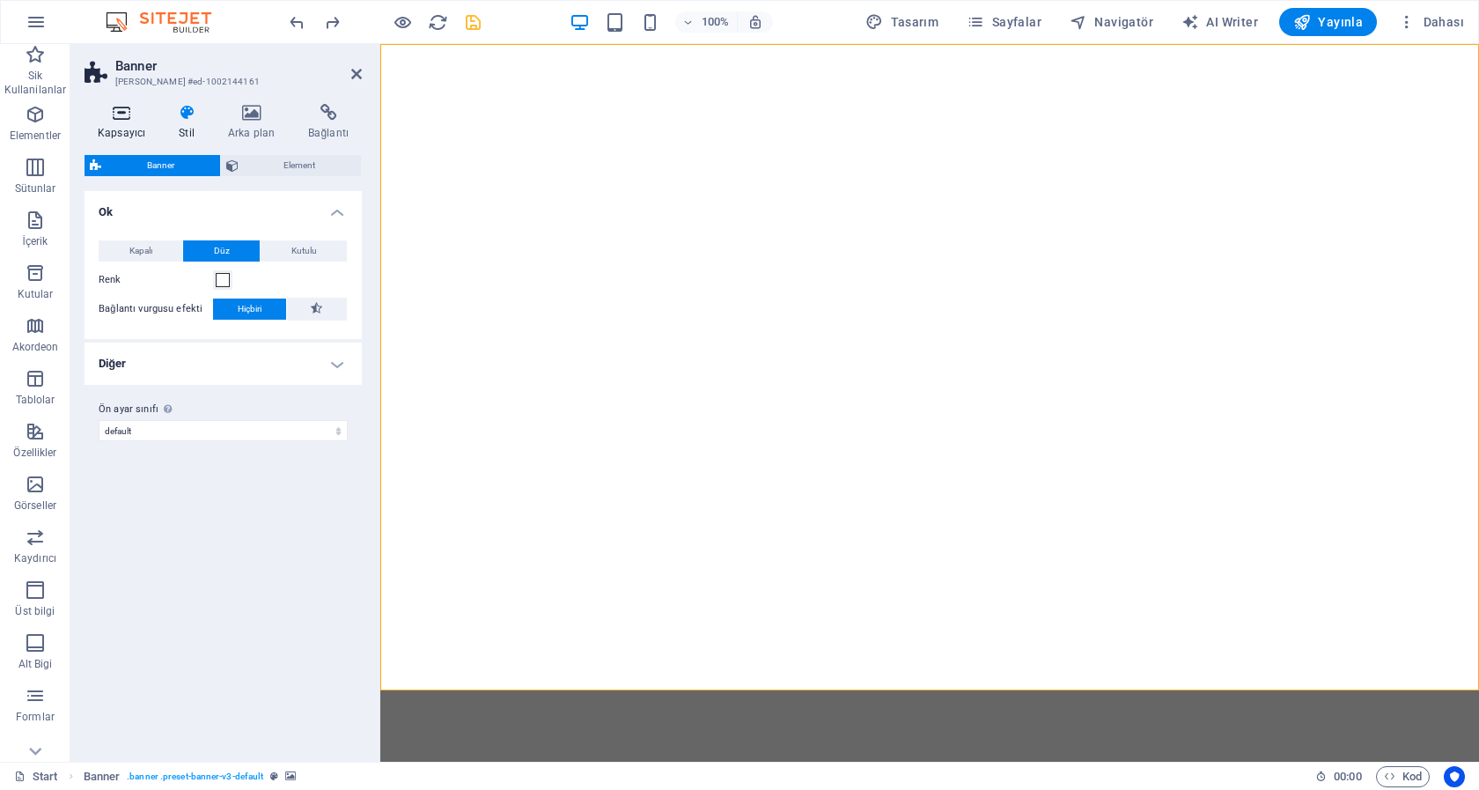
click at [120, 125] on h4 "Kapsayıcı" at bounding box center [125, 122] width 81 height 37
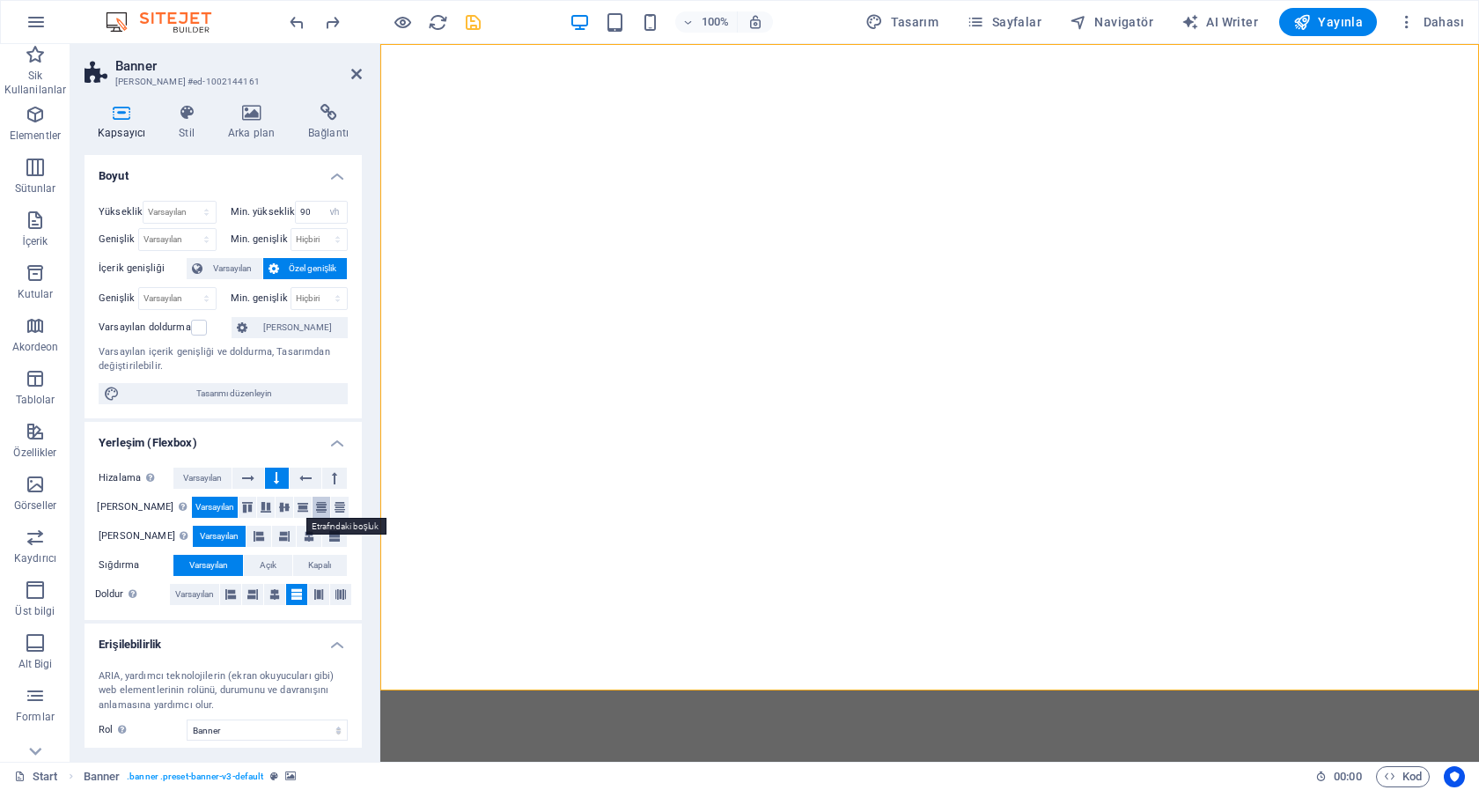
click at [311, 511] on icon at bounding box center [321, 507] width 21 height 11
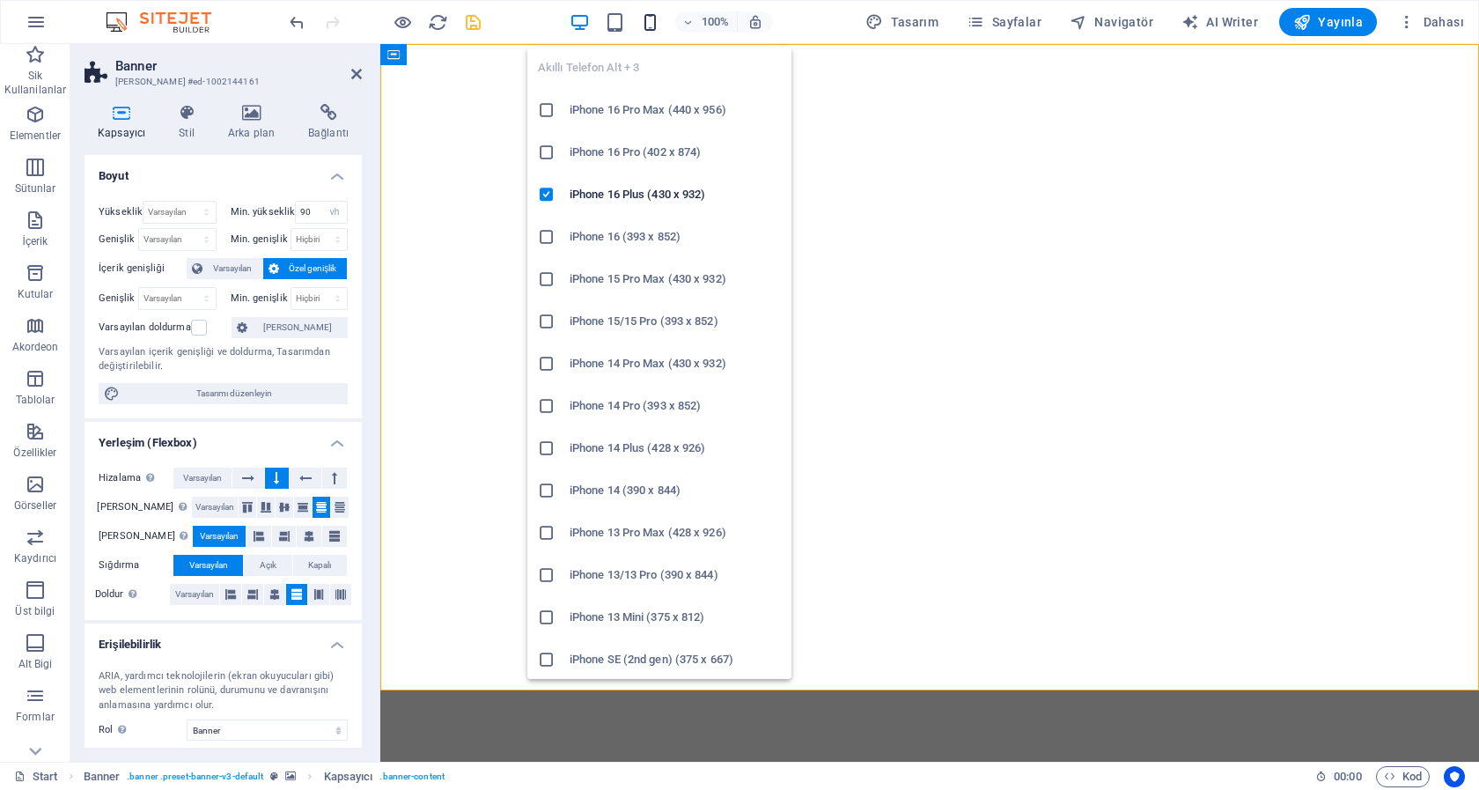
click at [652, 22] on icon "button" at bounding box center [650, 22] width 20 height 20
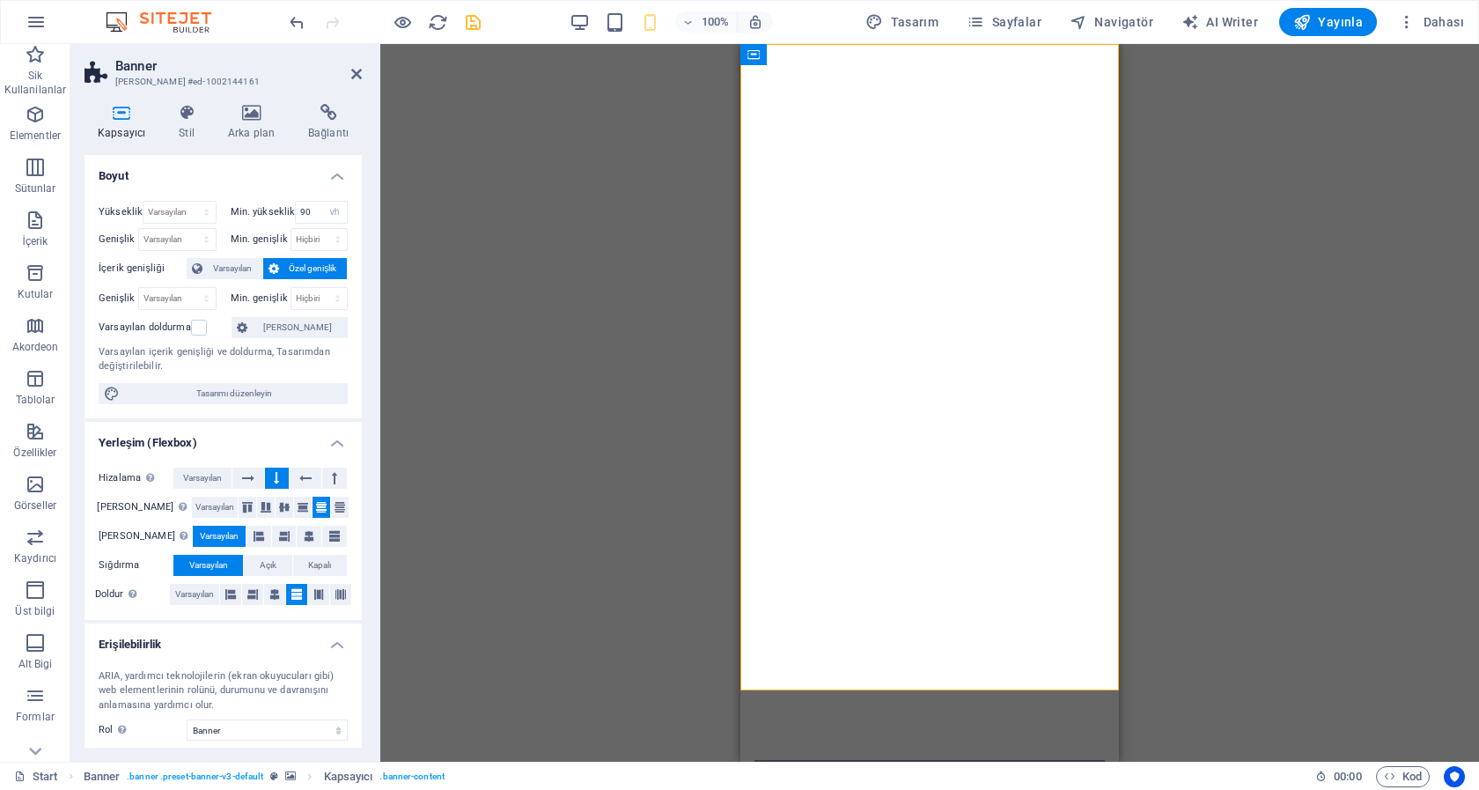
click at [1294, 430] on div "Mevcut içeriği değiştirmek için buraya sürükleyin. Yeni bir element oluşturmak …" at bounding box center [929, 402] width 1099 height 717
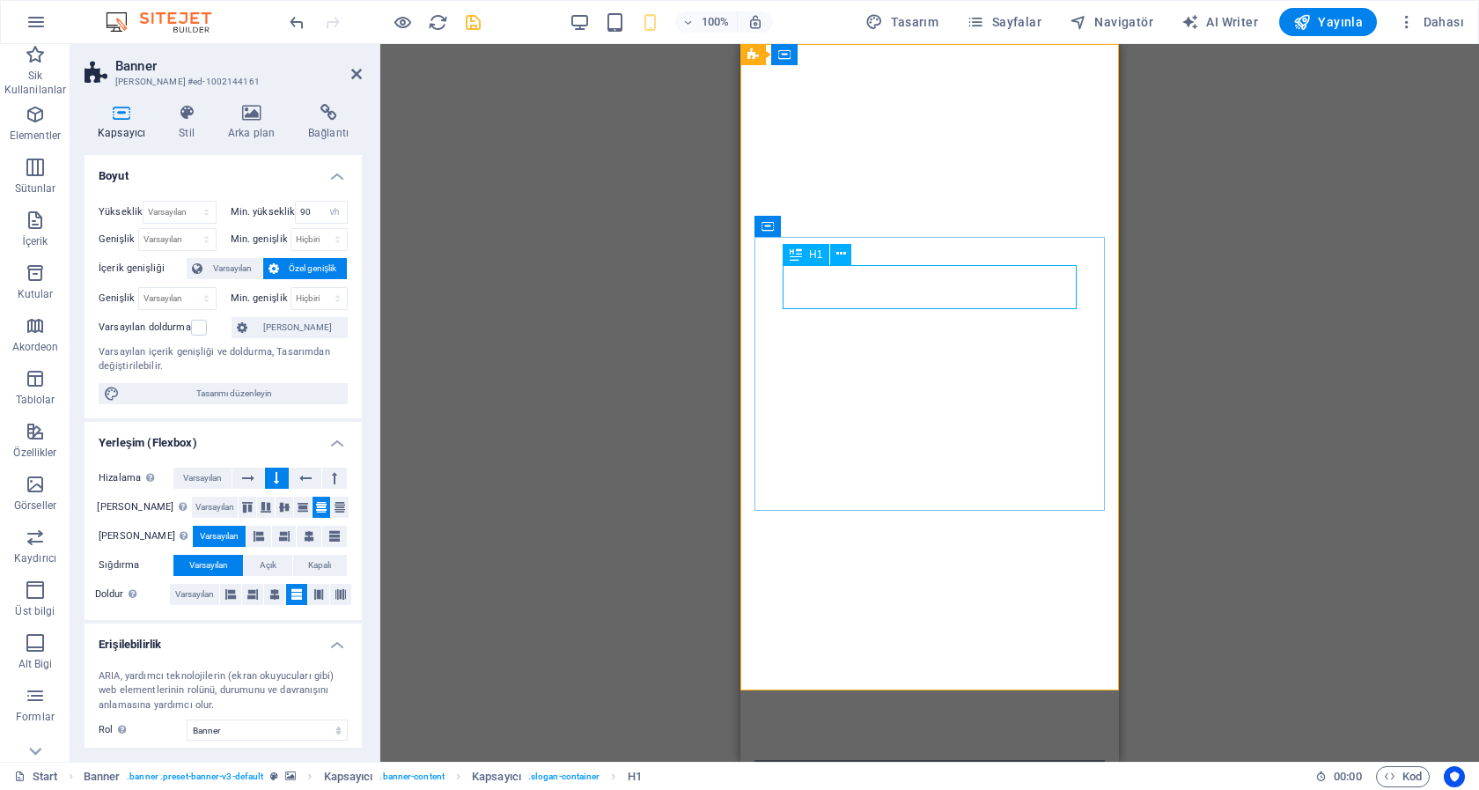
click at [796, 255] on icon at bounding box center [796, 254] width 12 height 21
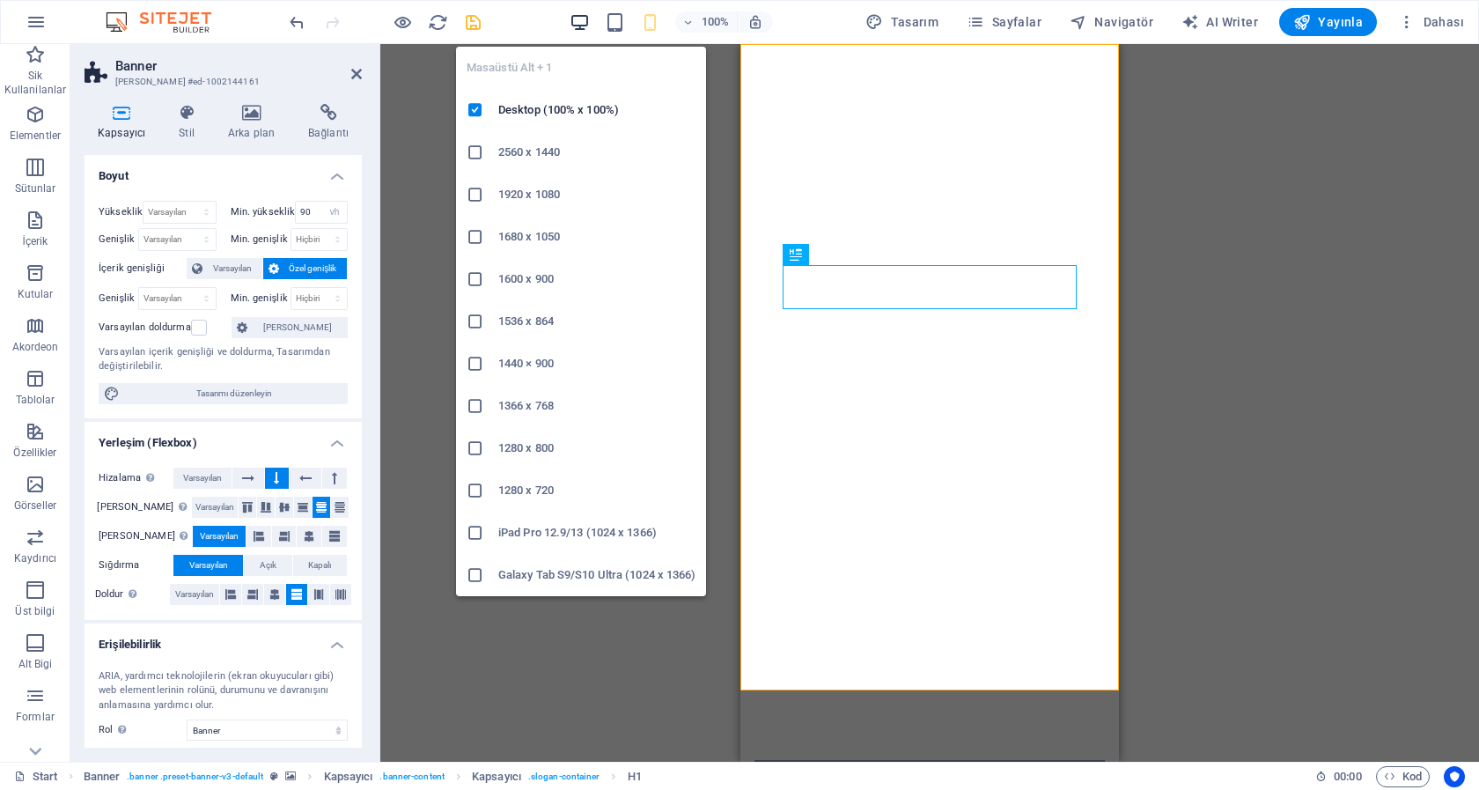
click at [590, 20] on icon "button" at bounding box center [580, 22] width 20 height 20
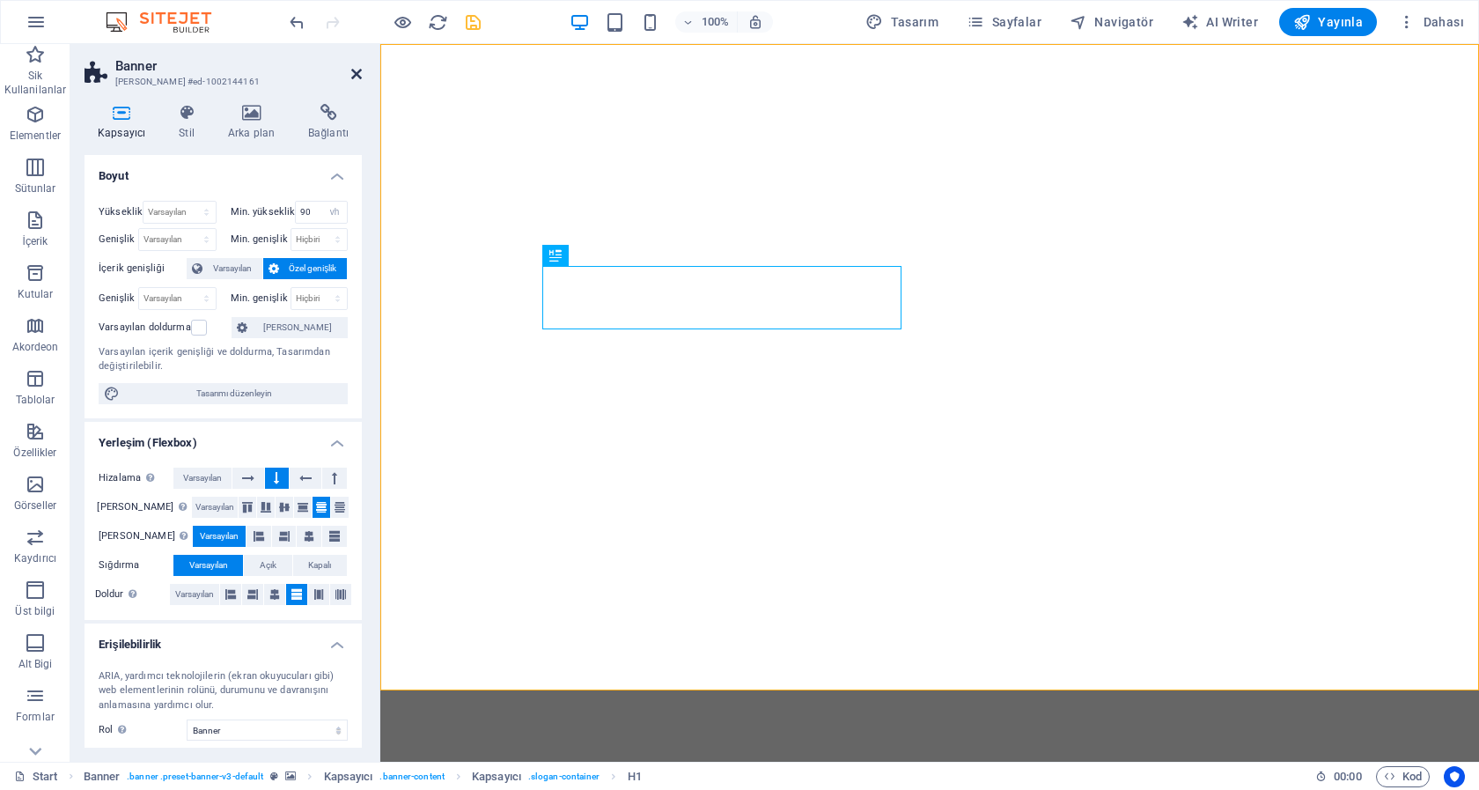
click at [359, 72] on icon at bounding box center [356, 74] width 11 height 14
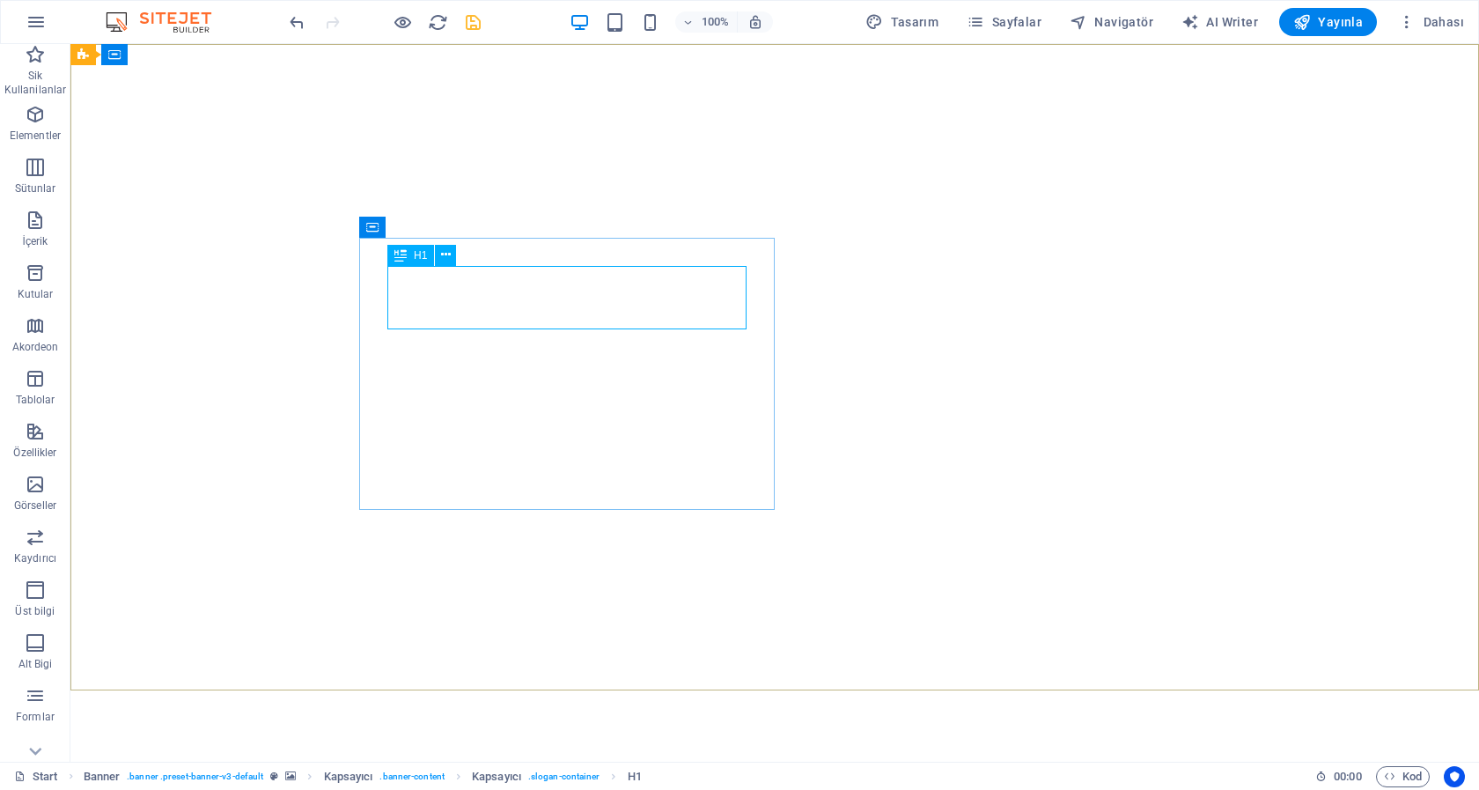
click at [420, 253] on span "H1" at bounding box center [420, 255] width 13 height 11
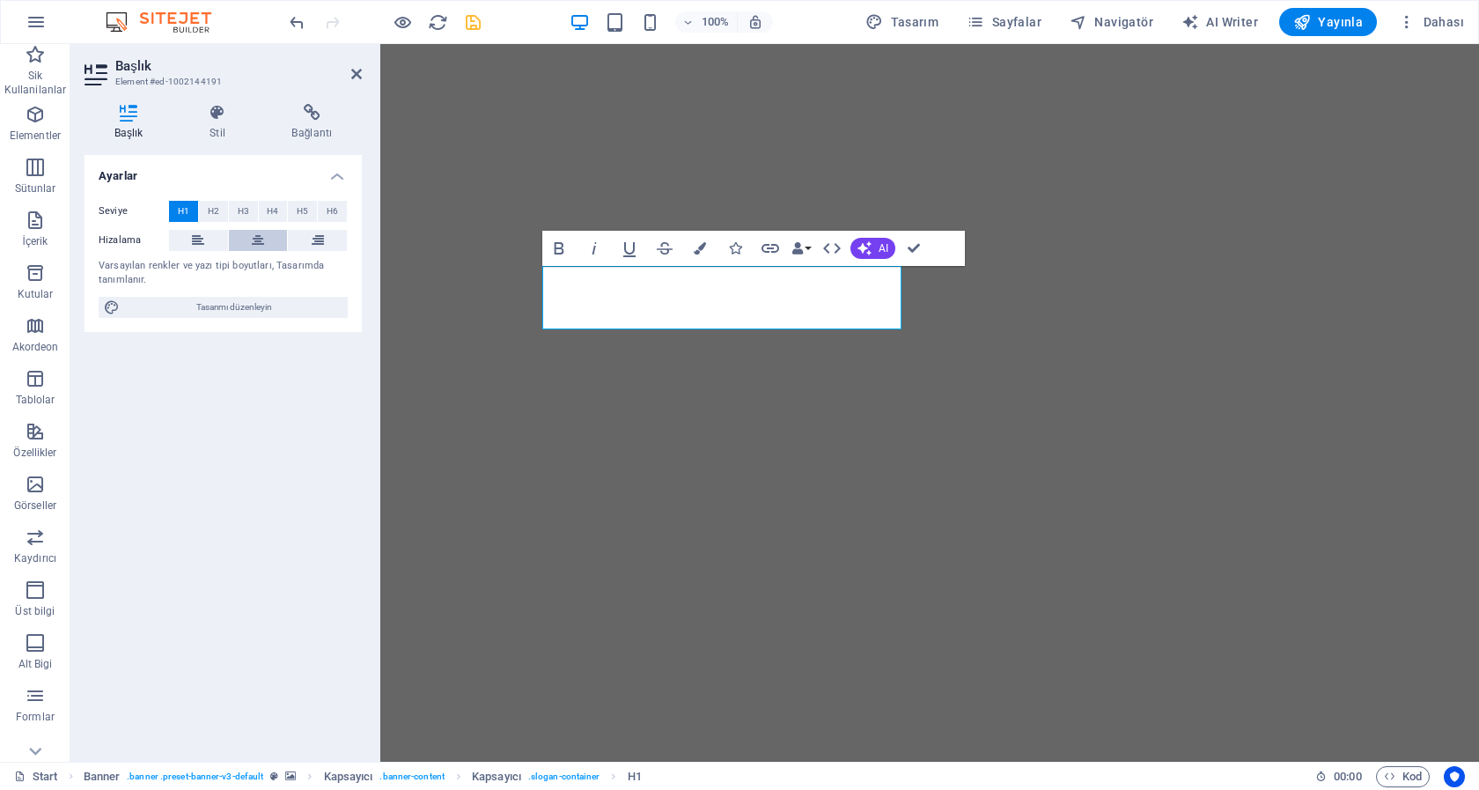
click at [261, 242] on icon at bounding box center [258, 240] width 12 height 21
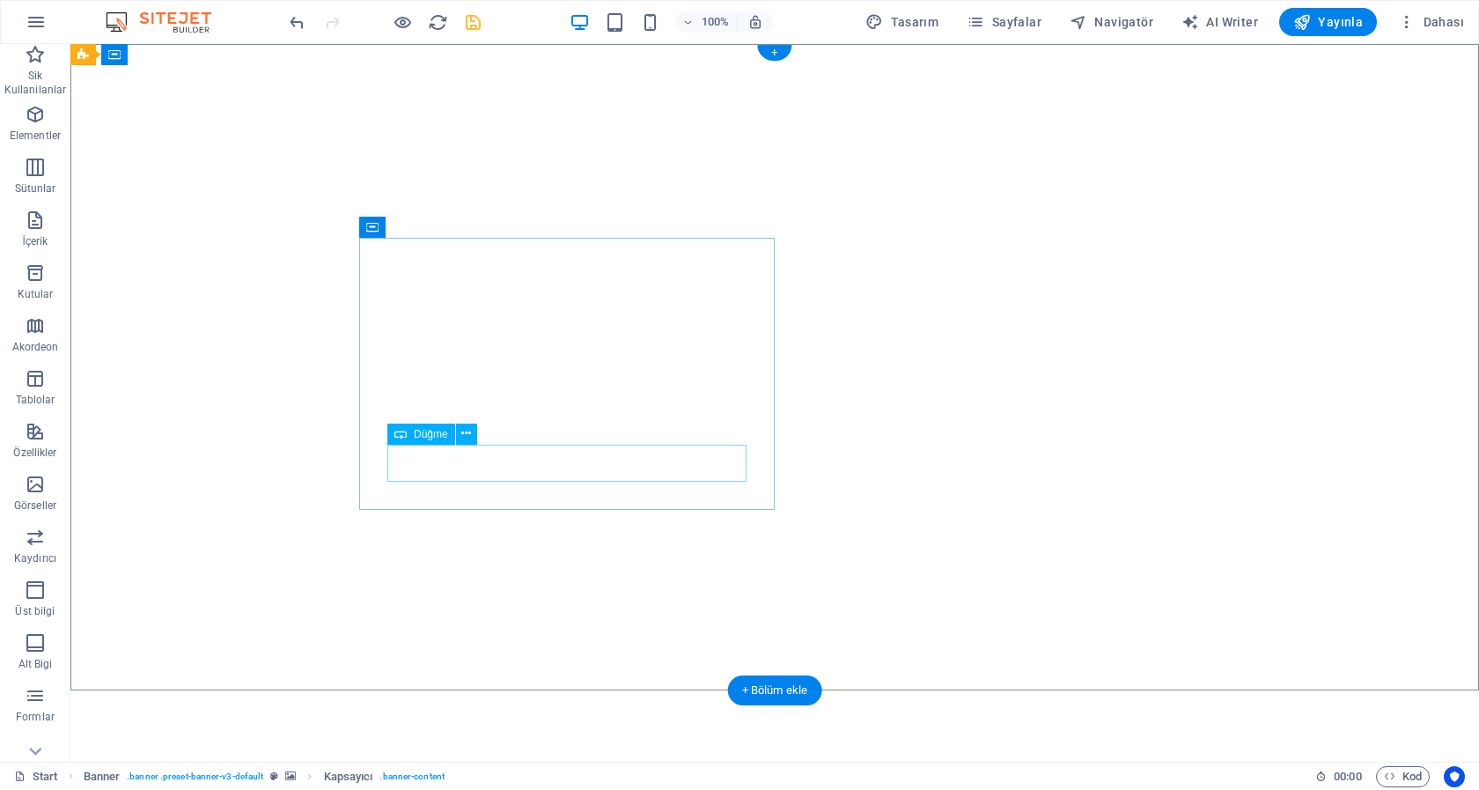
click at [465, 434] on icon at bounding box center [466, 433] width 10 height 18
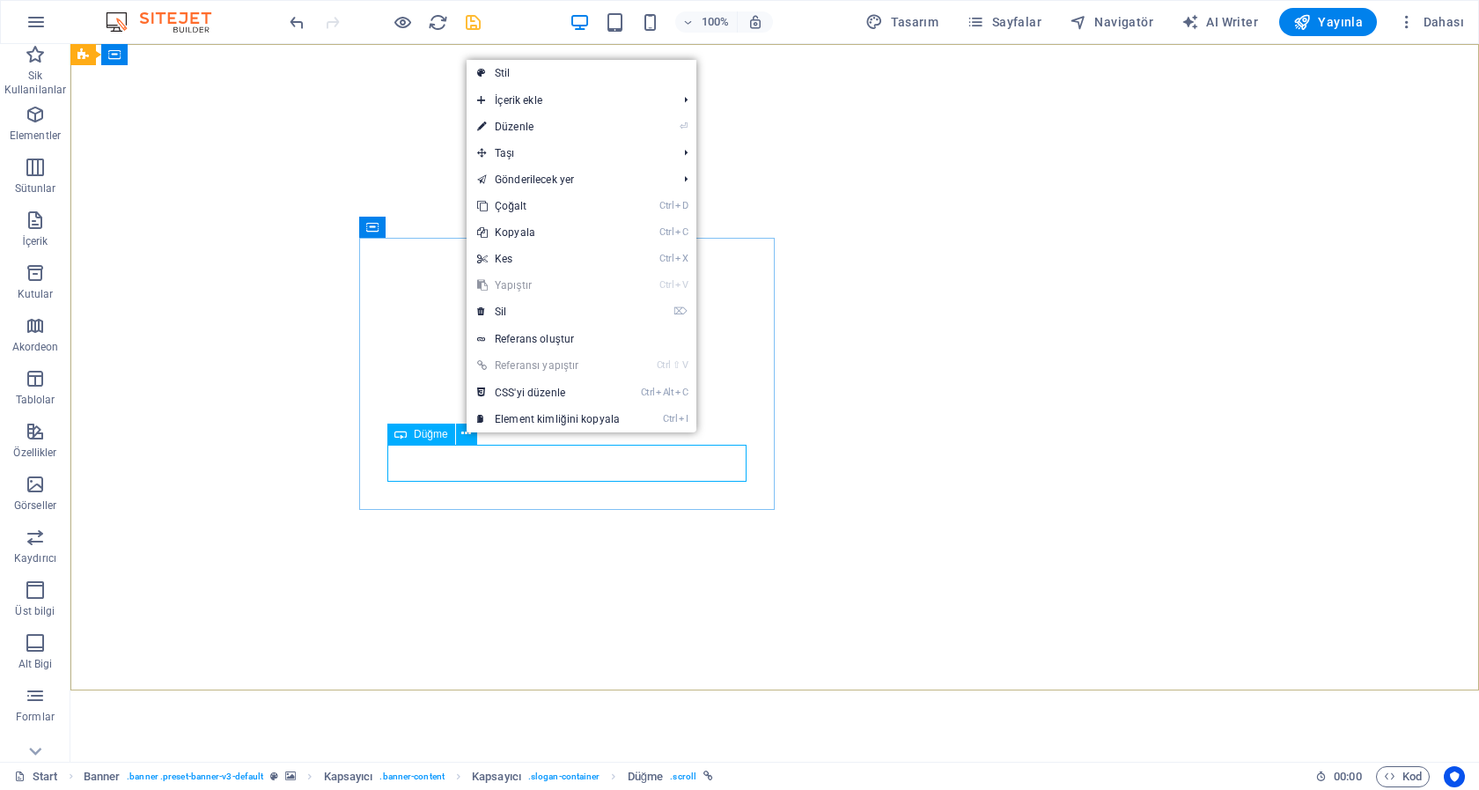
click at [440, 432] on span "Düğme" at bounding box center [431, 434] width 34 height 11
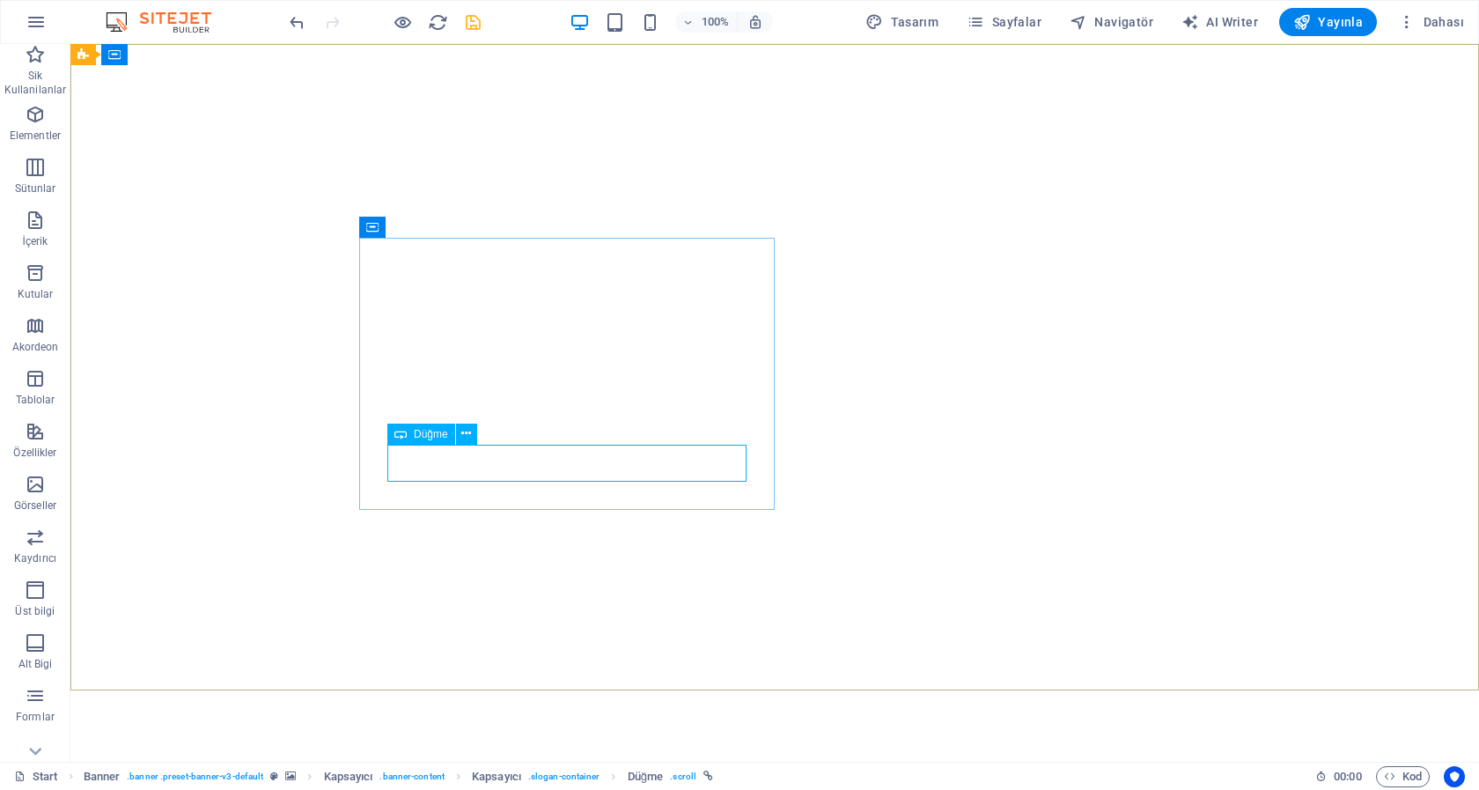
click at [440, 432] on span "Düğme" at bounding box center [431, 434] width 34 height 11
select select
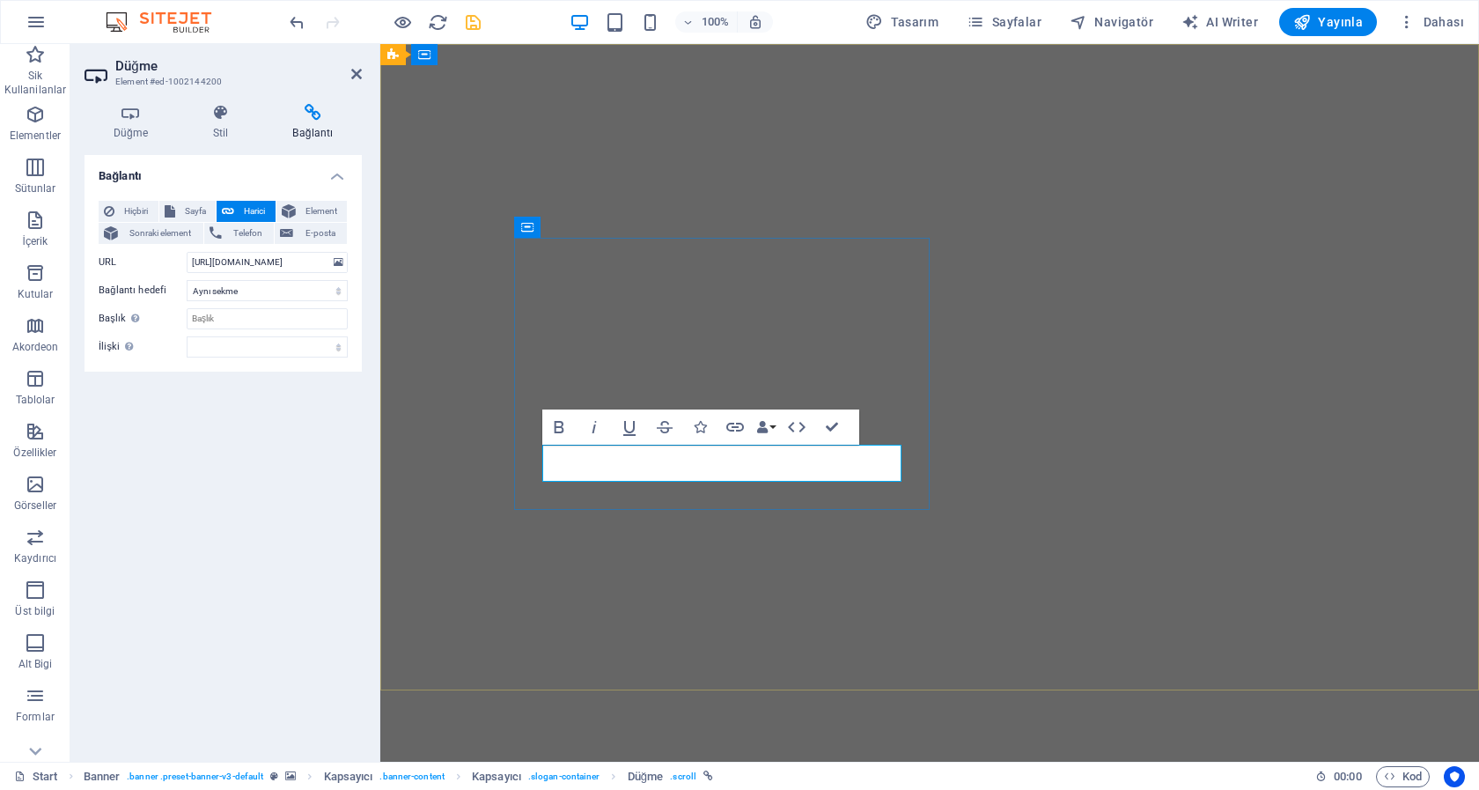
click at [222, 123] on h4 "Stil" at bounding box center [224, 122] width 80 height 37
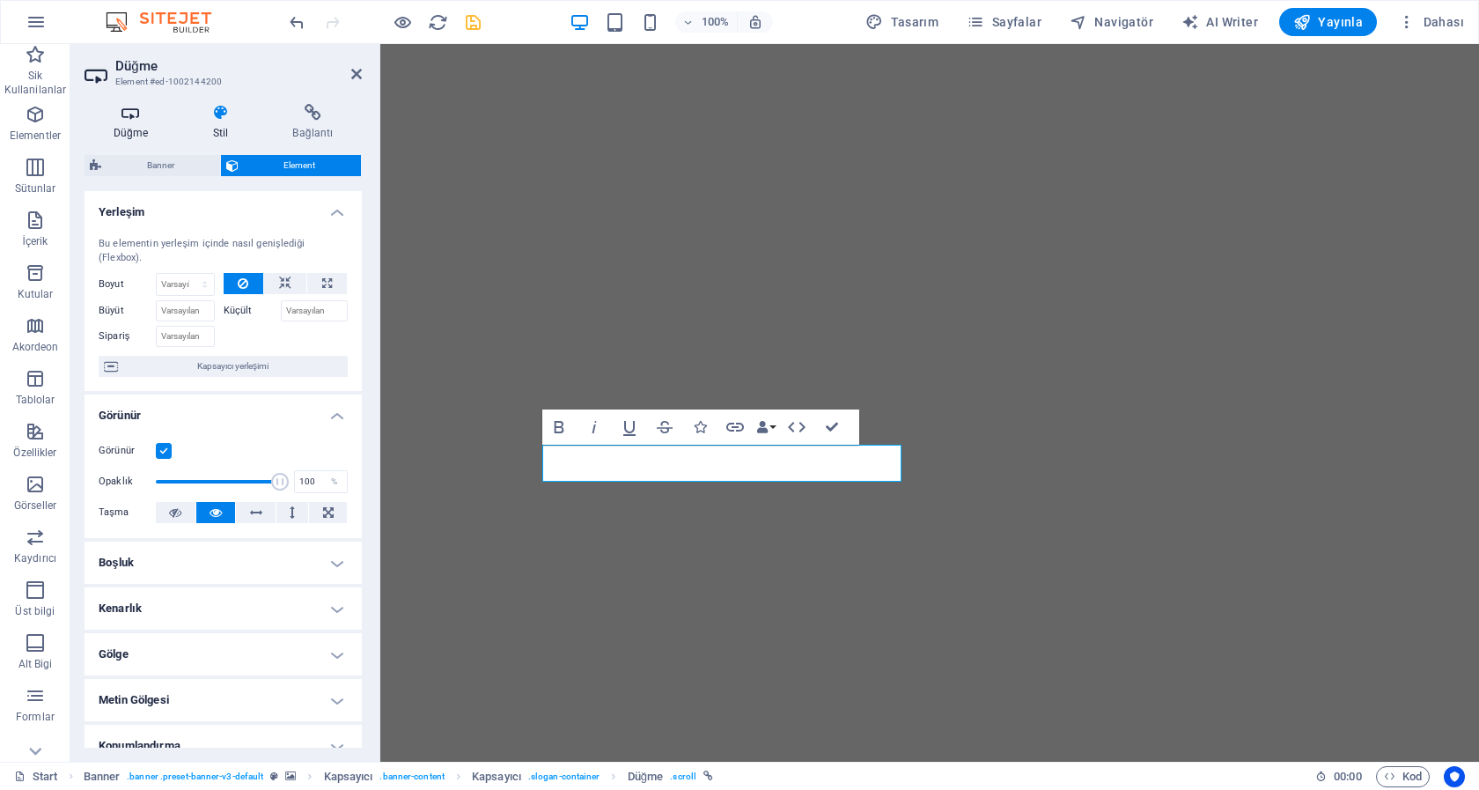
click at [136, 127] on h4 "Düğme" at bounding box center [134, 122] width 99 height 37
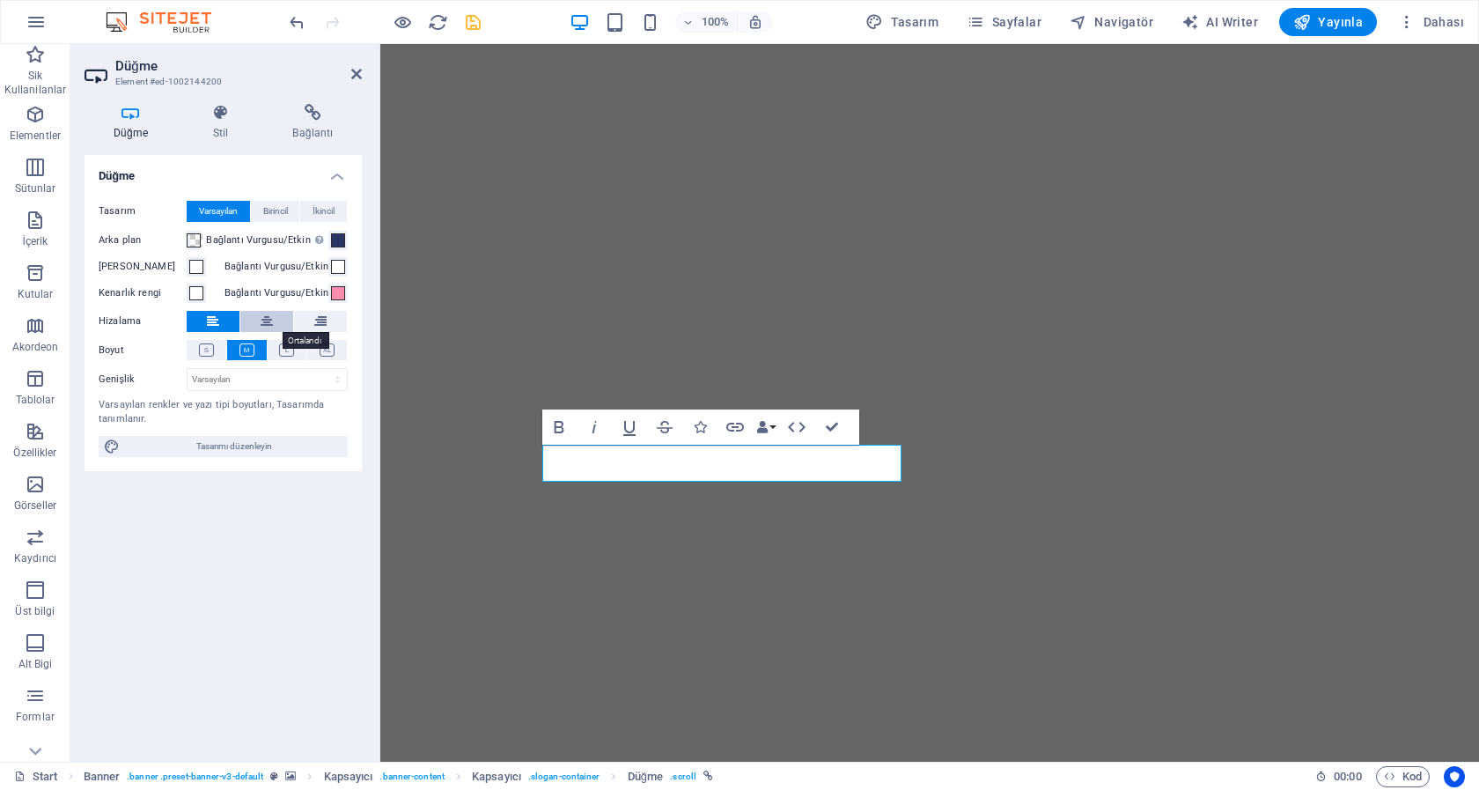
click at [268, 320] on icon at bounding box center [267, 321] width 12 height 21
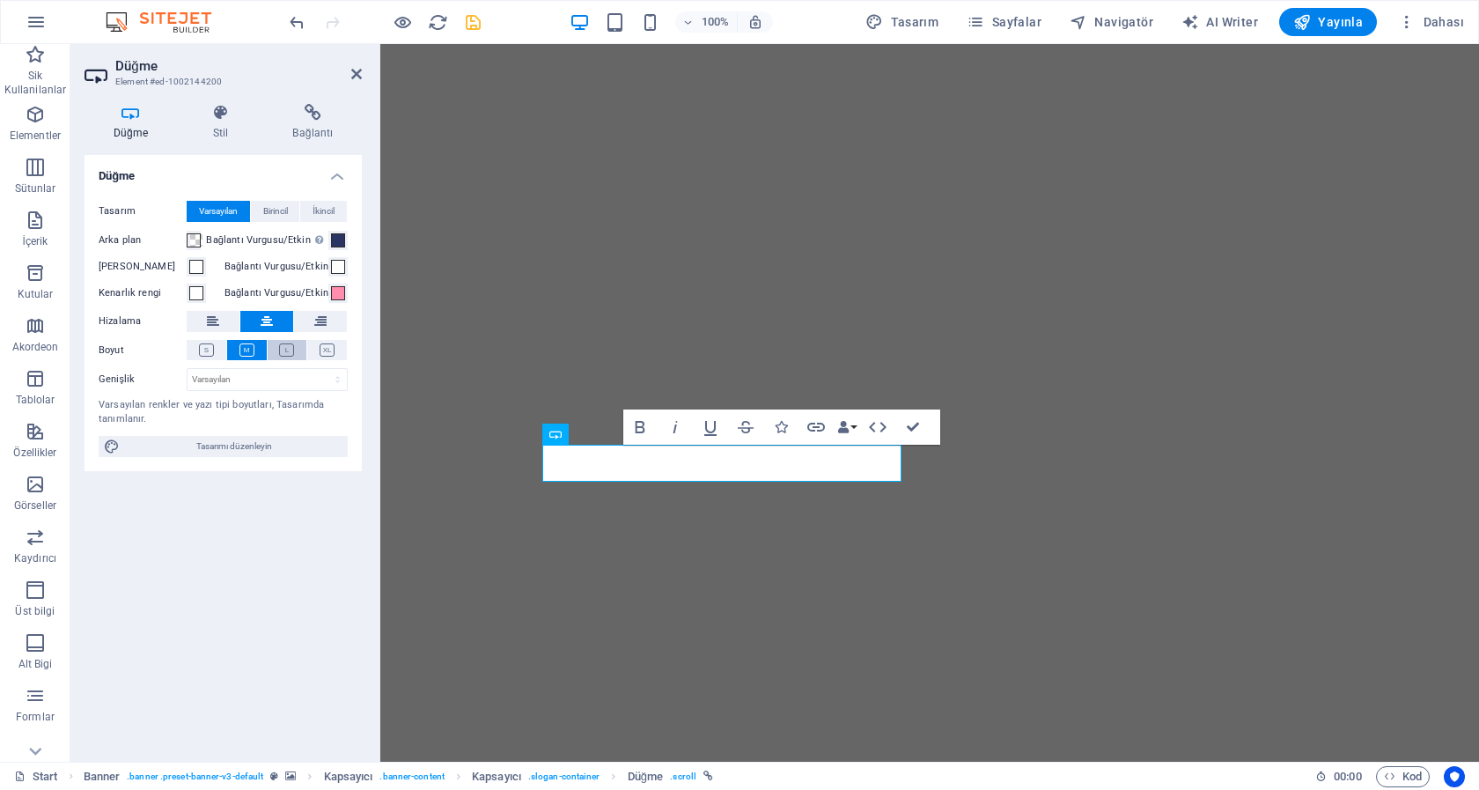
click at [287, 353] on icon at bounding box center [286, 349] width 15 height 13
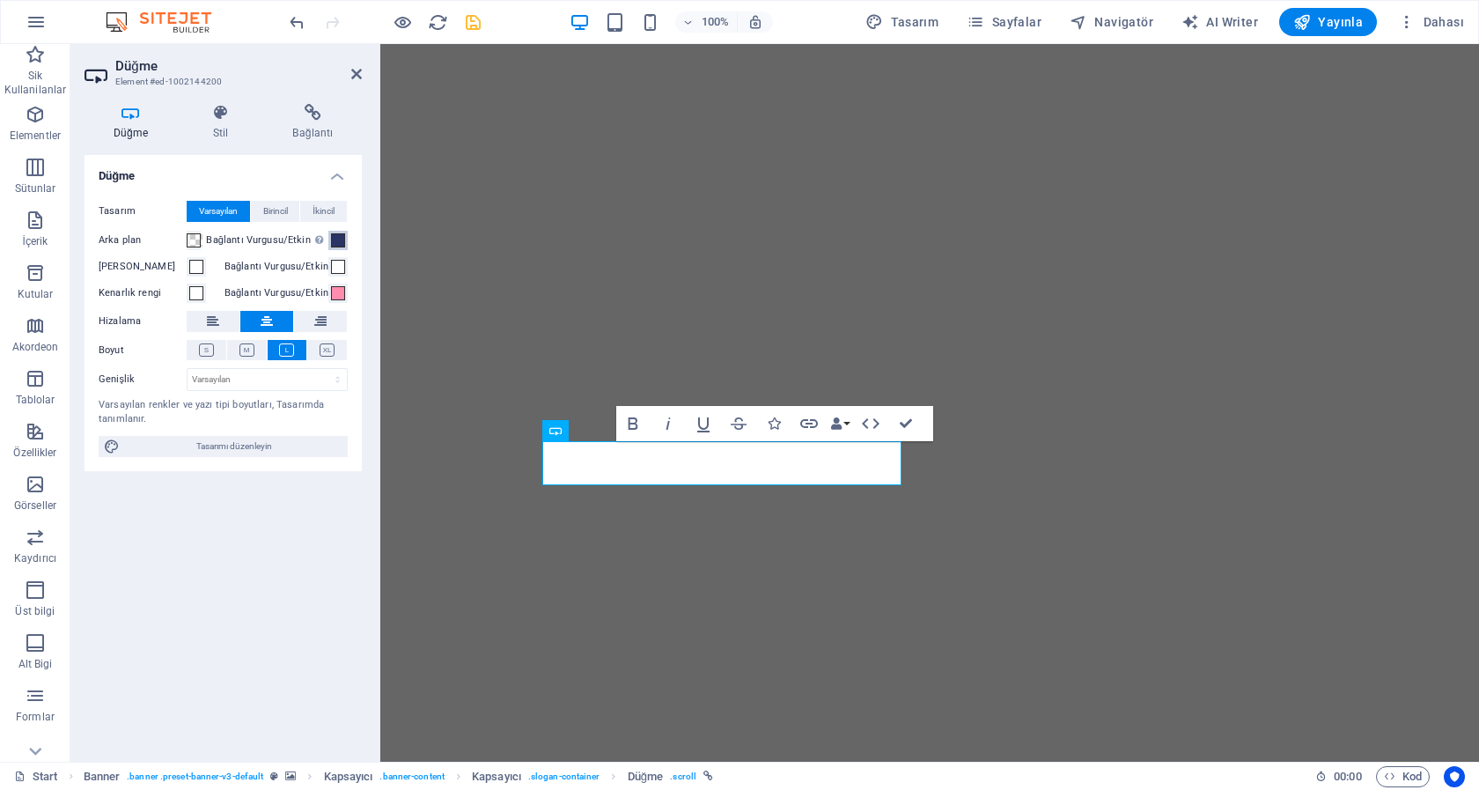
click at [341, 238] on span at bounding box center [338, 240] width 14 height 14
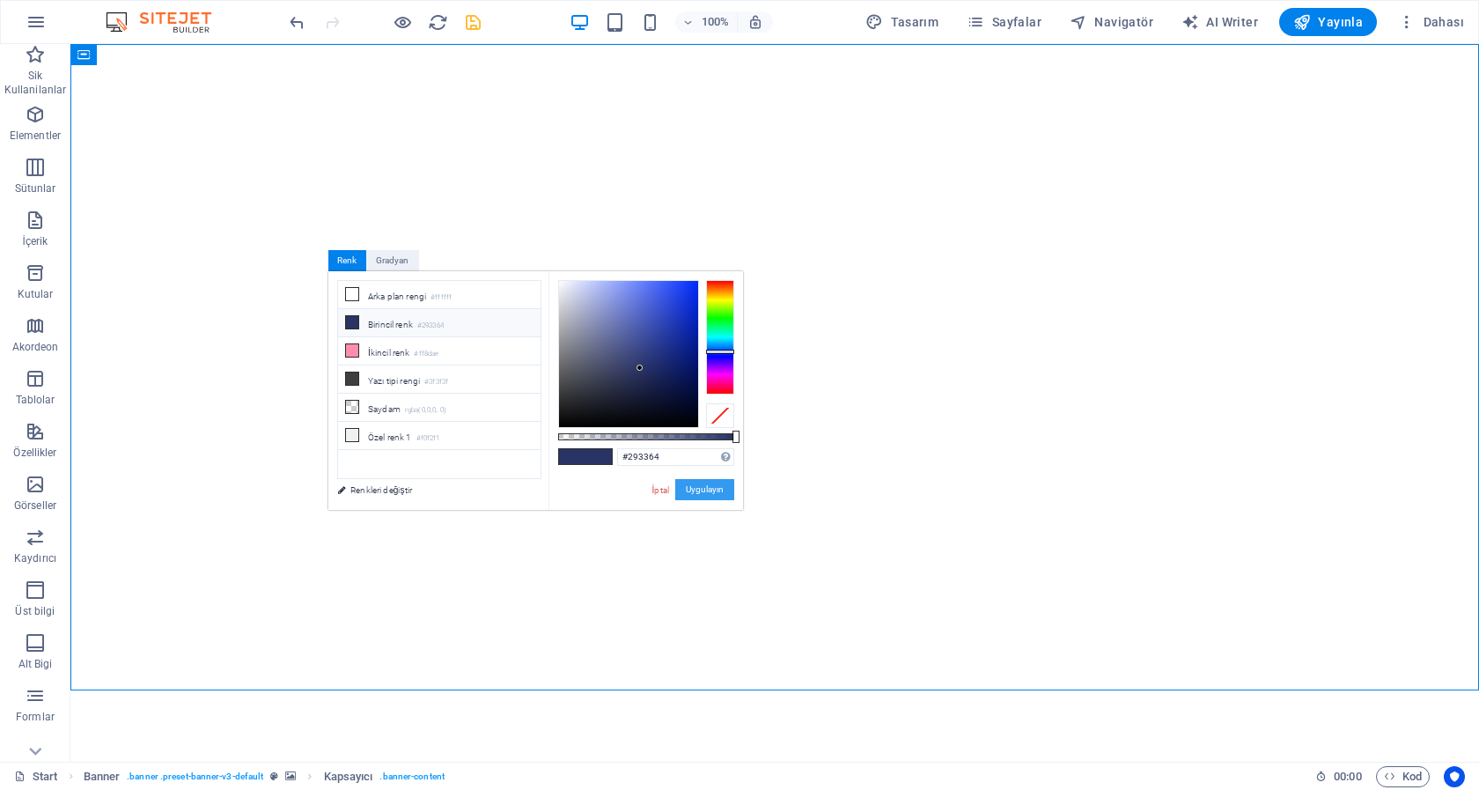
click at [712, 488] on button "Uygulayın" at bounding box center [704, 489] width 59 height 21
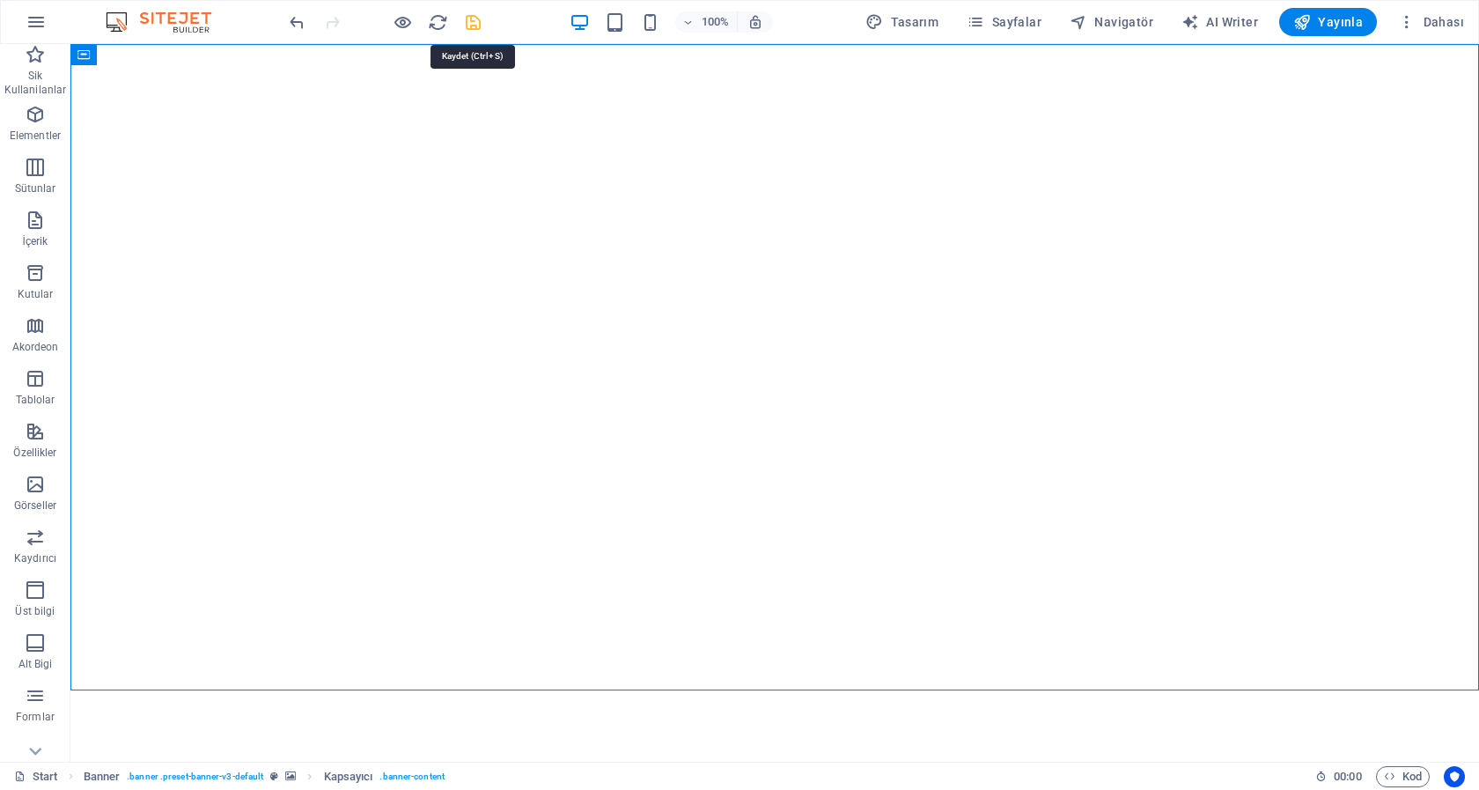
click at [470, 20] on icon "save" at bounding box center [473, 22] width 20 height 20
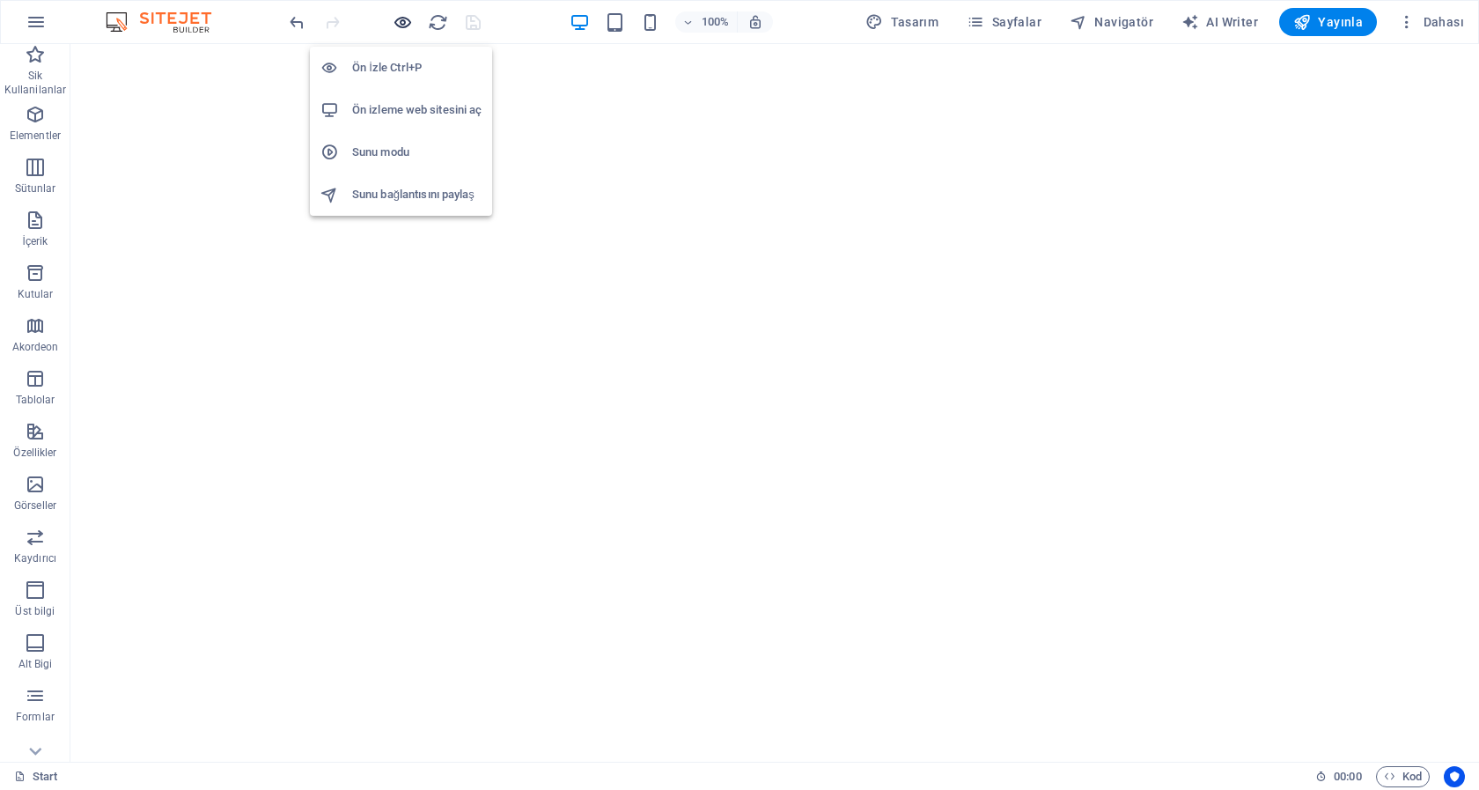
click at [402, 26] on icon "button" at bounding box center [403, 22] width 20 height 20
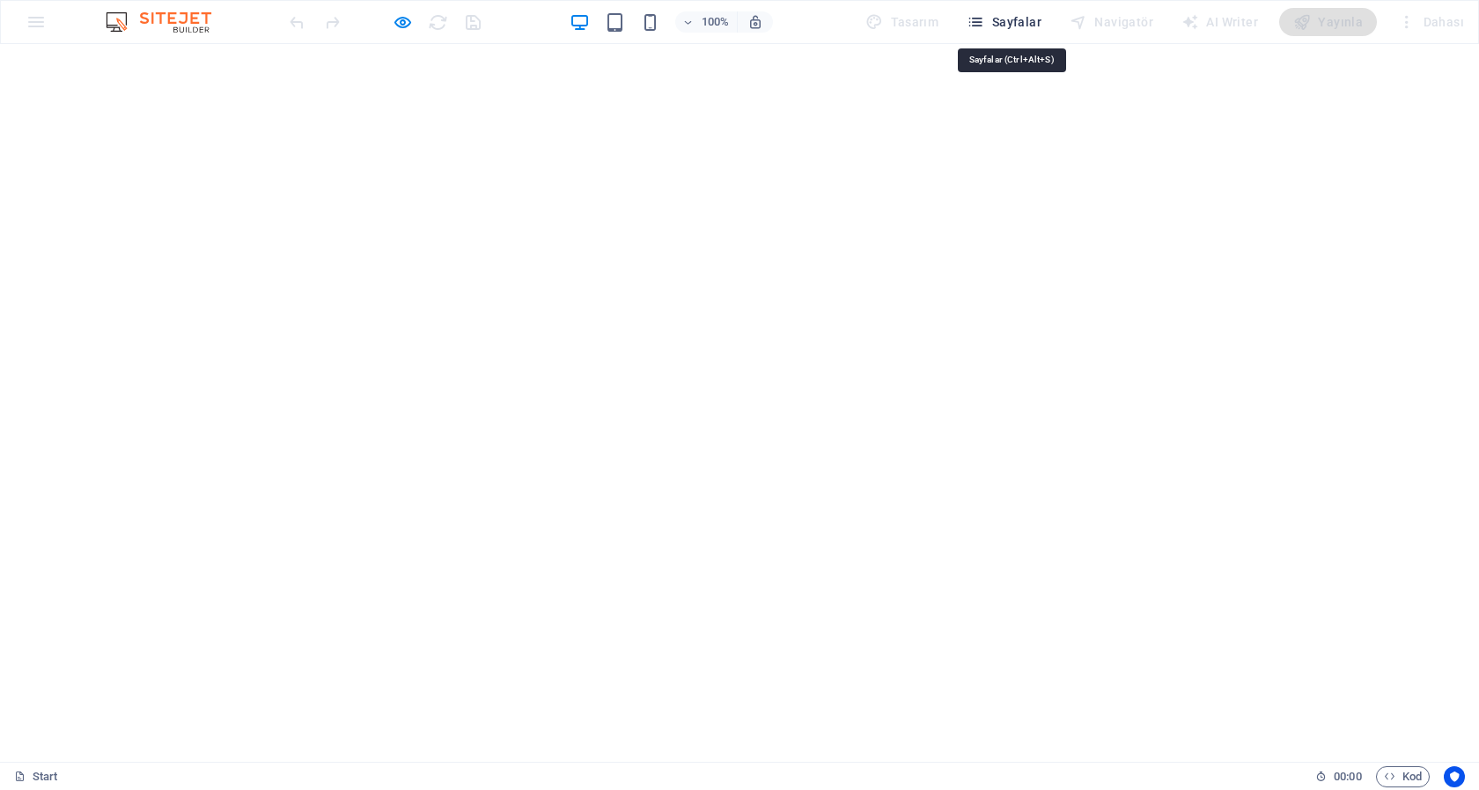
click at [1004, 26] on span "Sayfalar" at bounding box center [1004, 22] width 75 height 18
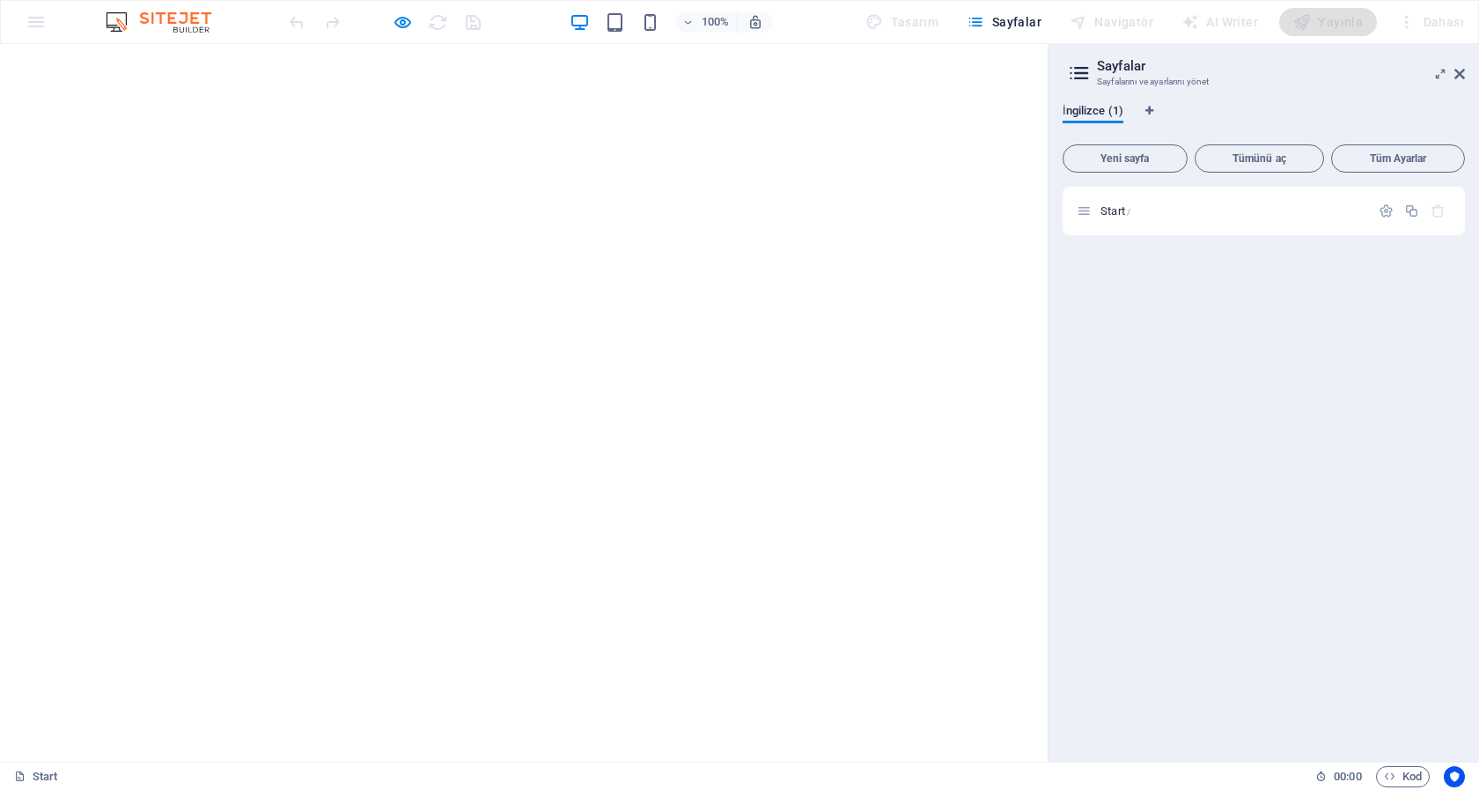
click at [165, 14] on img at bounding box center [167, 21] width 132 height 21
click at [1007, 18] on span "Sayfalar" at bounding box center [1004, 22] width 75 height 18
click at [1111, 212] on span "Start /" at bounding box center [1115, 210] width 30 height 13
click at [1460, 73] on icon at bounding box center [1459, 74] width 11 height 14
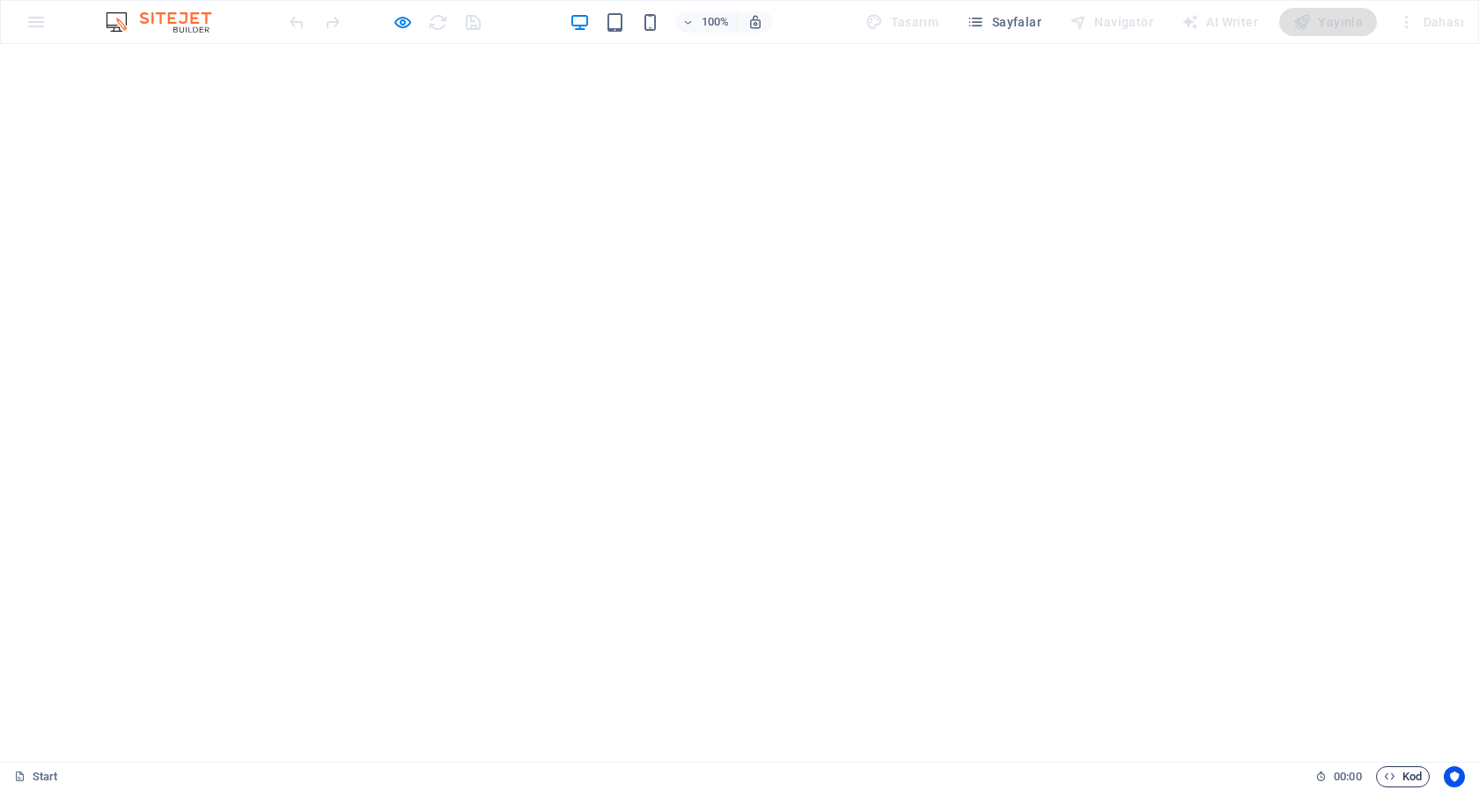
click at [1401, 774] on span "Kod" at bounding box center [1403, 776] width 38 height 21
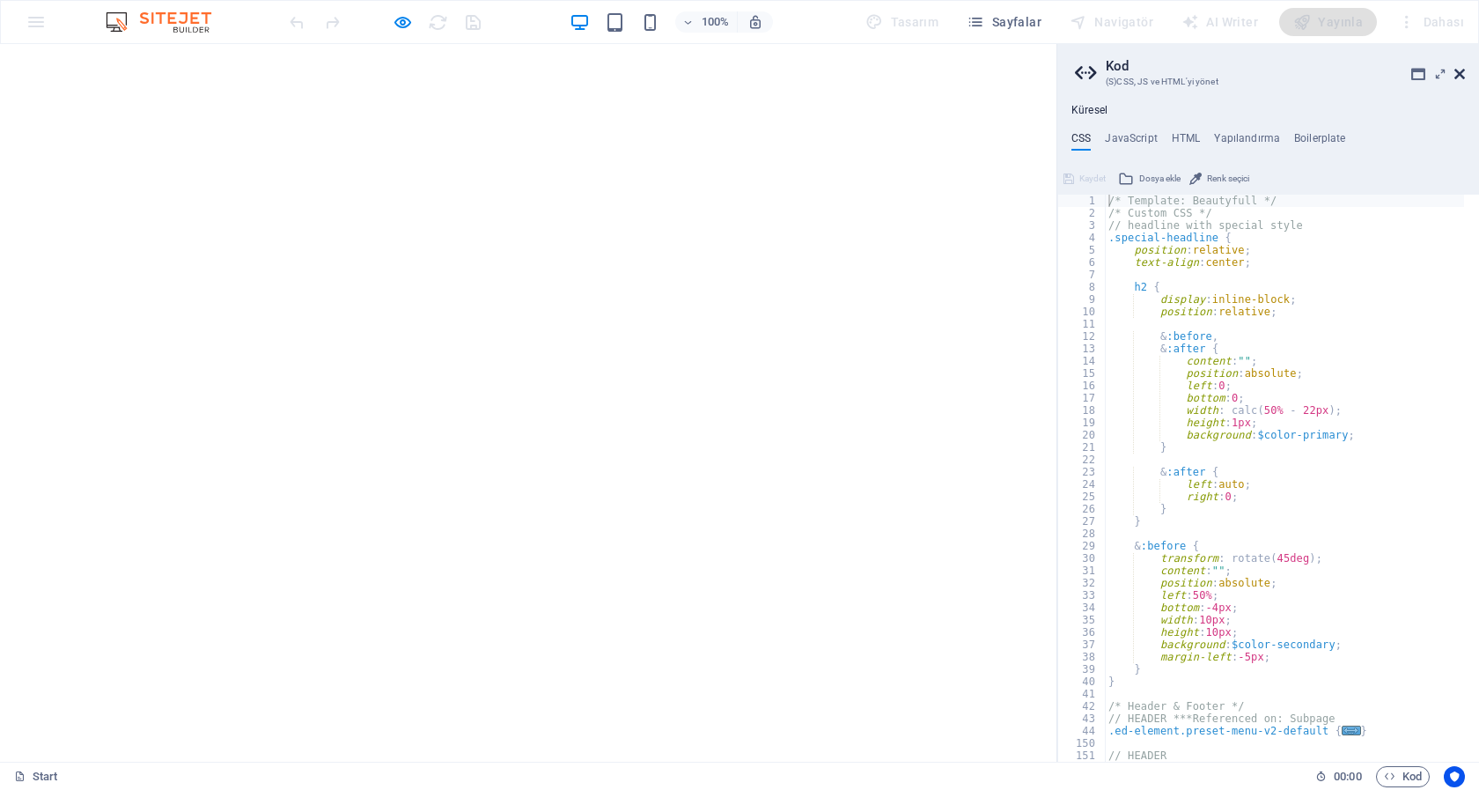
click at [1462, 70] on icon at bounding box center [1459, 74] width 11 height 14
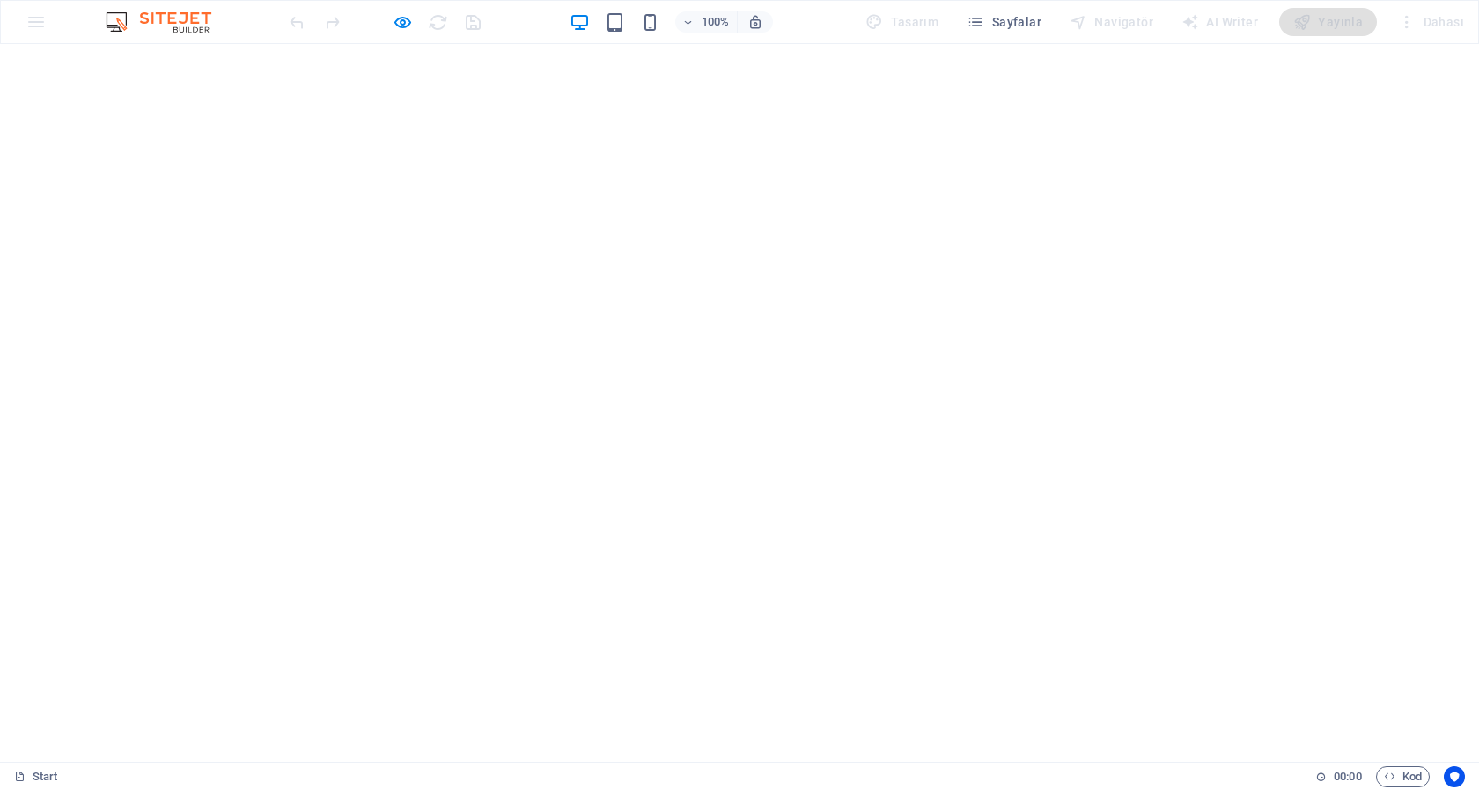
click at [50, 772] on link "Start" at bounding box center [36, 776] width 44 height 21
click at [739, 725] on icon at bounding box center [739, 738] width 26 height 26
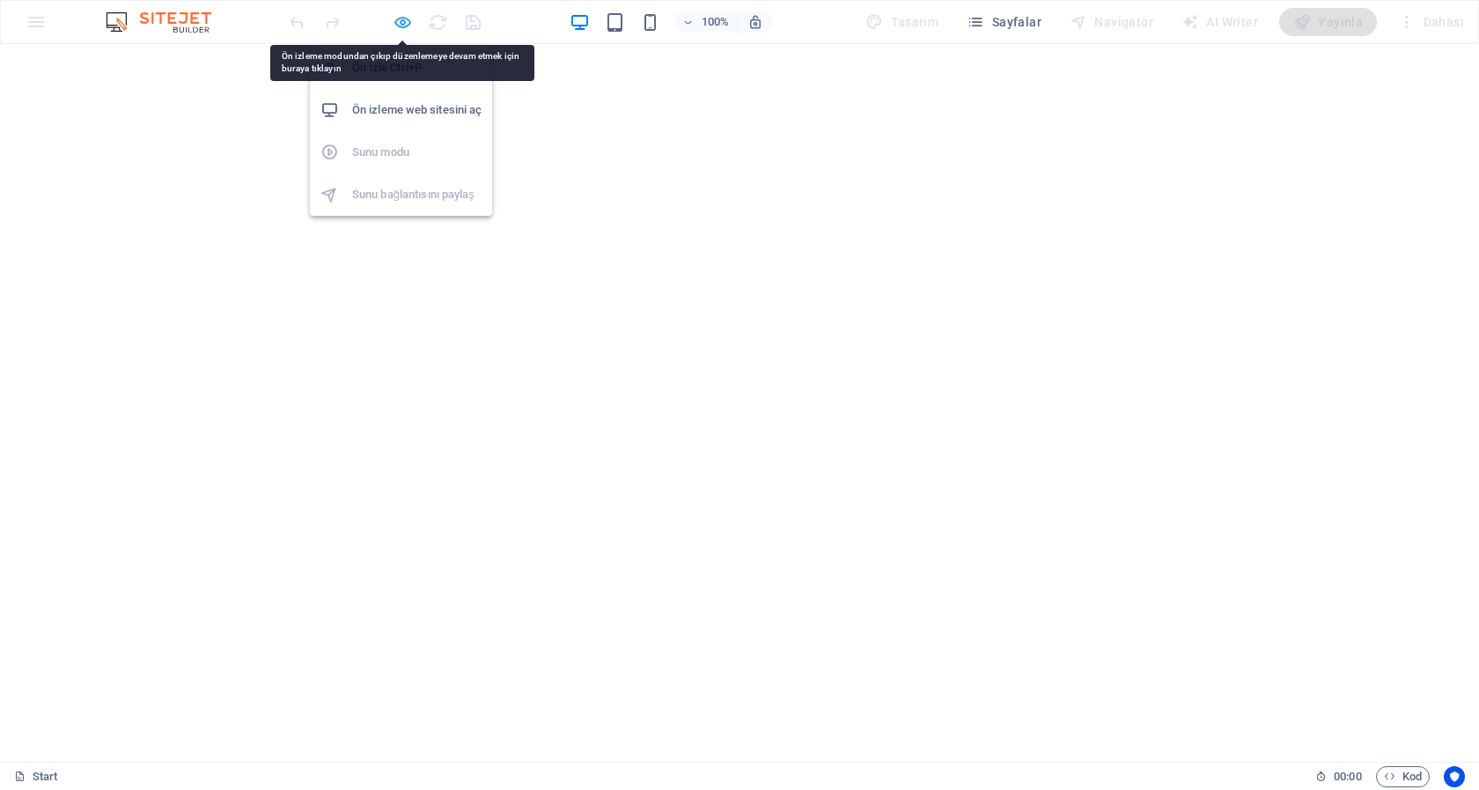
click at [404, 24] on icon "button" at bounding box center [403, 22] width 20 height 20
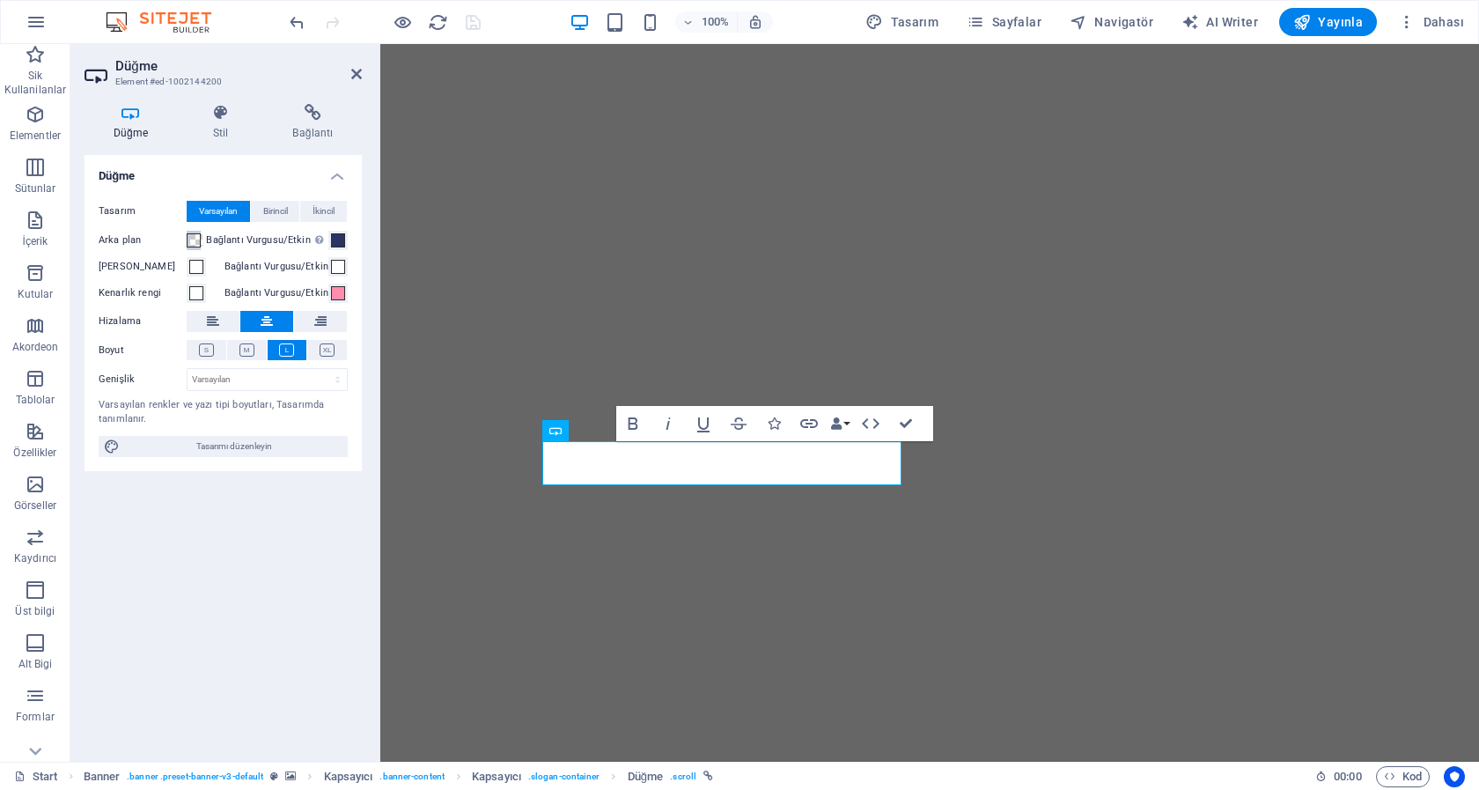
click at [191, 242] on span at bounding box center [194, 240] width 14 height 14
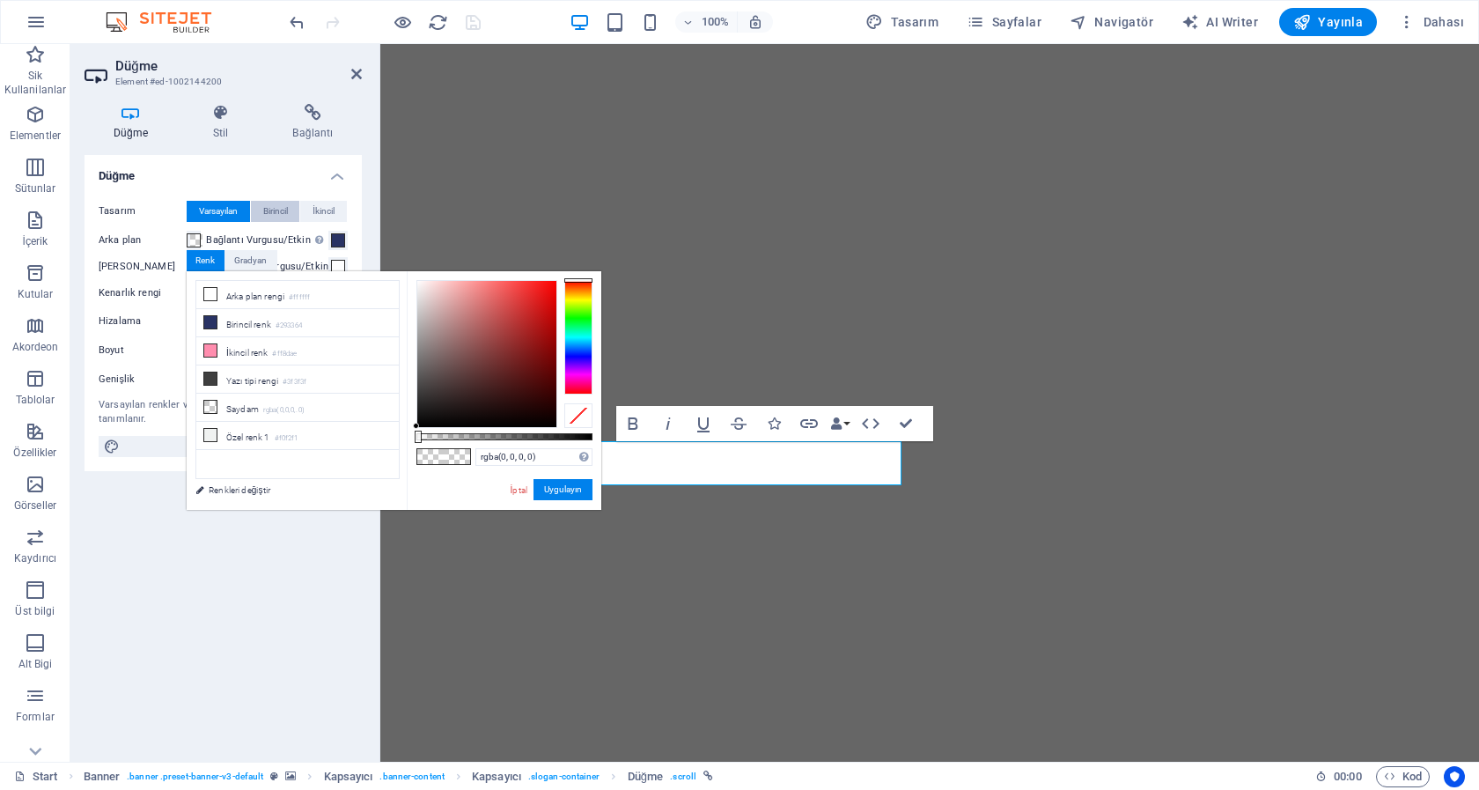
click at [269, 210] on span "Birincil" at bounding box center [275, 211] width 25 height 21
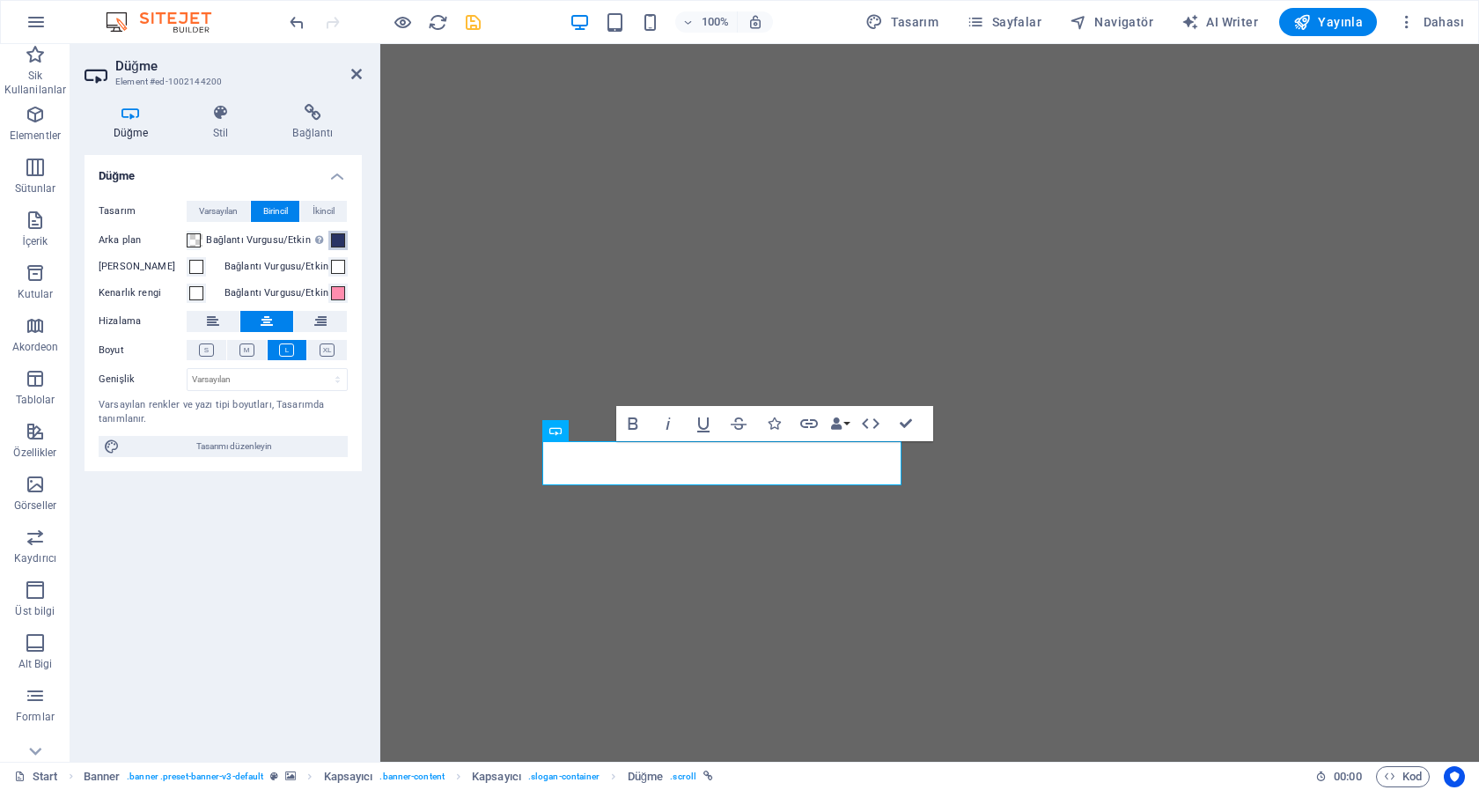
click at [337, 240] on span at bounding box center [338, 240] width 14 height 14
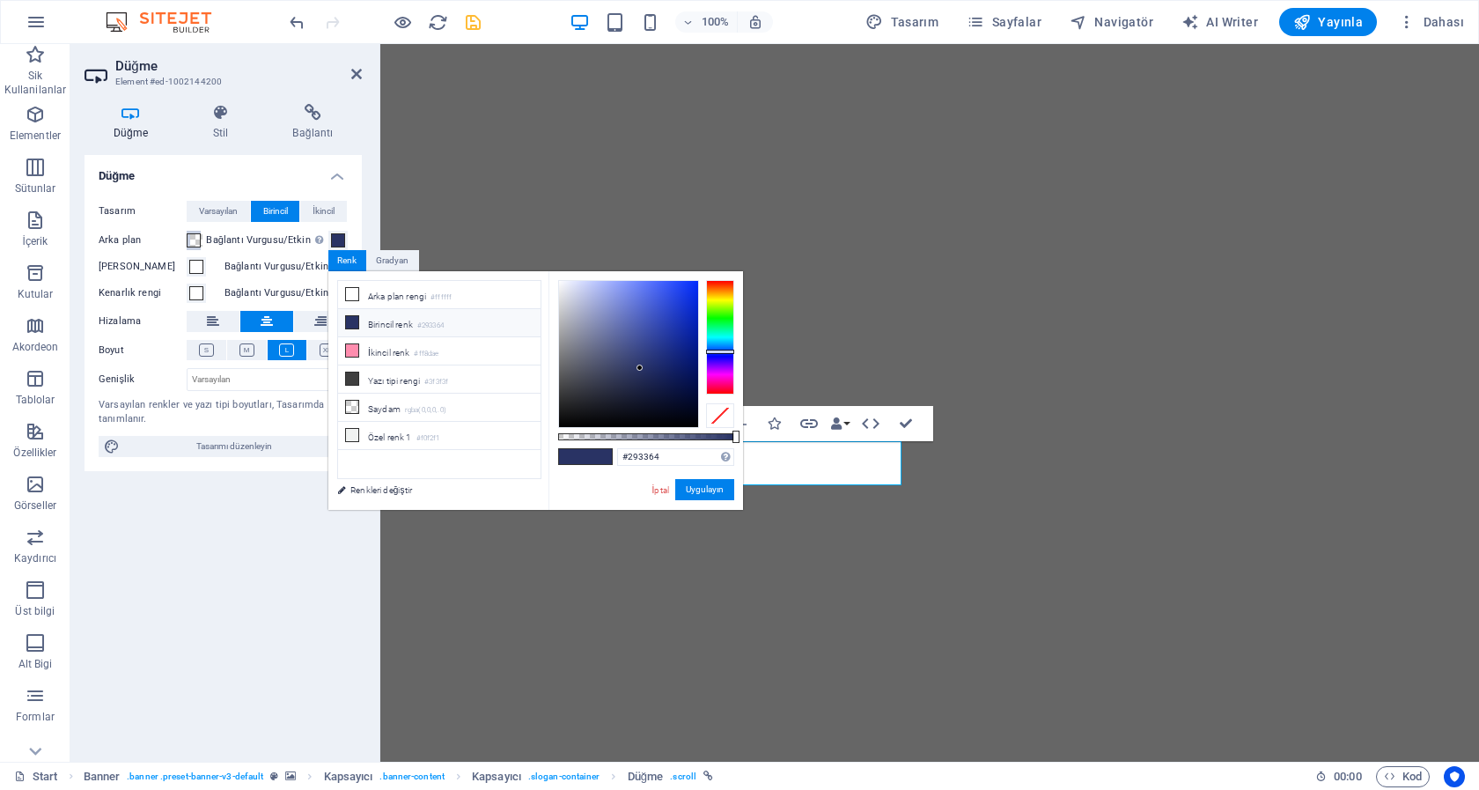
click at [197, 239] on span at bounding box center [194, 240] width 14 height 14
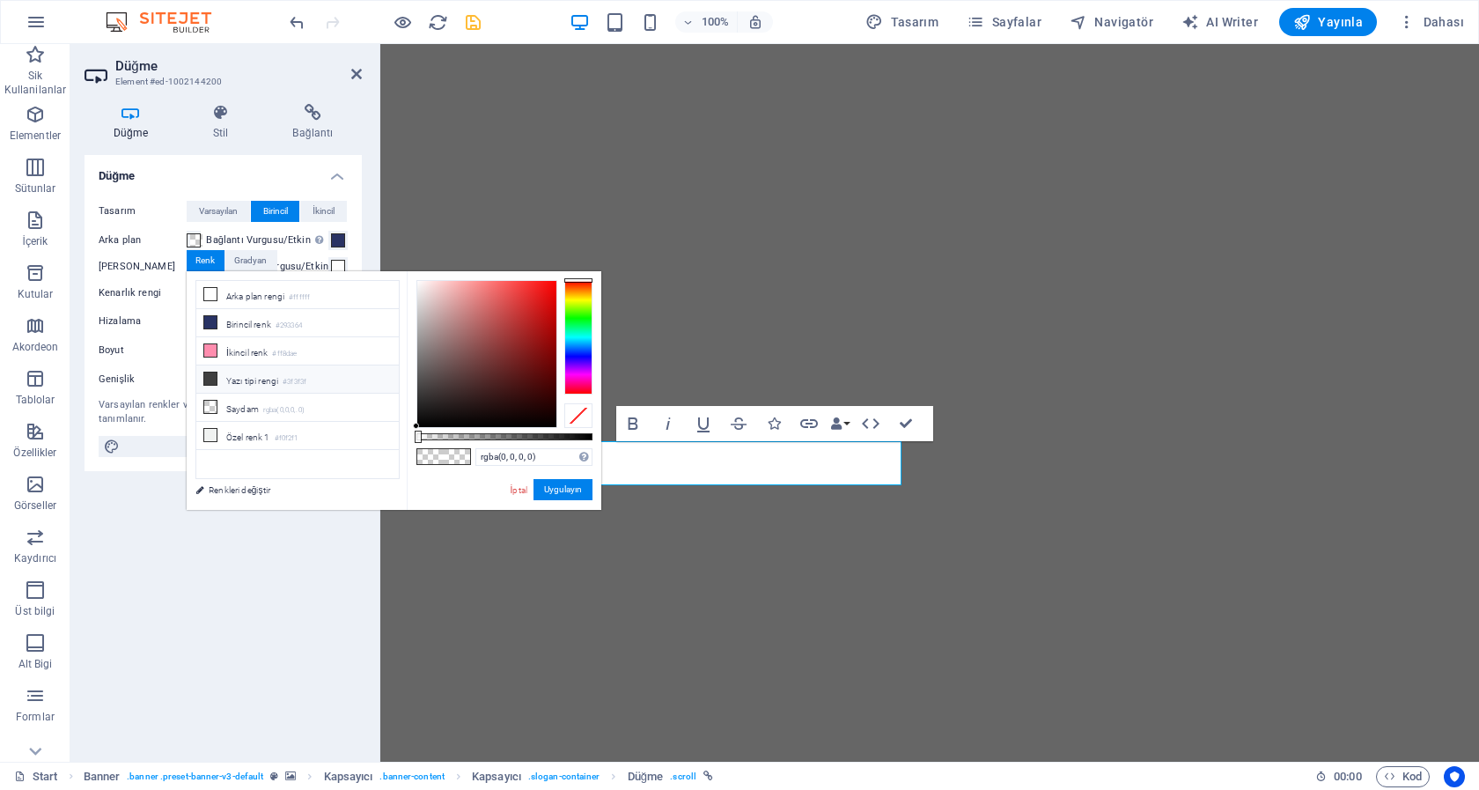
click at [207, 376] on icon at bounding box center [210, 378] width 12 height 12
type input "#3f3f3f"
click at [559, 483] on button "Uygulayın" at bounding box center [562, 489] width 59 height 21
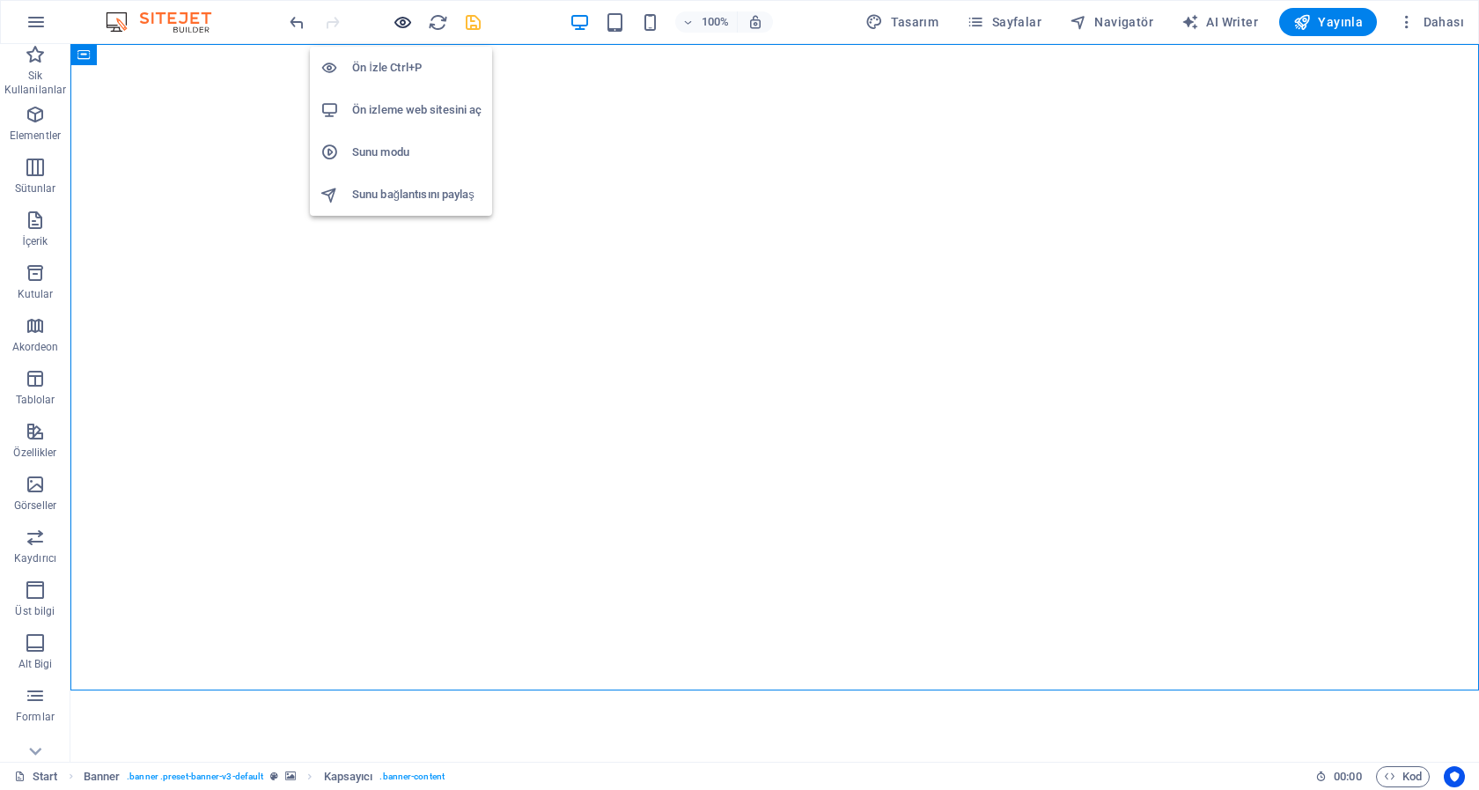
click at [400, 26] on icon "button" at bounding box center [403, 22] width 20 height 20
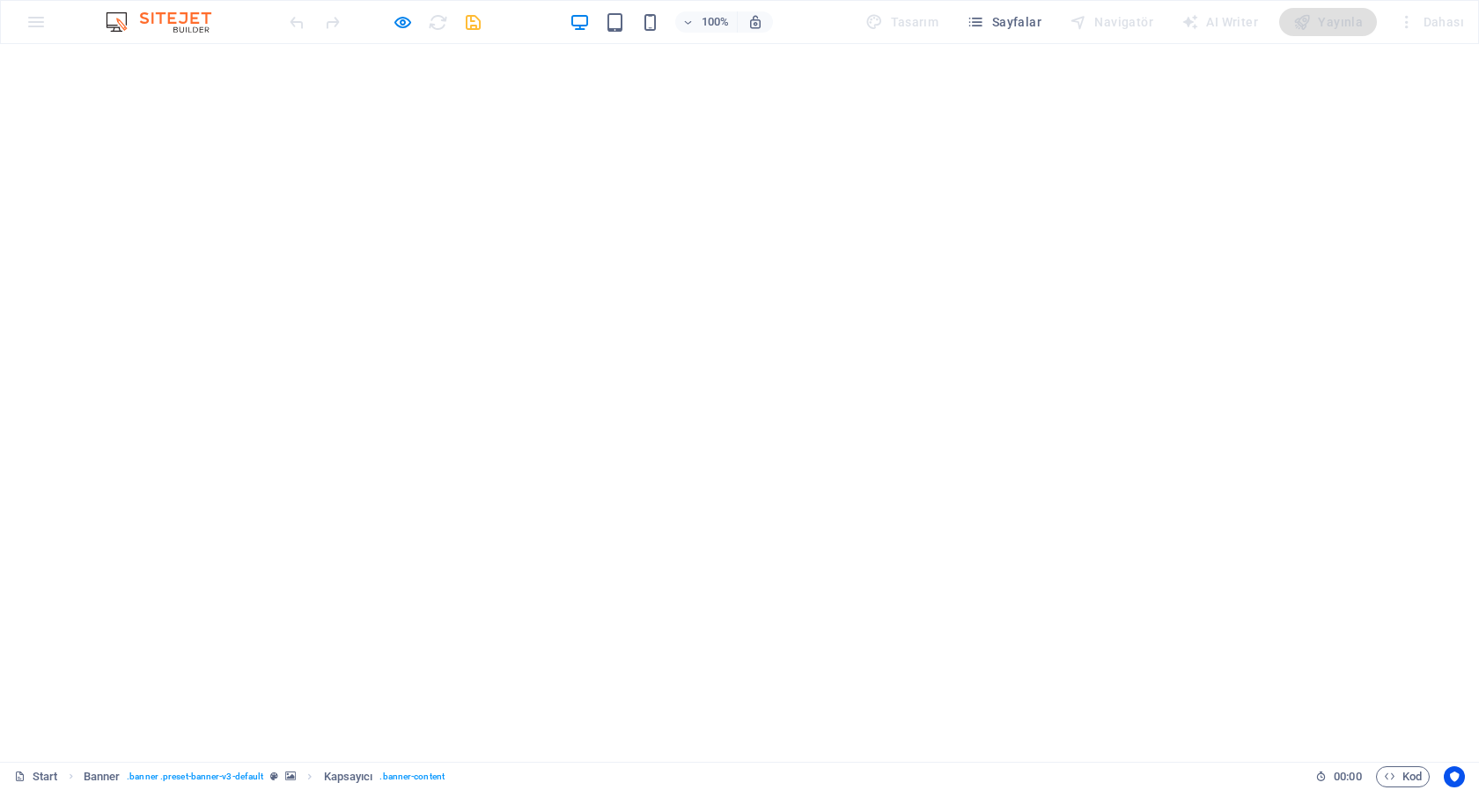
click at [405, 20] on icon "button" at bounding box center [403, 22] width 20 height 20
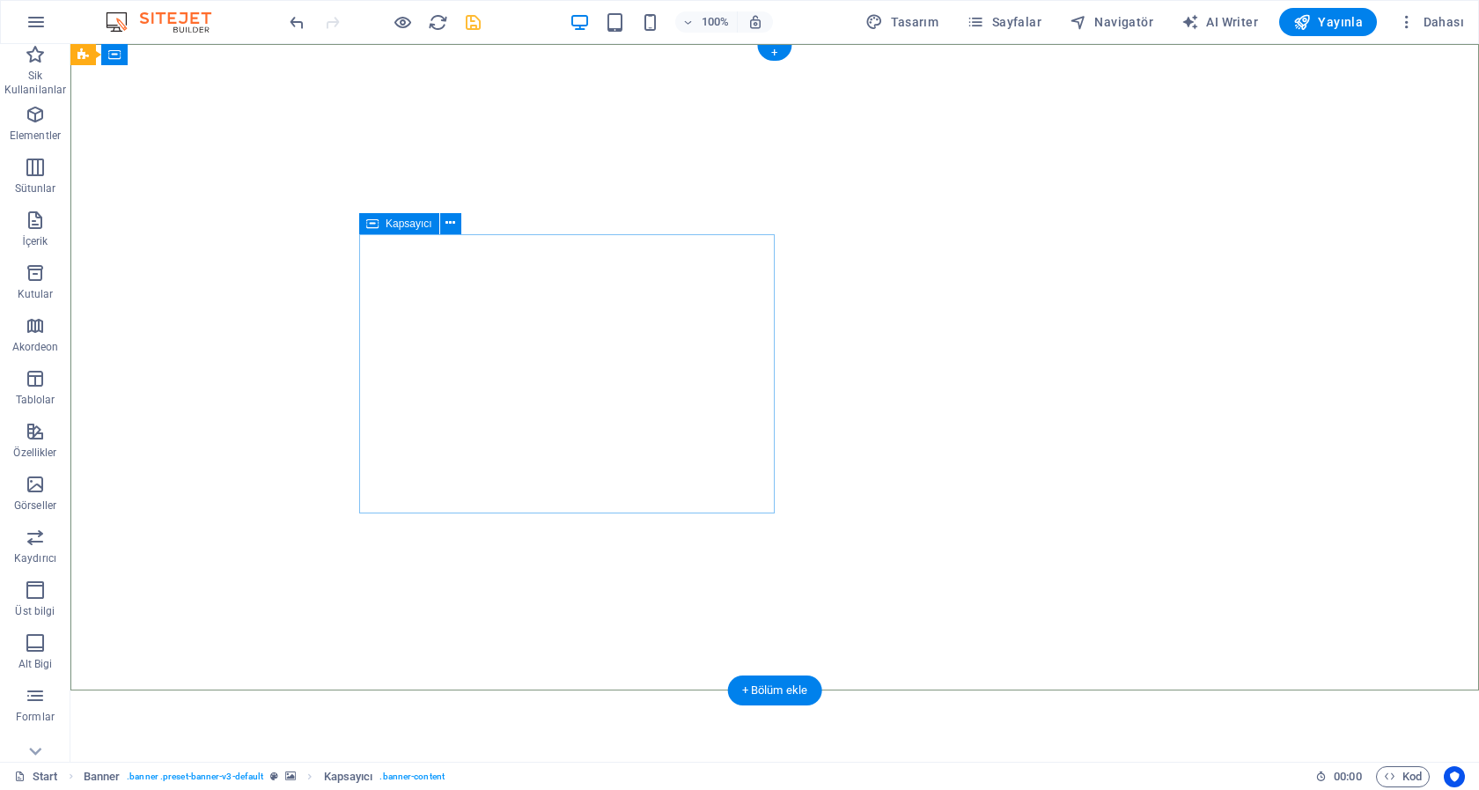
click at [398, 225] on span "Kapsayıcı" at bounding box center [409, 223] width 47 height 11
select select "%"
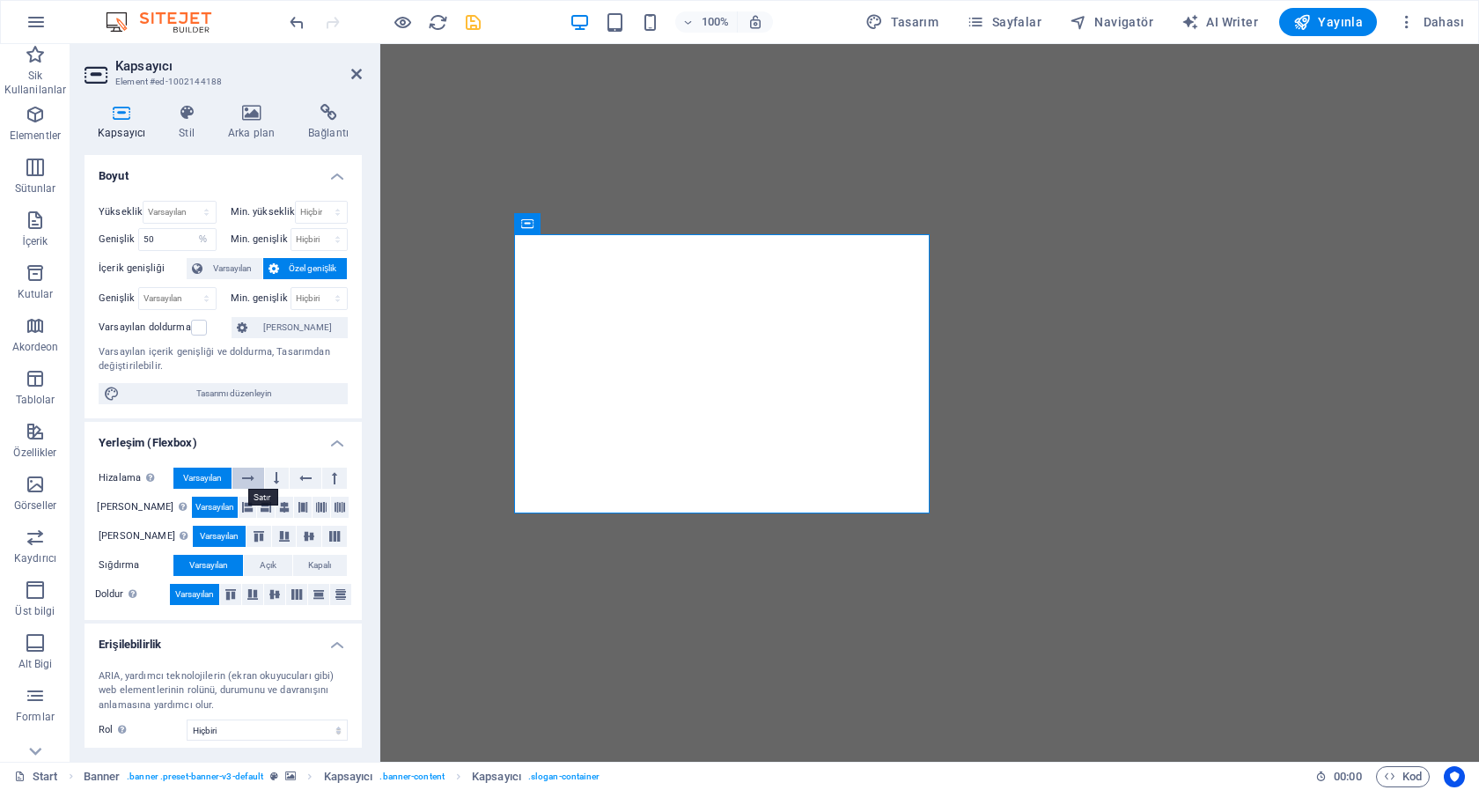
click at [245, 476] on icon at bounding box center [248, 477] width 12 height 21
click at [298, 504] on icon at bounding box center [303, 507] width 11 height 21
click at [269, 595] on icon at bounding box center [274, 594] width 11 height 21
click at [298, 533] on icon at bounding box center [308, 536] width 21 height 11
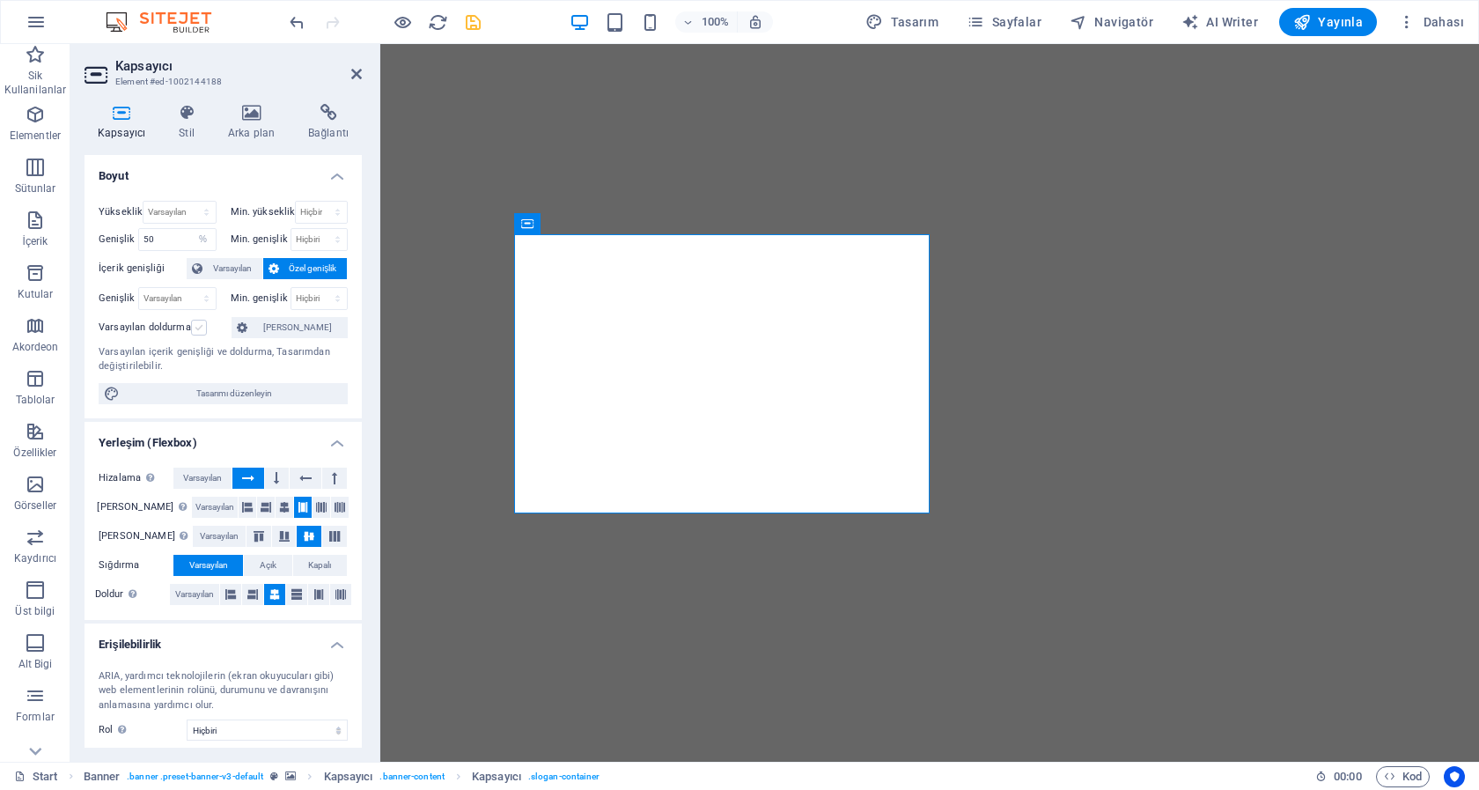
click at [201, 330] on label at bounding box center [199, 328] width 16 height 16
click at [0, 0] on input "Varsayılan doldurma" at bounding box center [0, 0] width 0 height 0
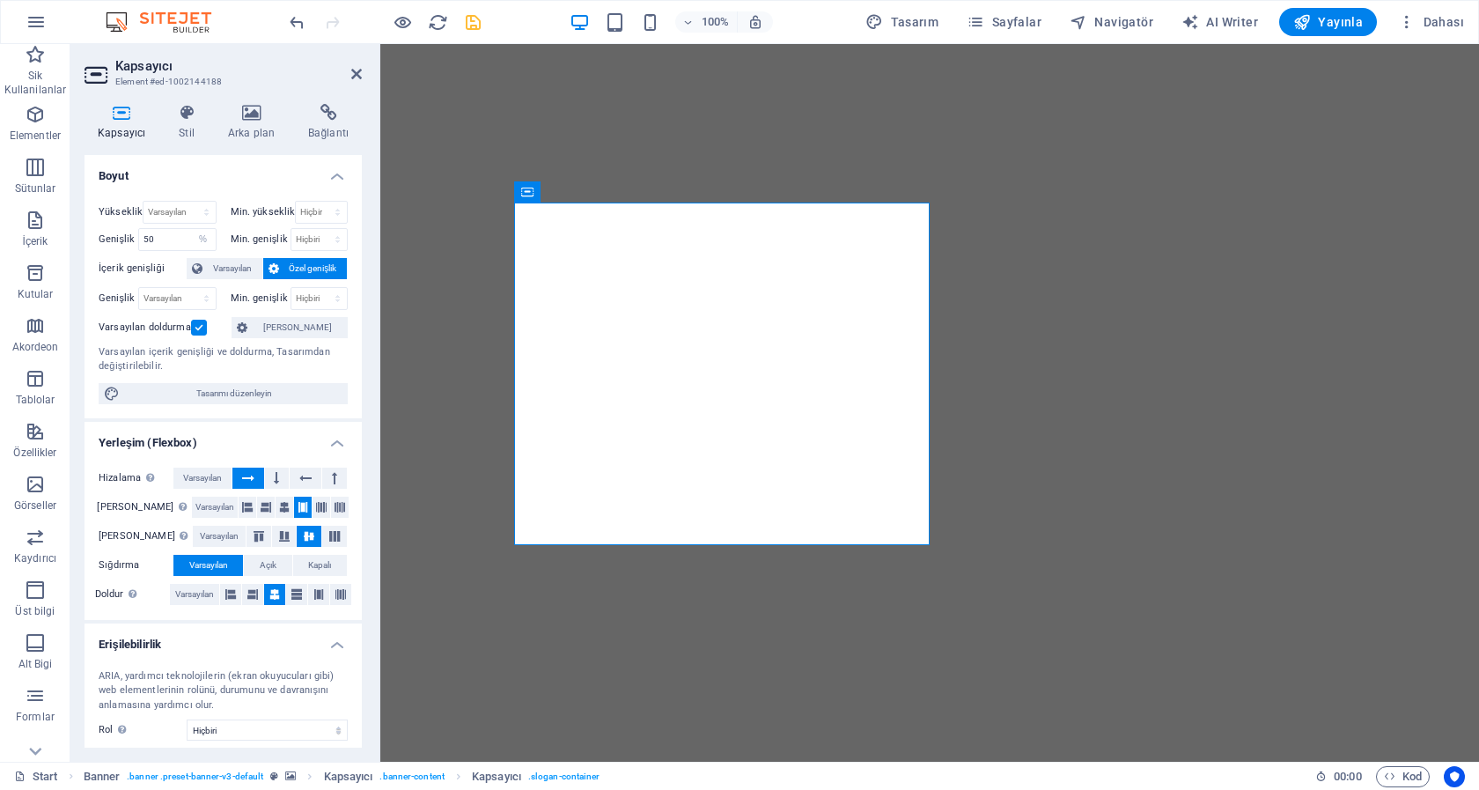
click at [201, 330] on label at bounding box center [199, 328] width 16 height 16
click at [0, 0] on input "Varsayılan doldurma" at bounding box center [0, 0] width 0 height 0
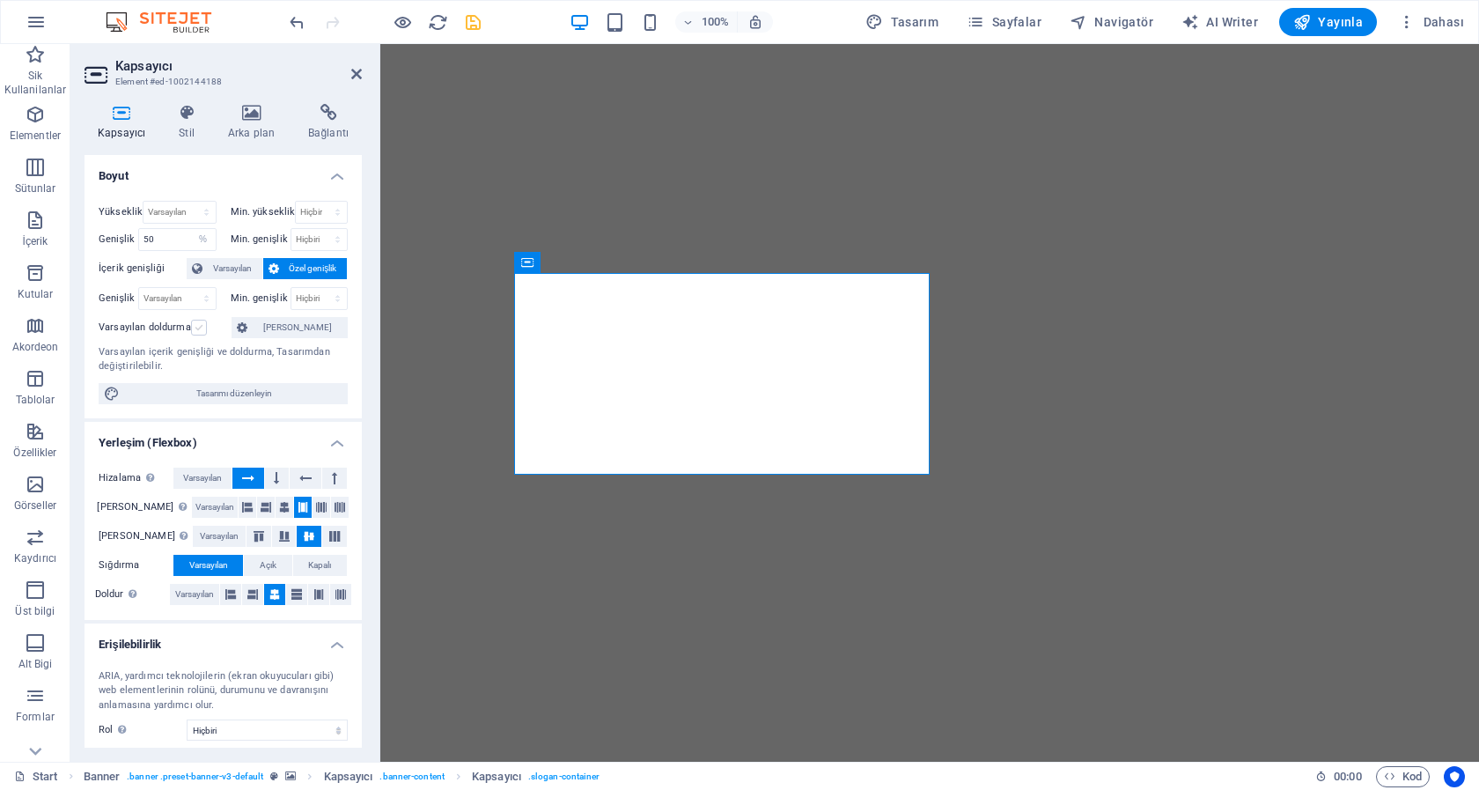
click at [201, 330] on label at bounding box center [199, 328] width 16 height 16
click at [0, 0] on input "Varsayılan doldurma" at bounding box center [0, 0] width 0 height 0
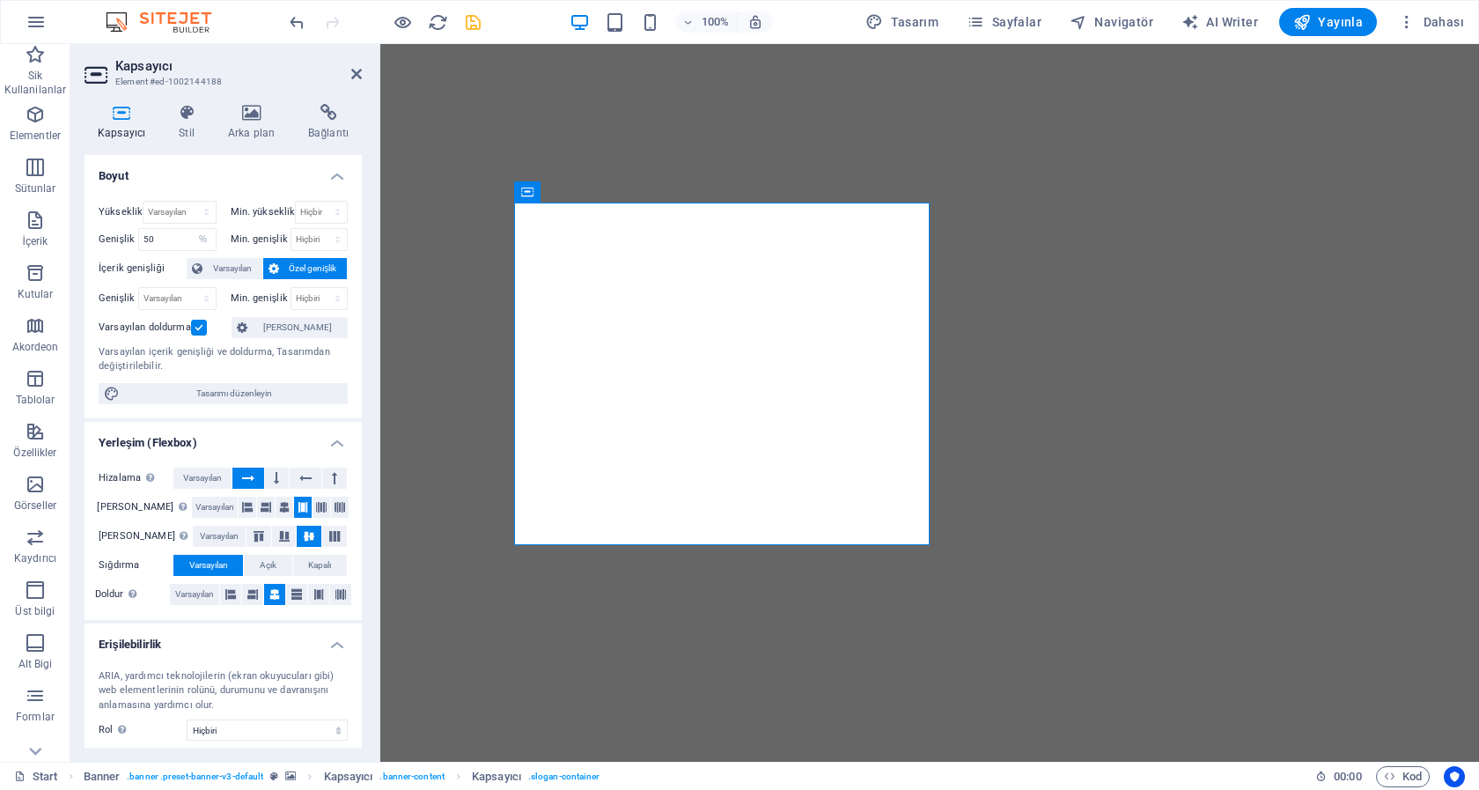
click at [201, 330] on label at bounding box center [199, 328] width 16 height 16
click at [0, 0] on input "Varsayılan doldurma" at bounding box center [0, 0] width 0 height 0
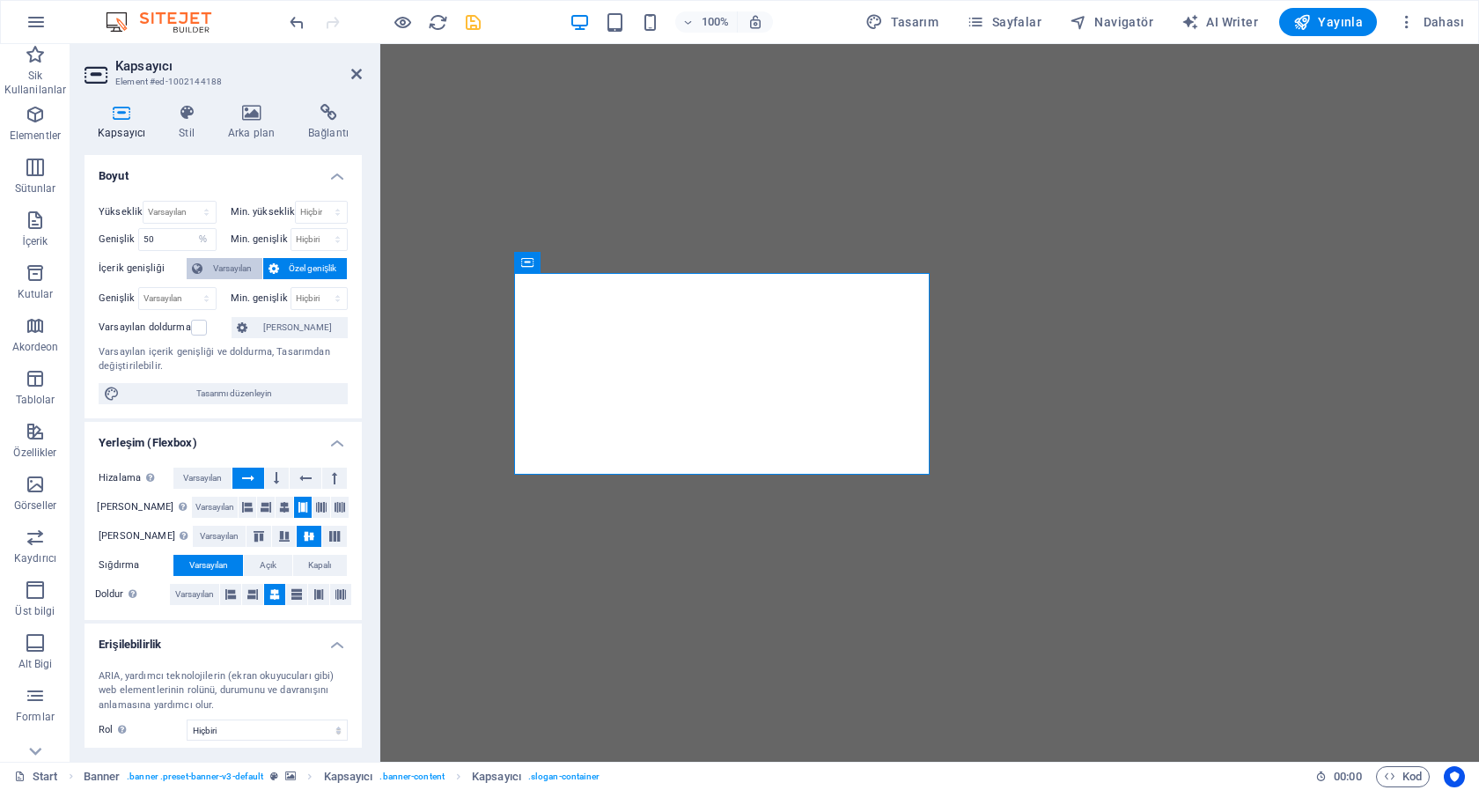
click at [213, 272] on span "Varsayılan" at bounding box center [232, 268] width 49 height 21
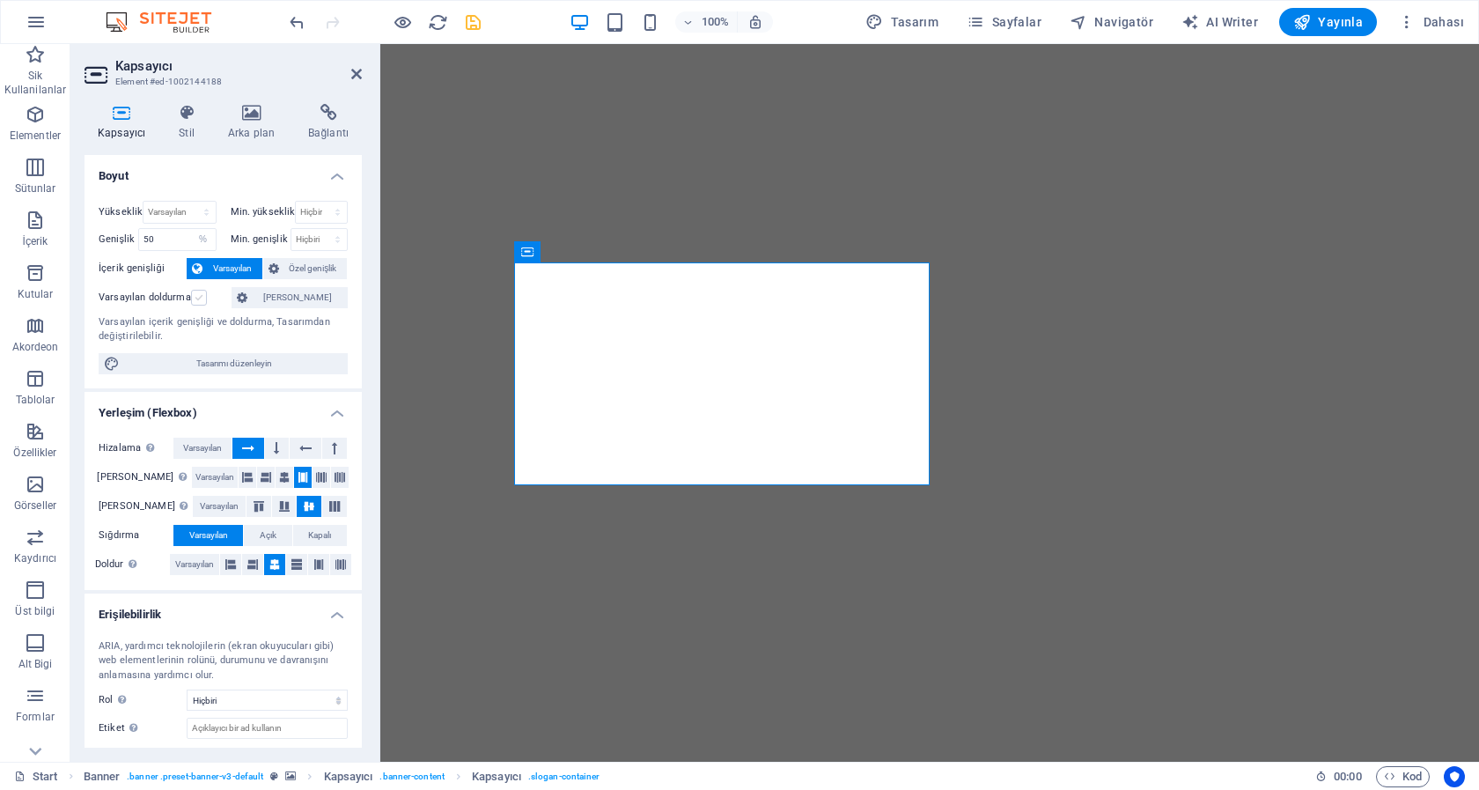
click at [197, 295] on label at bounding box center [199, 298] width 16 height 16
click at [0, 0] on input "Varsayılan doldurma" at bounding box center [0, 0] width 0 height 0
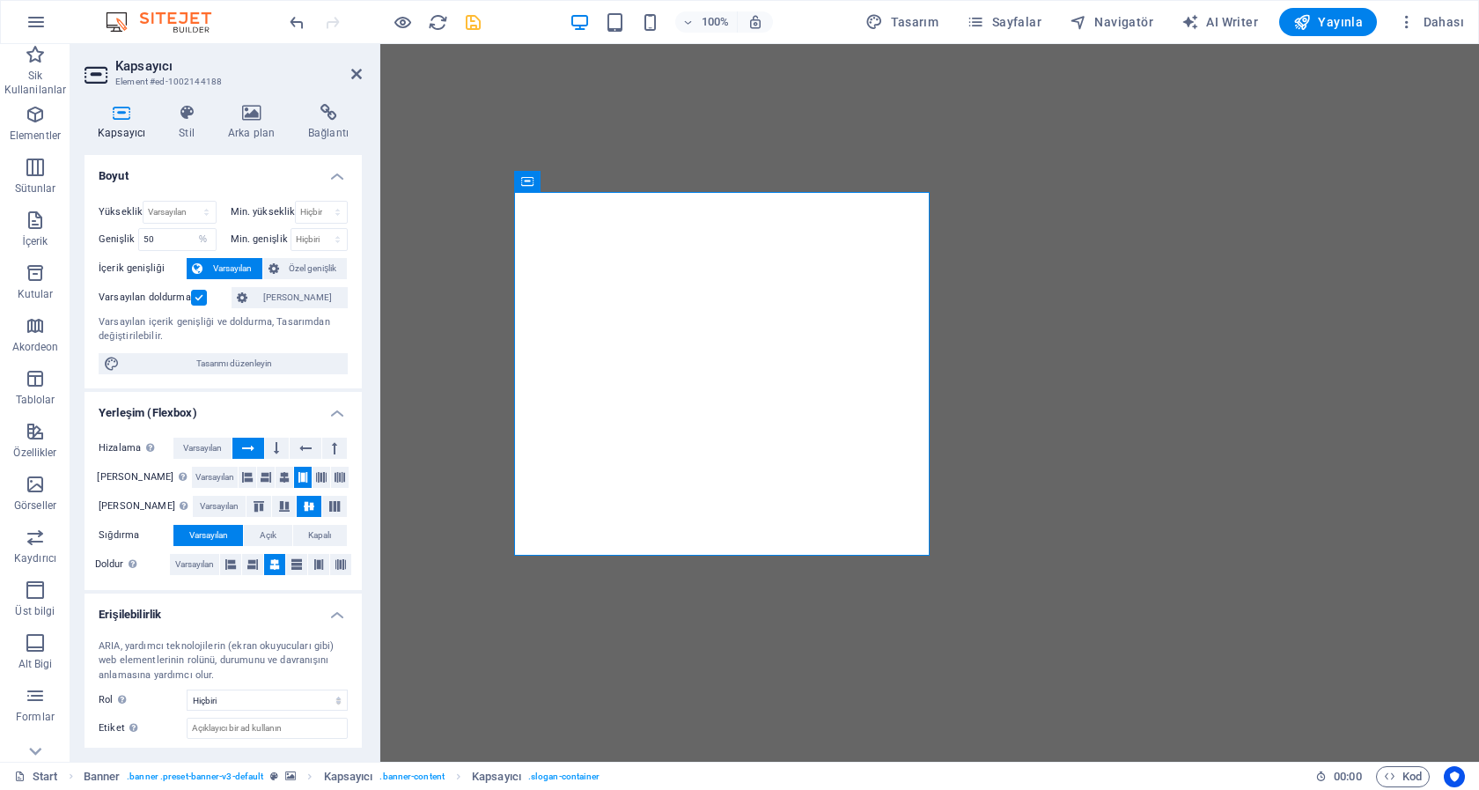
click at [197, 295] on label at bounding box center [199, 298] width 16 height 16
click at [0, 0] on input "Varsayılan doldurma" at bounding box center [0, 0] width 0 height 0
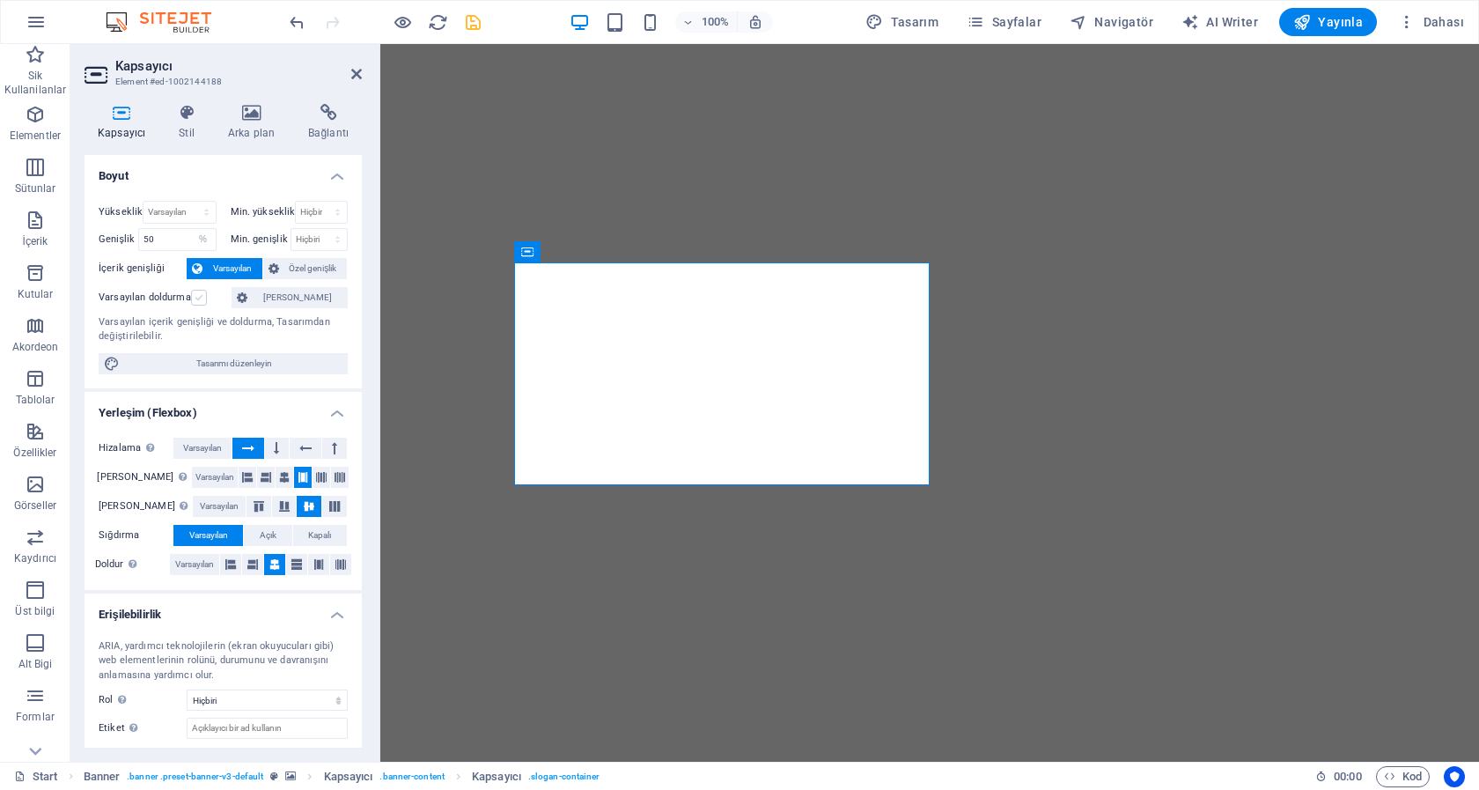
click at [197, 295] on label at bounding box center [199, 298] width 16 height 16
click at [0, 0] on input "Varsayılan doldurma" at bounding box center [0, 0] width 0 height 0
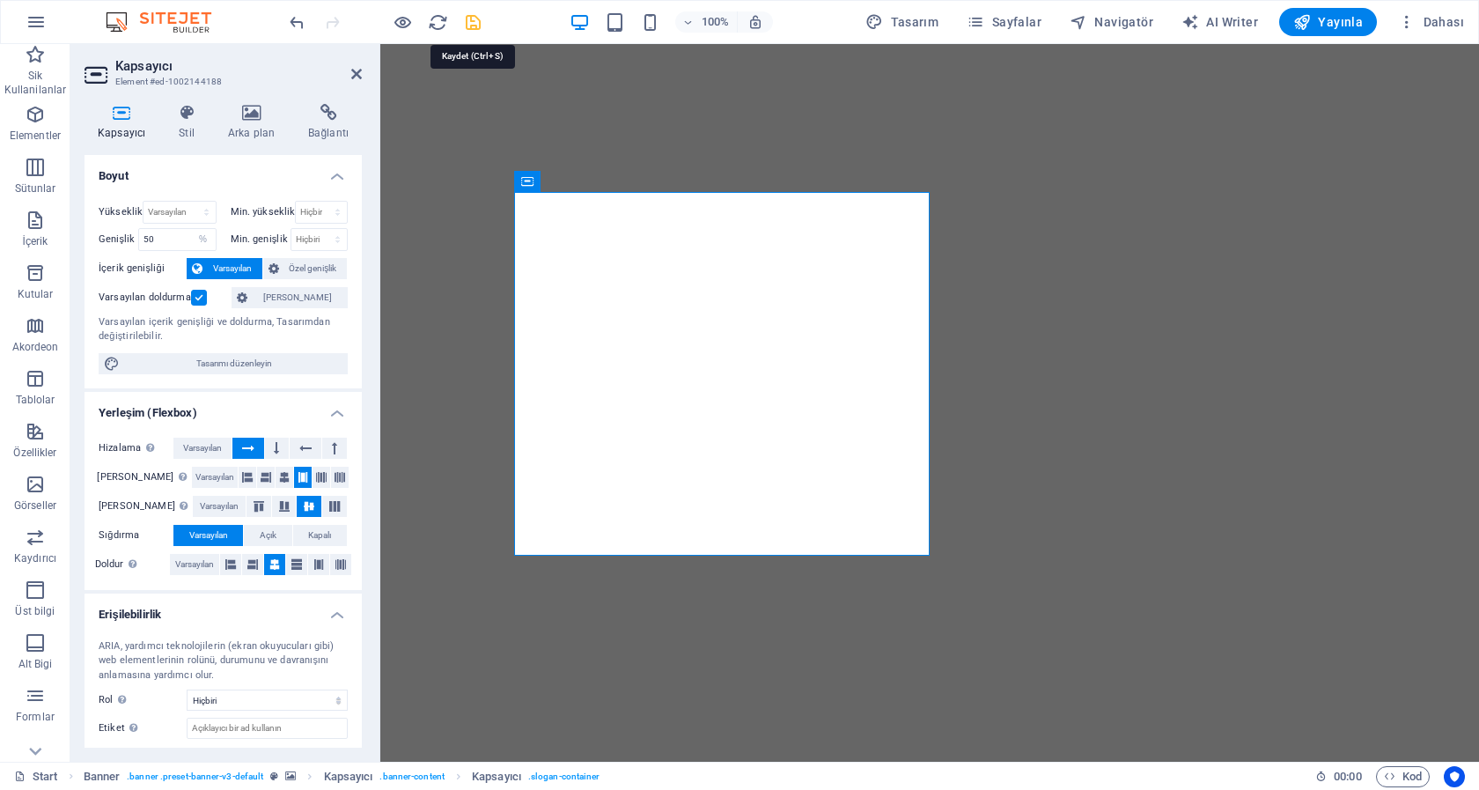
click at [472, 18] on icon "save" at bounding box center [473, 22] width 20 height 20
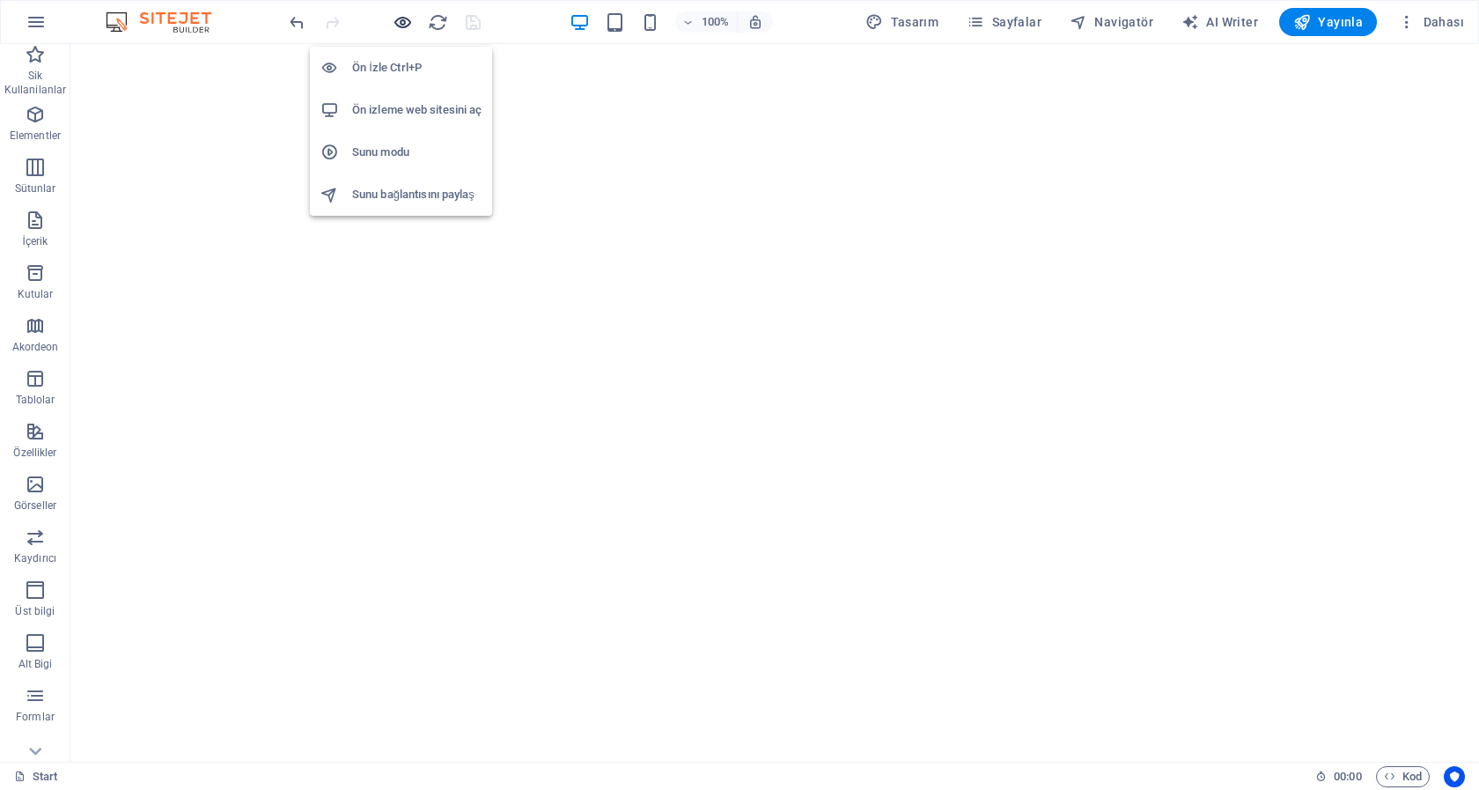
click at [403, 27] on icon "button" at bounding box center [403, 22] width 20 height 20
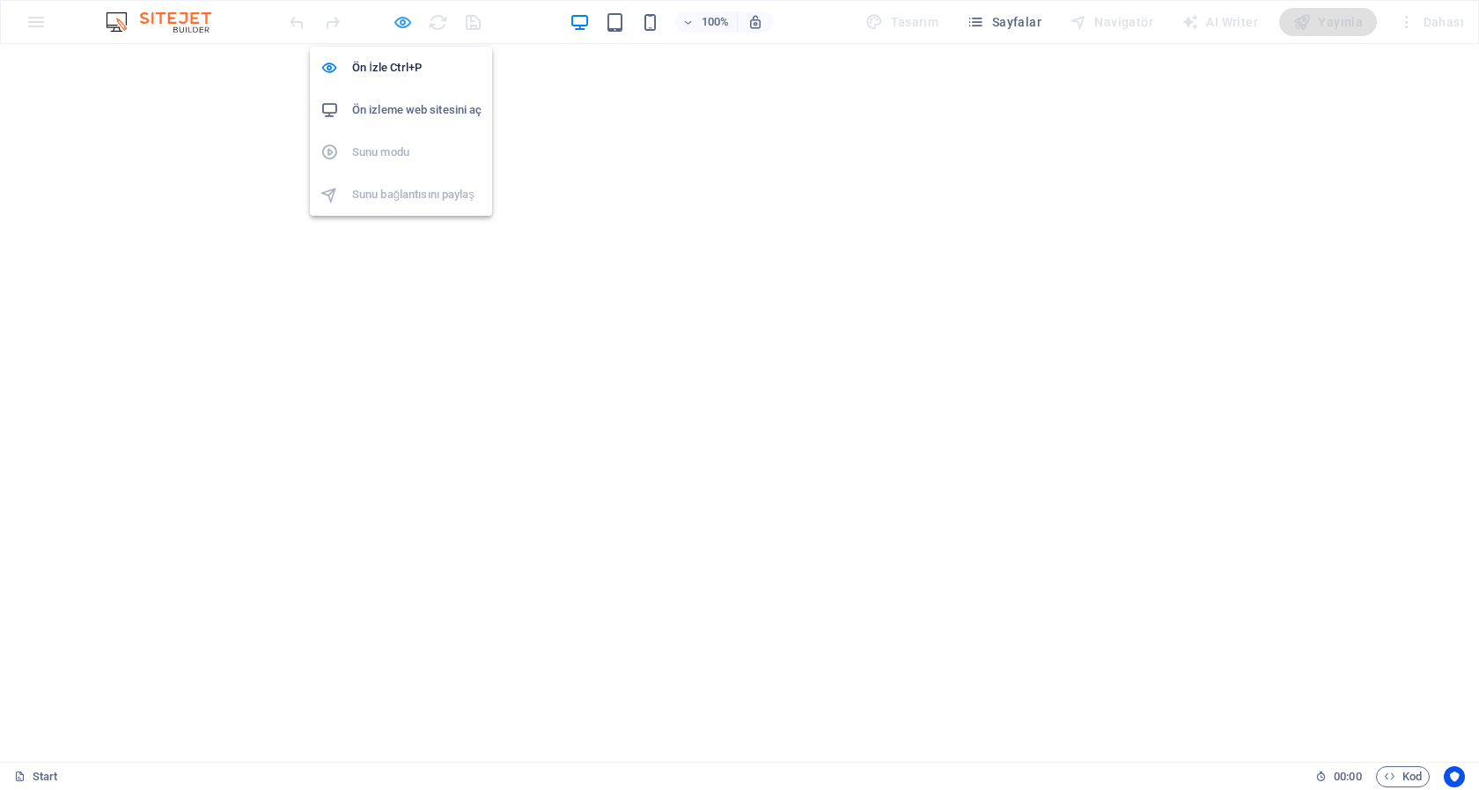
click at [402, 25] on icon "button" at bounding box center [403, 22] width 20 height 20
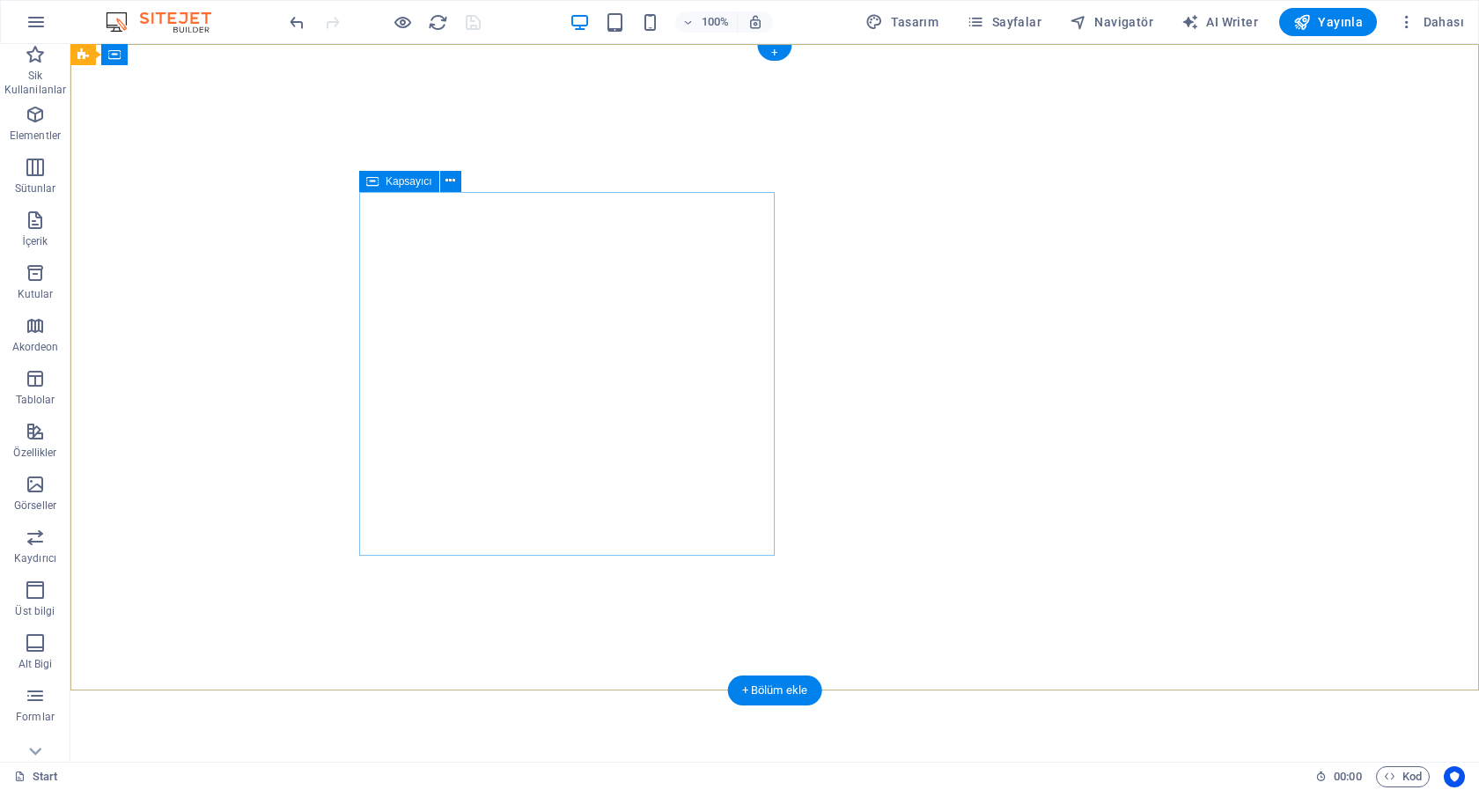
select select "%"
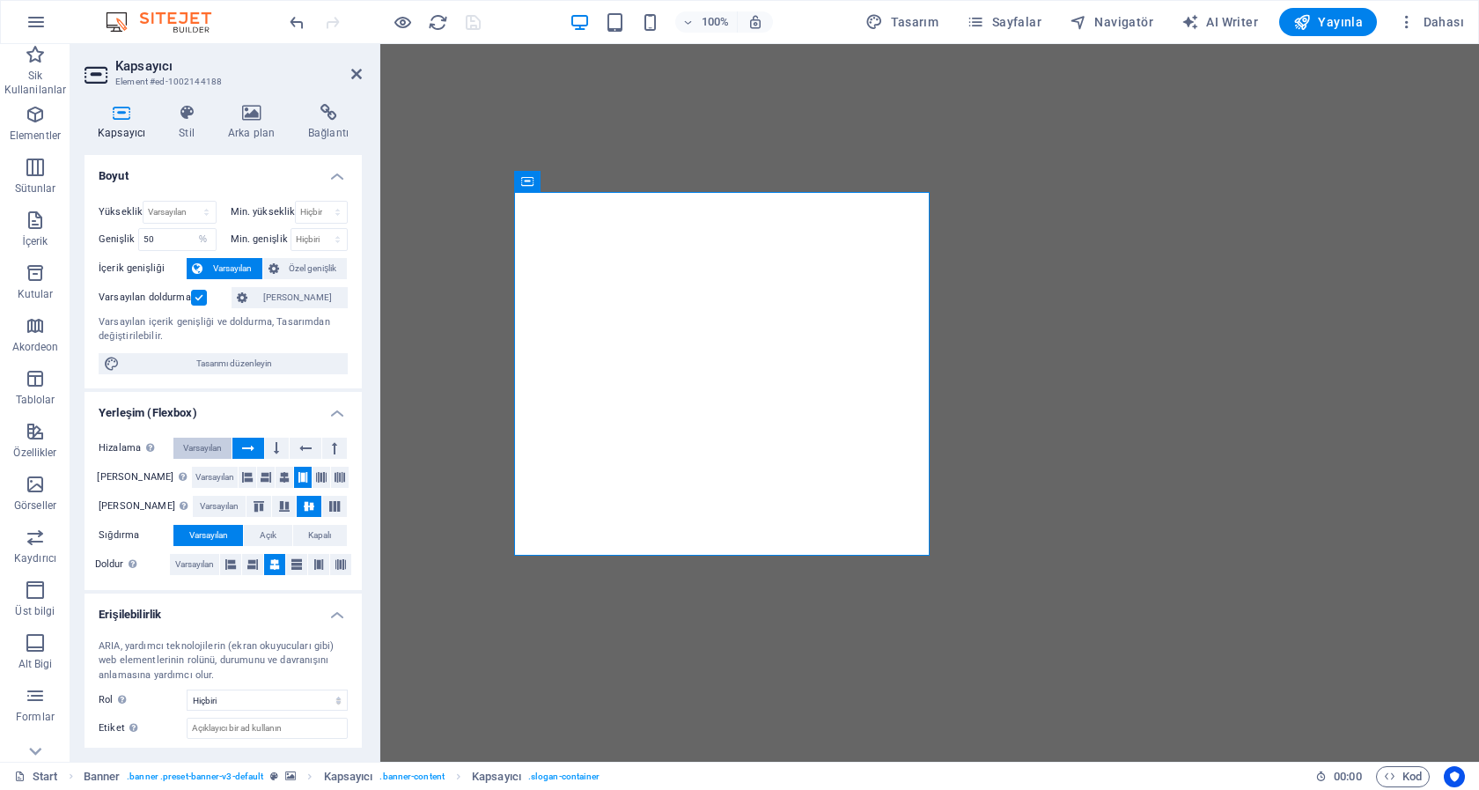
click at [211, 447] on span "Varsayılan" at bounding box center [202, 448] width 39 height 21
click at [279, 476] on icon at bounding box center [284, 477] width 11 height 21
click at [475, 28] on icon "save" at bounding box center [473, 22] width 20 height 20
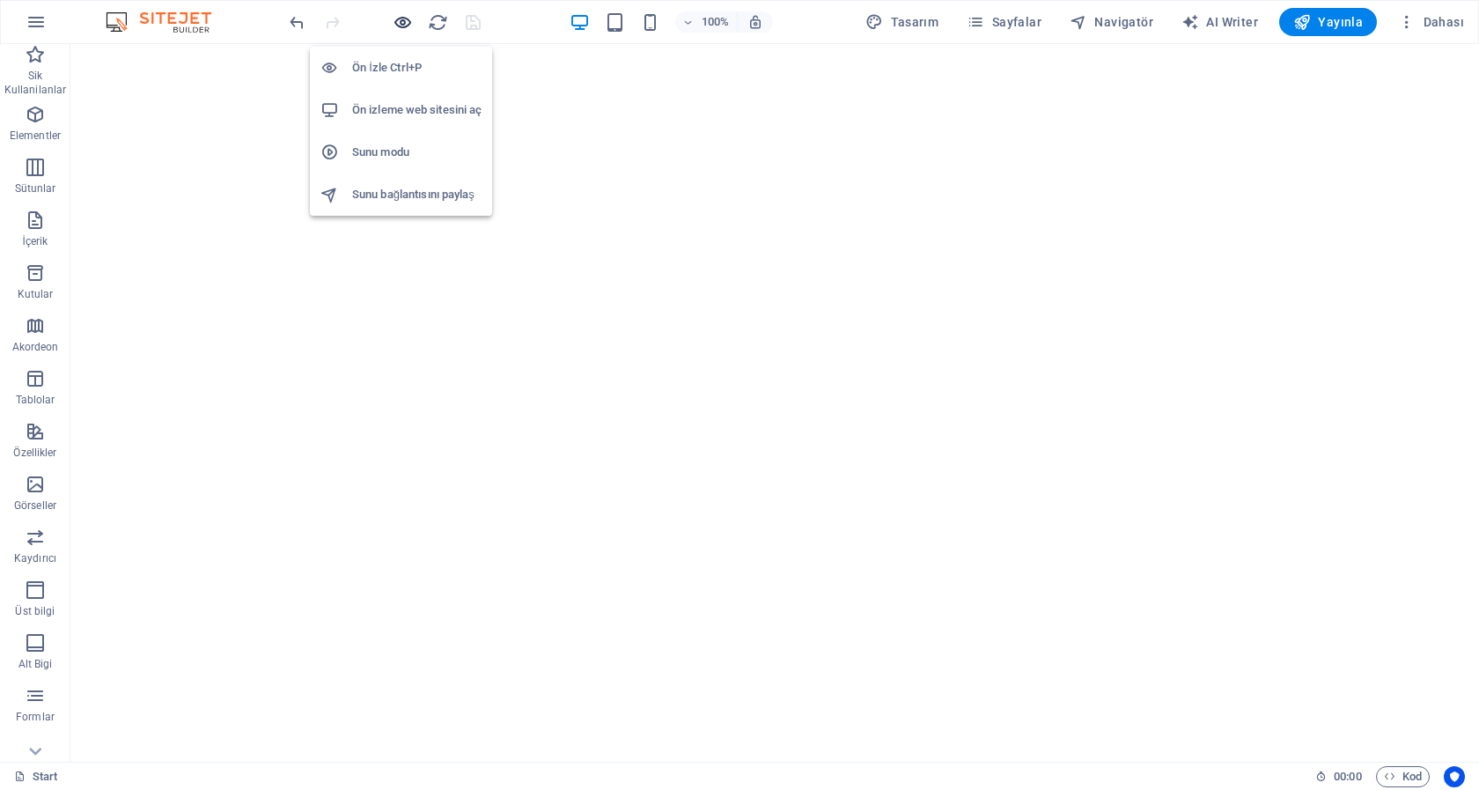
click at [399, 26] on icon "button" at bounding box center [403, 22] width 20 height 20
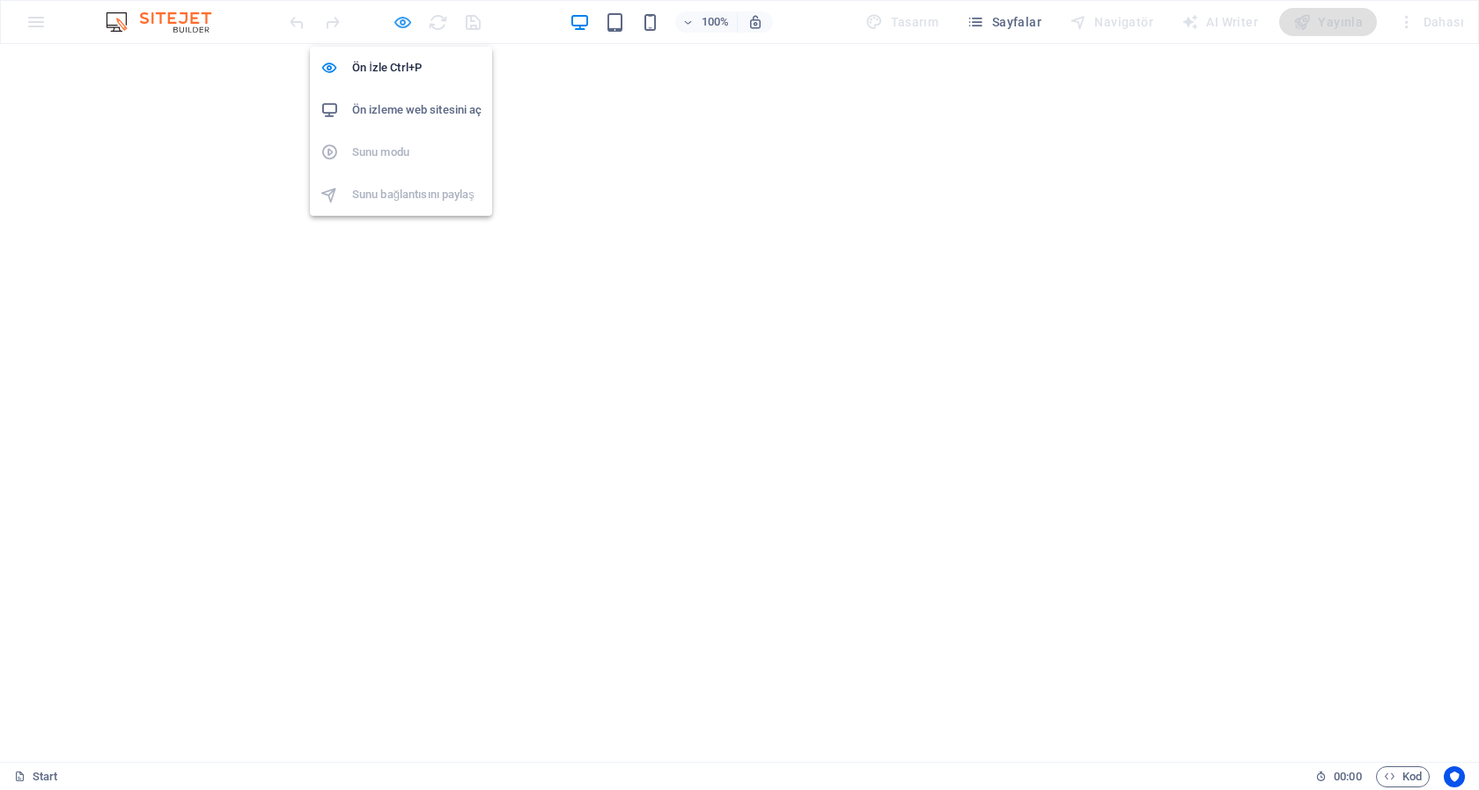
click at [403, 24] on icon "button" at bounding box center [403, 22] width 20 height 20
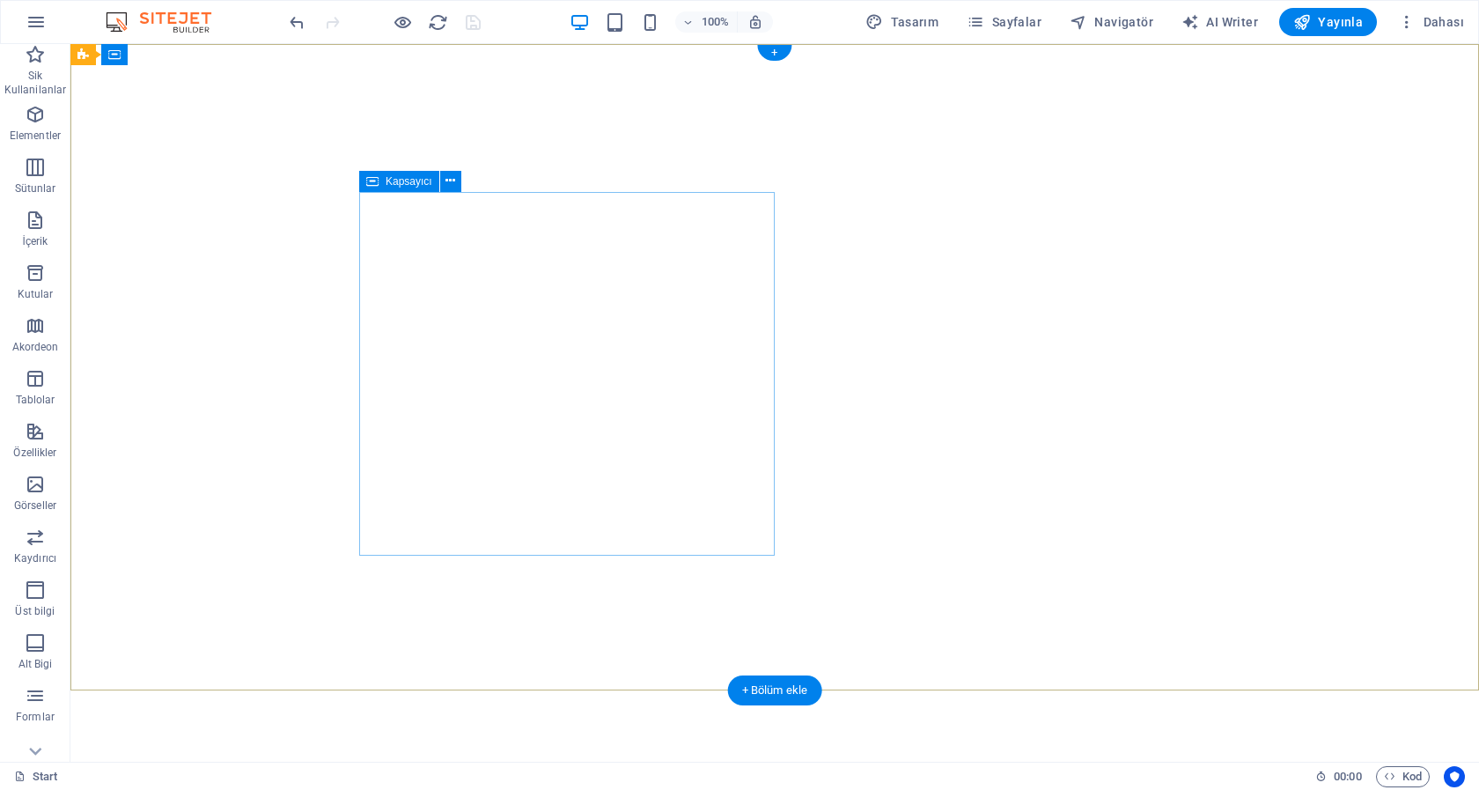
select select "%"
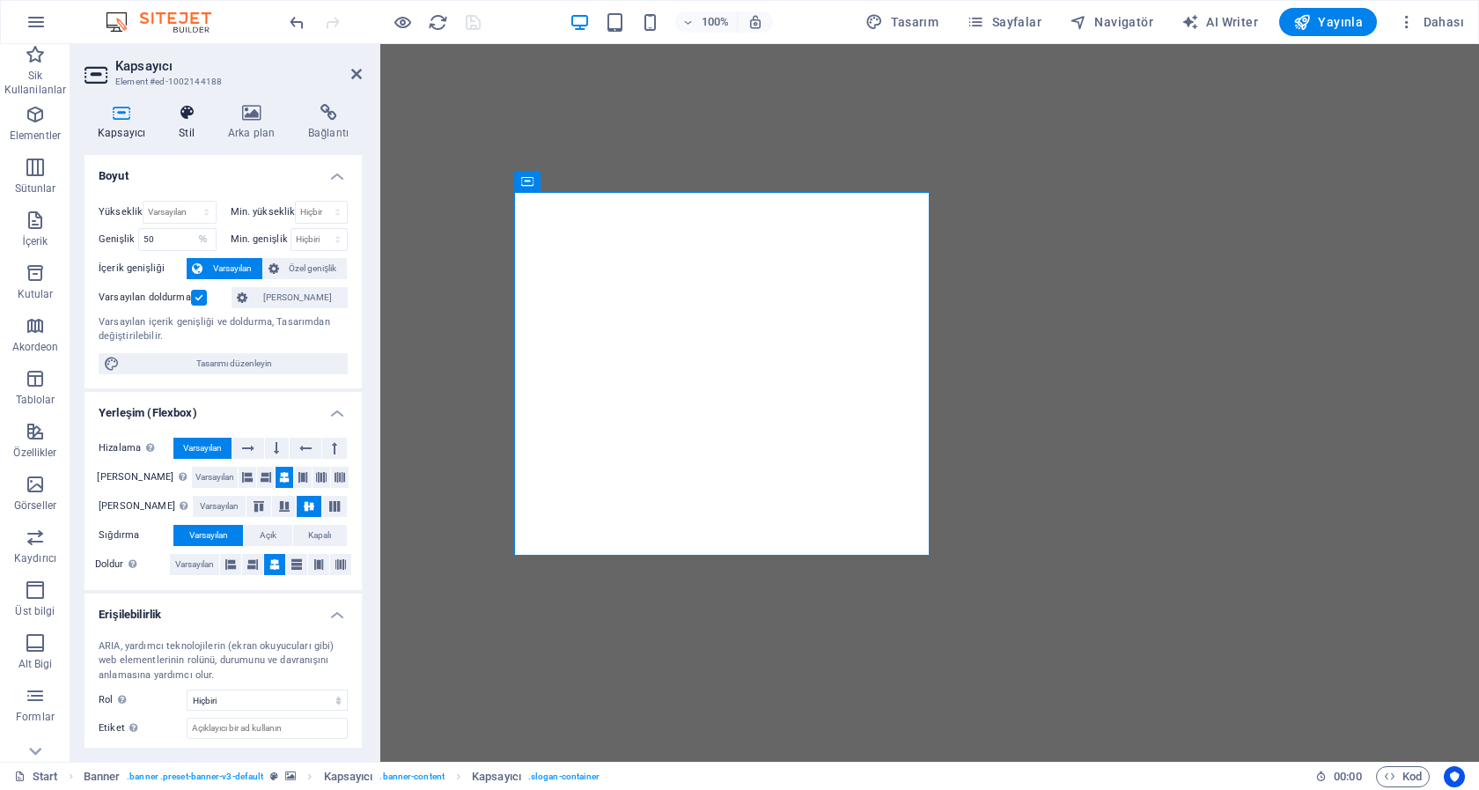
click at [189, 133] on h4 "Stil" at bounding box center [190, 122] width 49 height 37
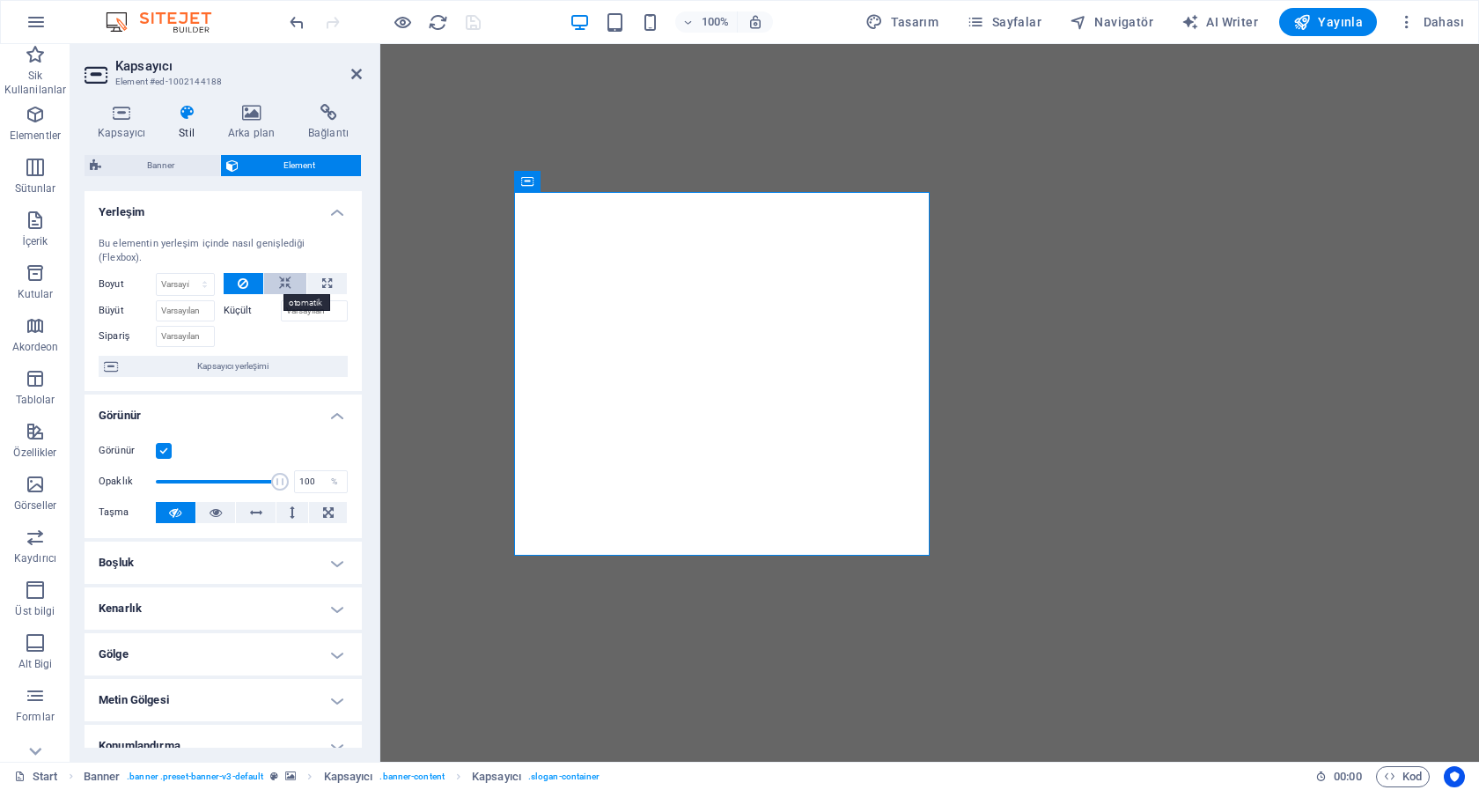
click at [279, 280] on icon at bounding box center [285, 283] width 12 height 21
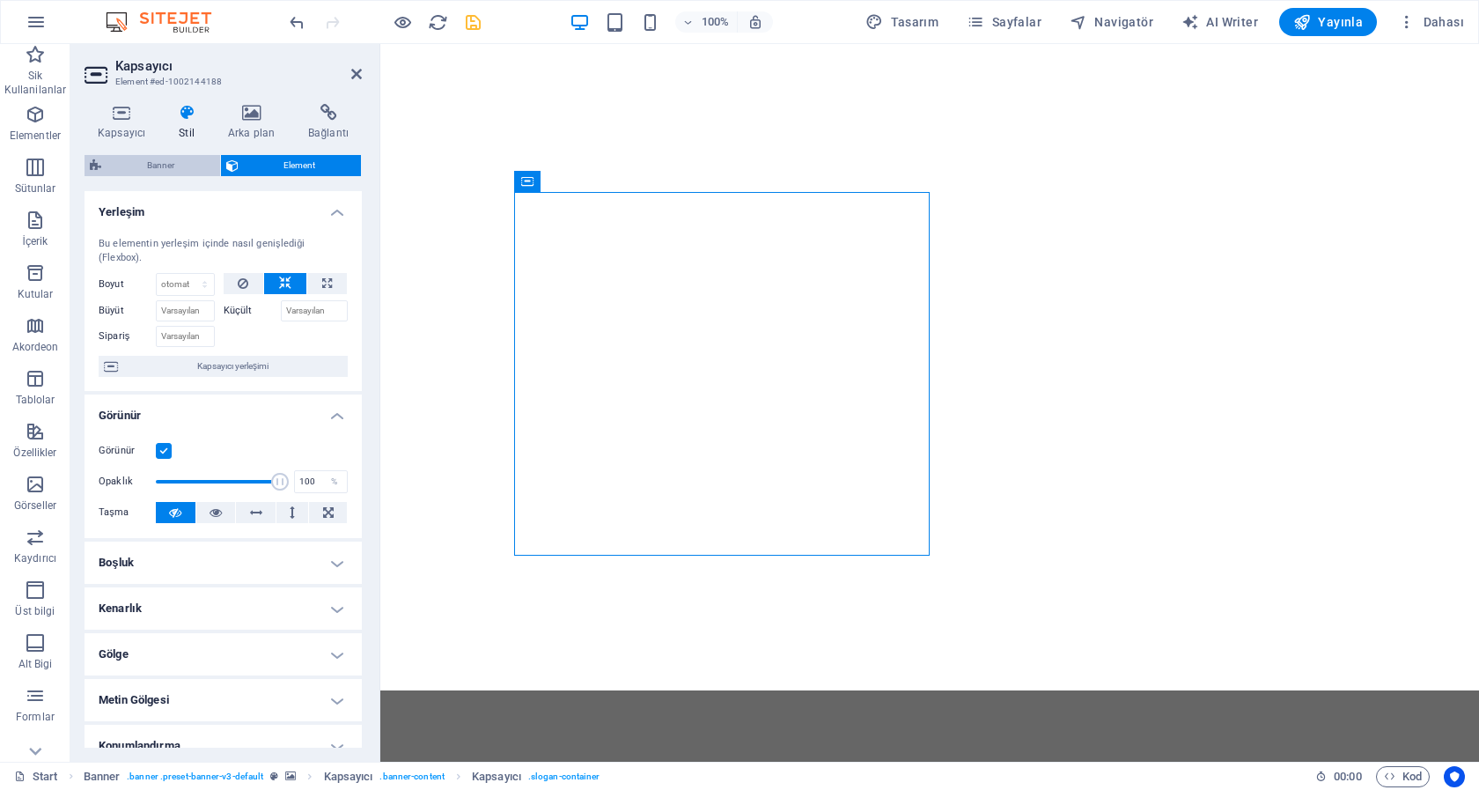
click at [168, 165] on span "Banner" at bounding box center [161, 165] width 108 height 21
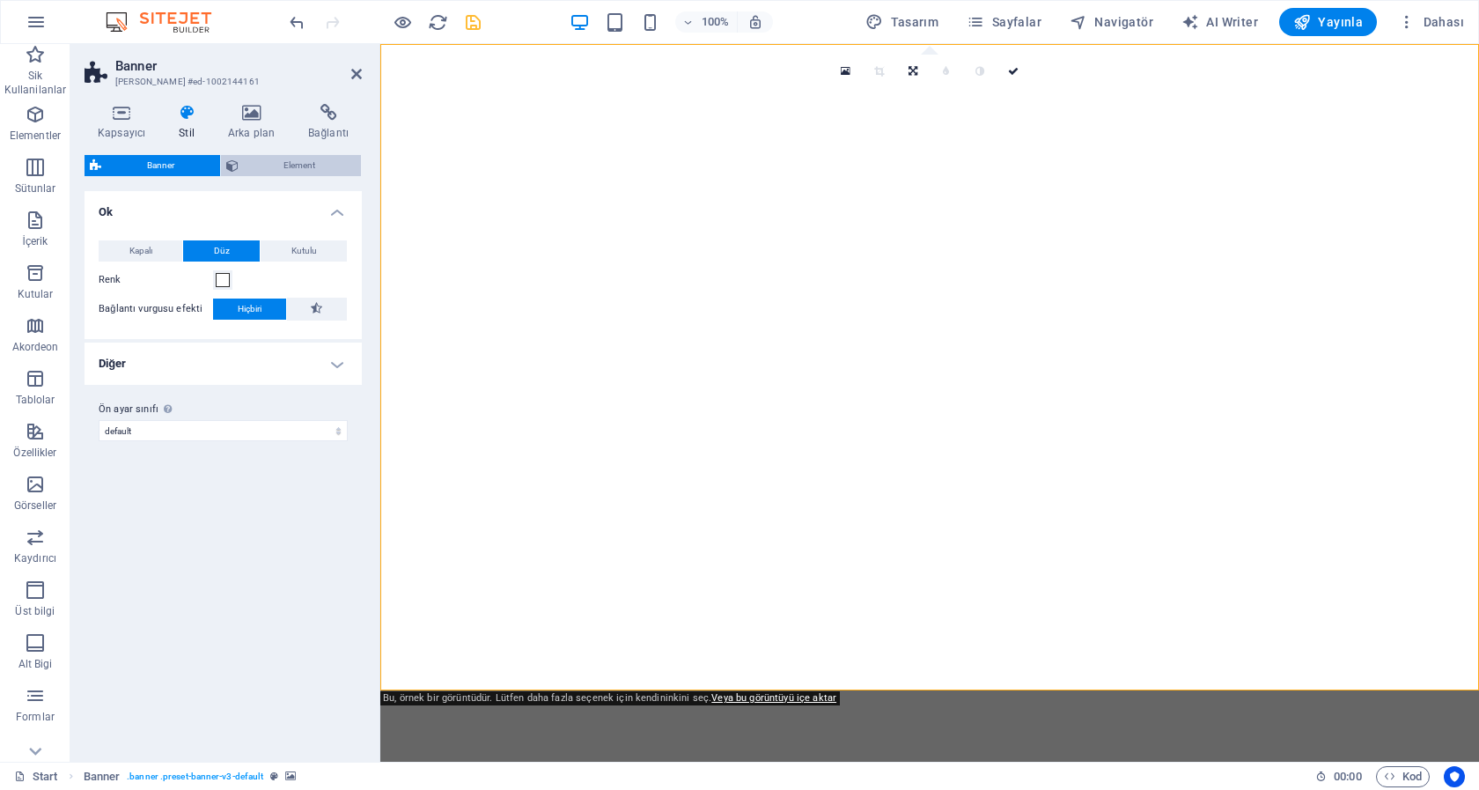
click at [240, 158] on button "Element" at bounding box center [291, 165] width 141 height 21
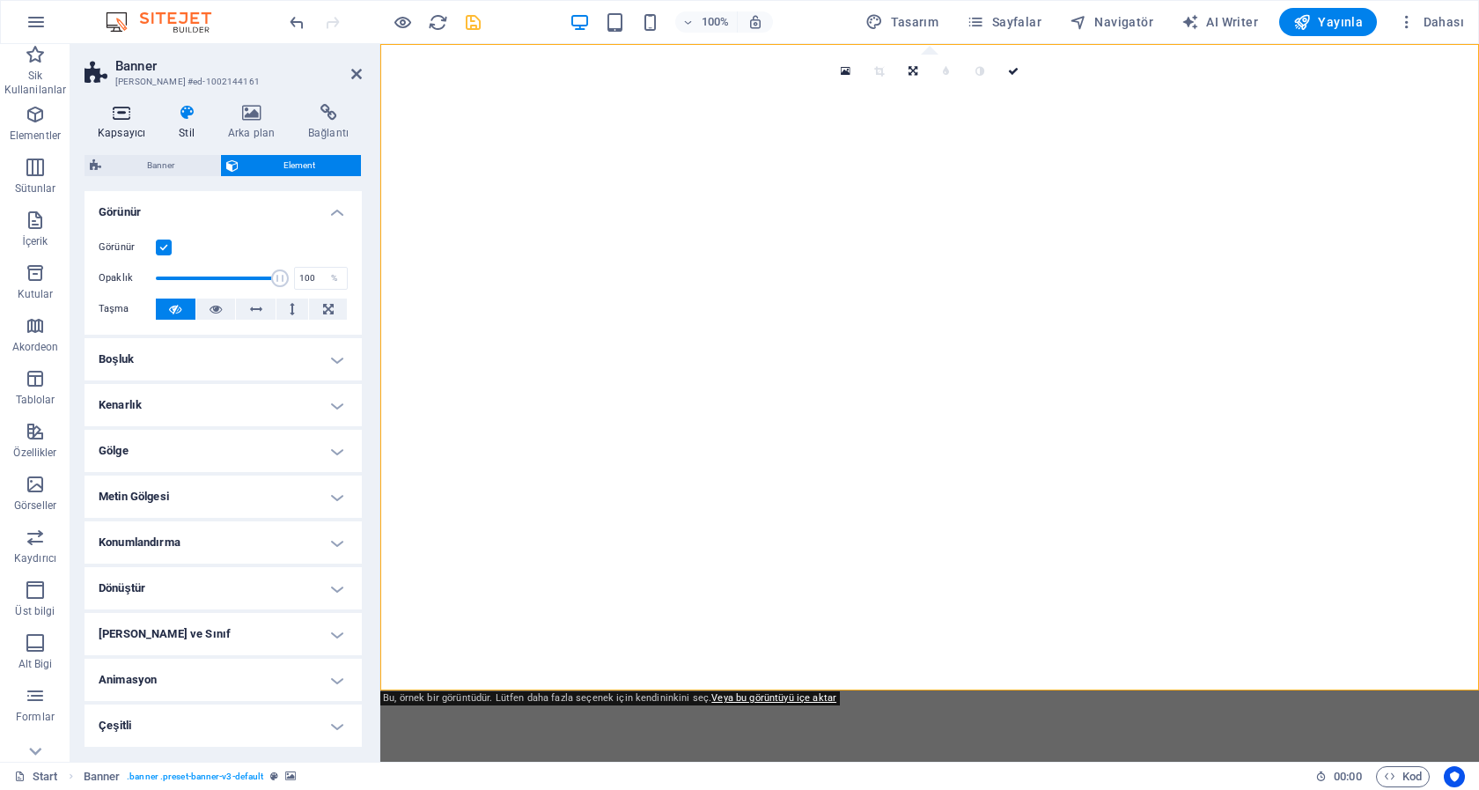
click at [127, 130] on h4 "Kapsayıcı" at bounding box center [125, 122] width 81 height 37
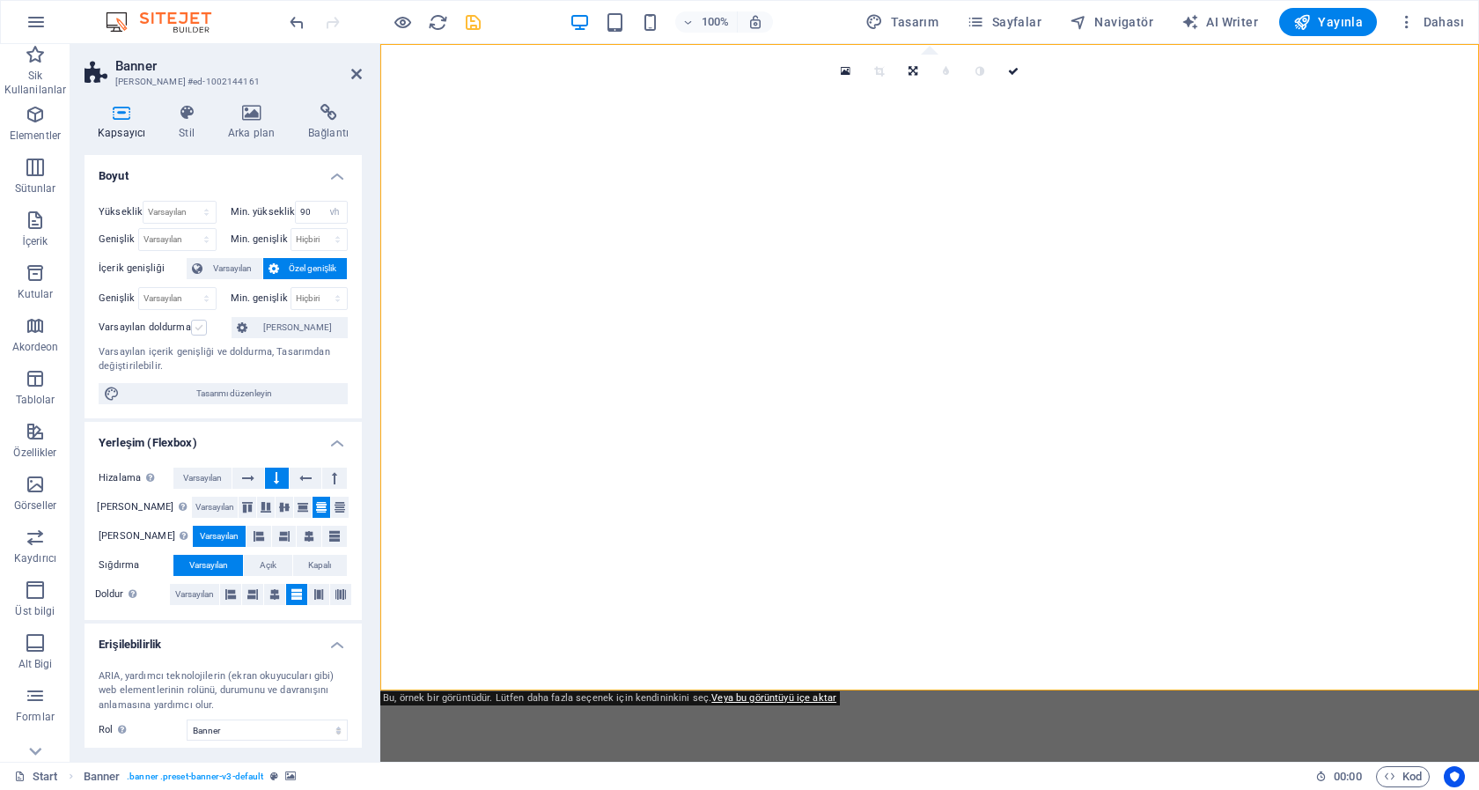
click at [196, 326] on label at bounding box center [199, 328] width 16 height 16
click at [0, 0] on input "Varsayılan doldurma" at bounding box center [0, 0] width 0 height 0
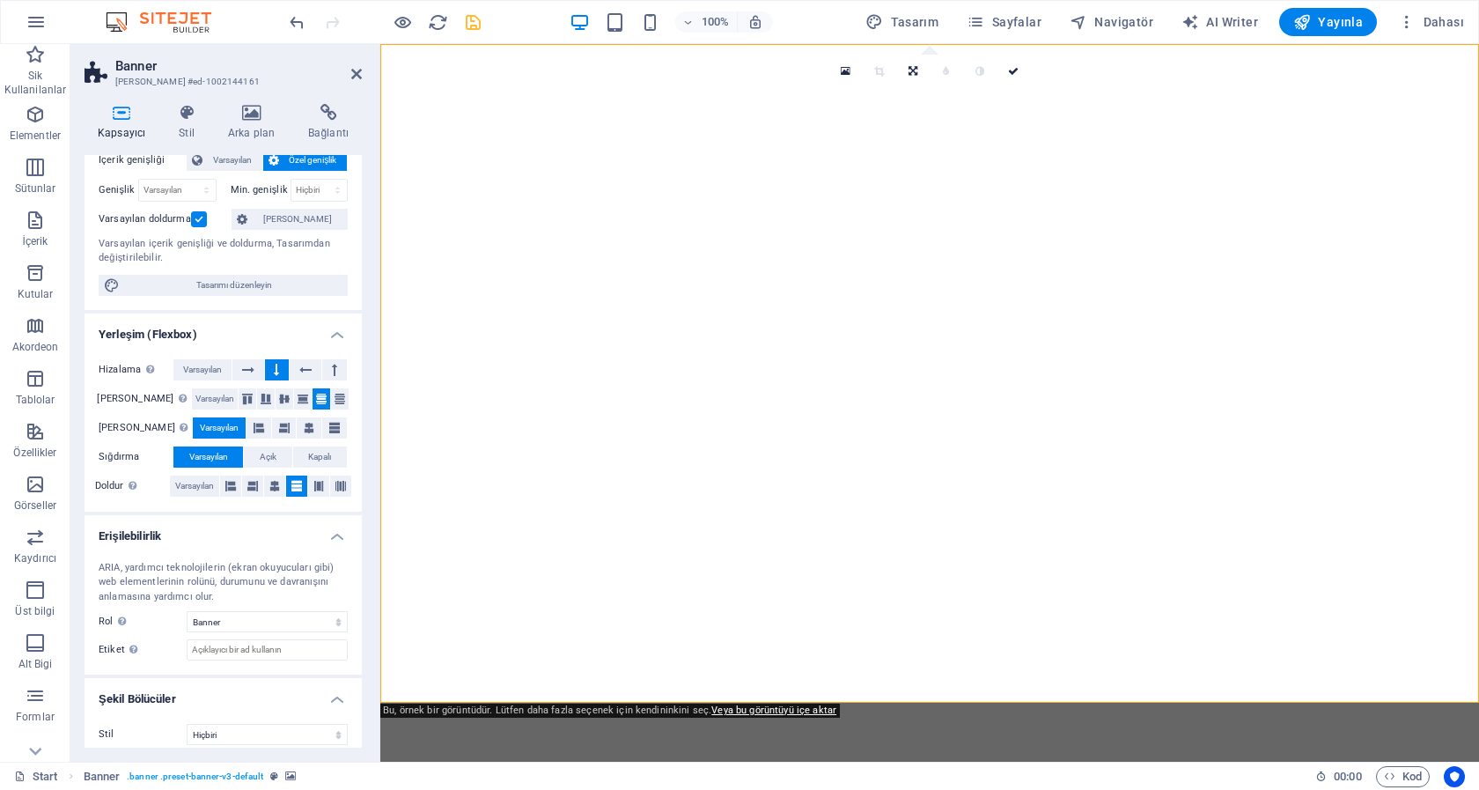
scroll to position [120, 0]
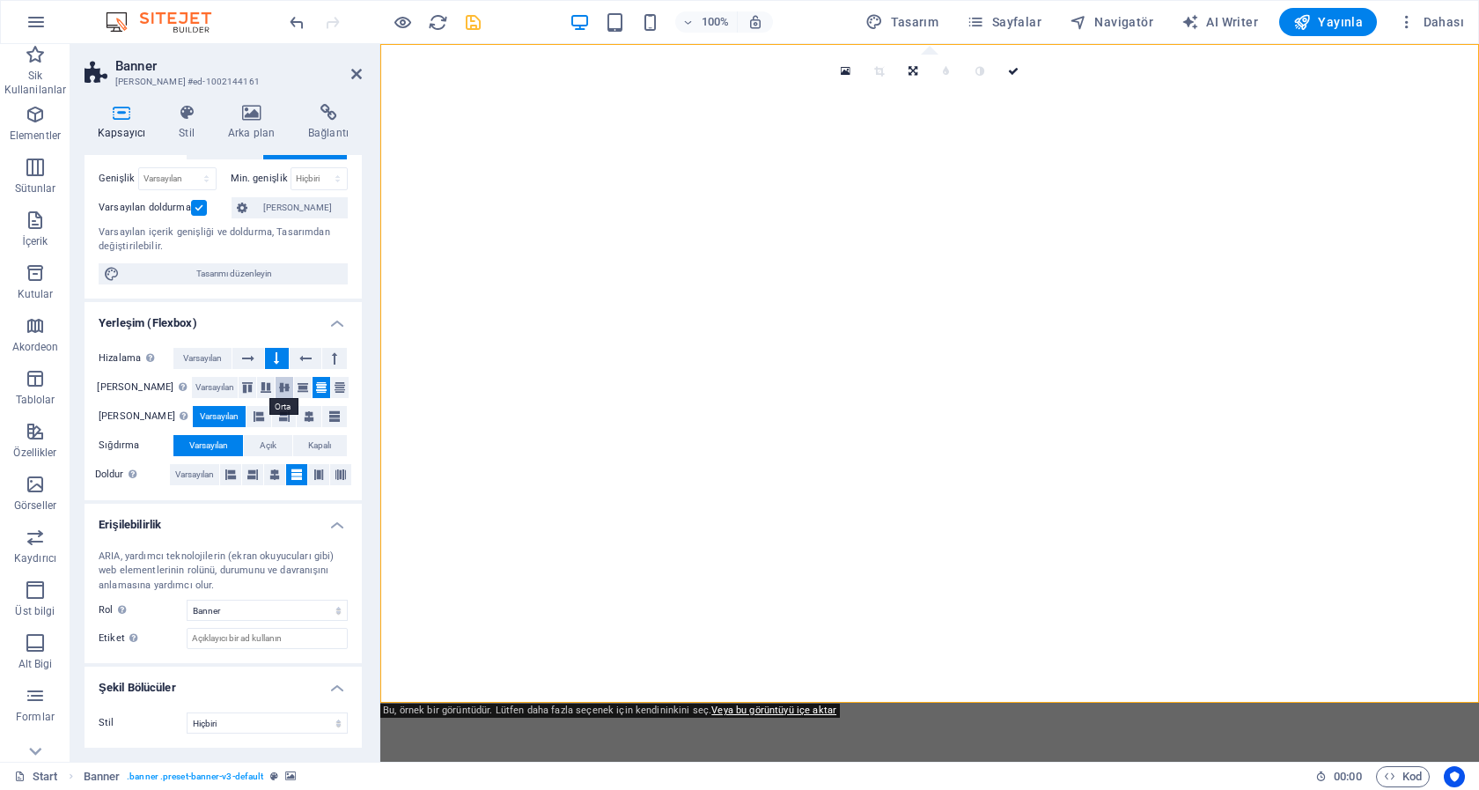
click at [274, 391] on icon at bounding box center [284, 387] width 21 height 11
click at [297, 413] on button at bounding box center [309, 416] width 25 height 21
click at [266, 445] on span "Açık" at bounding box center [268, 445] width 17 height 21
click at [269, 471] on icon at bounding box center [274, 474] width 11 height 21
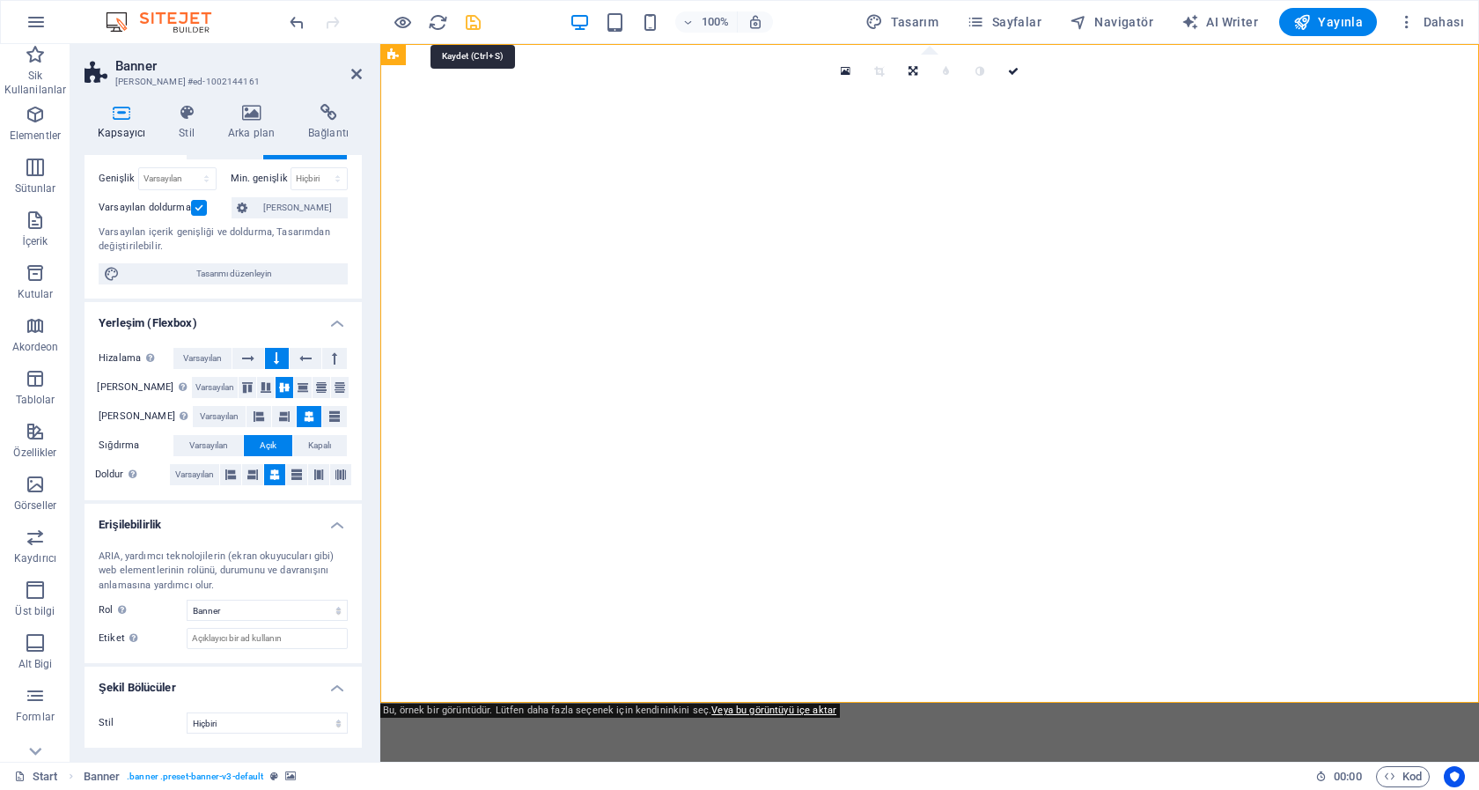
click at [471, 21] on icon "save" at bounding box center [473, 22] width 20 height 20
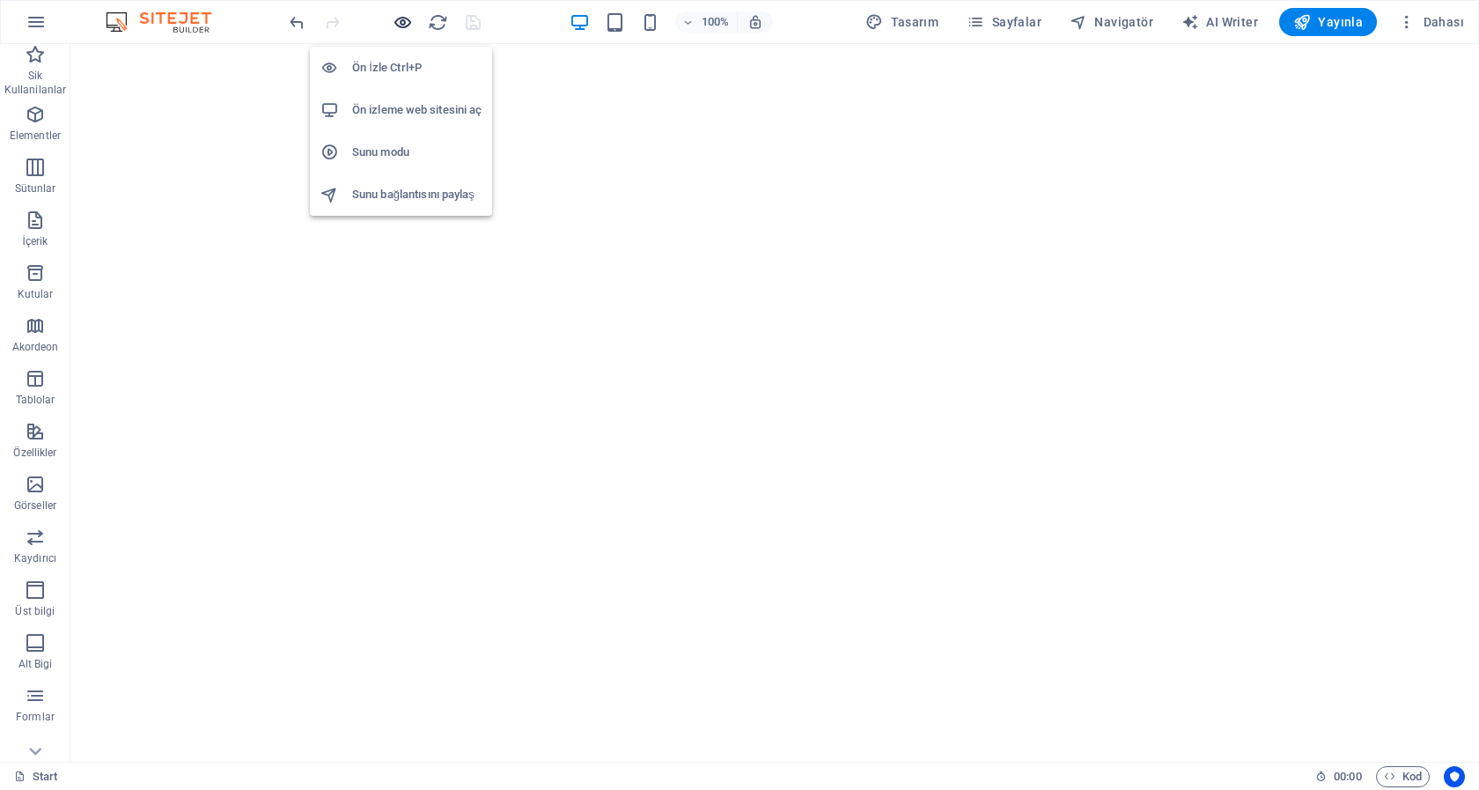
click at [401, 21] on icon "button" at bounding box center [403, 22] width 20 height 20
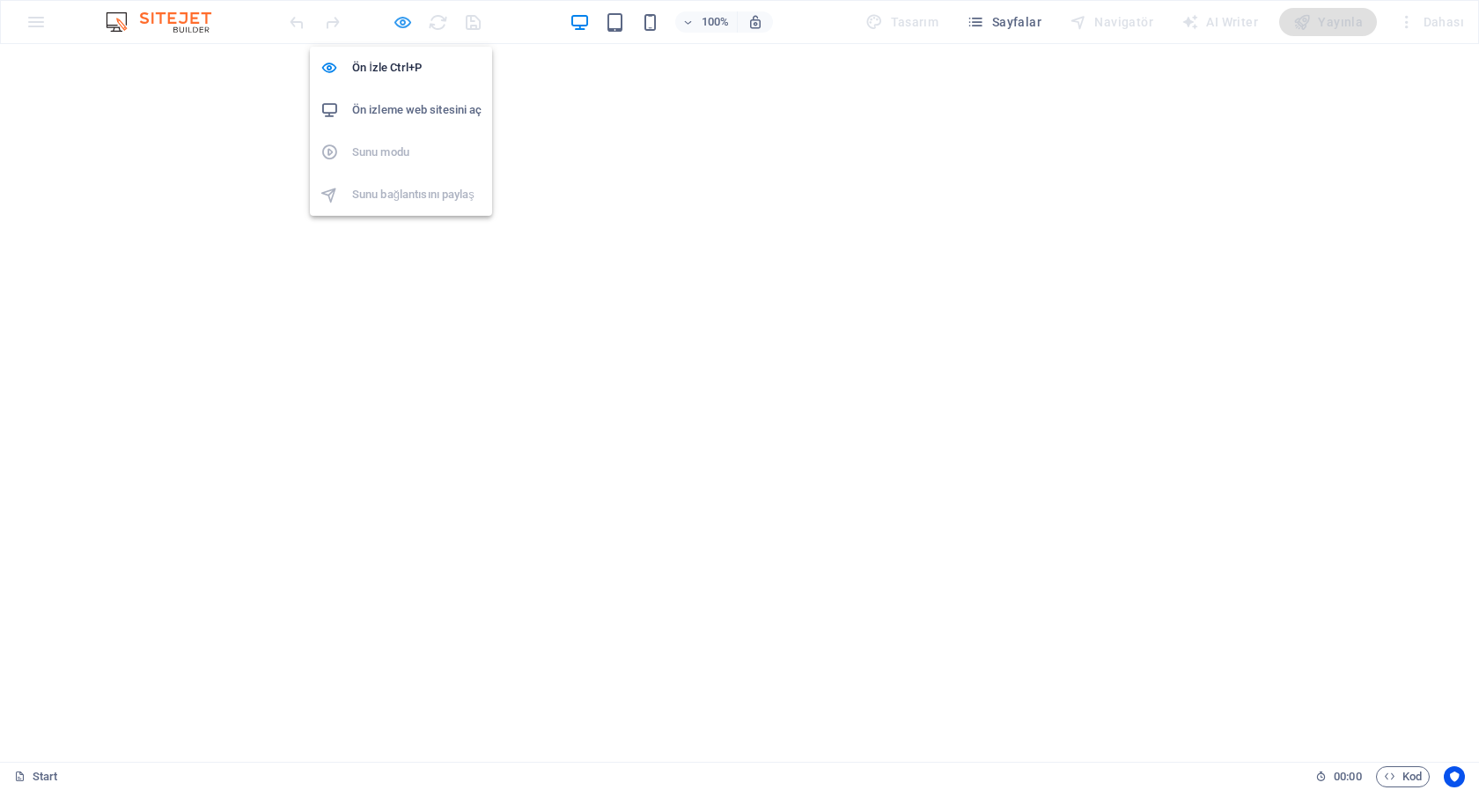
click at [403, 17] on icon "button" at bounding box center [403, 22] width 20 height 20
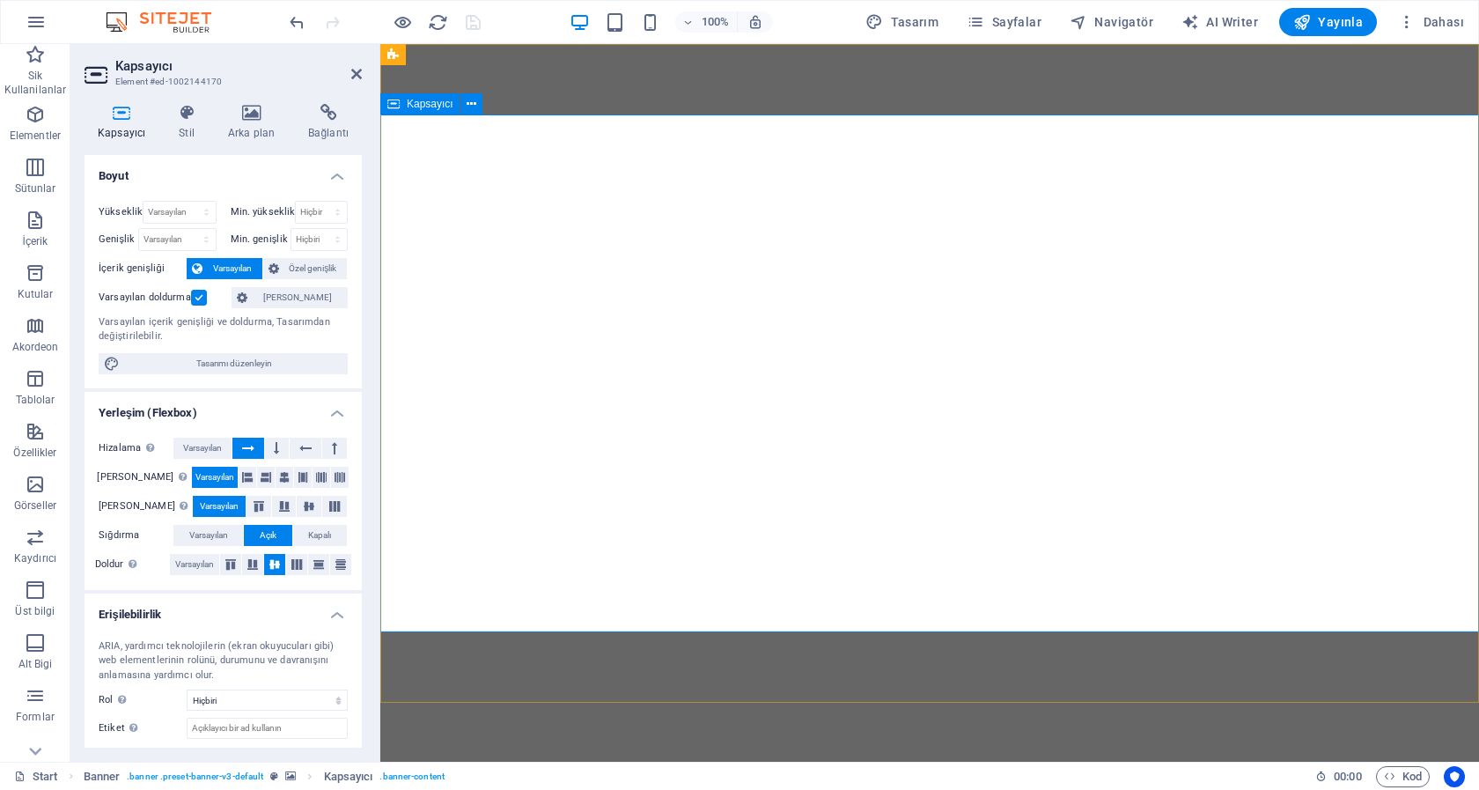
click at [413, 101] on span "Kapsayıcı" at bounding box center [430, 104] width 47 height 11
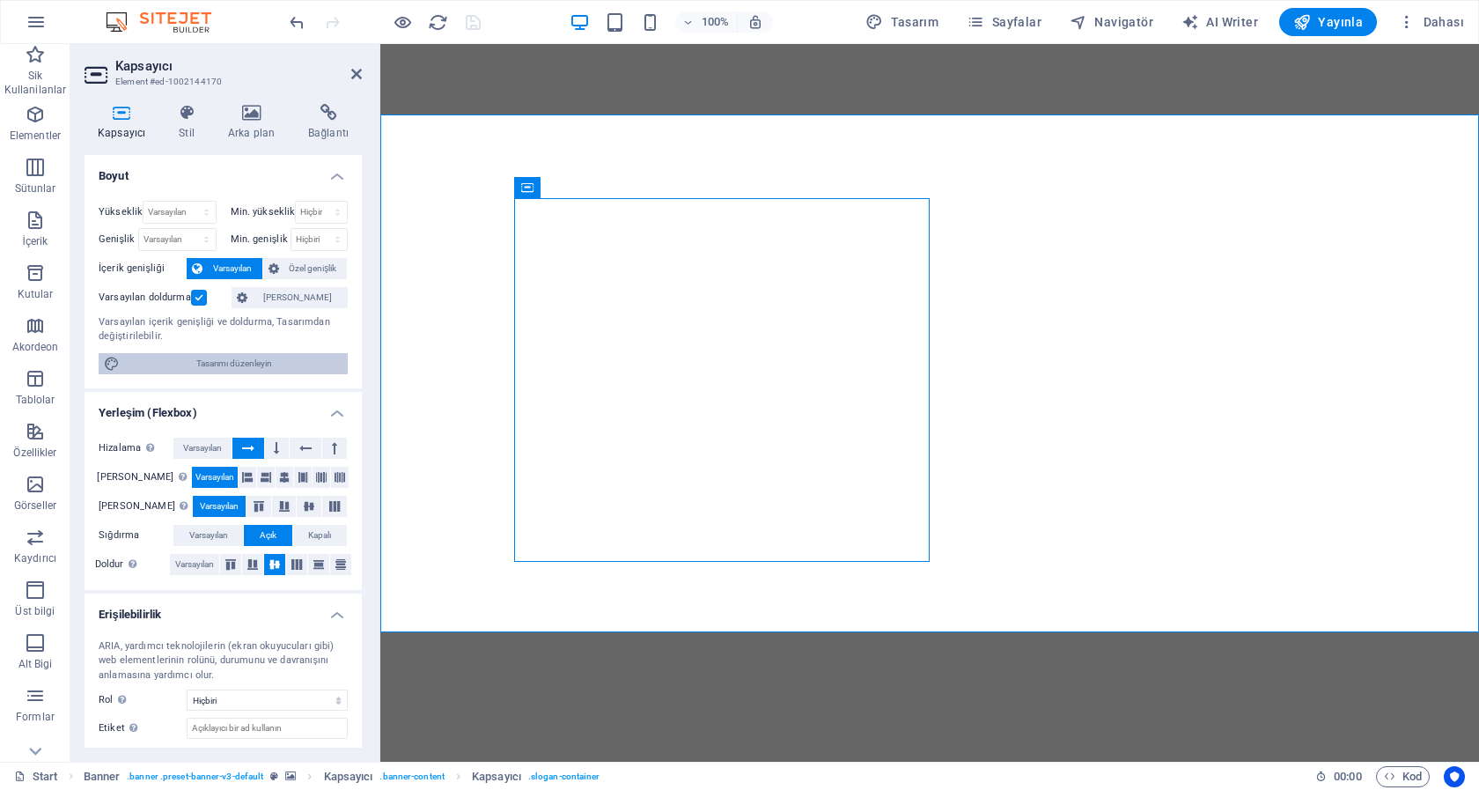
click at [213, 367] on span "Tasarımı düzenleyin" at bounding box center [233, 363] width 217 height 21
select select "rem"
select select "ease-in-out"
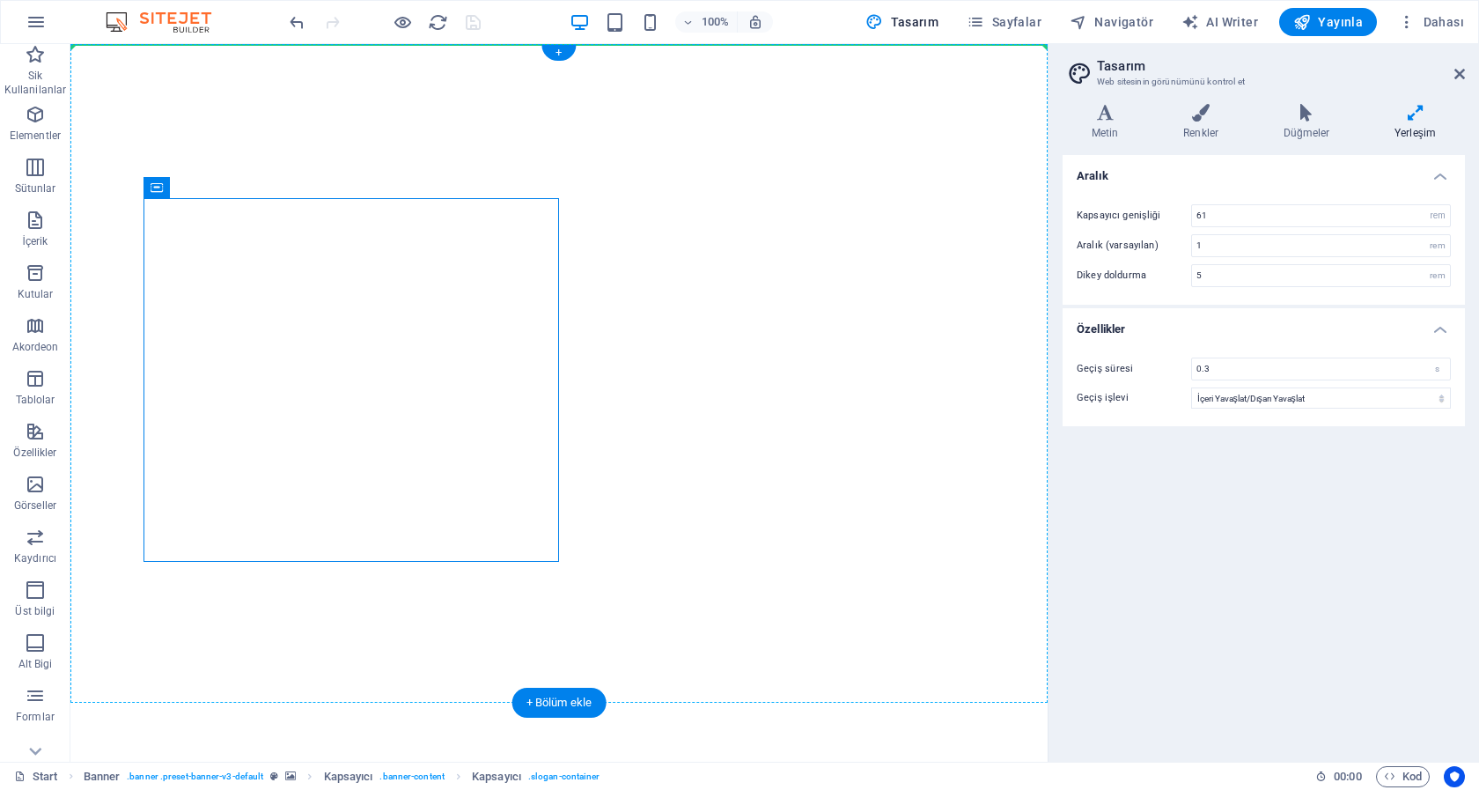
drag, startPoint x: 373, startPoint y: 344, endPoint x: 582, endPoint y: 272, distance: 220.8
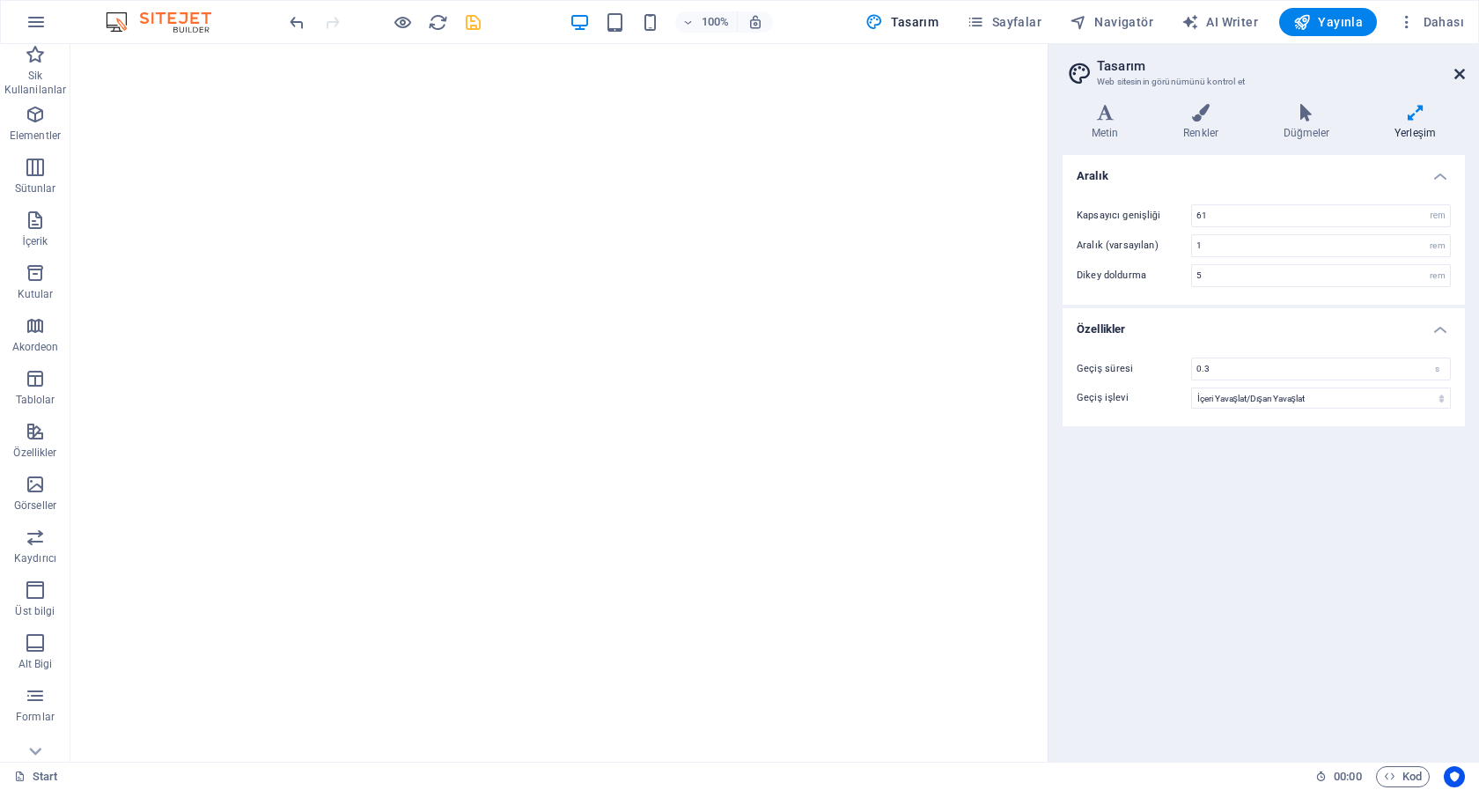
drag, startPoint x: 1463, startPoint y: 71, endPoint x: 862, endPoint y: 130, distance: 604.2
click at [1463, 71] on icon at bounding box center [1459, 74] width 11 height 14
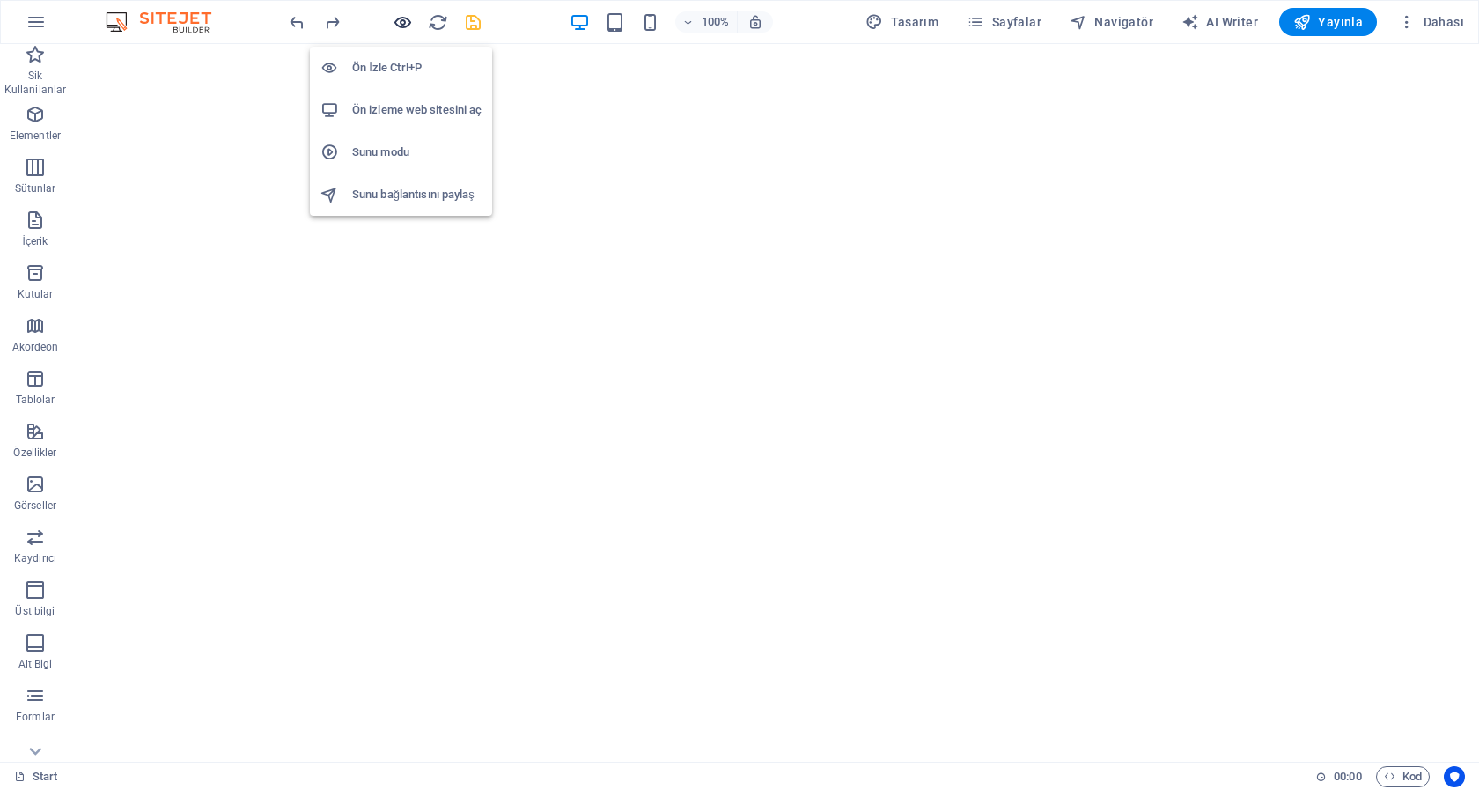
click at [408, 27] on icon "button" at bounding box center [403, 22] width 20 height 20
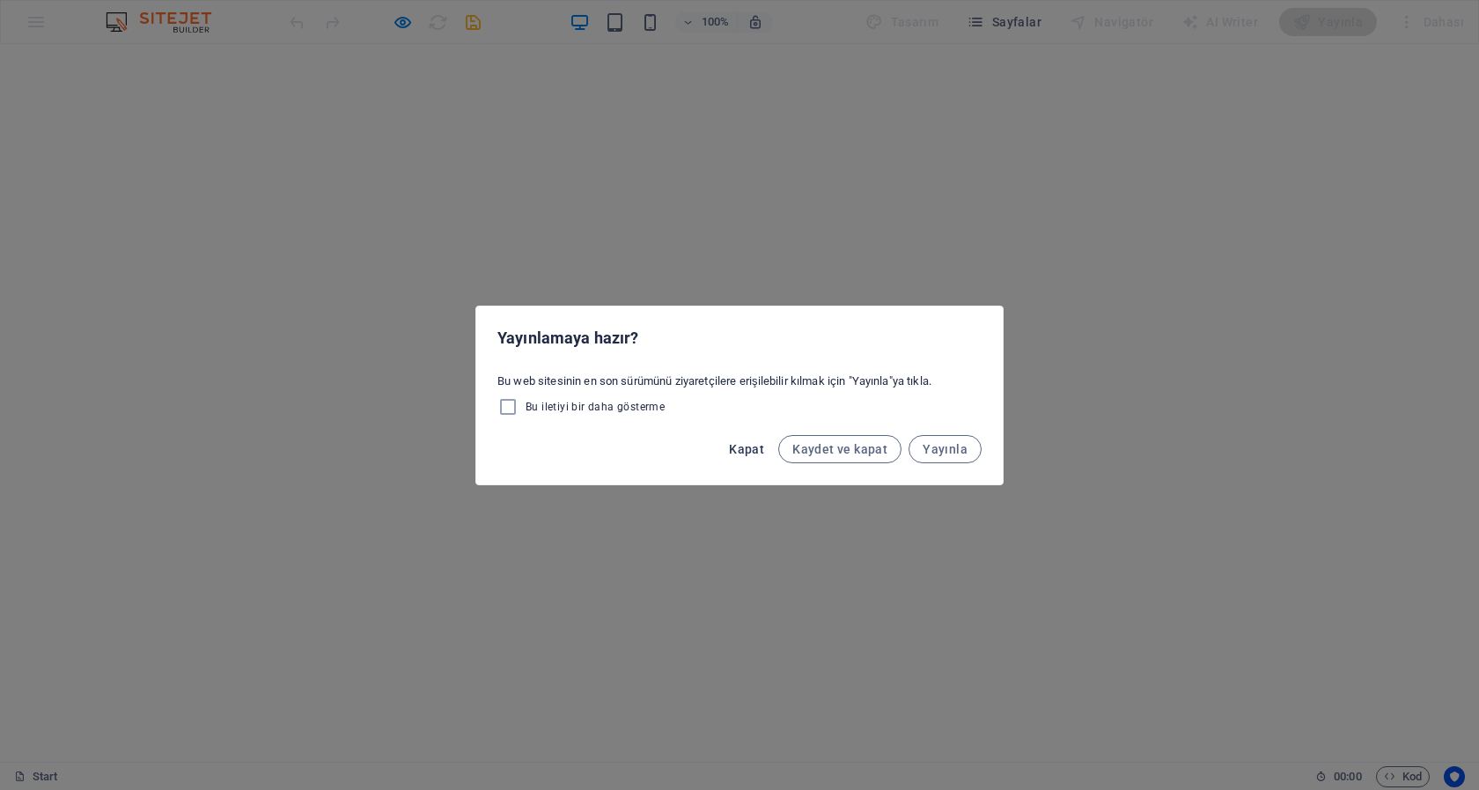
click at [746, 450] on span "Kapat" at bounding box center [746, 449] width 35 height 14
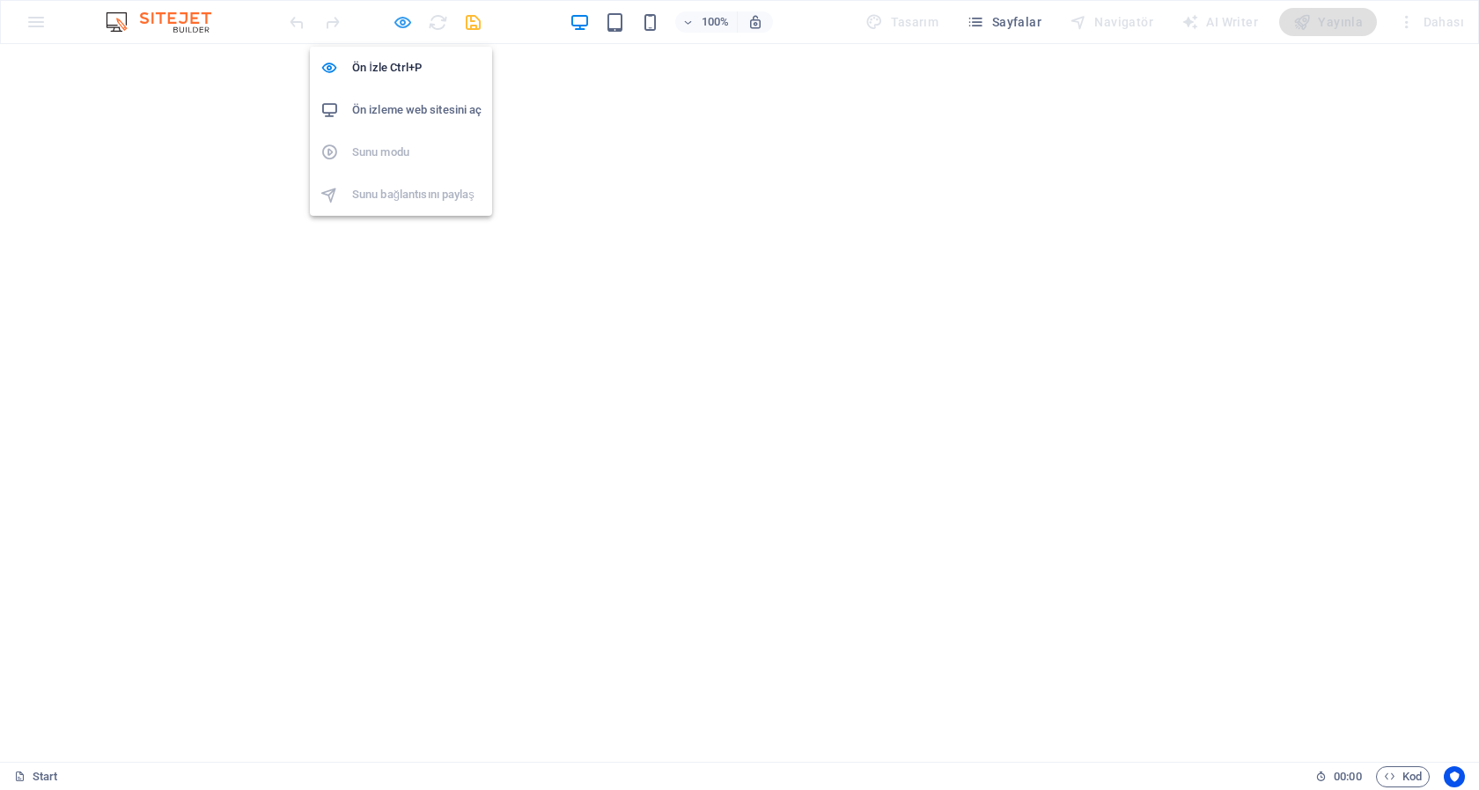
click at [401, 23] on icon "button" at bounding box center [403, 22] width 20 height 20
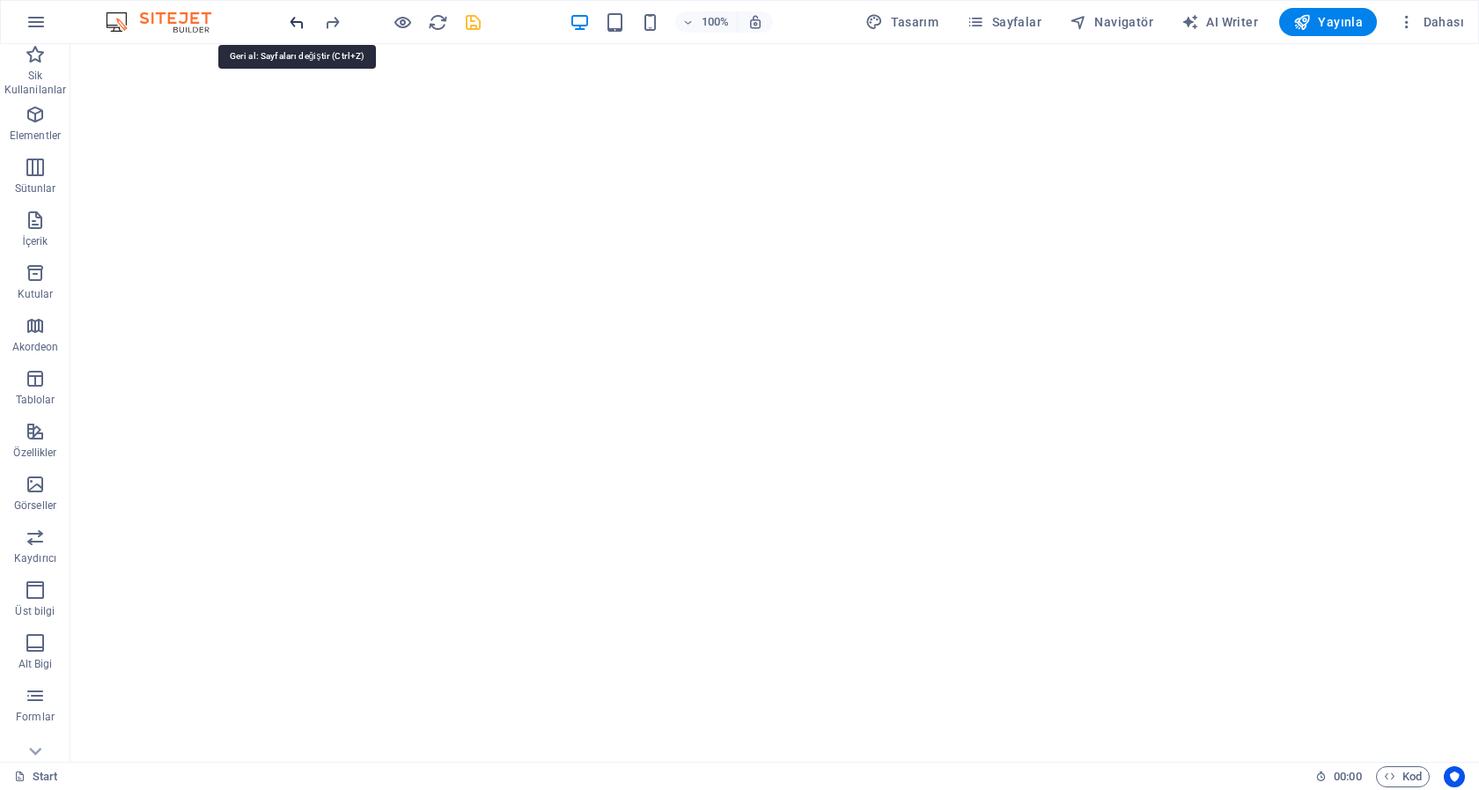
click at [297, 23] on icon "undo" at bounding box center [297, 22] width 20 height 20
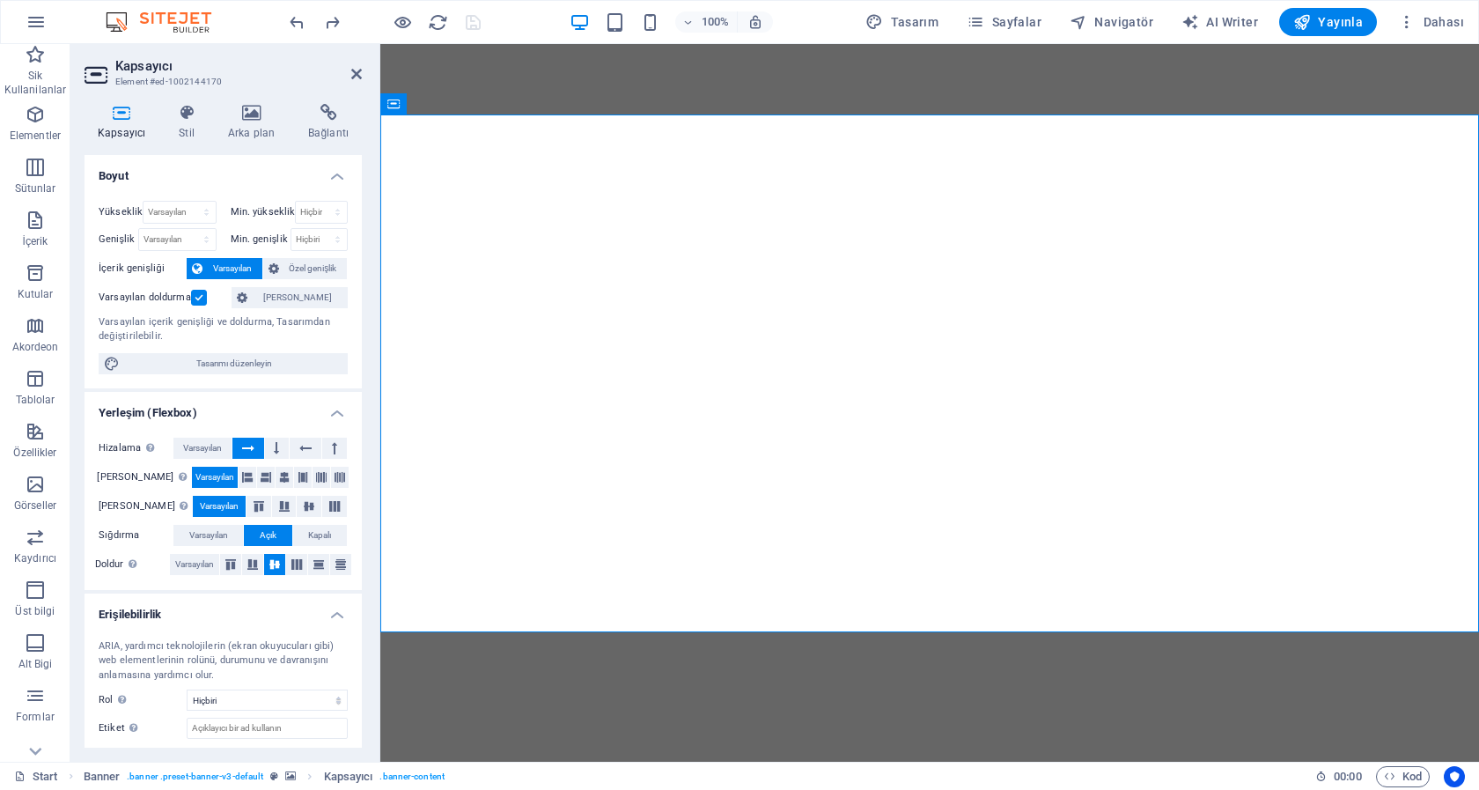
click at [197, 293] on label at bounding box center [199, 298] width 16 height 16
click at [0, 0] on input "Varsayılan doldurma" at bounding box center [0, 0] width 0 height 0
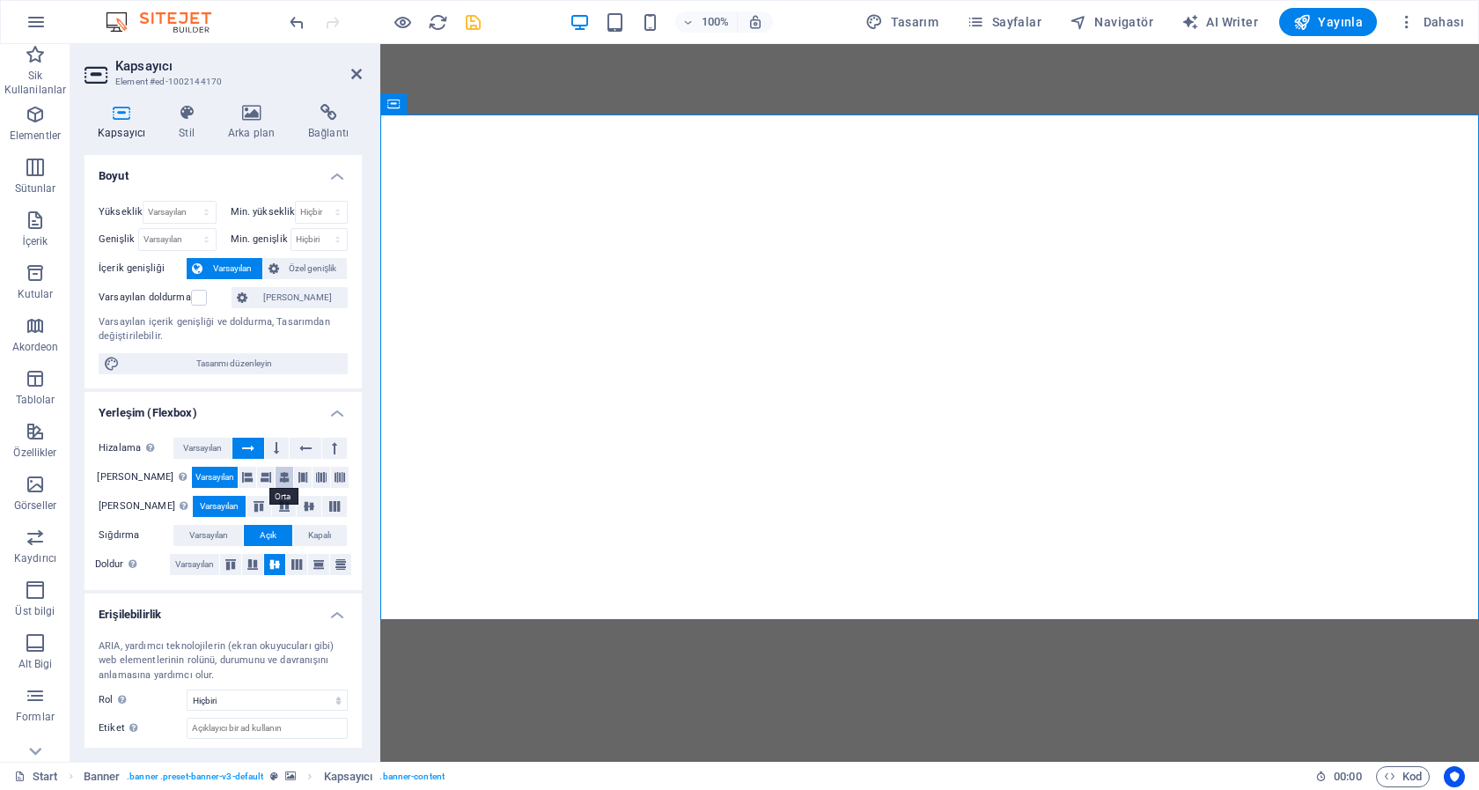
click at [279, 479] on icon at bounding box center [284, 477] width 11 height 21
click at [473, 23] on icon "save" at bounding box center [473, 22] width 20 height 20
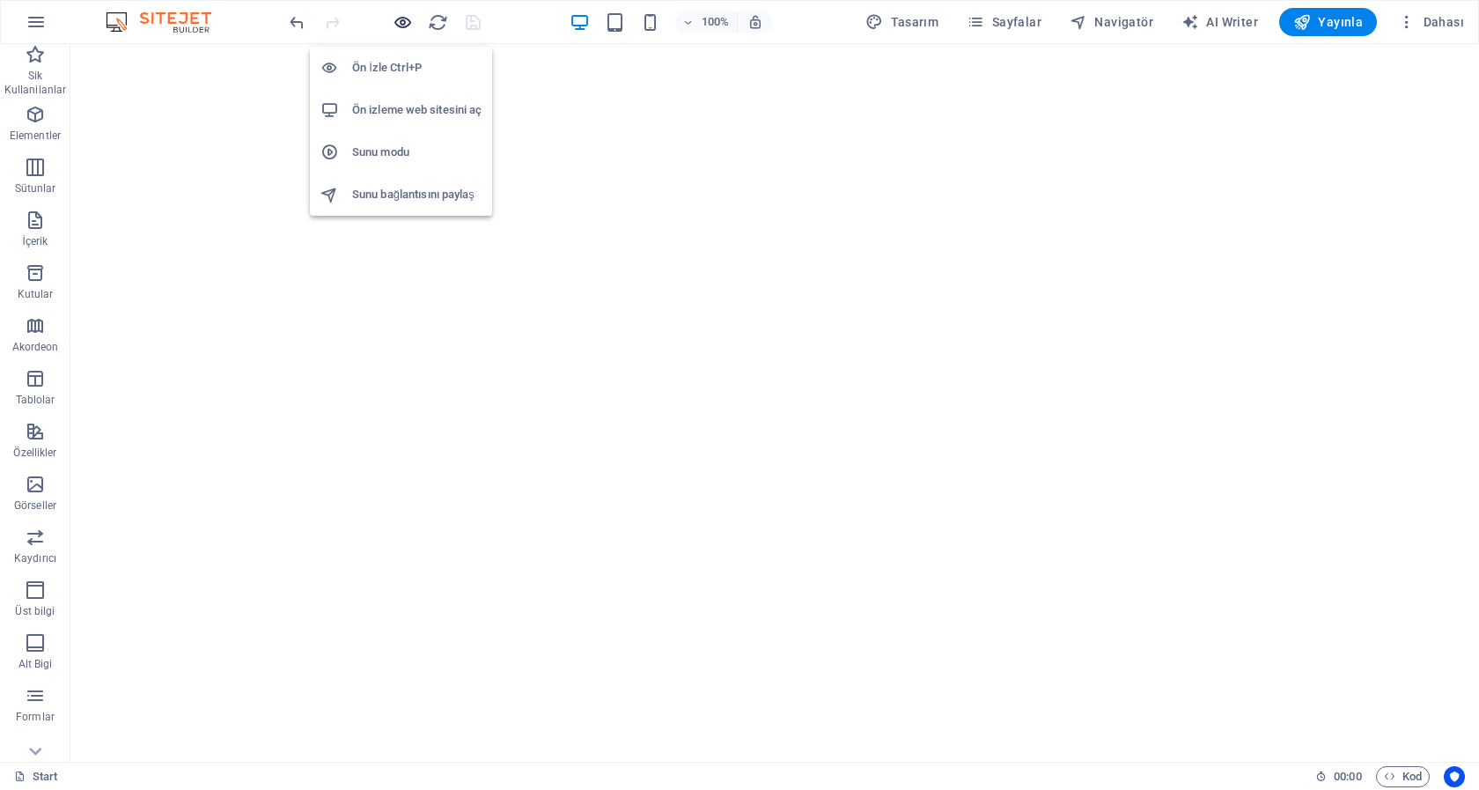
click at [402, 26] on icon "button" at bounding box center [403, 22] width 20 height 20
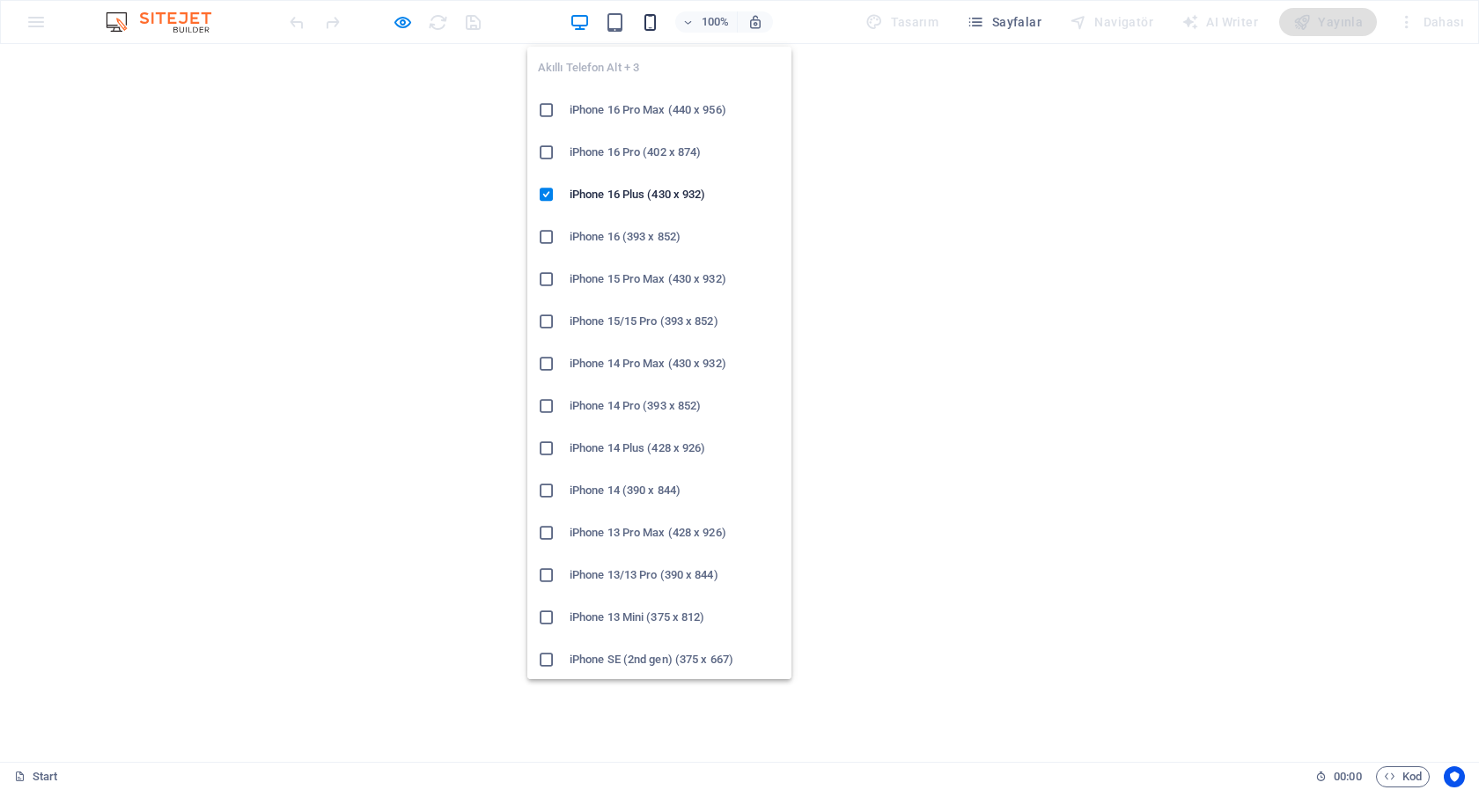
click at [655, 27] on icon "button" at bounding box center [650, 22] width 20 height 20
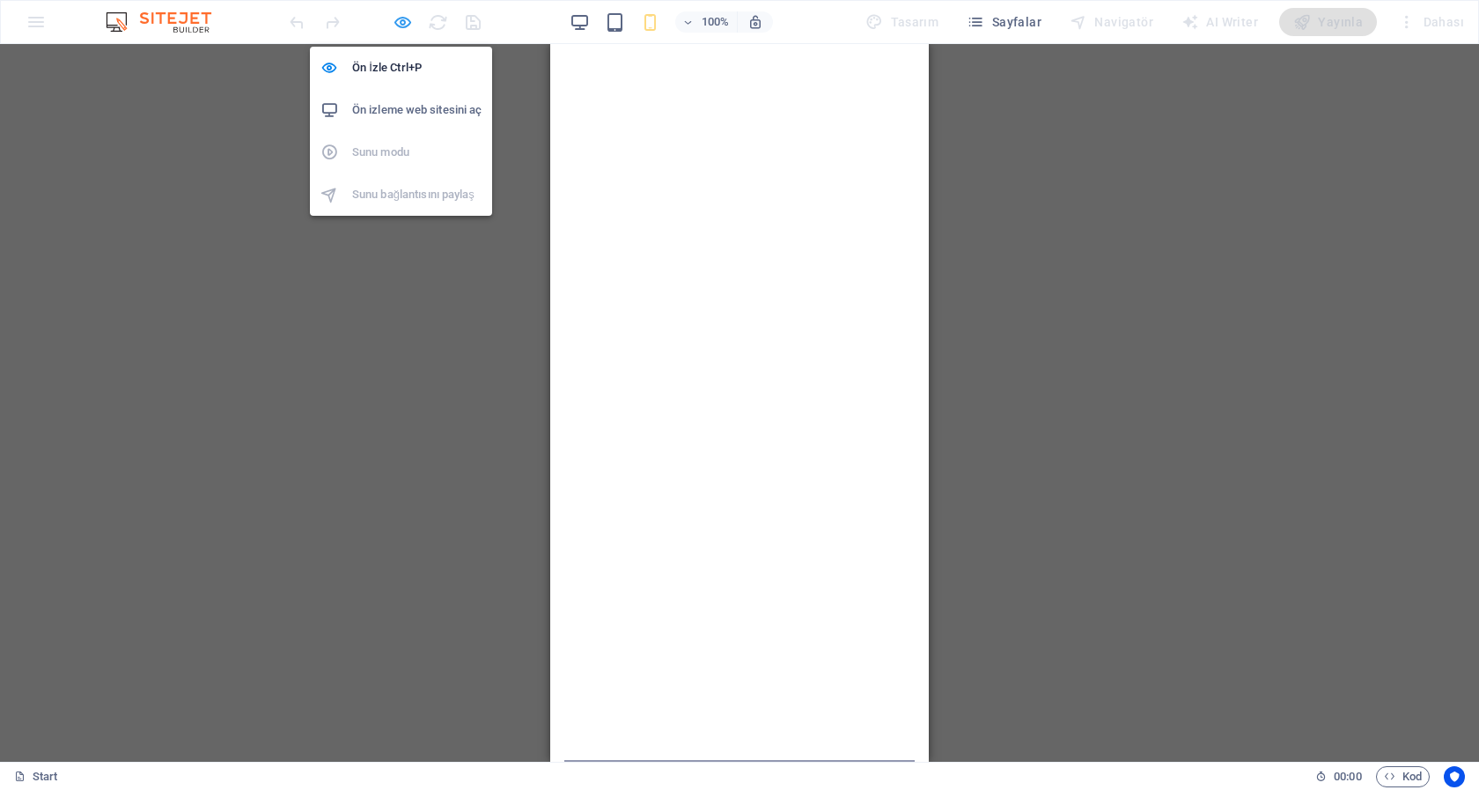
click at [403, 21] on icon "button" at bounding box center [403, 22] width 20 height 20
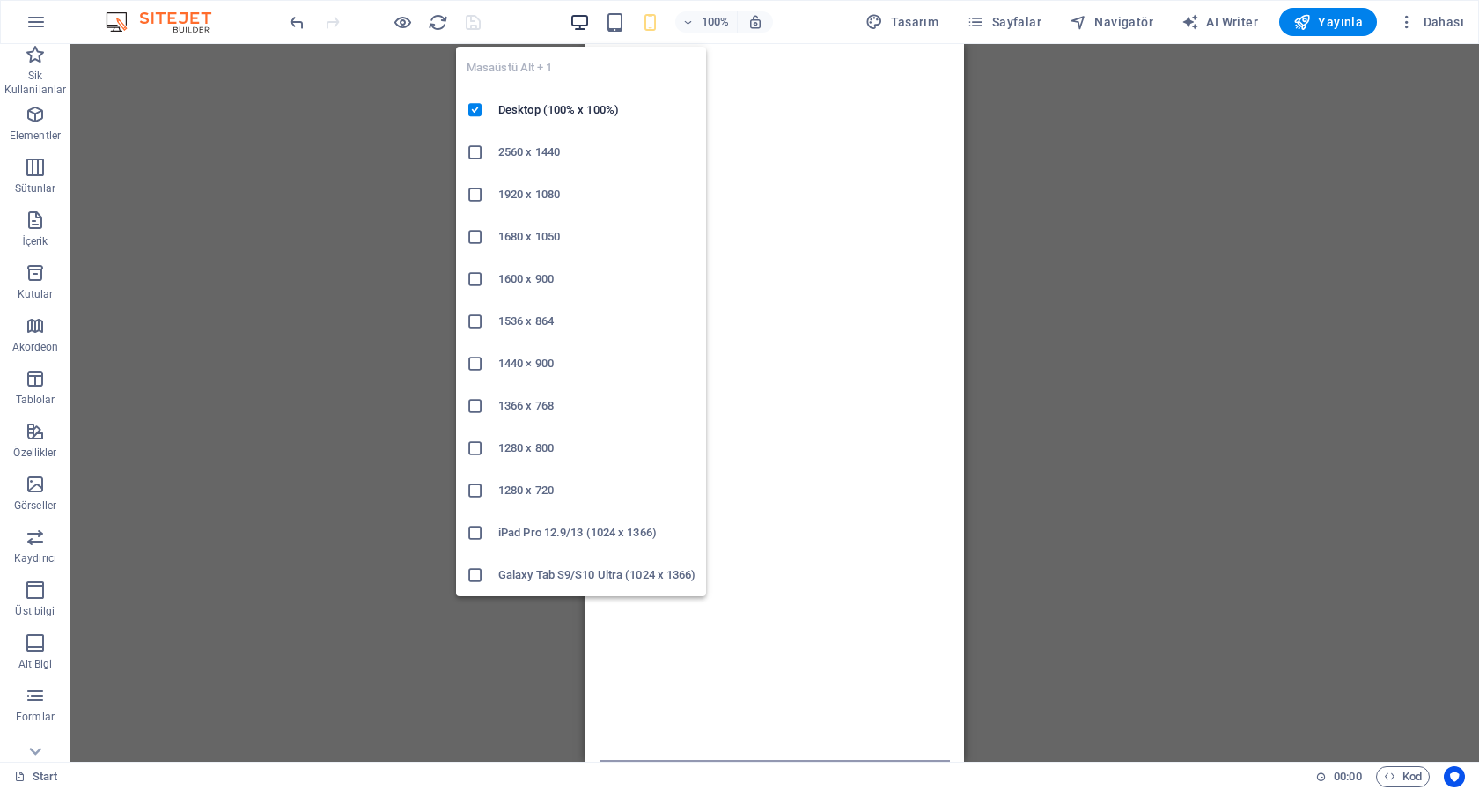
click at [578, 18] on icon "button" at bounding box center [580, 22] width 20 height 20
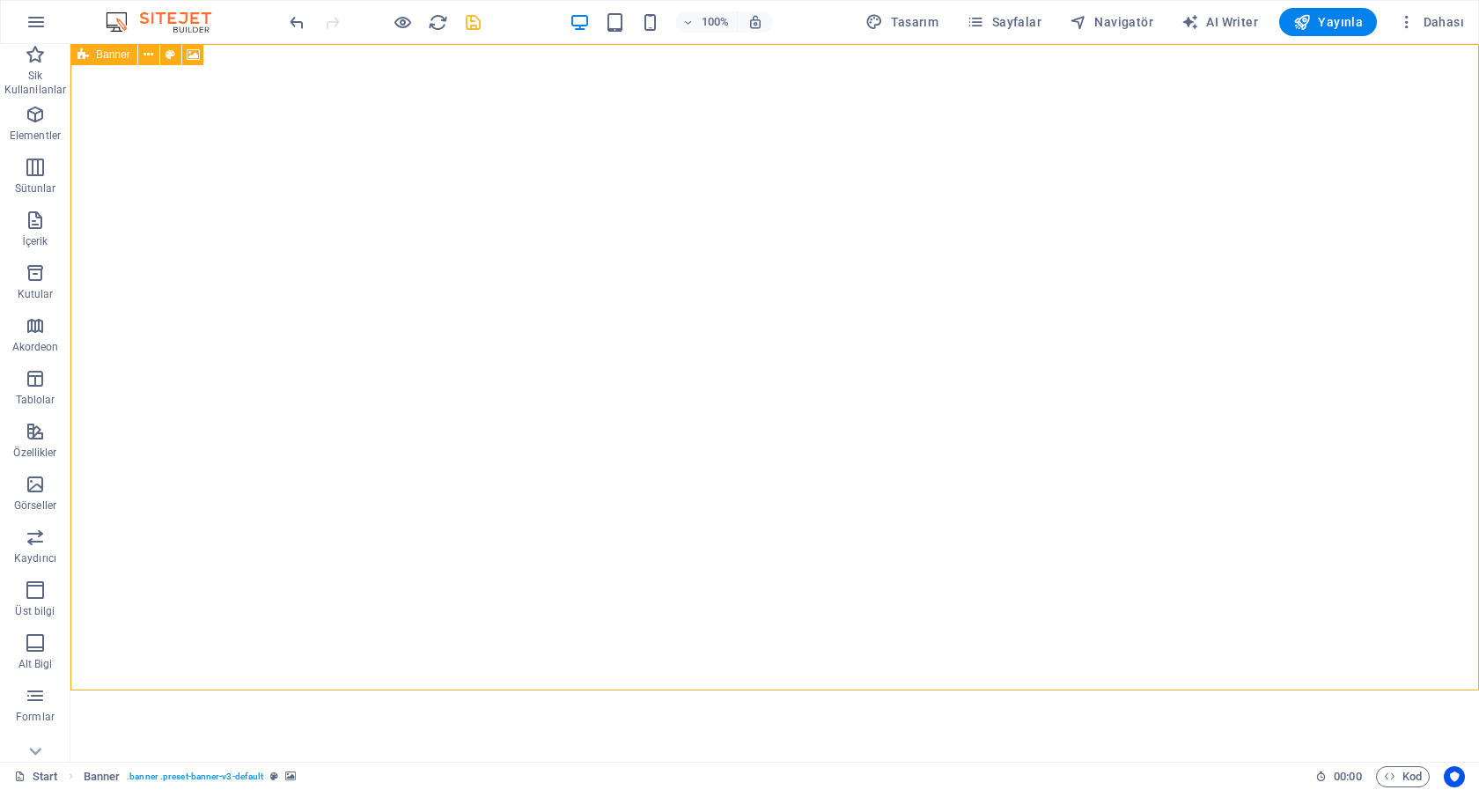
click at [106, 56] on span "Banner" at bounding box center [113, 54] width 34 height 11
click at [195, 48] on icon at bounding box center [193, 55] width 13 height 18
select select "fade"
select select "ms"
select select "s"
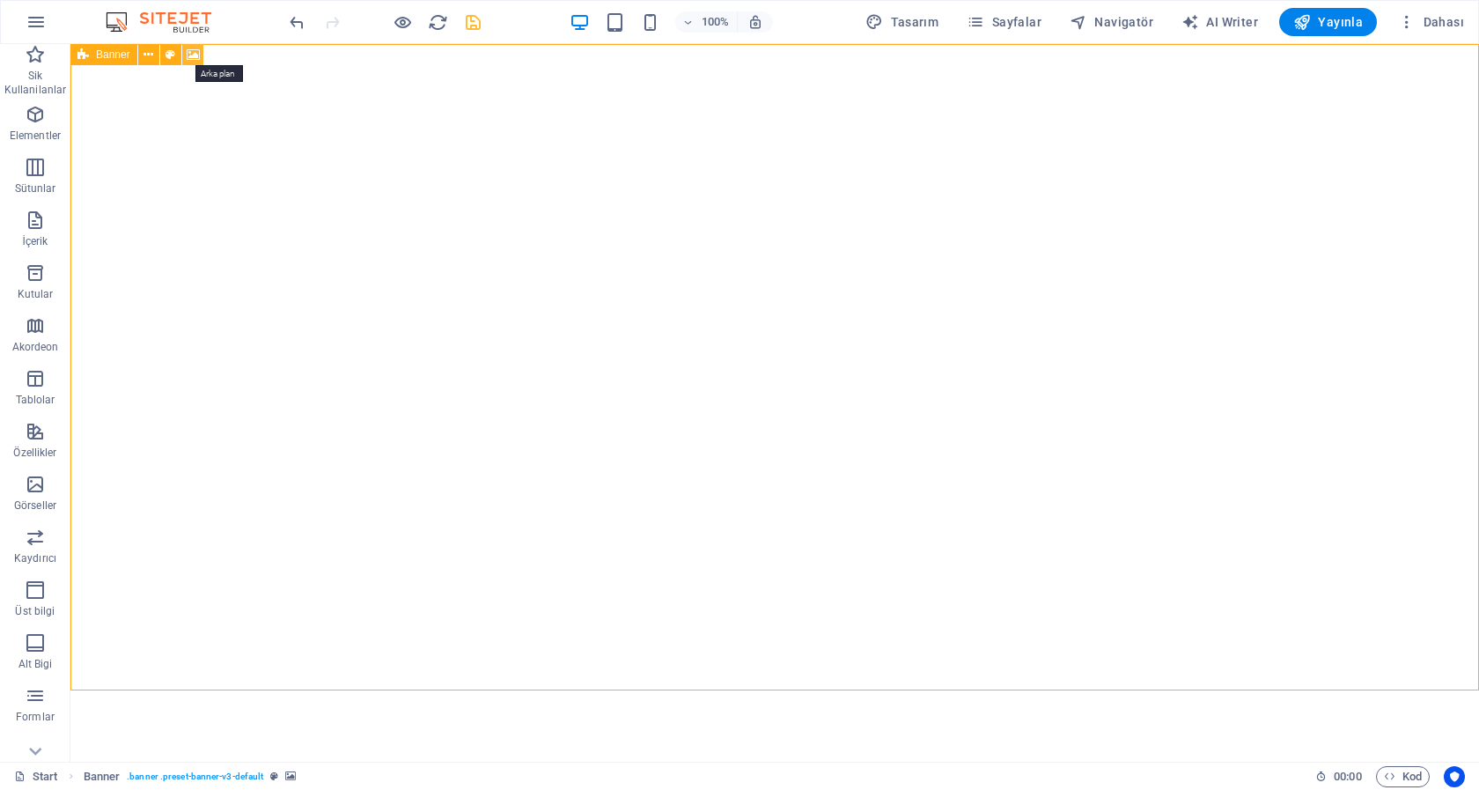
select select "ondemand"
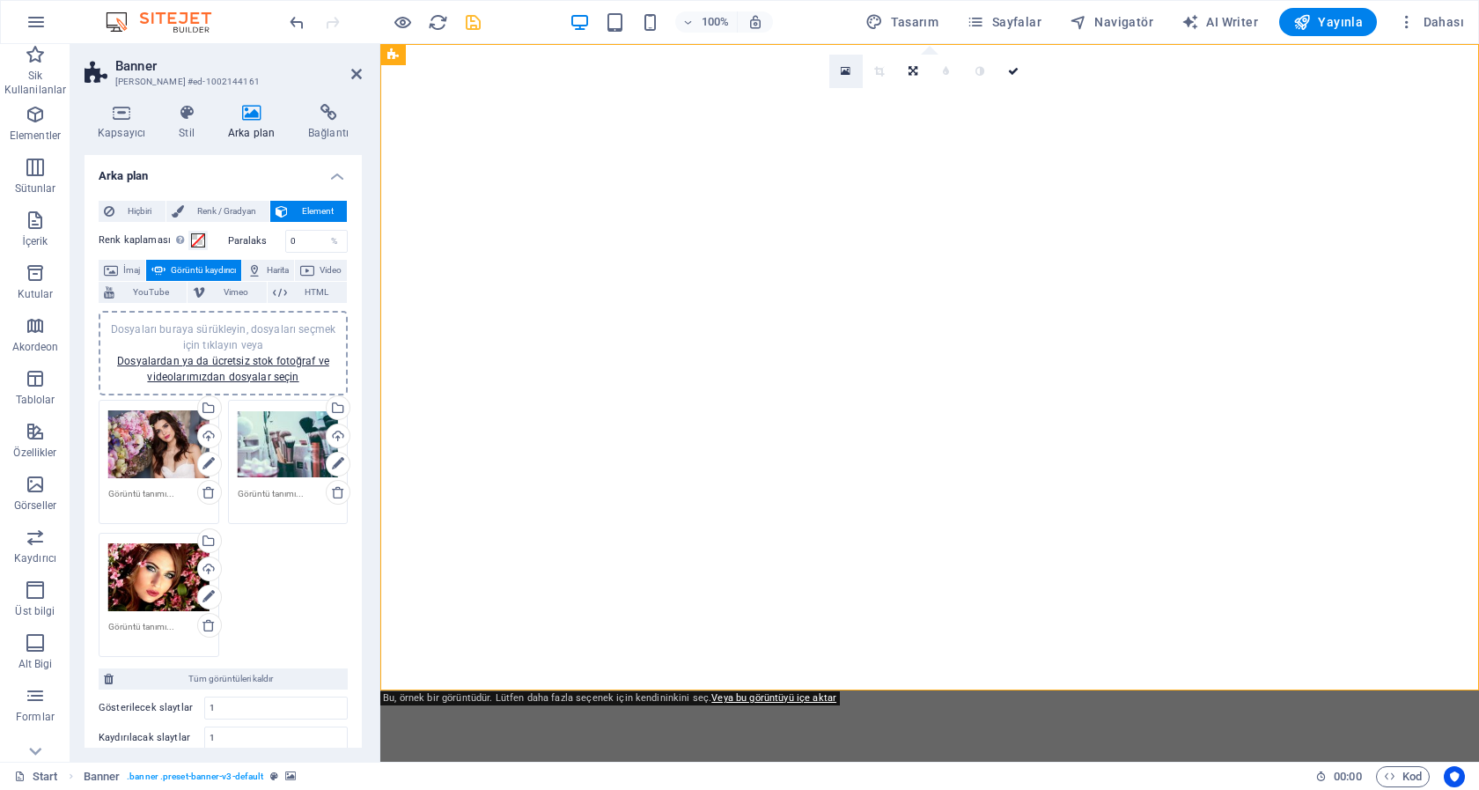
click at [841, 70] on link at bounding box center [845, 71] width 33 height 33
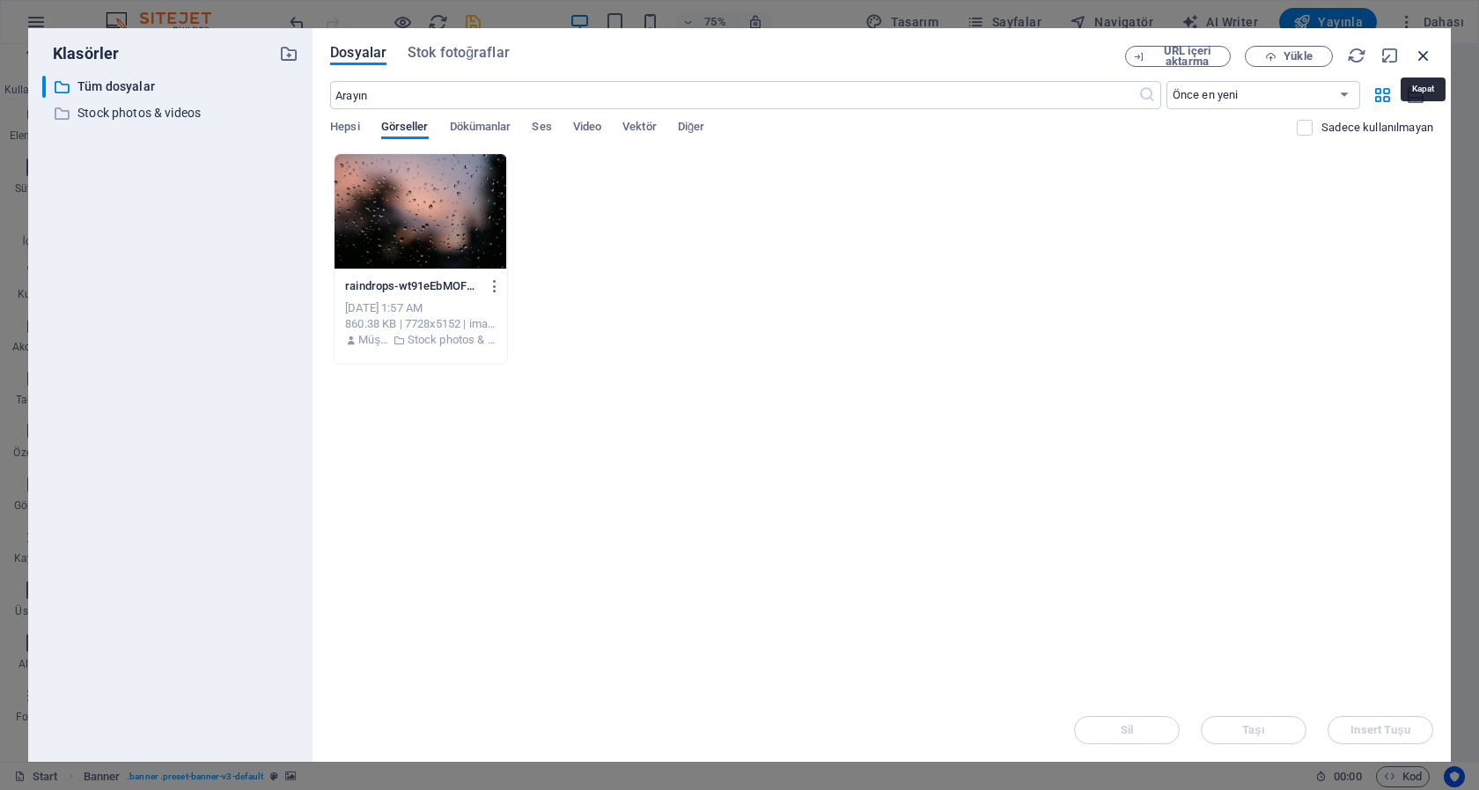
click at [1423, 52] on icon "button" at bounding box center [1423, 55] width 19 height 19
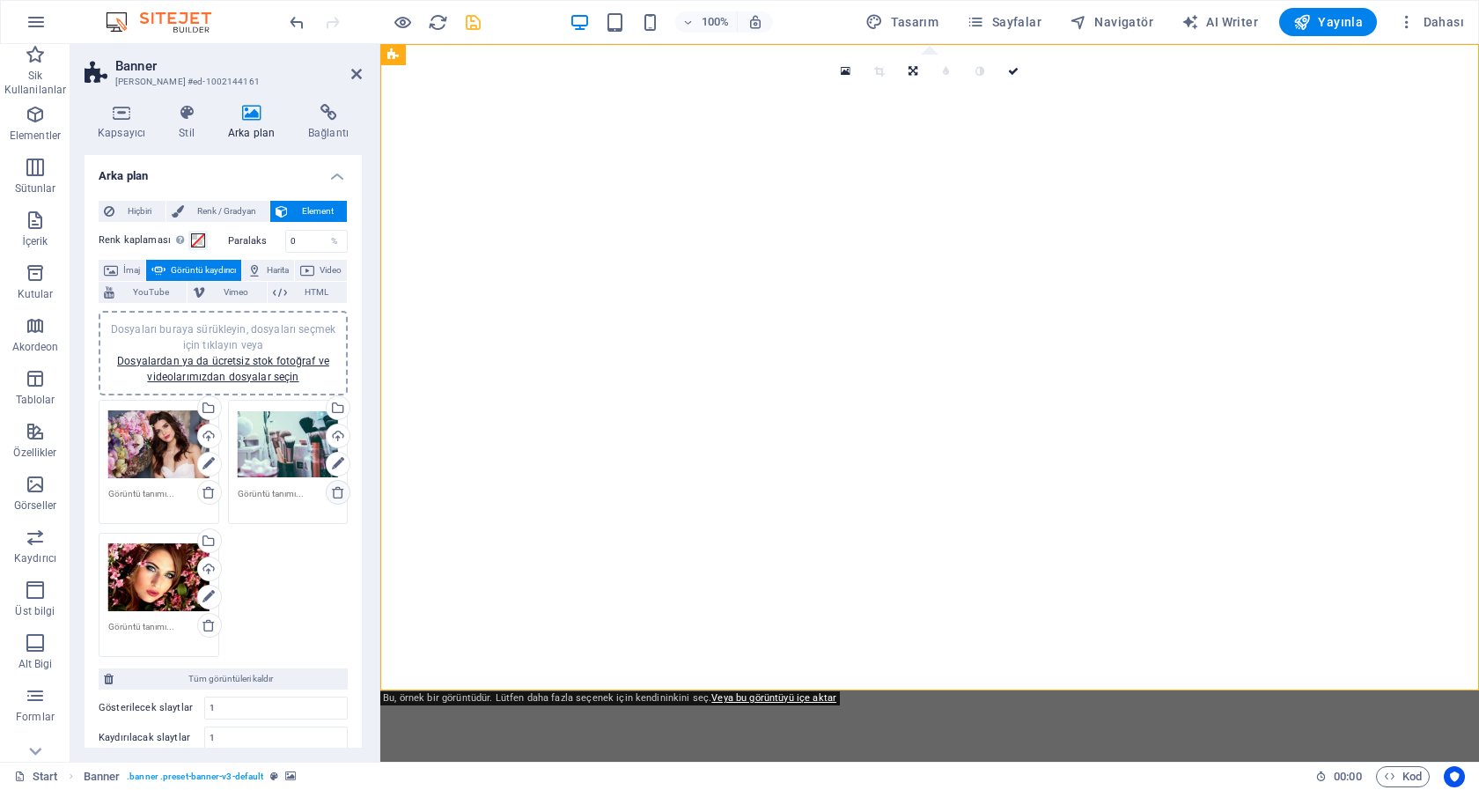
click at [331, 489] on icon at bounding box center [338, 492] width 14 height 14
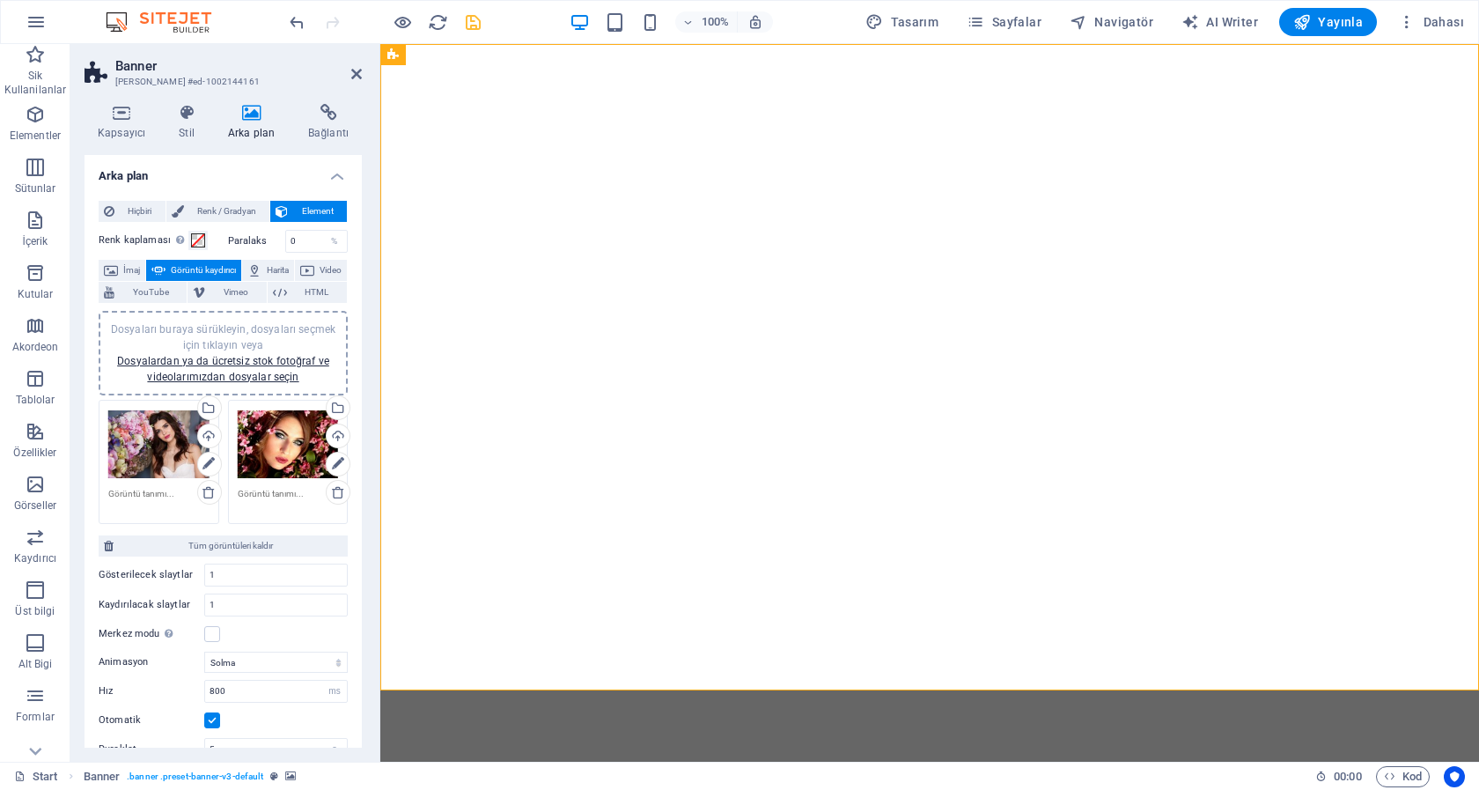
click at [277, 456] on div "Dosyaları buraya sürükleyin, dosyaları seçmek için tıklayın veya Dosyalardan ya…" at bounding box center [288, 444] width 101 height 70
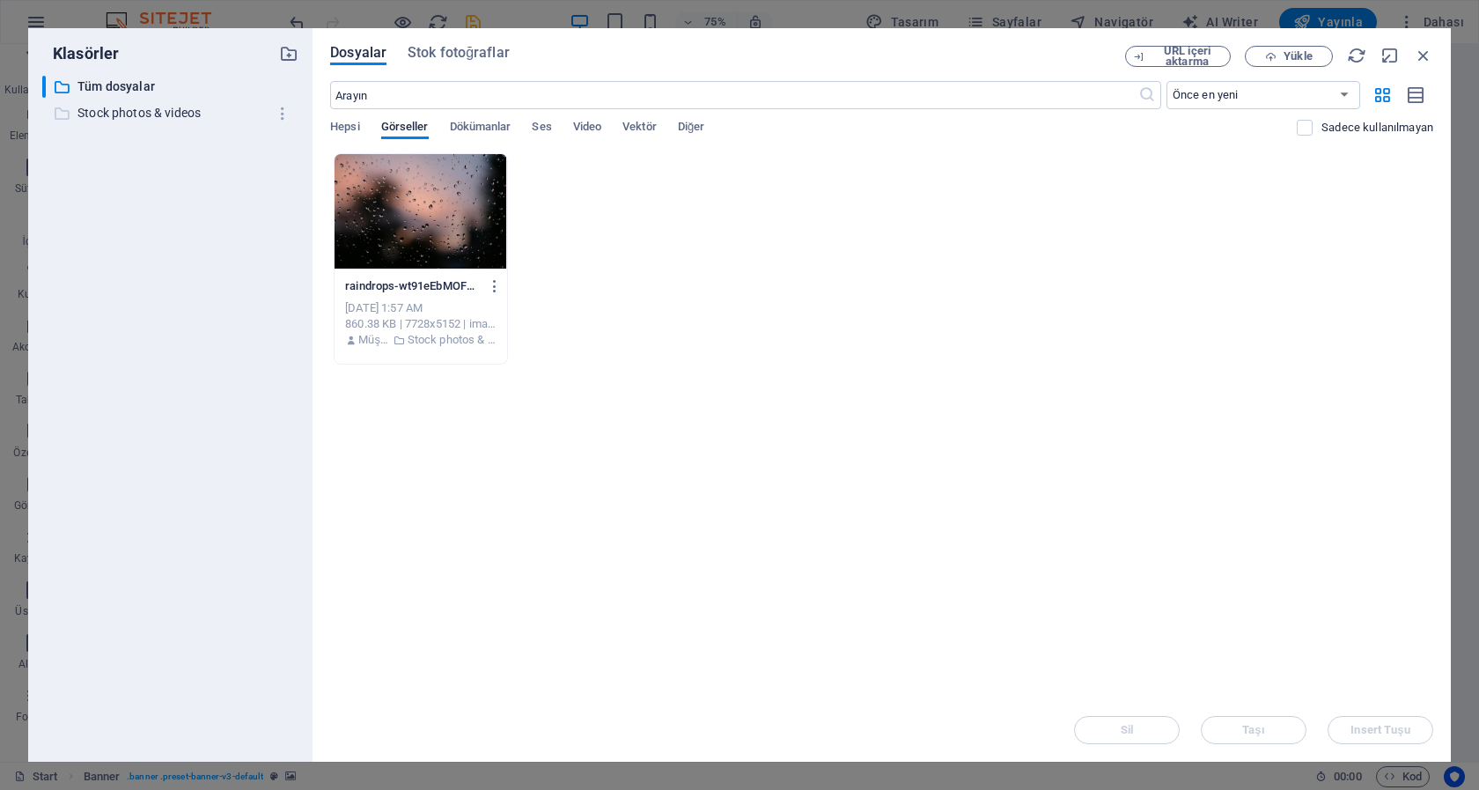
click at [144, 106] on p "Stock photos & videos" at bounding box center [171, 113] width 188 height 20
click at [1425, 54] on icon "button" at bounding box center [1423, 55] width 19 height 19
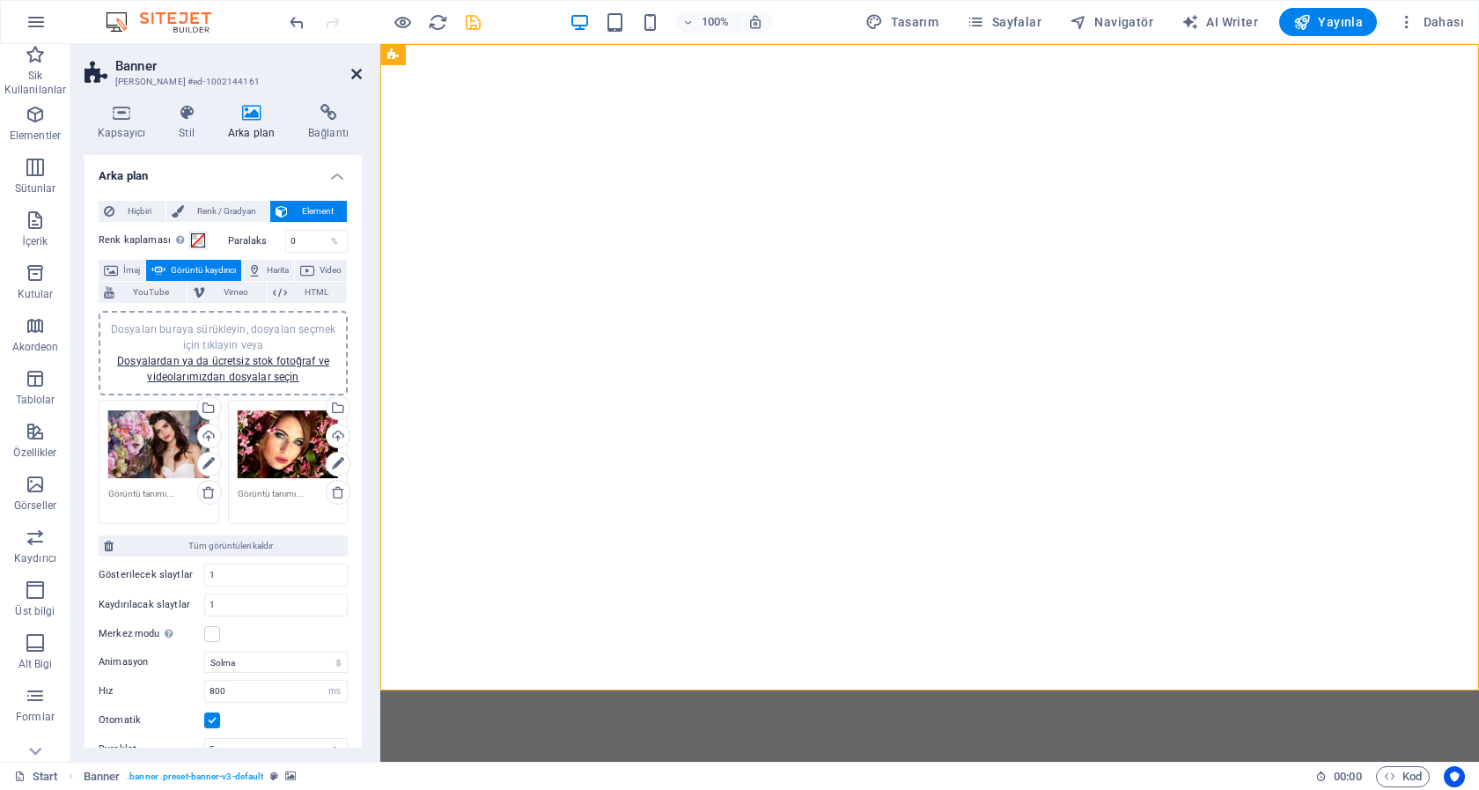
click at [354, 70] on icon at bounding box center [356, 74] width 11 height 14
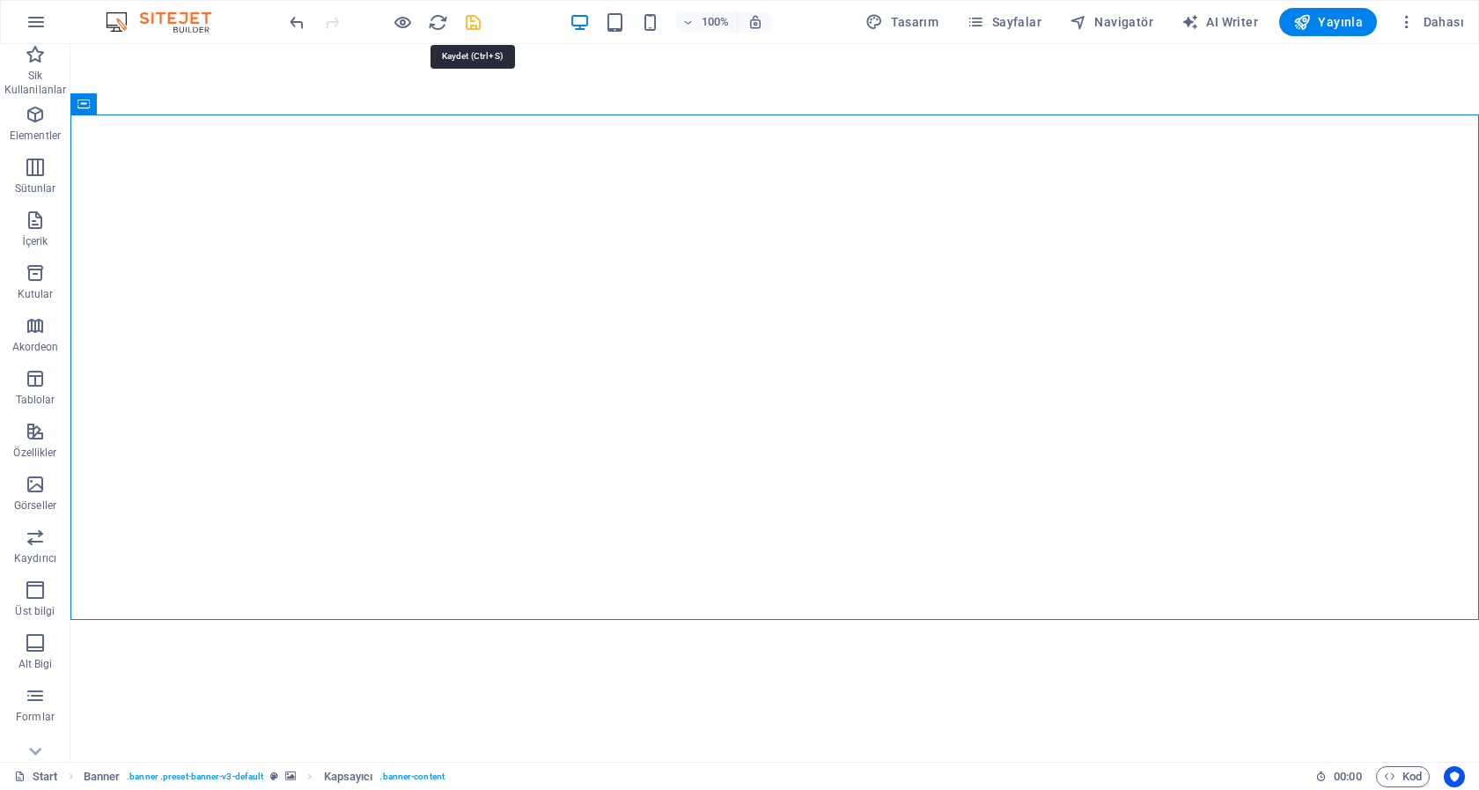
click at [475, 22] on icon "save" at bounding box center [473, 22] width 20 height 20
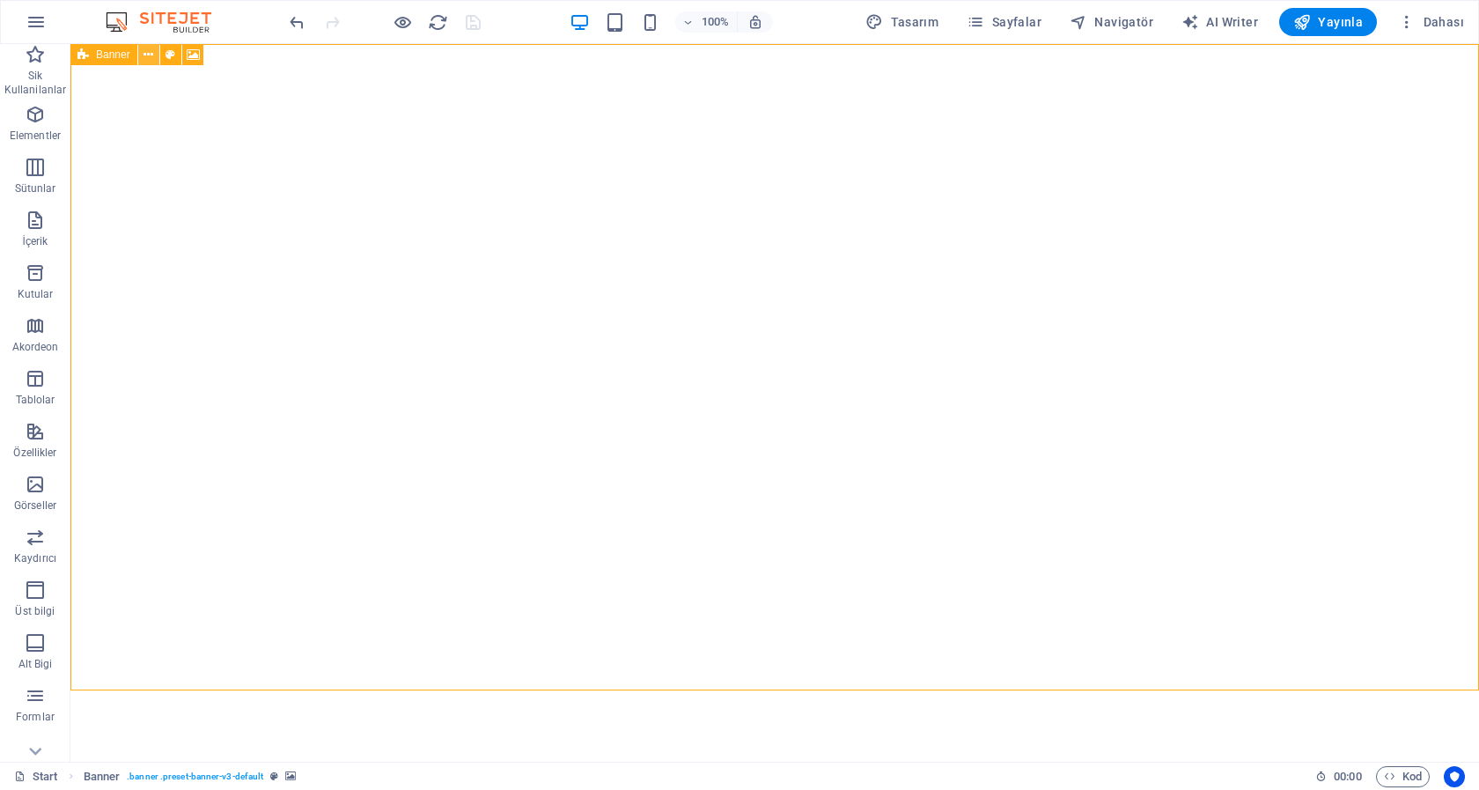
click at [150, 55] on icon at bounding box center [148, 55] width 10 height 18
click at [502, 44] on img "1/2" at bounding box center [774, 44] width 1409 height 0
select select "fade"
select select "ms"
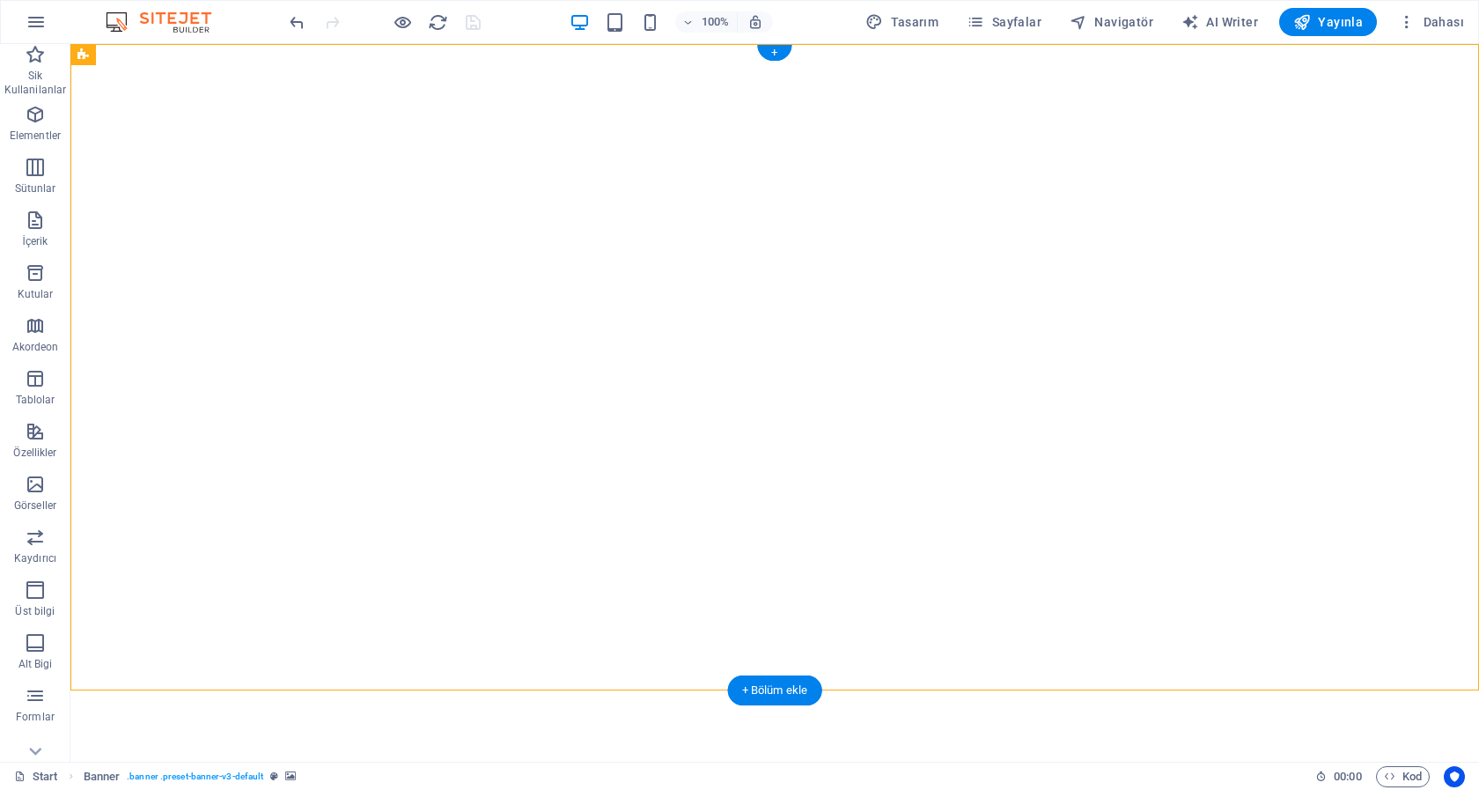
select select "s"
select select "ondemand"
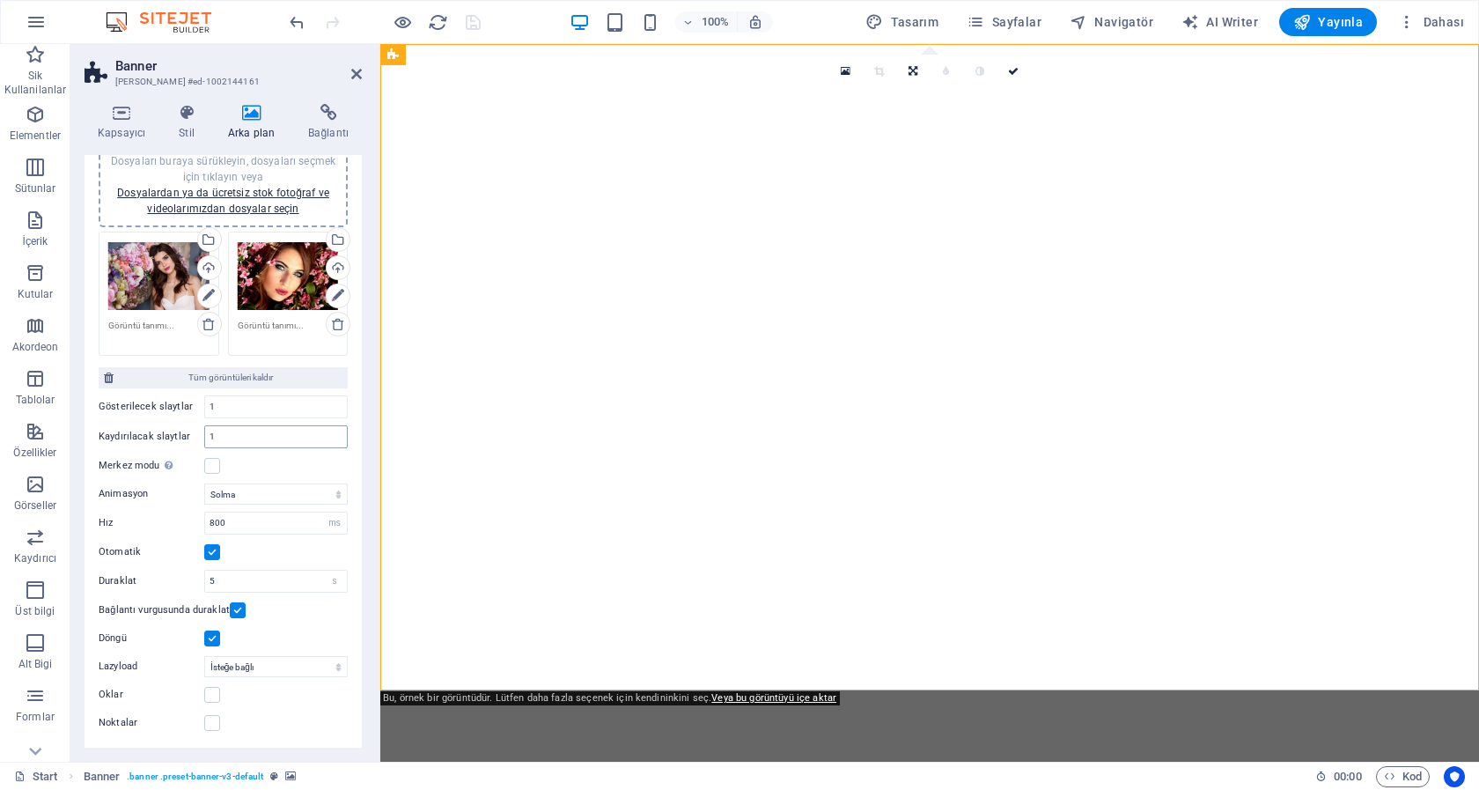
scroll to position [183, 0]
click at [215, 636] on label at bounding box center [212, 638] width 16 height 16
click at [0, 0] on input "Döngü" at bounding box center [0, 0] width 0 height 0
click at [471, 21] on icon "save" at bounding box center [473, 22] width 20 height 20
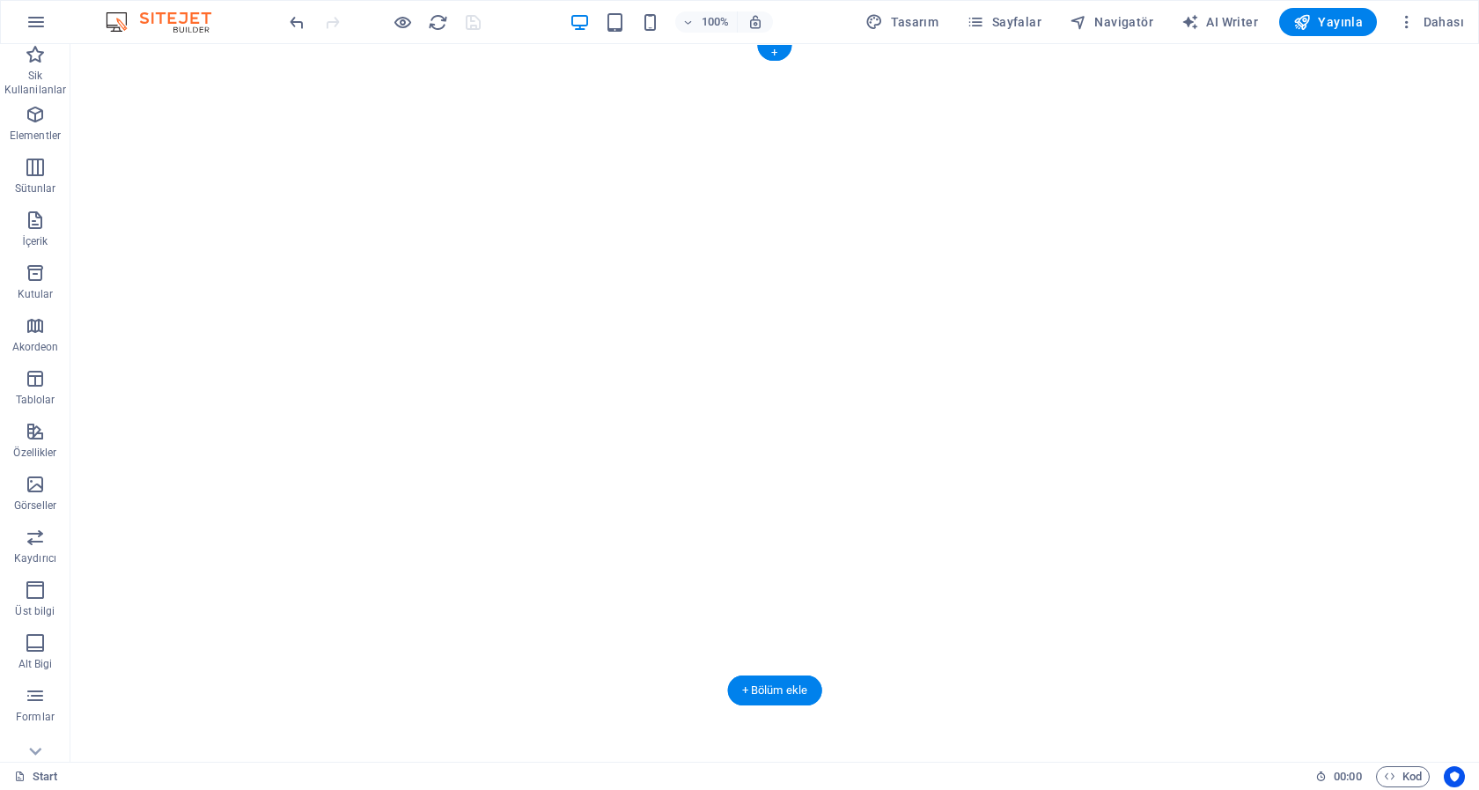
click at [924, 44] on img "1/2" at bounding box center [774, 44] width 1409 height 0
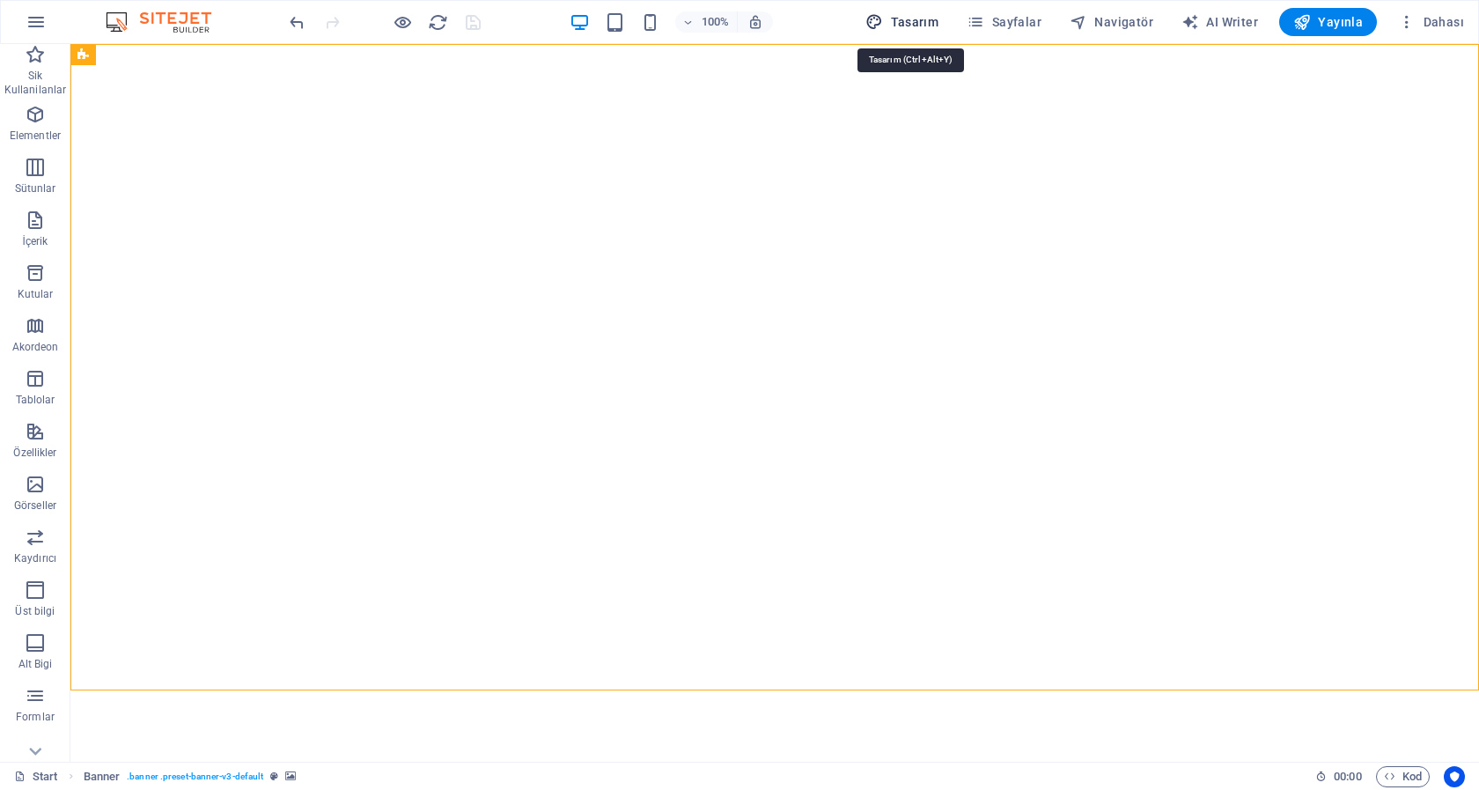
click at [921, 25] on span "Tasarım" at bounding box center [901, 22] width 73 height 18
select select "rem"
select select "ease-in-out"
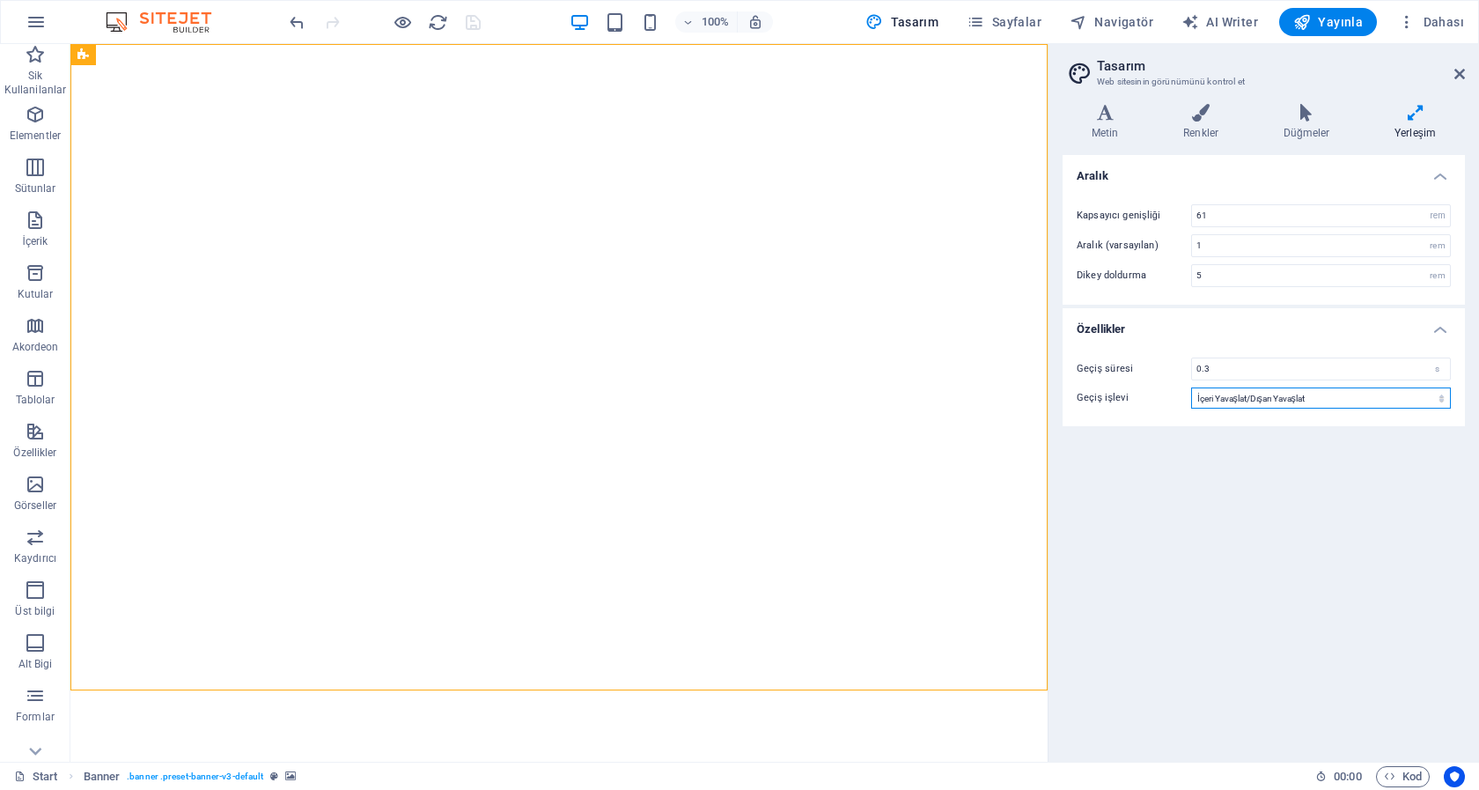
click at [1191, 387] on select "Yavaşlat İçeri Yavaşlat Dışarı Yavaşlat İçeri Yavaşlat/Dışarı Yavaşlat Doğrusal" at bounding box center [1321, 397] width 260 height 21
click at [1323, 573] on div "Aralık Kapsayıcı genişliği 61 rem px Aralık (varsayılan) 1 rem Dikey doldurma 5…" at bounding box center [1264, 451] width 402 height 592
click at [1205, 130] on h4 "Renkler" at bounding box center [1204, 122] width 100 height 37
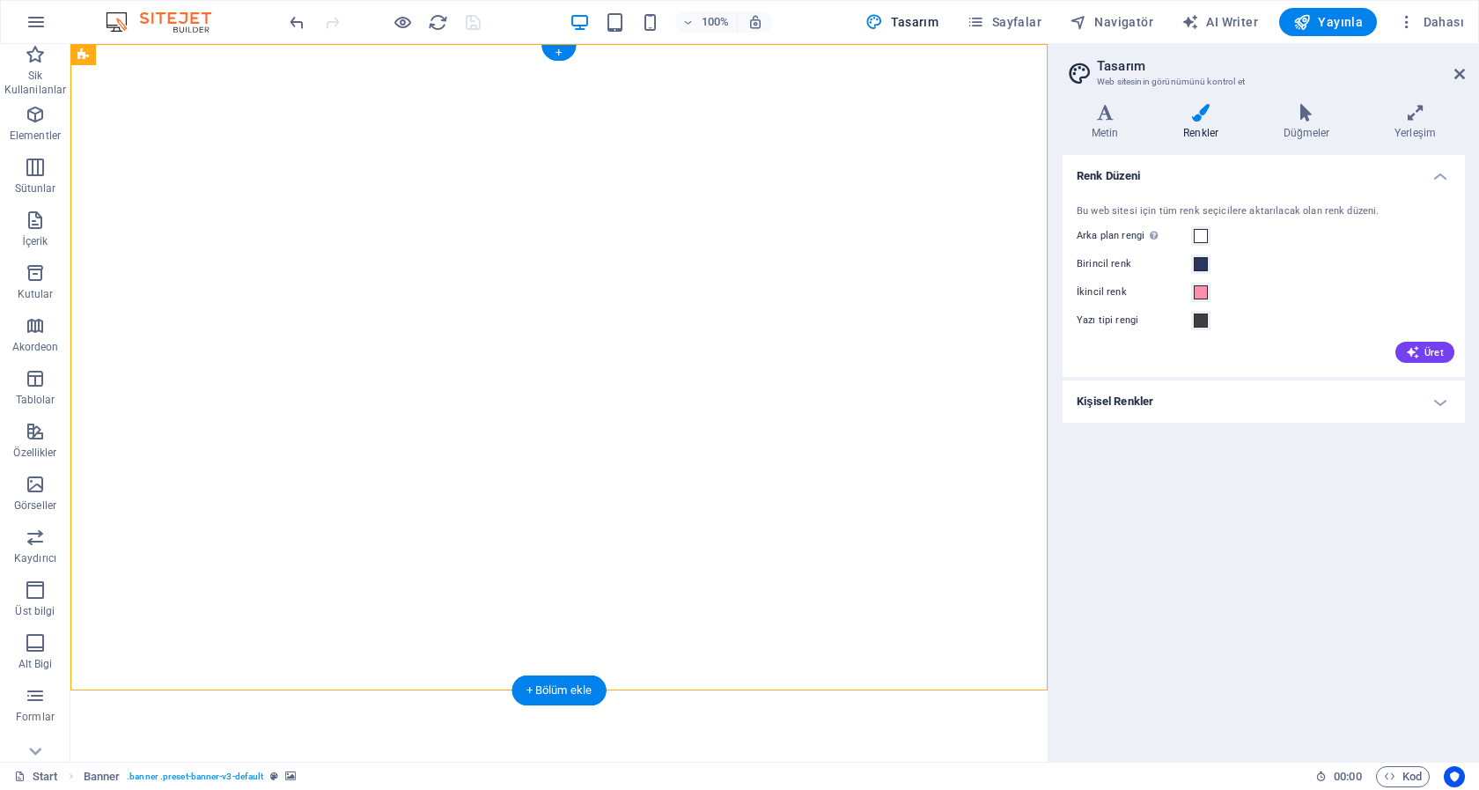
click at [888, 44] on img "1/2" at bounding box center [558, 44] width 977 height 0
click at [886, 44] on img "1/2" at bounding box center [558, 44] width 977 height 0
select select "fade"
select select "ms"
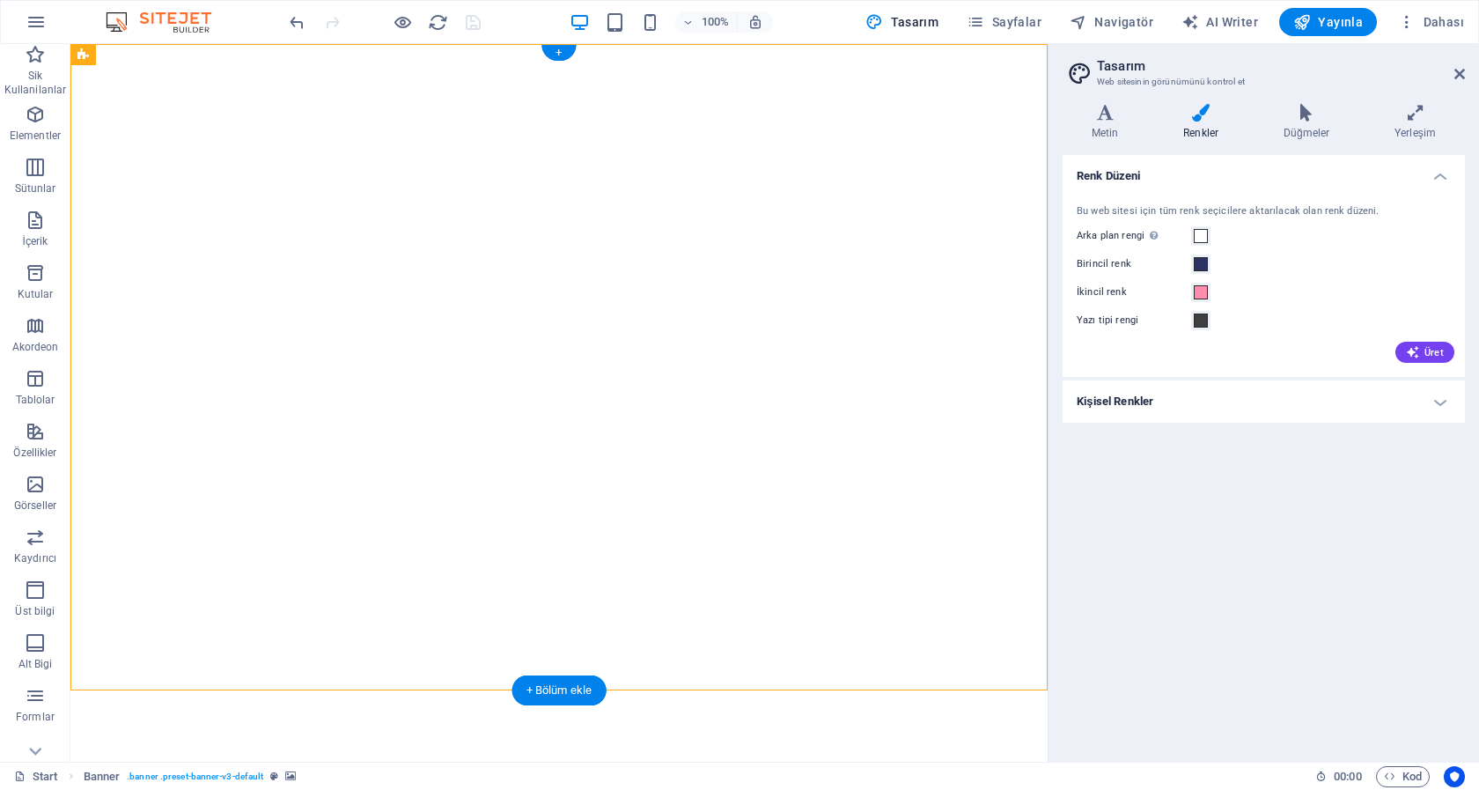
select select "s"
select select "ondemand"
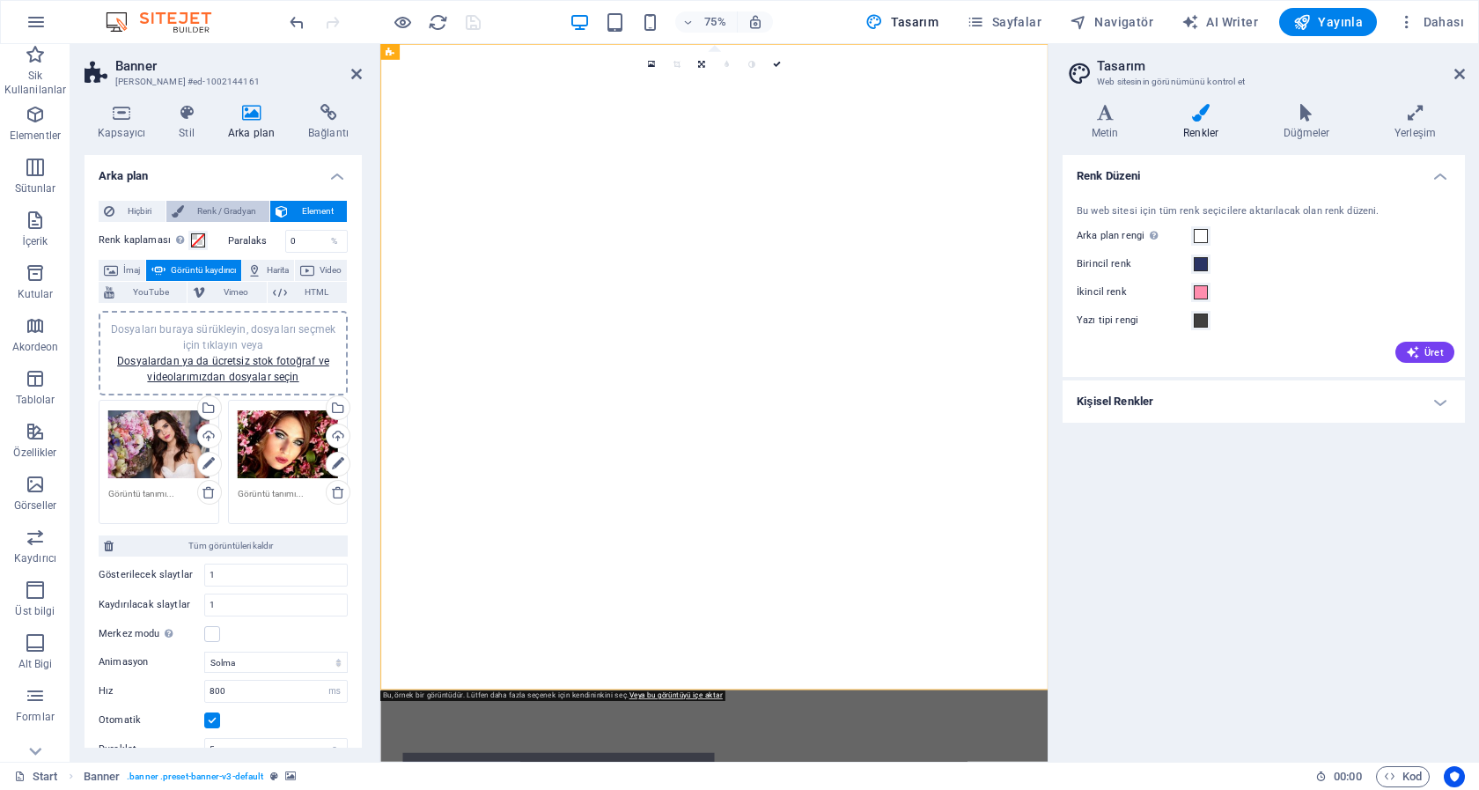
click at [234, 207] on span "Renk / Gradyan" at bounding box center [227, 211] width 76 height 21
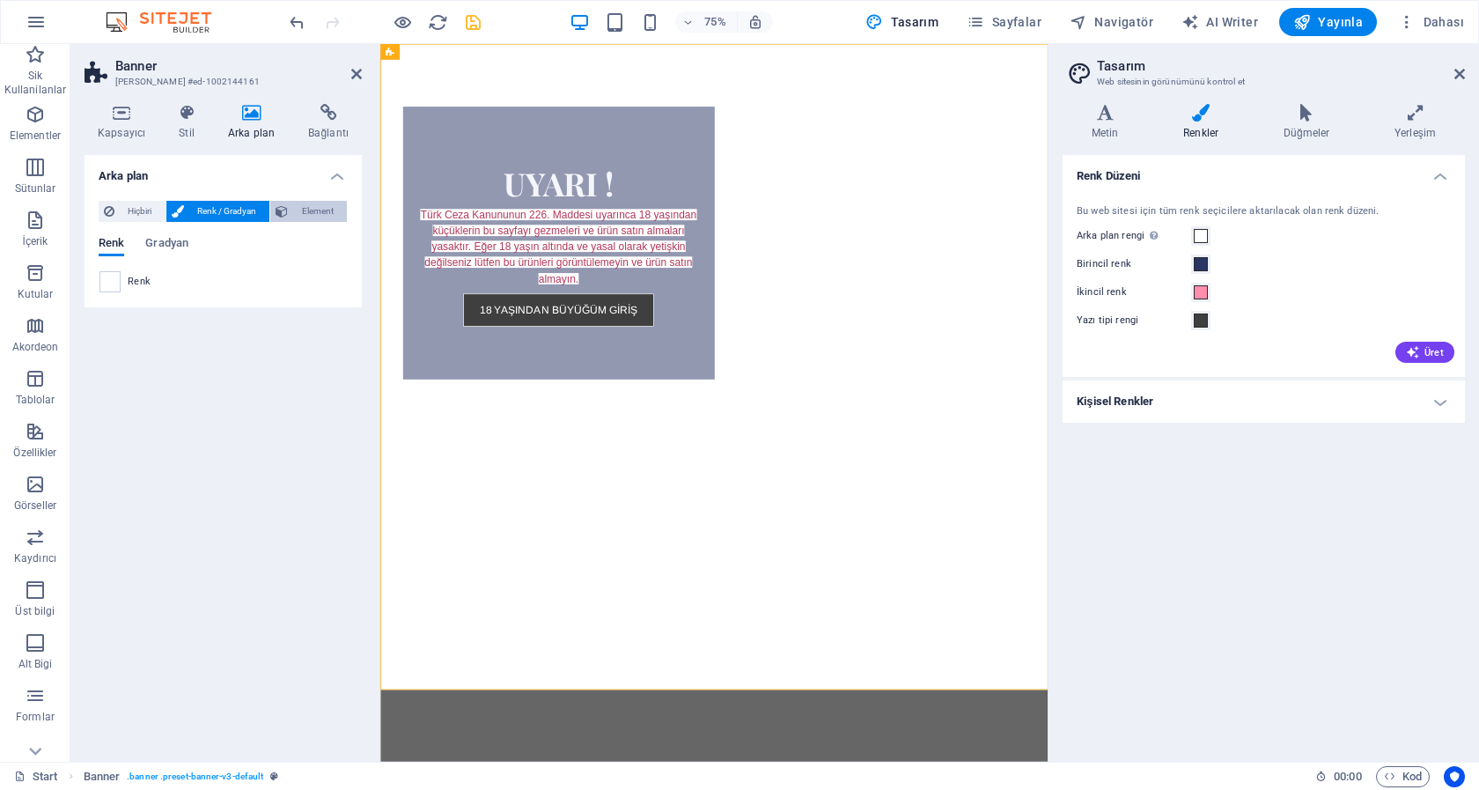
click at [291, 206] on button "Element" at bounding box center [308, 211] width 77 height 21
select select "ms"
select select "s"
select select "progressive"
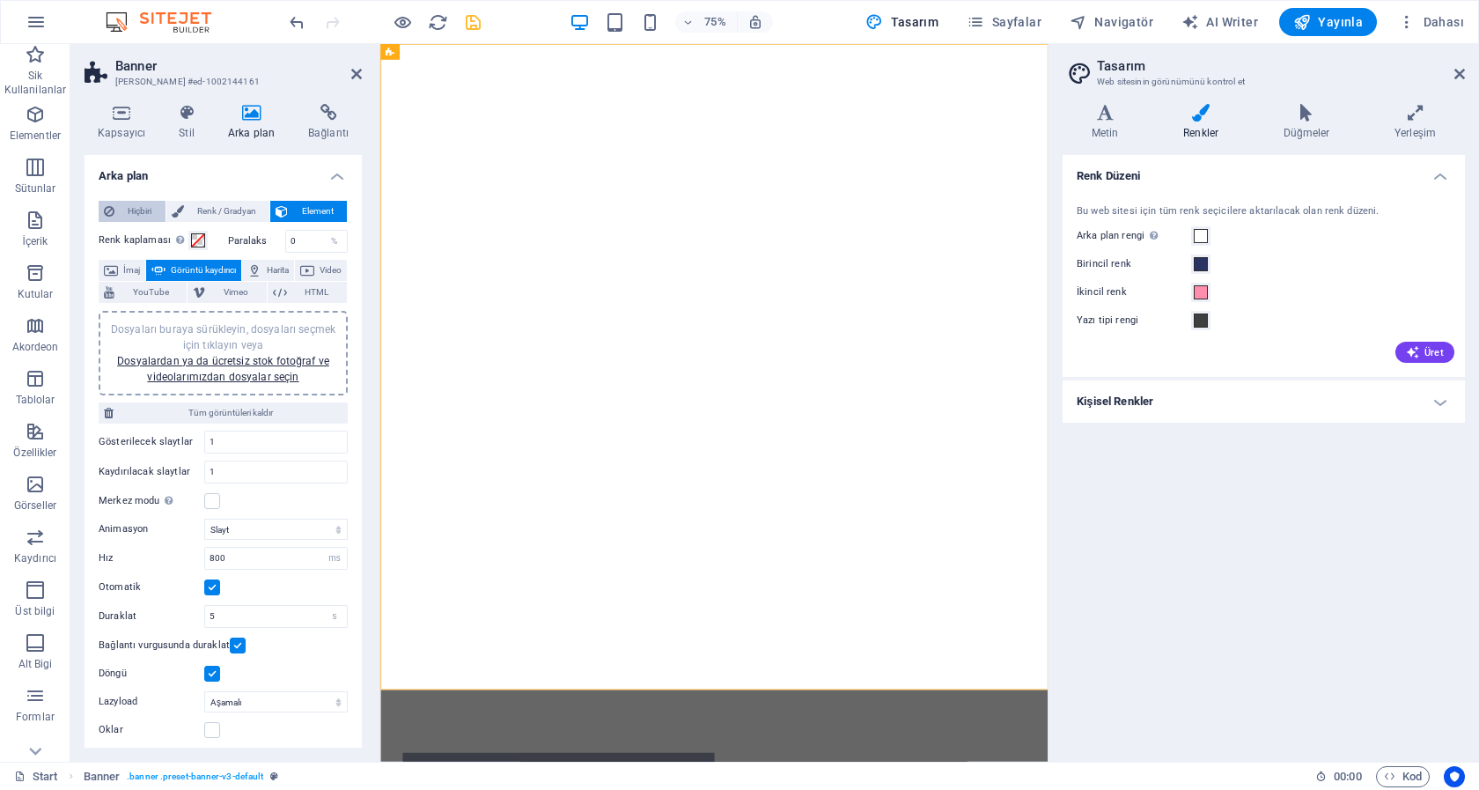
click at [131, 214] on span "Hiçbiri" at bounding box center [140, 211] width 40 height 21
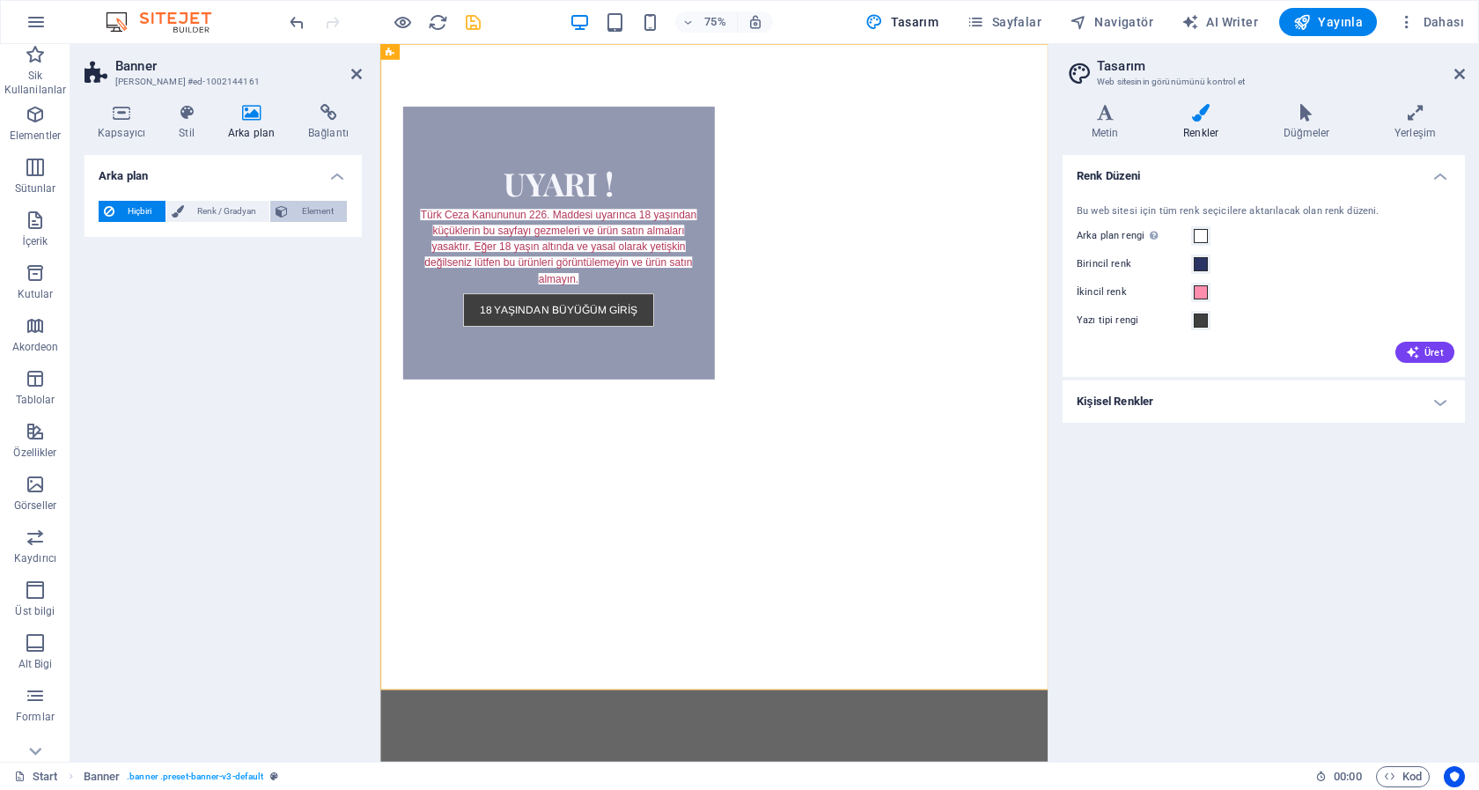
click at [315, 203] on span "Element" at bounding box center [317, 211] width 48 height 21
select select "ms"
select select "s"
select select "progressive"
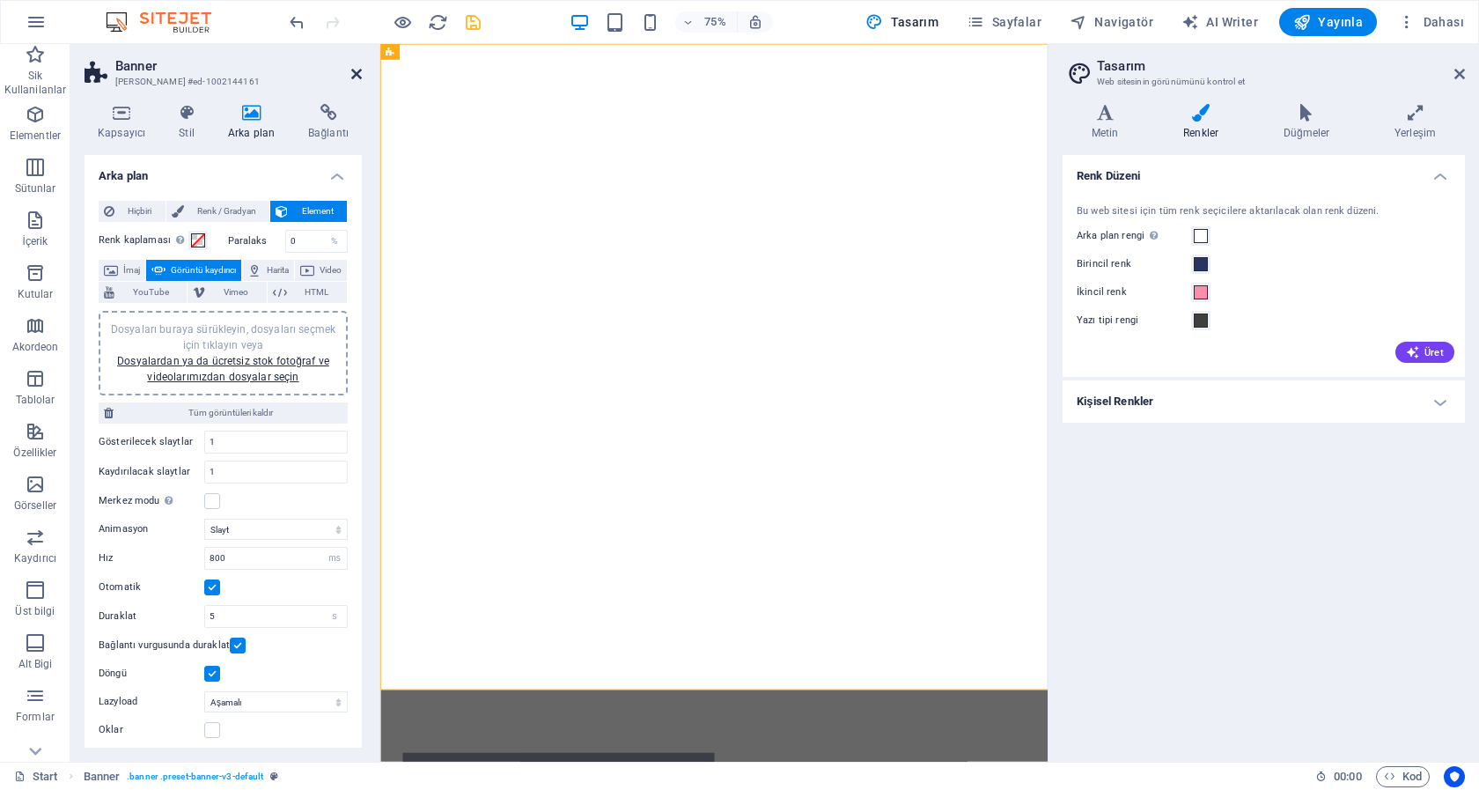
click at [357, 67] on icon at bounding box center [356, 74] width 11 height 14
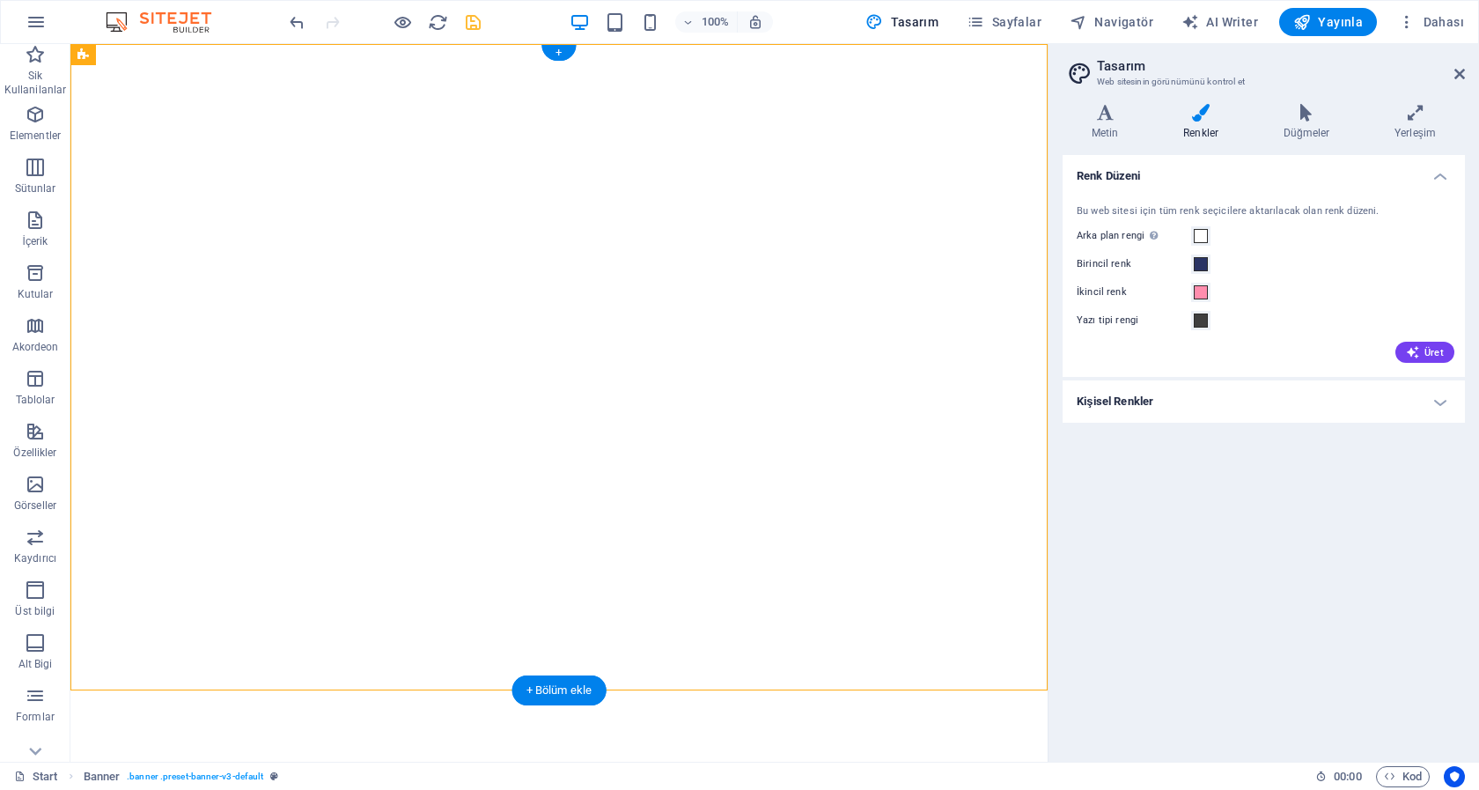
click at [925, 84] on div at bounding box center [558, 367] width 977 height 646
click at [152, 55] on icon at bounding box center [148, 55] width 10 height 18
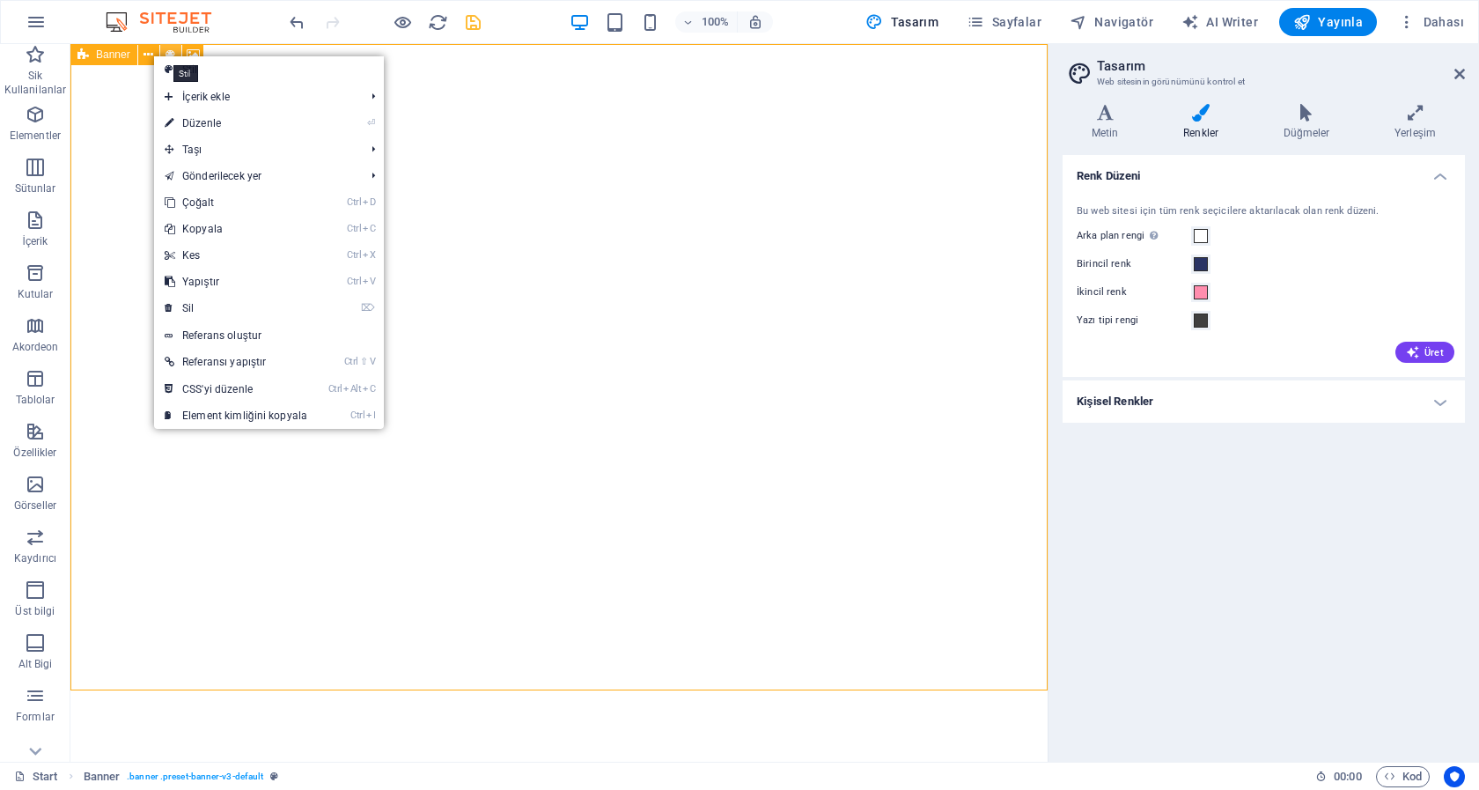
click at [173, 51] on icon at bounding box center [171, 55] width 10 height 18
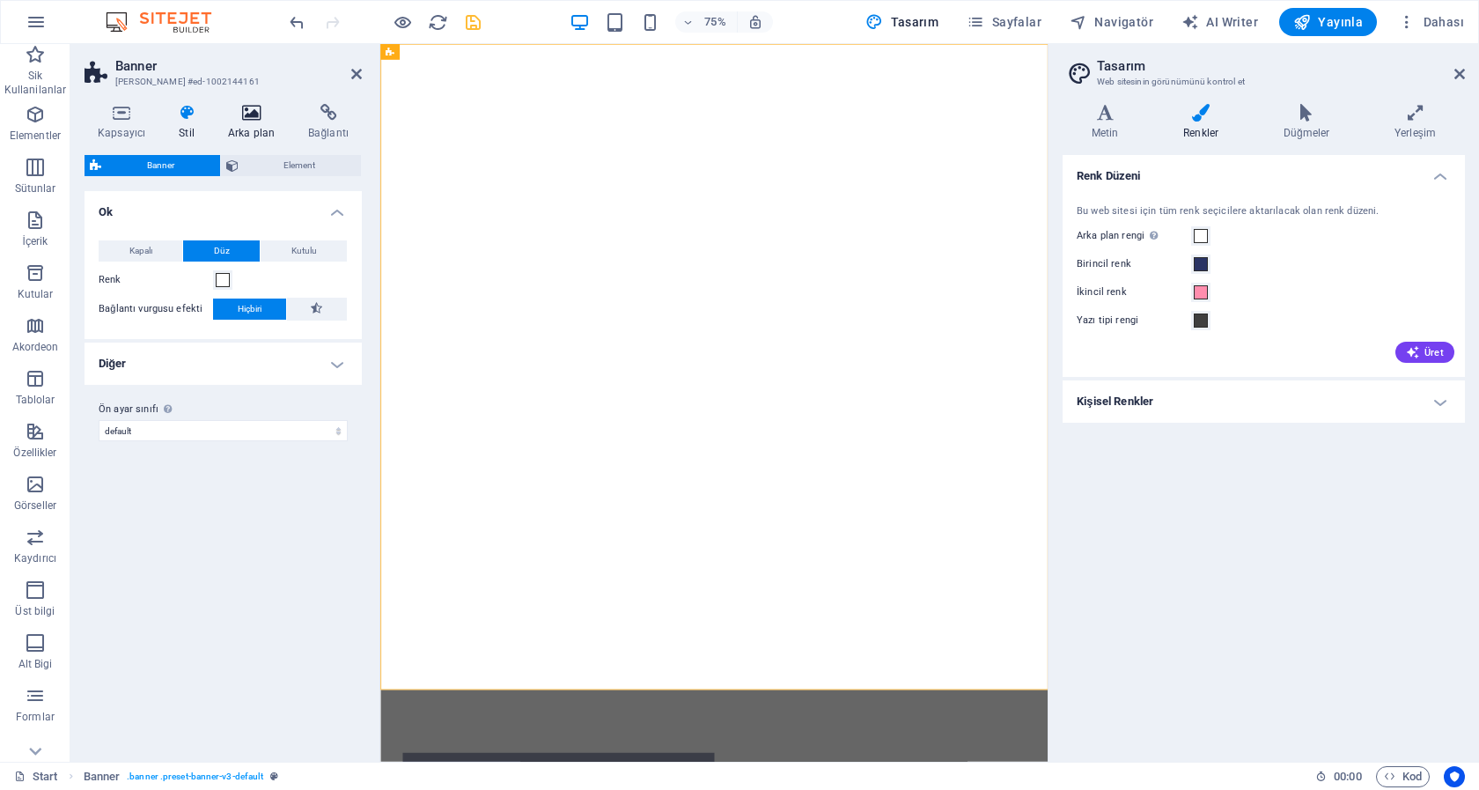
click at [252, 122] on h4 "Arka plan" at bounding box center [255, 122] width 80 height 37
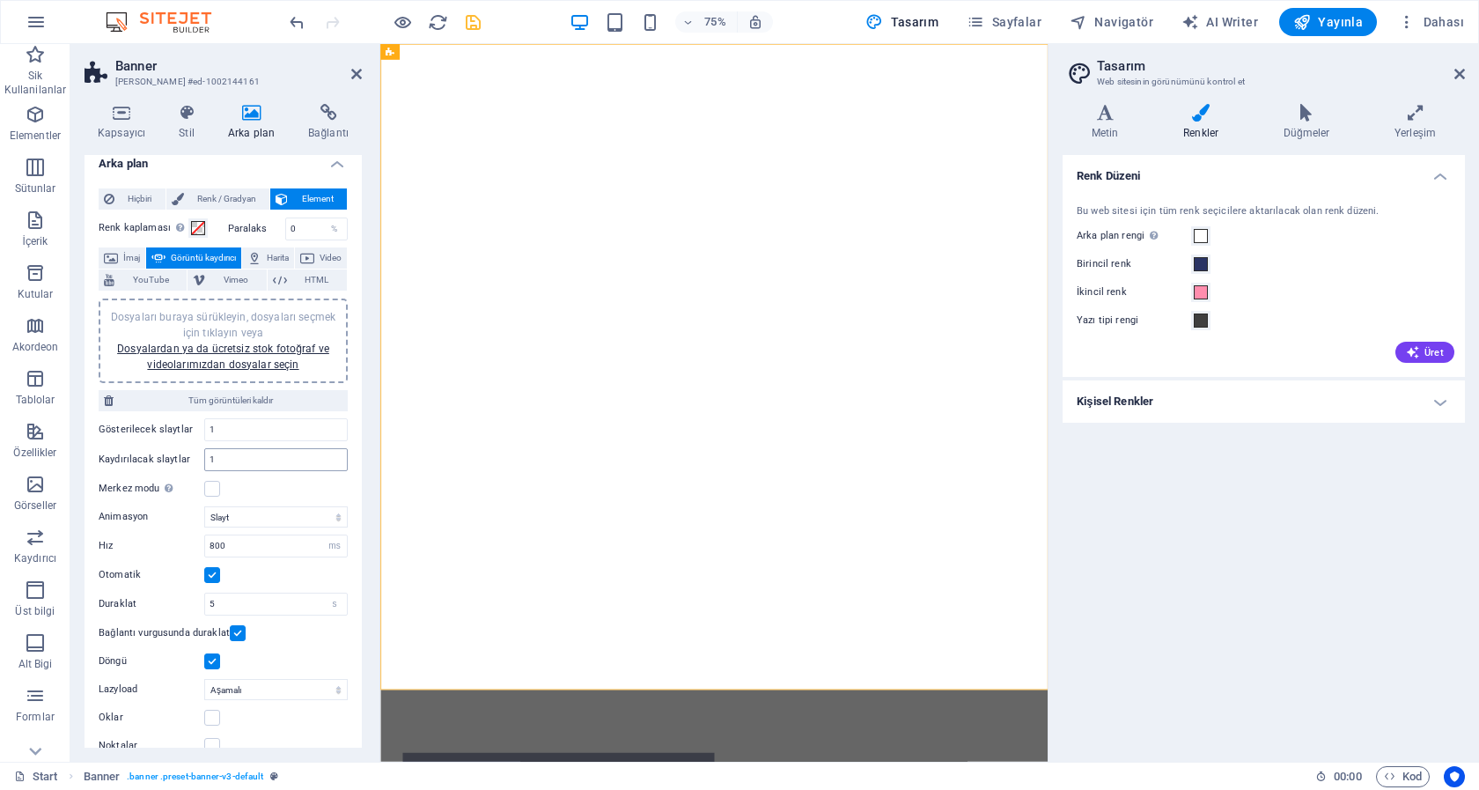
scroll to position [0, 0]
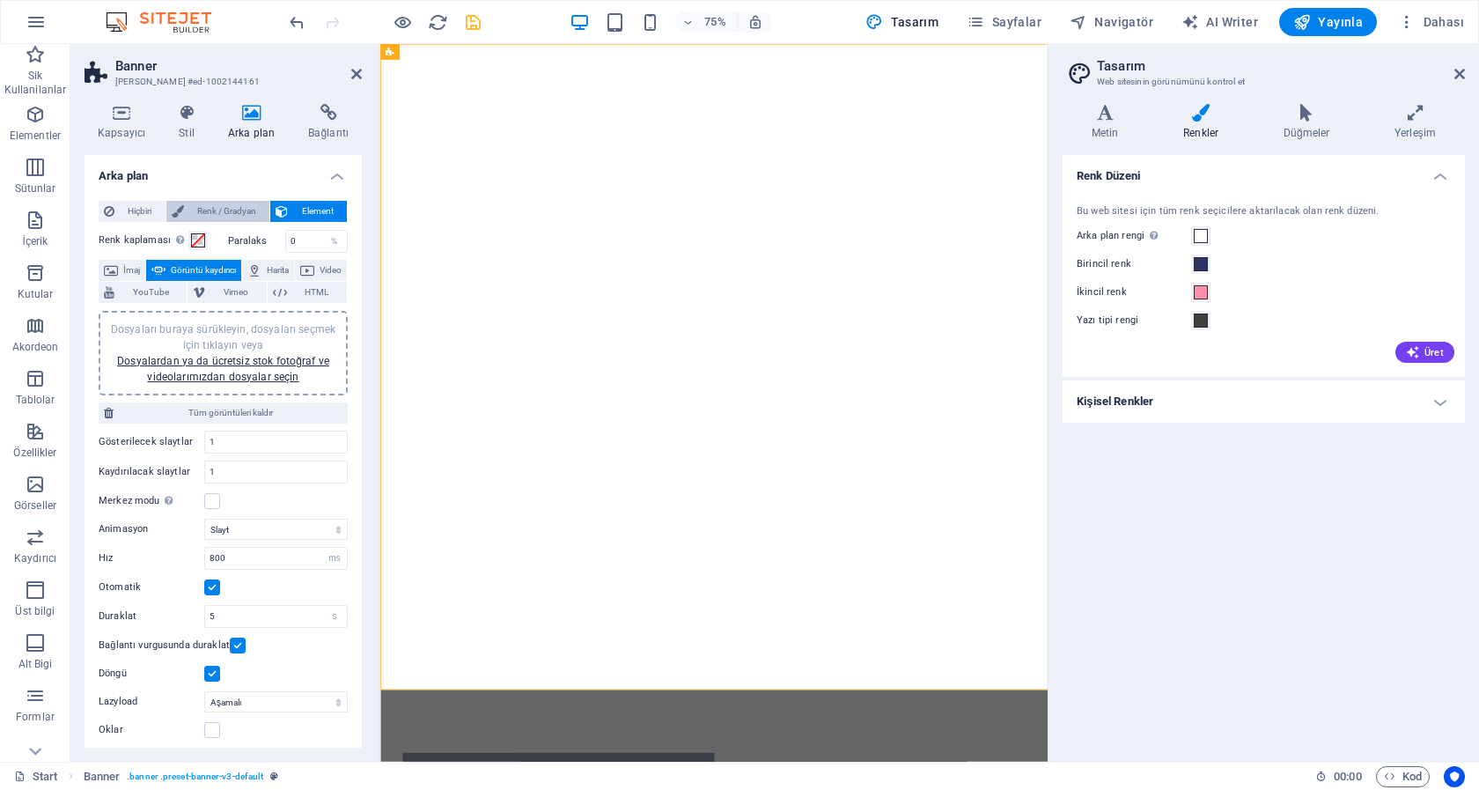
click at [224, 213] on span "Renk / Gradyan" at bounding box center [227, 211] width 76 height 21
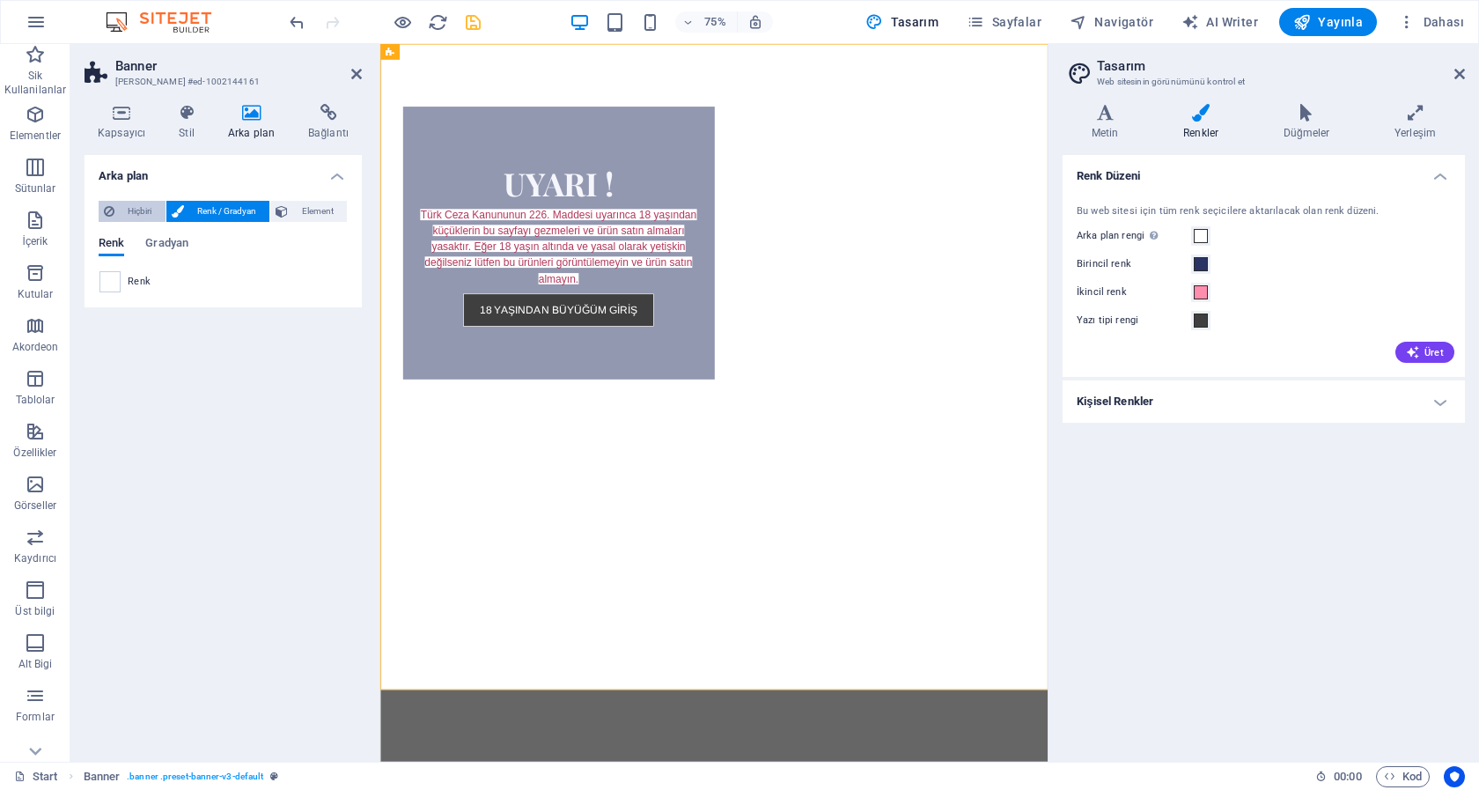
click at [127, 211] on span "Hiçbiri" at bounding box center [140, 211] width 40 height 21
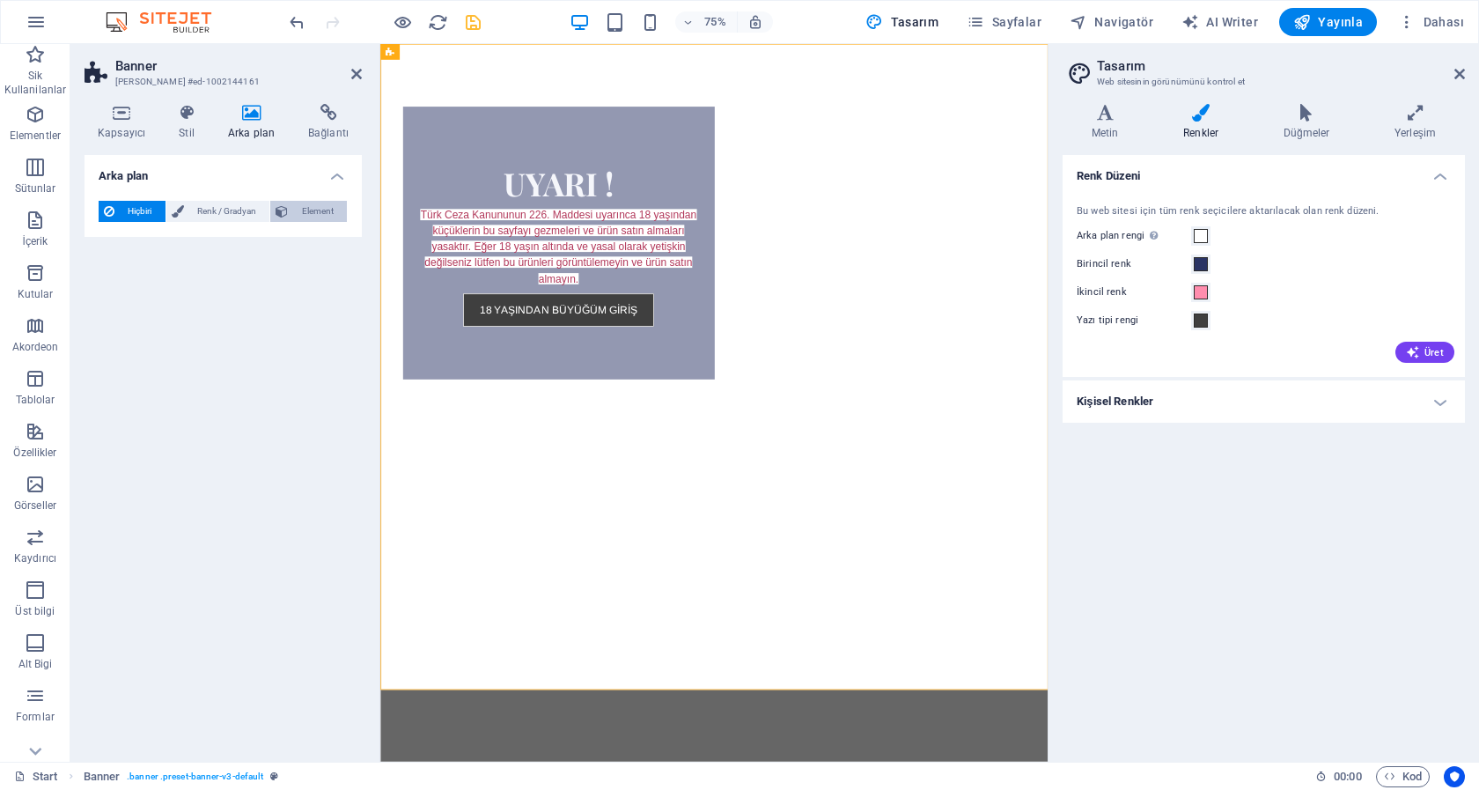
click at [312, 203] on span "Element" at bounding box center [317, 211] width 48 height 21
select select "ms"
select select "s"
select select "progressive"
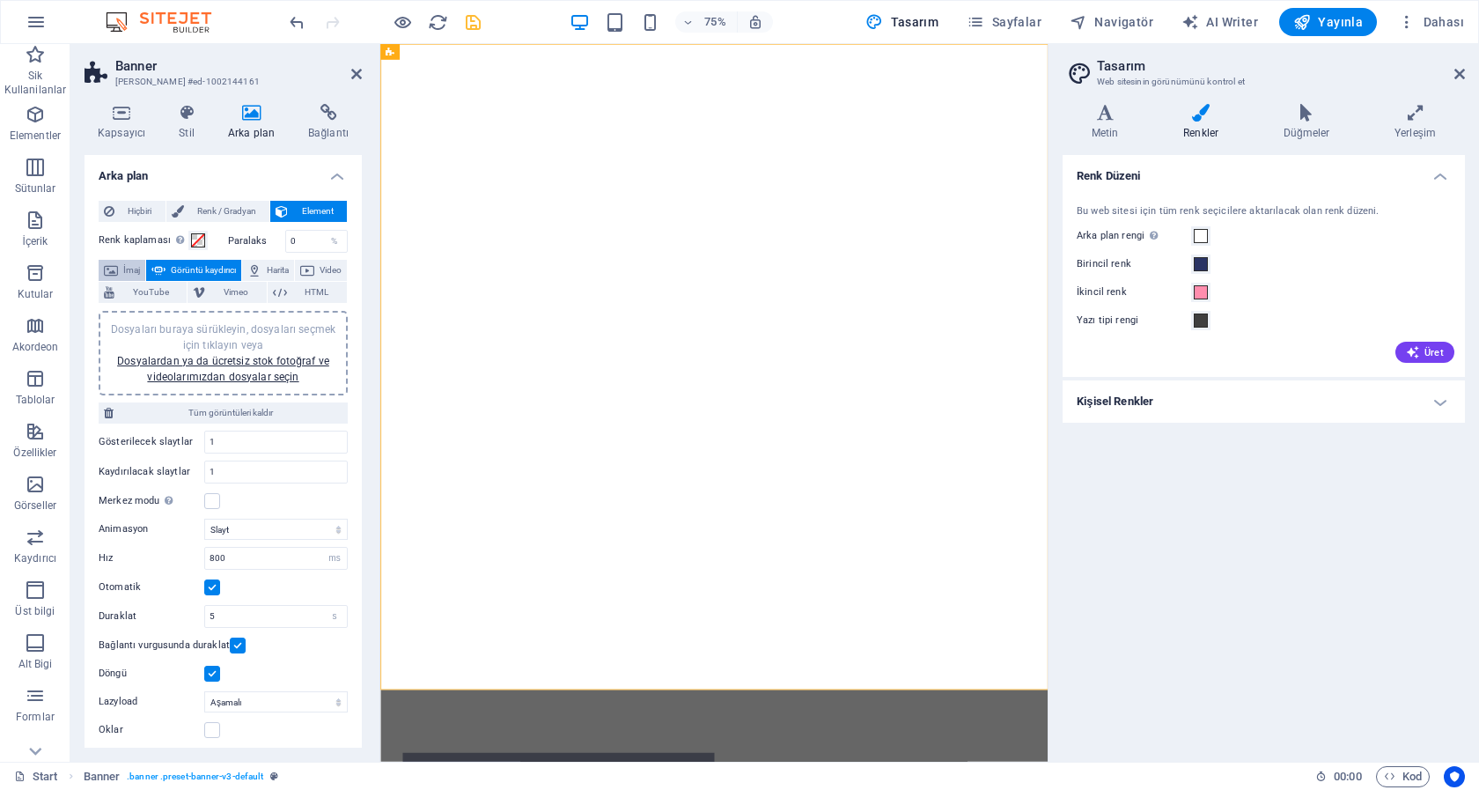
click at [129, 271] on span "İmaj" at bounding box center [131, 270] width 17 height 21
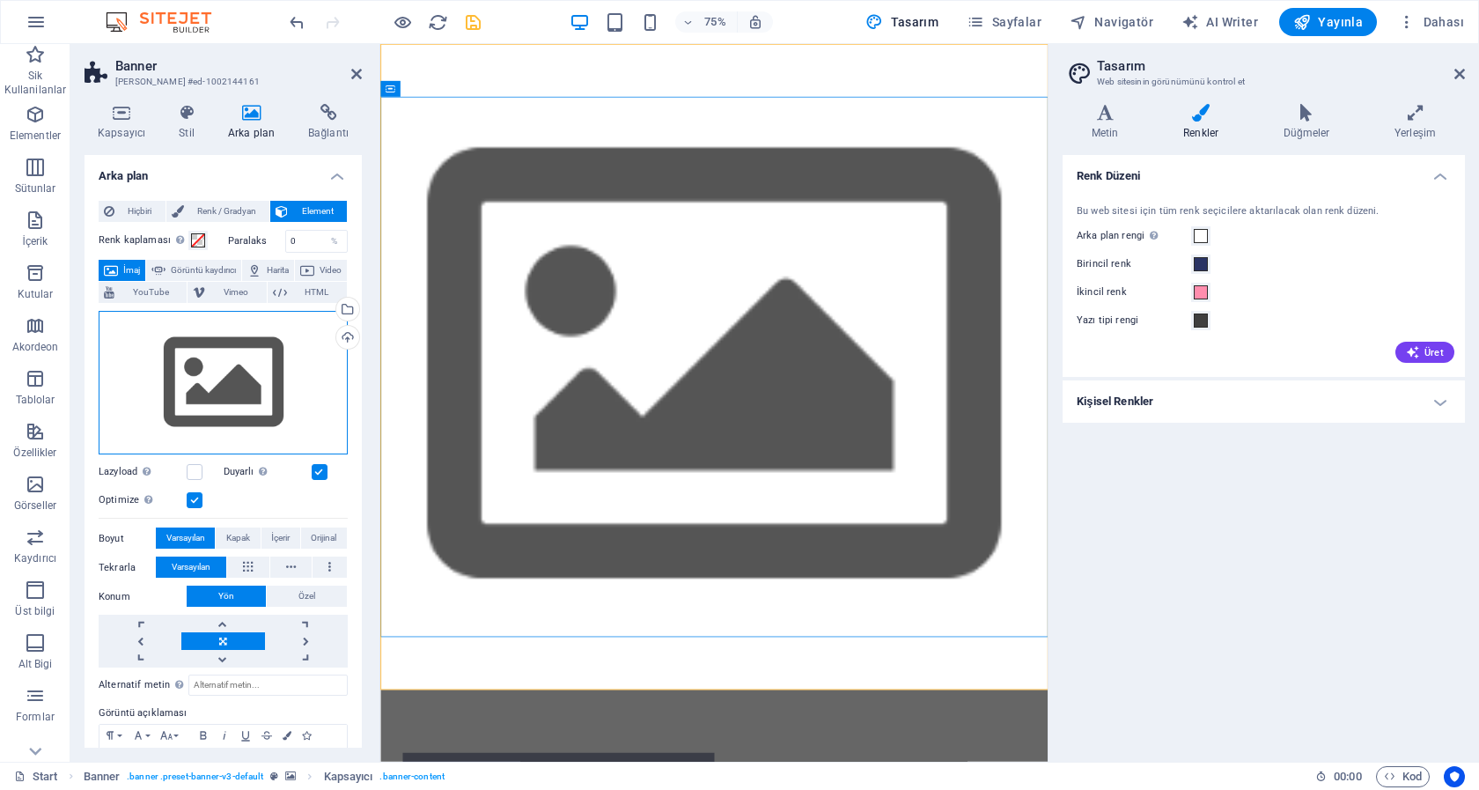
click at [232, 395] on div "Dosyaları buraya sürükleyin, dosyaları seçmek için tıklayın veya Dosyalardan ya…" at bounding box center [223, 383] width 249 height 144
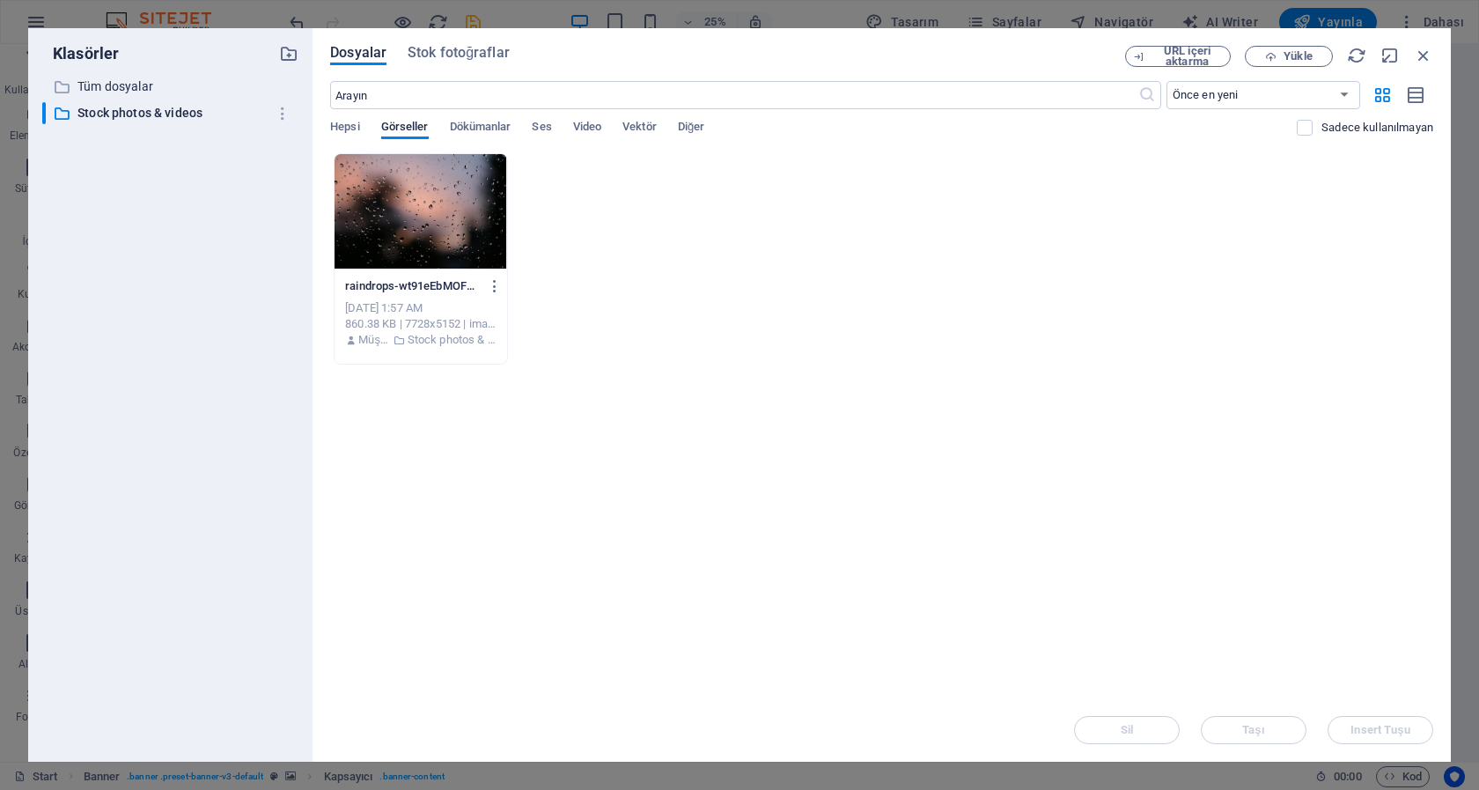
click at [413, 203] on div at bounding box center [421, 211] width 172 height 114
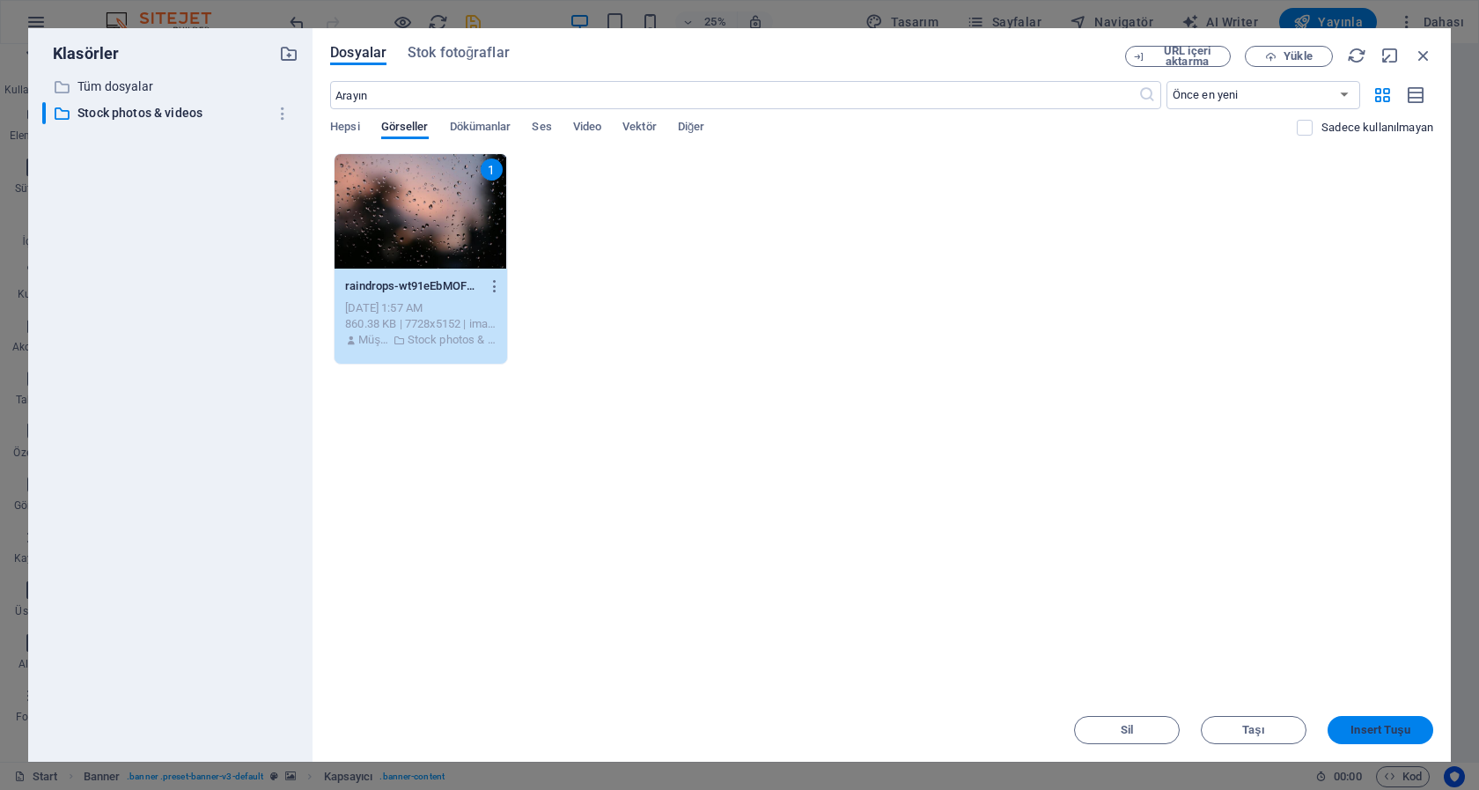
click at [1379, 725] on span "Insert Tuşu" at bounding box center [1379, 730] width 59 height 11
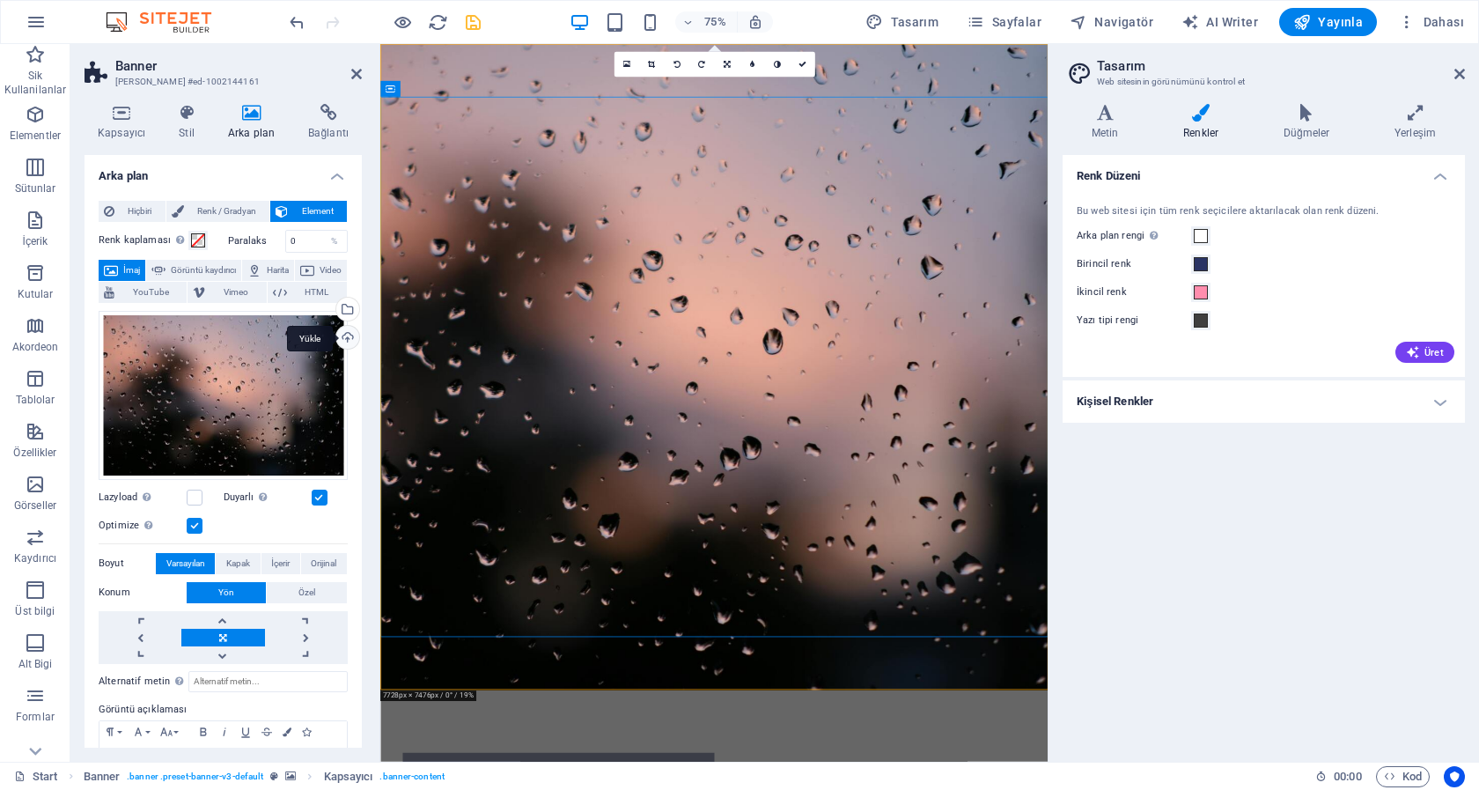
click at [338, 335] on div "Yükle" at bounding box center [346, 339] width 26 height 26
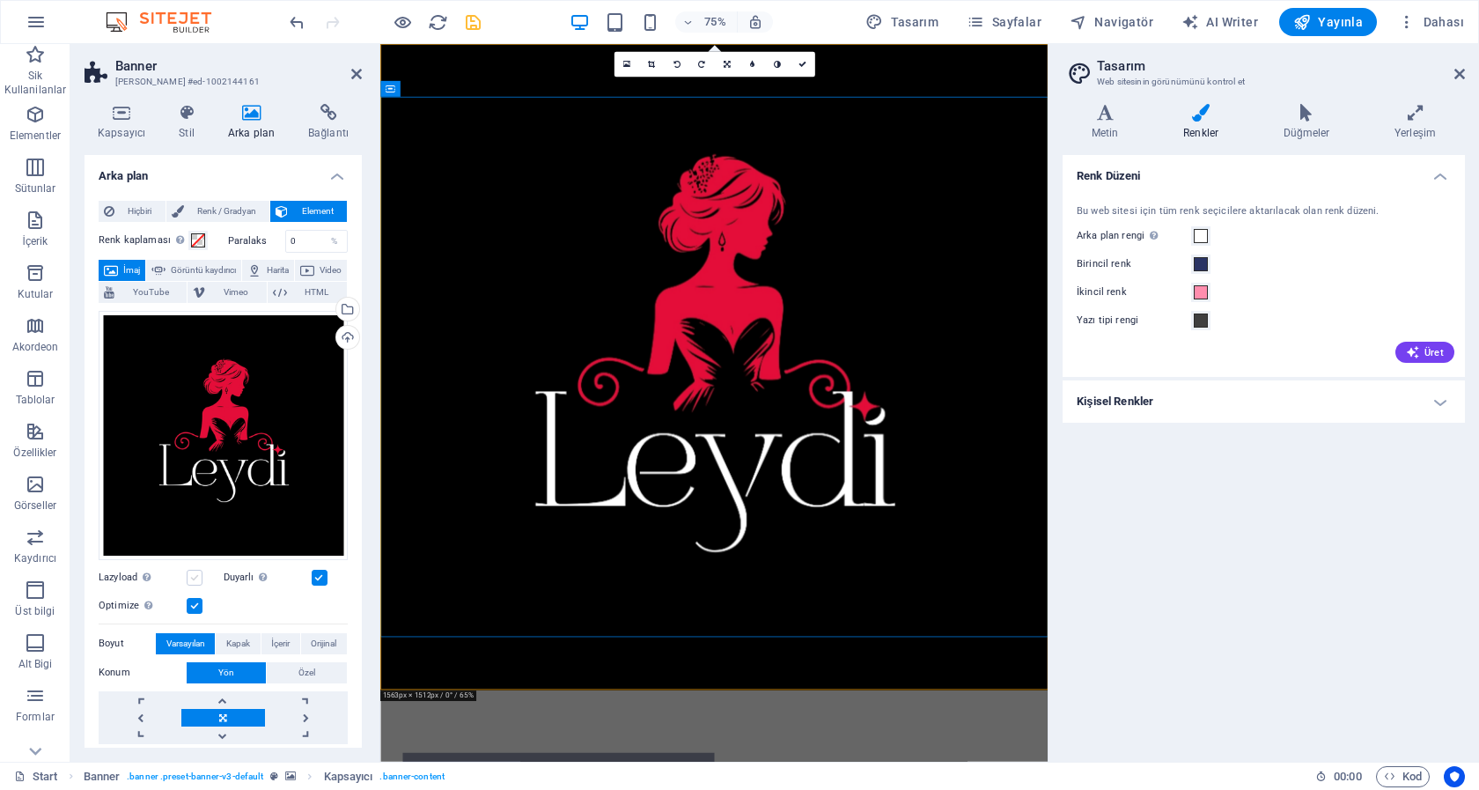
click at [200, 570] on label at bounding box center [195, 578] width 16 height 16
click at [0, 0] on input "Lazyload Sayfa yüklendikten sonra görüntülerin yüklenmesi, sayfa hızını artırır." at bounding box center [0, 0] width 0 height 0
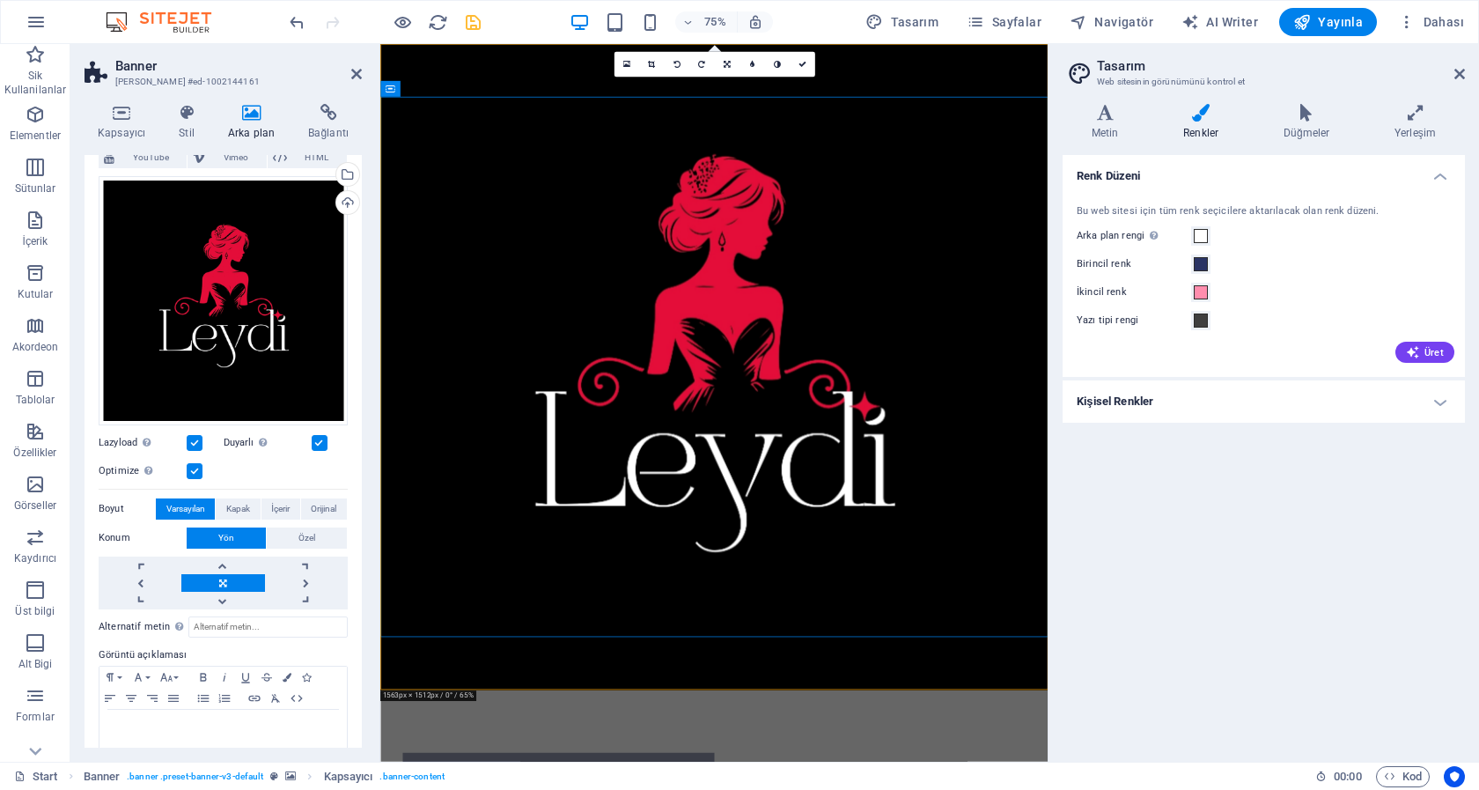
scroll to position [151, 0]
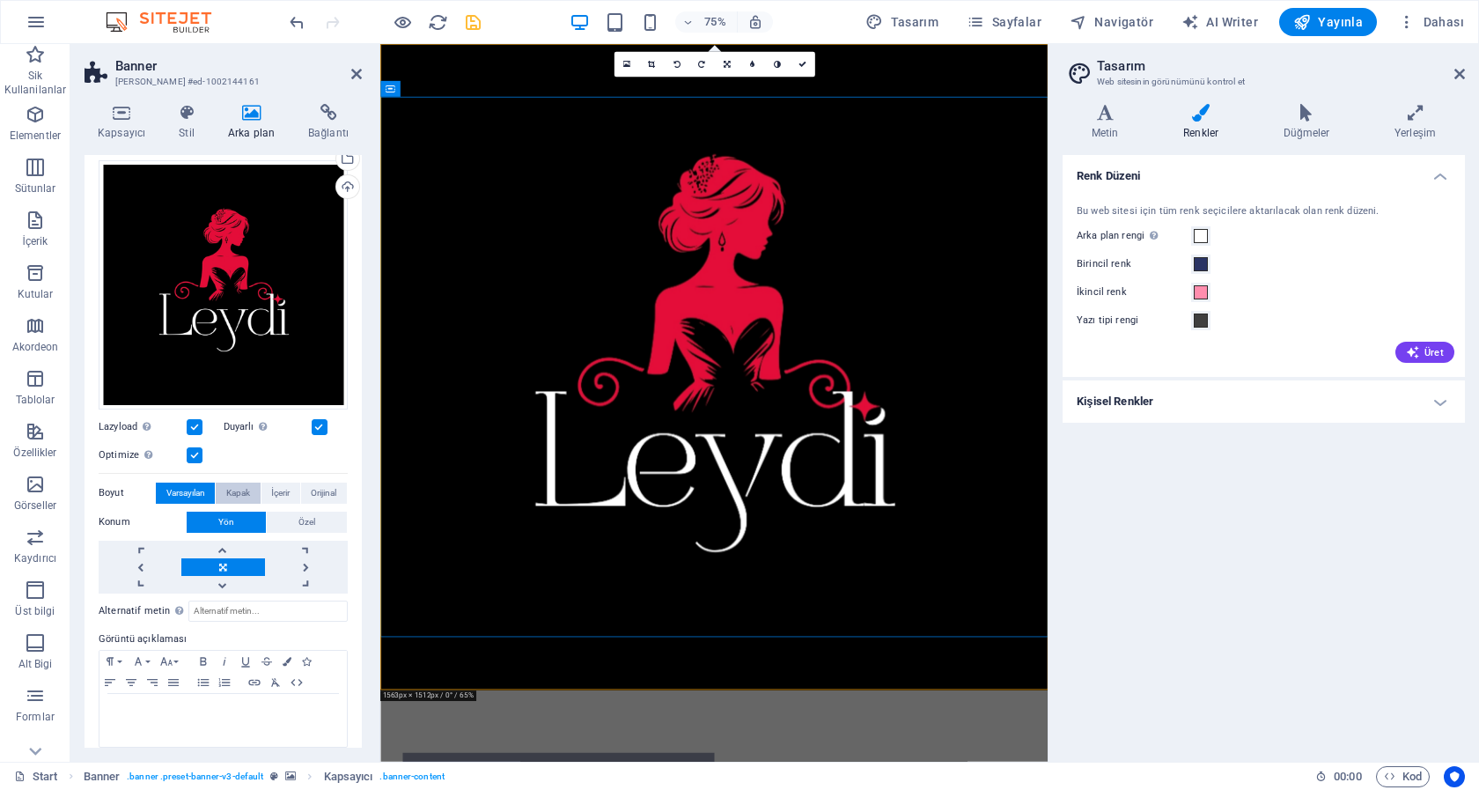
click at [239, 482] on span "Kapak" at bounding box center [238, 492] width 24 height 21
click at [271, 482] on span "İçerir" at bounding box center [280, 492] width 18 height 21
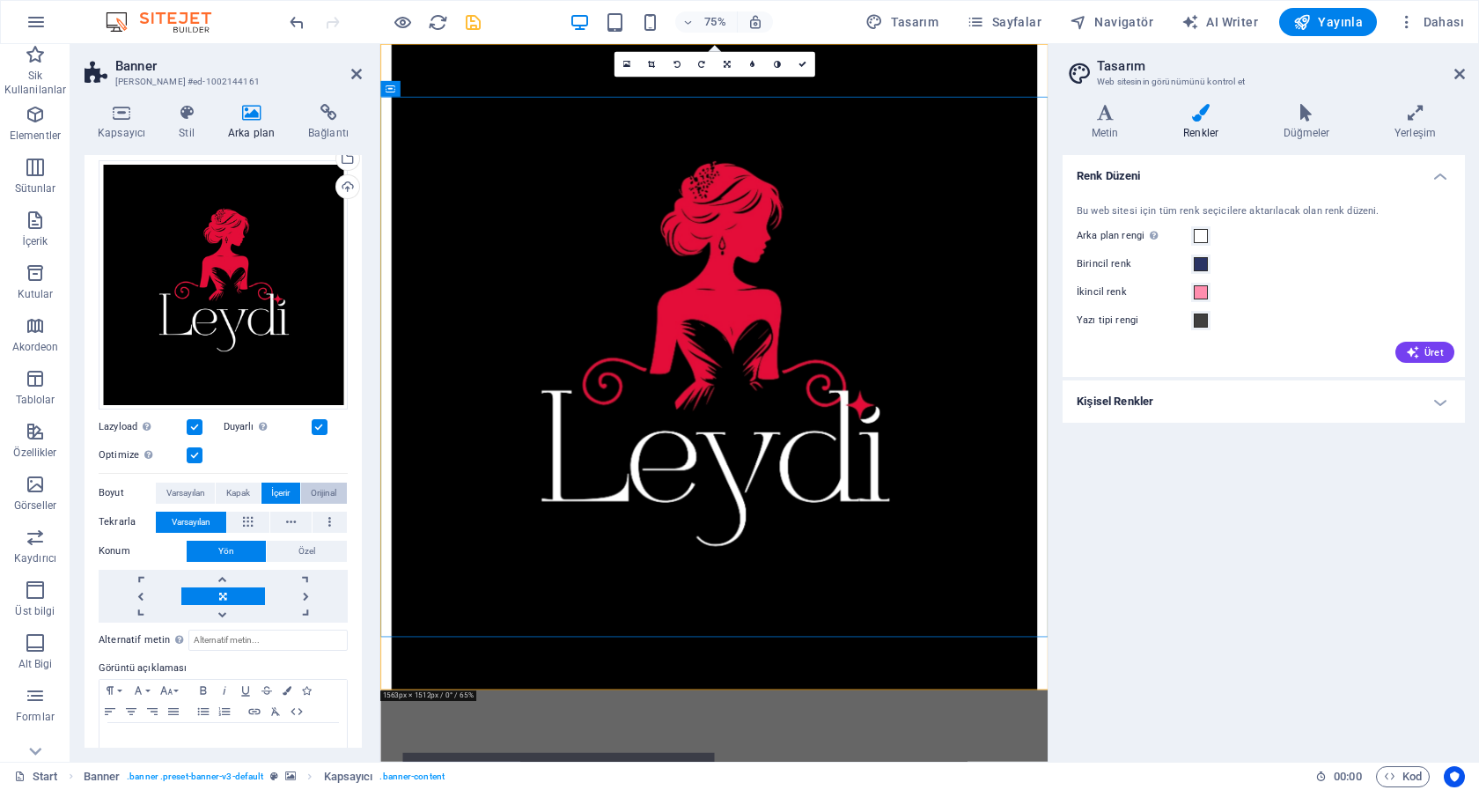
click at [314, 482] on span "Orijinal" at bounding box center [324, 492] width 26 height 21
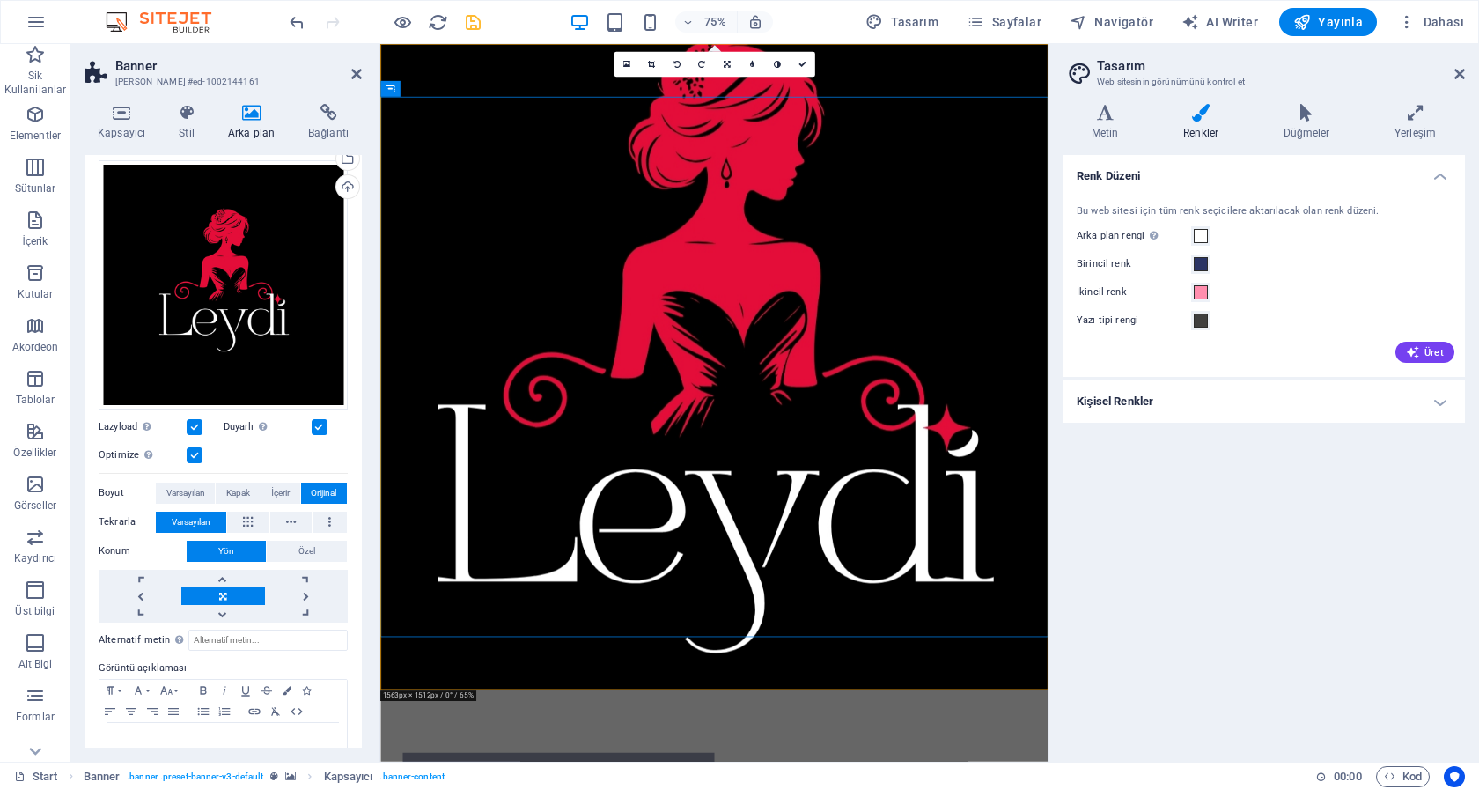
click at [108, 482] on label "Boyut" at bounding box center [127, 492] width 57 height 21
click at [187, 482] on span "Varsayılan" at bounding box center [185, 492] width 39 height 21
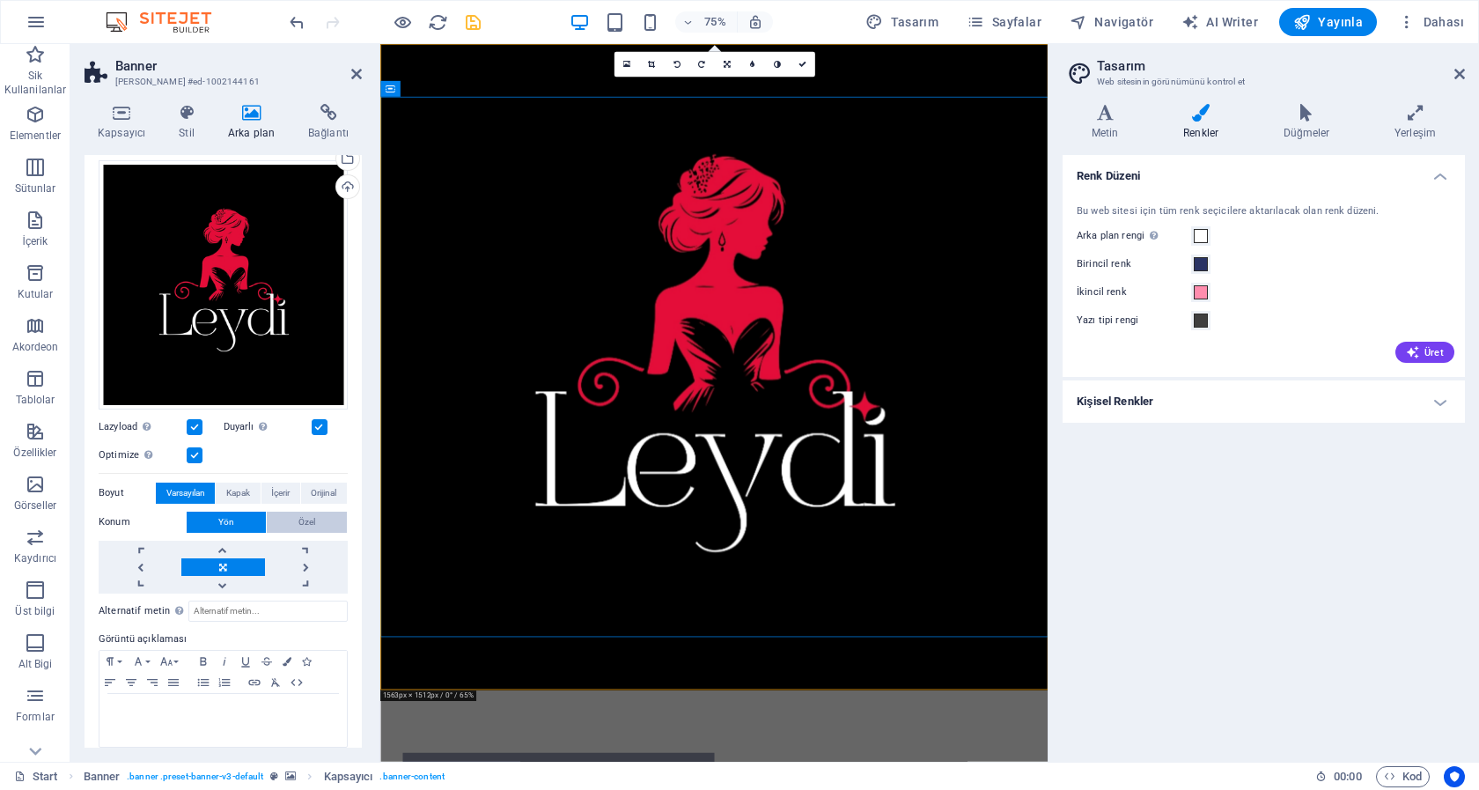
click at [298, 511] on span "Özel" at bounding box center [306, 521] width 17 height 21
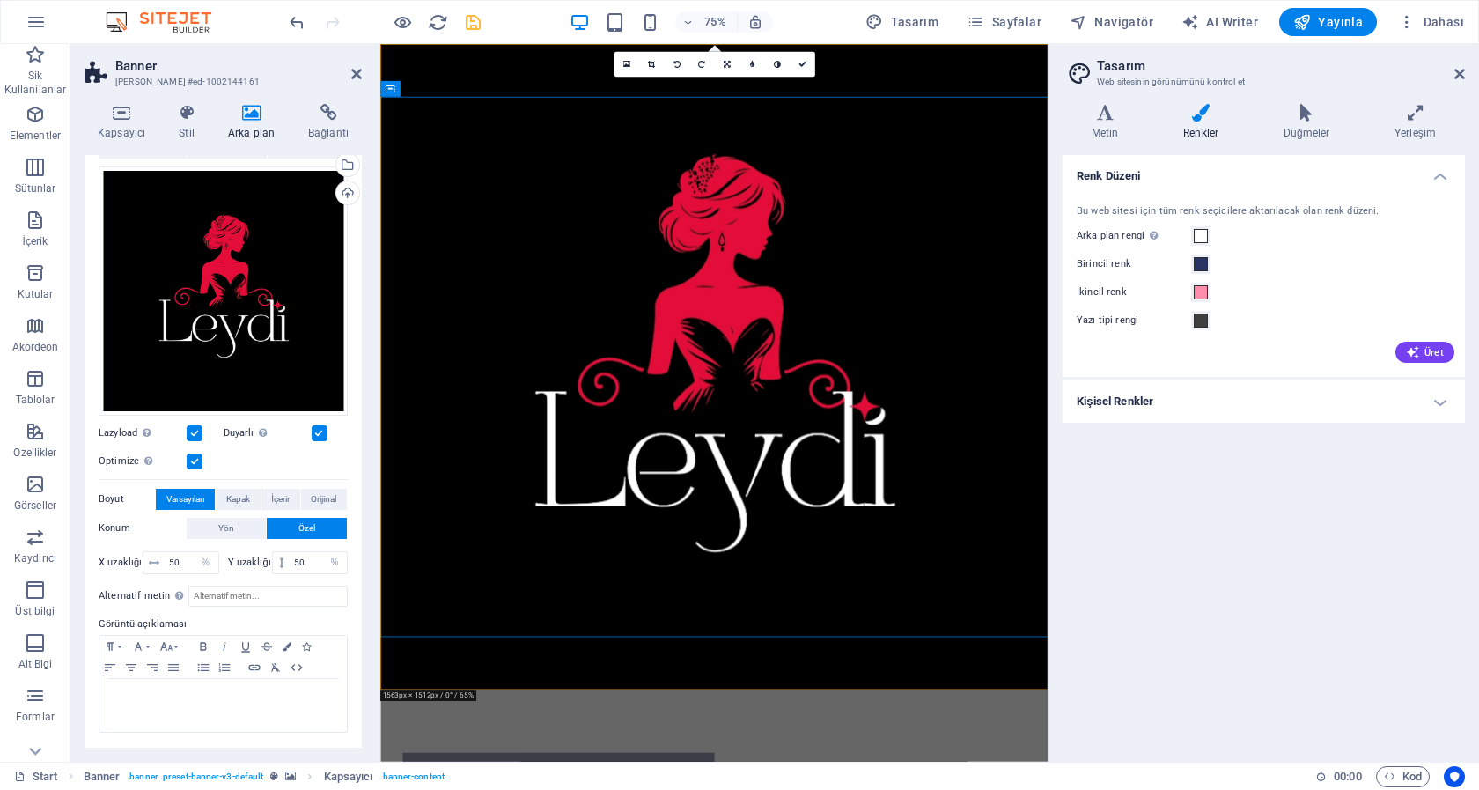
scroll to position [129, 0]
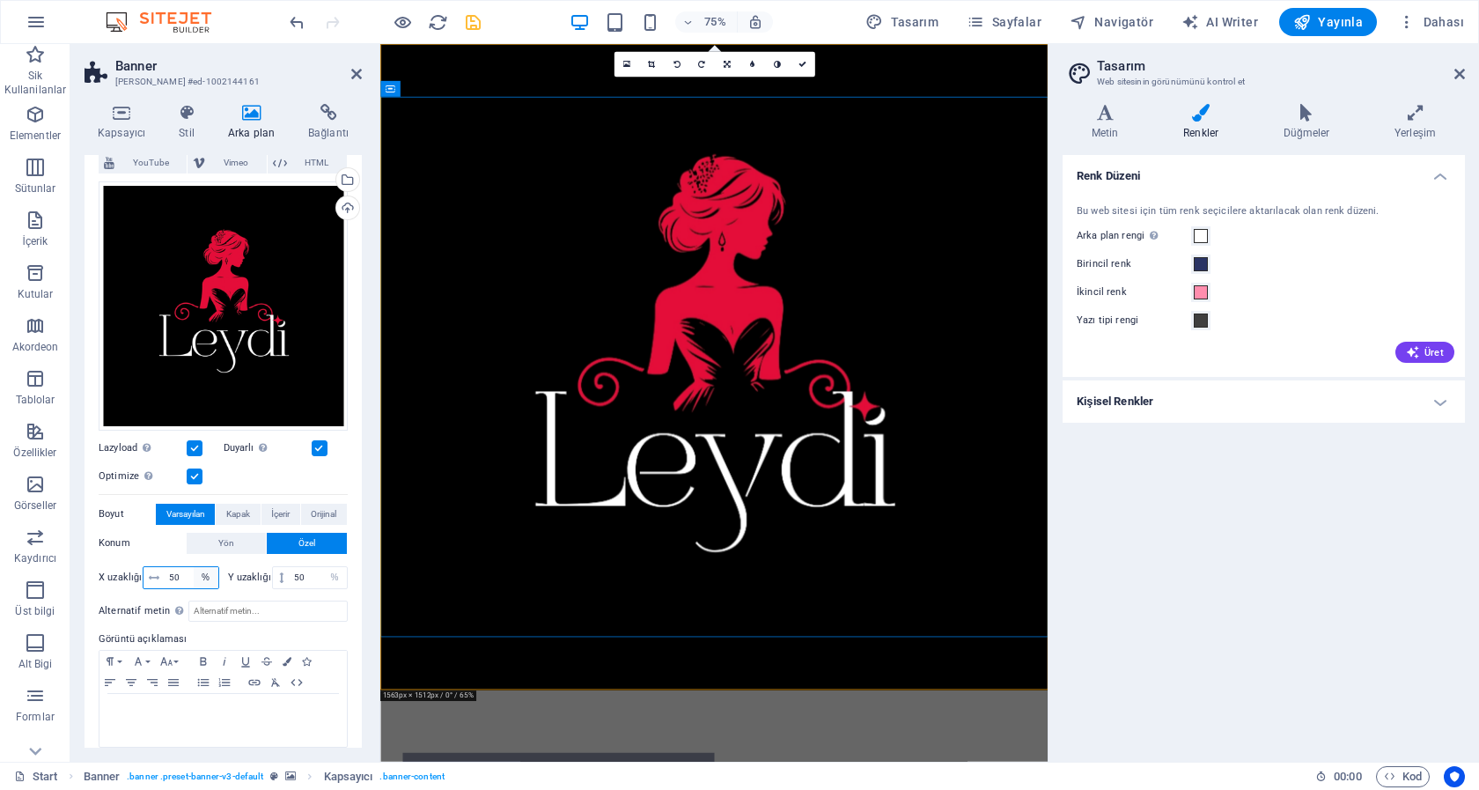
click at [194, 567] on select "px rem % vh vw" at bounding box center [206, 577] width 25 height 21
click at [151, 572] on icon at bounding box center [154, 577] width 11 height 11
click at [322, 567] on select "px rem % vh vw" at bounding box center [334, 577] width 25 height 21
click option "px" at bounding box center [0, 0] width 0 height 0
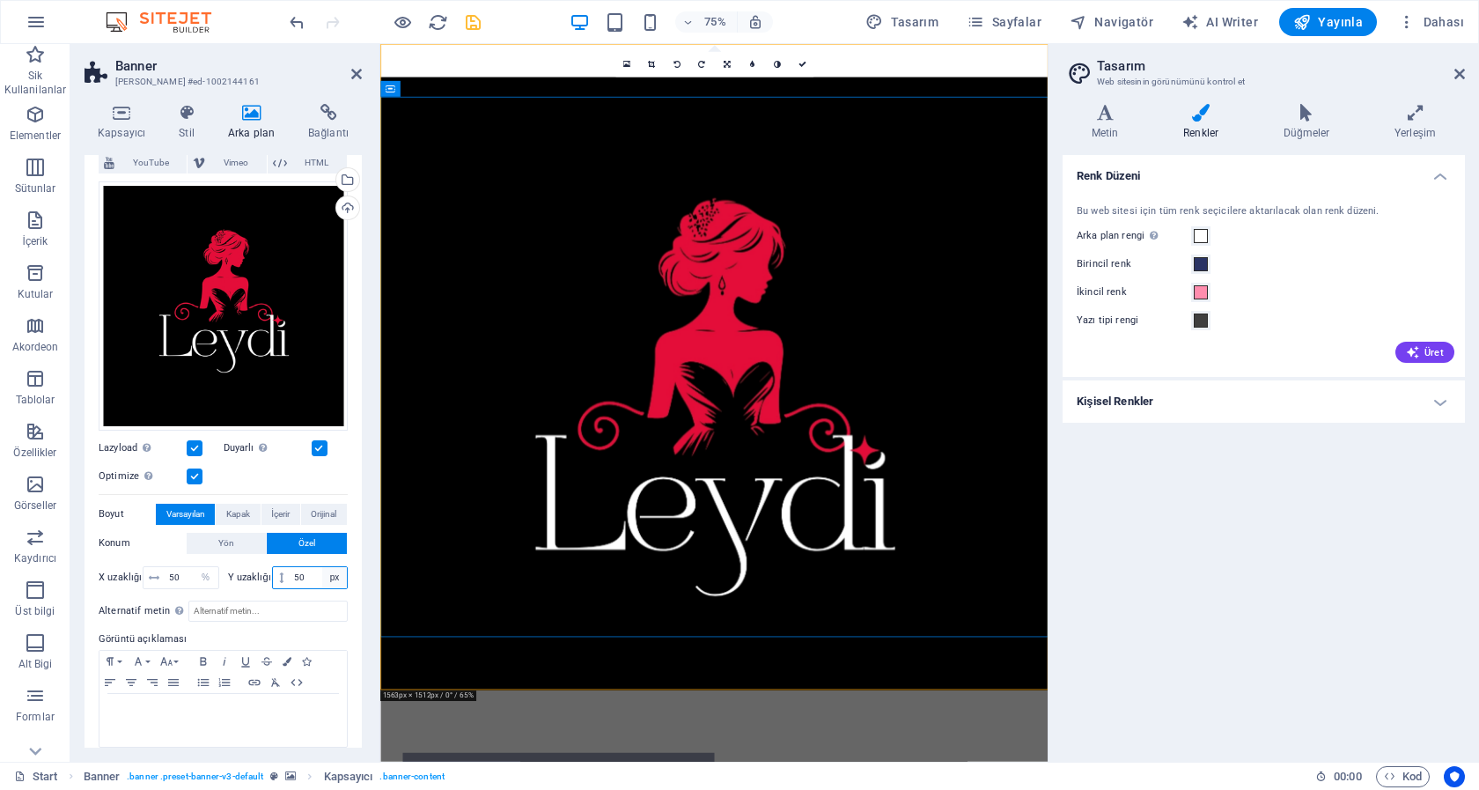
click at [322, 567] on select "px rem % vh vw" at bounding box center [334, 577] width 25 height 21
select select "rem"
click option "rem" at bounding box center [0, 0] width 0 height 0
type input "3.125"
click at [322, 567] on select "px rem % vh vw" at bounding box center [334, 577] width 25 height 21
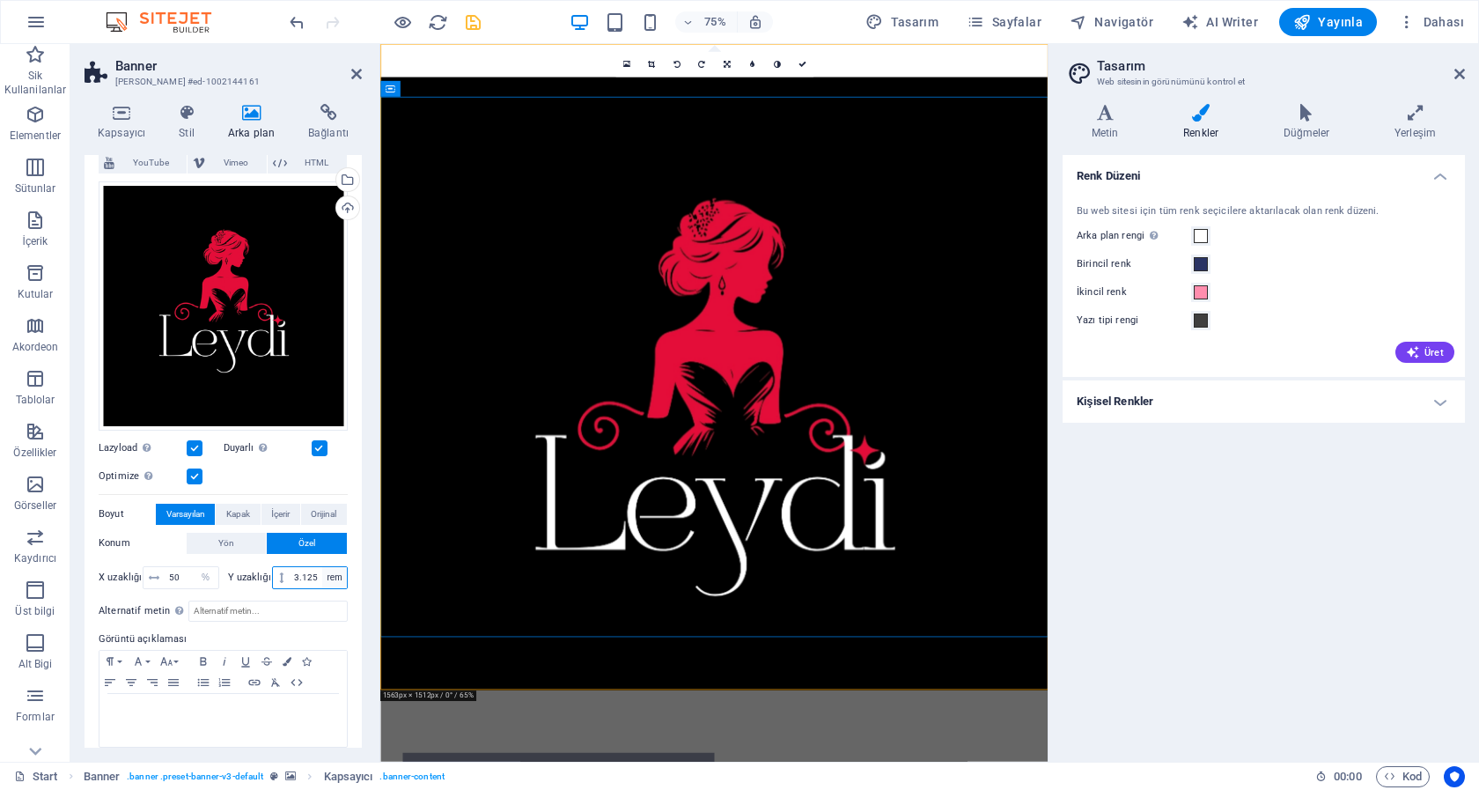
select select "%"
click option "%" at bounding box center [0, 0] width 0 height 0
type input "100"
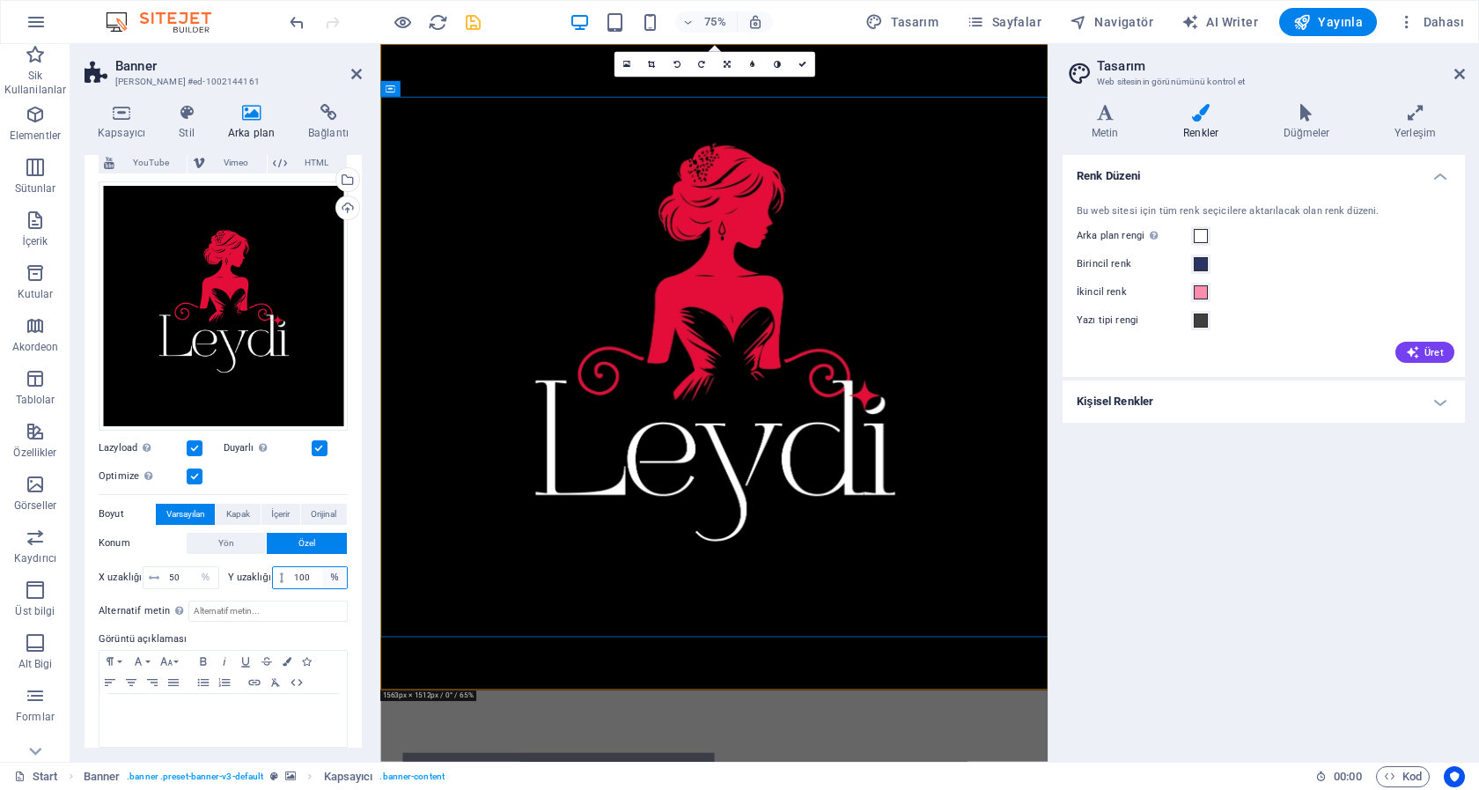
click at [322, 567] on select "px rem % vh vw" at bounding box center [334, 577] width 25 height 21
click option "vh" at bounding box center [0, 0] width 0 height 0
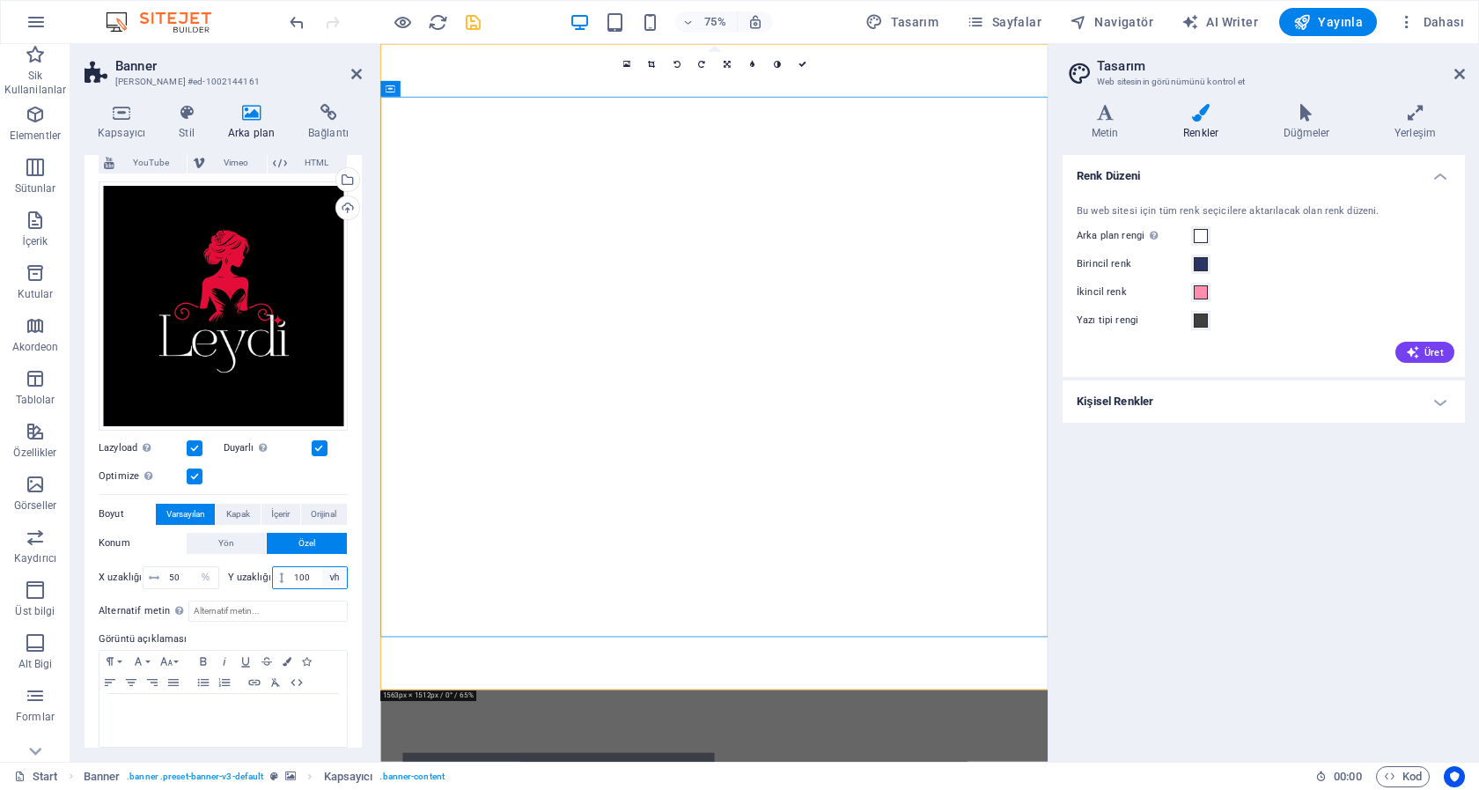
click at [322, 567] on select "px rem % vh vw" at bounding box center [334, 577] width 25 height 21
click option "vw" at bounding box center [0, 0] width 0 height 0
click at [322, 567] on select "px rem % vh vw" at bounding box center [334, 577] width 25 height 21
select select "rem"
click option "rem" at bounding box center [0, 0] width 0 height 0
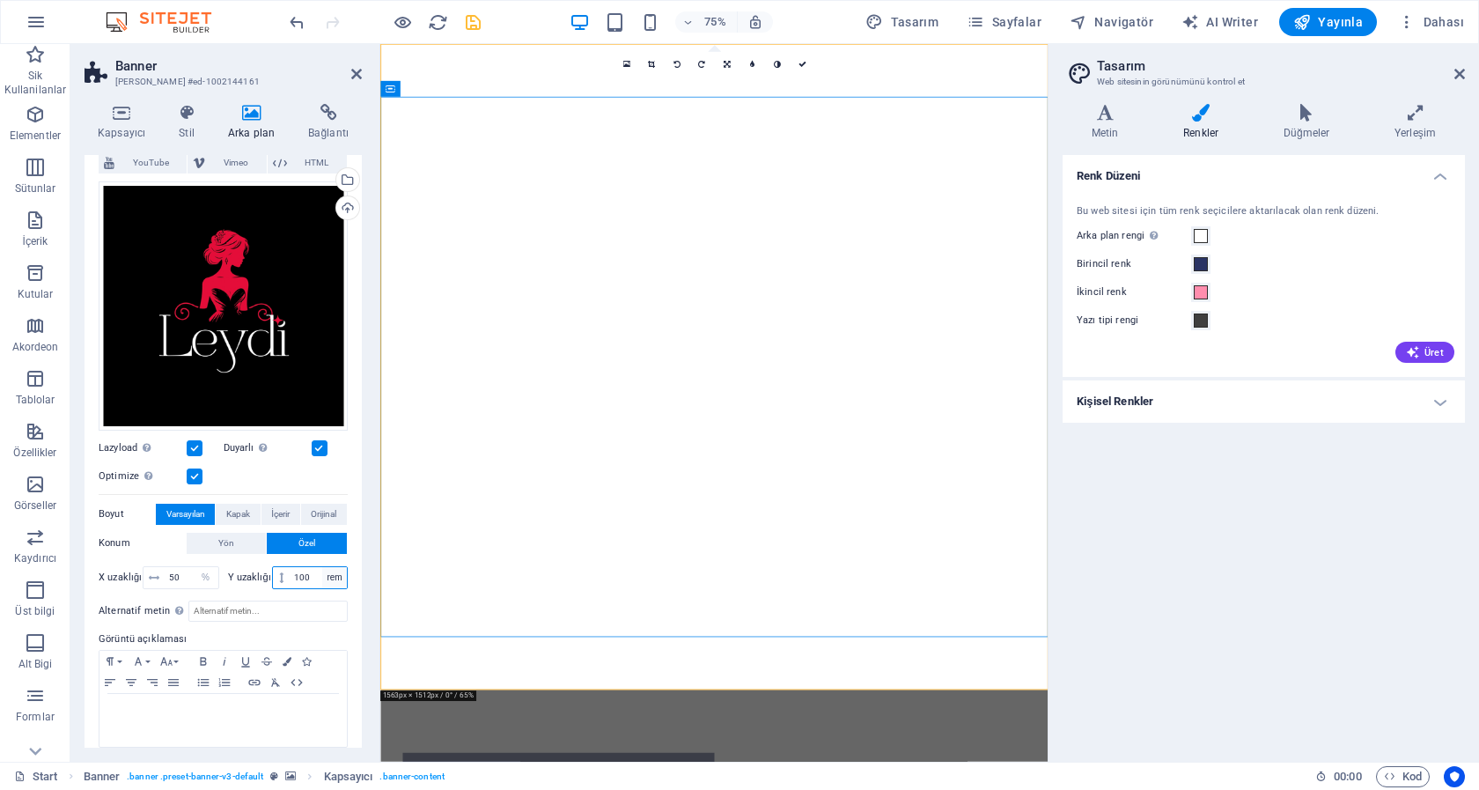
type input "90"
click at [234, 574] on div "X uzaklığı 50 px rem % vh vw Y uzaklığı 90 px rem % vh vw" at bounding box center [223, 578] width 249 height 32
click at [188, 350] on div "Dosyaları buraya sürükleyin, dosyaları seçmek için tıklayın veya Dosyalardan ya…" at bounding box center [223, 305] width 249 height 249
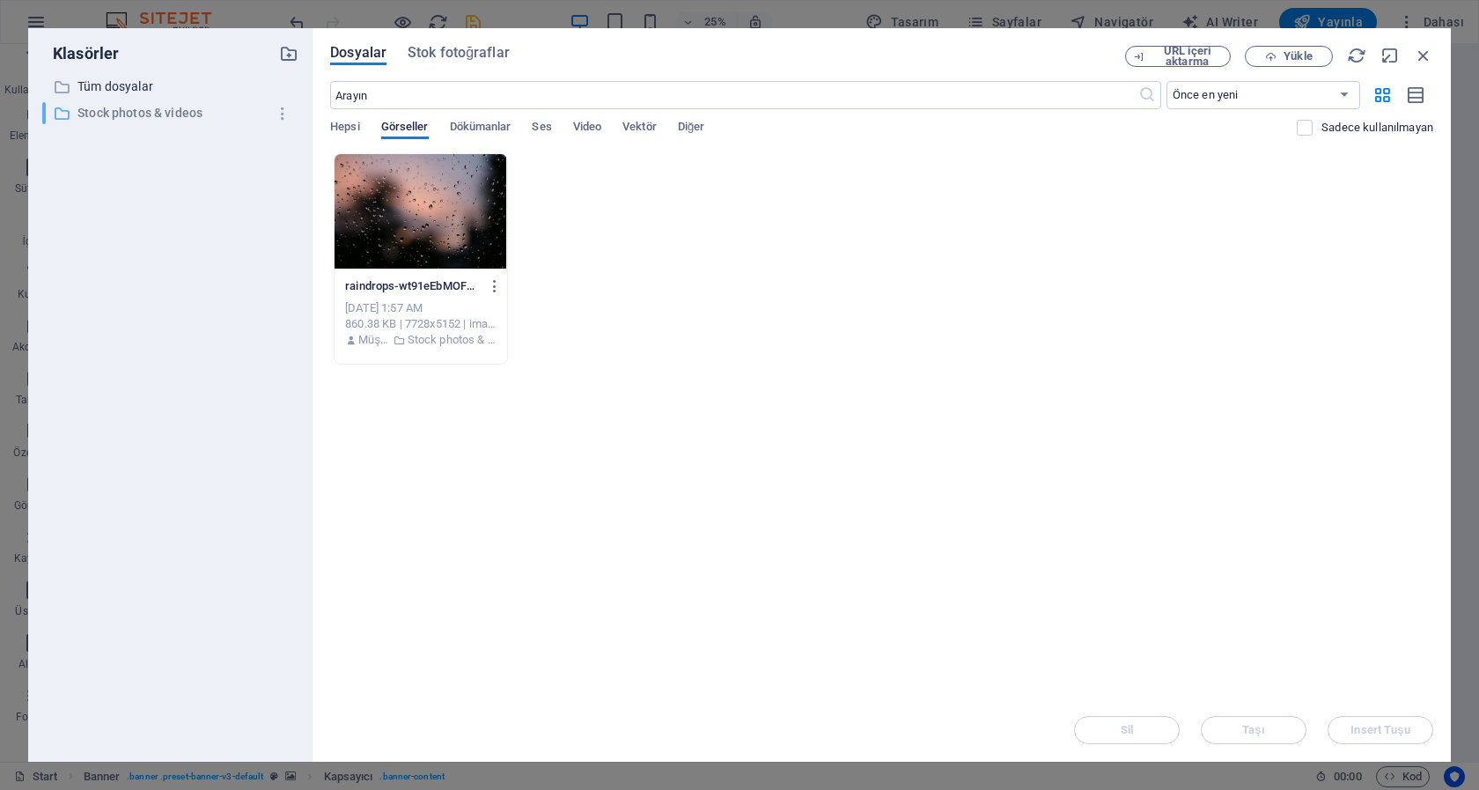
click at [151, 110] on p "Stock photos & videos" at bounding box center [171, 113] width 188 height 20
click at [123, 85] on p "Tüm dosyalar" at bounding box center [171, 87] width 188 height 20
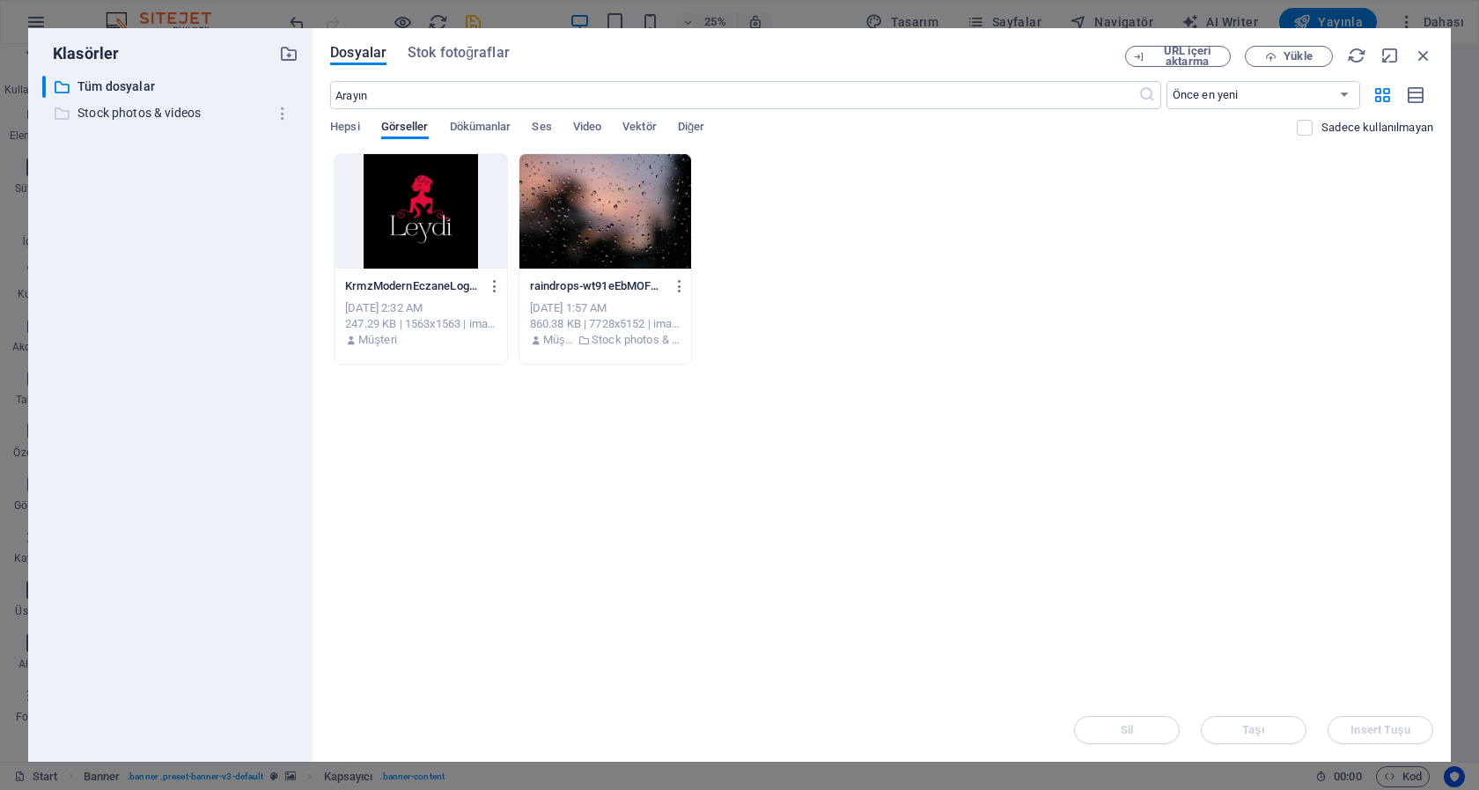
click at [132, 112] on p "Stock photos & videos" at bounding box center [171, 113] width 188 height 20
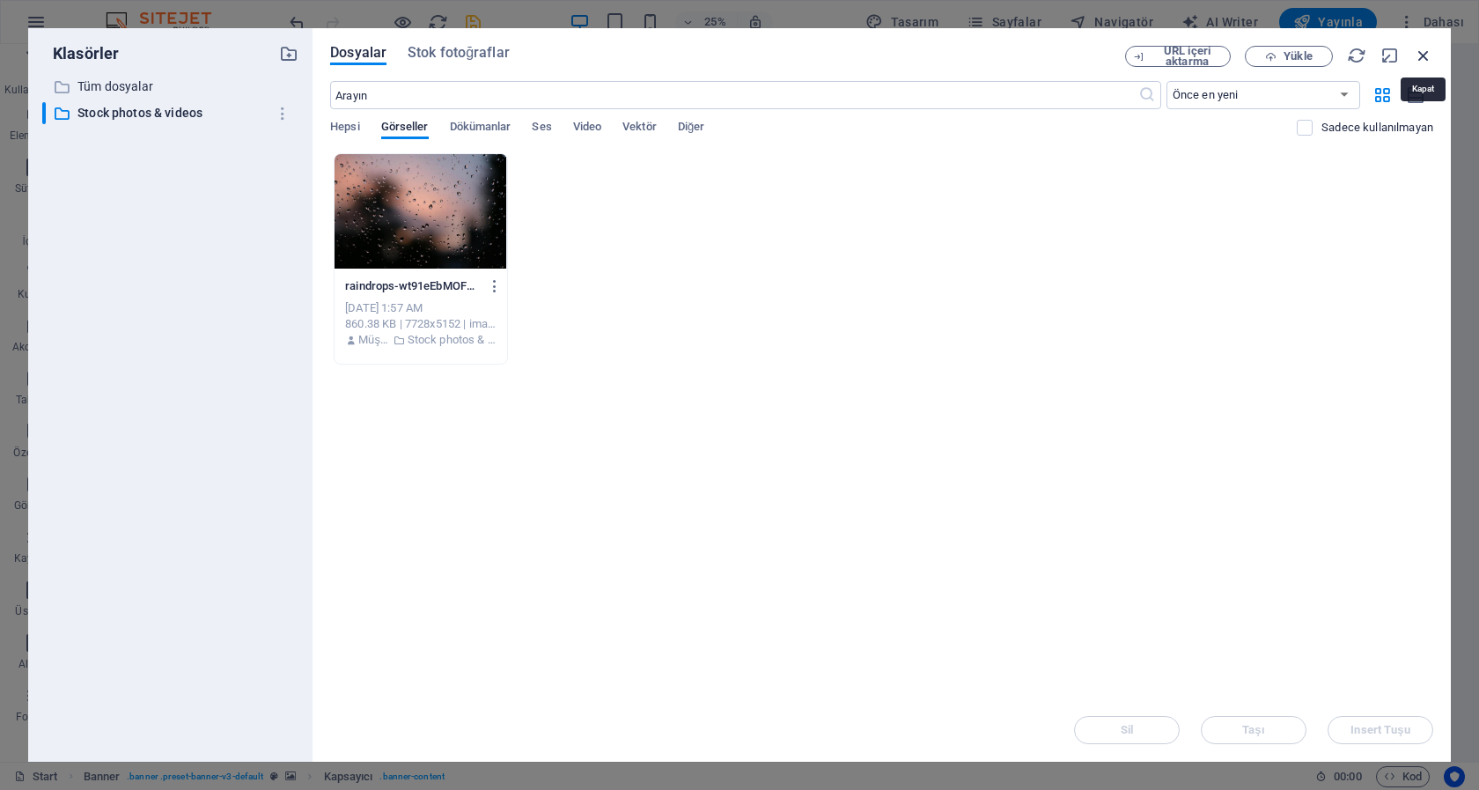
click at [1427, 54] on icon "button" at bounding box center [1423, 55] width 19 height 19
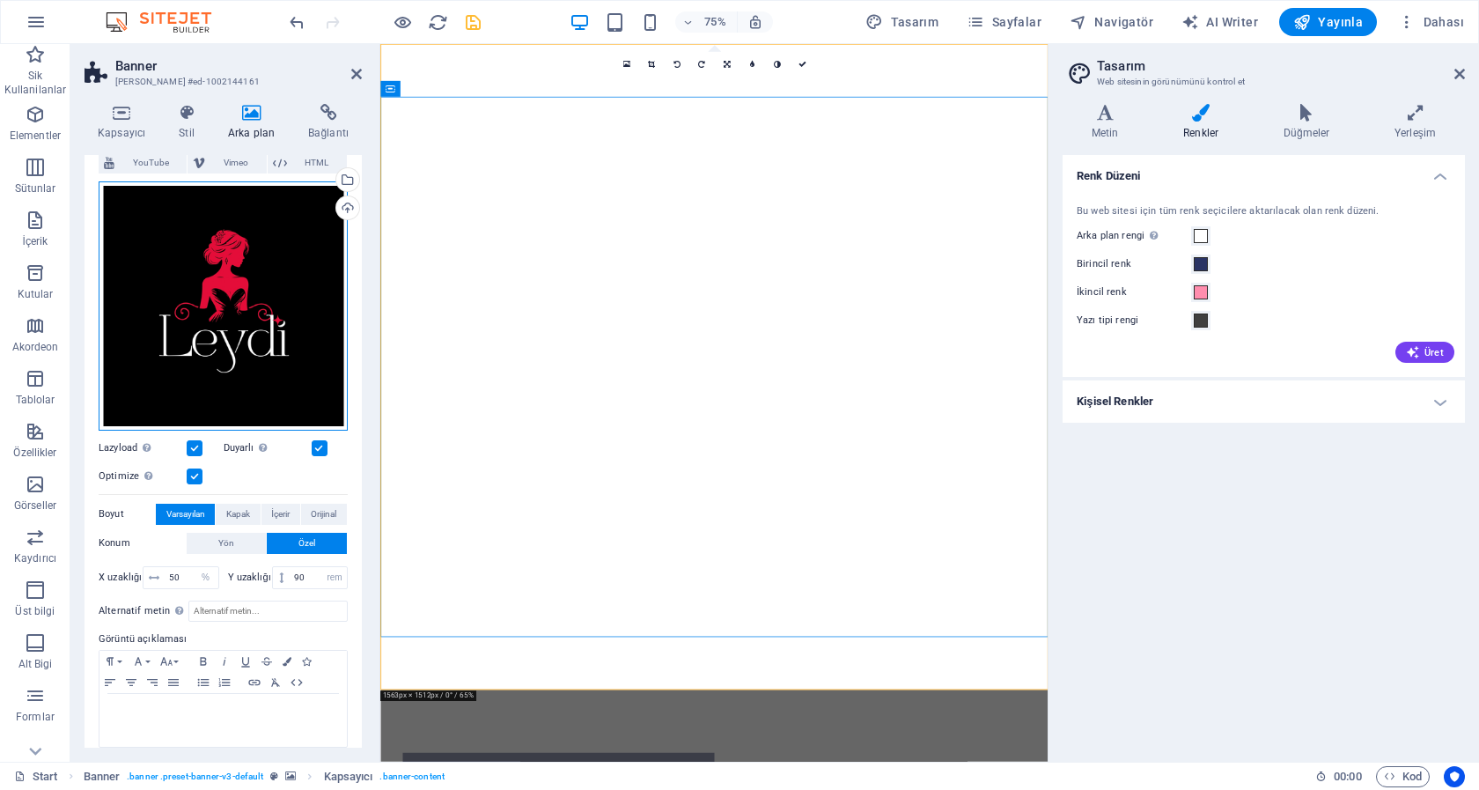
click at [224, 327] on div "Dosyaları buraya sürükleyin, dosyaları seçmek için tıklayın veya Dosyalardan ya…" at bounding box center [223, 305] width 249 height 249
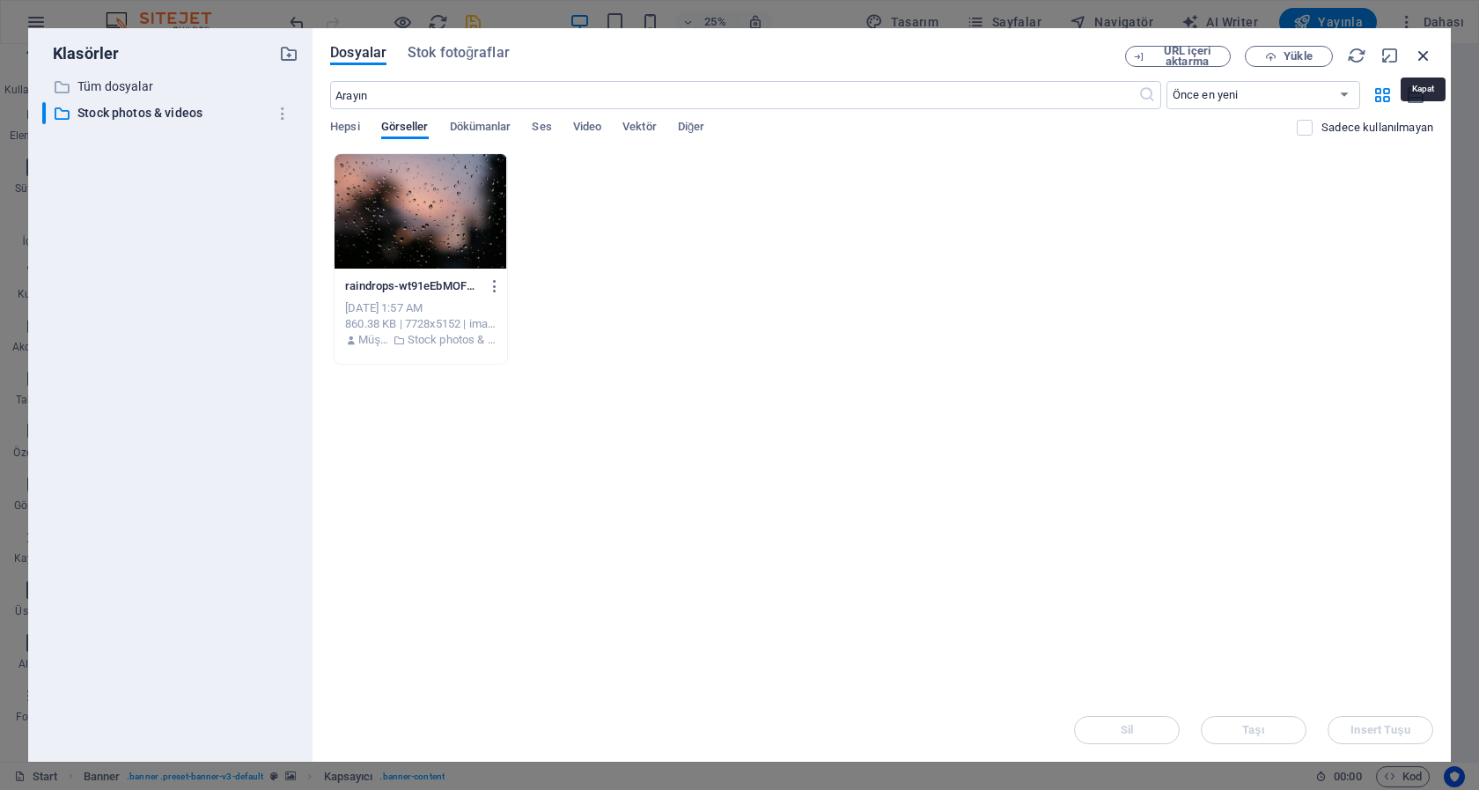
click at [1424, 55] on icon "button" at bounding box center [1423, 55] width 19 height 19
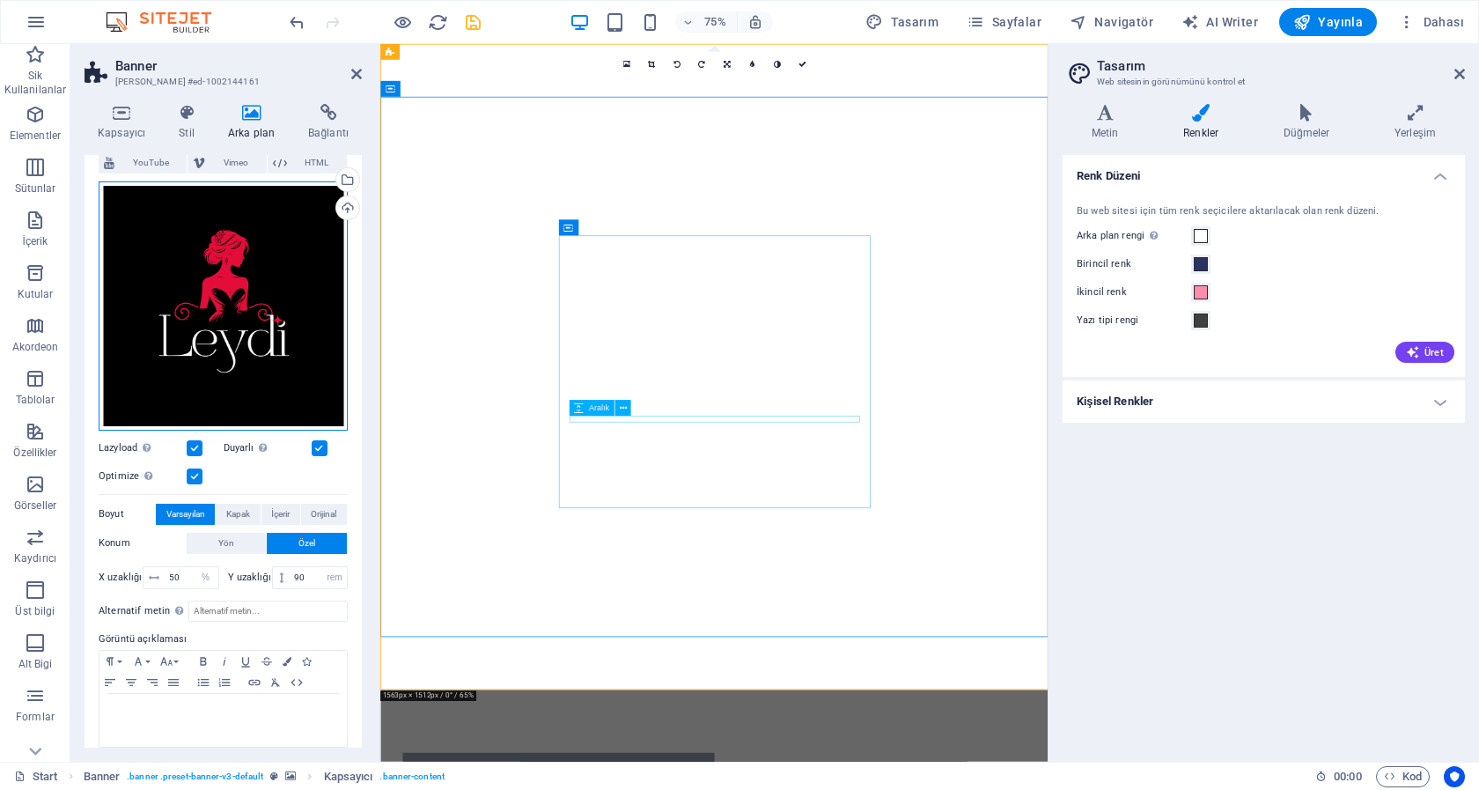
drag, startPoint x: 599, startPoint y: 374, endPoint x: 881, endPoint y: 544, distance: 329.7
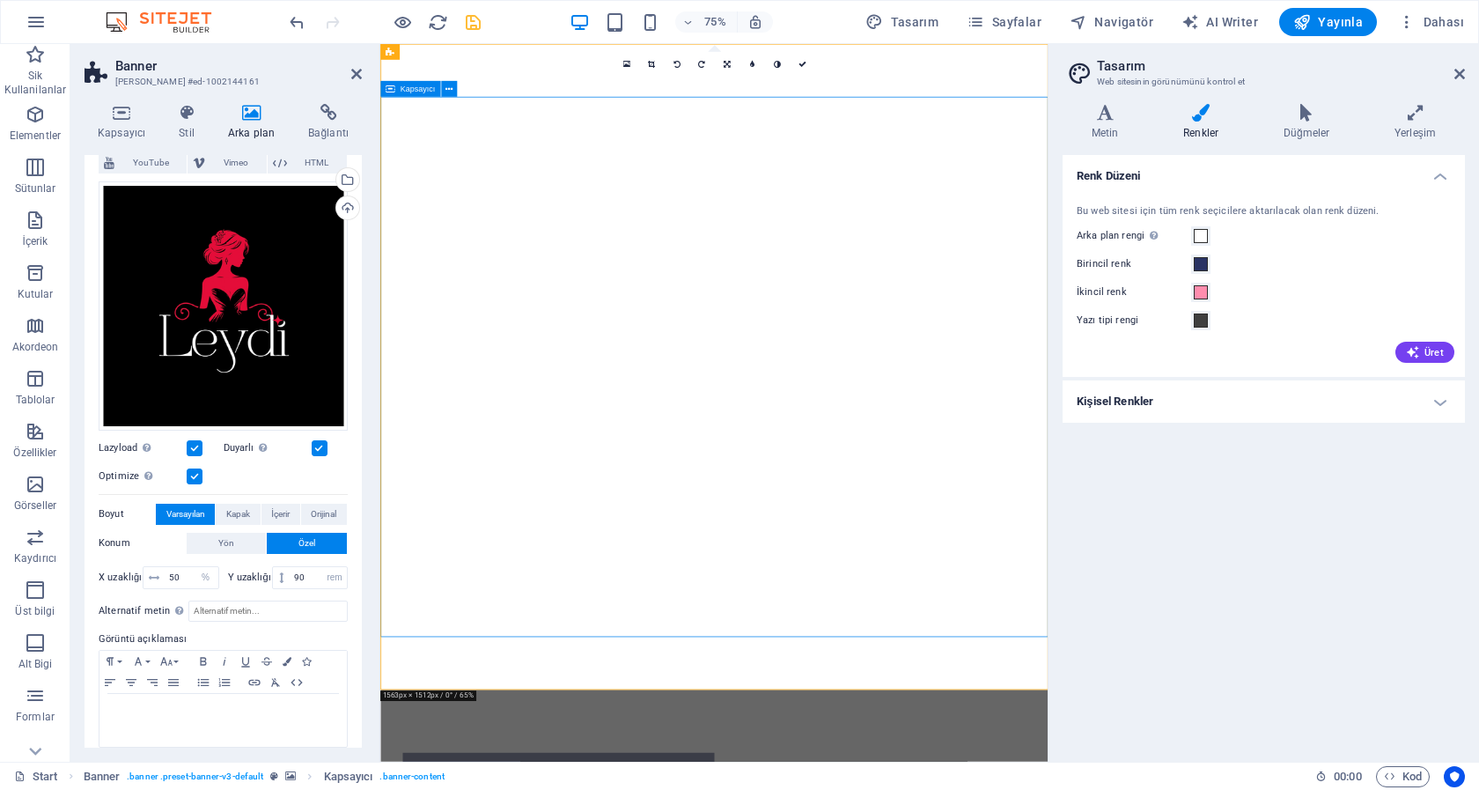
click at [655, 789] on html "Skip to main content UYARI ! Türk Ceza Kanununun 226. Maddesi uyarınca 18 yaşın…" at bounding box center [825, 733] width 890 height 1379
click at [226, 533] on span "Yön" at bounding box center [226, 543] width 16 height 21
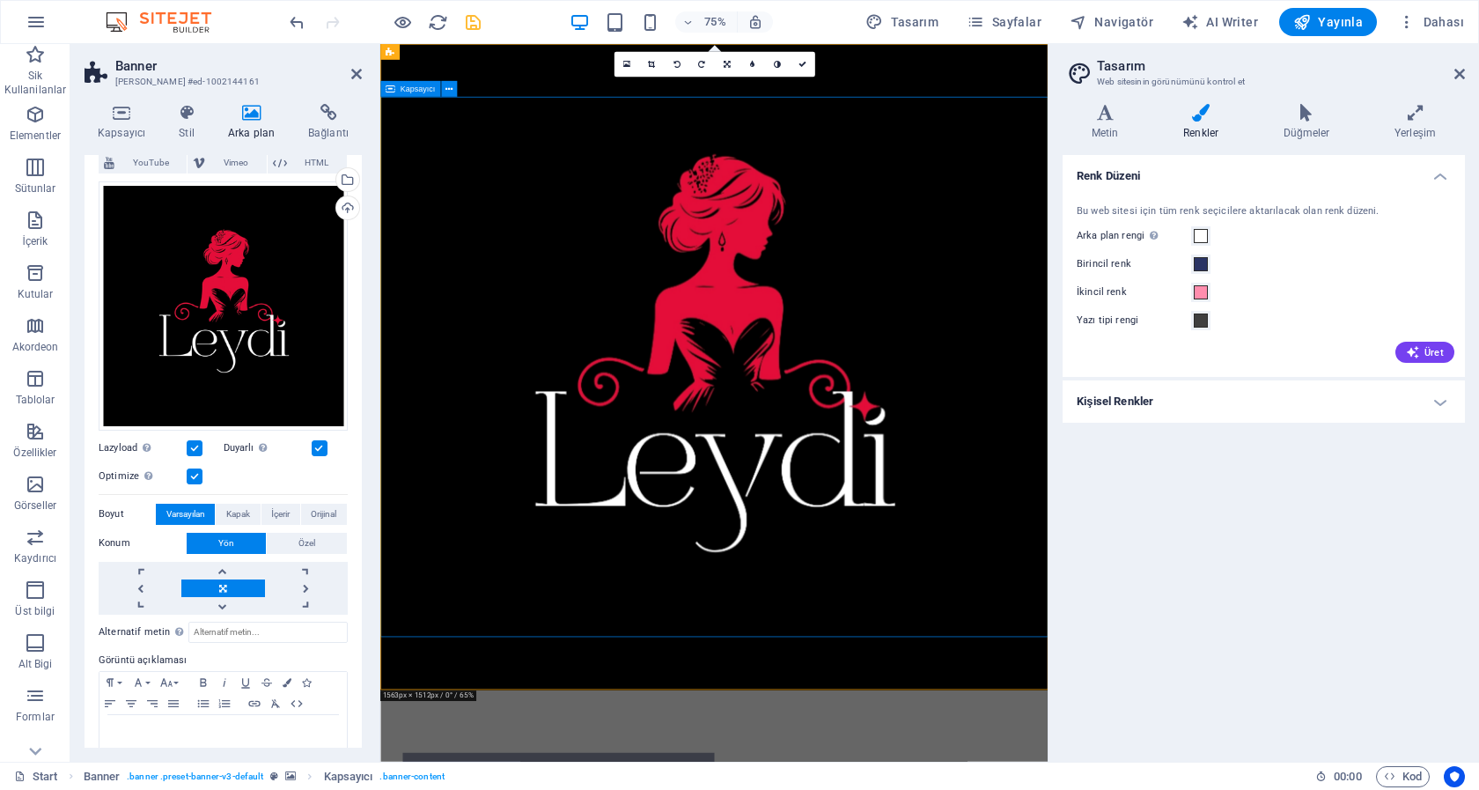
click at [245, 335] on div "Dosyaları buraya sürükleyin, dosyaları seçmek için tıklayın veya Dosyalardan ya…" at bounding box center [223, 305] width 249 height 249
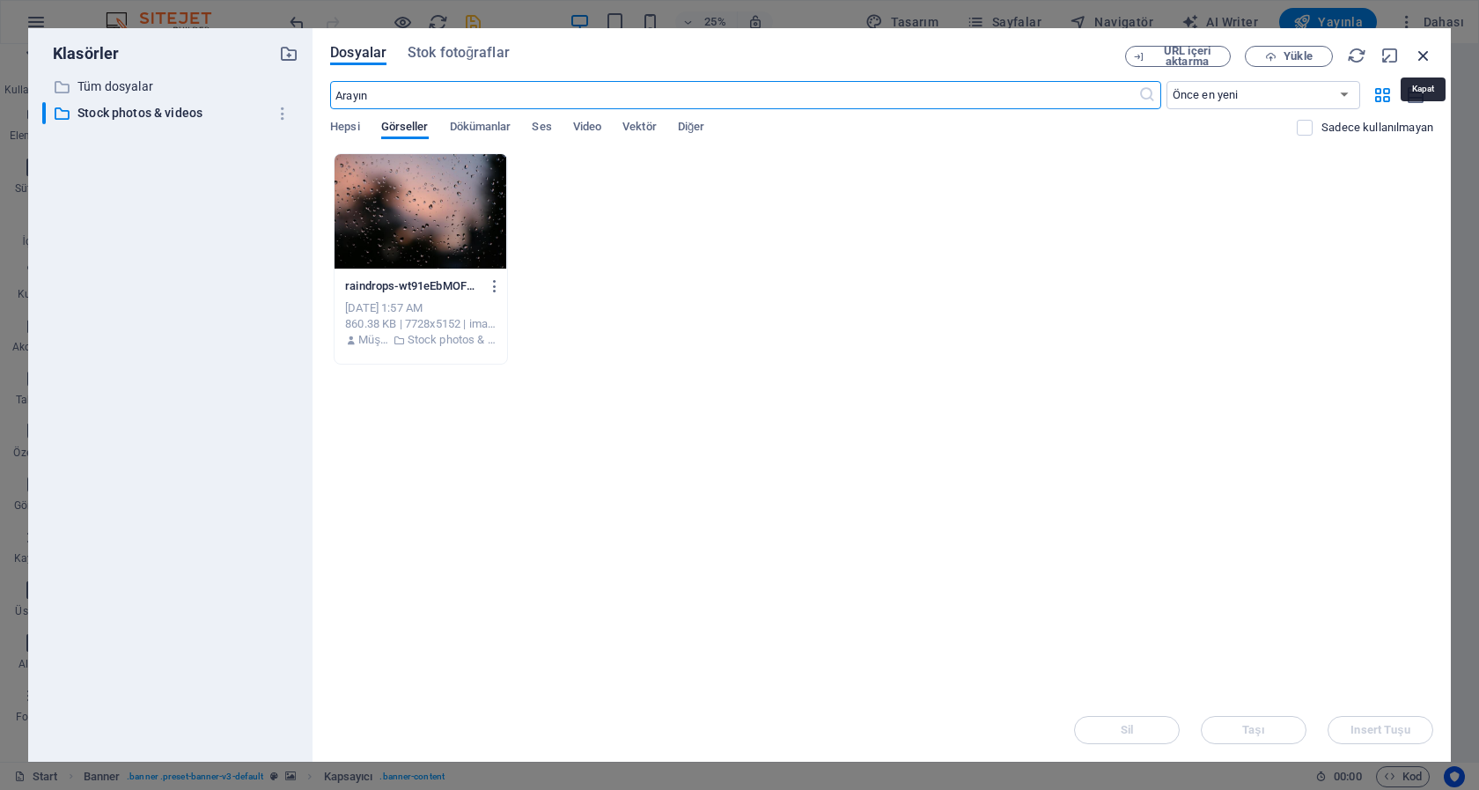
click at [1421, 57] on icon "button" at bounding box center [1423, 55] width 19 height 19
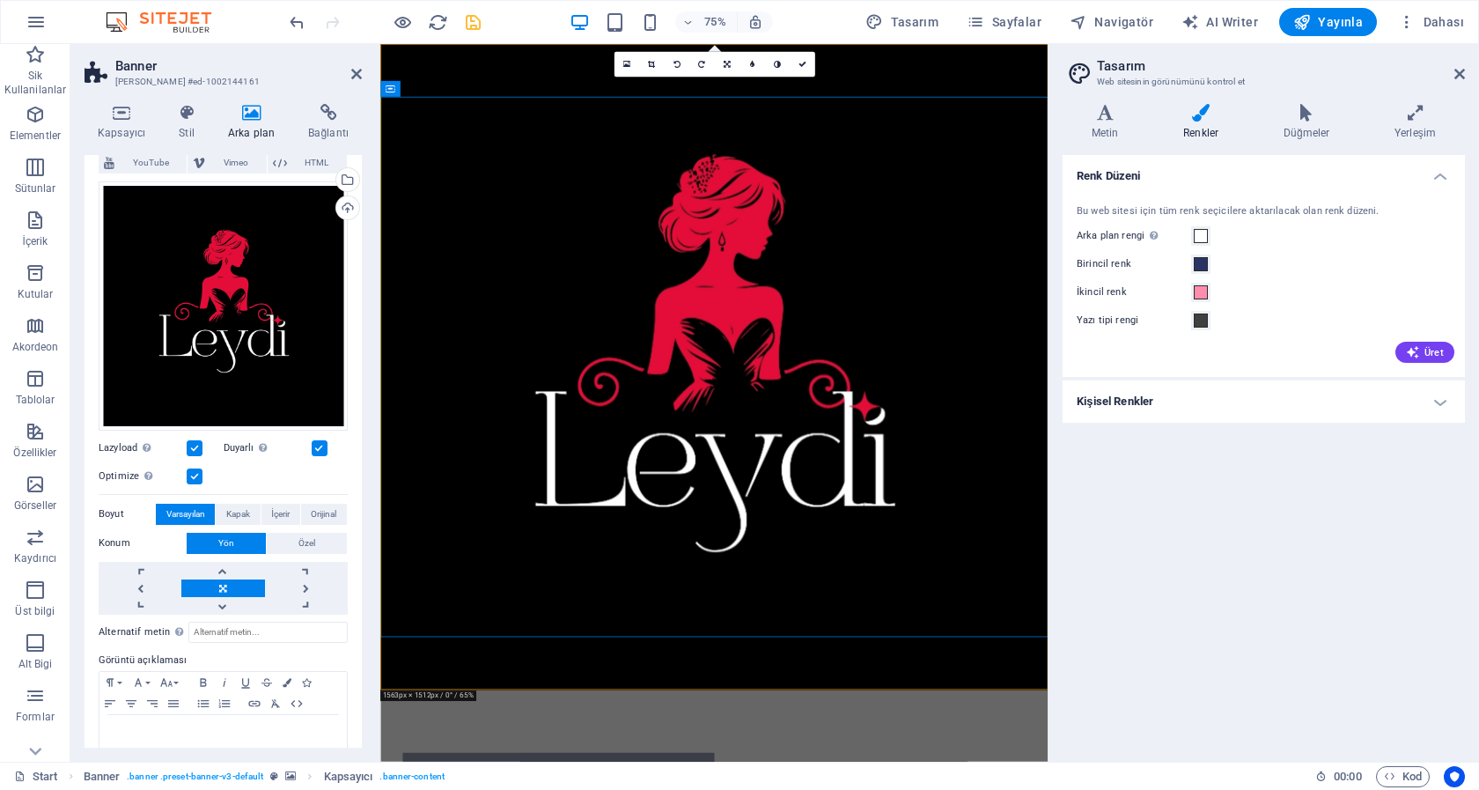
click at [261, 117] on icon at bounding box center [251, 113] width 73 height 18
click at [184, 110] on icon at bounding box center [187, 113] width 42 height 18
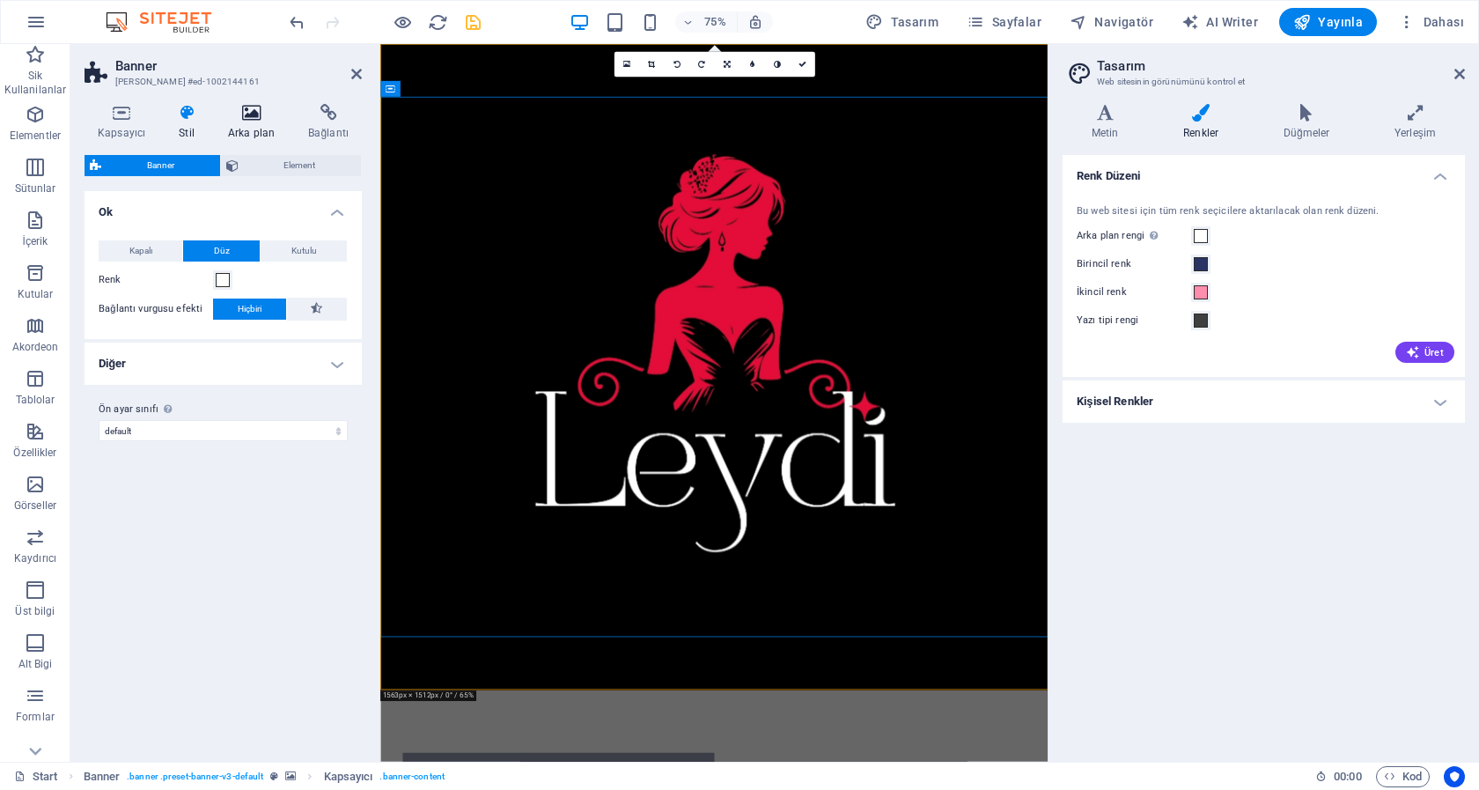
click at [249, 112] on icon at bounding box center [251, 113] width 73 height 18
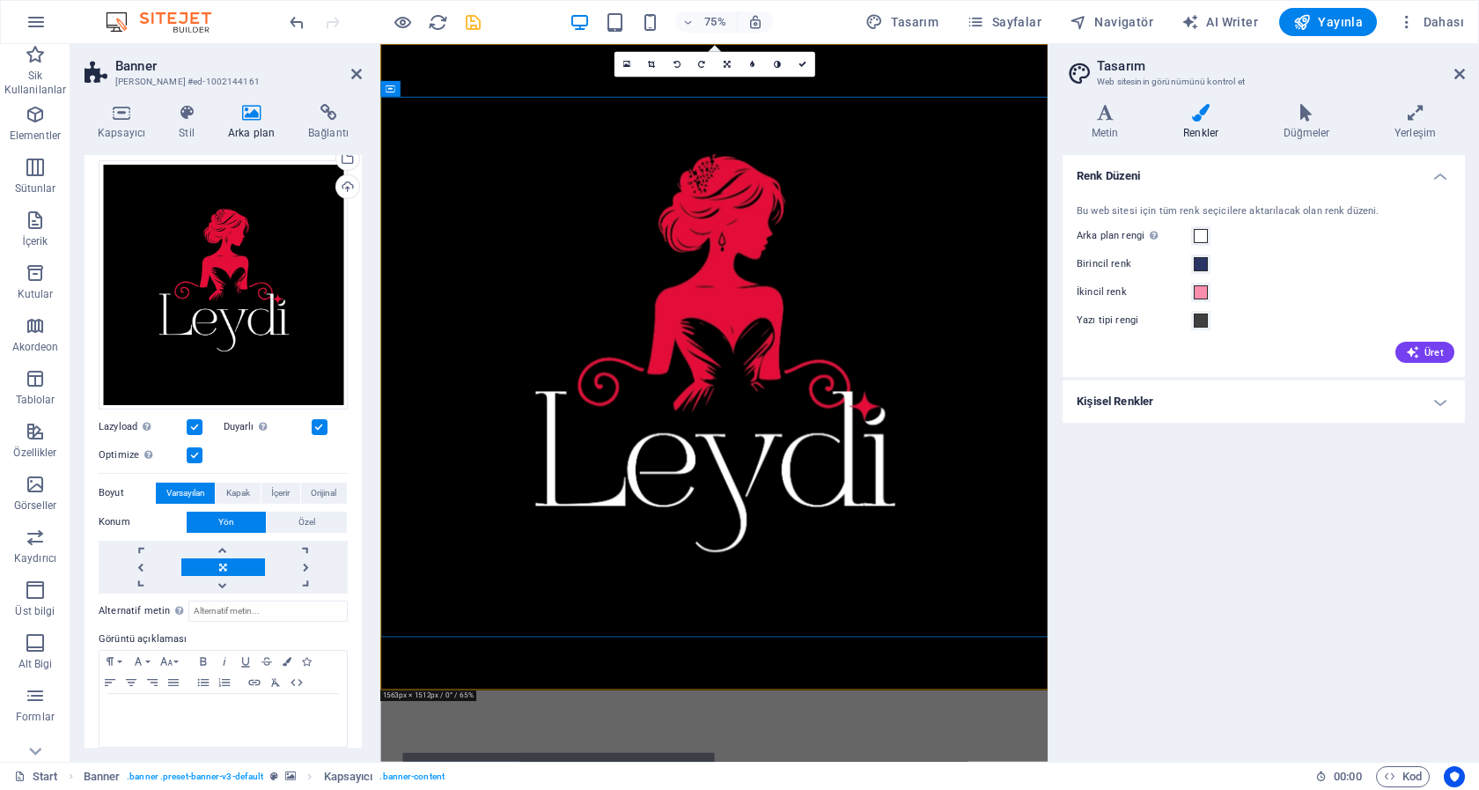
scroll to position [0, 0]
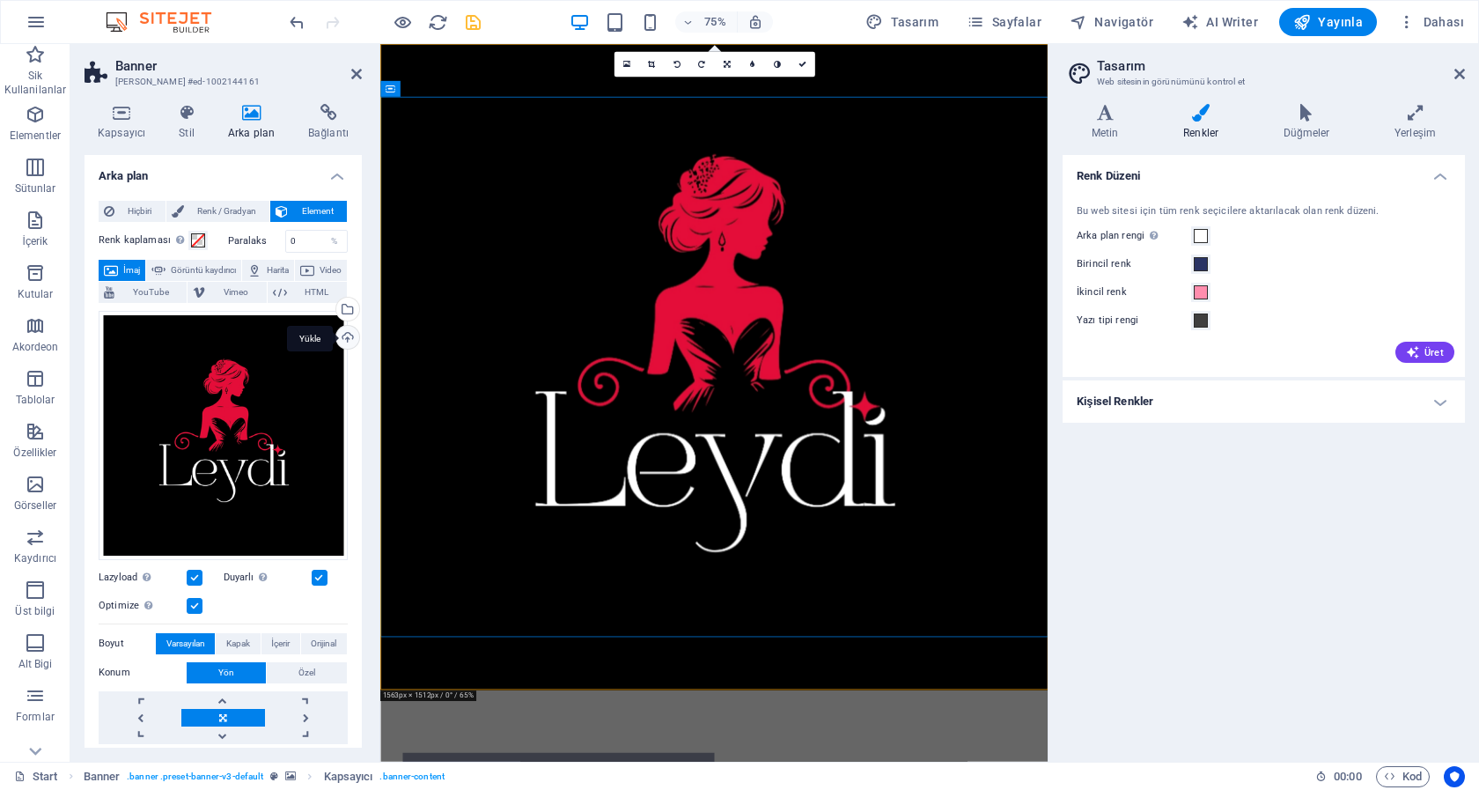
click at [333, 338] on div "Yükle" at bounding box center [346, 339] width 26 height 26
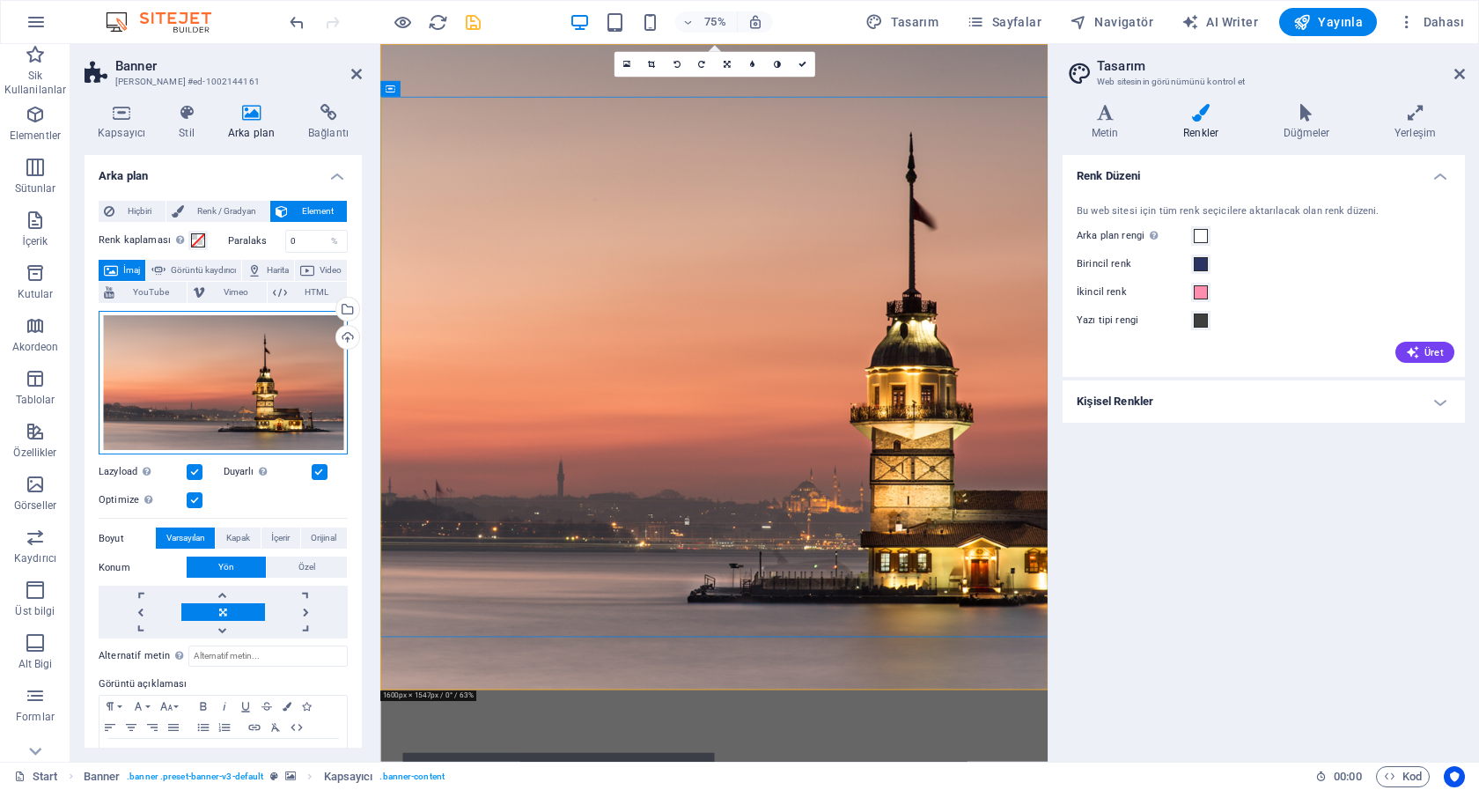
click at [268, 381] on div "Dosyaları buraya sürükleyin, dosyaları seçmek için tıklayın veya Dosyalardan ya…" at bounding box center [223, 383] width 249 height 144
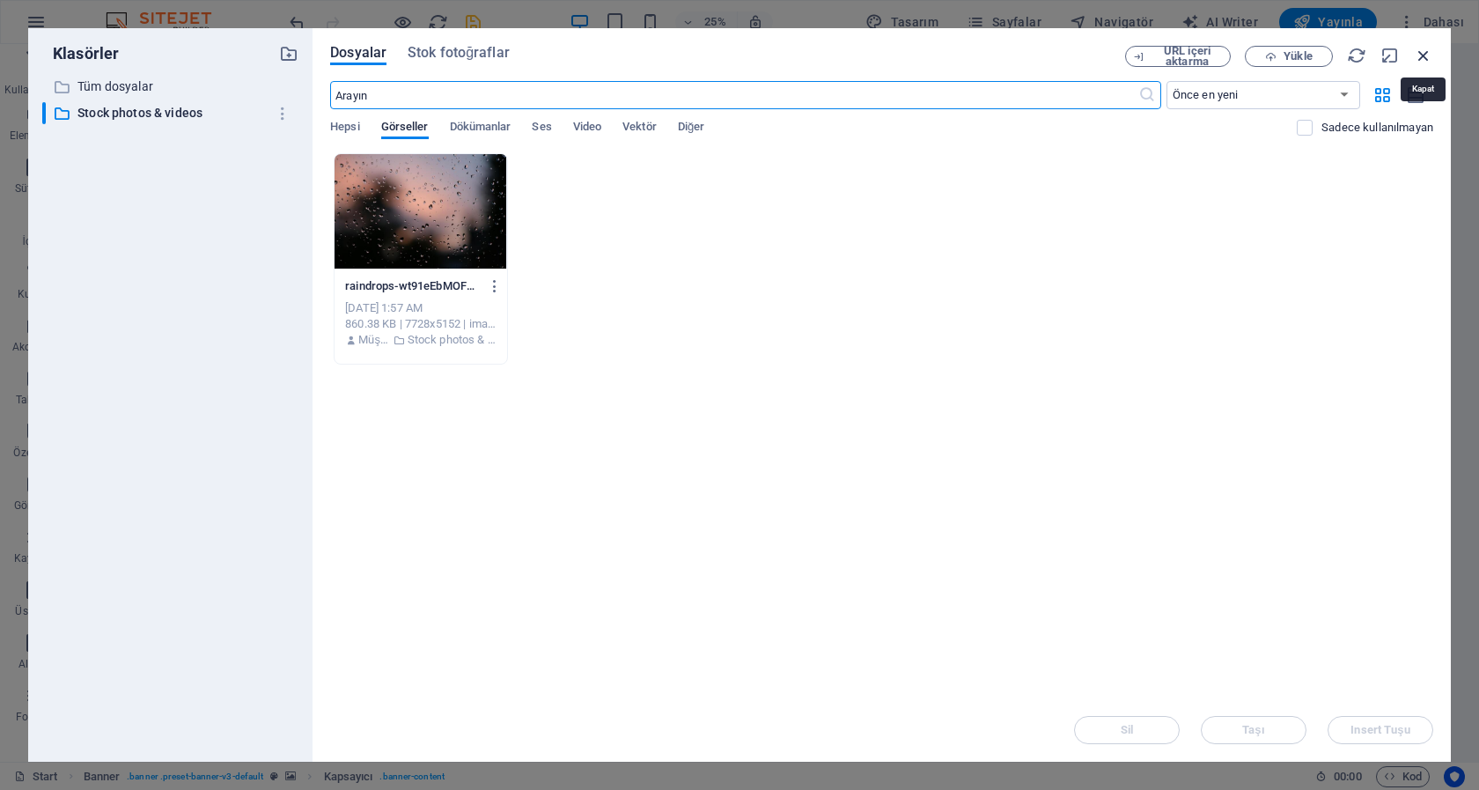
click at [1417, 53] on icon "button" at bounding box center [1423, 55] width 19 height 19
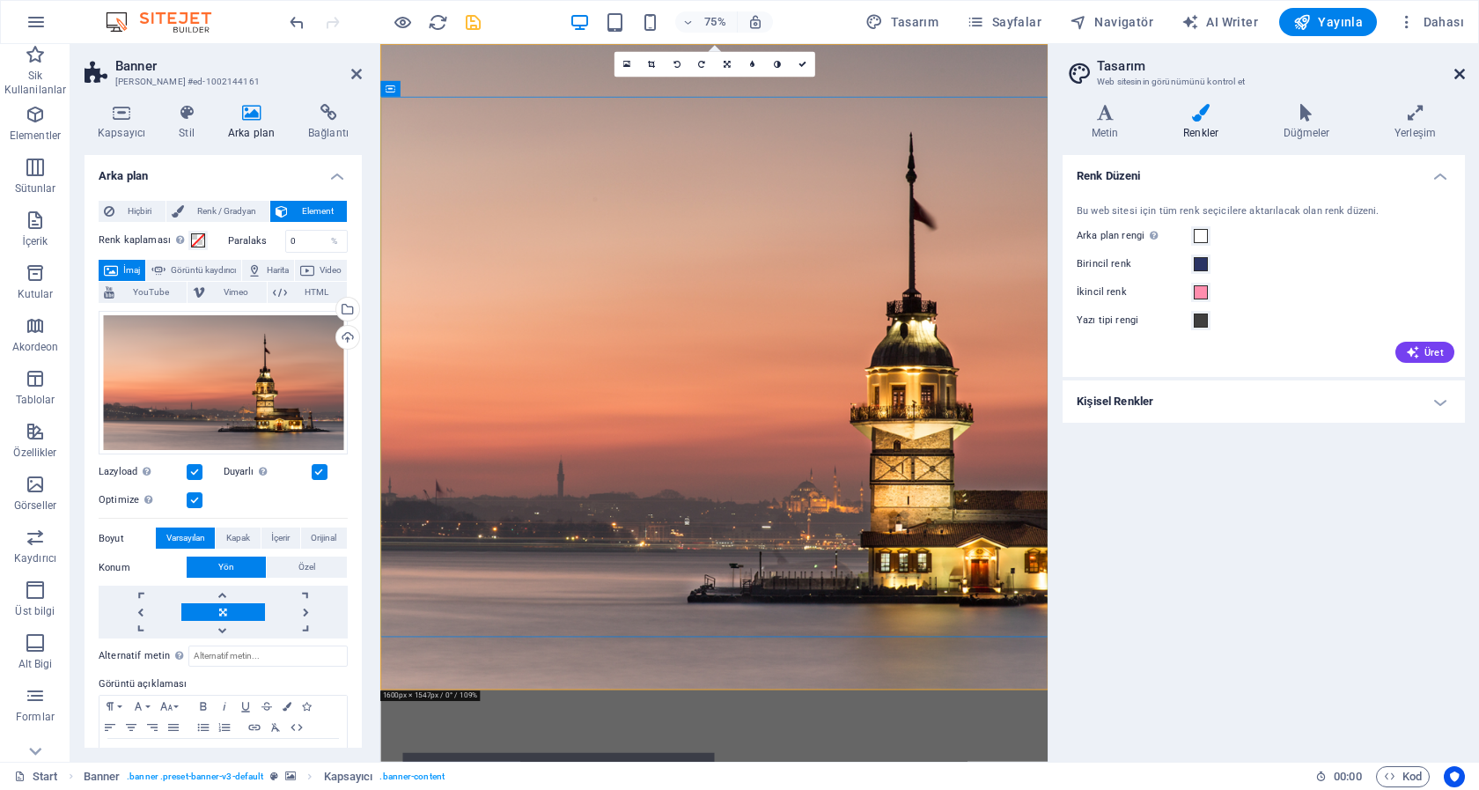
click at [1461, 70] on icon at bounding box center [1459, 74] width 11 height 14
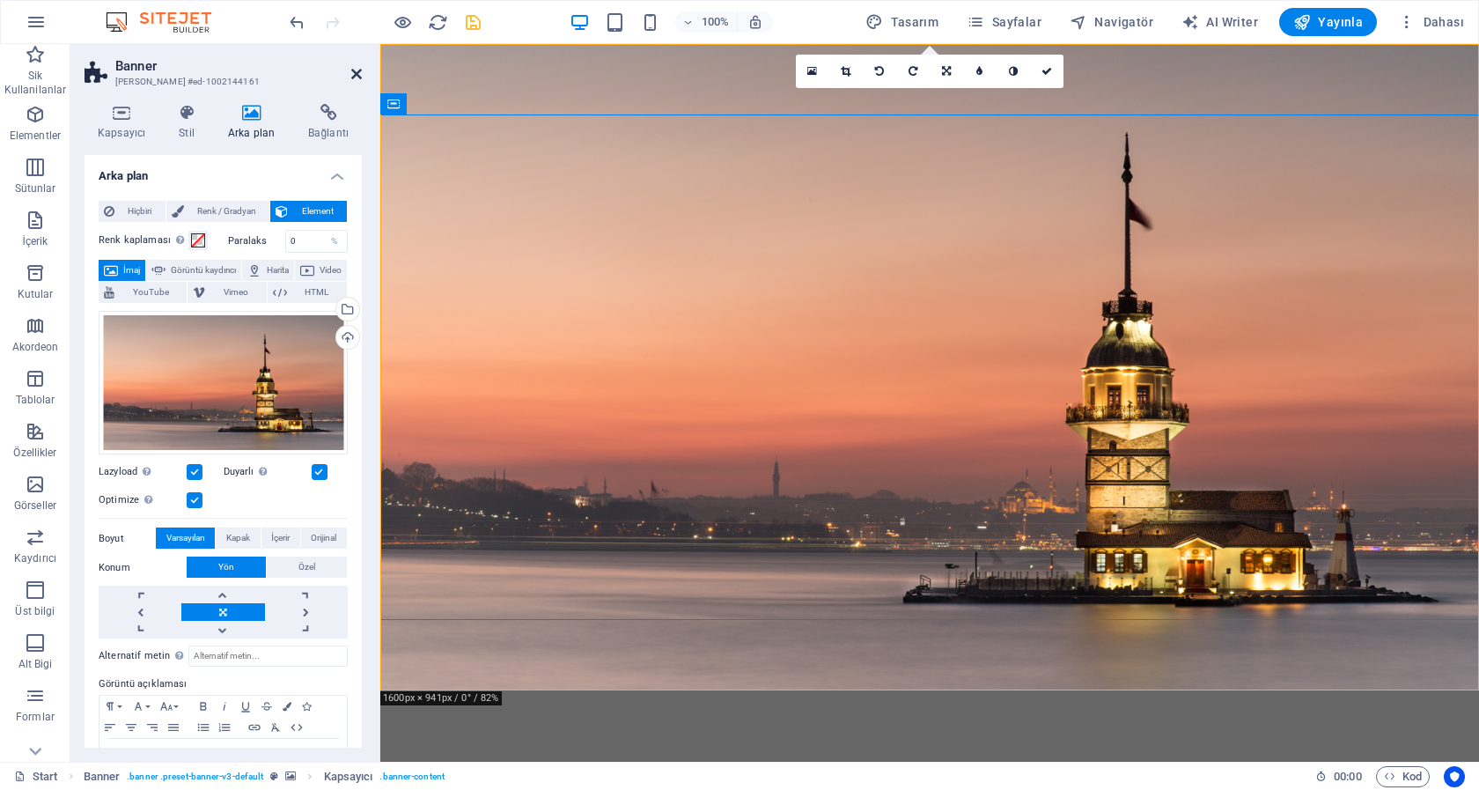
click at [357, 72] on icon at bounding box center [356, 74] width 11 height 14
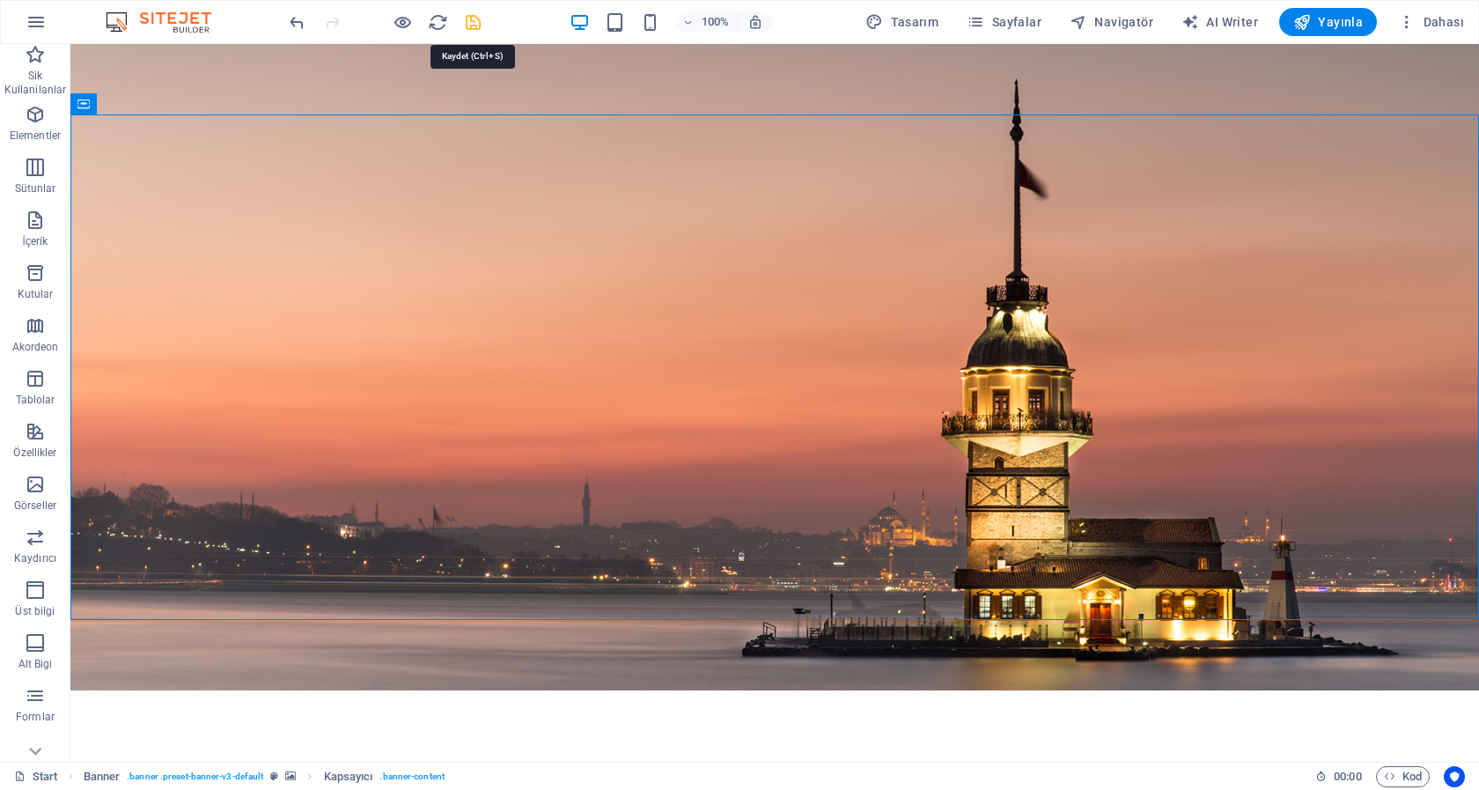
click at [472, 26] on icon "save" at bounding box center [473, 22] width 20 height 20
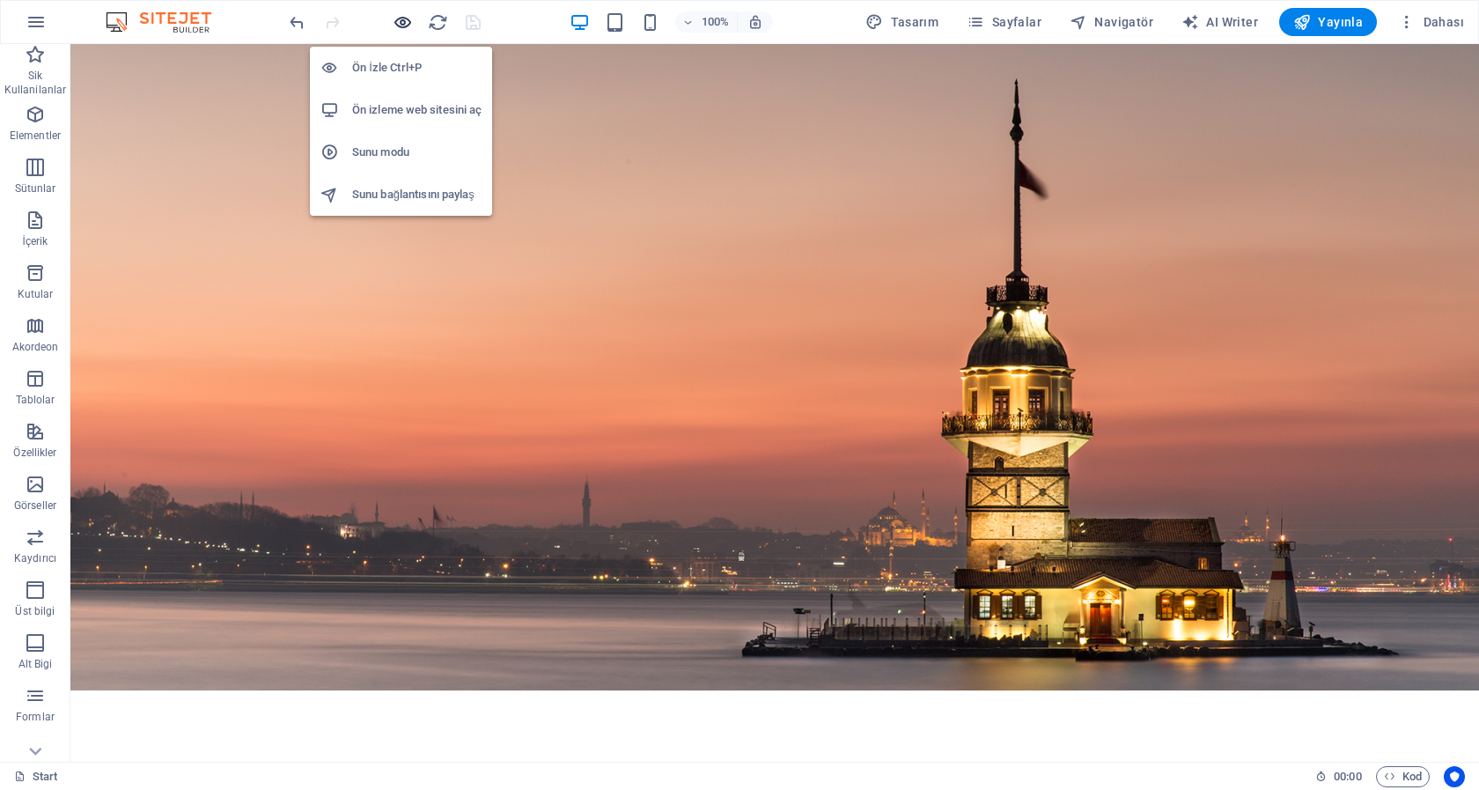
click at [399, 22] on icon "button" at bounding box center [403, 22] width 20 height 20
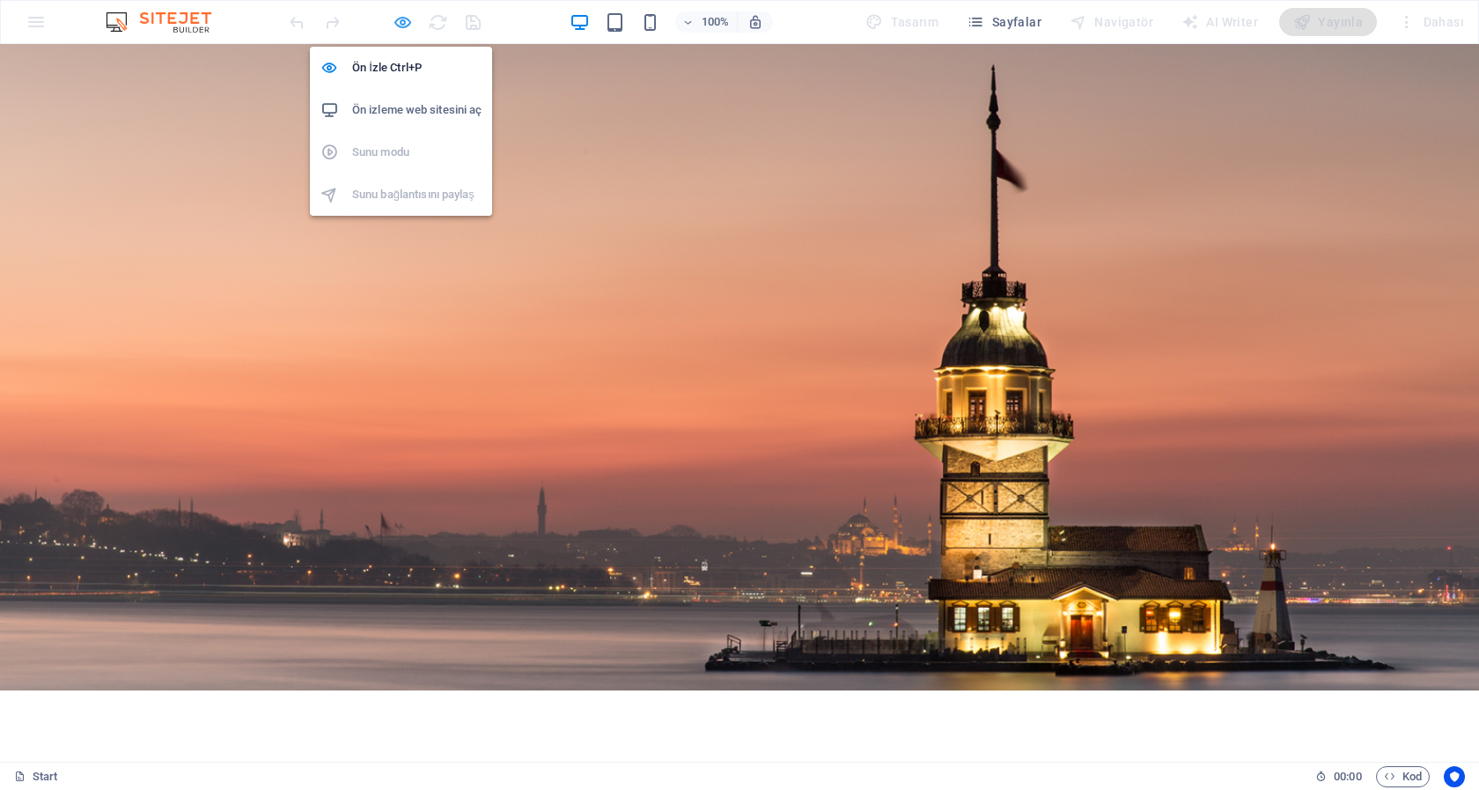
click at [401, 22] on icon "button" at bounding box center [403, 22] width 20 height 20
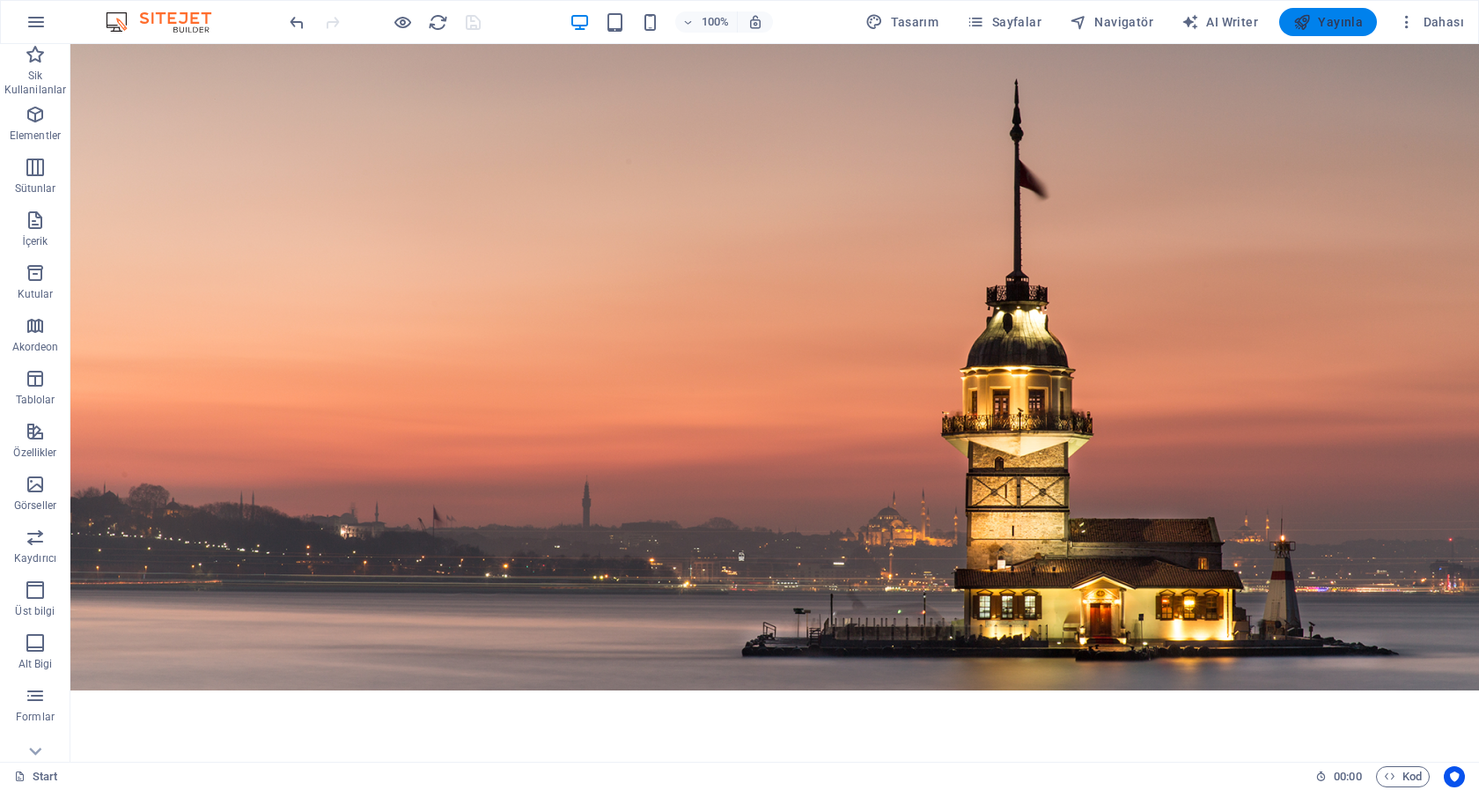
click at [1339, 29] on span "Yayınla" at bounding box center [1328, 22] width 70 height 18
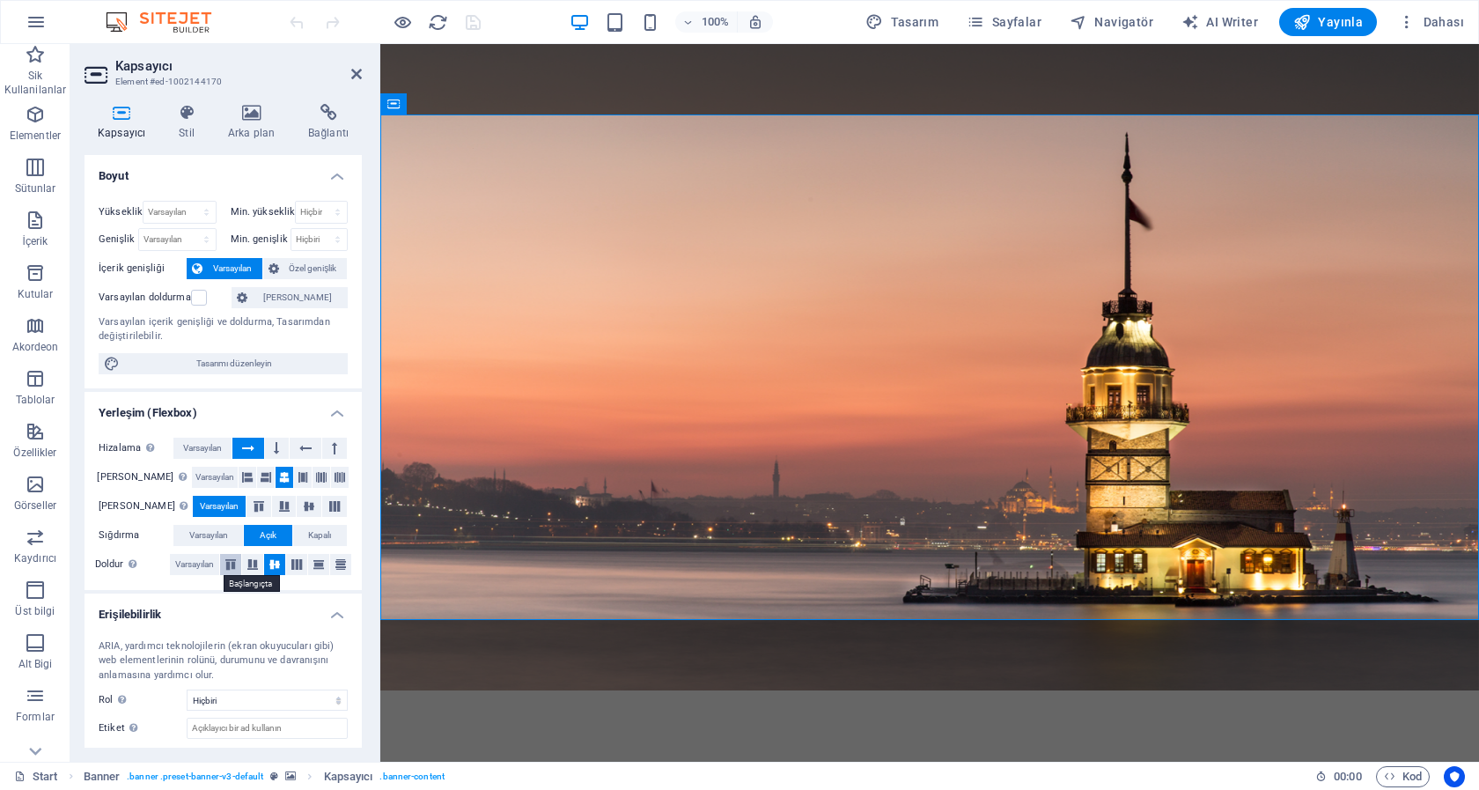
click at [225, 563] on icon at bounding box center [230, 564] width 21 height 11
click at [246, 563] on icon at bounding box center [252, 564] width 21 height 11
click at [269, 567] on icon at bounding box center [274, 564] width 21 height 11
click at [293, 566] on icon at bounding box center [296, 564] width 21 height 11
click at [313, 565] on icon at bounding box center [318, 564] width 21 height 11
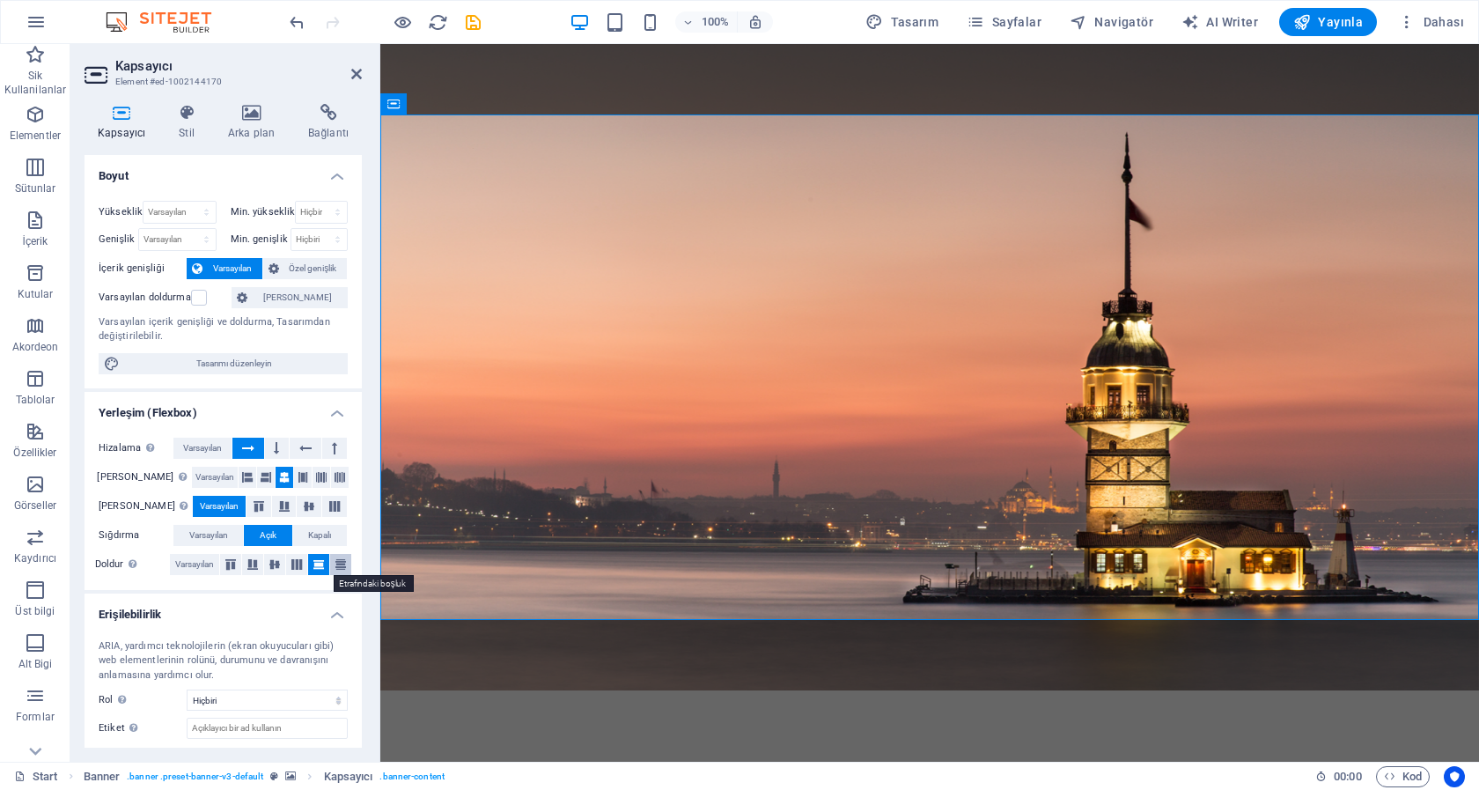
click at [335, 565] on icon at bounding box center [340, 564] width 21 height 11
click at [269, 567] on icon at bounding box center [274, 564] width 21 height 11
click at [290, 563] on icon at bounding box center [296, 564] width 21 height 11
click at [243, 564] on icon at bounding box center [252, 564] width 21 height 11
click at [222, 563] on icon at bounding box center [230, 564] width 21 height 11
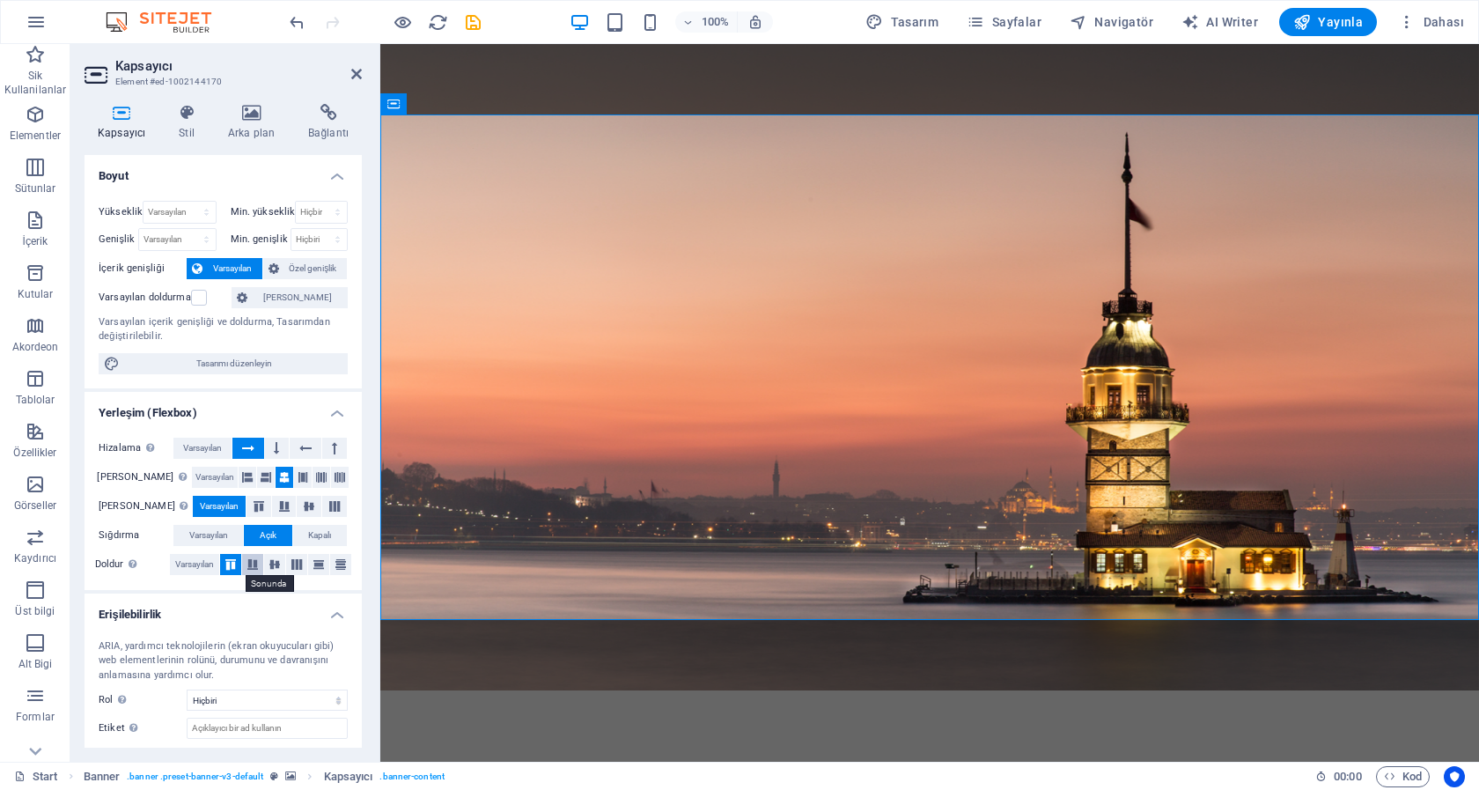
click at [248, 564] on icon at bounding box center [252, 564] width 21 height 11
click at [269, 565] on icon at bounding box center [274, 564] width 21 height 11
click at [248, 507] on icon at bounding box center [258, 506] width 21 height 11
click at [211, 506] on span "Varsayılan" at bounding box center [219, 506] width 39 height 21
click at [204, 298] on label at bounding box center [199, 298] width 16 height 16
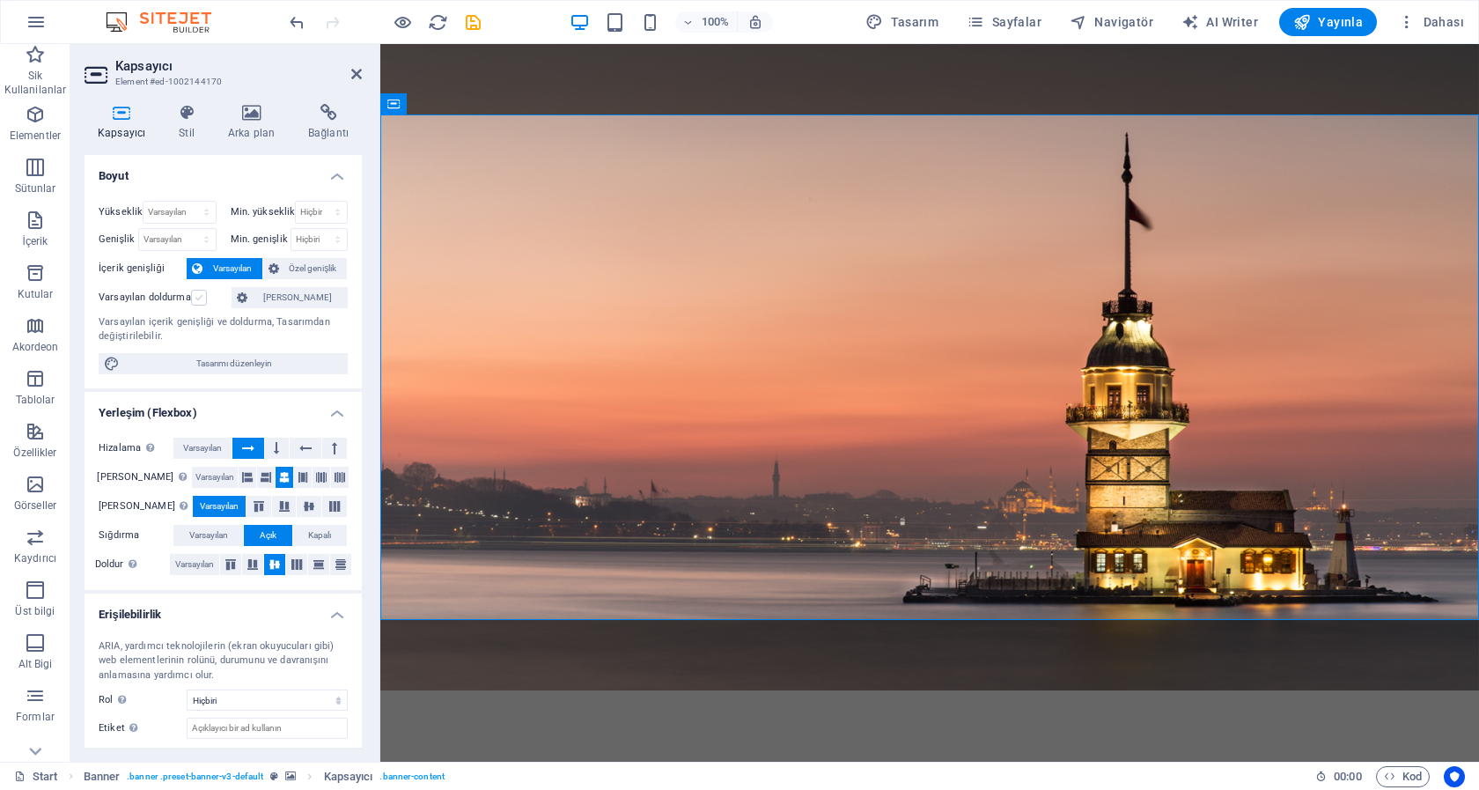
click at [0, 0] on input "Varsayılan doldurma" at bounding box center [0, 0] width 0 height 0
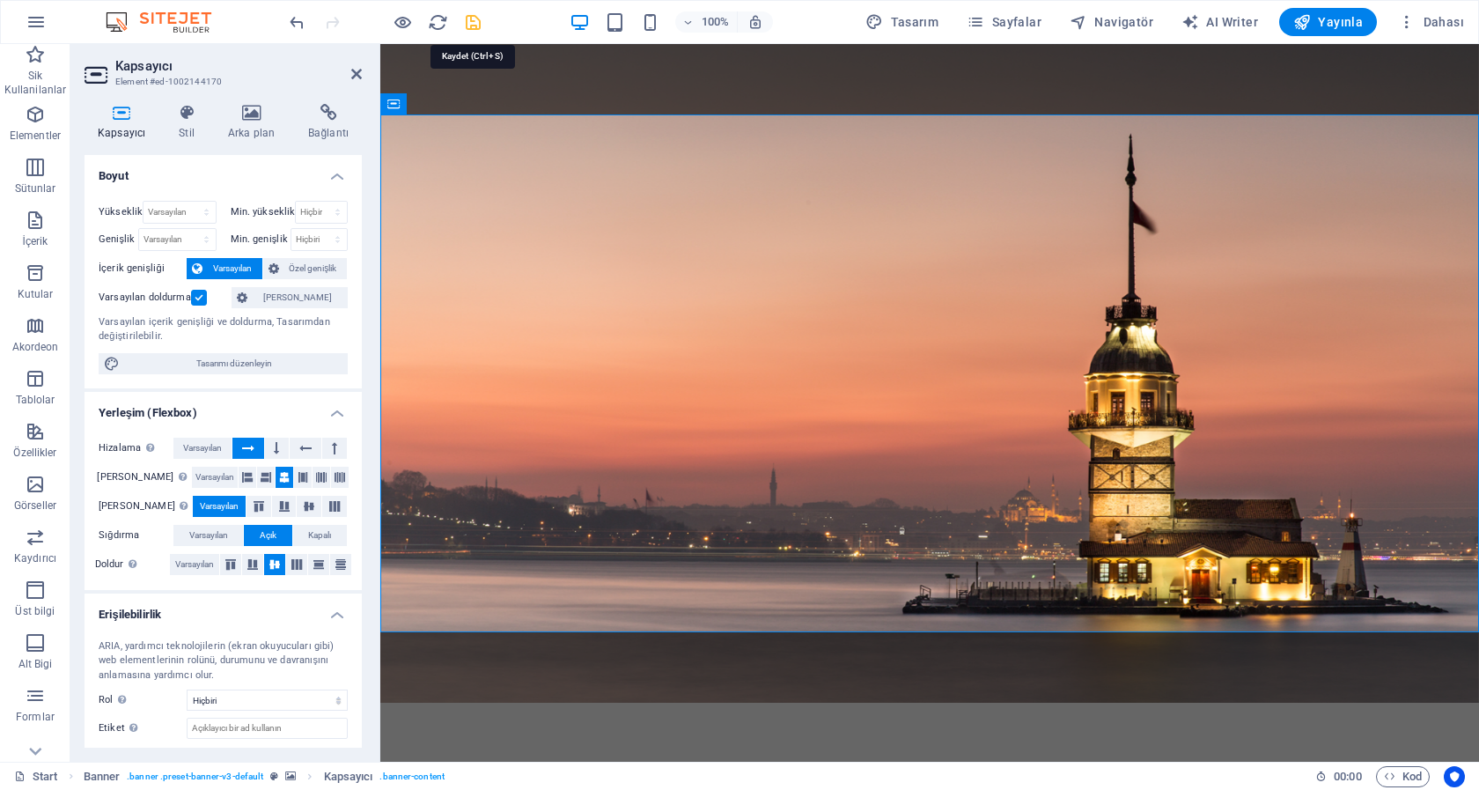
click at [475, 26] on icon "save" at bounding box center [473, 22] width 20 height 20
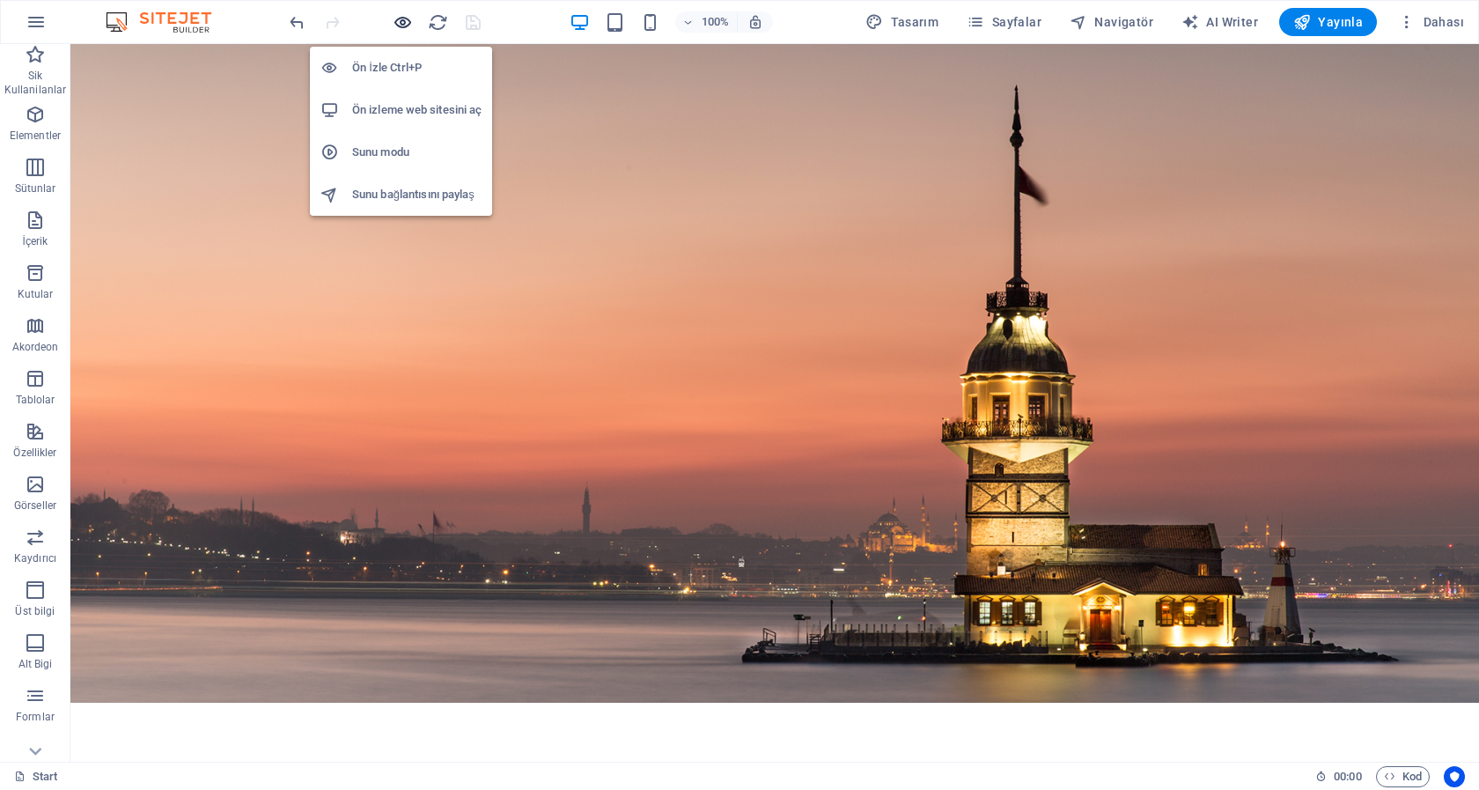
click at [407, 22] on icon "button" at bounding box center [403, 22] width 20 height 20
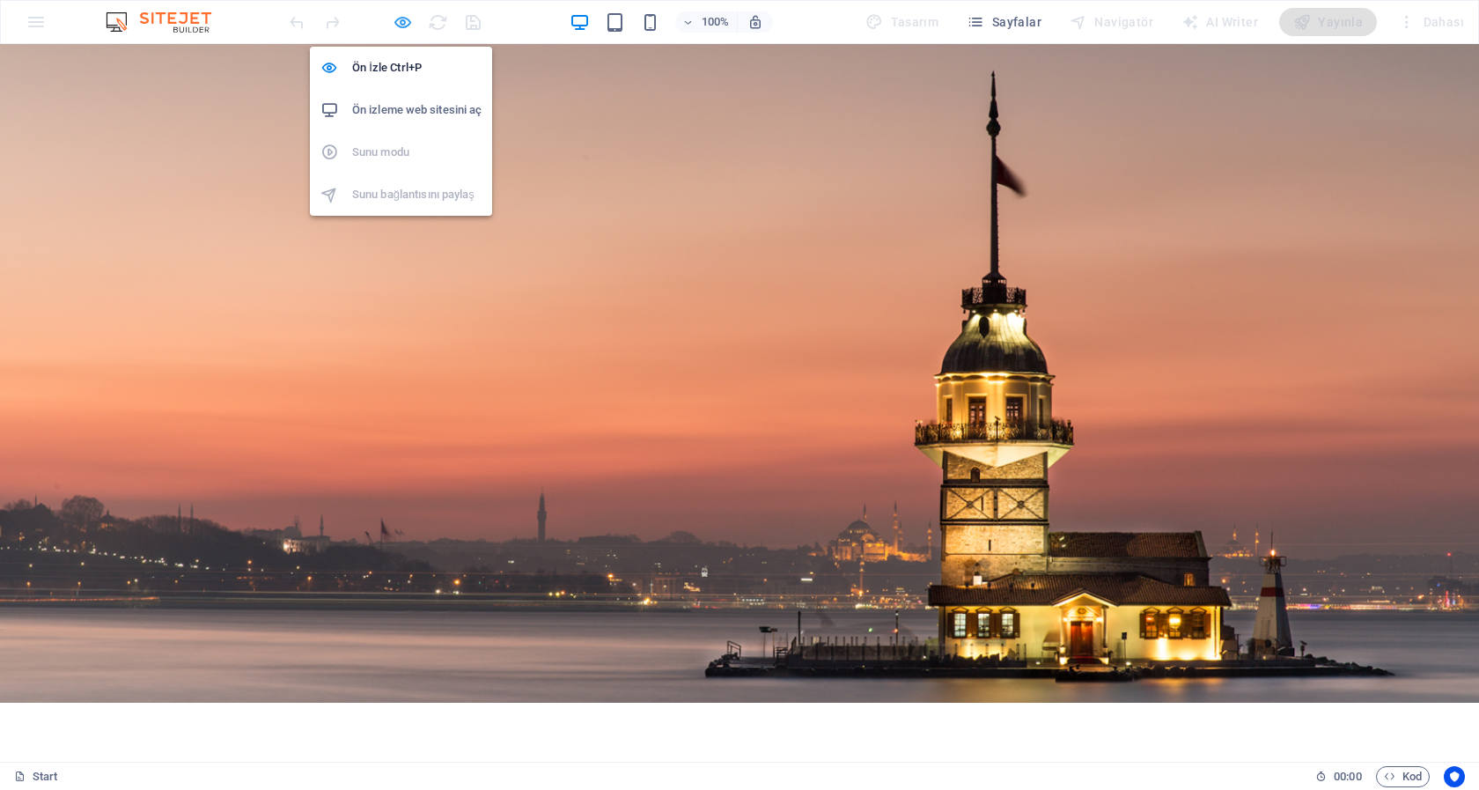
click at [399, 25] on icon "button" at bounding box center [403, 22] width 20 height 20
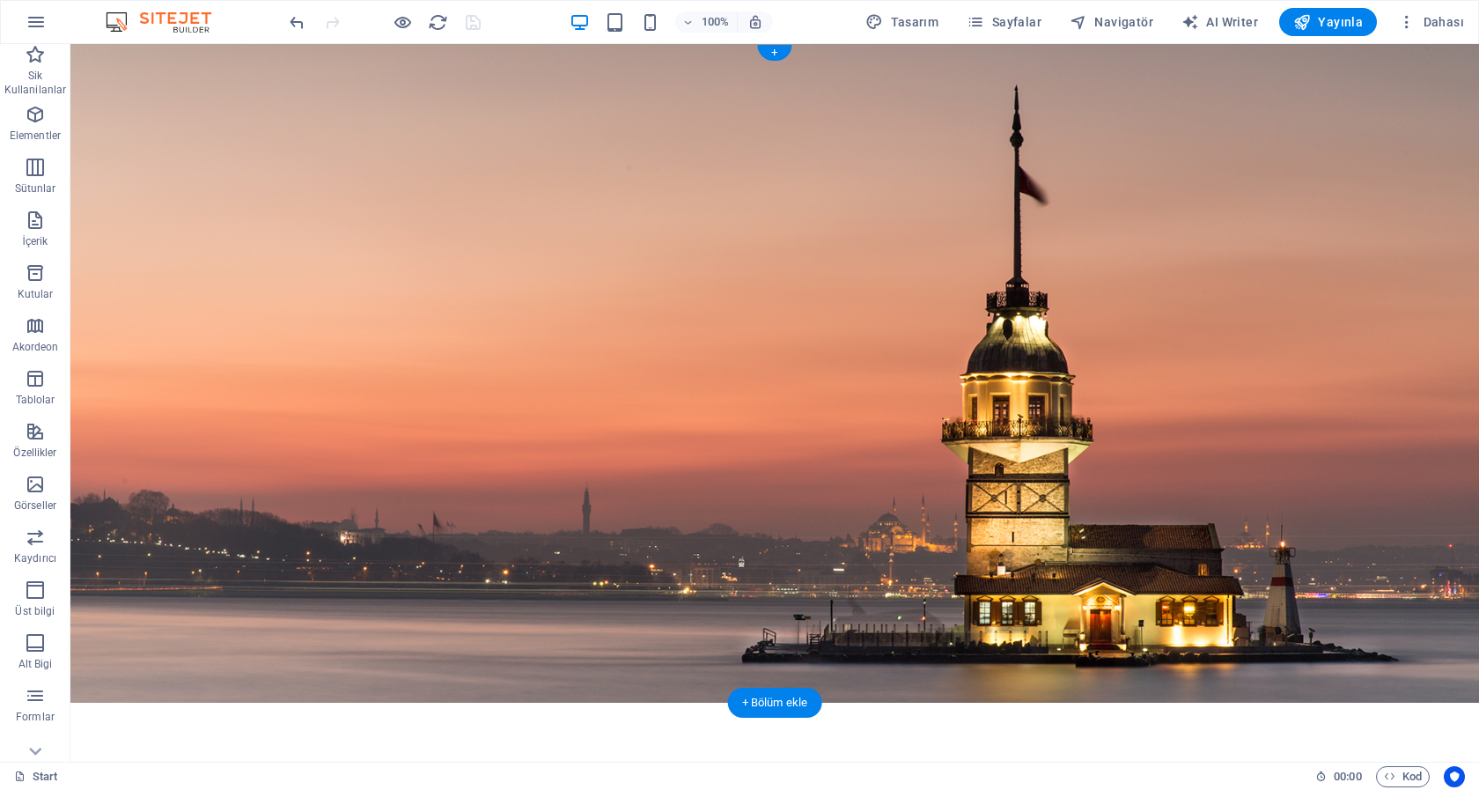
click at [408, 85] on figure at bounding box center [774, 373] width 1409 height 659
click at [423, 65] on figure at bounding box center [774, 373] width 1409 height 659
select select "vh"
select select "banner"
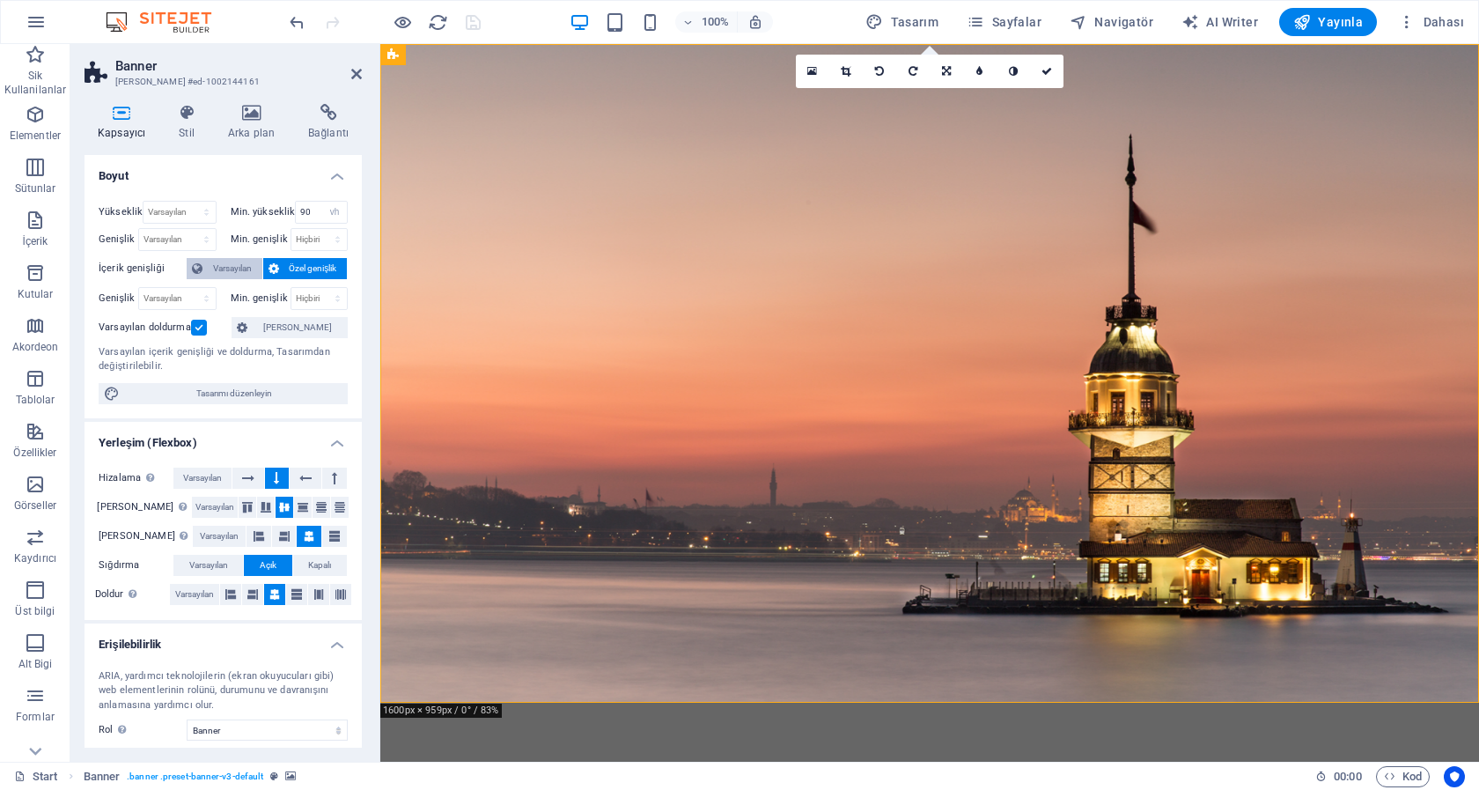
click at [217, 262] on span "Varsayılan" at bounding box center [232, 268] width 49 height 21
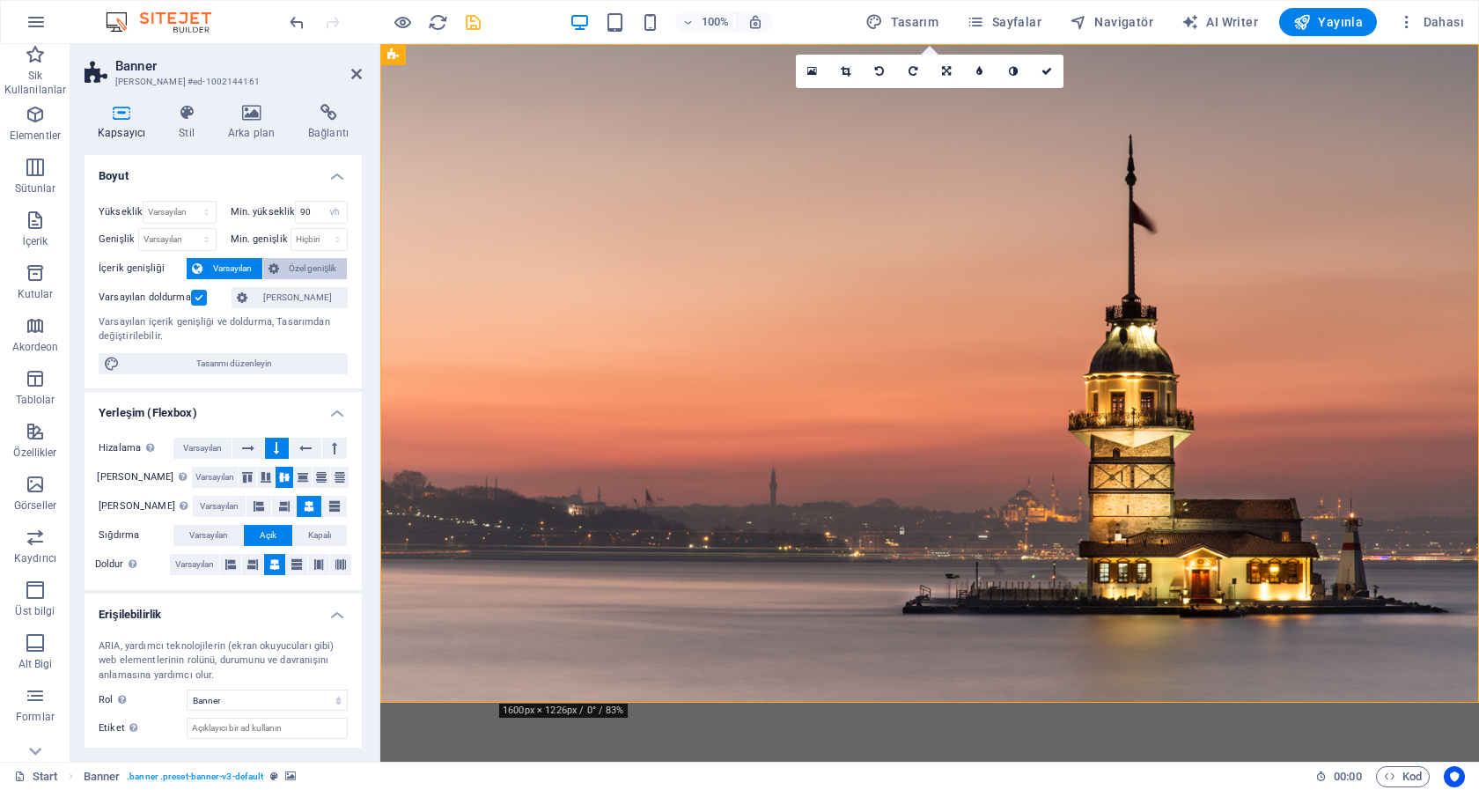
click at [288, 263] on span "Özel genişlik" at bounding box center [313, 268] width 58 height 21
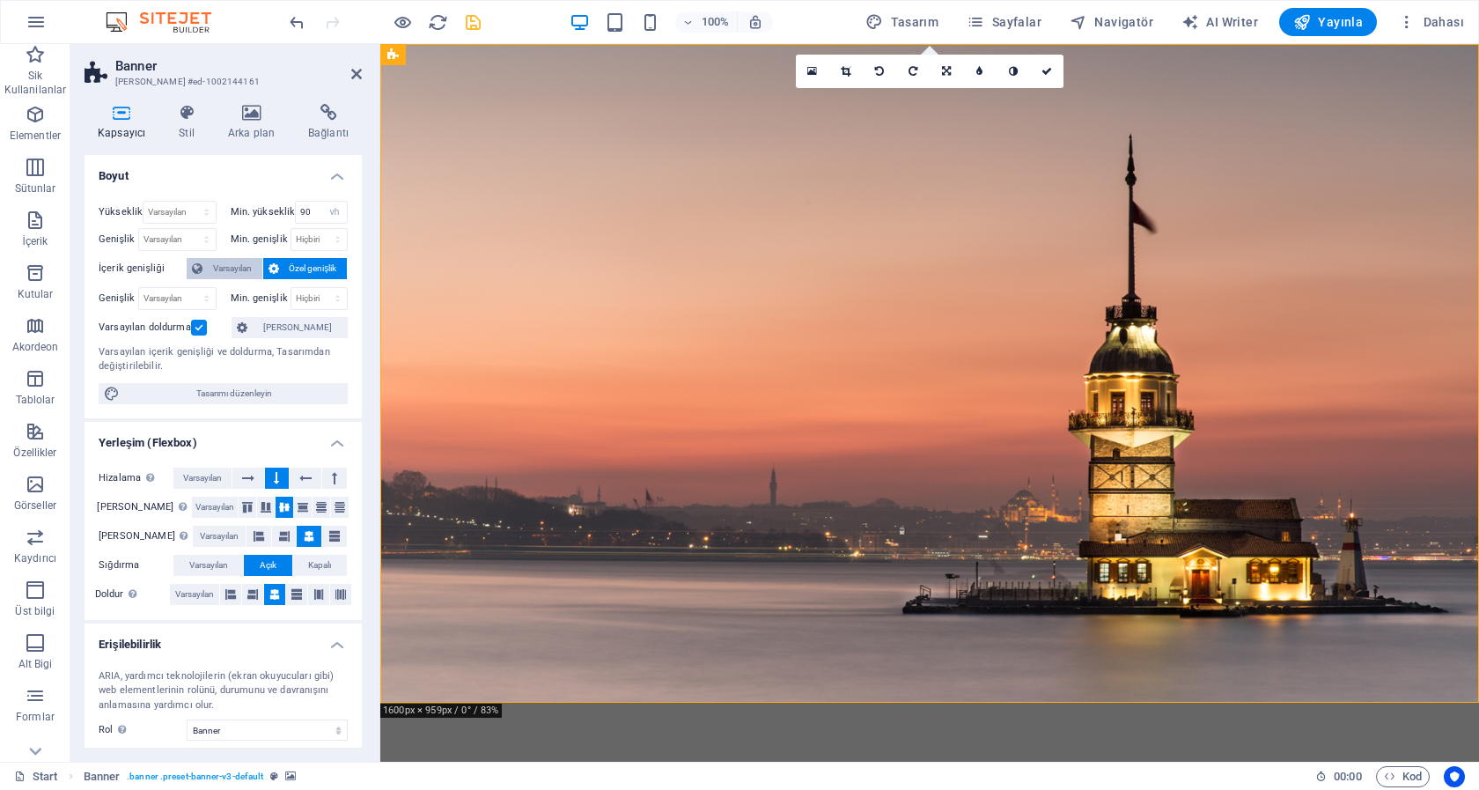
click at [231, 263] on span "Varsayılan" at bounding box center [232, 268] width 49 height 21
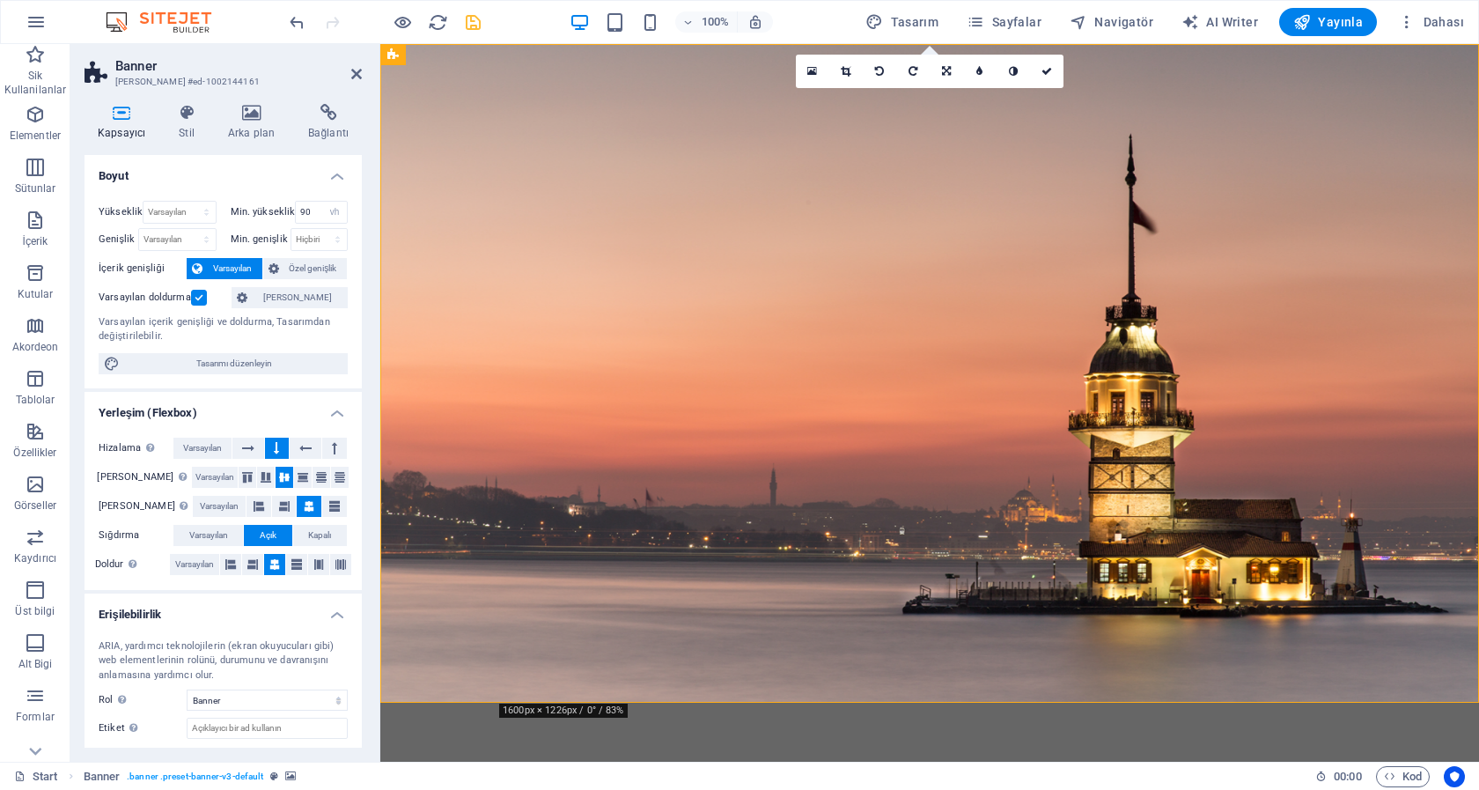
click at [587, 70] on figure at bounding box center [929, 373] width 1099 height 659
click at [460, 54] on icon at bounding box center [458, 55] width 10 height 18
click at [728, 77] on figure at bounding box center [929, 373] width 1099 height 659
click at [479, 52] on icon at bounding box center [480, 55] width 10 height 18
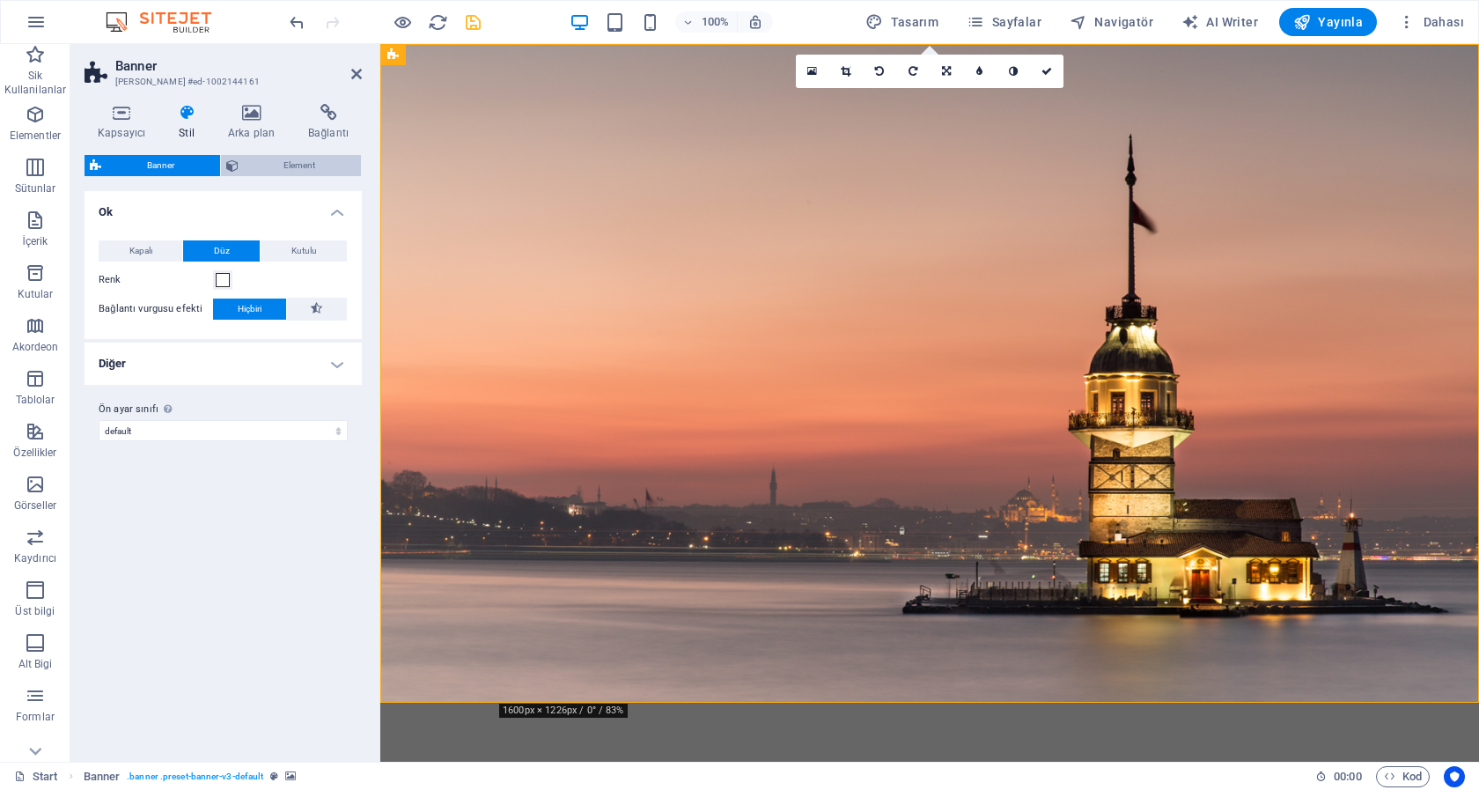
click at [306, 157] on span "Element" at bounding box center [300, 165] width 113 height 21
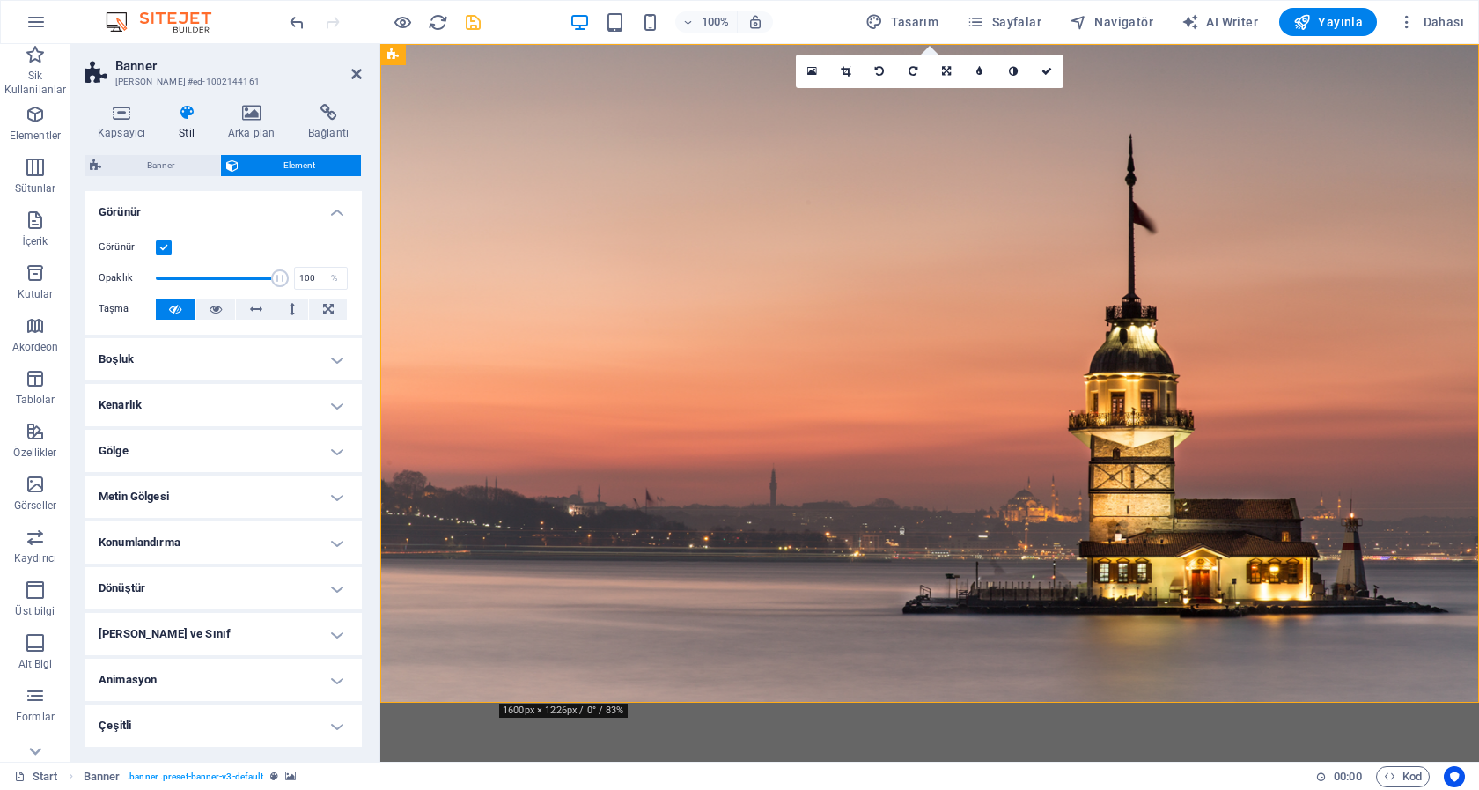
click at [318, 355] on h4 "Boşluk" at bounding box center [223, 359] width 277 height 42
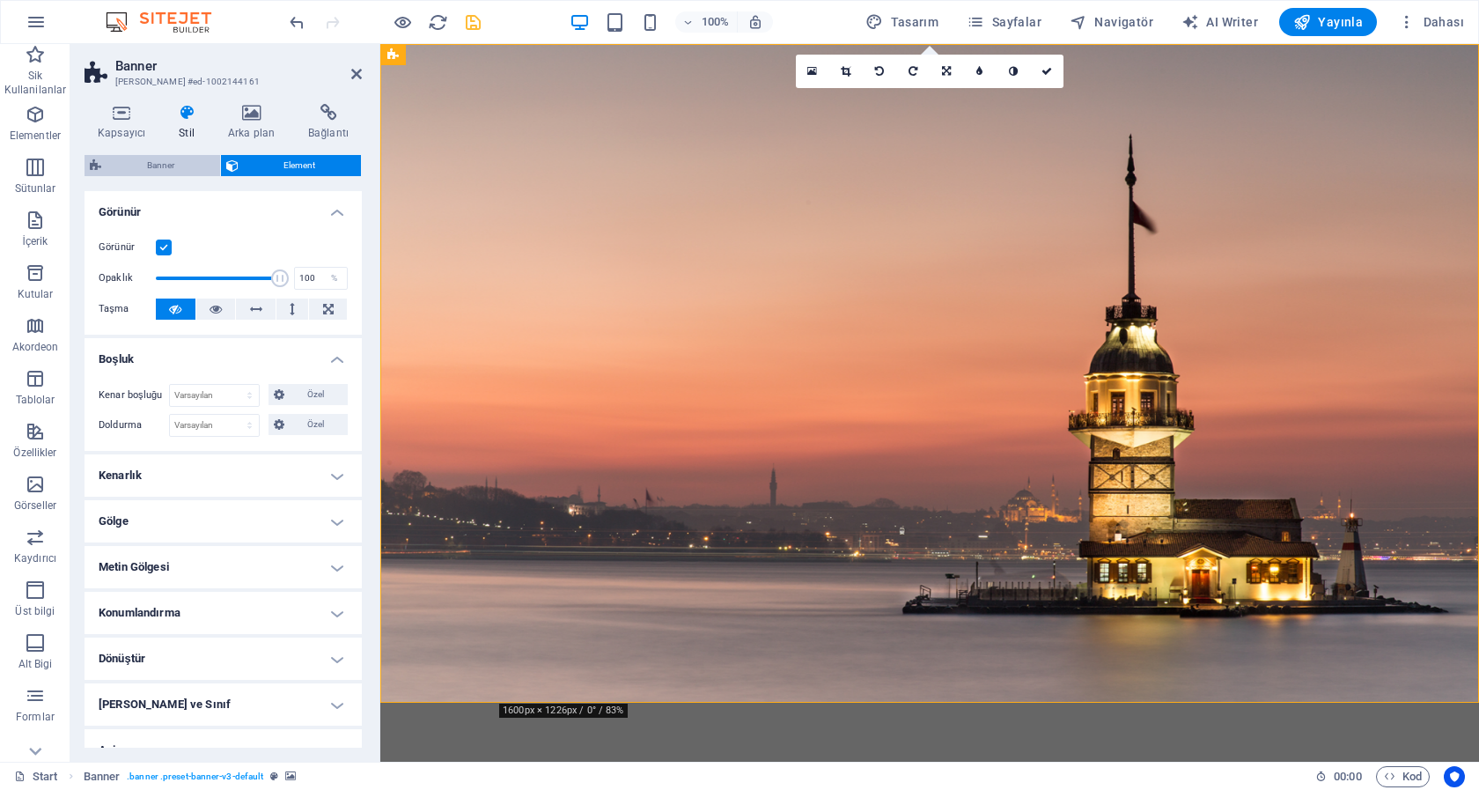
click at [187, 158] on span "Banner" at bounding box center [161, 165] width 108 height 21
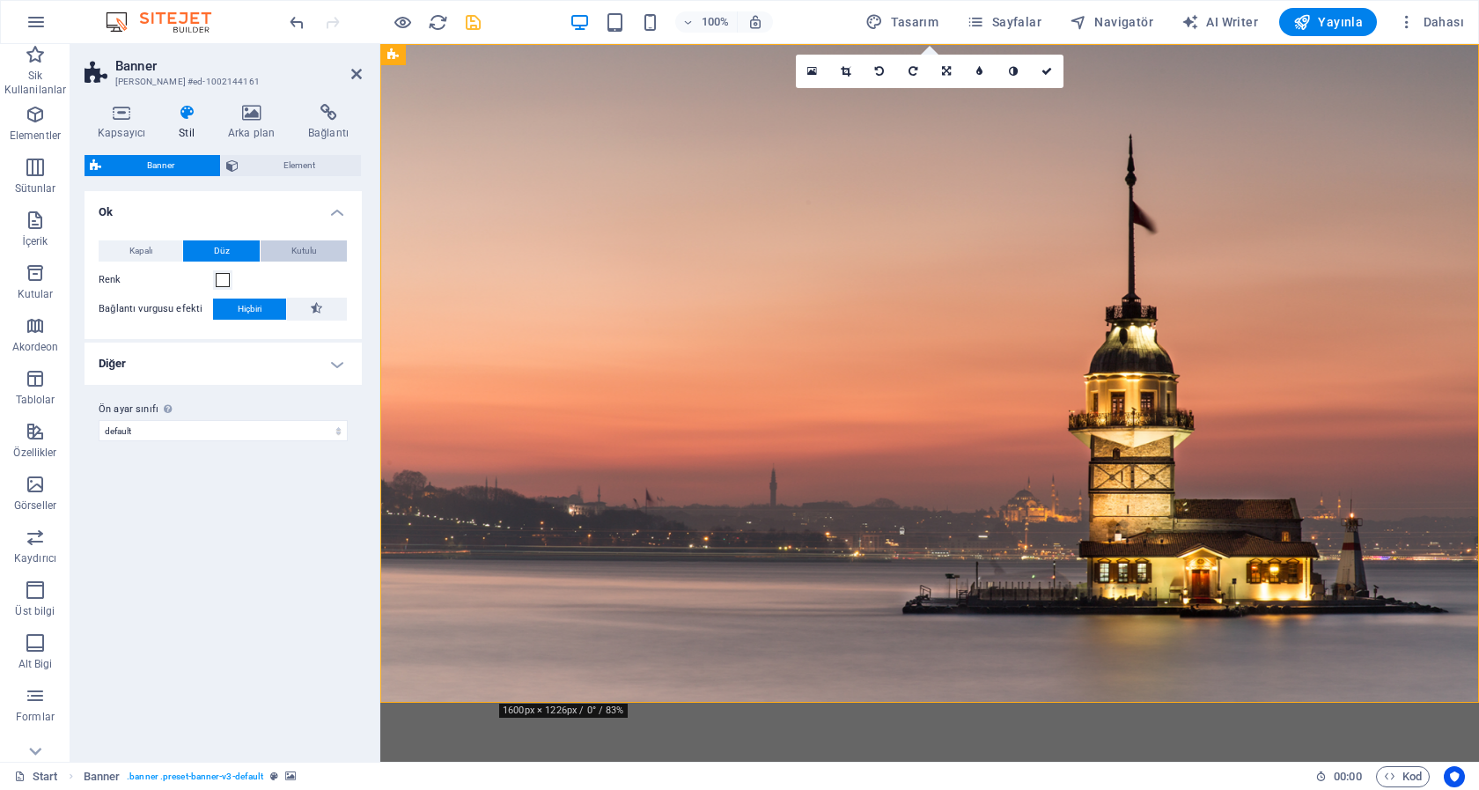
click at [303, 254] on span "Kutulu" at bounding box center [304, 250] width 26 height 21
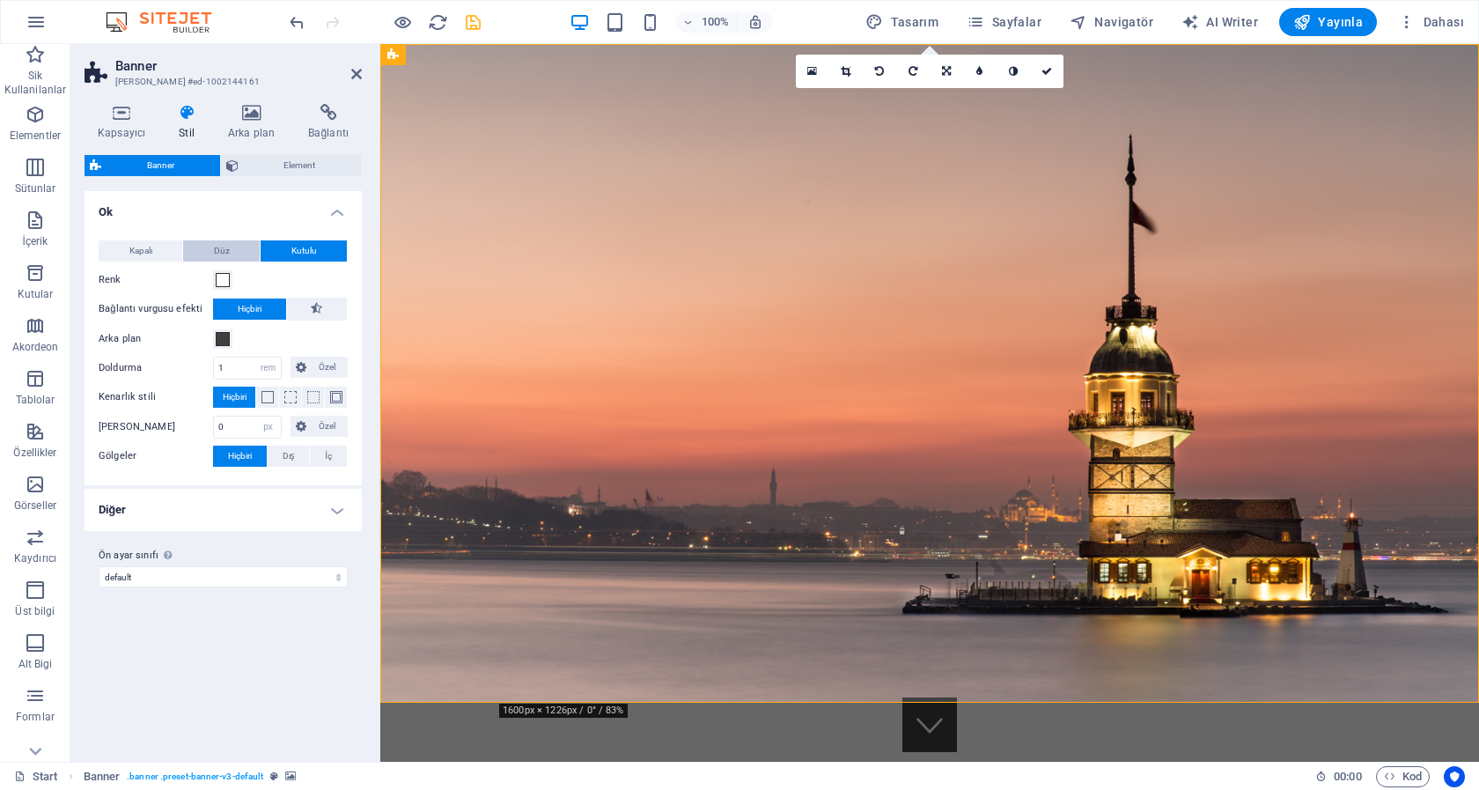
click at [220, 250] on span "Düz" at bounding box center [222, 250] width 16 height 21
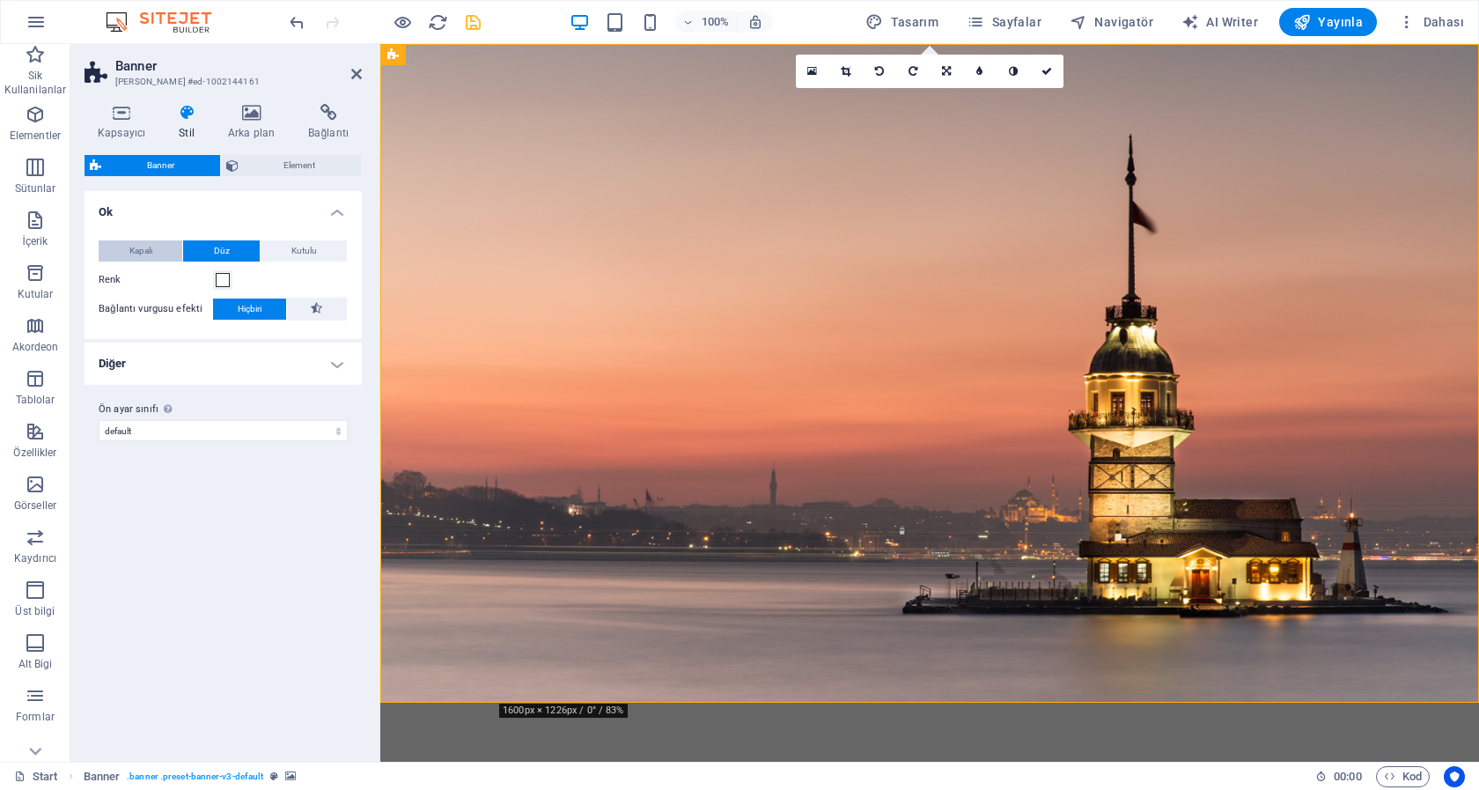
click at [143, 249] on span "Kapalı" at bounding box center [140, 250] width 23 height 21
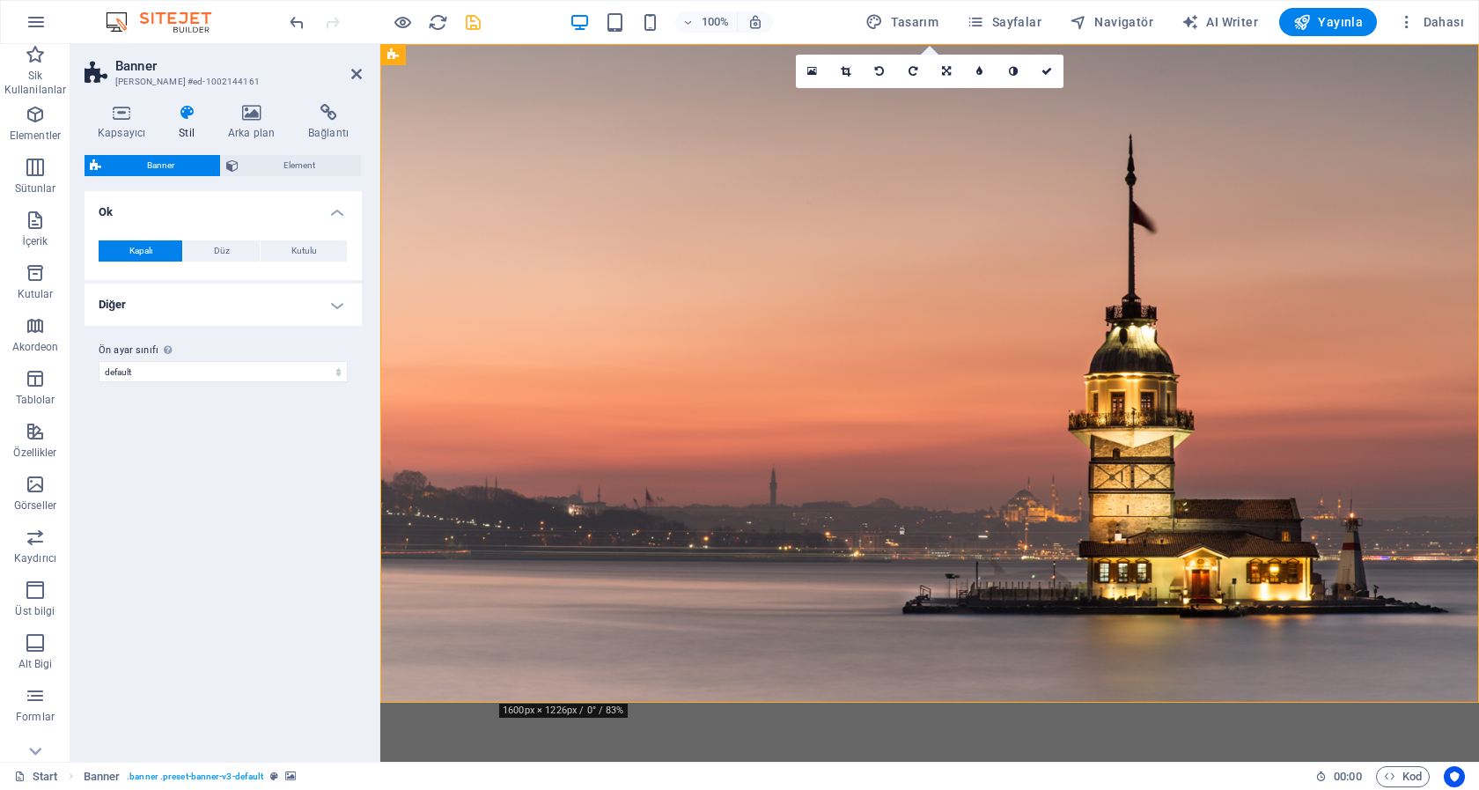
click at [226, 304] on h4 "Diğer" at bounding box center [223, 304] width 277 height 42
click at [315, 342] on span "Ayarla" at bounding box center [317, 343] width 24 height 21
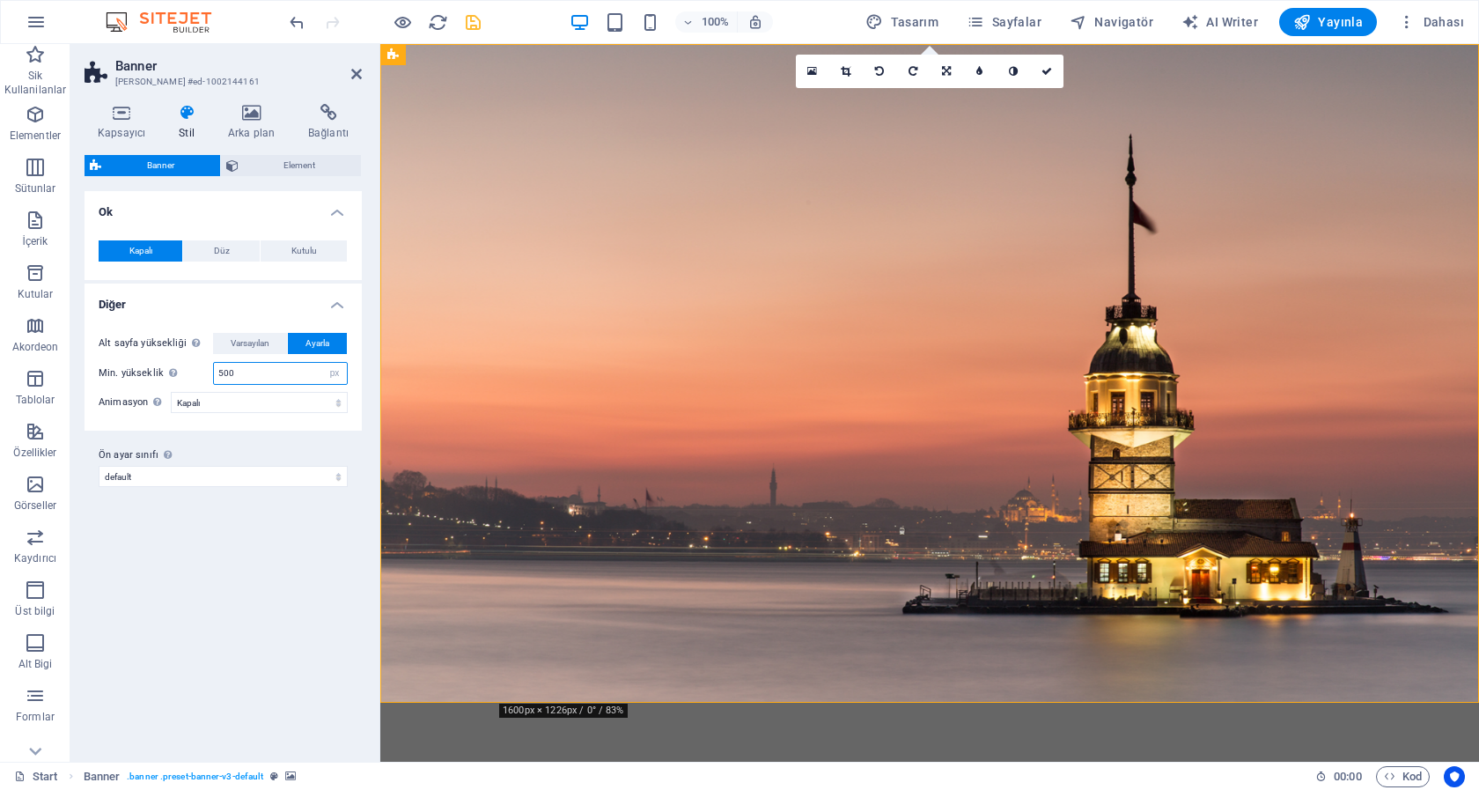
click at [253, 367] on input "500" at bounding box center [280, 373] width 133 height 21
click at [322, 363] on select "otomatik px rem % vh vw" at bounding box center [334, 373] width 25 height 21
select select "auto"
click option "otomatik" at bounding box center [0, 0] width 0 height 0
select select "DISABLED_OPTION_VALUE"
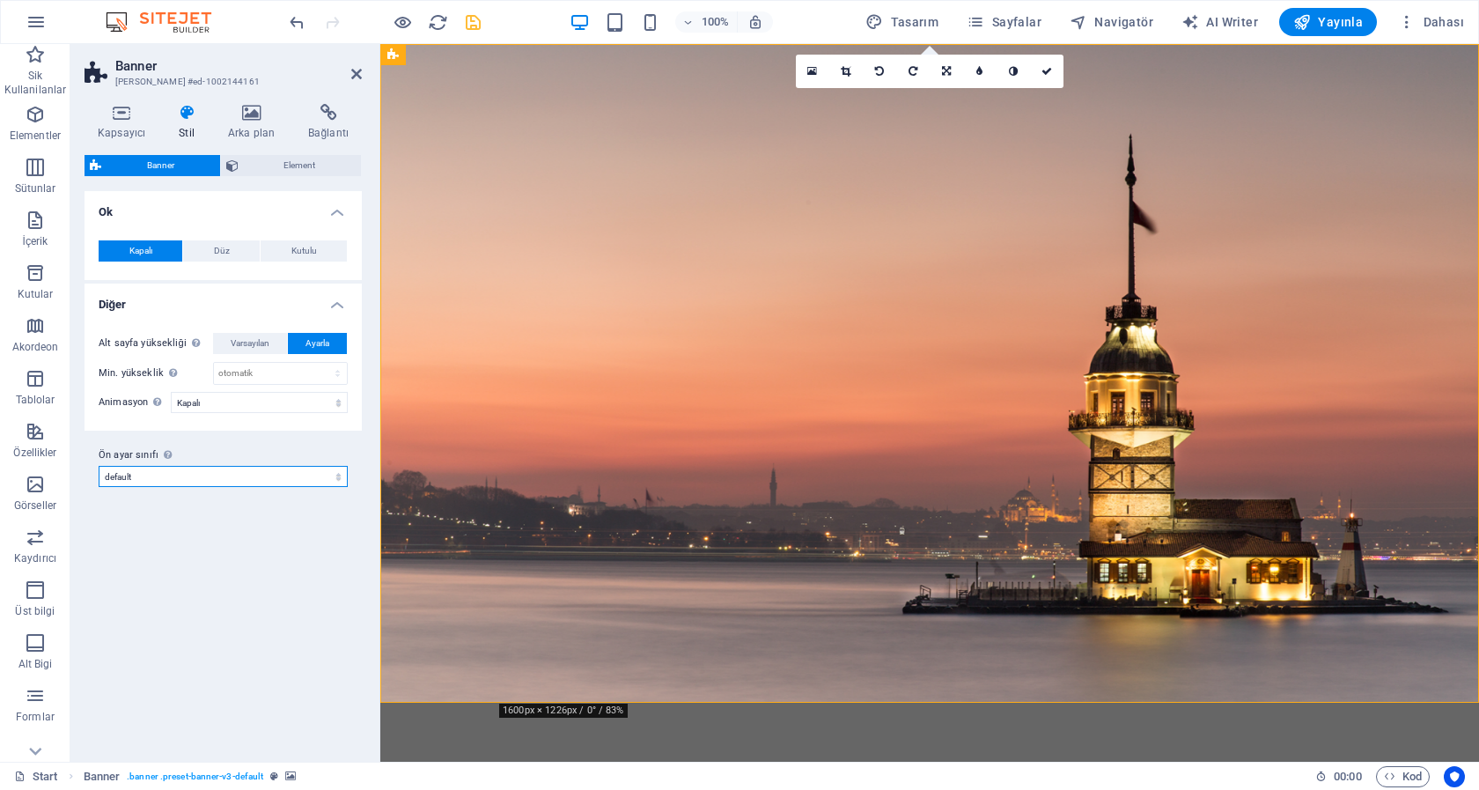
click at [99, 466] on select "default Ön ayar sınıfı ekle" at bounding box center [223, 476] width 249 height 21
click at [298, 445] on label "Ön ayar sınıfı Yukarıda seçilen varyant ve ayarlar, bu ön ayar sınıfını taşıyan…" at bounding box center [223, 455] width 249 height 21
click at [298, 466] on select "default Ön ayar sınıfı ekle" at bounding box center [223, 476] width 249 height 21
click at [274, 164] on span "Element" at bounding box center [300, 165] width 113 height 21
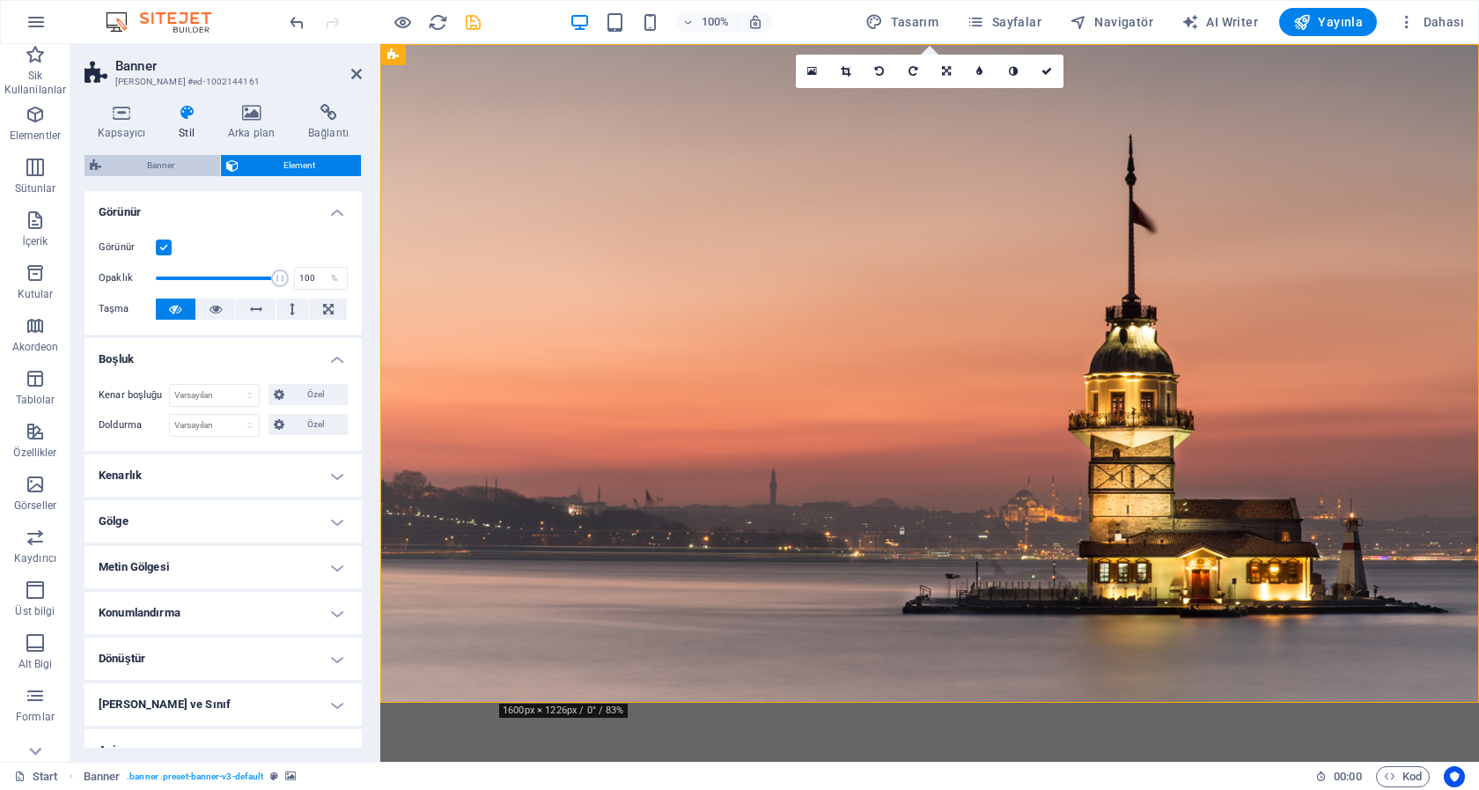
click at [184, 164] on span "Banner" at bounding box center [161, 165] width 108 height 21
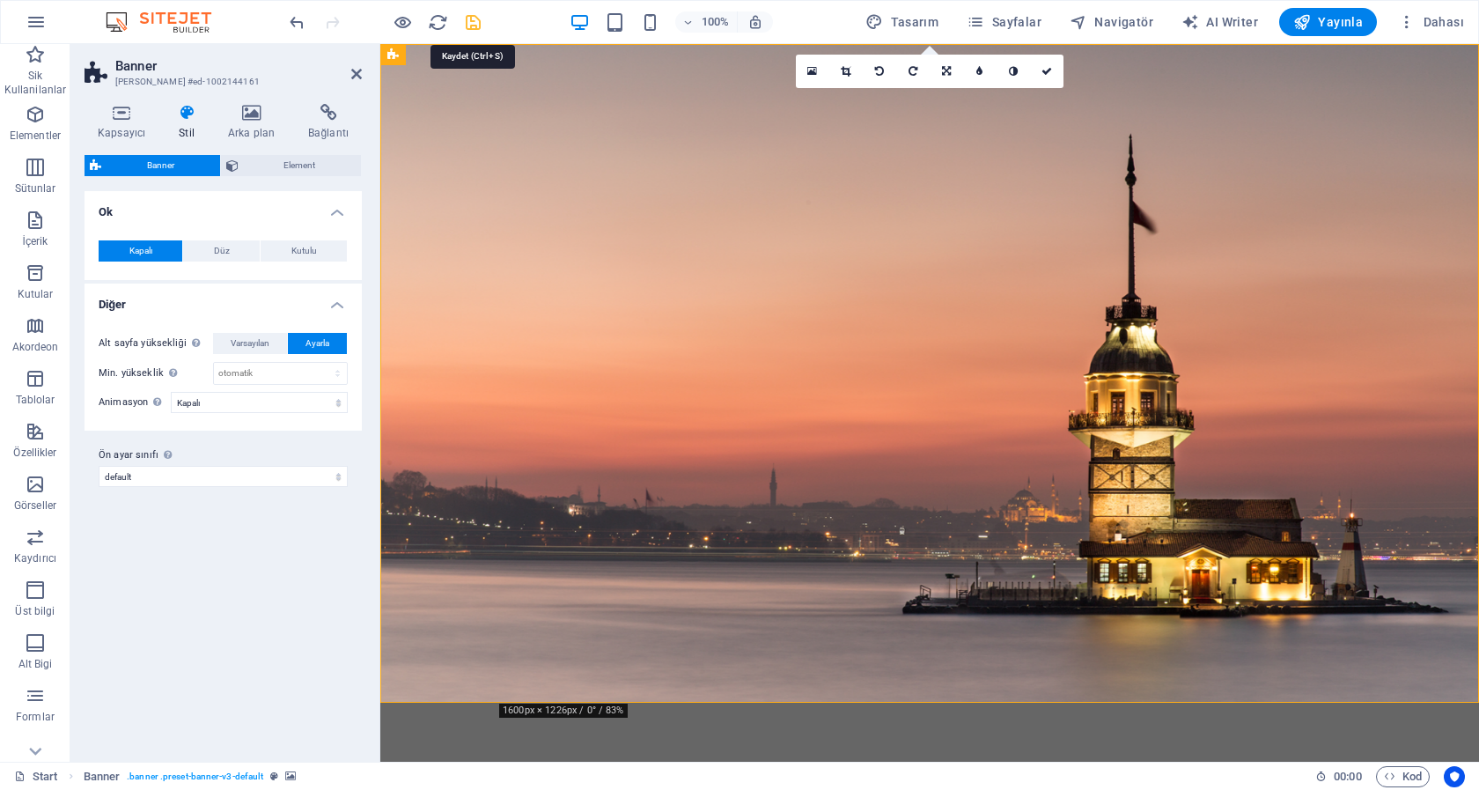
click at [476, 23] on icon "save" at bounding box center [473, 22] width 20 height 20
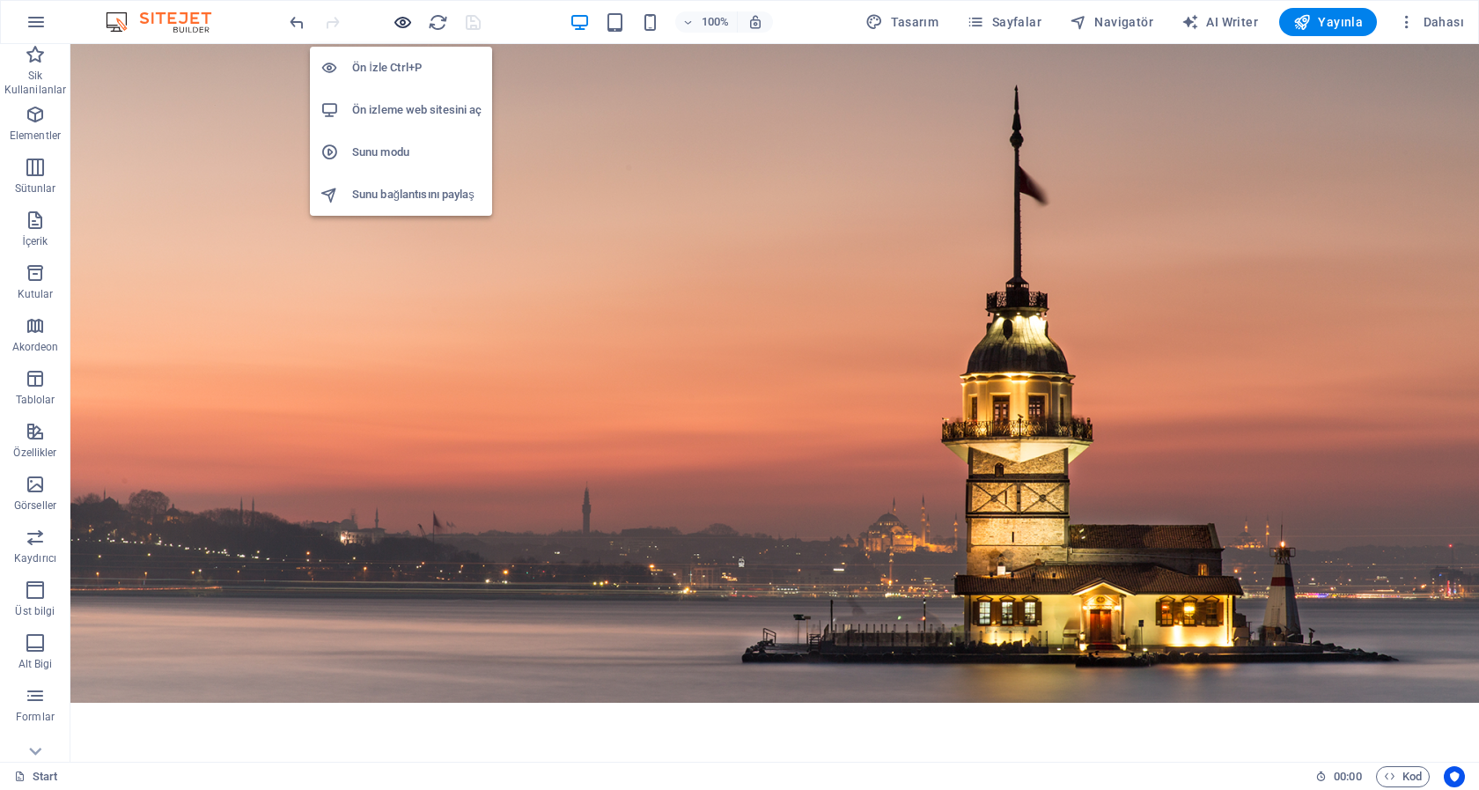
click at [401, 17] on icon "button" at bounding box center [403, 22] width 20 height 20
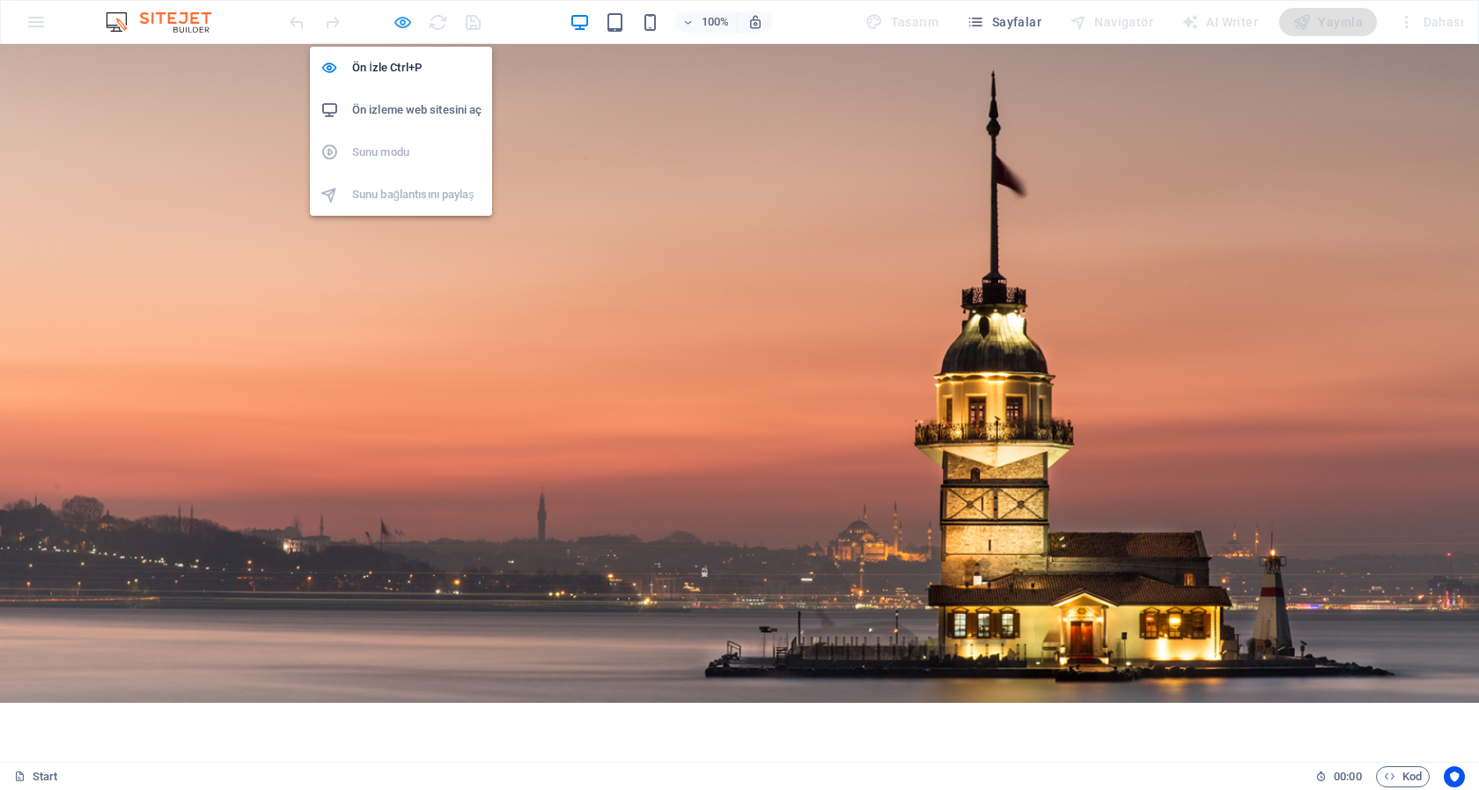
click at [406, 21] on icon "button" at bounding box center [403, 22] width 20 height 20
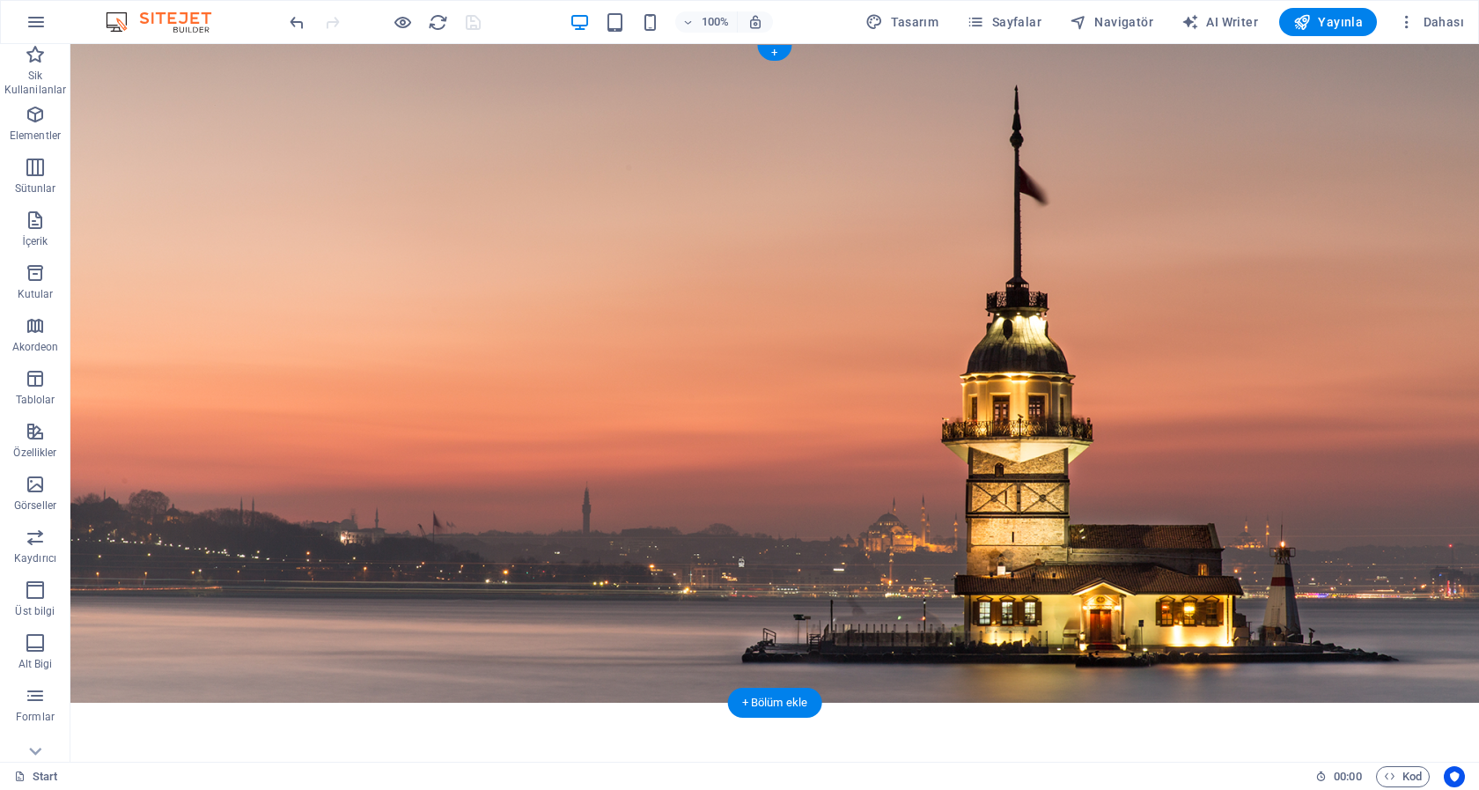
click at [250, 70] on figure at bounding box center [774, 373] width 1409 height 659
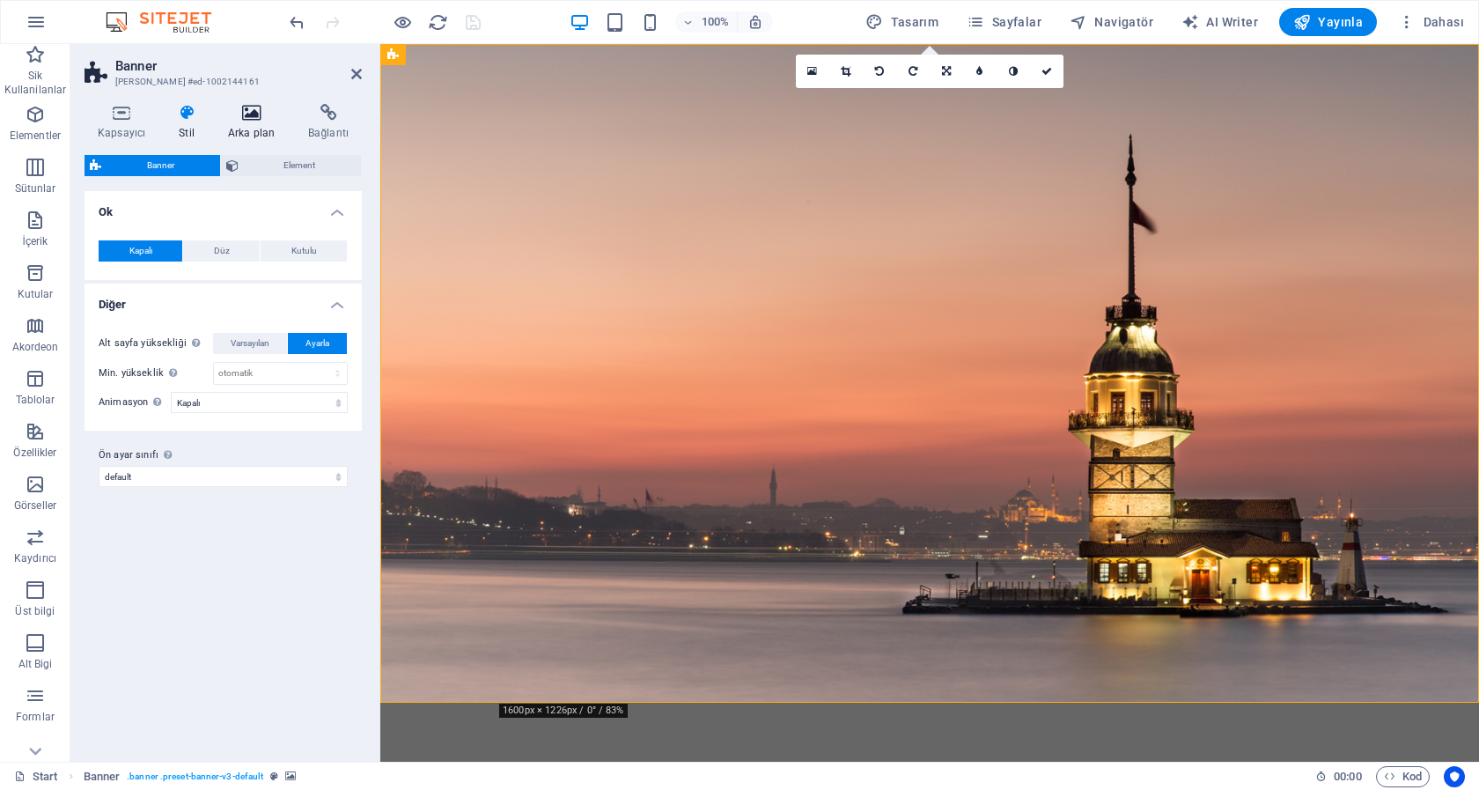
click at [257, 111] on icon at bounding box center [251, 113] width 73 height 18
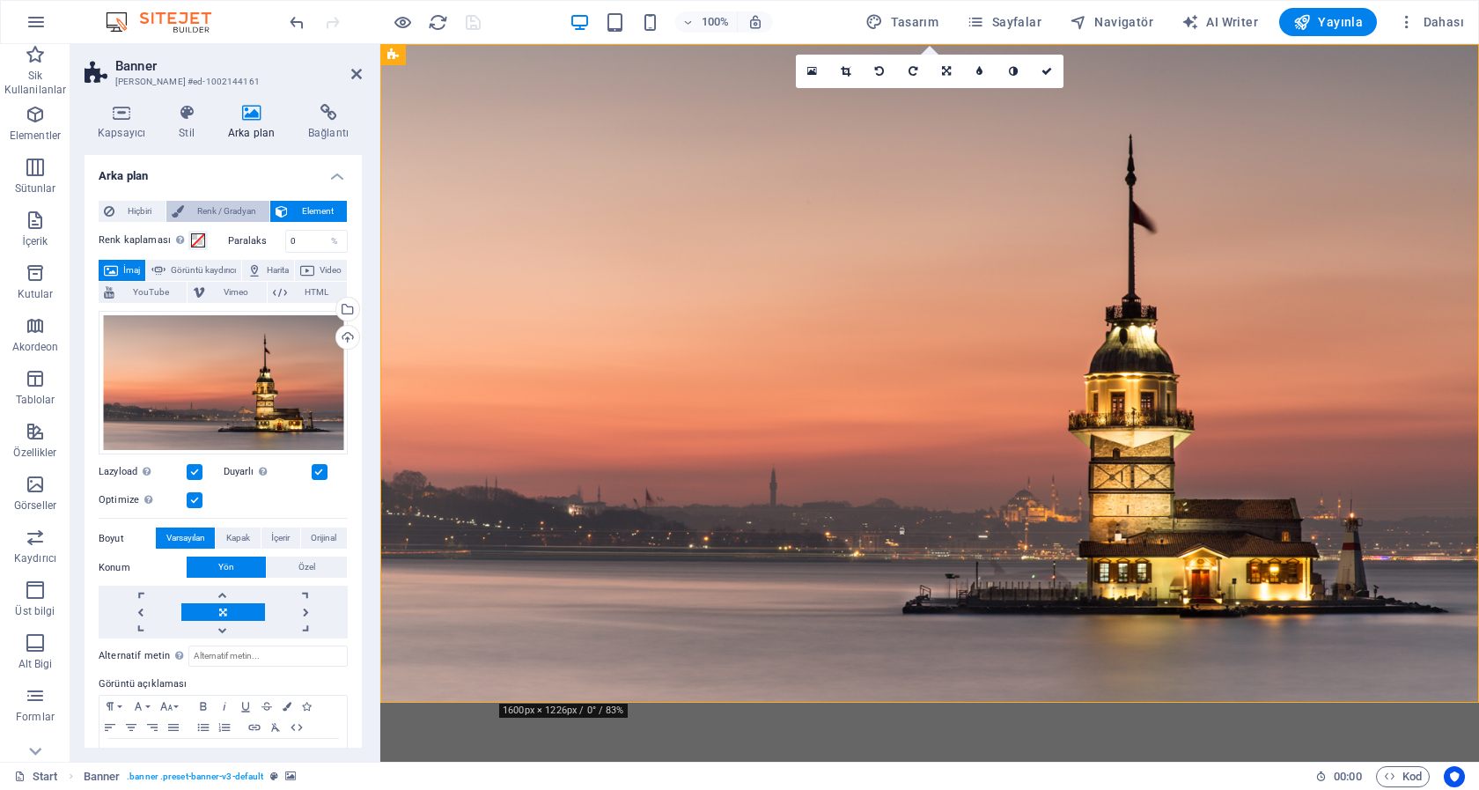
click at [222, 203] on span "Renk / Gradyan" at bounding box center [227, 211] width 76 height 21
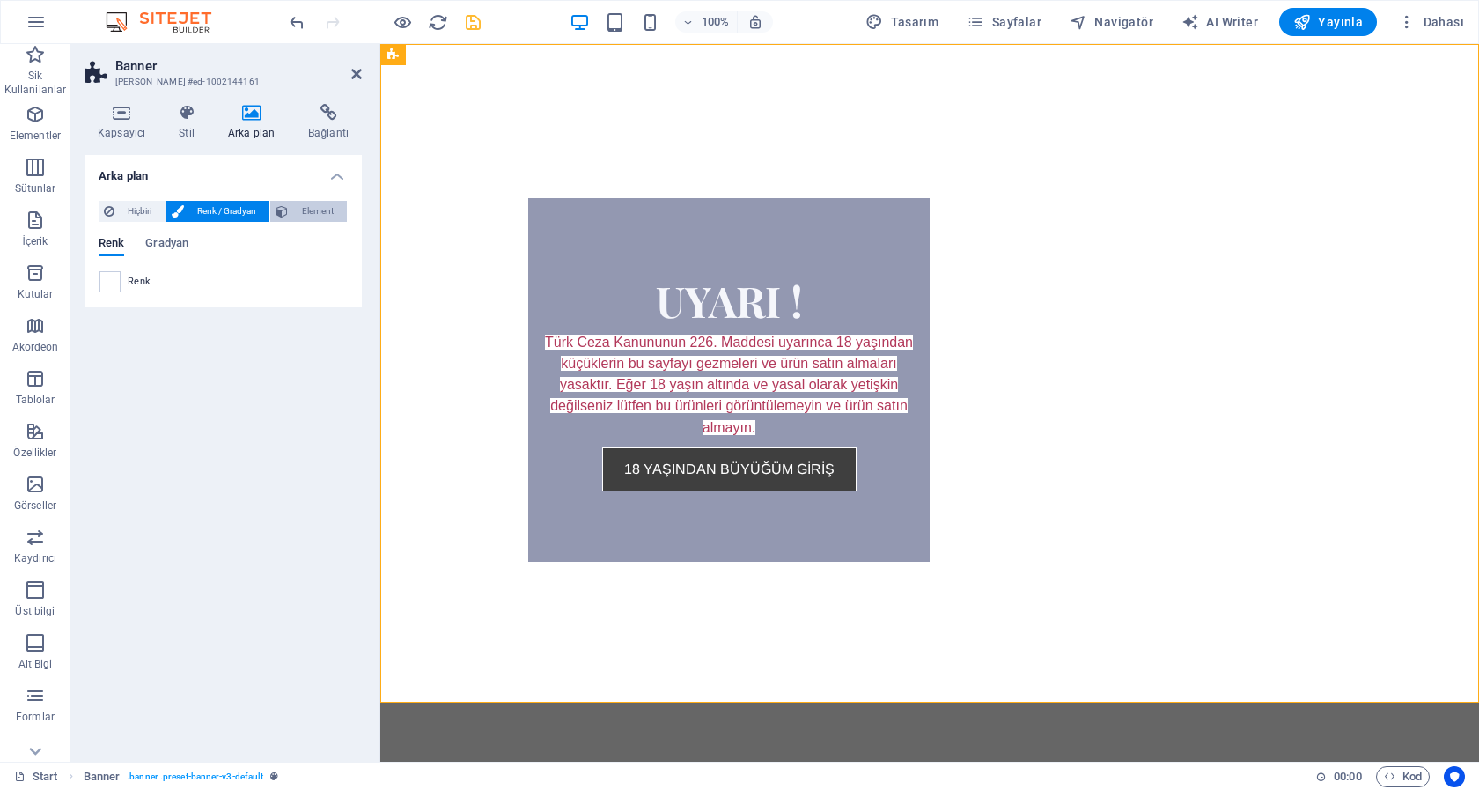
click at [312, 205] on span "Element" at bounding box center [317, 211] width 48 height 21
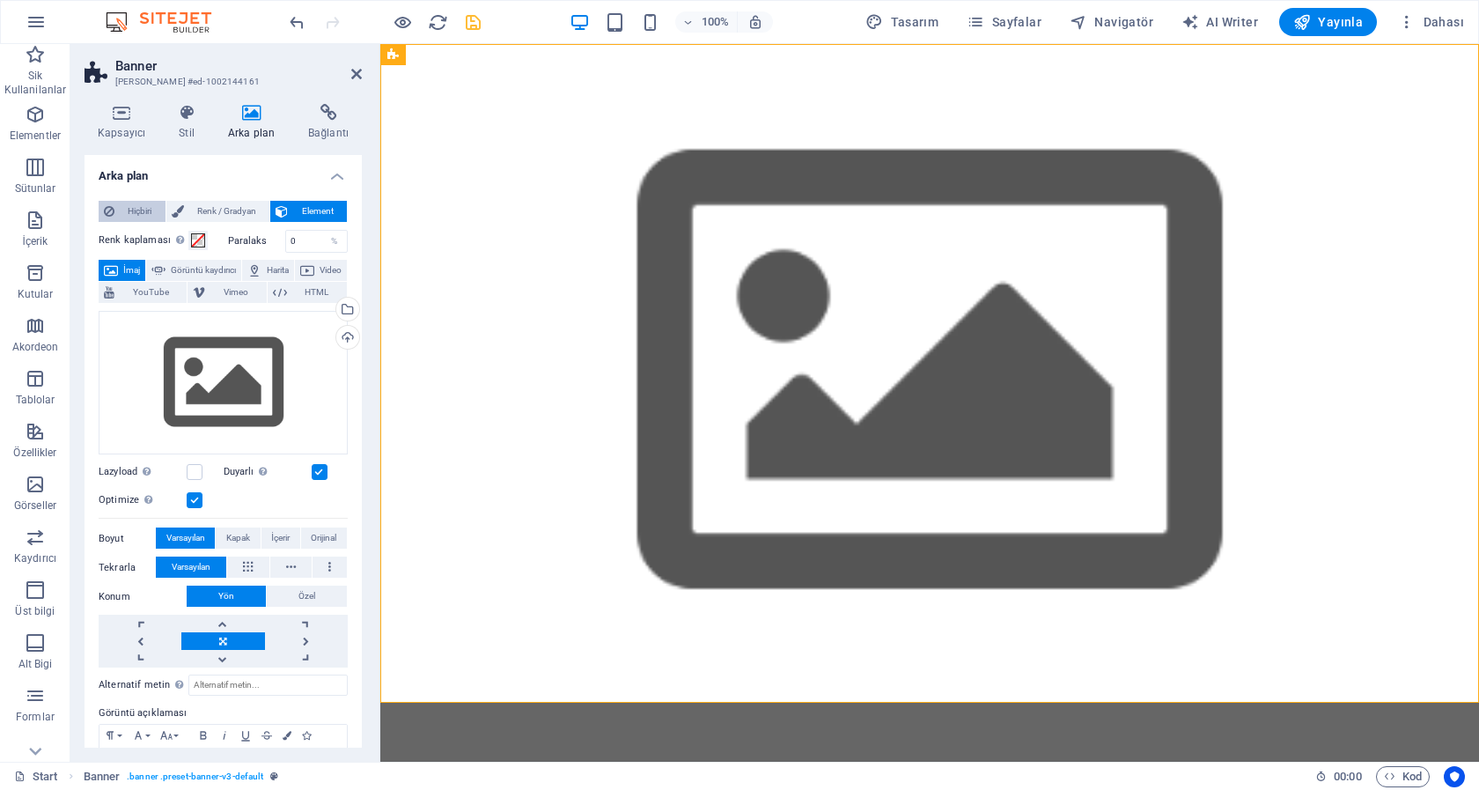
click at [140, 213] on span "Hiçbiri" at bounding box center [140, 211] width 40 height 21
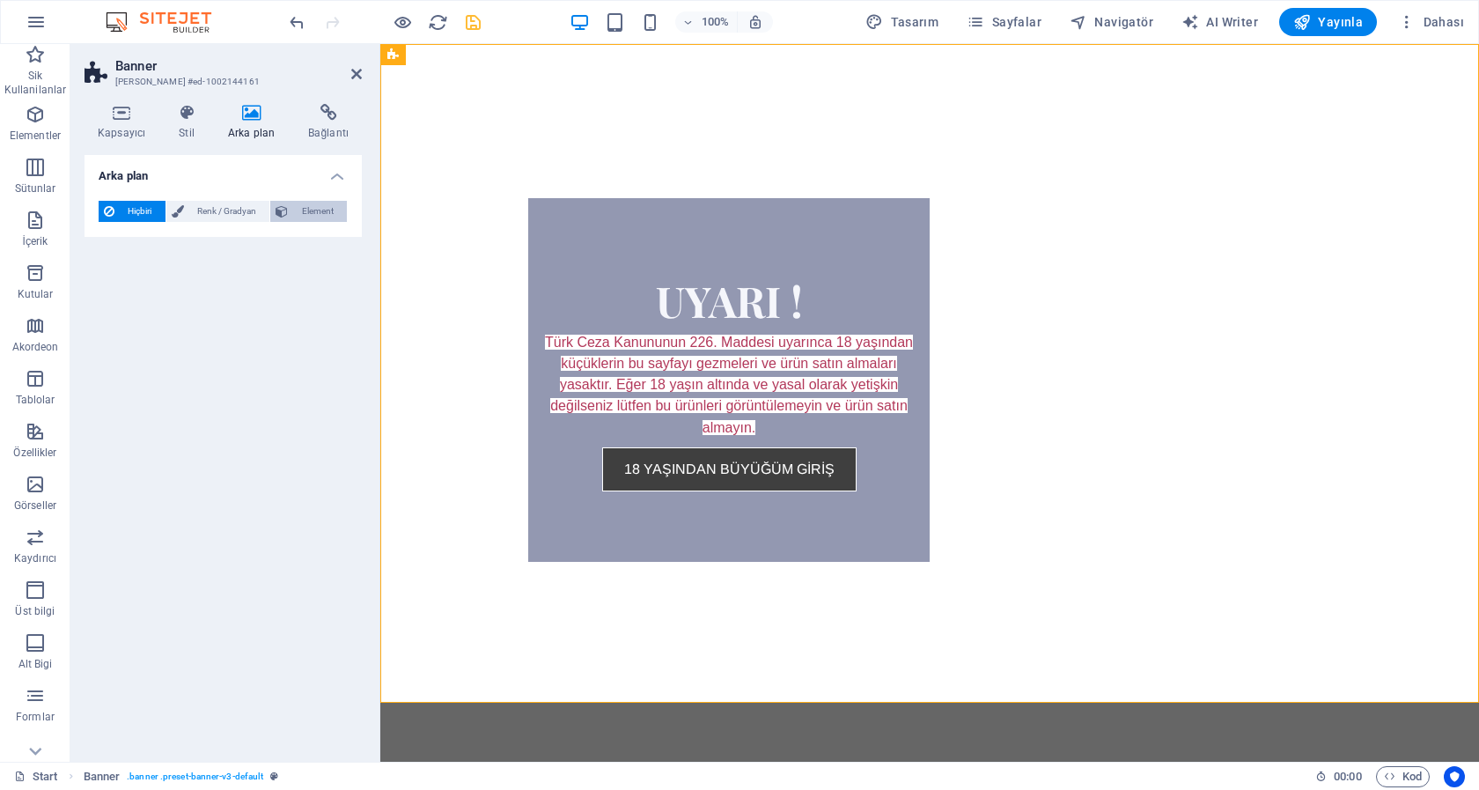
click at [329, 213] on span "Element" at bounding box center [317, 211] width 48 height 21
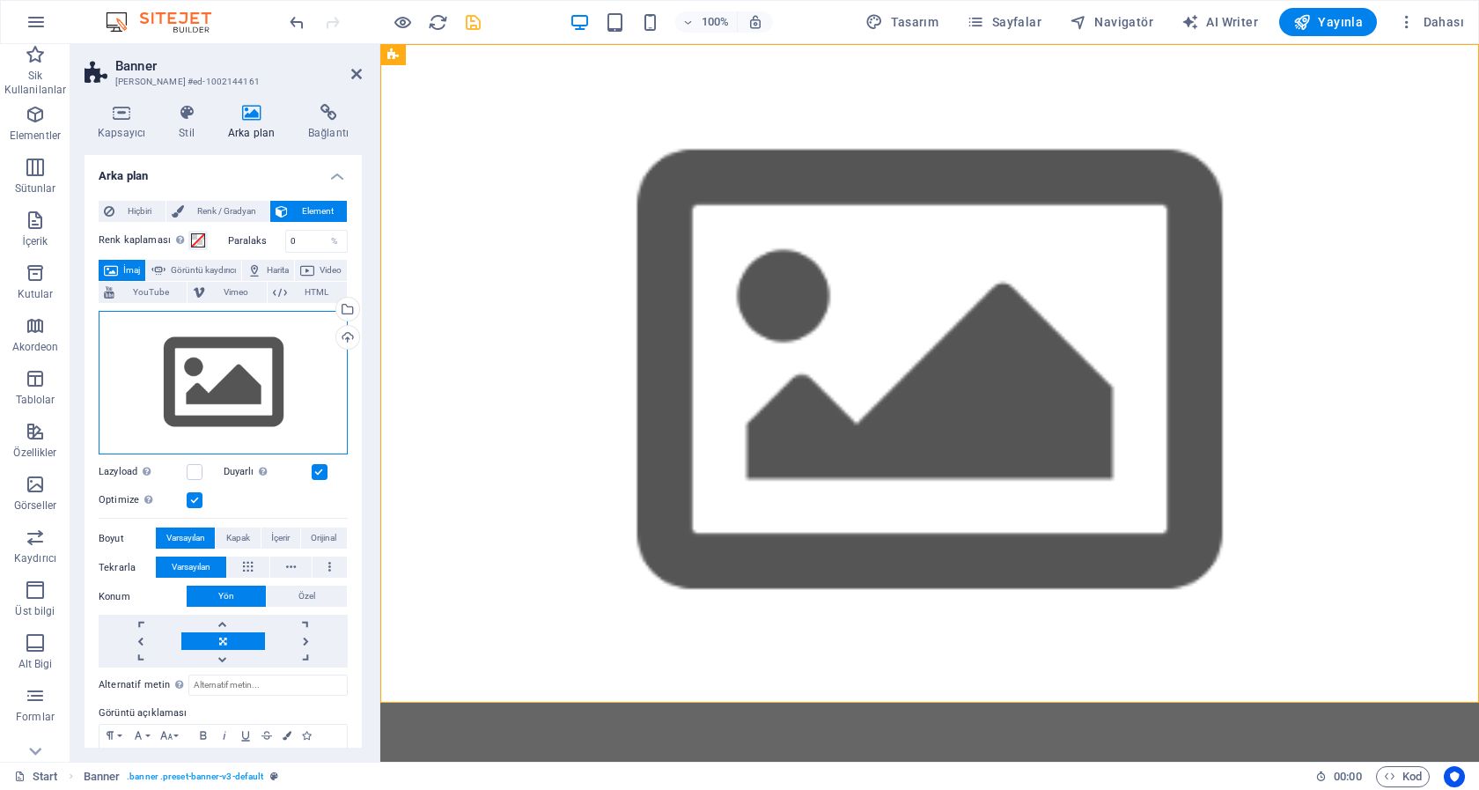
click at [248, 360] on div "Dosyaları buraya sürükleyin, dosyaları seçmek için tıklayın veya Dosyalardan ya…" at bounding box center [223, 383] width 249 height 144
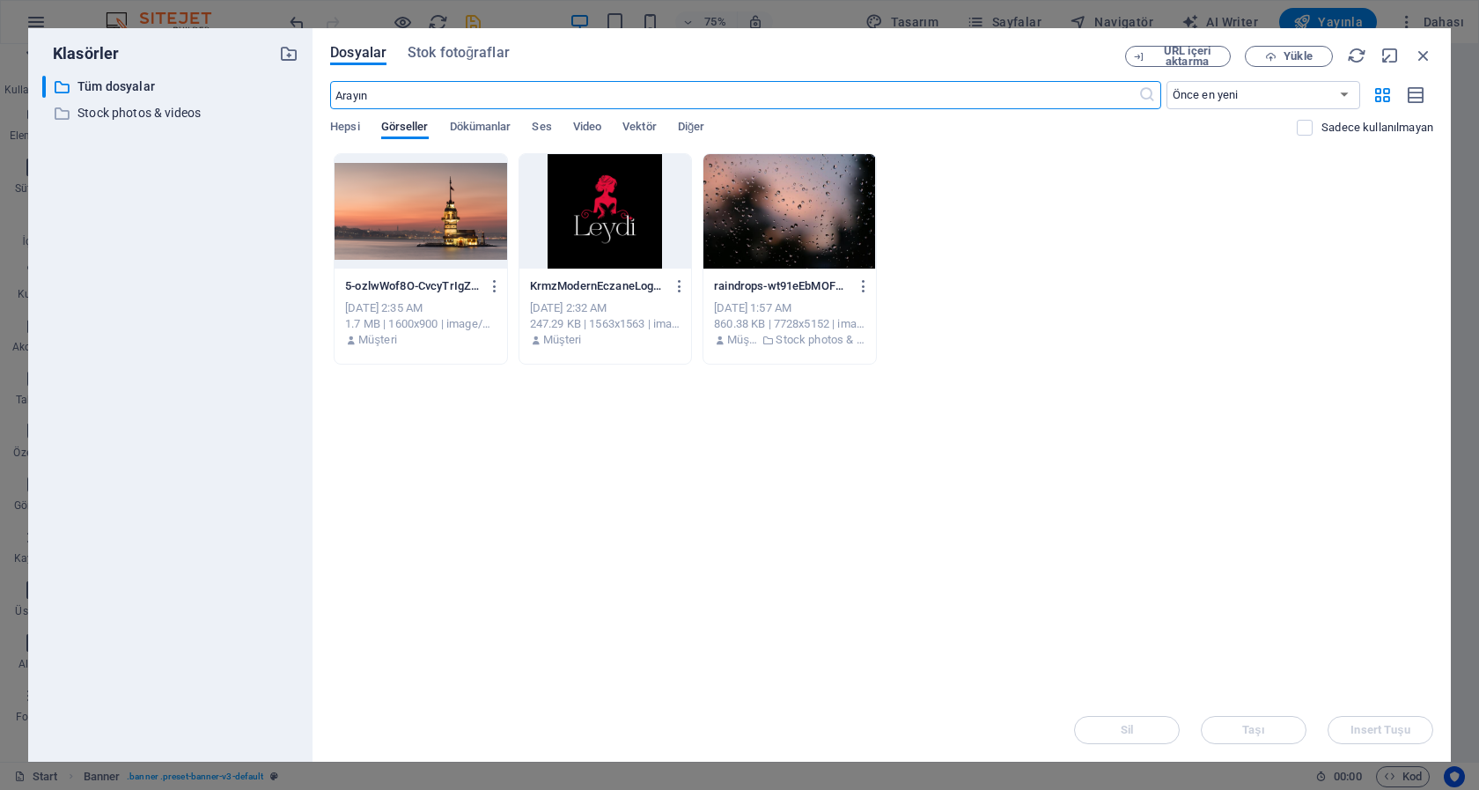
click at [442, 239] on div at bounding box center [421, 211] width 172 height 114
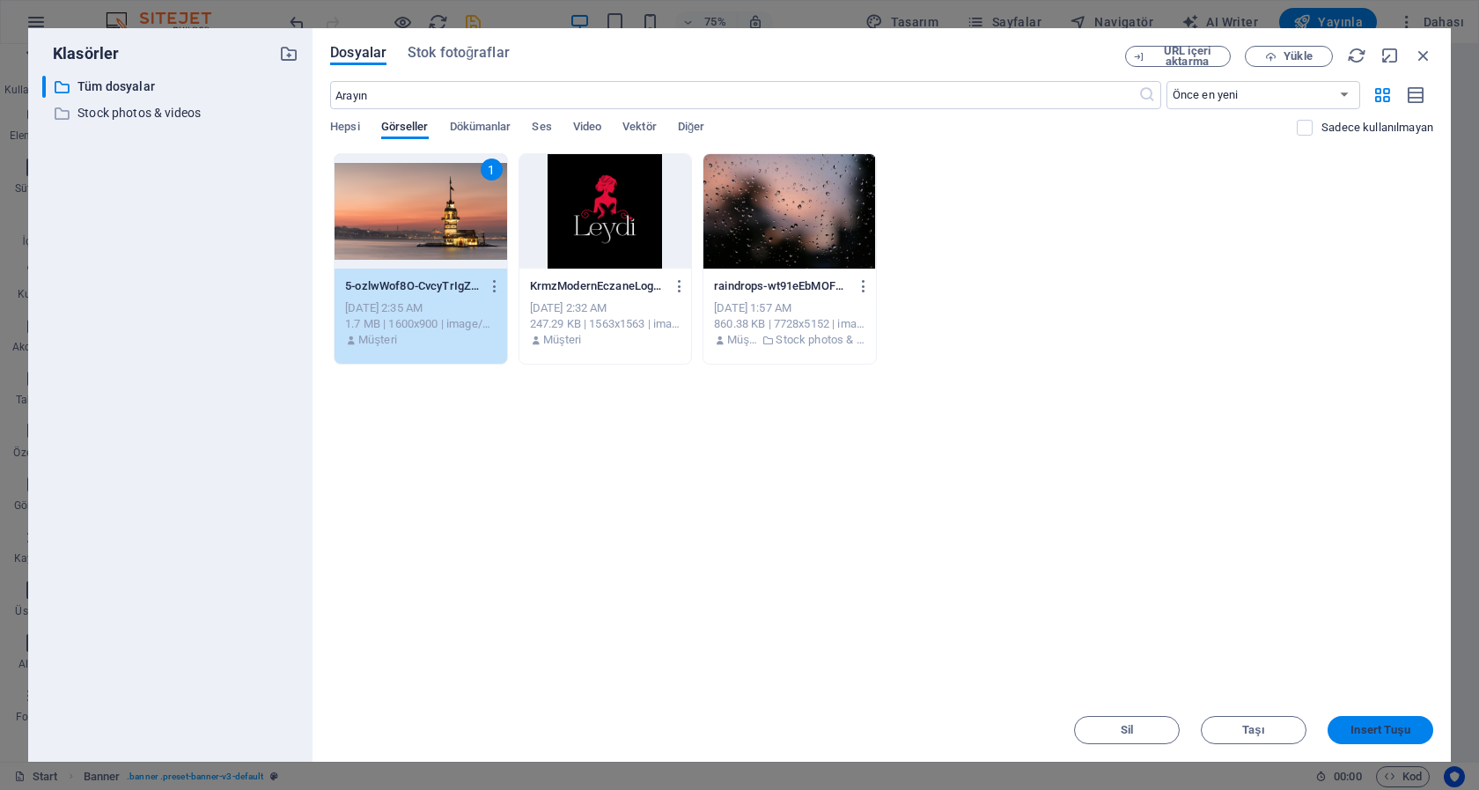
click at [1382, 726] on span "Insert Tuşu" at bounding box center [1379, 730] width 59 height 11
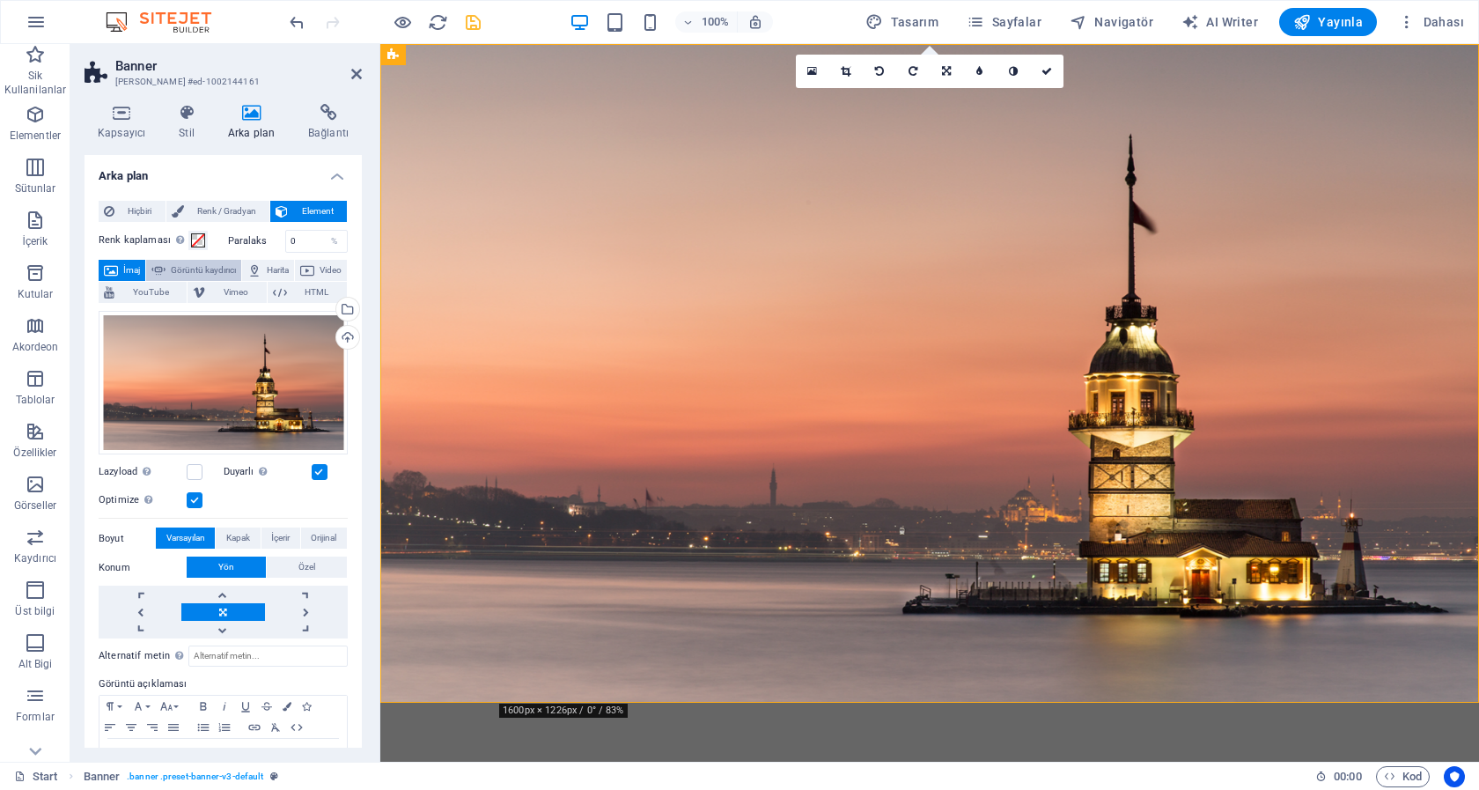
click at [232, 272] on span "Görüntü kaydırıcı" at bounding box center [203, 270] width 65 height 21
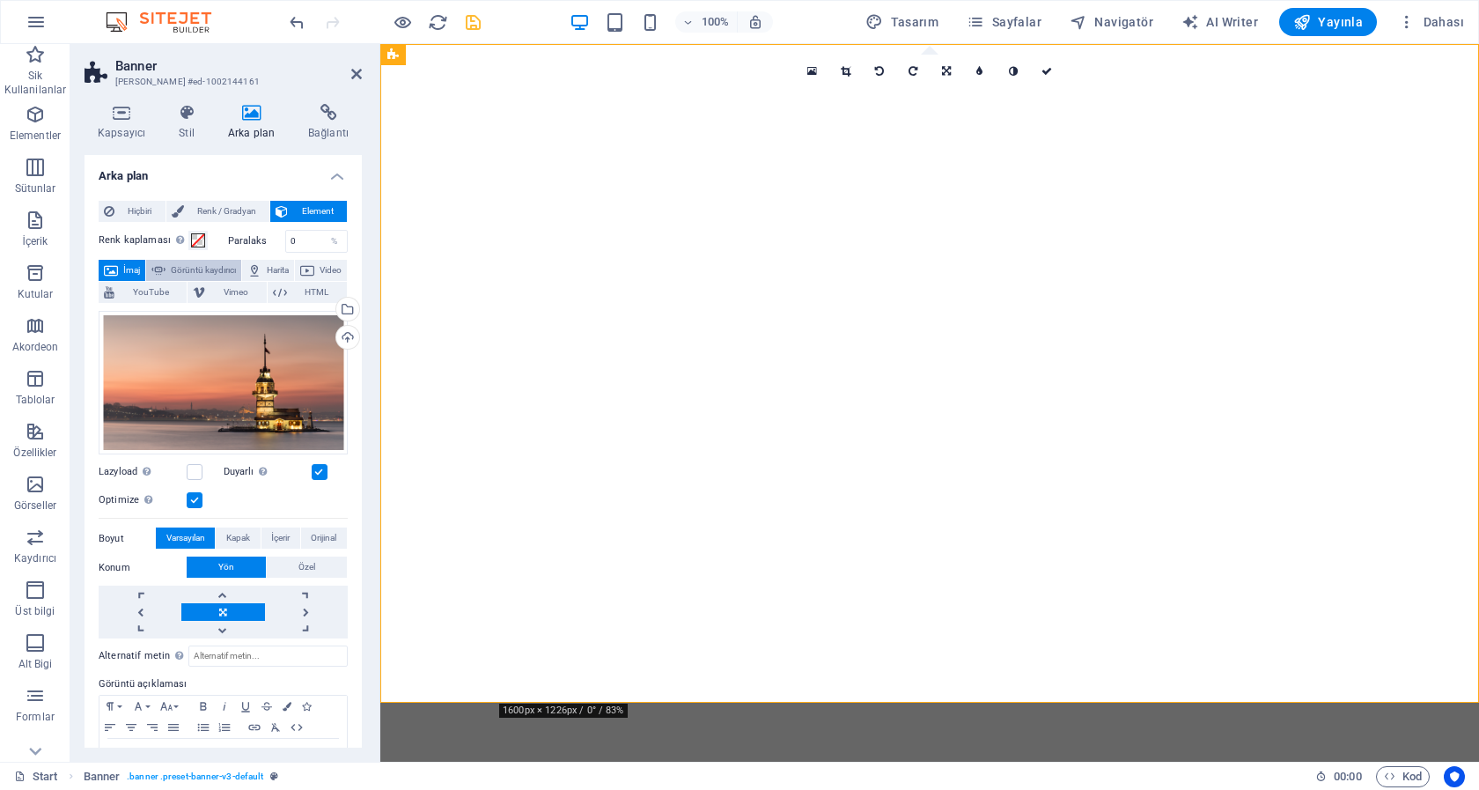
select select "ms"
select select "s"
select select "progressive"
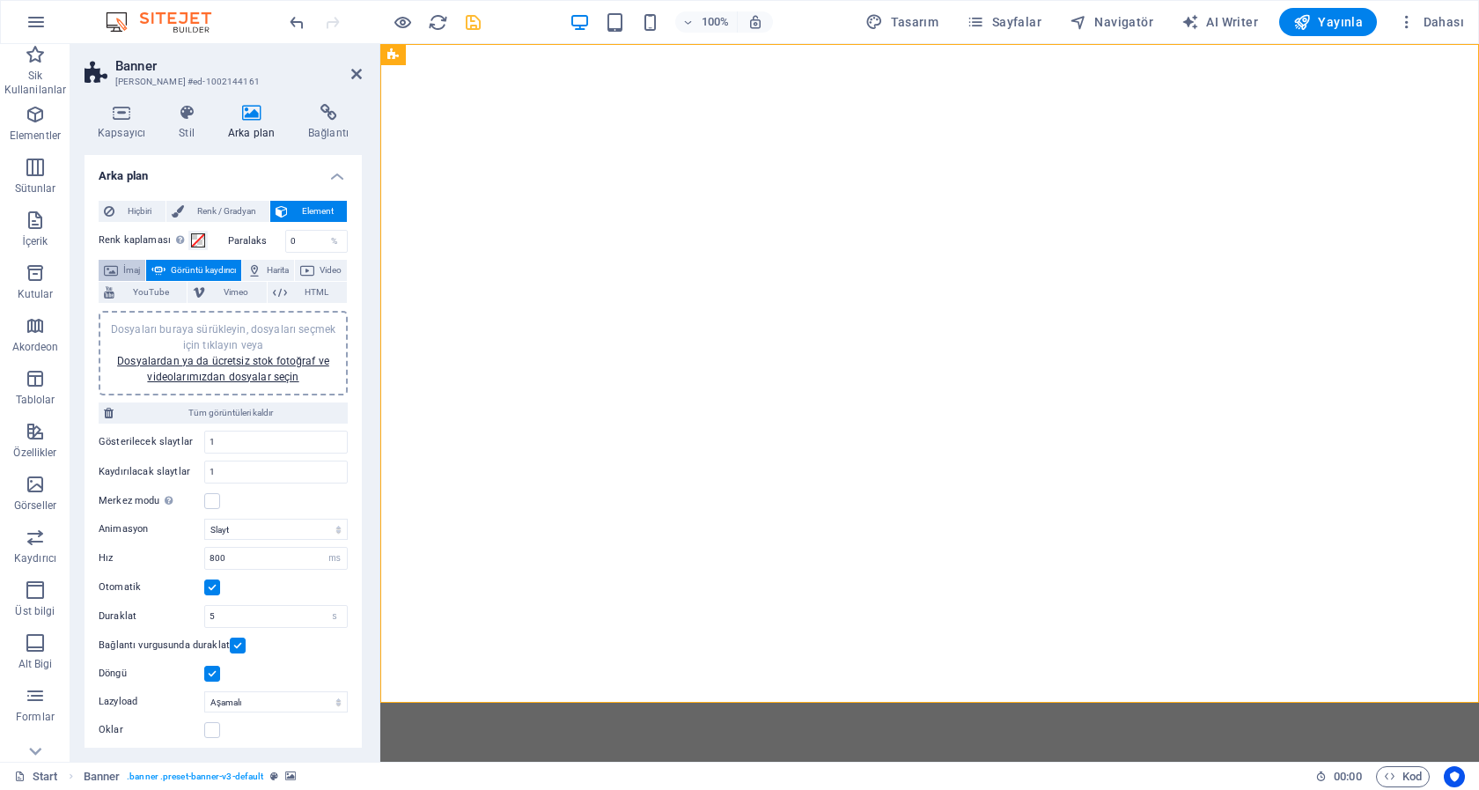
click at [132, 271] on span "İmaj" at bounding box center [131, 270] width 17 height 21
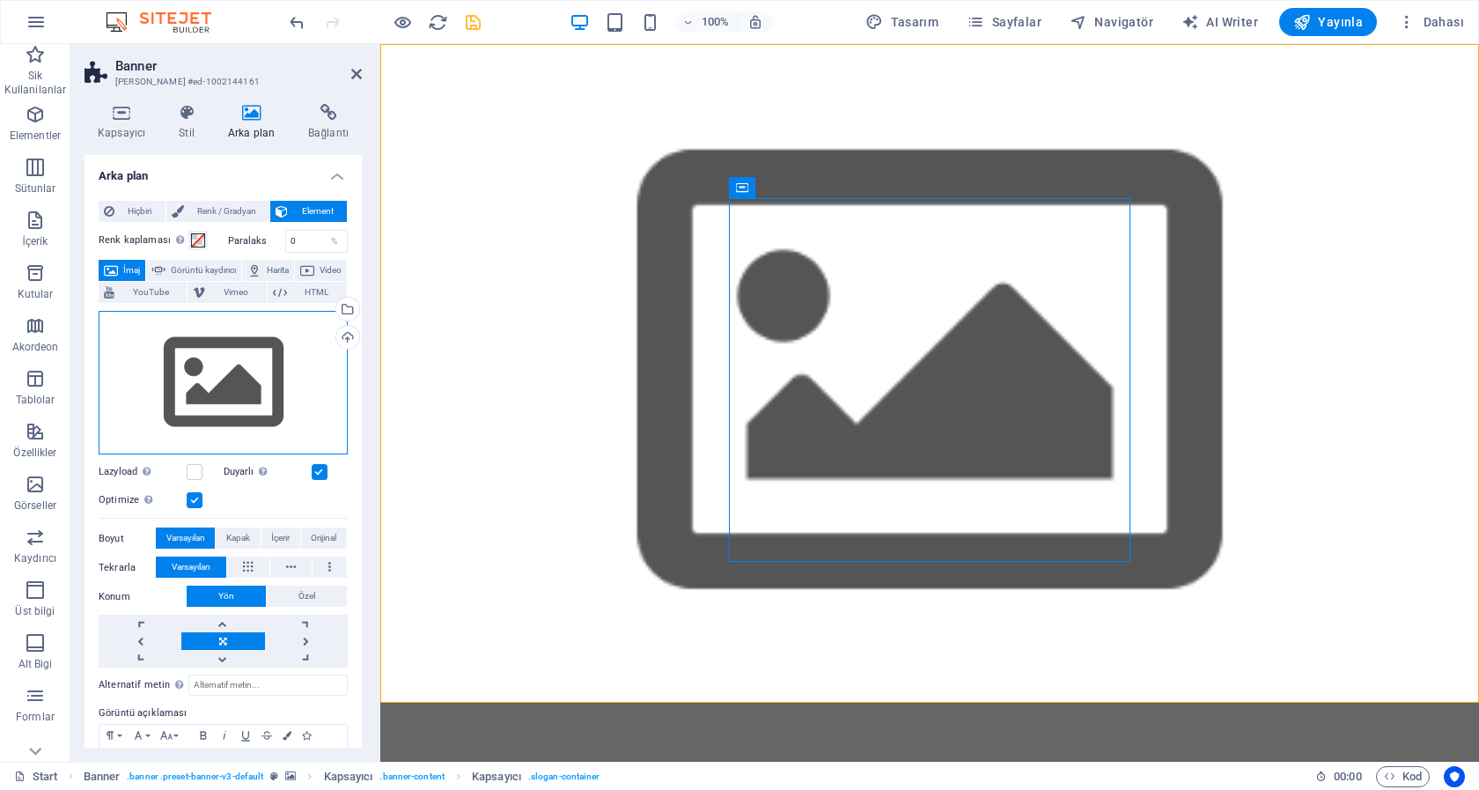
click at [231, 353] on div "Dosyaları buraya sürükleyin, dosyaları seçmek için tıklayın veya Dosyalardan ya…" at bounding box center [223, 383] width 249 height 144
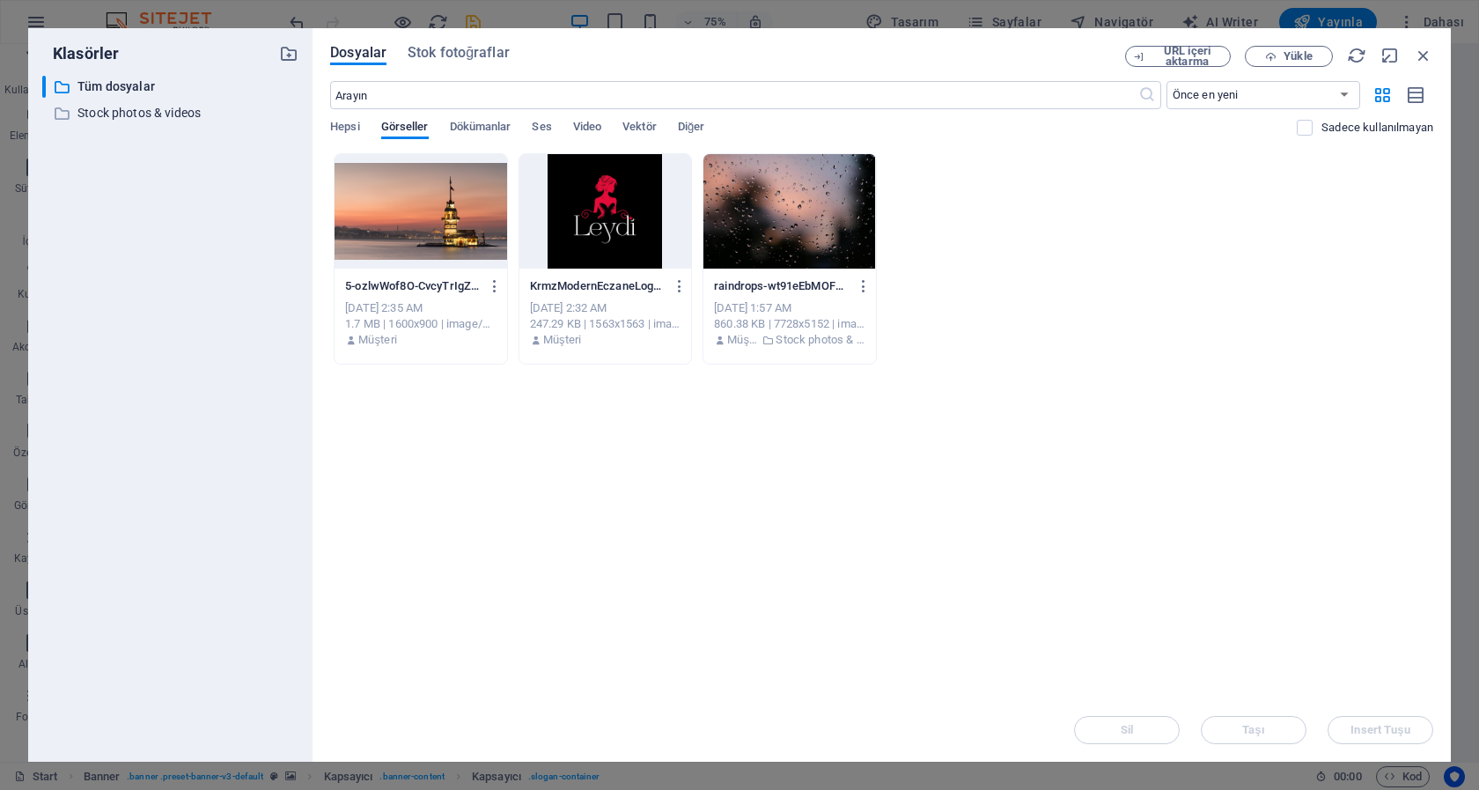
click at [430, 218] on div at bounding box center [421, 211] width 172 height 114
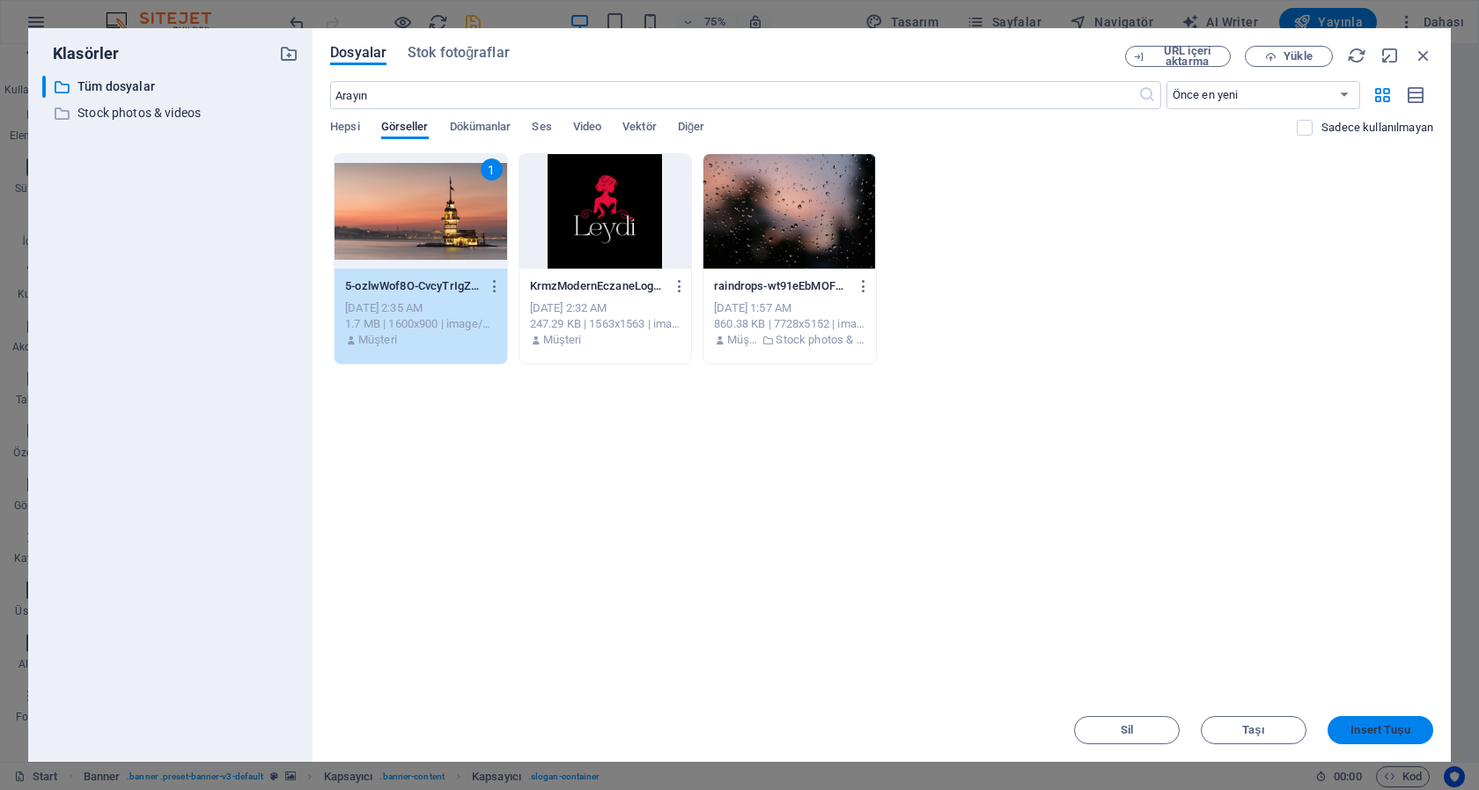
click at [1408, 728] on span "Insert Tuşu" at bounding box center [1379, 730] width 59 height 11
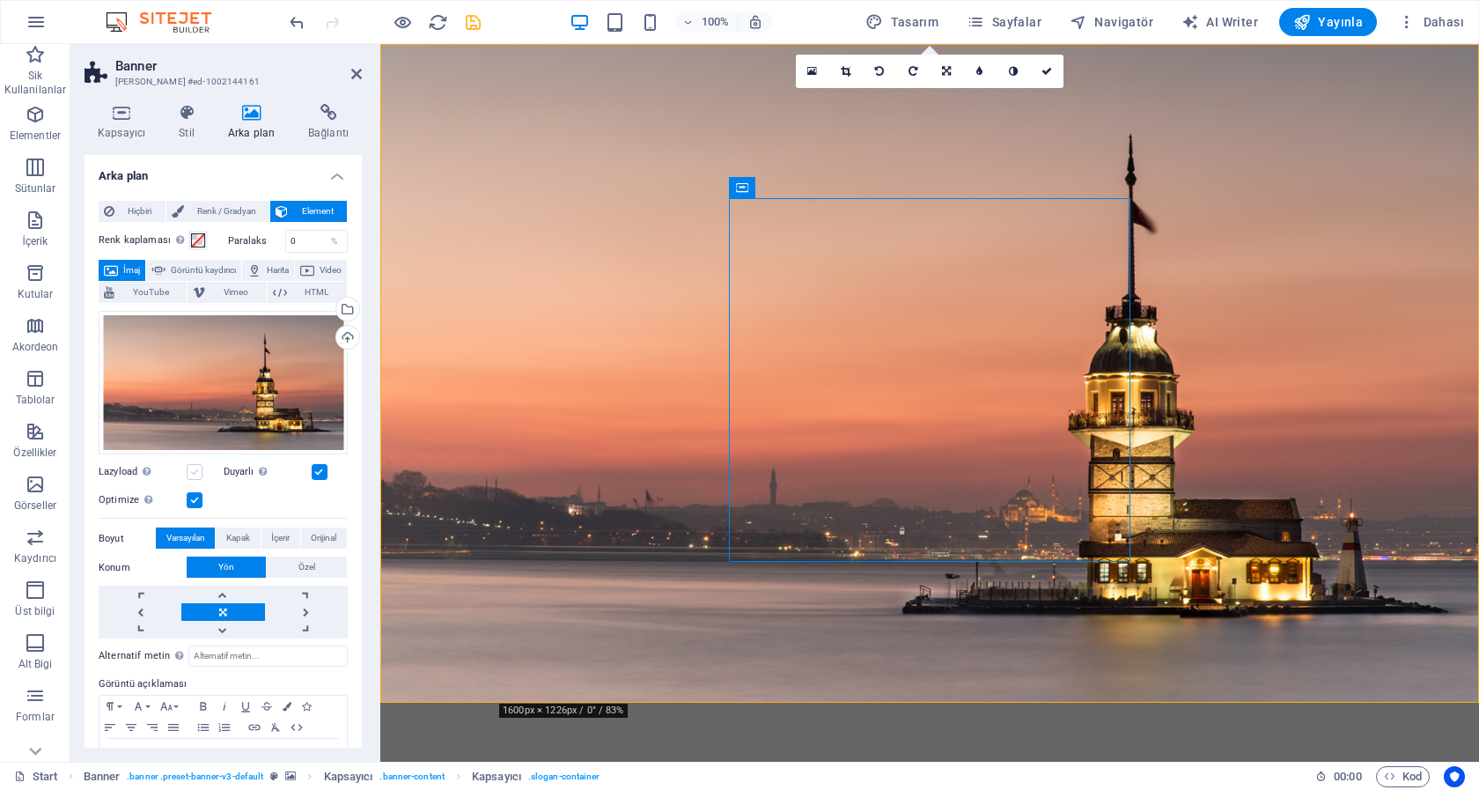
click at [193, 465] on label at bounding box center [195, 472] width 16 height 16
click at [0, 0] on input "Lazyload Sayfa yüklendikten sonra görüntülerin yüklenmesi, sayfa hızını artırır." at bounding box center [0, 0] width 0 height 0
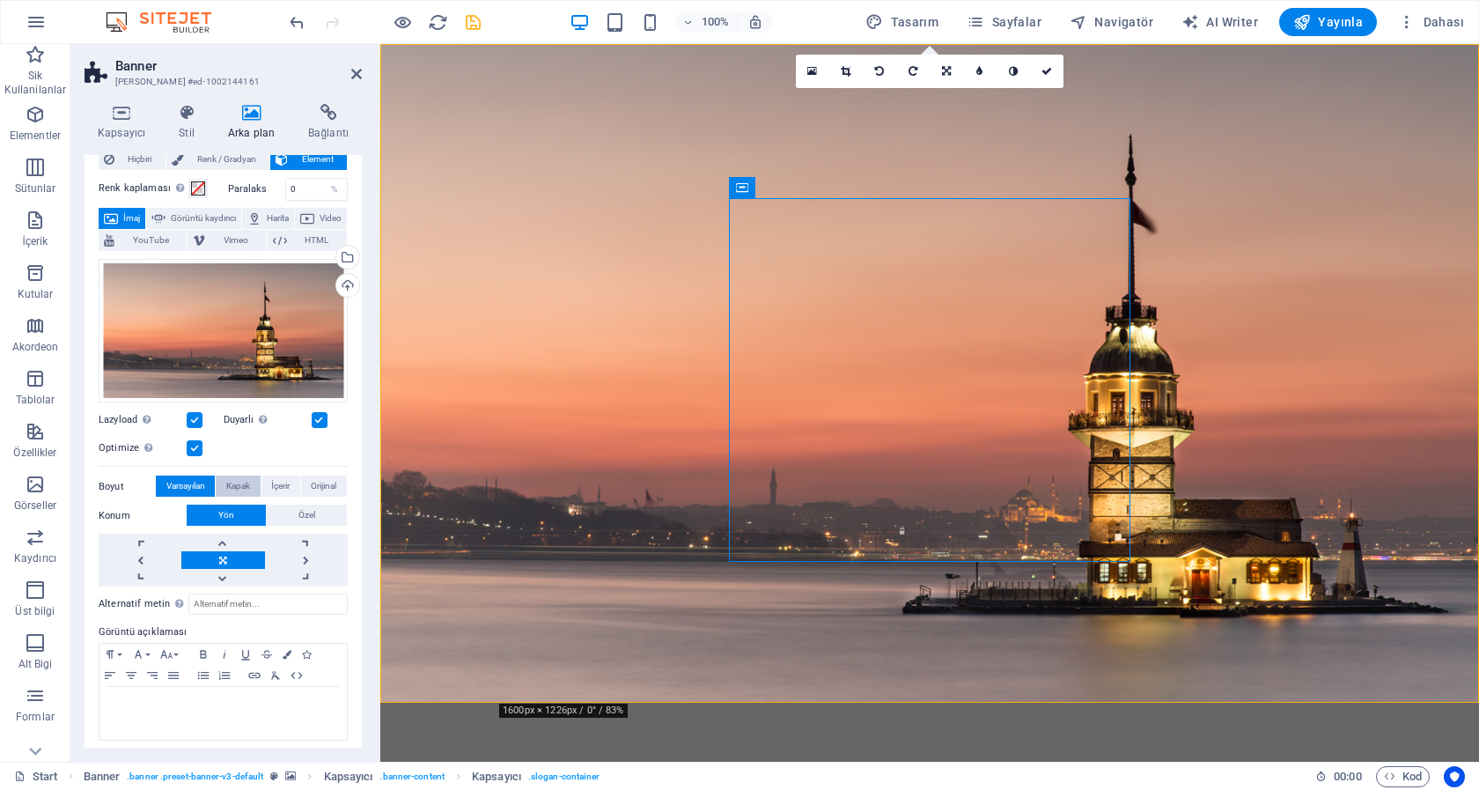
click at [235, 481] on span "Kapak" at bounding box center [238, 485] width 24 height 21
click at [274, 476] on span "İçerir" at bounding box center [280, 485] width 18 height 21
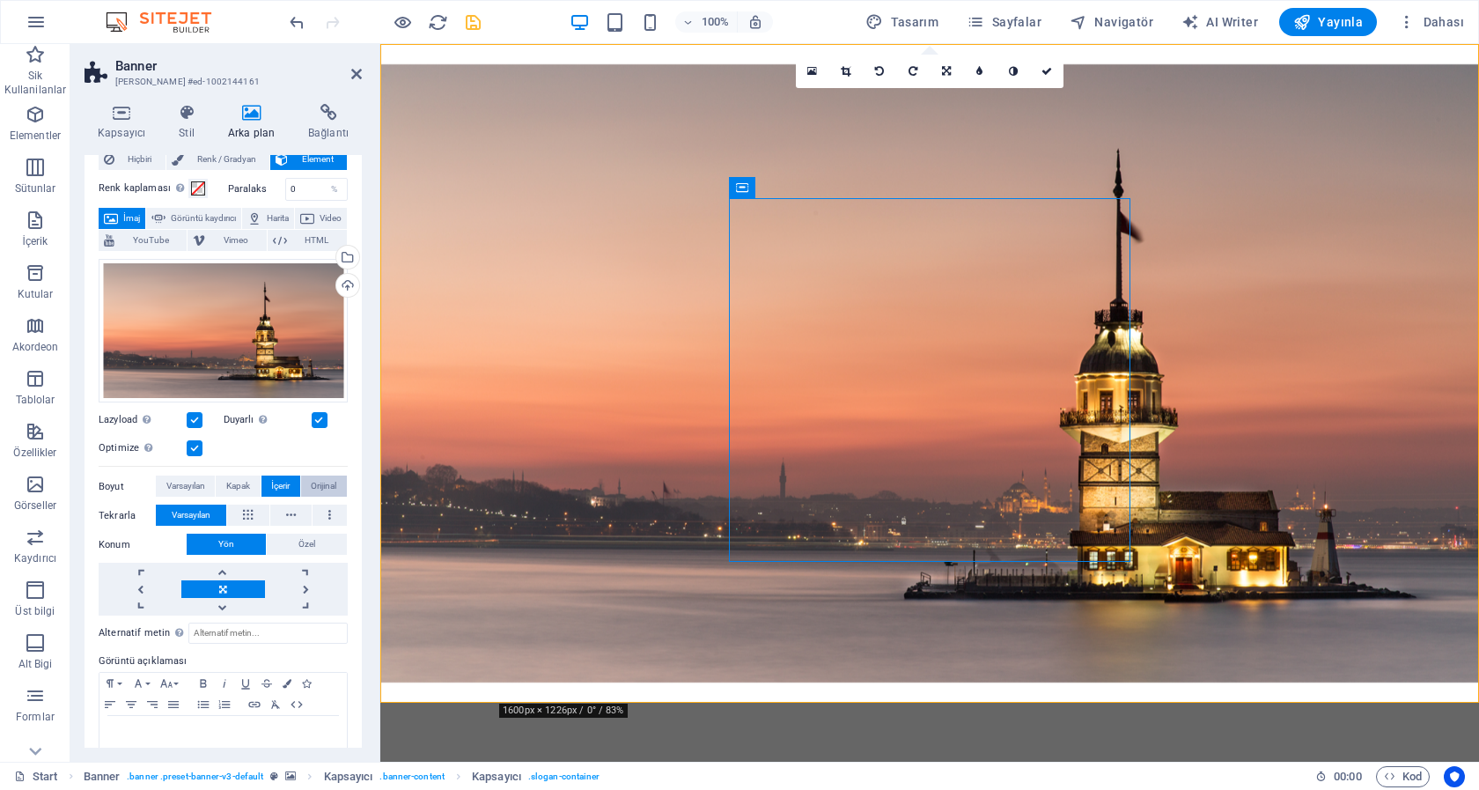
click at [317, 475] on span "Orijinal" at bounding box center [324, 485] width 26 height 21
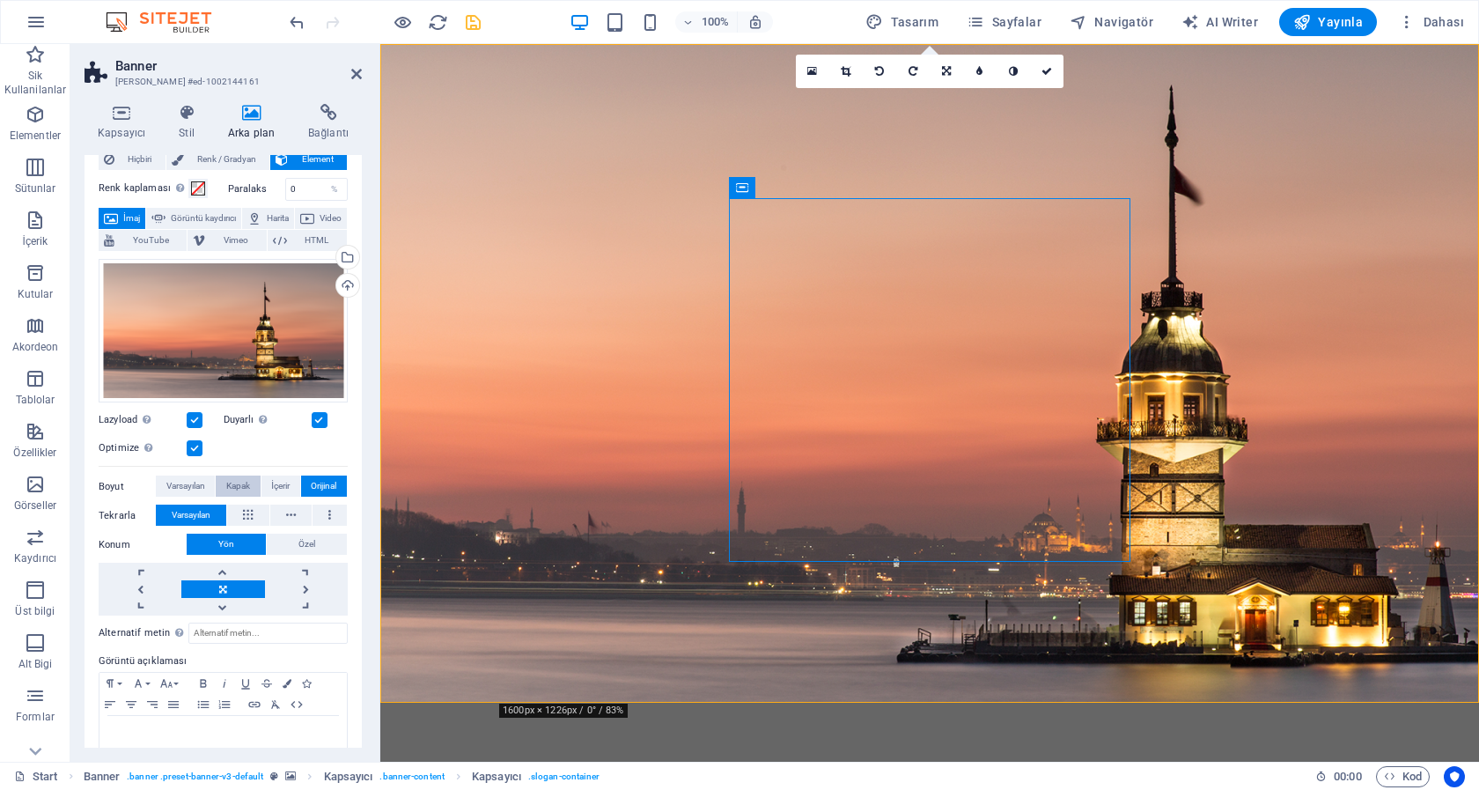
click at [235, 478] on span "Kapak" at bounding box center [238, 485] width 24 height 21
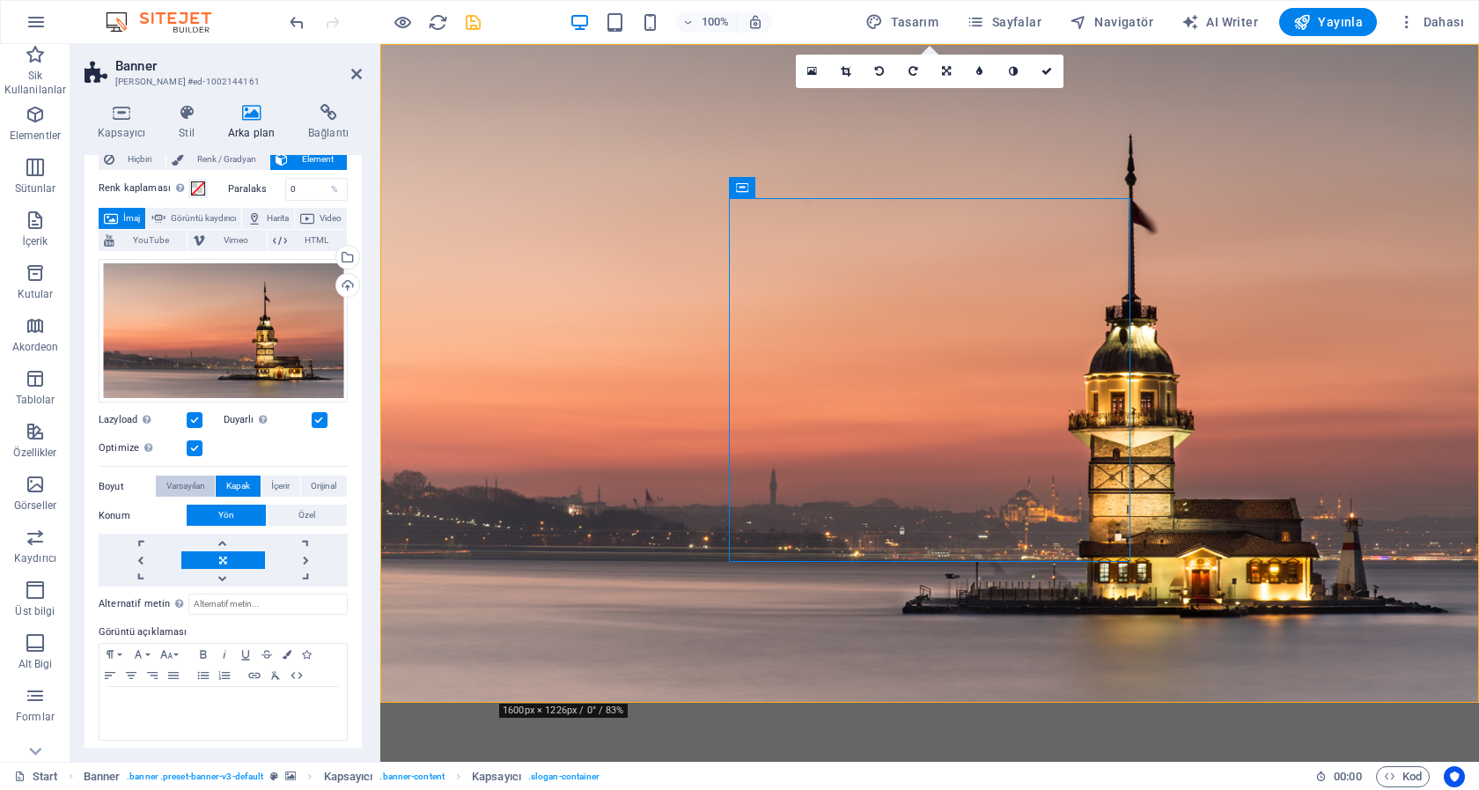
click at [191, 478] on span "Varsayılan" at bounding box center [185, 485] width 39 height 21
click at [231, 477] on span "Kapak" at bounding box center [238, 485] width 24 height 21
click at [271, 475] on span "İçerir" at bounding box center [280, 485] width 18 height 21
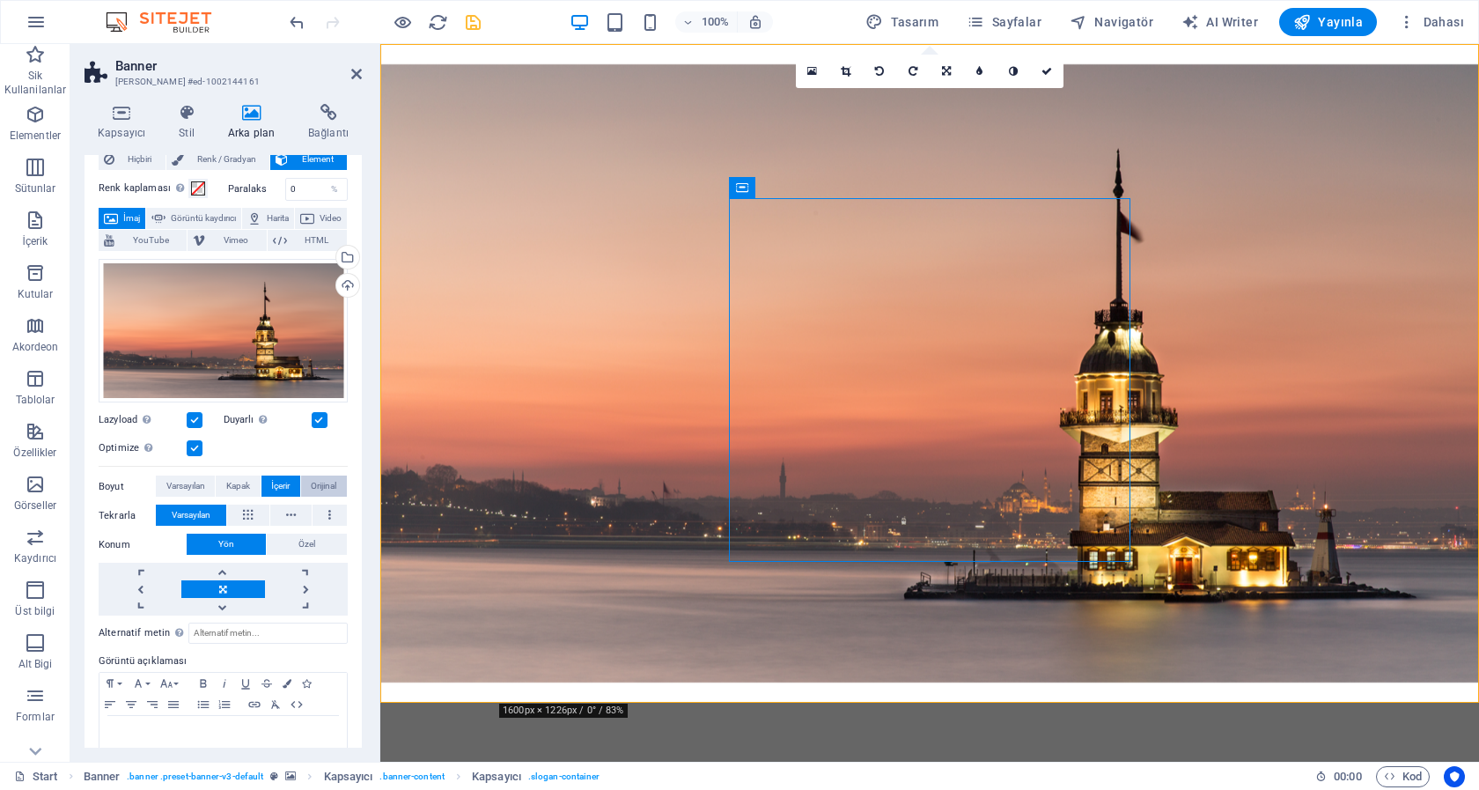
click at [313, 475] on span "Orijinal" at bounding box center [324, 485] width 26 height 21
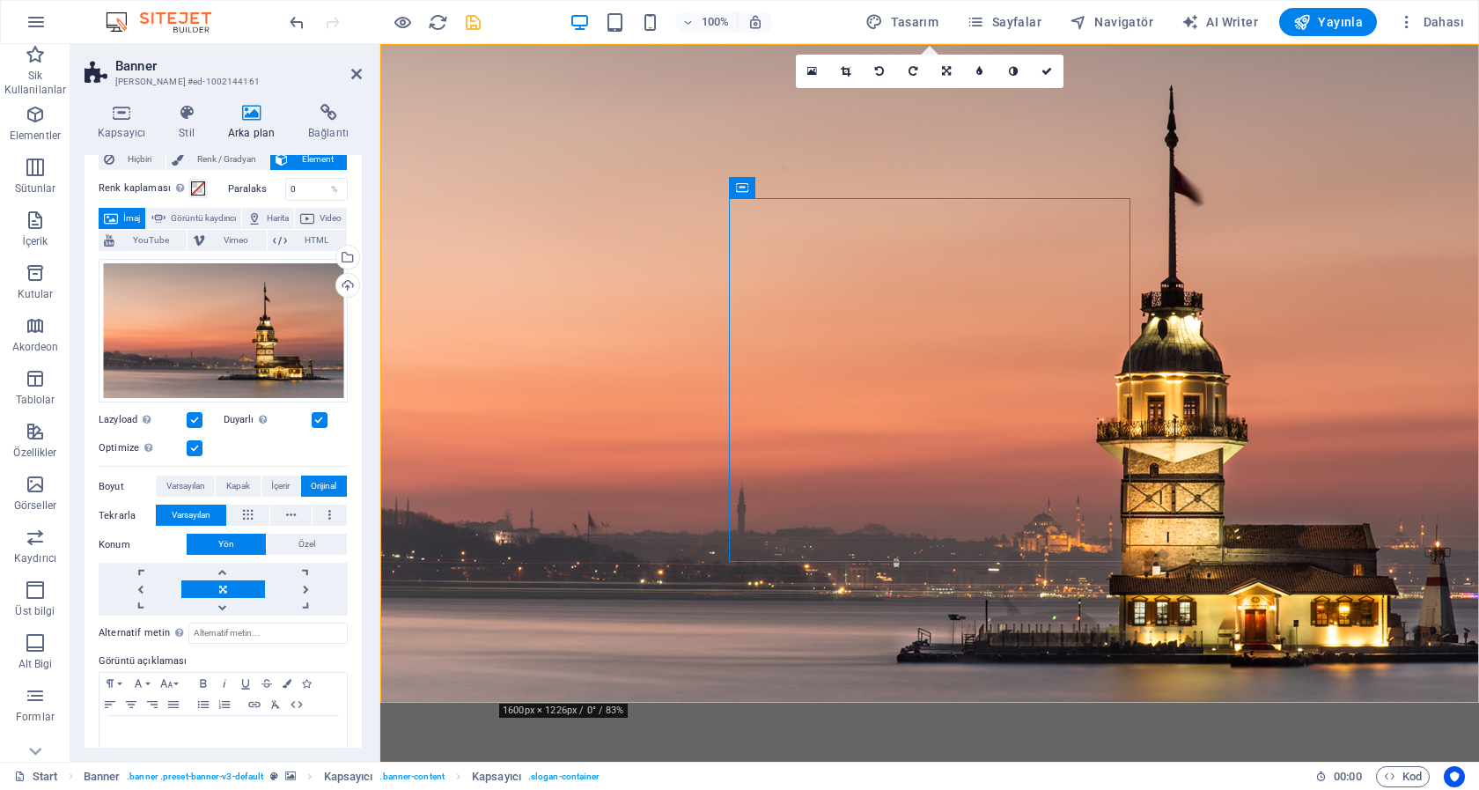
scroll to position [81, 0]
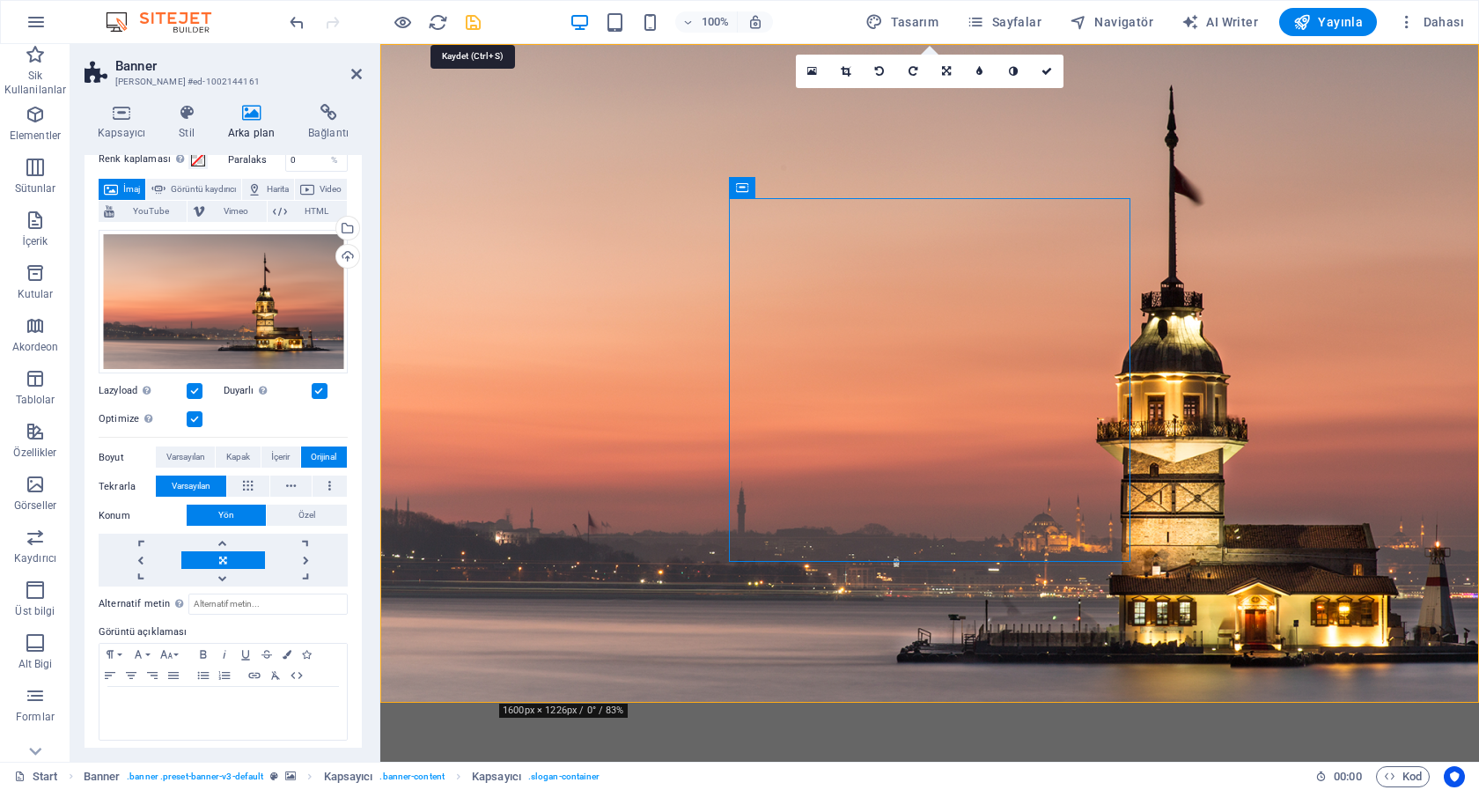
click at [471, 17] on icon "save" at bounding box center [473, 22] width 20 height 20
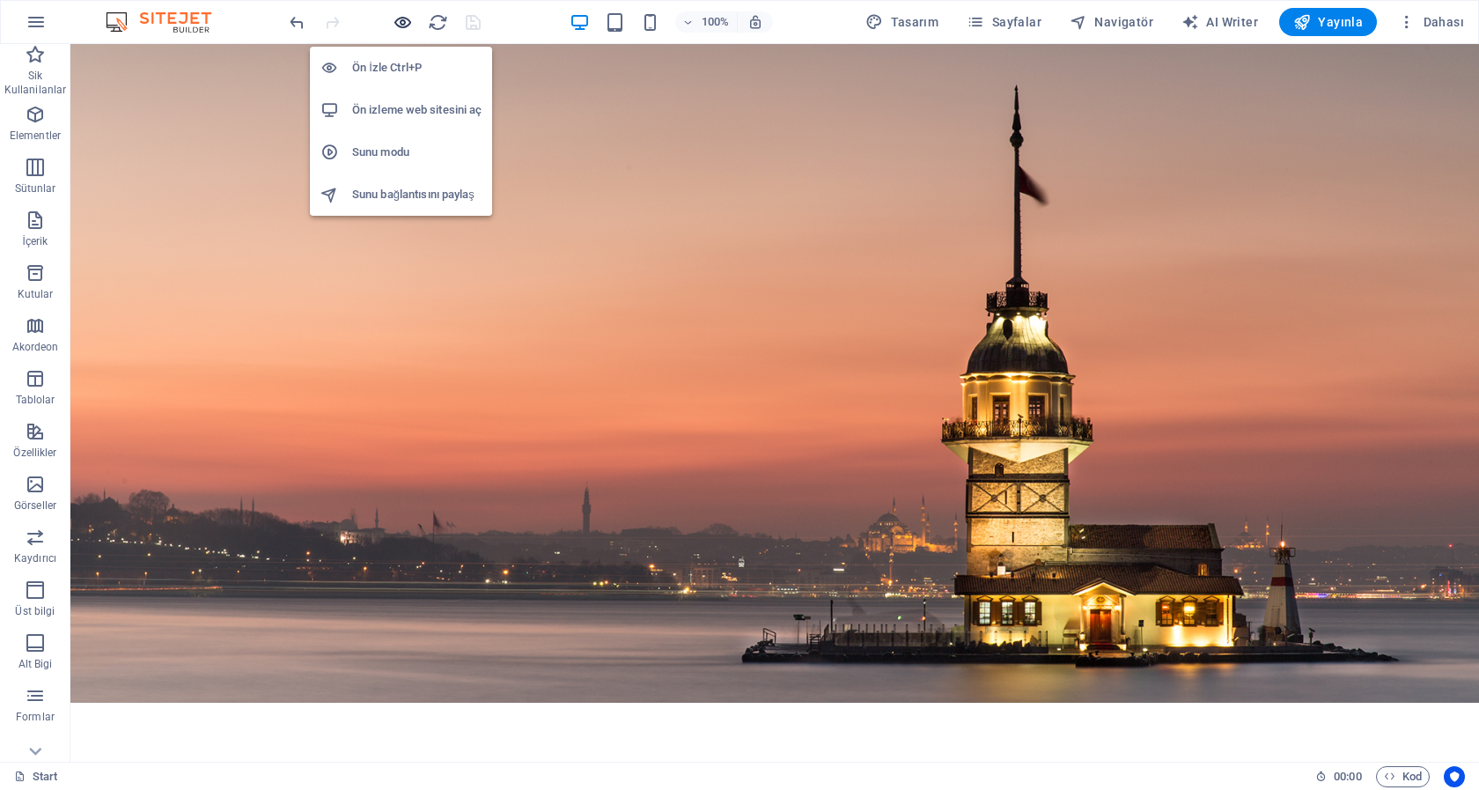
click at [405, 25] on icon "button" at bounding box center [403, 22] width 20 height 20
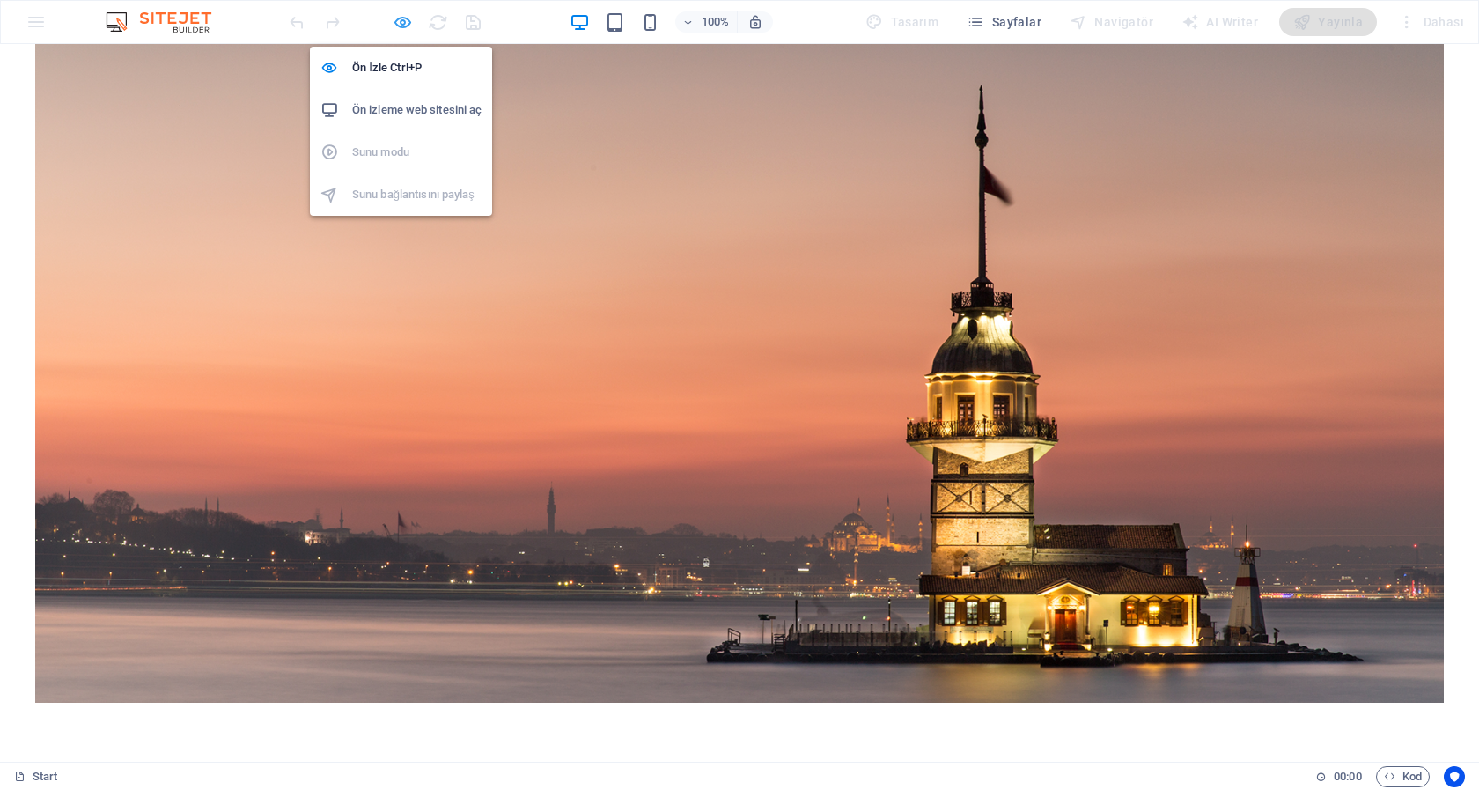
click at [408, 18] on icon "button" at bounding box center [403, 22] width 20 height 20
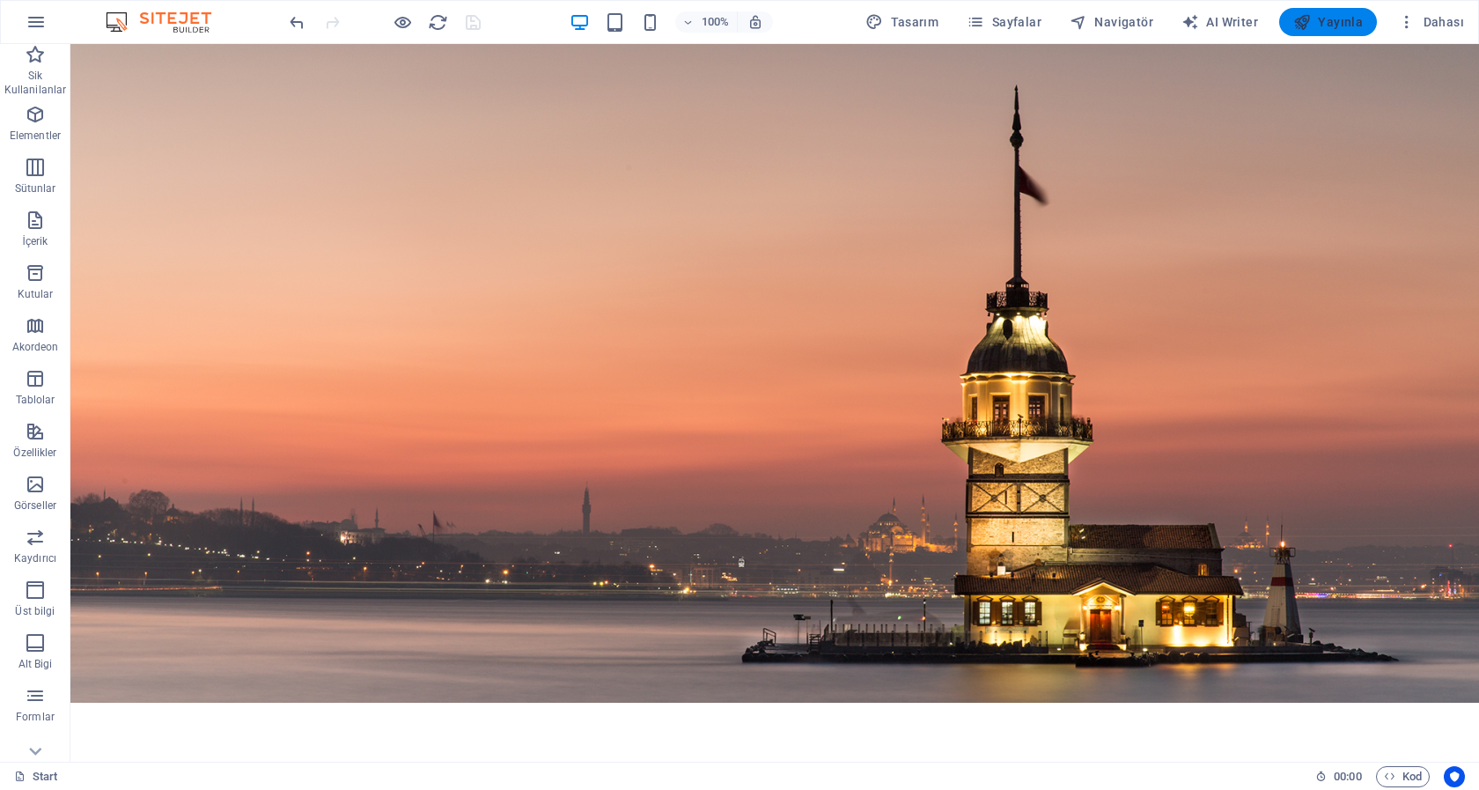
click at [1335, 10] on button "Yayınla" at bounding box center [1328, 22] width 98 height 28
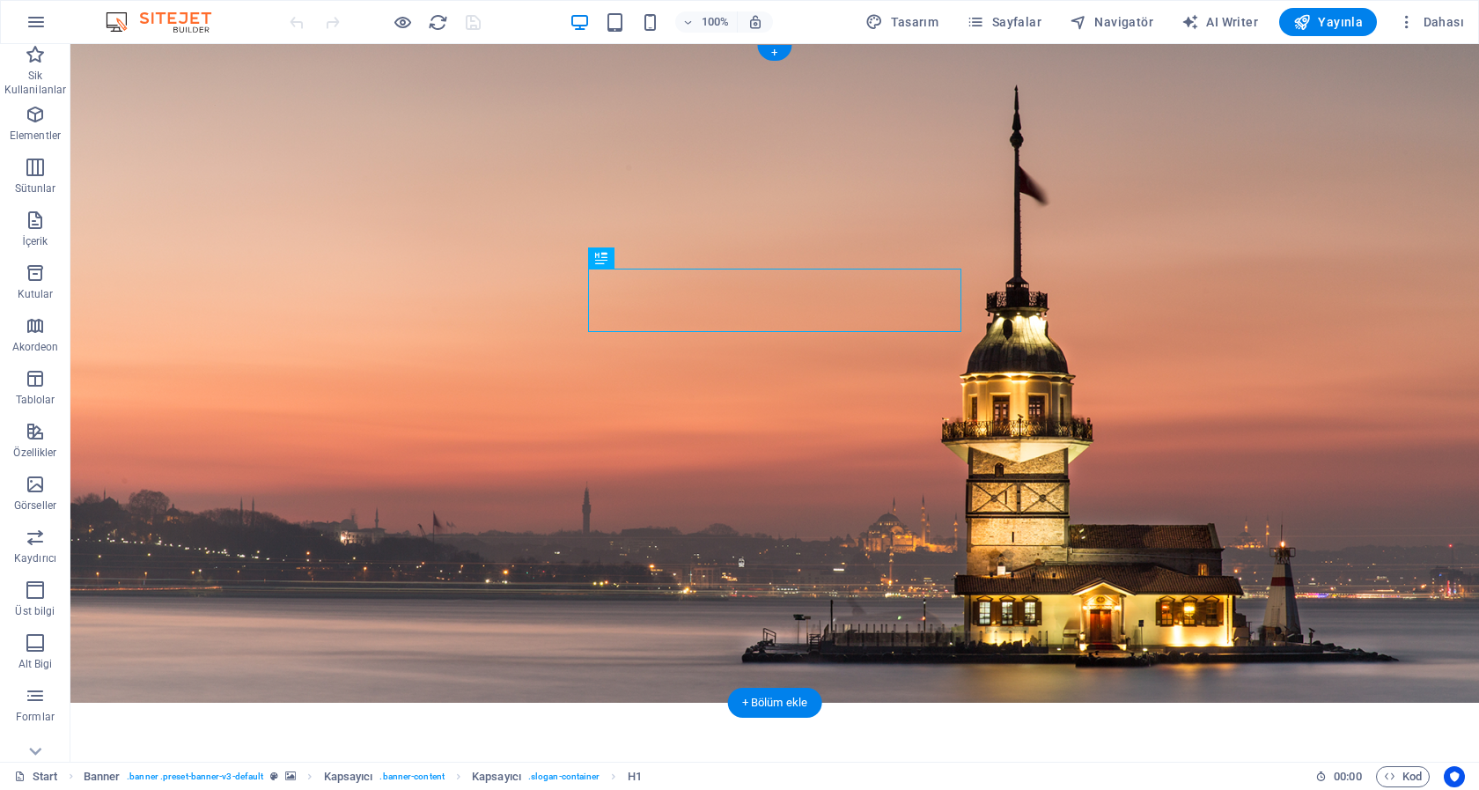
click at [143, 77] on figure at bounding box center [774, 373] width 1409 height 659
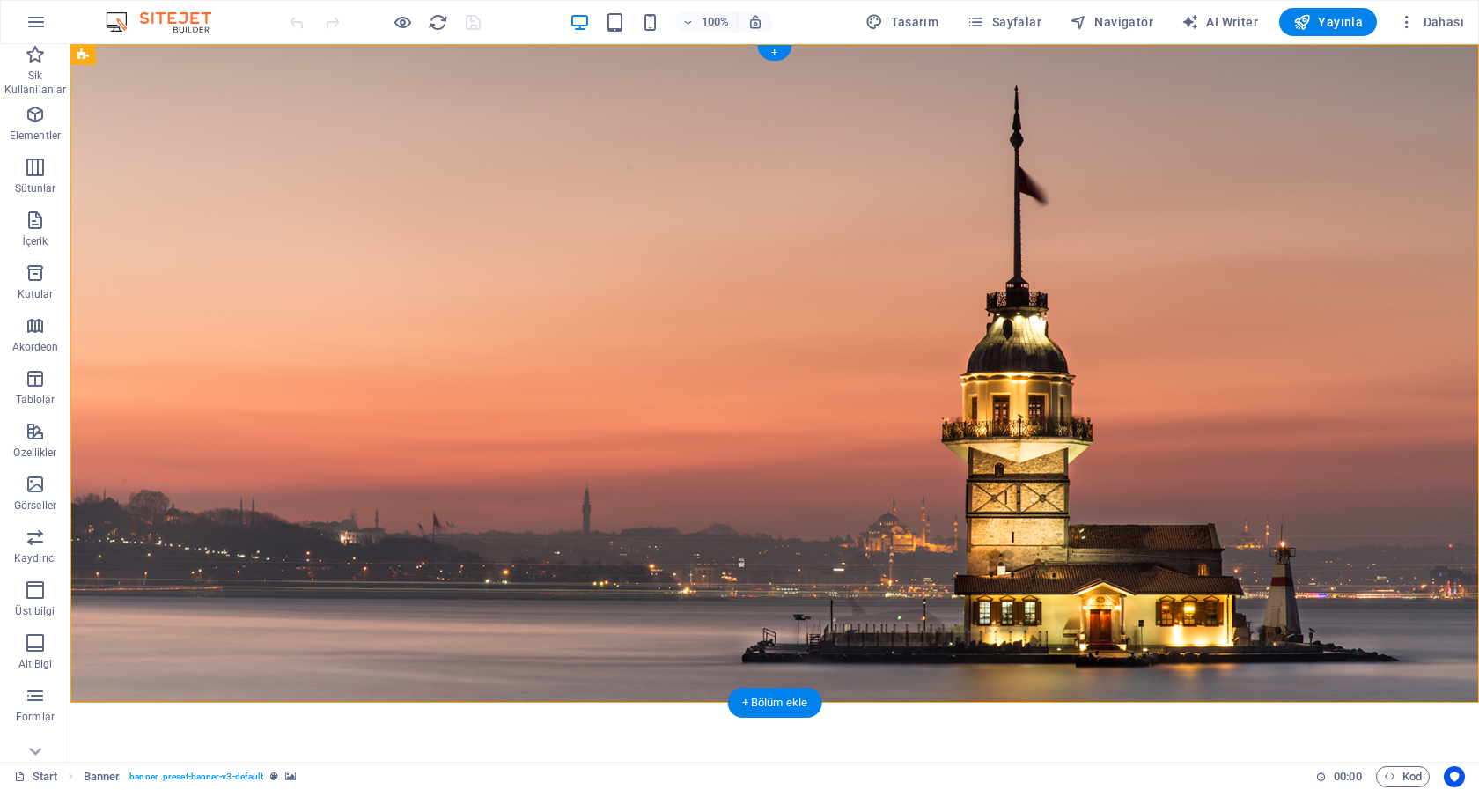
click at [138, 73] on figure at bounding box center [774, 373] width 1409 height 659
select select "vh"
select select "banner"
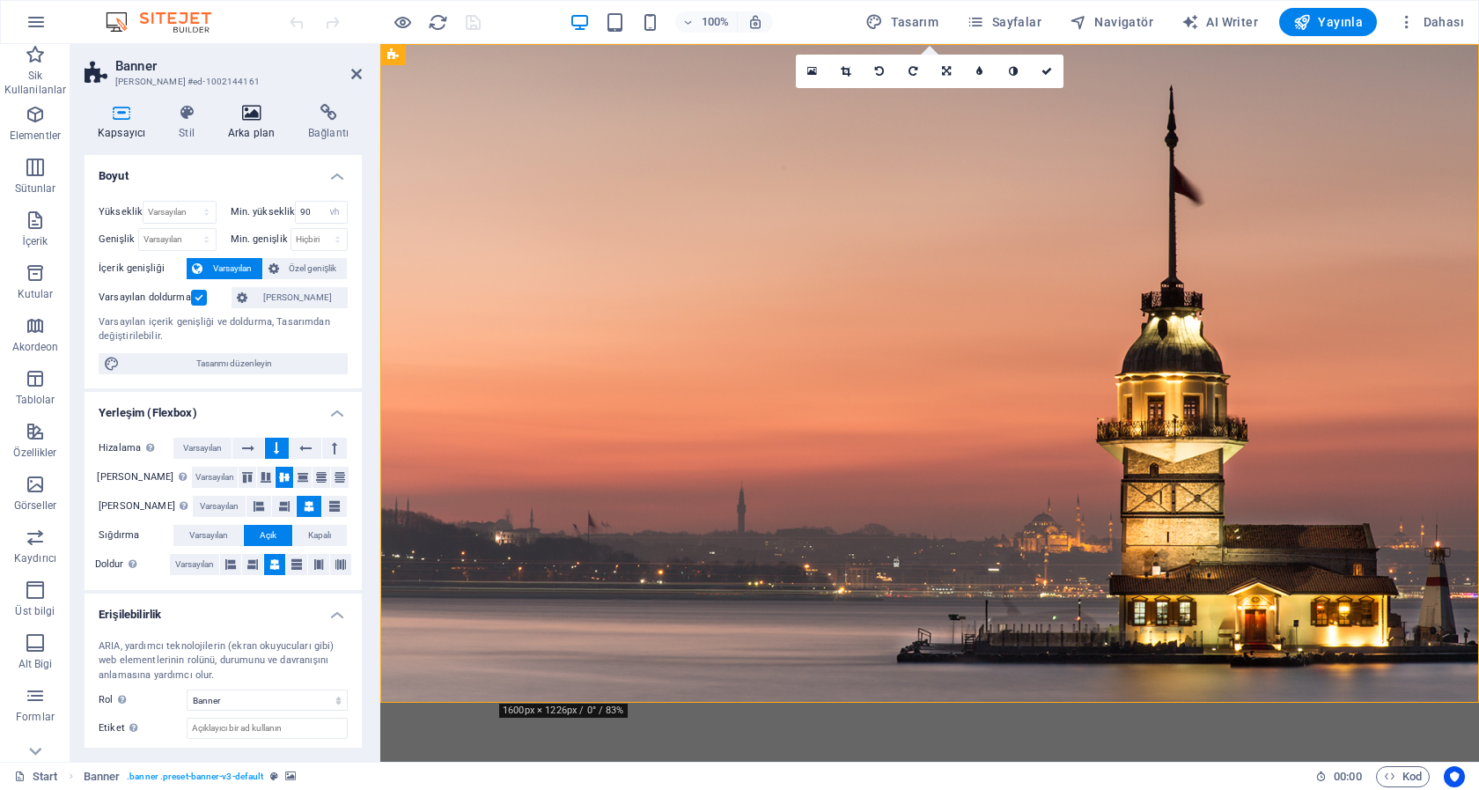
click at [258, 113] on icon at bounding box center [251, 113] width 73 height 18
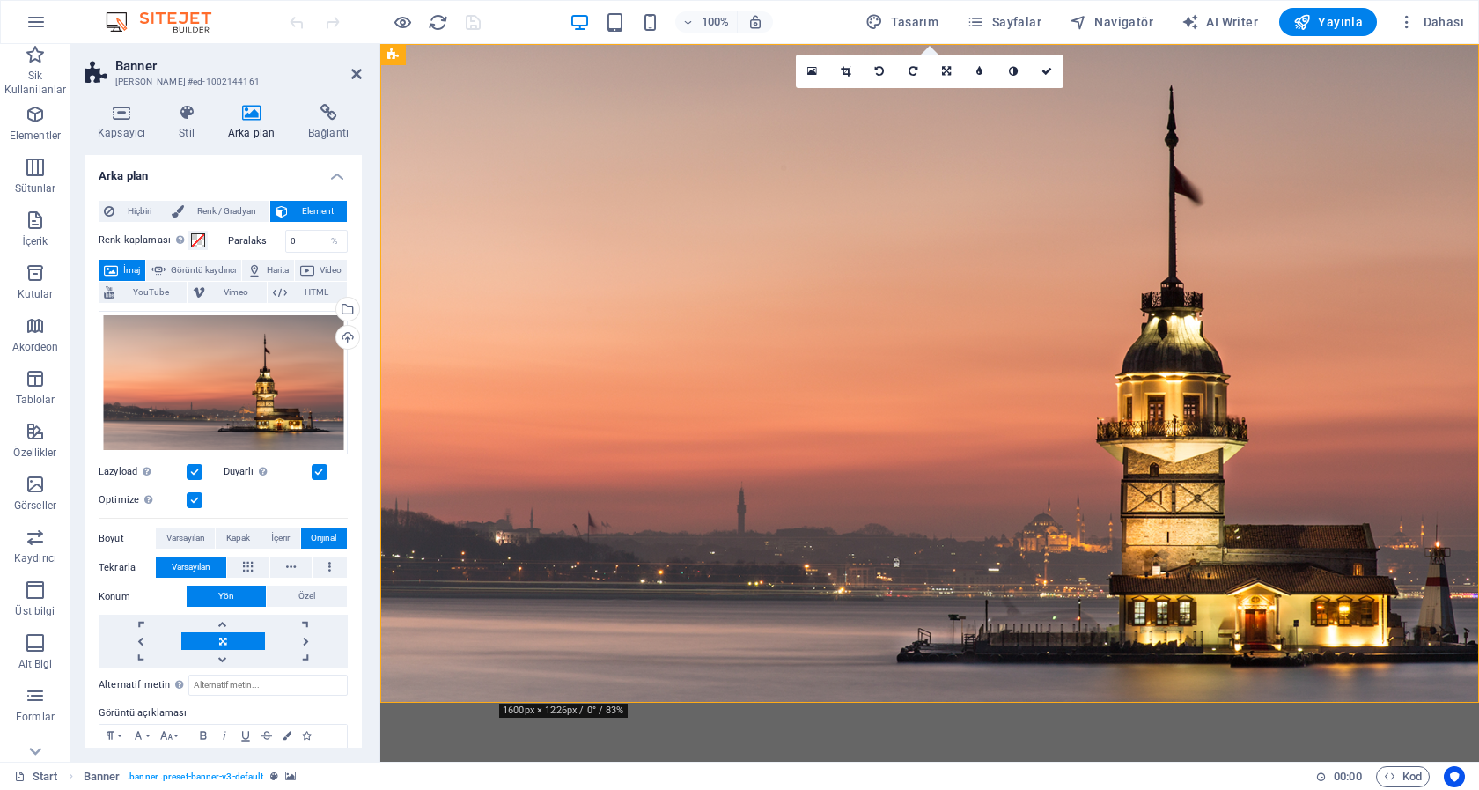
click at [195, 464] on label at bounding box center [195, 472] width 16 height 16
click at [0, 0] on input "Lazyload Sayfa yüklendikten sonra görüntülerin yüklenmesi, sayfa hızını artırır." at bounding box center [0, 0] width 0 height 0
click at [195, 464] on label at bounding box center [195, 472] width 16 height 16
click at [0, 0] on input "Lazyload Sayfa yüklendikten sonra görüntülerin yüklenmesi, sayfa hızını artırır." at bounding box center [0, 0] width 0 height 0
click at [186, 528] on span "Varsayılan" at bounding box center [185, 537] width 39 height 21
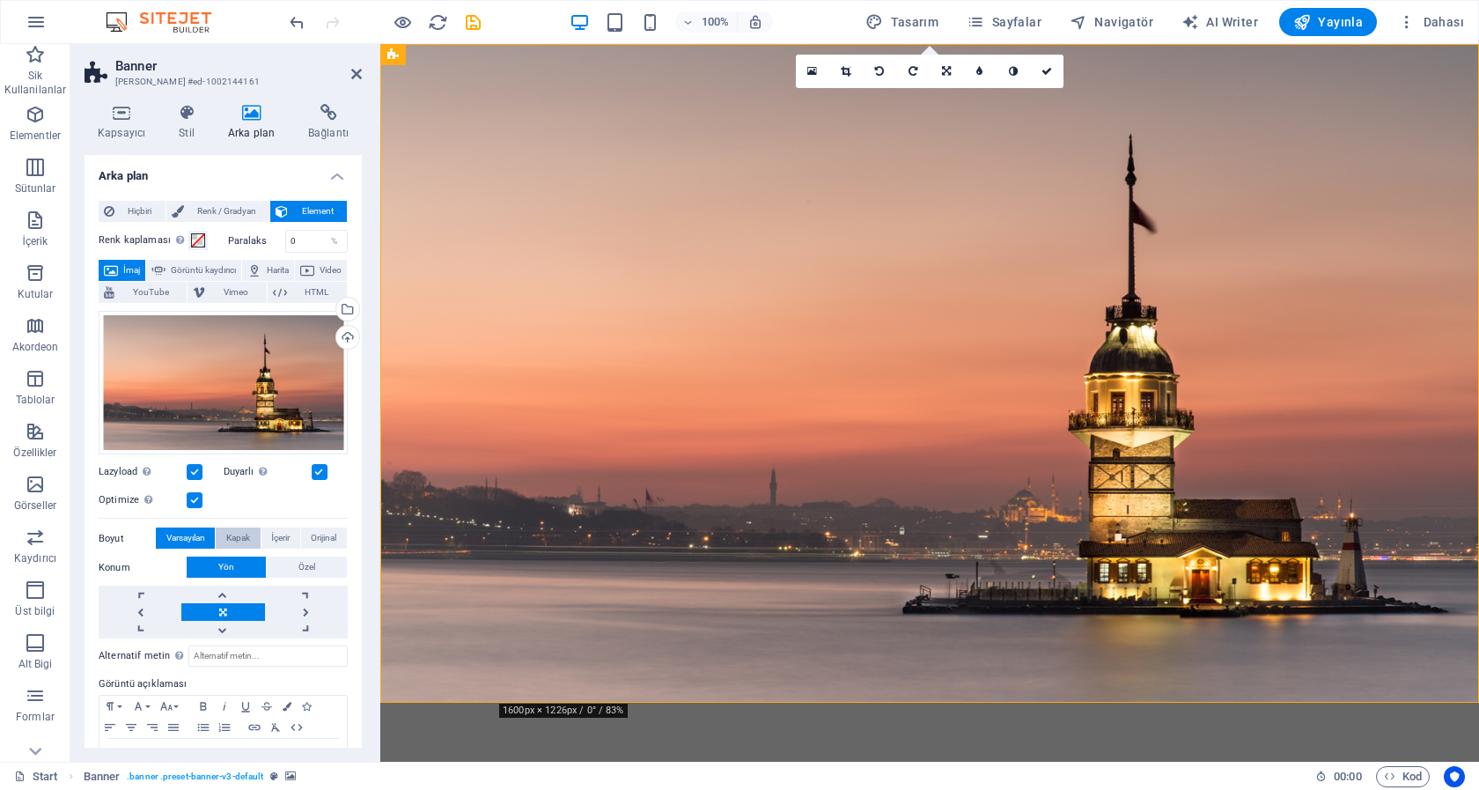
click at [237, 528] on span "Kapak" at bounding box center [238, 537] width 24 height 21
click at [275, 528] on span "İçerir" at bounding box center [280, 537] width 18 height 21
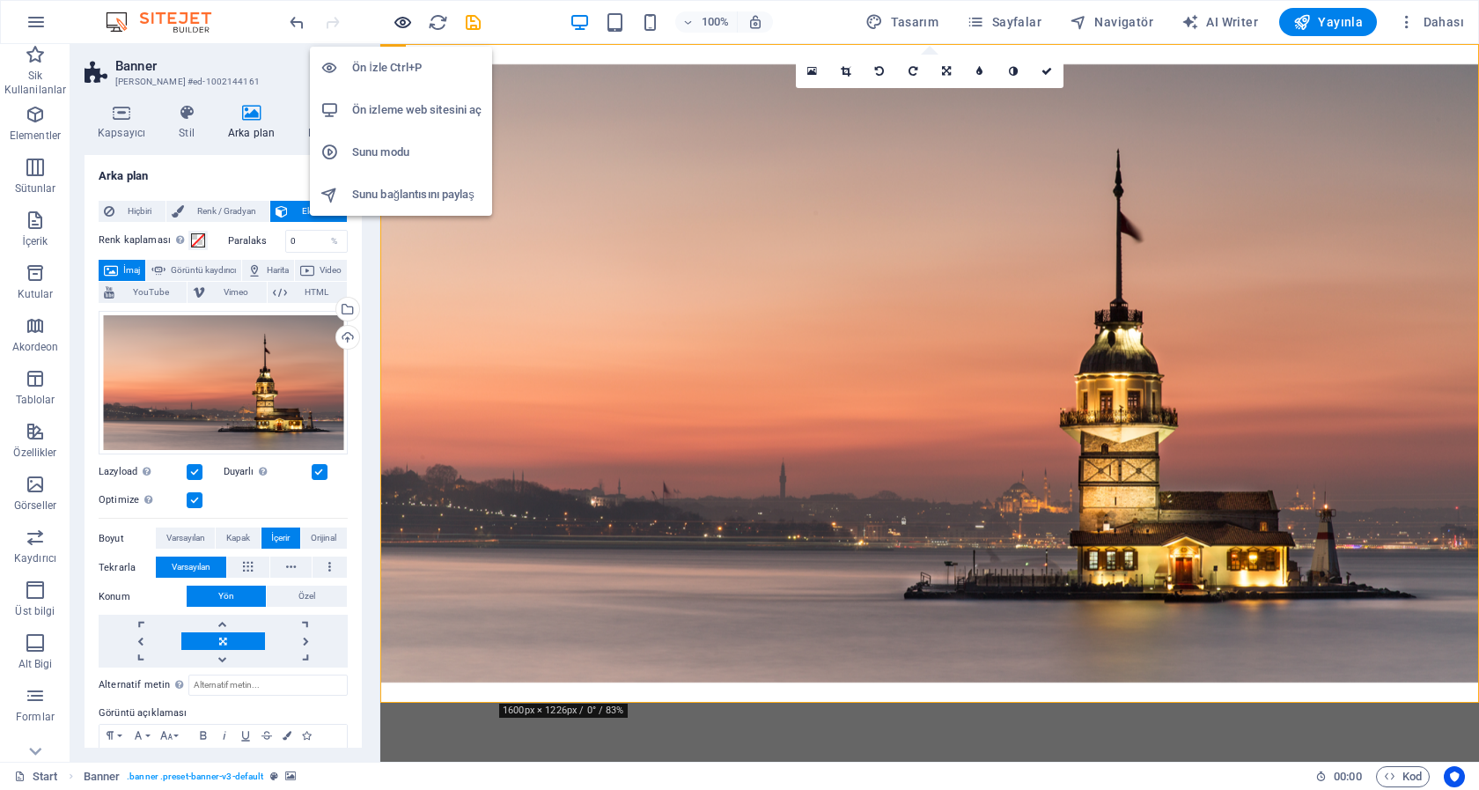
click at [403, 23] on icon "button" at bounding box center [403, 22] width 20 height 20
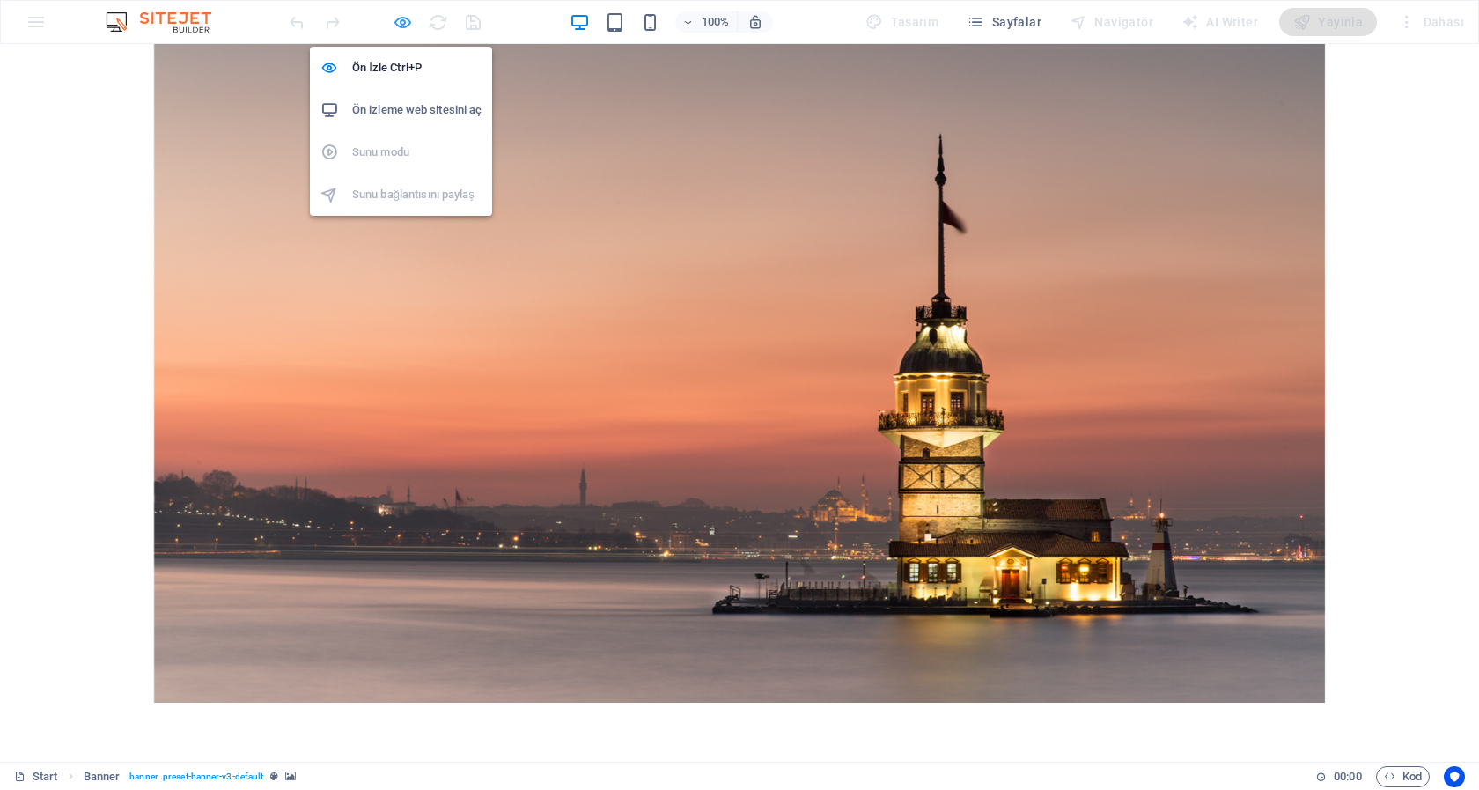
click at [397, 23] on icon "button" at bounding box center [403, 22] width 20 height 20
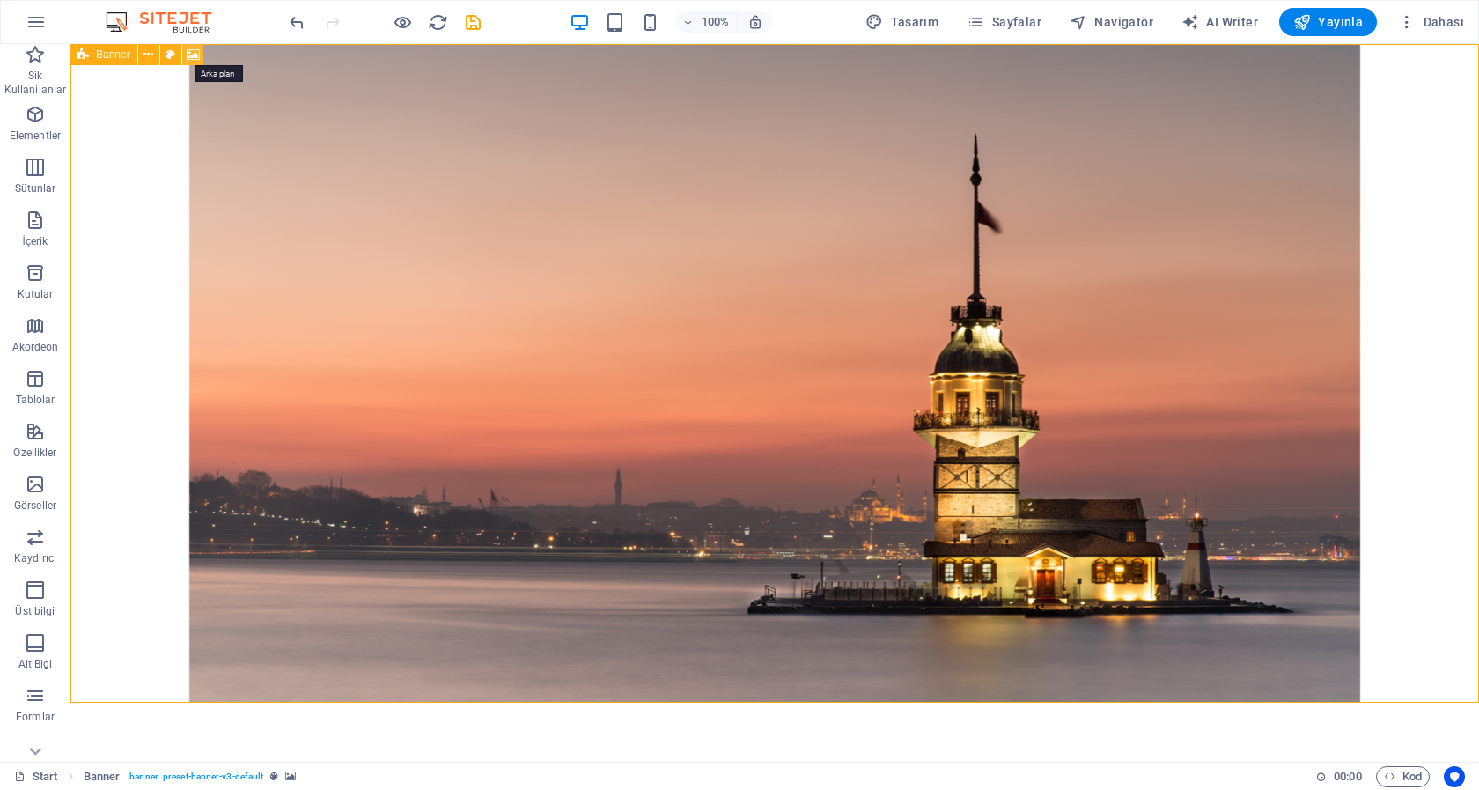
click at [191, 55] on icon at bounding box center [193, 55] width 13 height 18
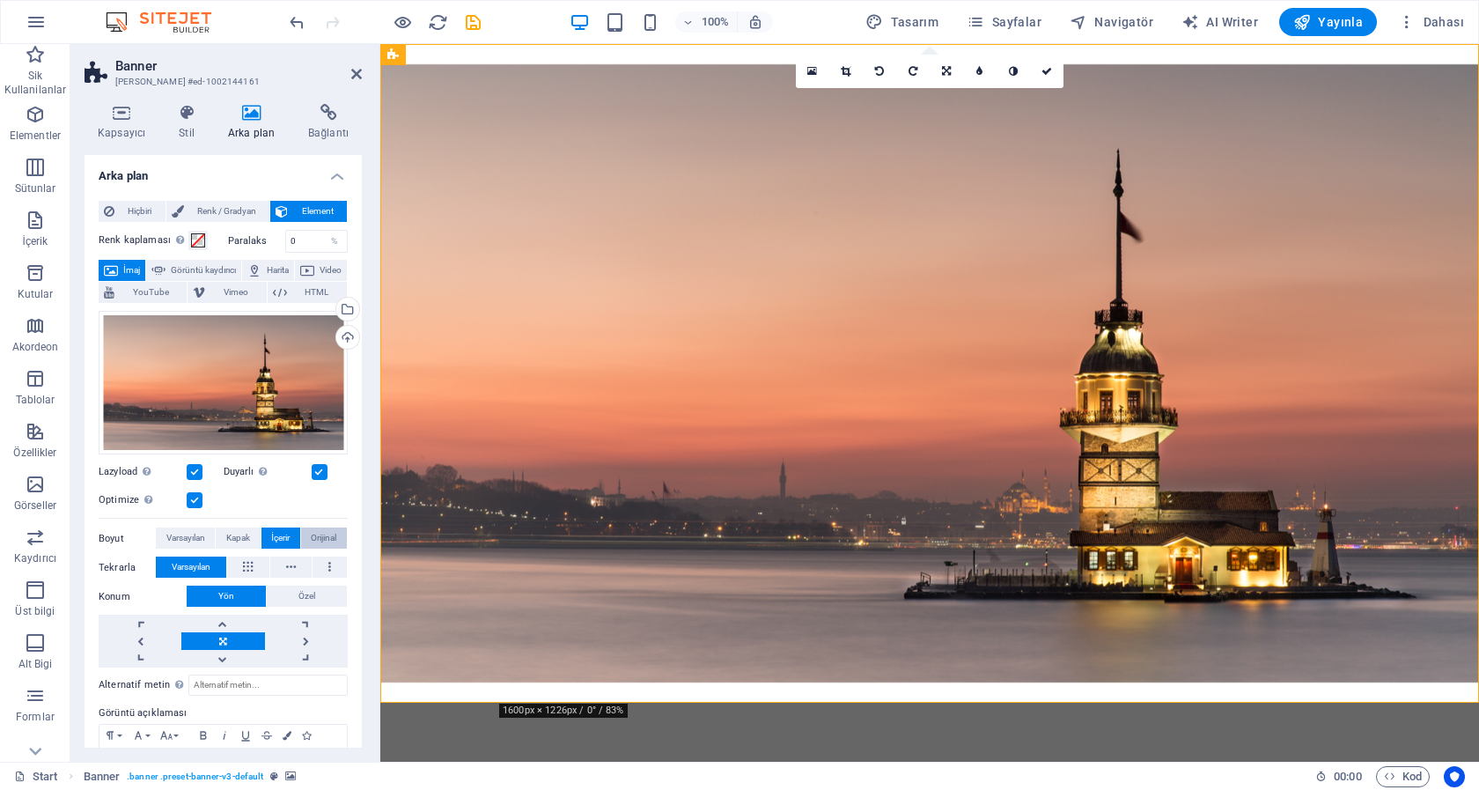
click at [311, 528] on span "Orijinal" at bounding box center [324, 537] width 26 height 21
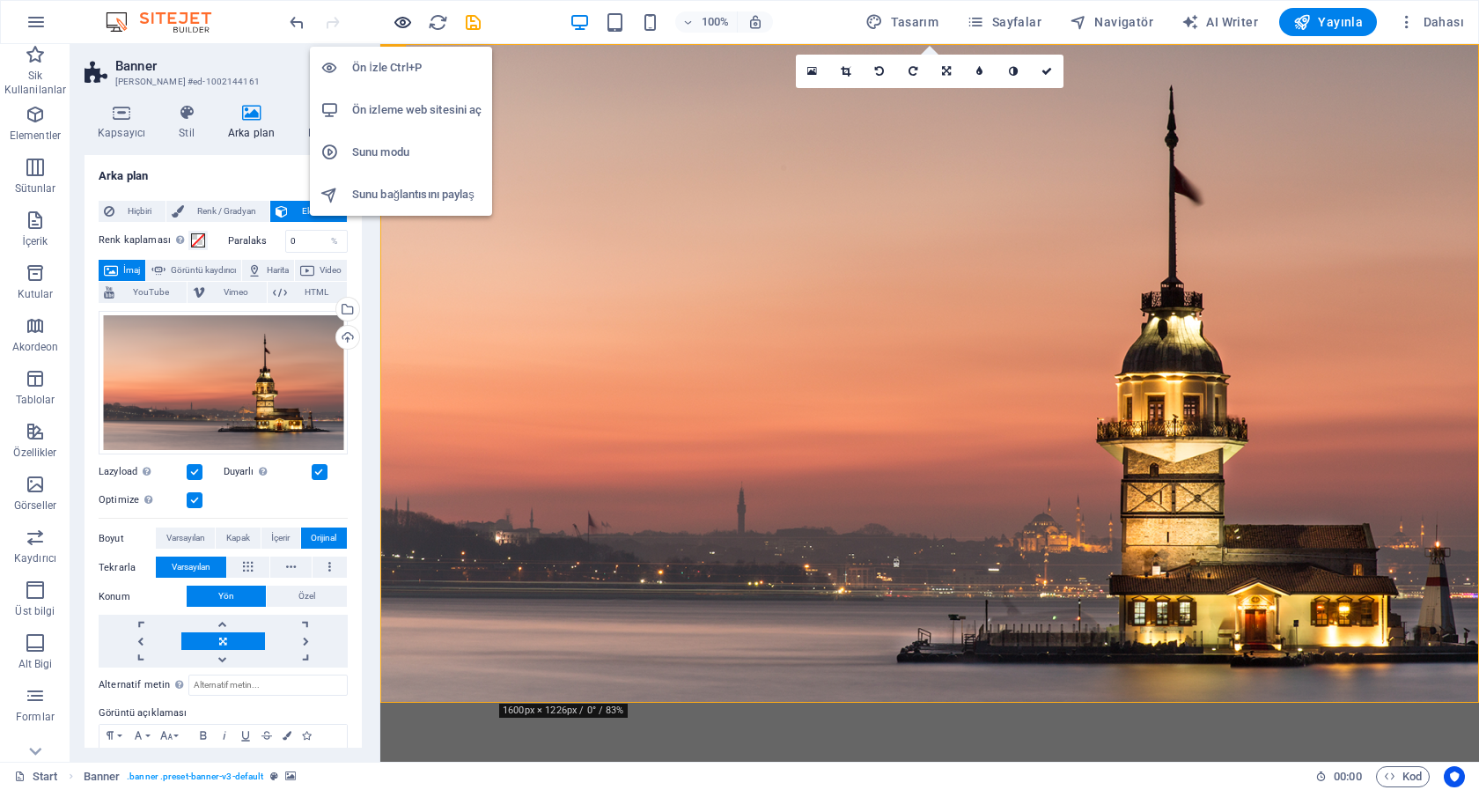
click at [398, 22] on icon "button" at bounding box center [403, 22] width 20 height 20
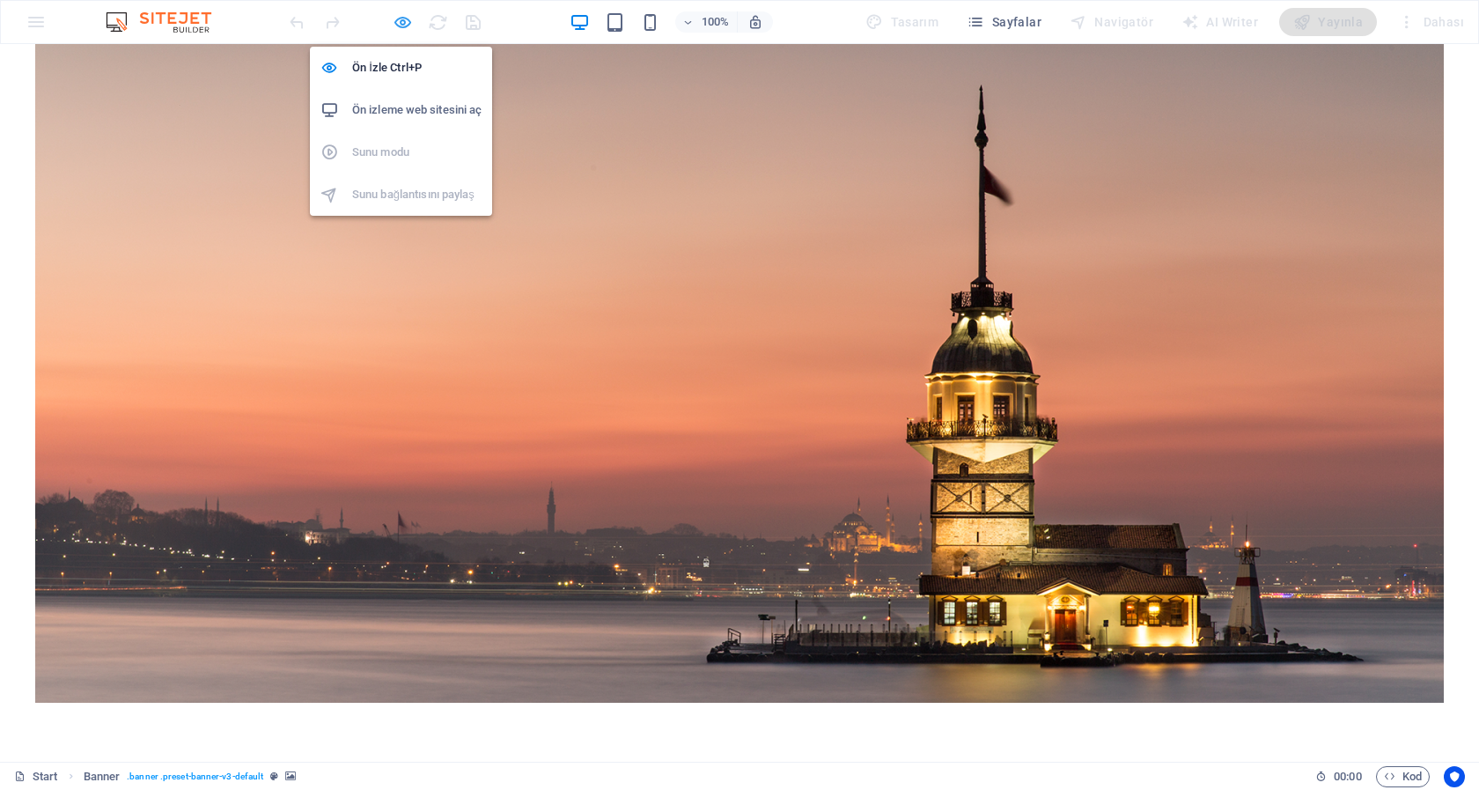
click at [402, 22] on icon "button" at bounding box center [403, 22] width 20 height 20
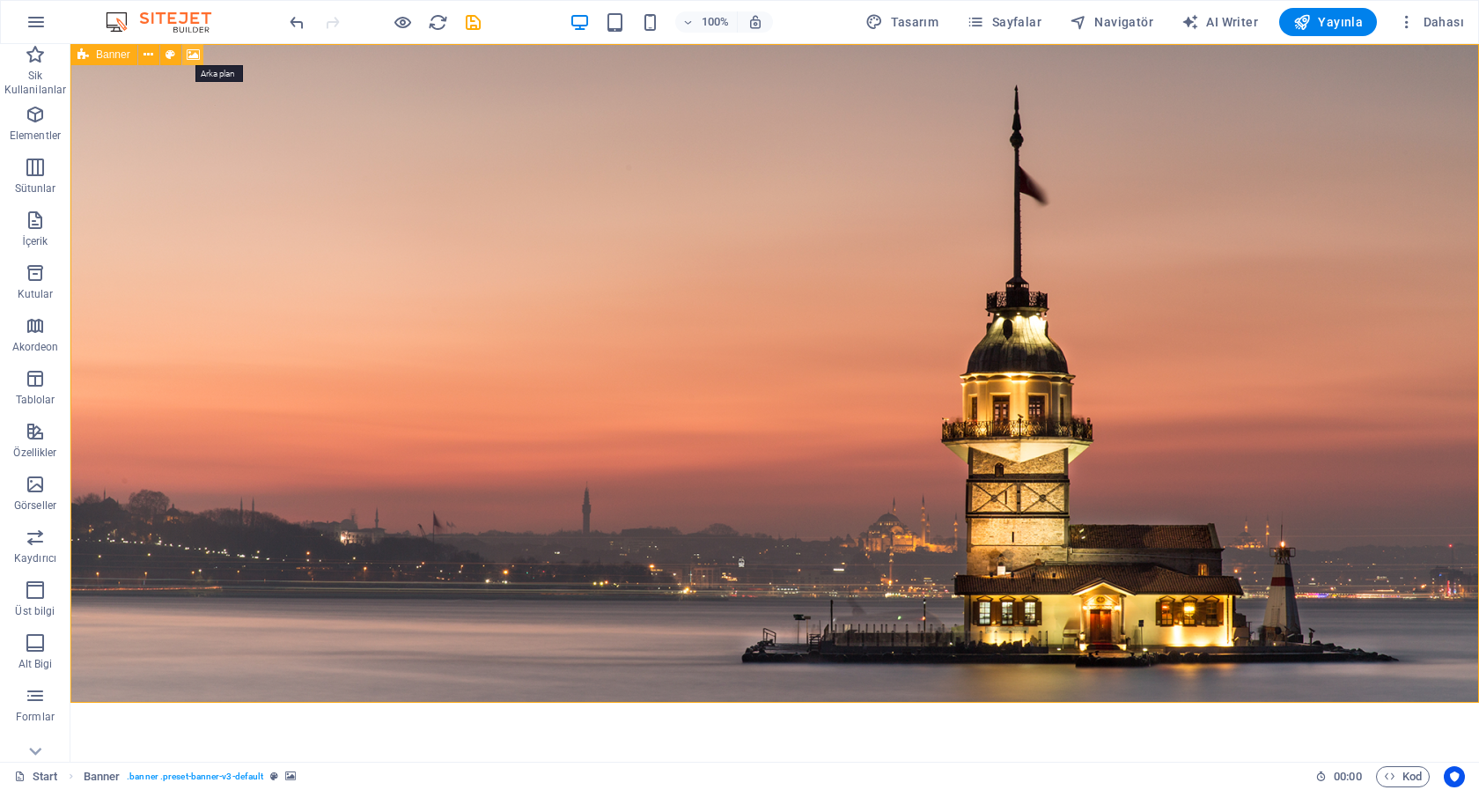
click at [195, 55] on icon at bounding box center [193, 55] width 13 height 18
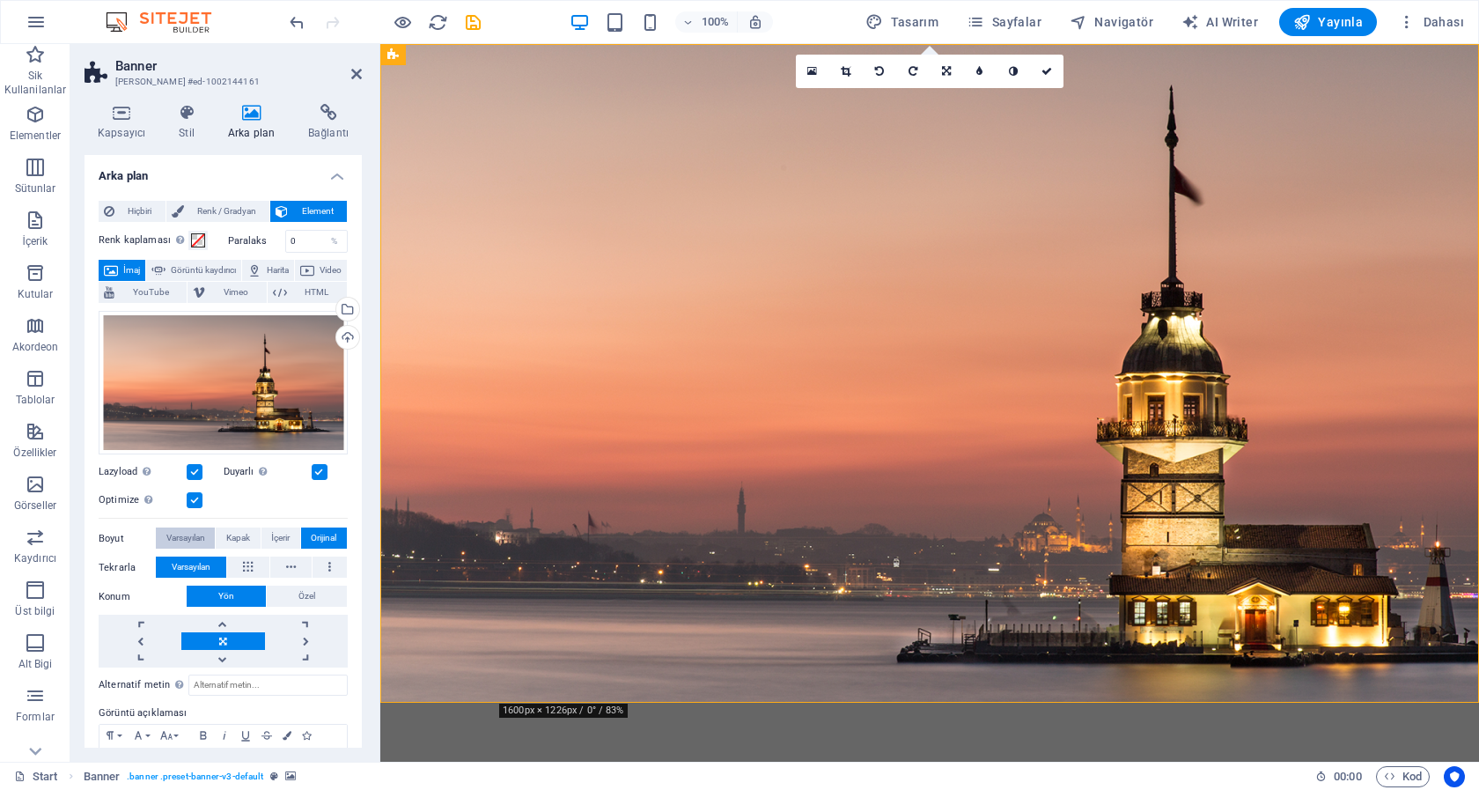
click at [188, 530] on span "Varsayılan" at bounding box center [185, 537] width 39 height 21
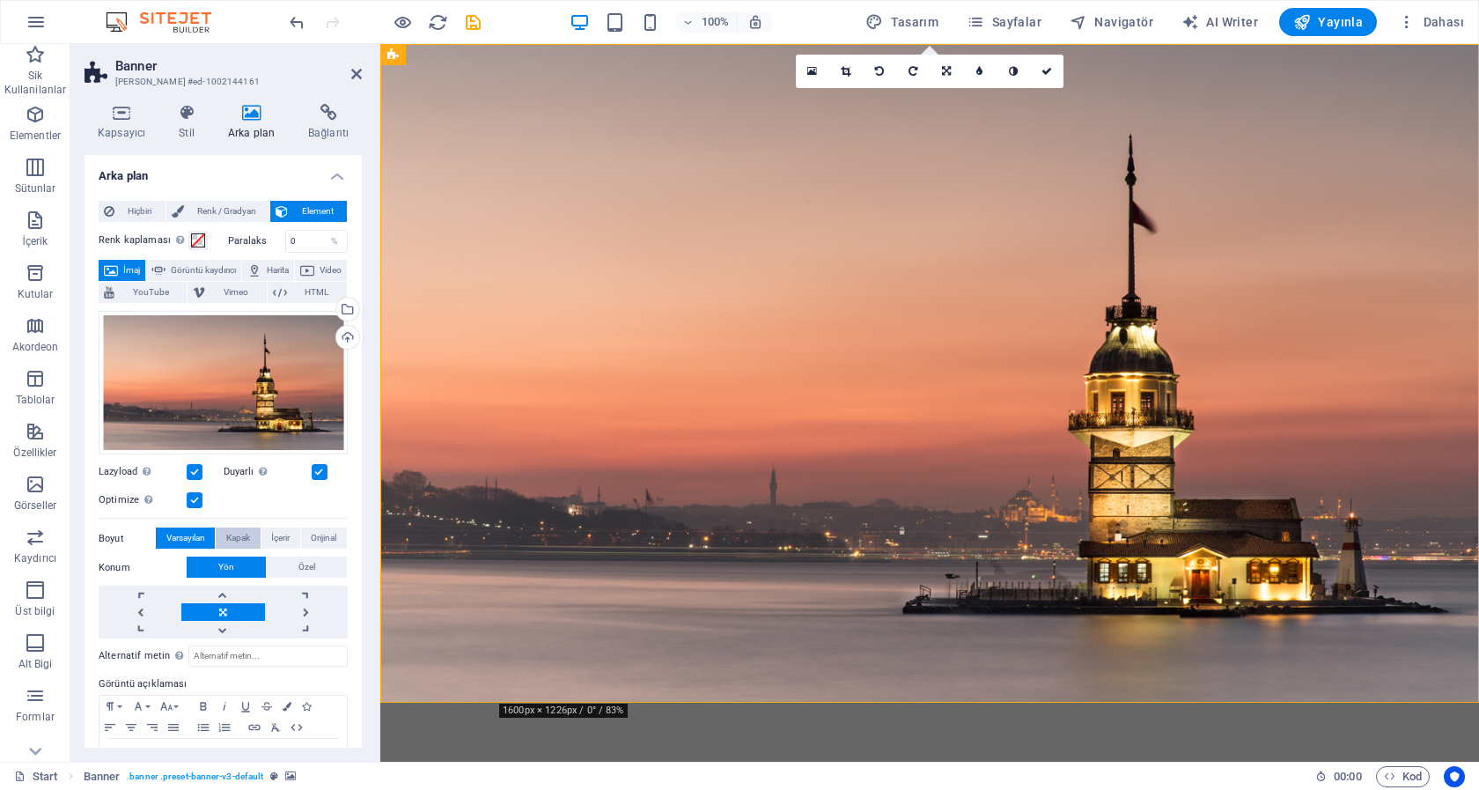
click at [236, 527] on span "Kapak" at bounding box center [238, 537] width 24 height 21
click at [271, 529] on span "İçerir" at bounding box center [280, 537] width 18 height 21
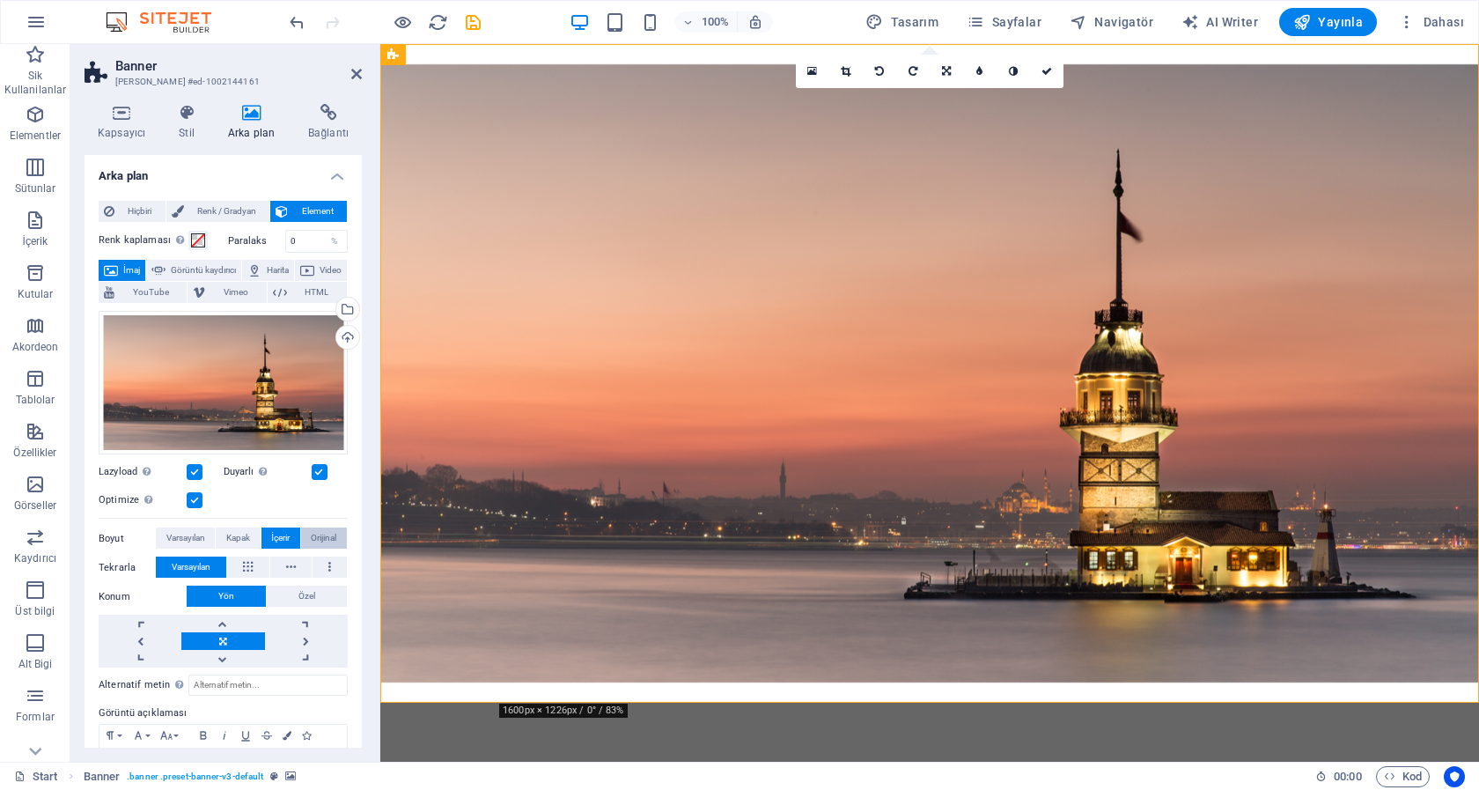
click at [314, 532] on span "Orijinal" at bounding box center [324, 537] width 26 height 21
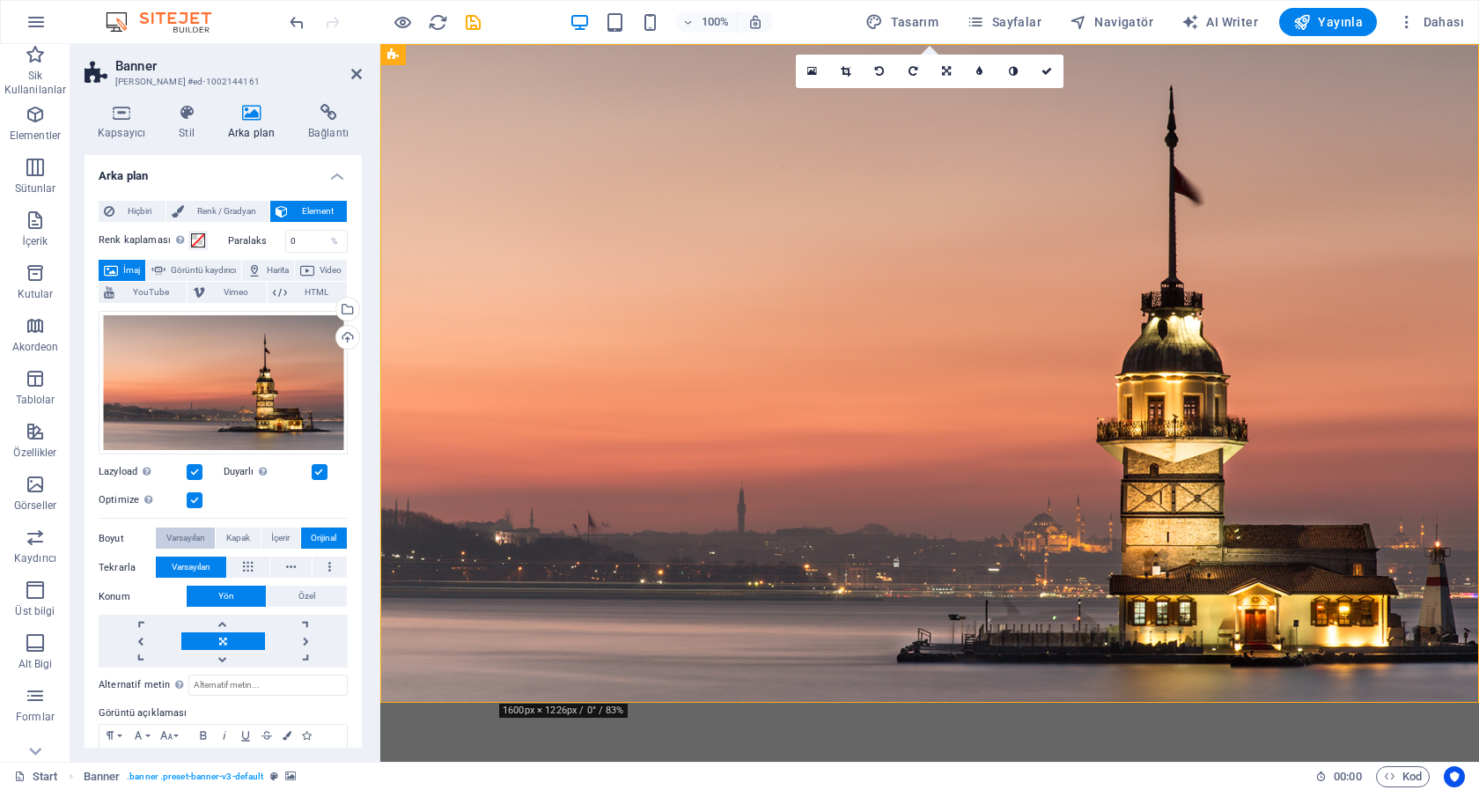
click at [177, 533] on span "Varsayılan" at bounding box center [185, 537] width 39 height 21
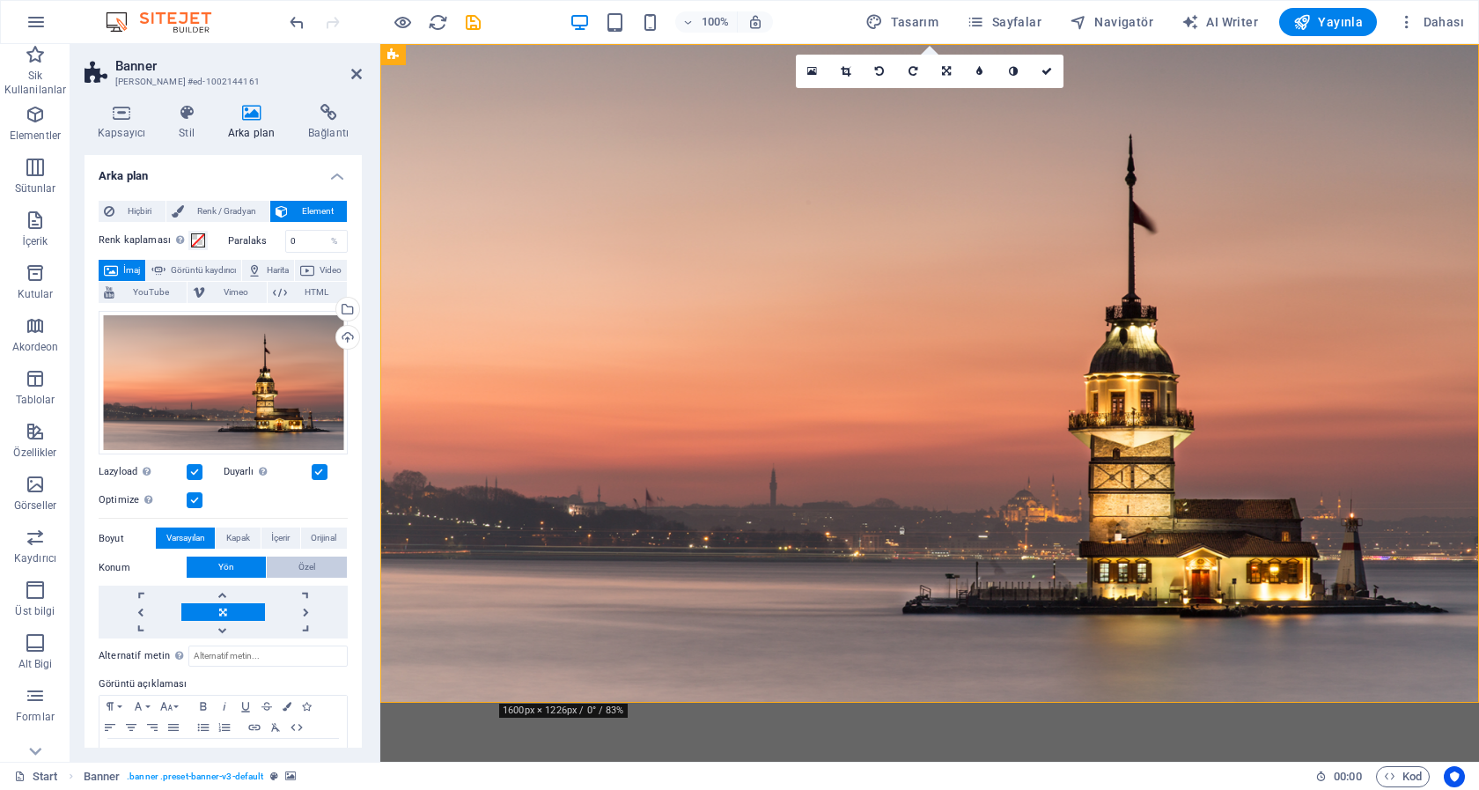
click at [298, 558] on span "Özel" at bounding box center [306, 566] width 17 height 21
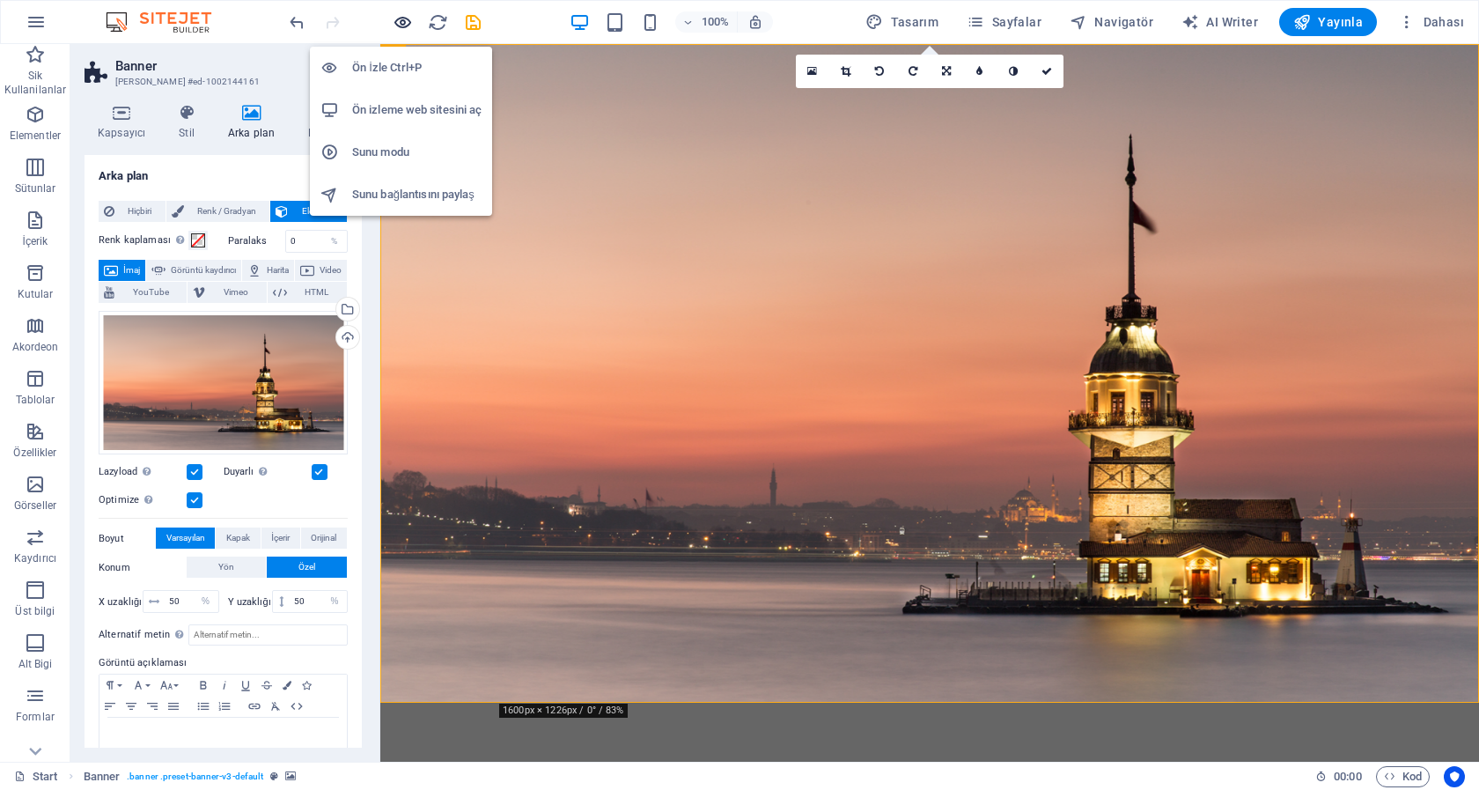
click at [401, 22] on icon "button" at bounding box center [403, 22] width 20 height 20
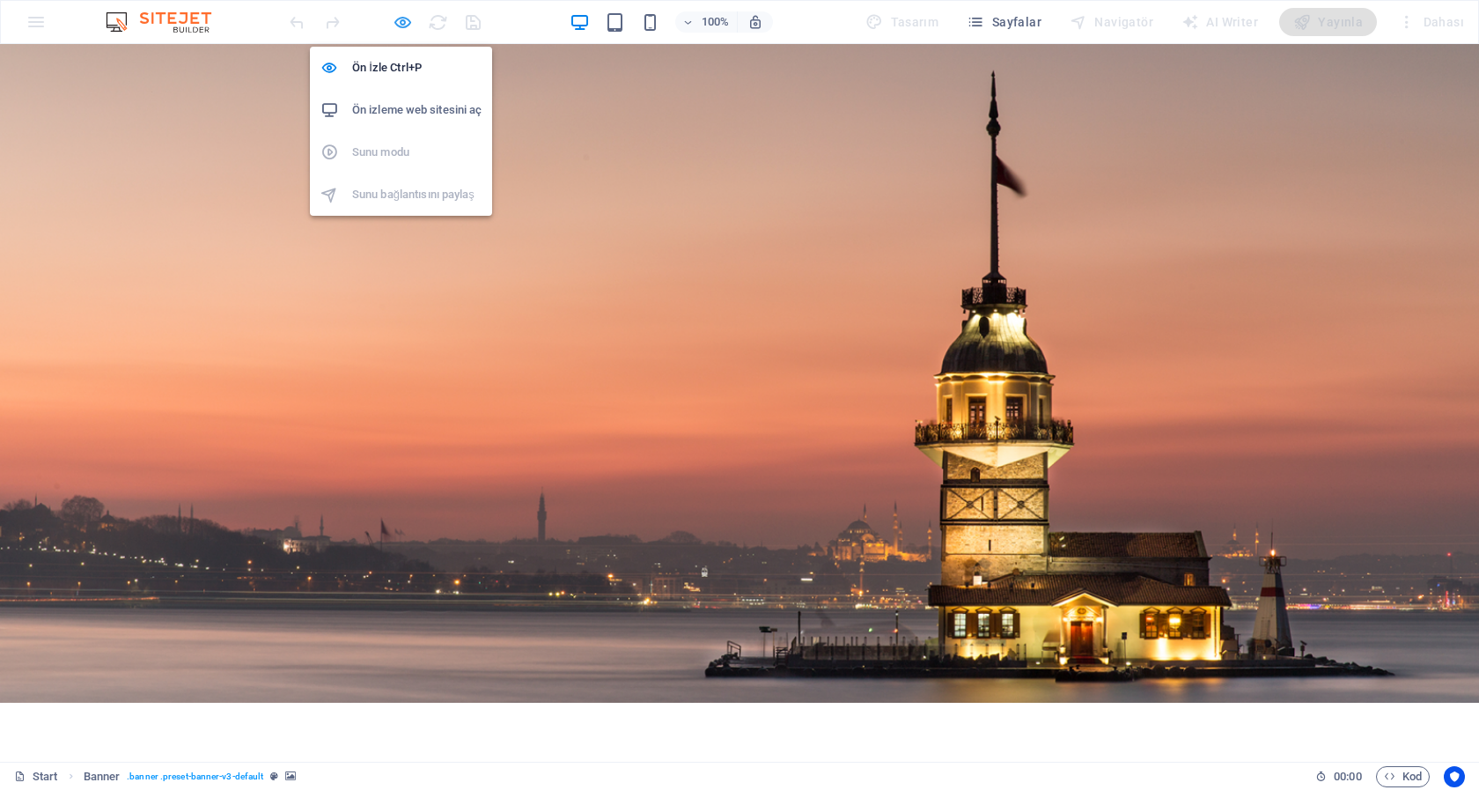
click at [404, 26] on icon "button" at bounding box center [403, 22] width 20 height 20
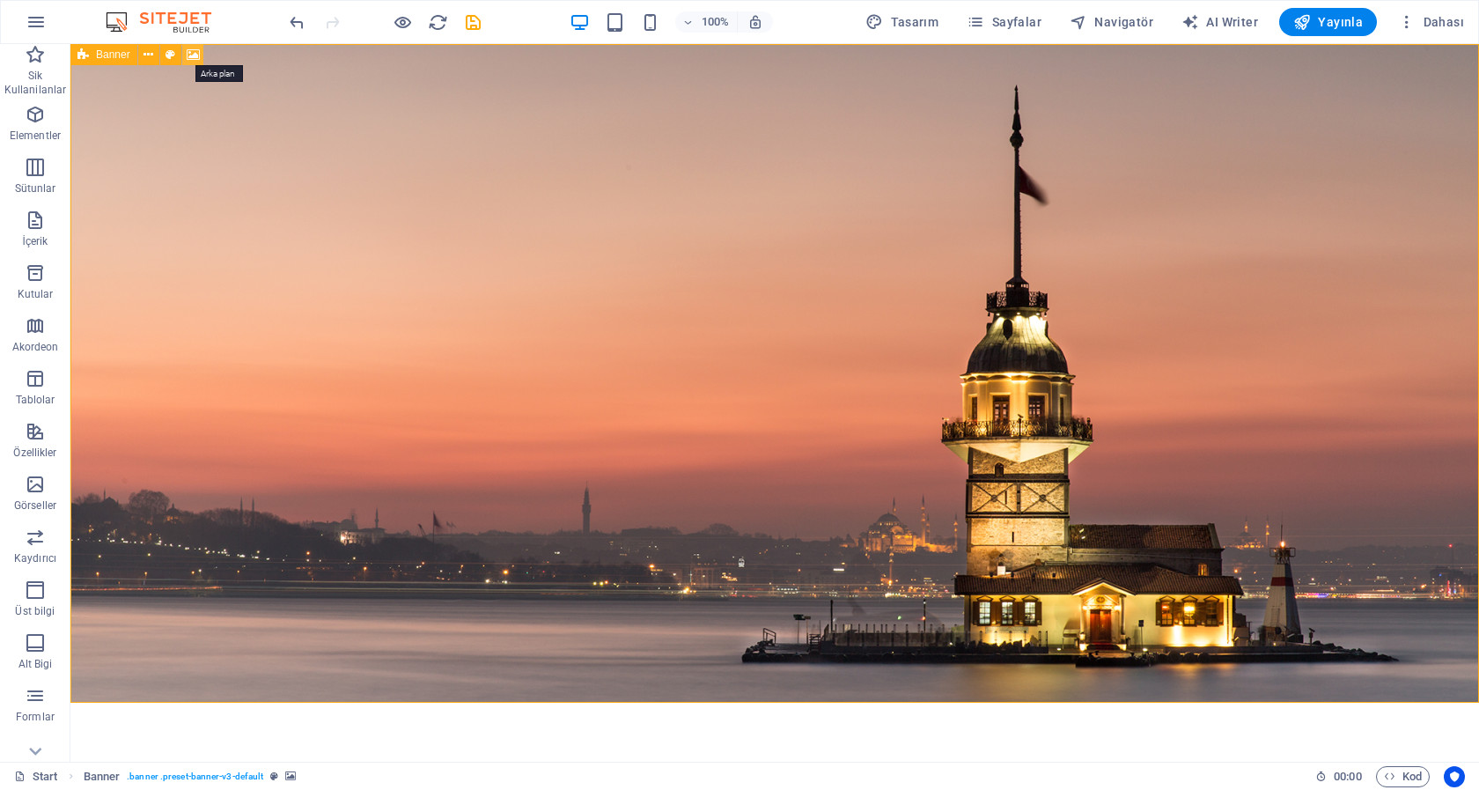
click at [195, 51] on icon at bounding box center [193, 55] width 13 height 18
select select "%"
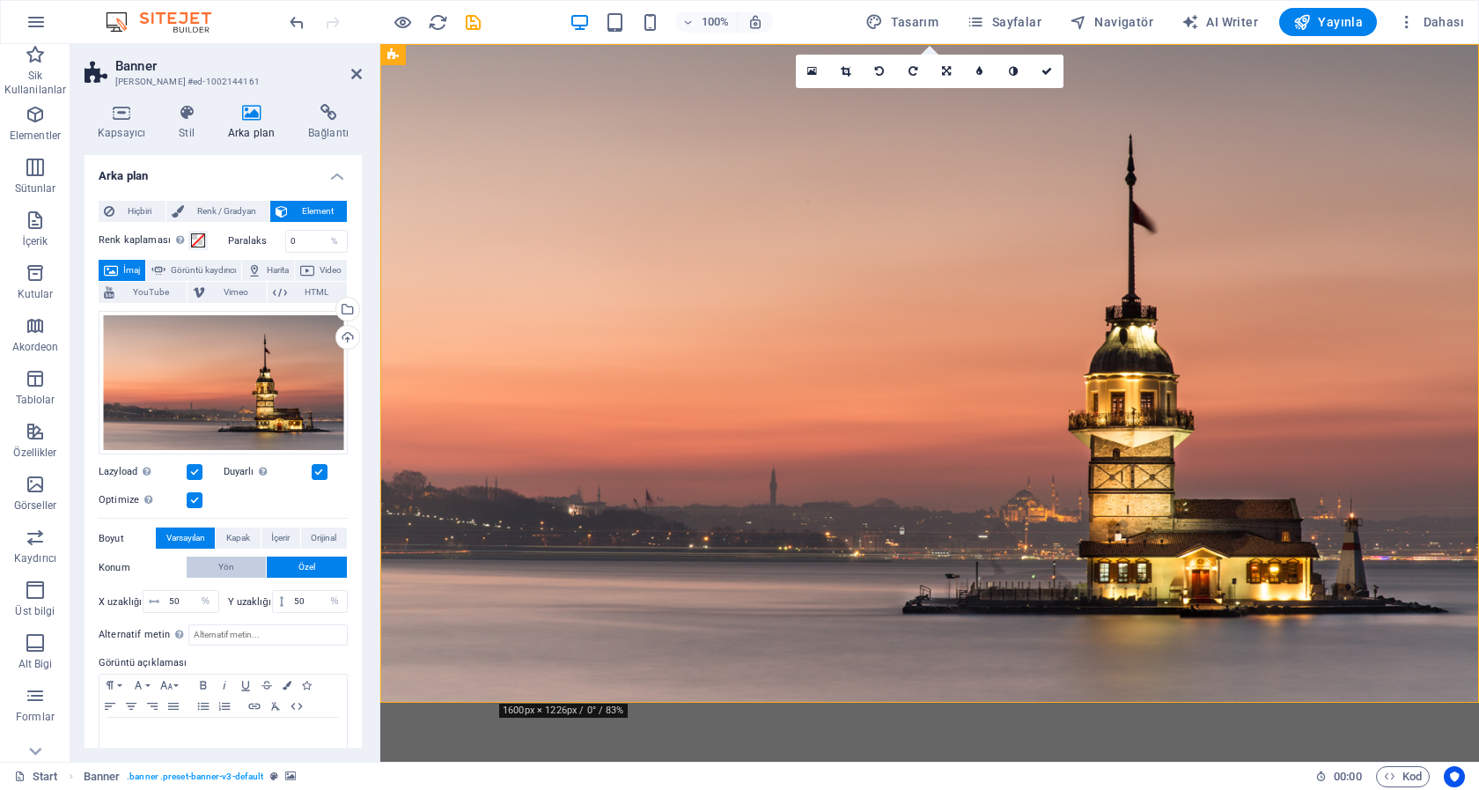
click at [223, 559] on span "Yön" at bounding box center [226, 566] width 16 height 21
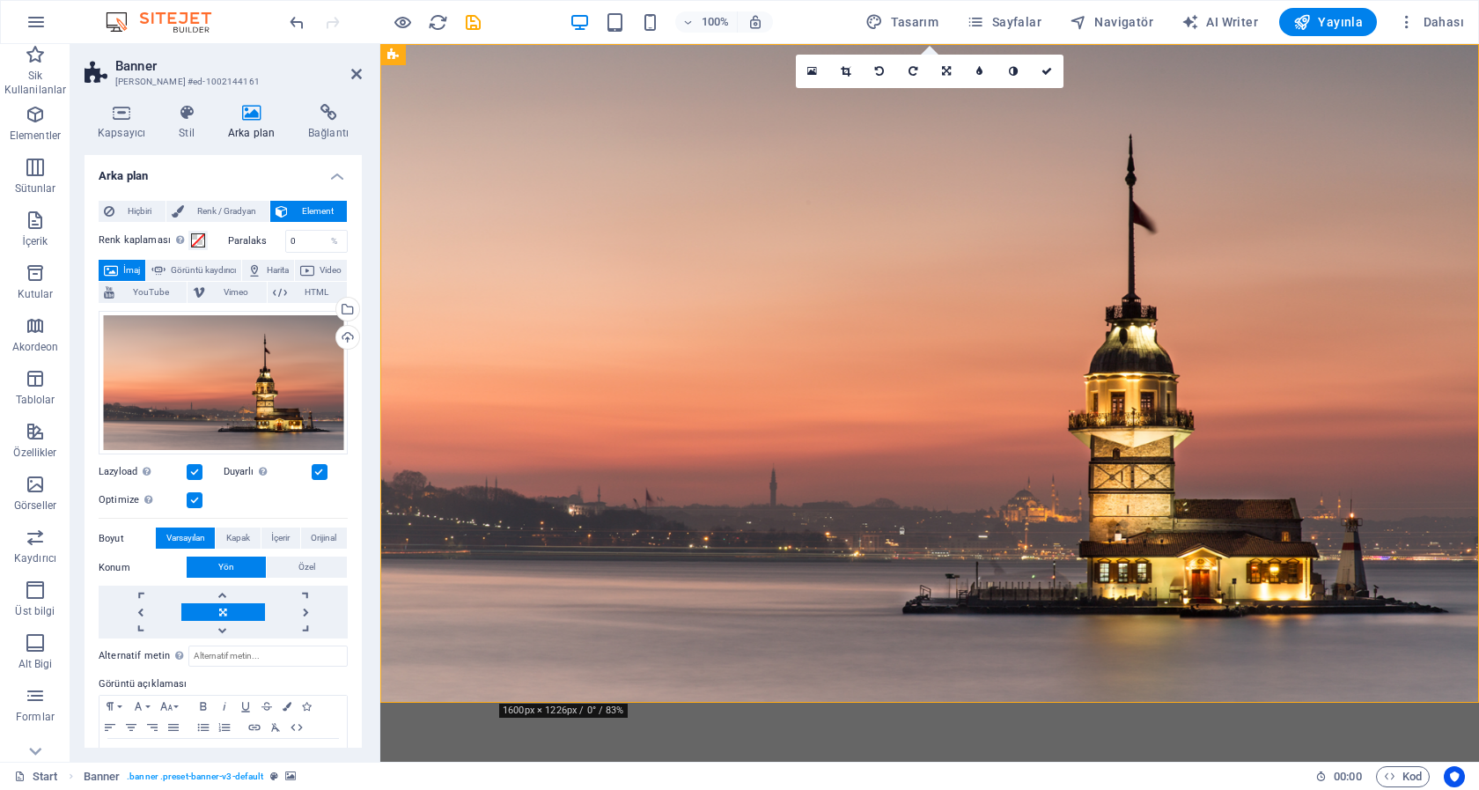
click at [236, 604] on link at bounding box center [222, 612] width 83 height 18
click at [218, 621] on link at bounding box center [222, 630] width 83 height 18
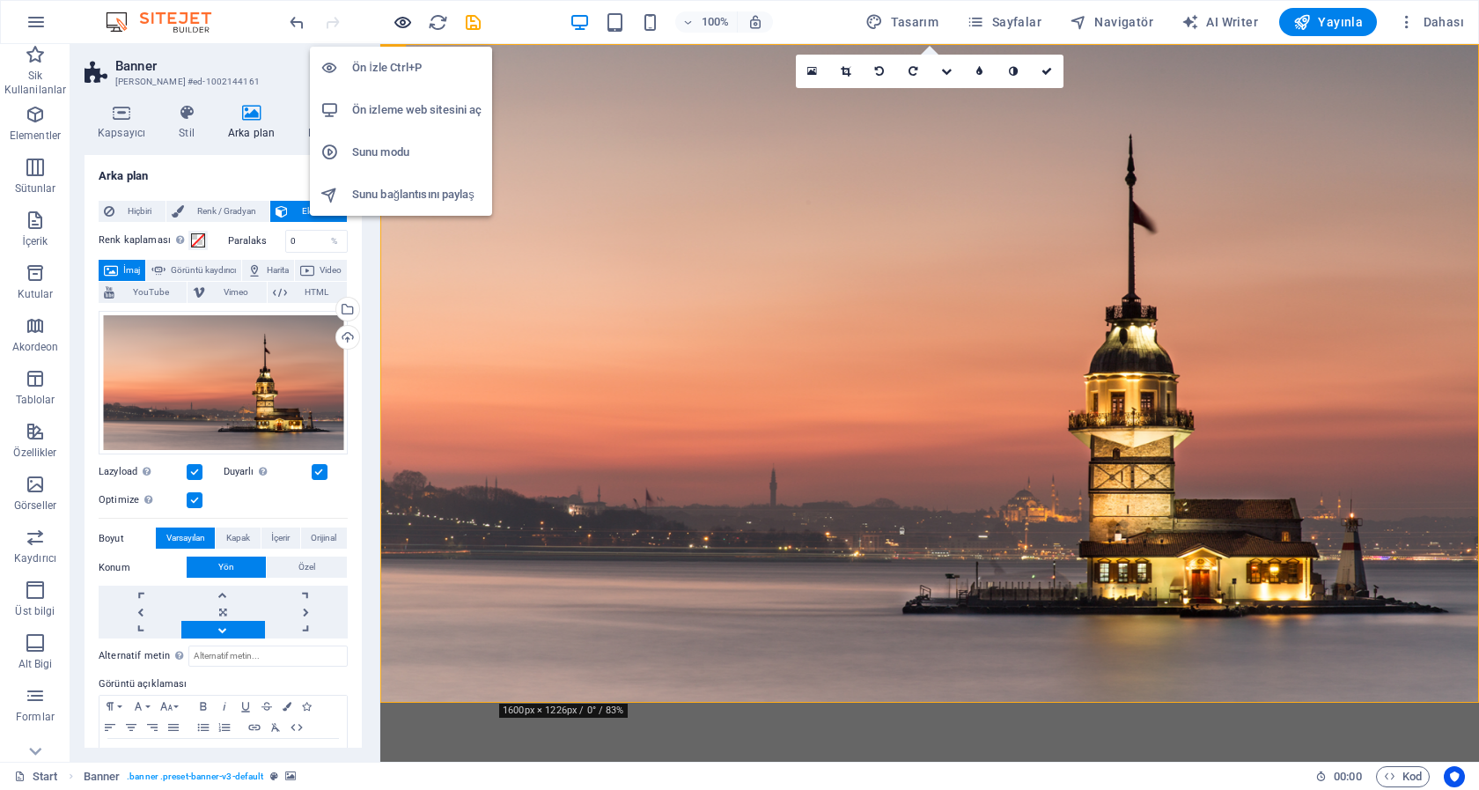
click at [407, 22] on icon "button" at bounding box center [403, 22] width 20 height 20
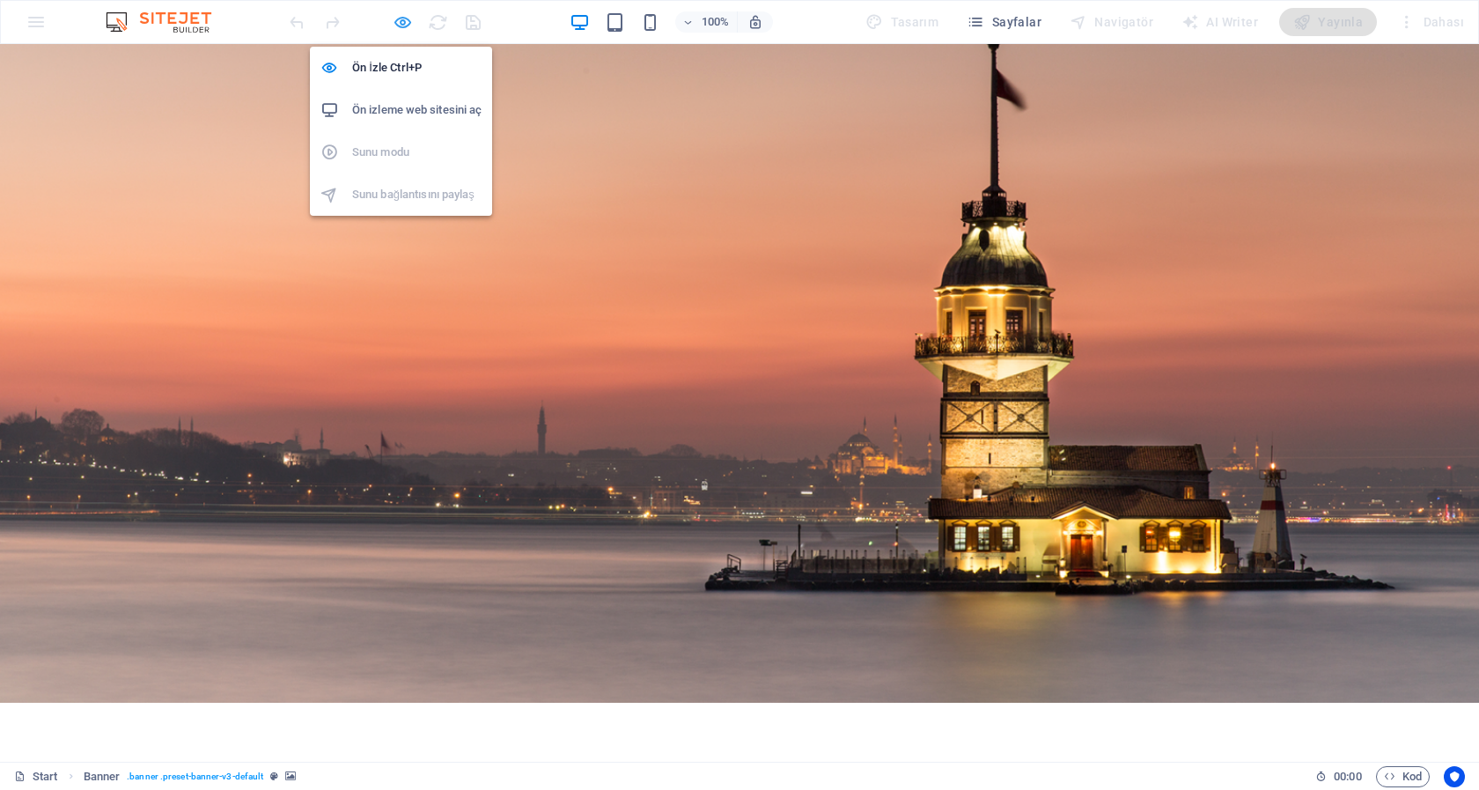
click at [407, 22] on icon "button" at bounding box center [403, 22] width 20 height 20
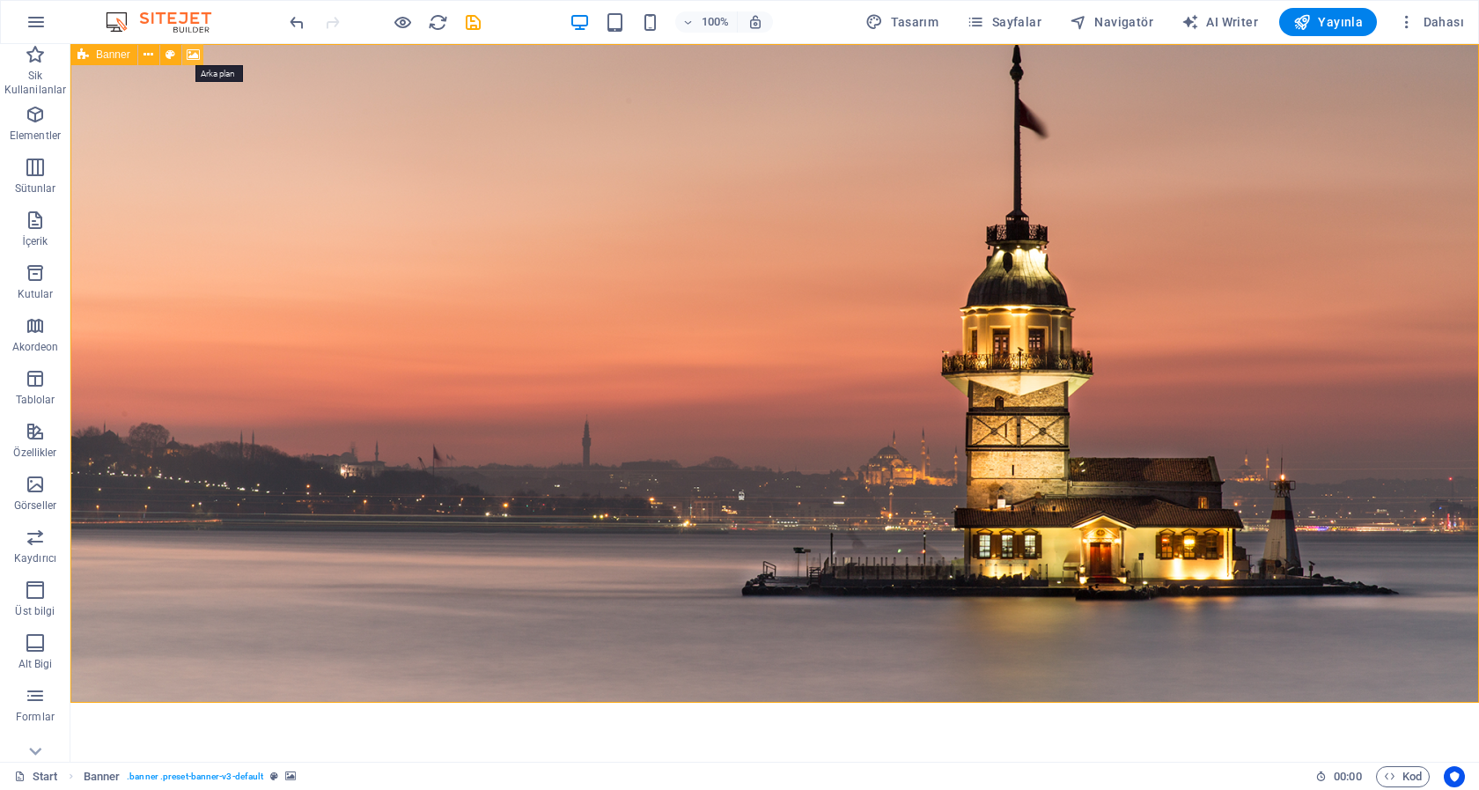
click at [192, 50] on icon at bounding box center [193, 55] width 13 height 18
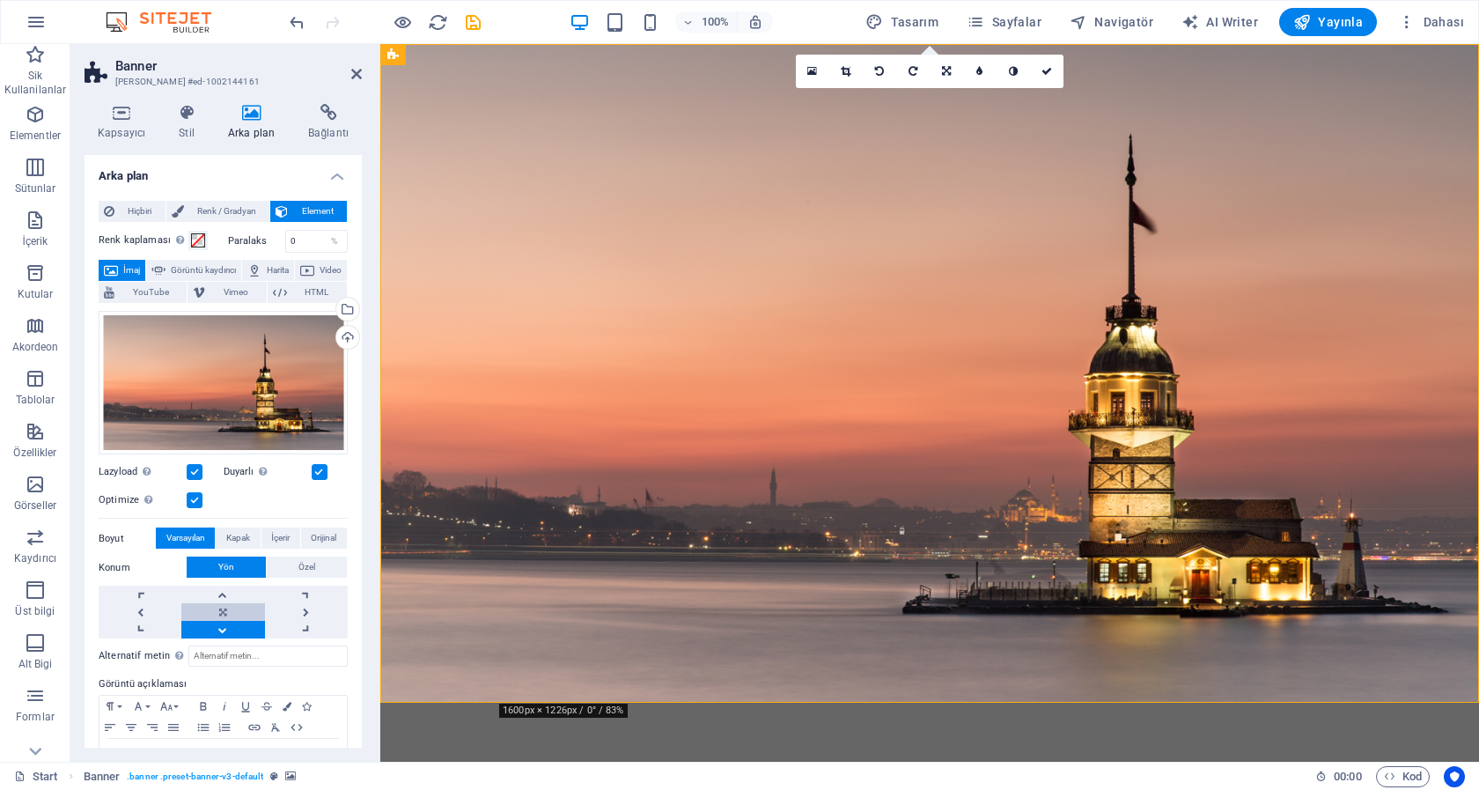
click at [211, 603] on link at bounding box center [222, 612] width 83 height 18
click at [474, 19] on icon "save" at bounding box center [473, 22] width 20 height 20
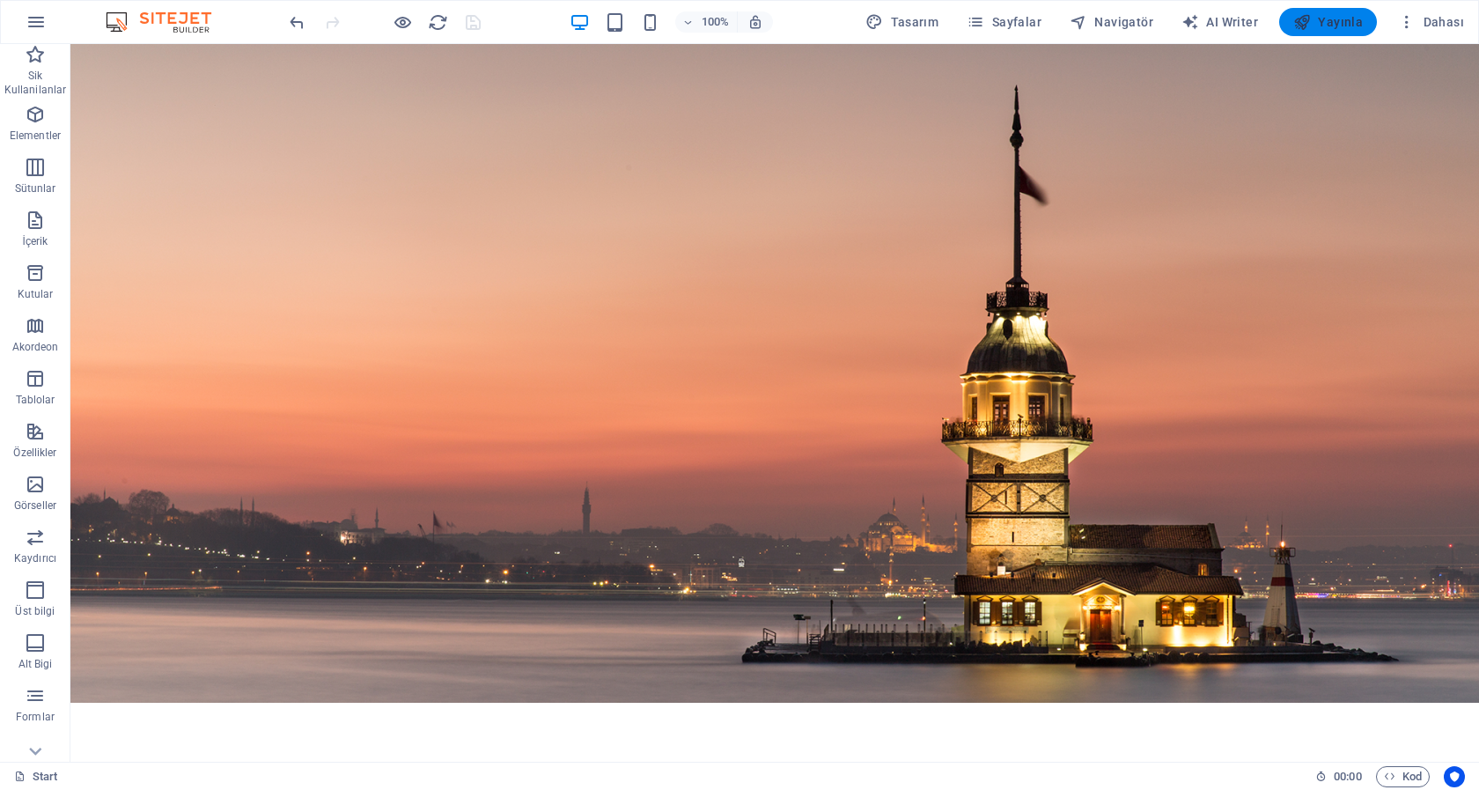
click at [1343, 23] on span "Yayınla" at bounding box center [1328, 22] width 70 height 18
